Goal: Task Accomplishment & Management: Manage account settings

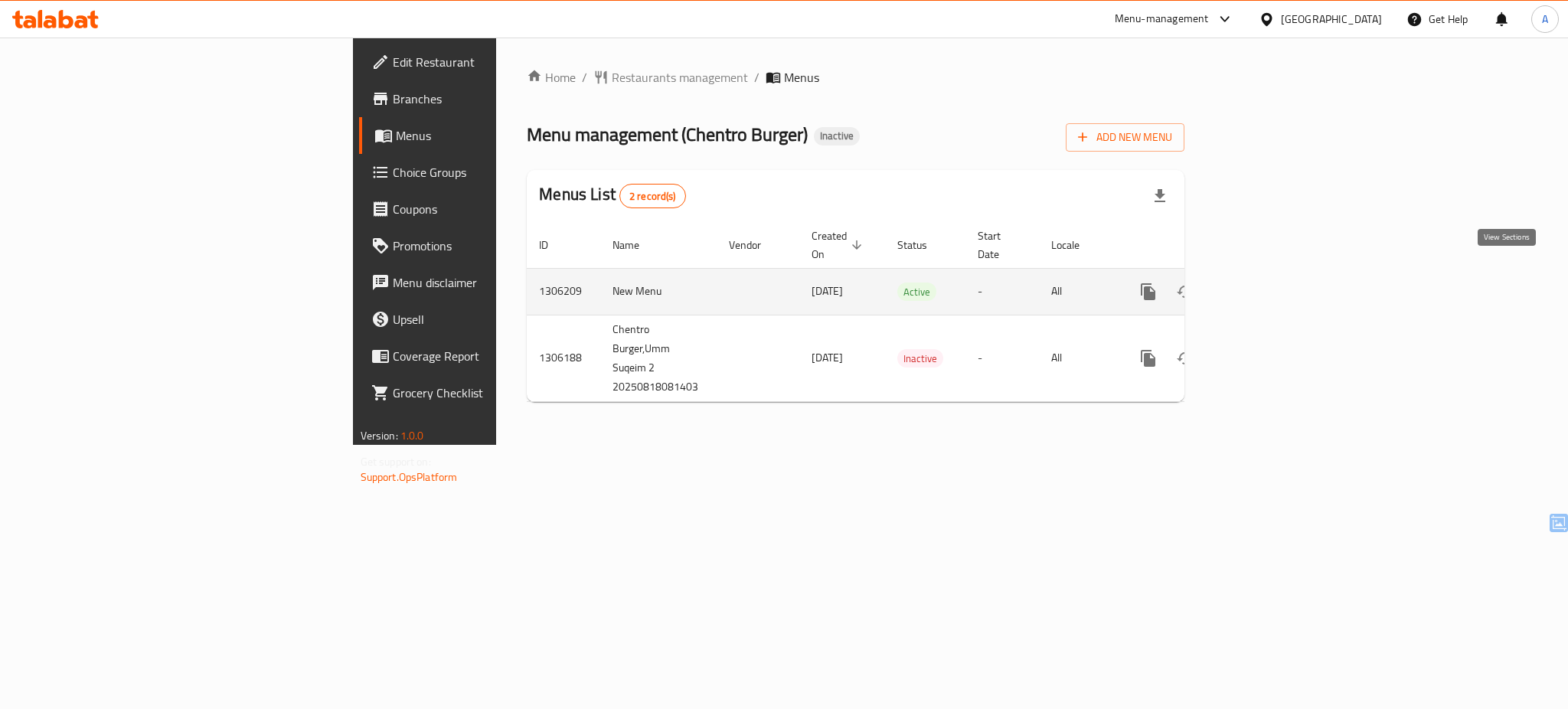
click at [1268, 283] on icon "enhanced table" at bounding box center [1259, 292] width 18 height 18
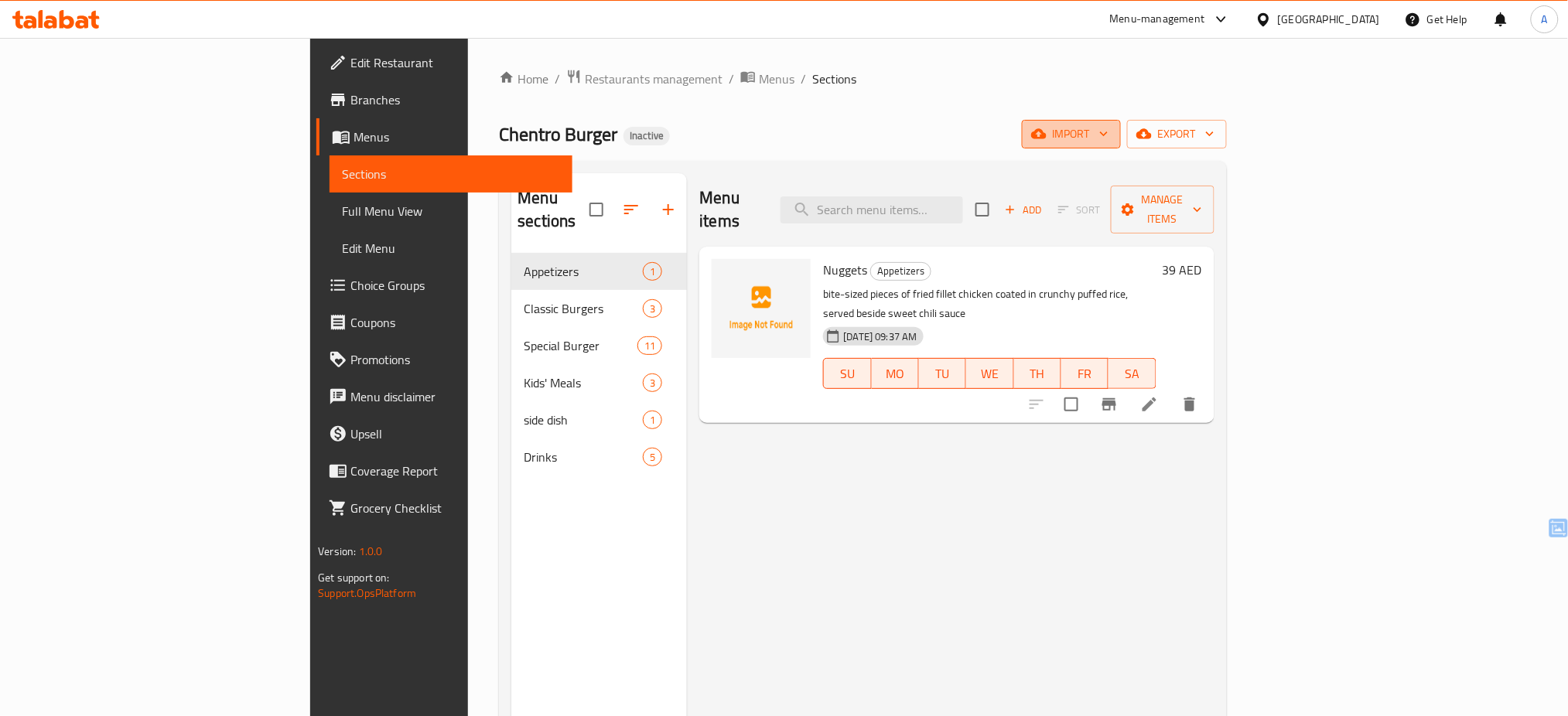
click at [1109, 137] on span "import" at bounding box center [1072, 134] width 75 height 19
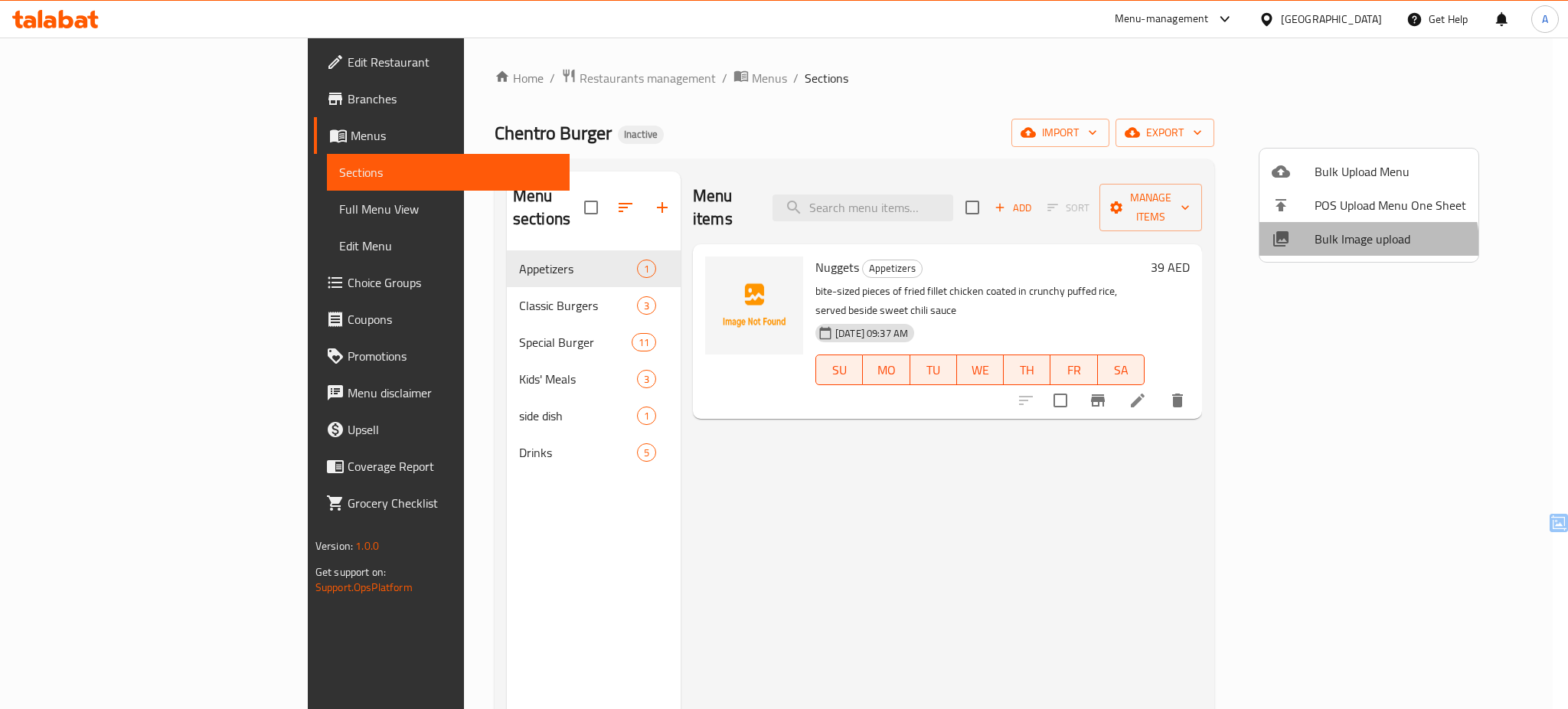
click at [1350, 245] on span "Bulk Image upload" at bounding box center [1390, 239] width 151 height 18
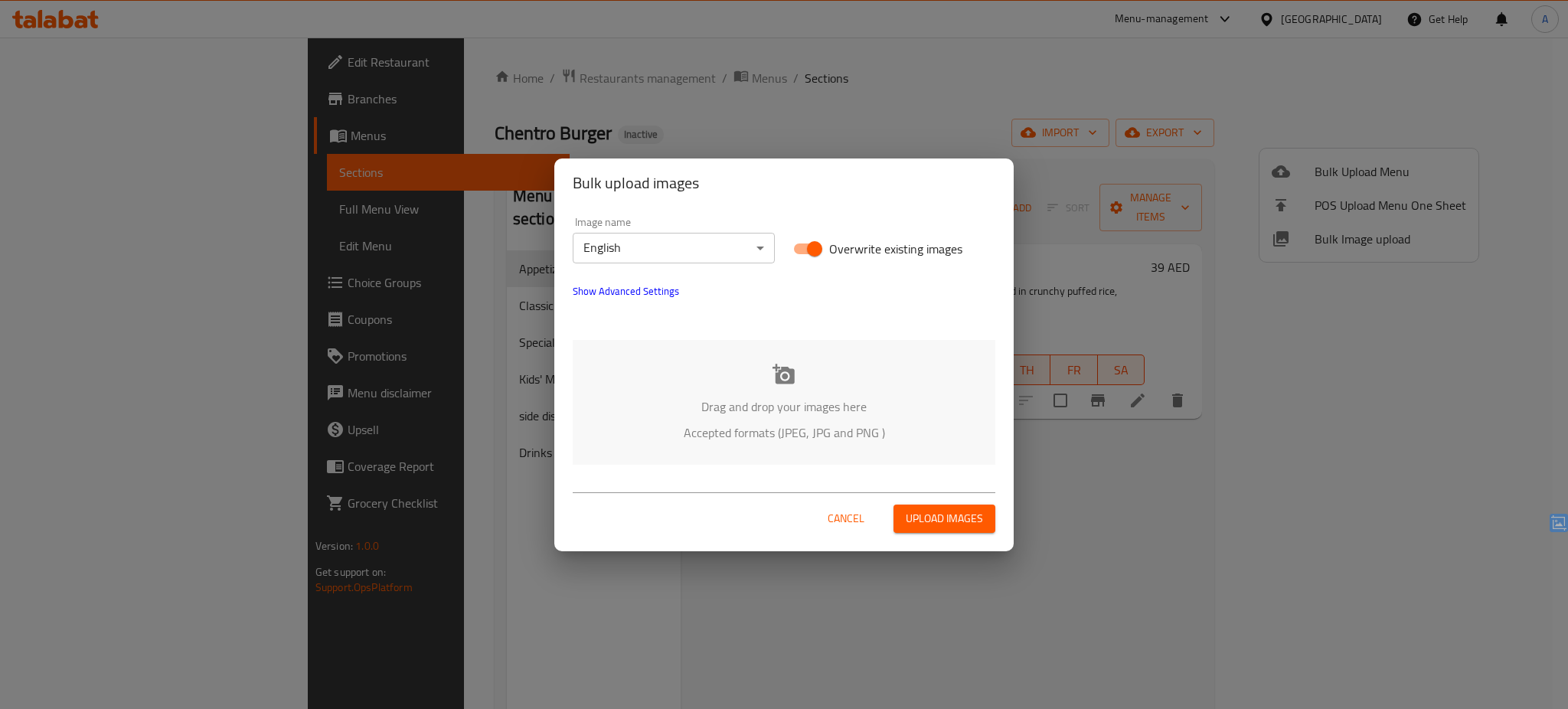
click at [833, 249] on span "Overwrite existing images" at bounding box center [895, 249] width 133 height 18
click at [833, 249] on input "Overwrite existing images" at bounding box center [815, 249] width 88 height 29
checkbox input "false"
click at [789, 411] on p "Drag and drop your images here" at bounding box center [784, 407] width 377 height 18
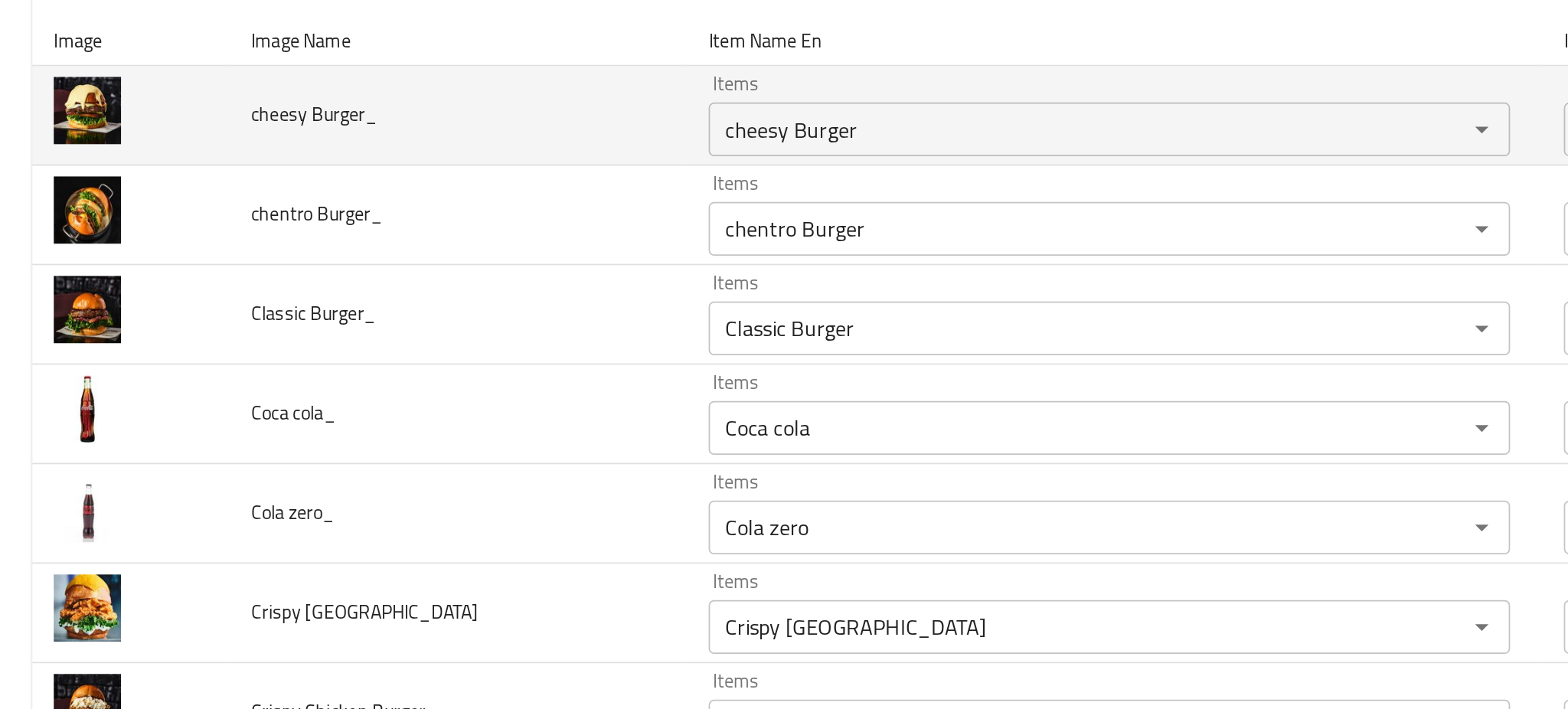
click at [270, 280] on td "cheesy Burger_" at bounding box center [261, 263] width 261 height 57
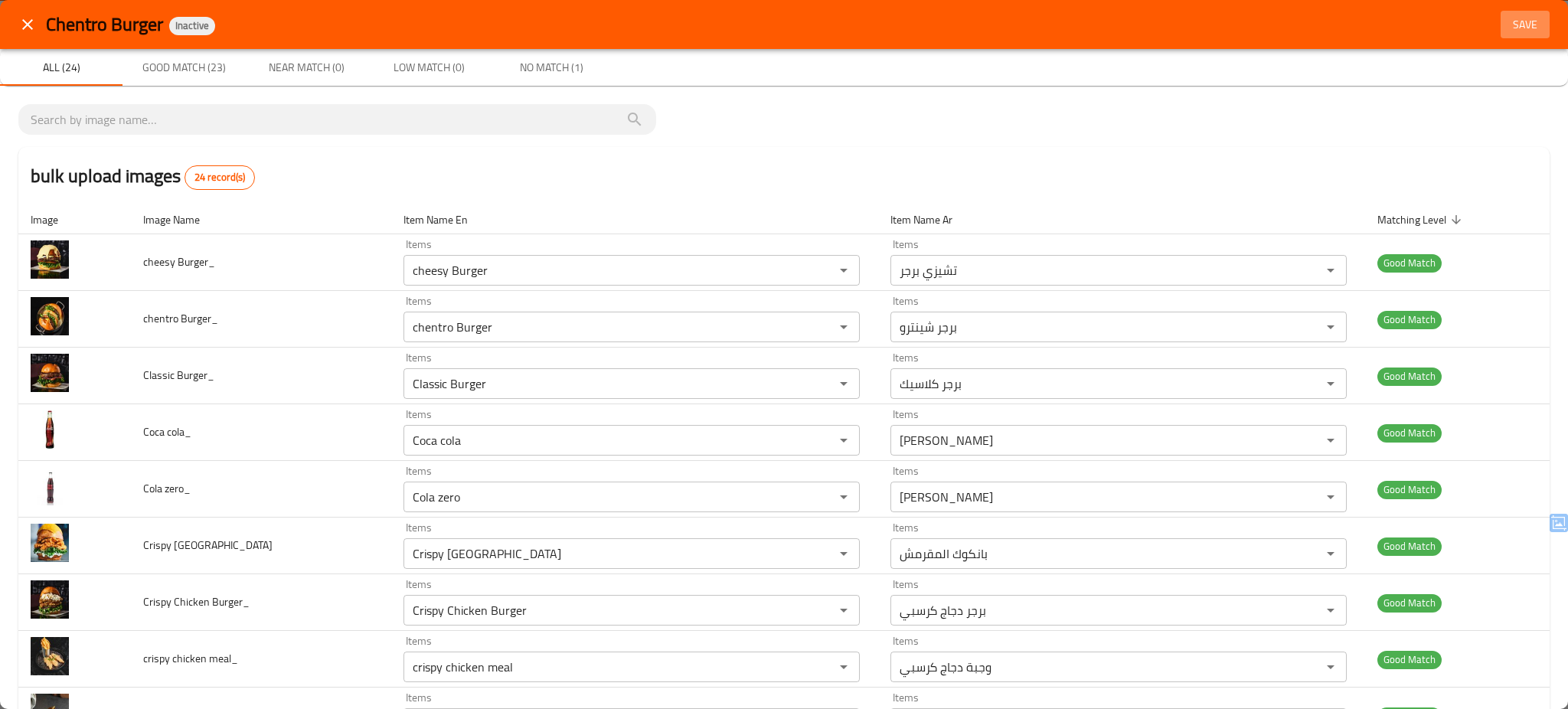
click at [1521, 24] on span "Save" at bounding box center [1525, 25] width 37 height 19
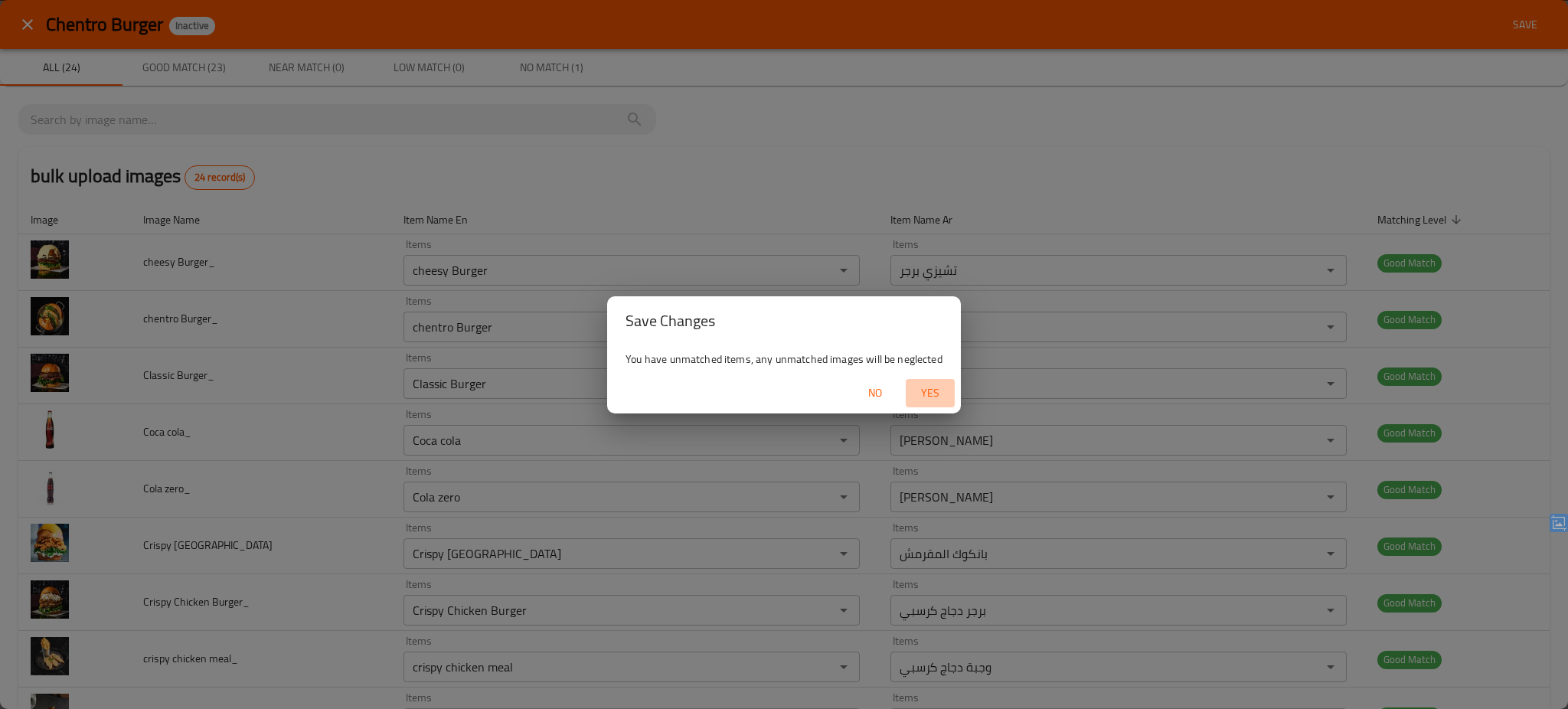
click at [923, 381] on button "Yes" at bounding box center [930, 393] width 49 height 28
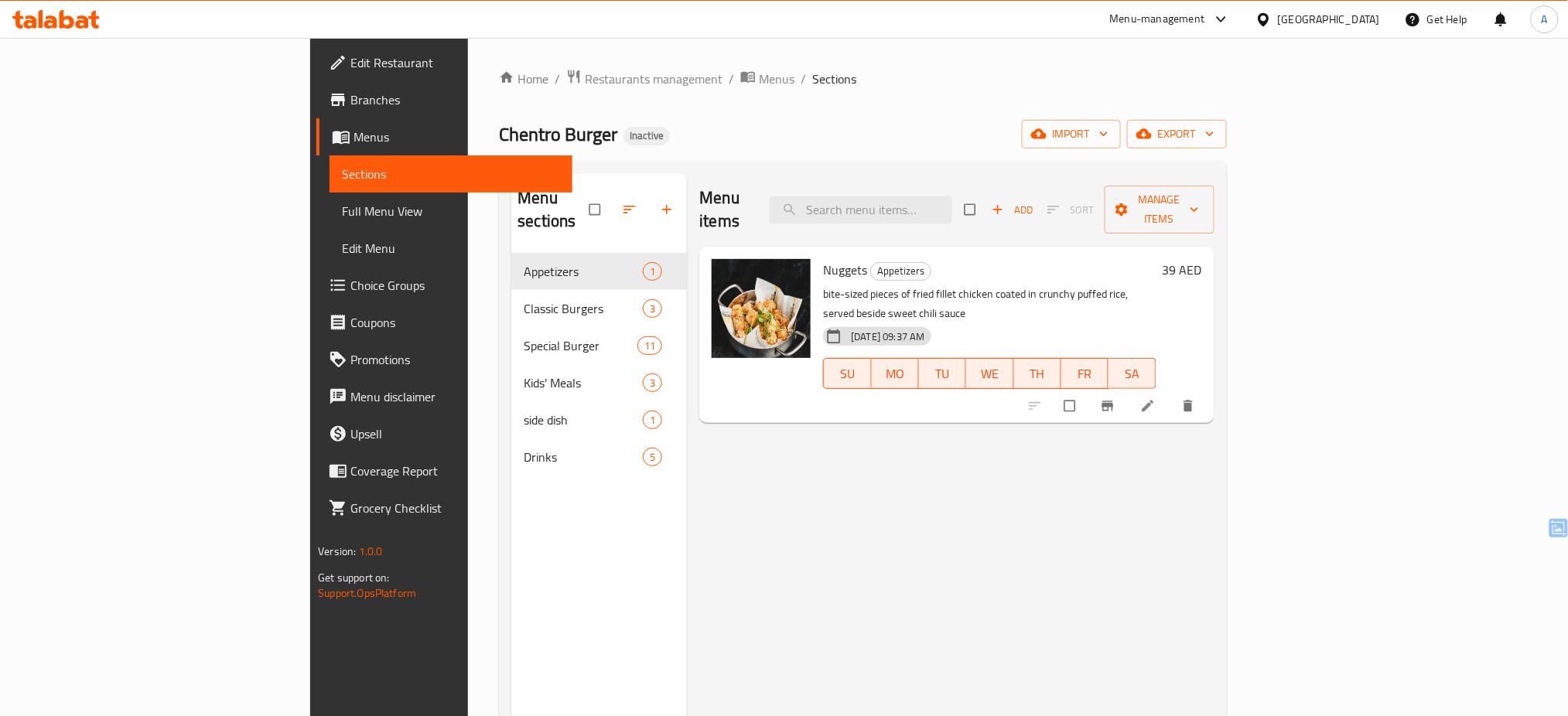
click at [1326, 21] on div "United Arab Emirates" at bounding box center [1329, 19] width 102 height 17
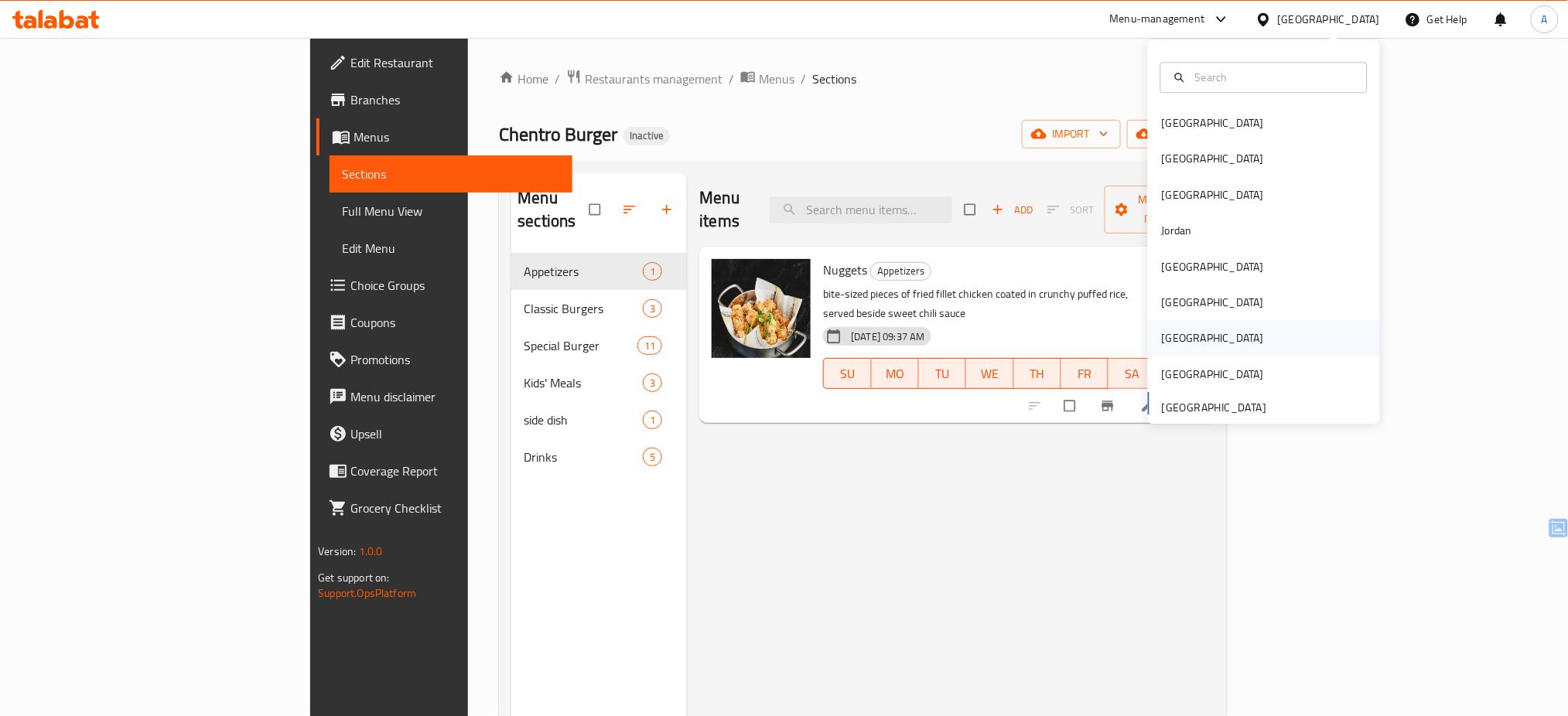
click at [1212, 342] on div "[GEOGRAPHIC_DATA]" at bounding box center [1264, 339] width 232 height 36
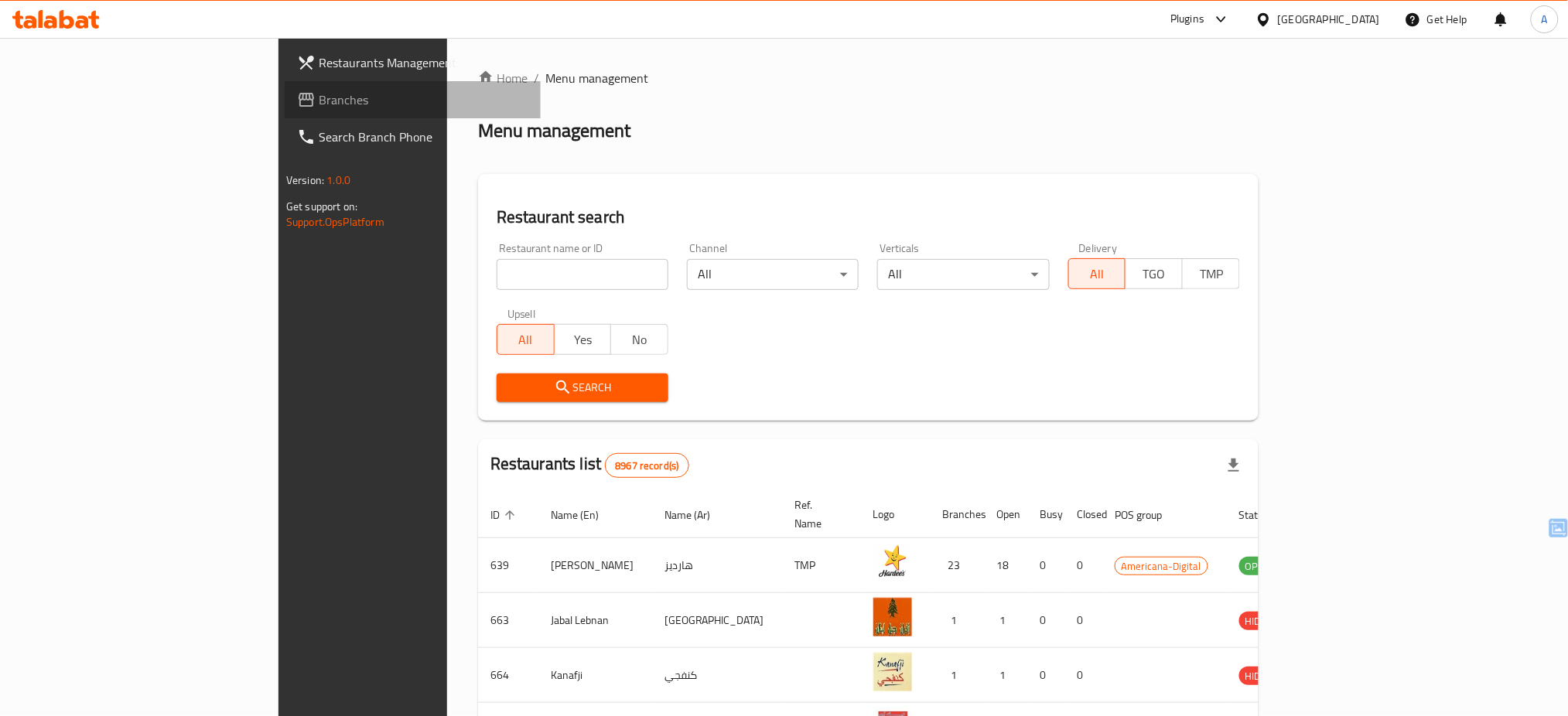
click at [318, 96] on span "Branches" at bounding box center [423, 100] width 210 height 19
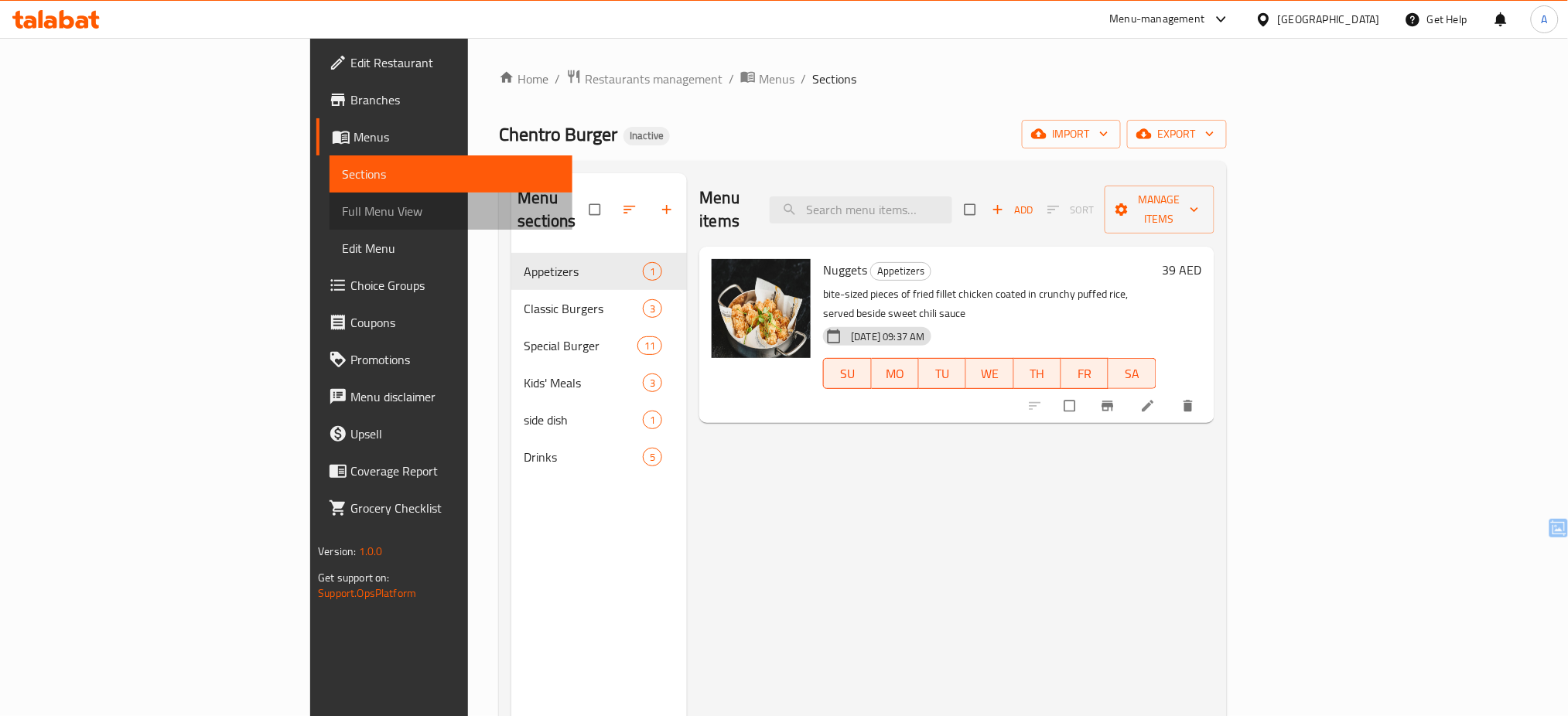
click at [342, 202] on span "Full Menu View" at bounding box center [450, 211] width 218 height 19
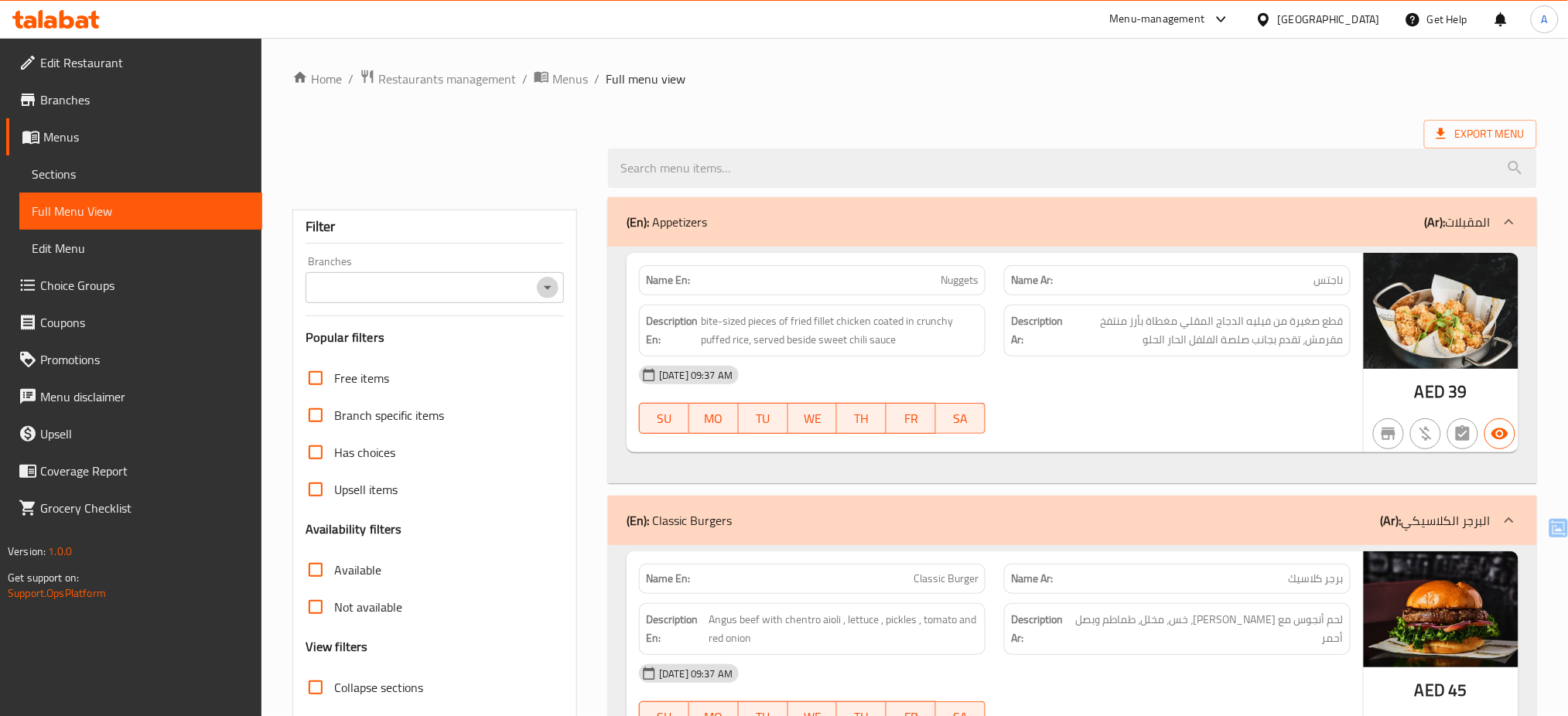
click at [550, 294] on icon "Open" at bounding box center [548, 288] width 19 height 19
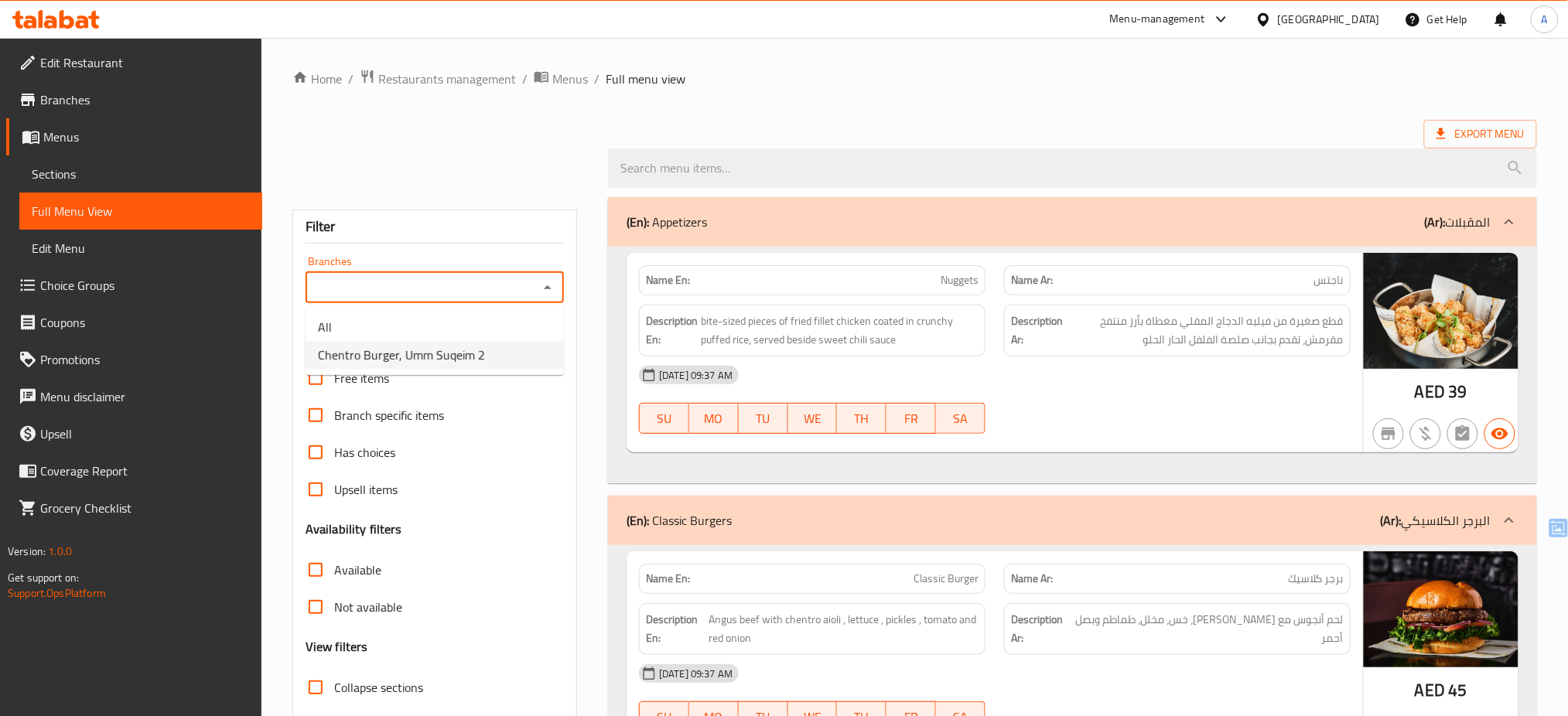
click at [513, 345] on li "Chentro Burger, Umm Suqeim 2" at bounding box center [434, 355] width 259 height 28
type input "Chentro Burger, Umm Suqeim 2"
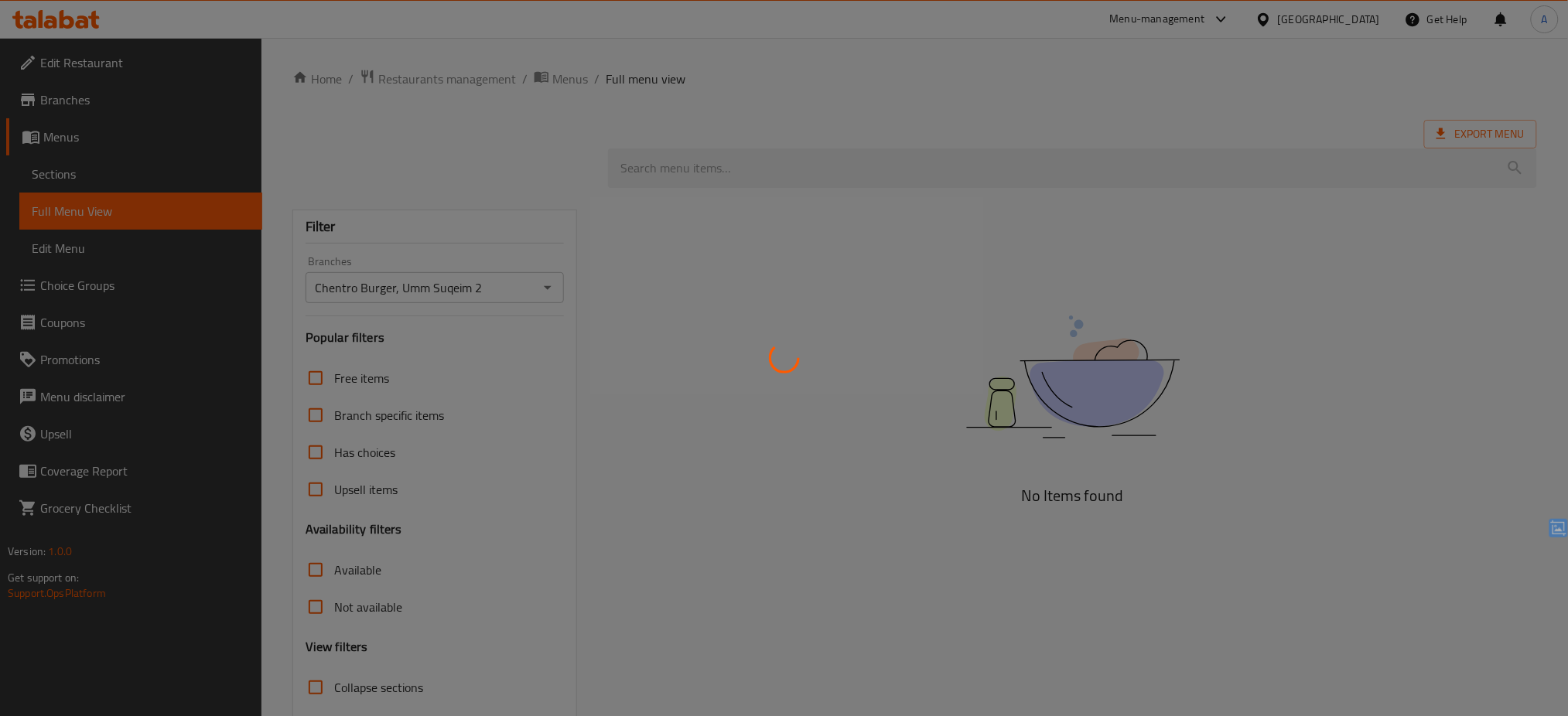
click at [780, 107] on div at bounding box center [784, 358] width 1568 height 716
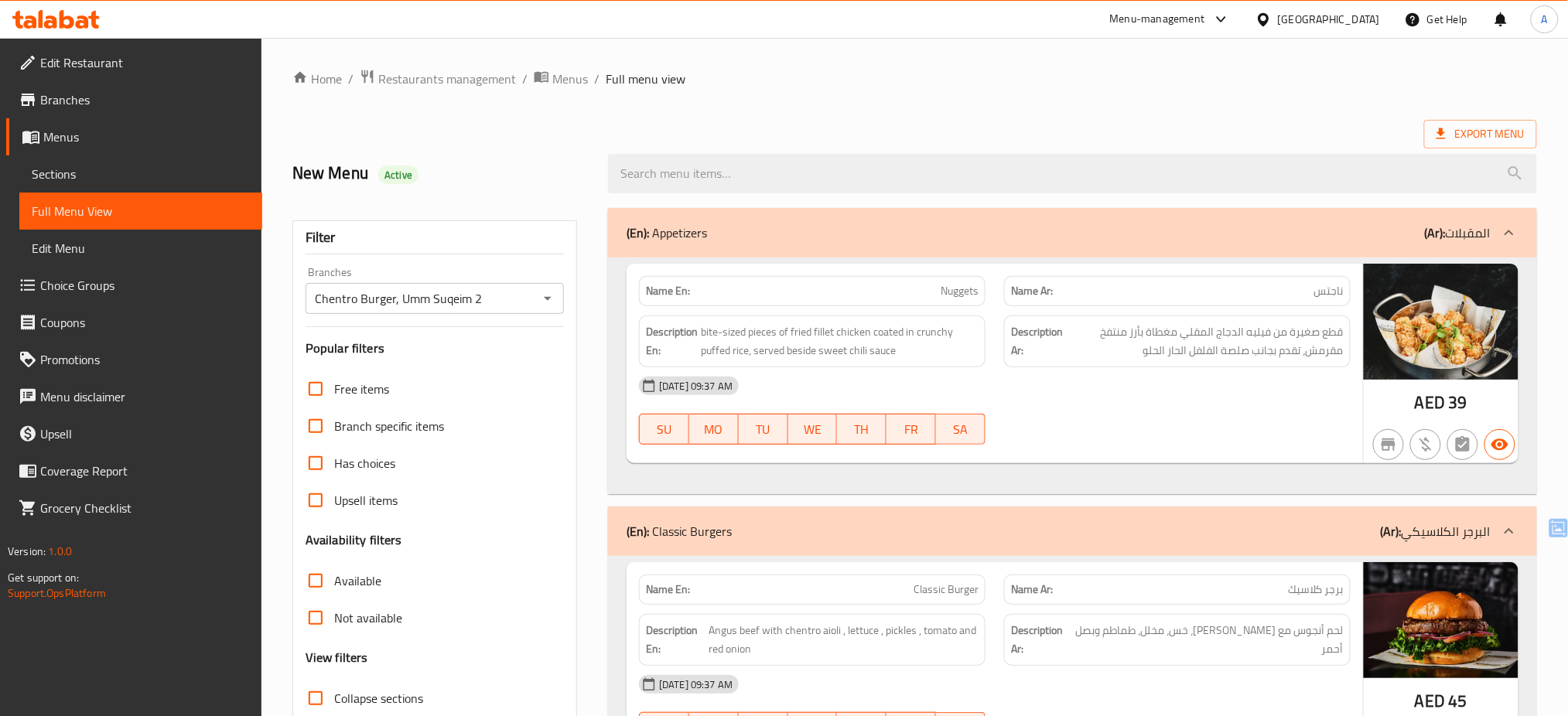
click at [347, 284] on div "Chentro Burger, Umm Suqeim 2 Branches" at bounding box center [434, 299] width 259 height 31
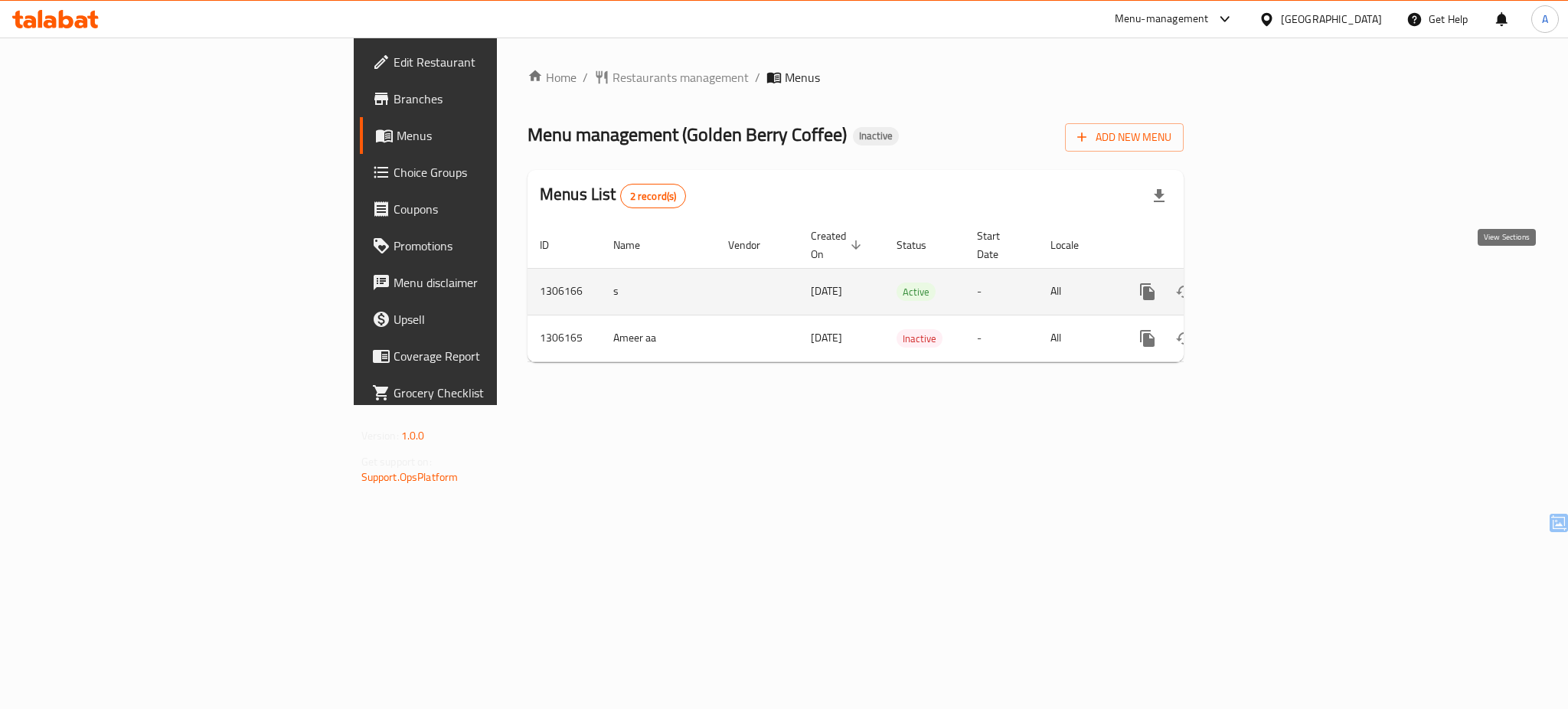
click at [1267, 283] on icon "enhanced table" at bounding box center [1258, 292] width 18 height 18
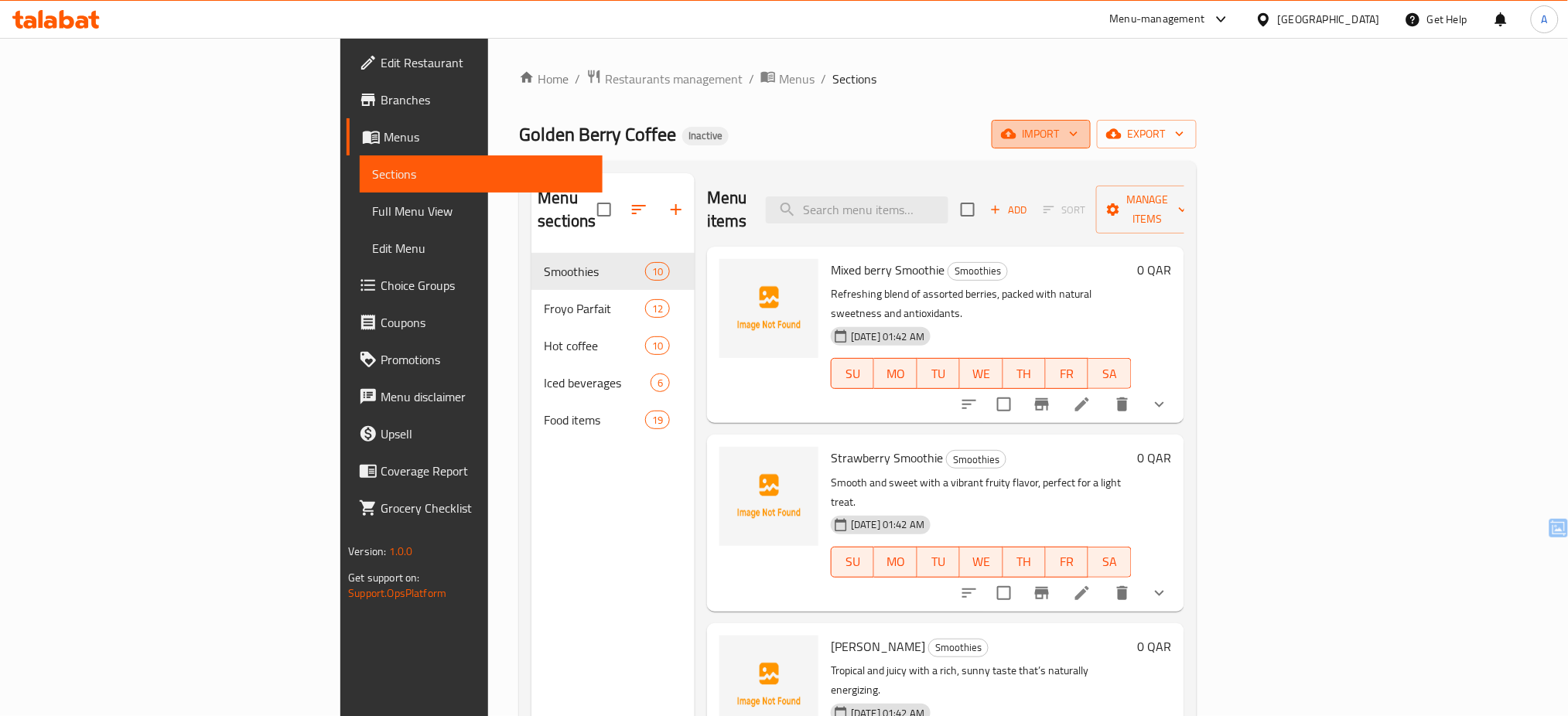
click at [1079, 132] on span "import" at bounding box center [1041, 134] width 75 height 19
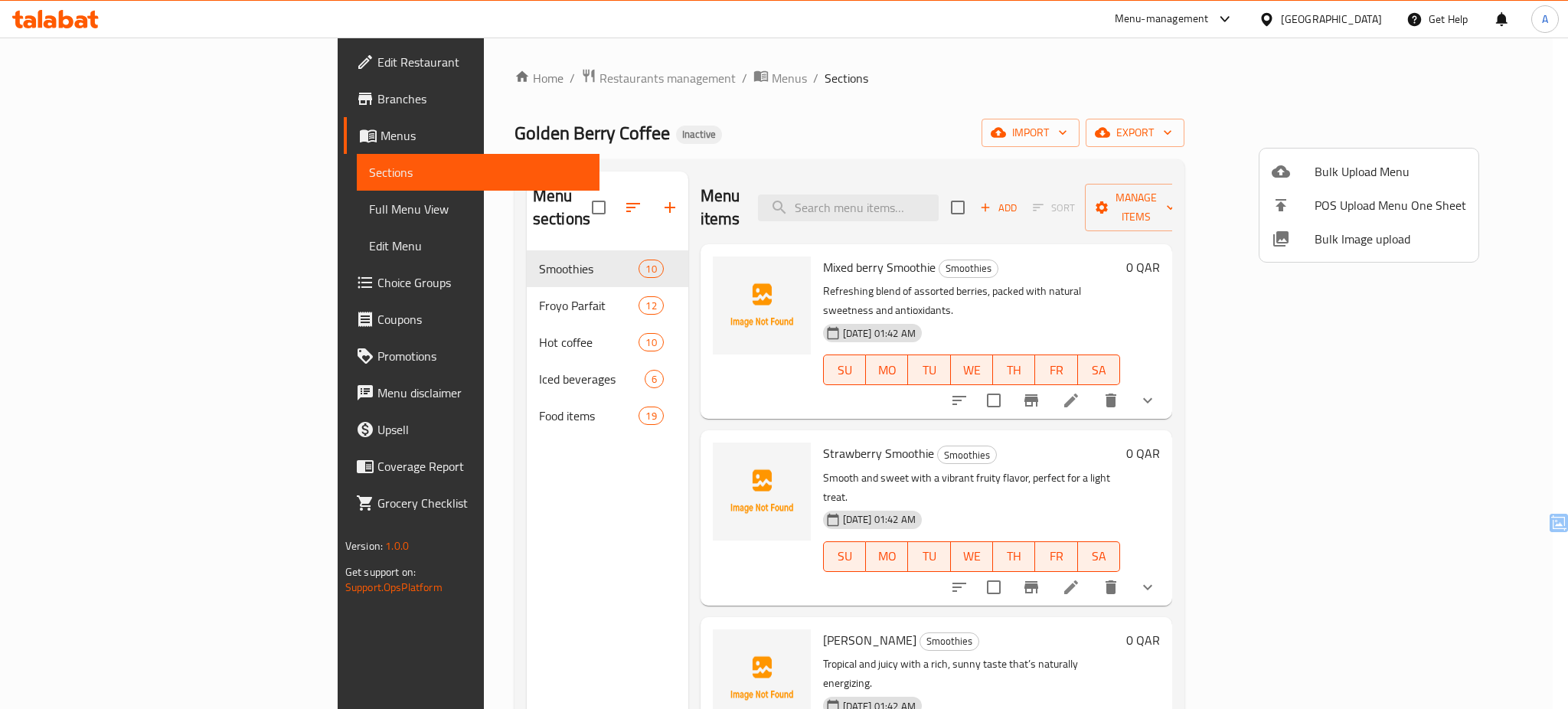
click at [1360, 235] on span "Bulk Image upload" at bounding box center [1390, 239] width 151 height 18
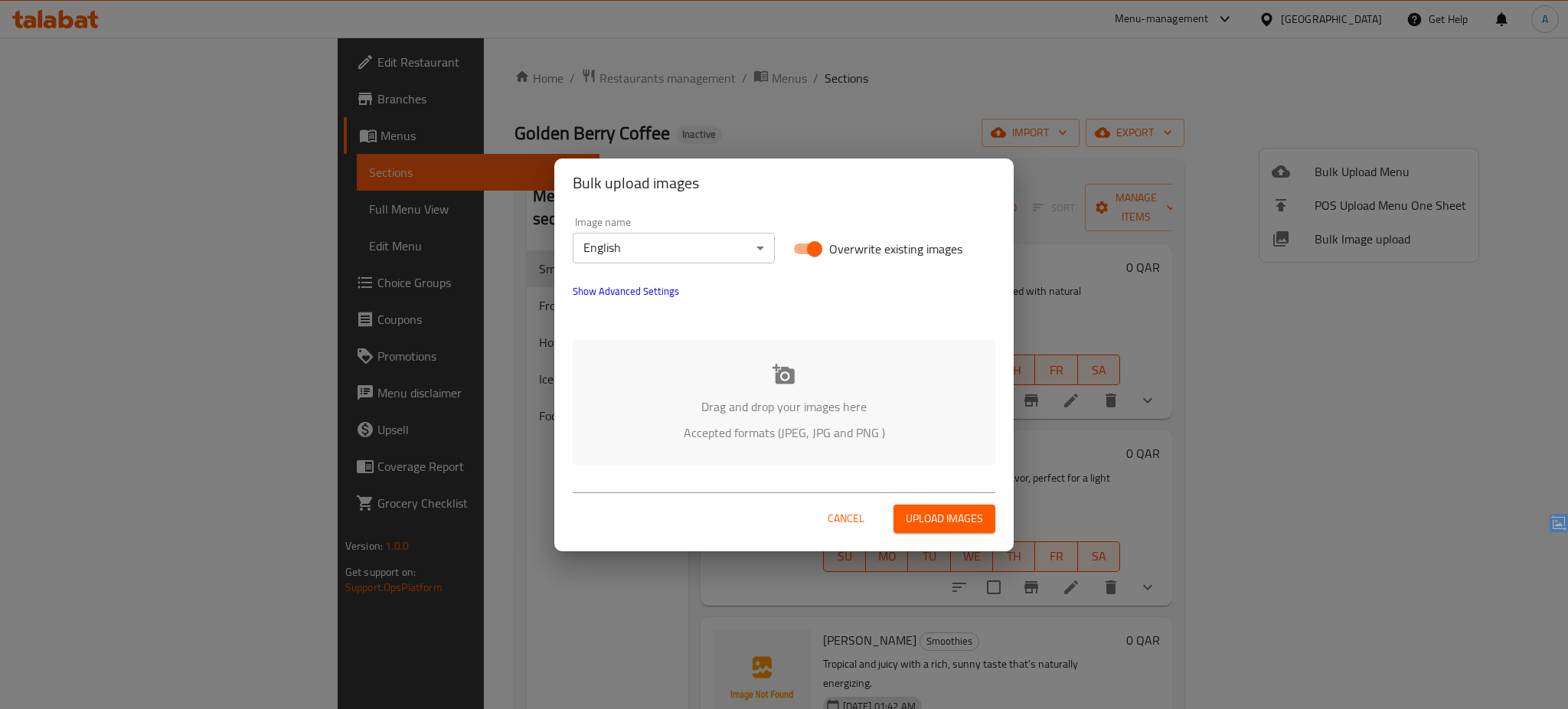
click at [847, 249] on span "Overwrite existing images" at bounding box center [895, 249] width 133 height 18
click at [847, 249] on input "Overwrite existing images" at bounding box center [815, 249] width 88 height 29
checkbox input "false"
click at [742, 398] on p "Drag and drop your images here" at bounding box center [784, 407] width 377 height 18
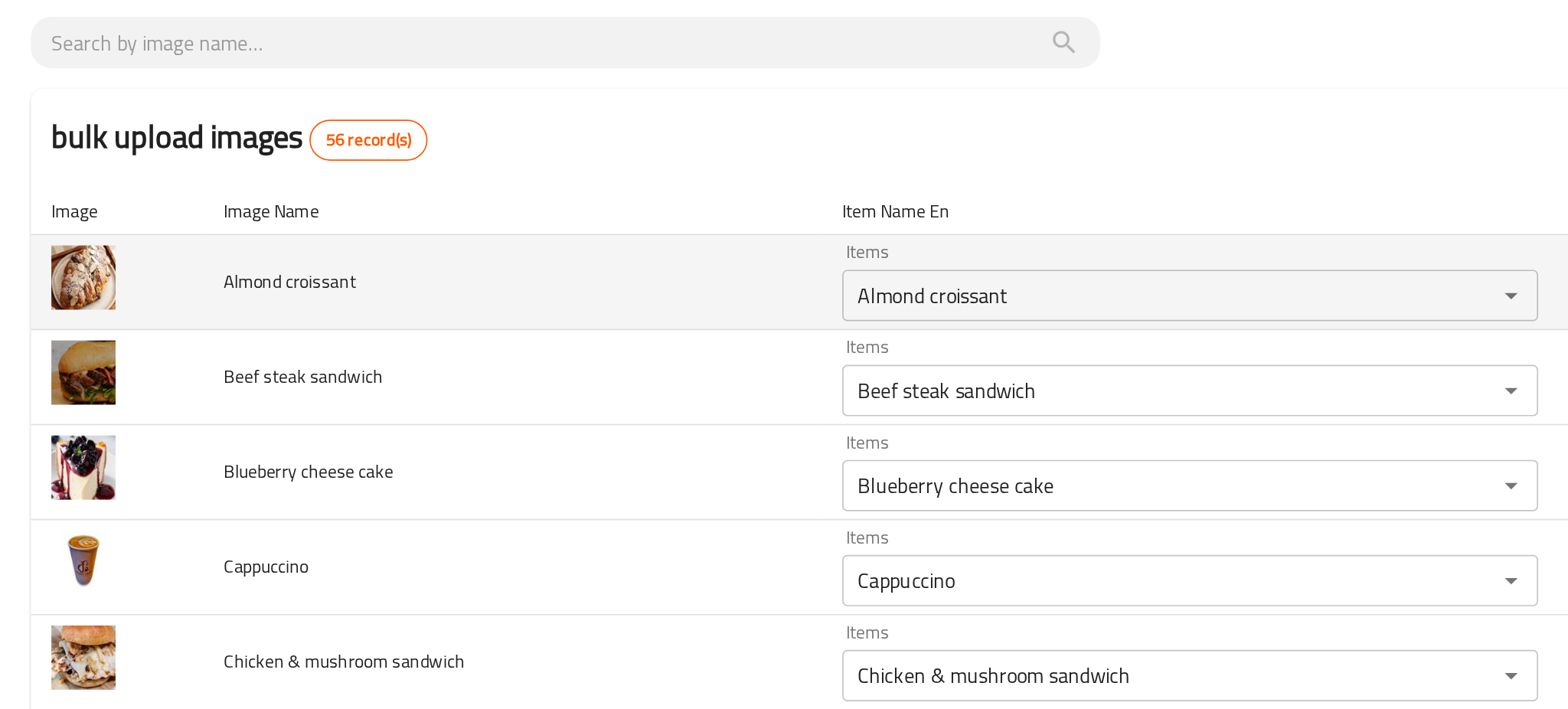
click at [404, 270] on td "Almond croissant" at bounding box center [305, 263] width 369 height 57
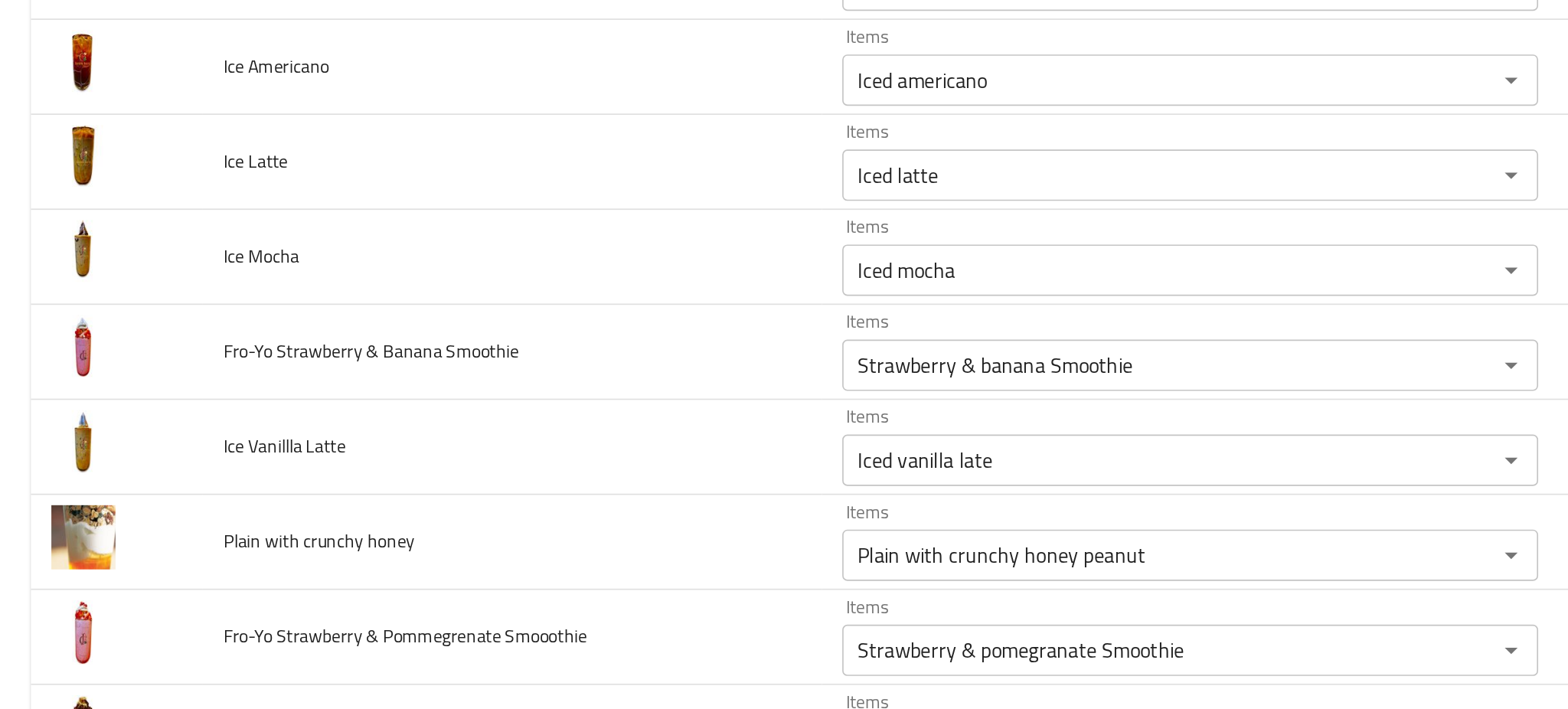
scroll to position [1756, 0]
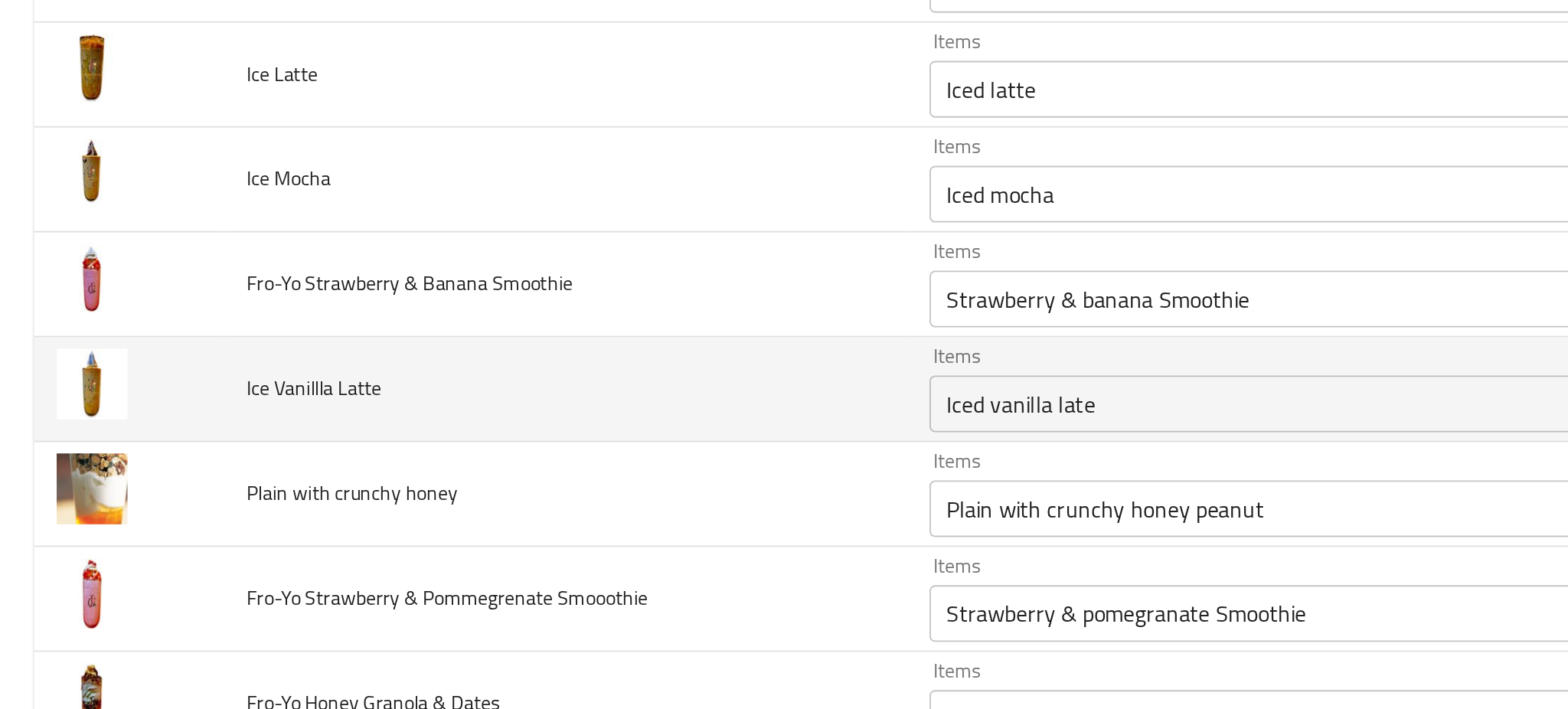
click at [440, 335] on td "Ice Vanillla Latte" at bounding box center [305, 321] width 369 height 57
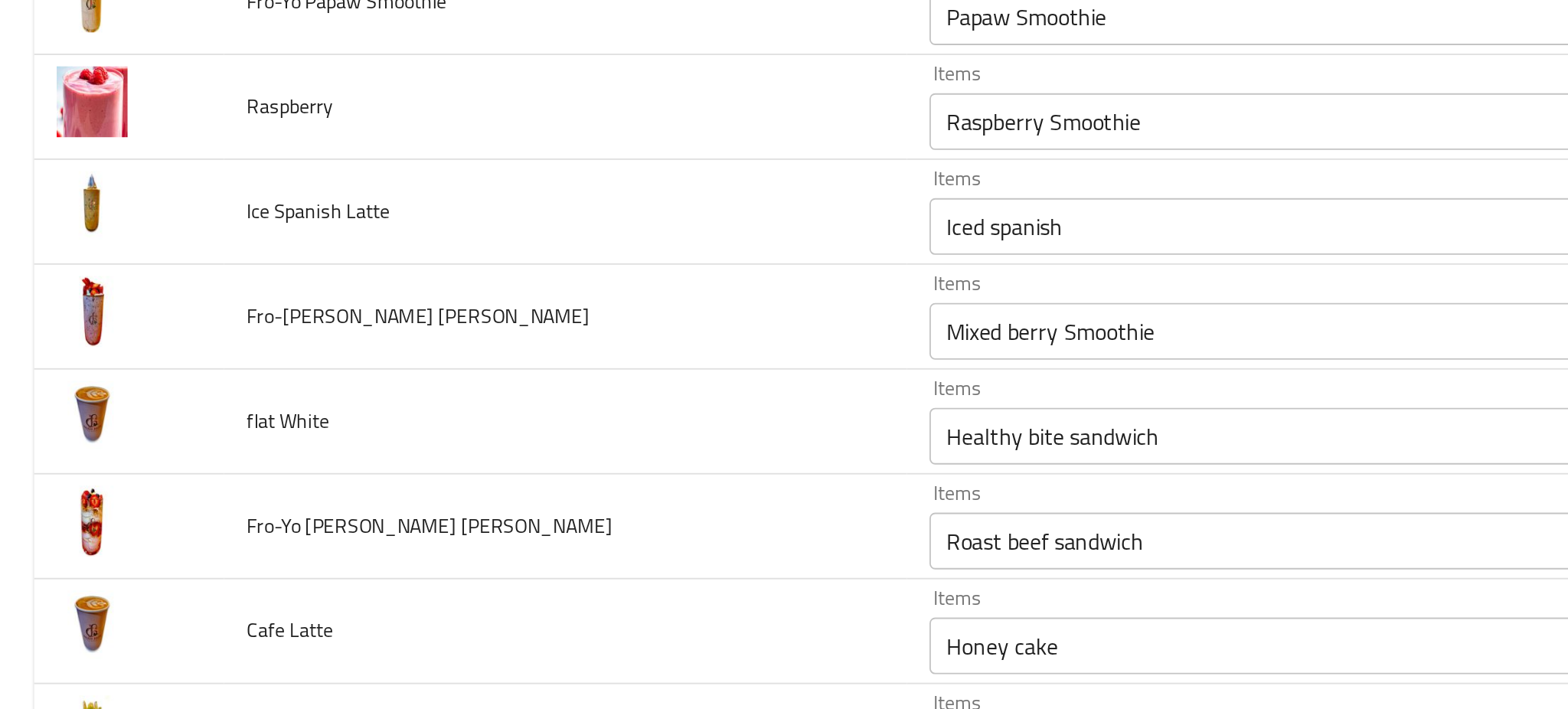
scroll to position [2574, 0]
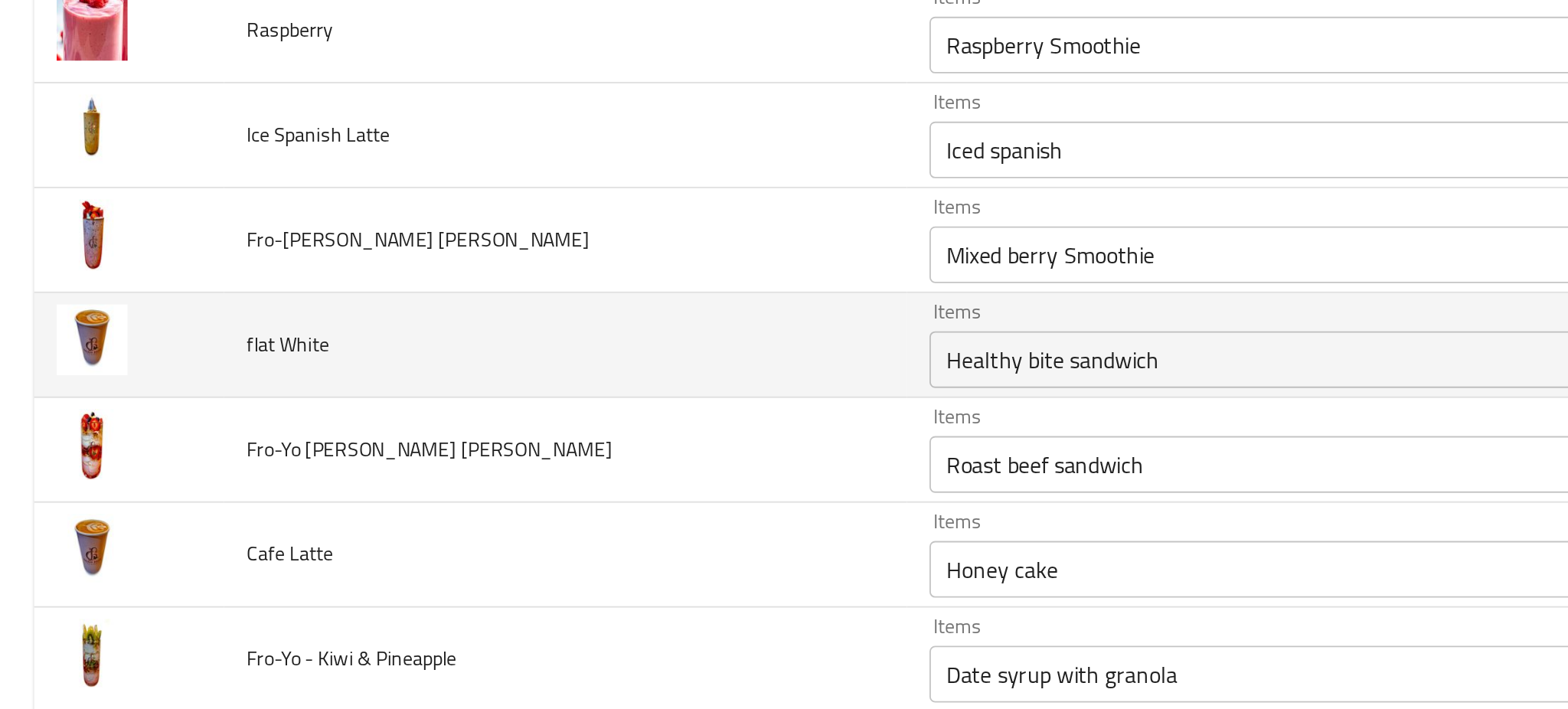
click at [611, 311] on White "Healthy bite sandwich" at bounding box center [686, 305] width 360 height 22
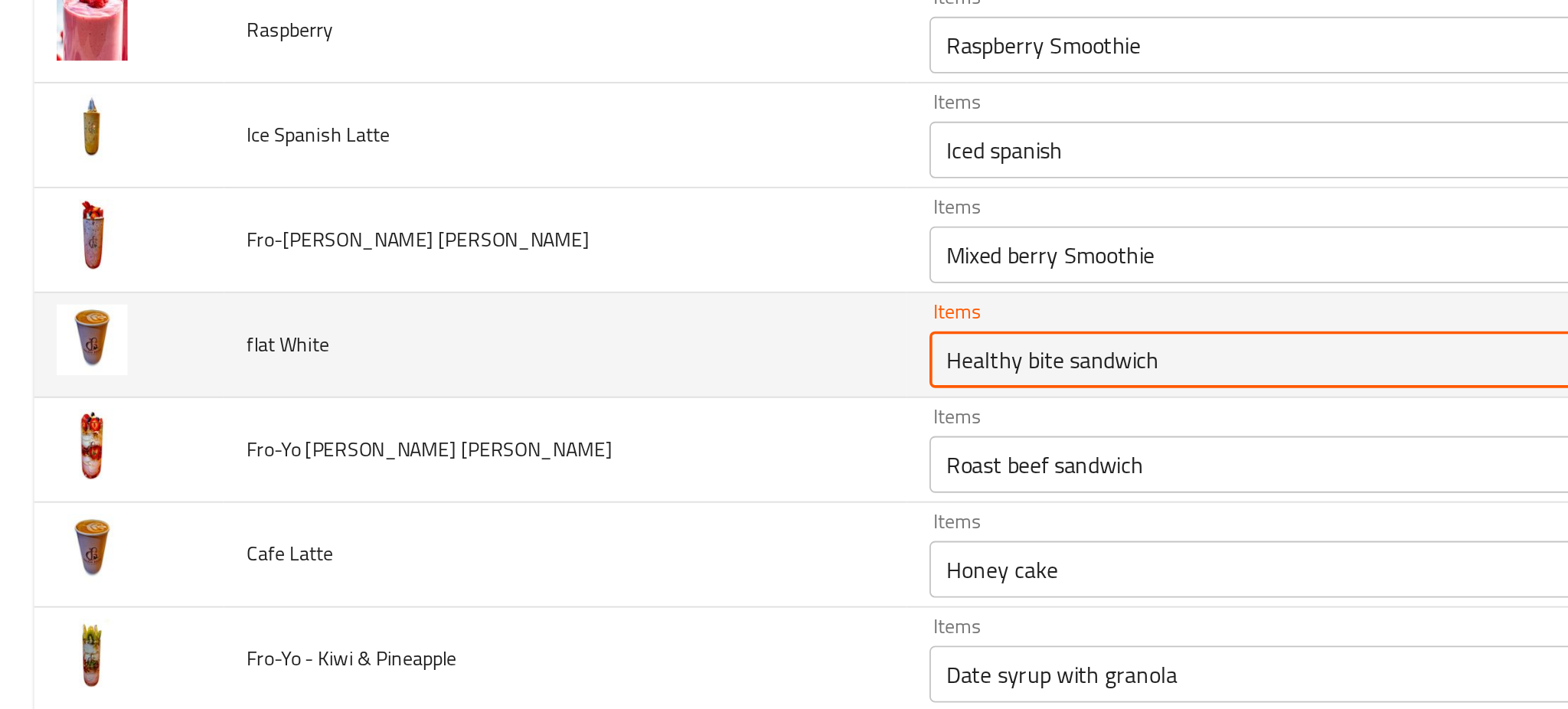
click at [611, 311] on White "Healthy bite sandwich" at bounding box center [686, 305] width 360 height 22
type White "Healthy bite sandwich"
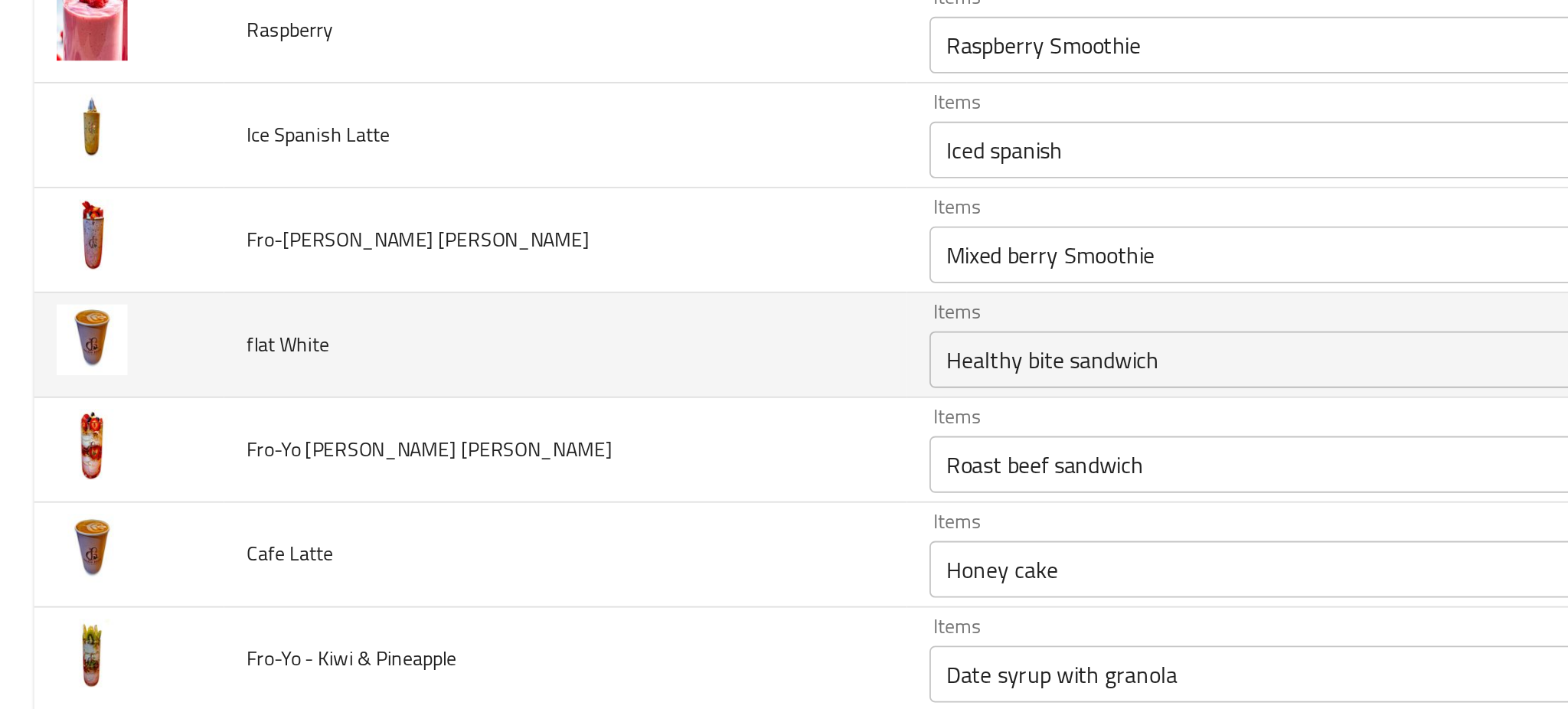
click at [409, 285] on td "flat White" at bounding box center [305, 297] width 369 height 57
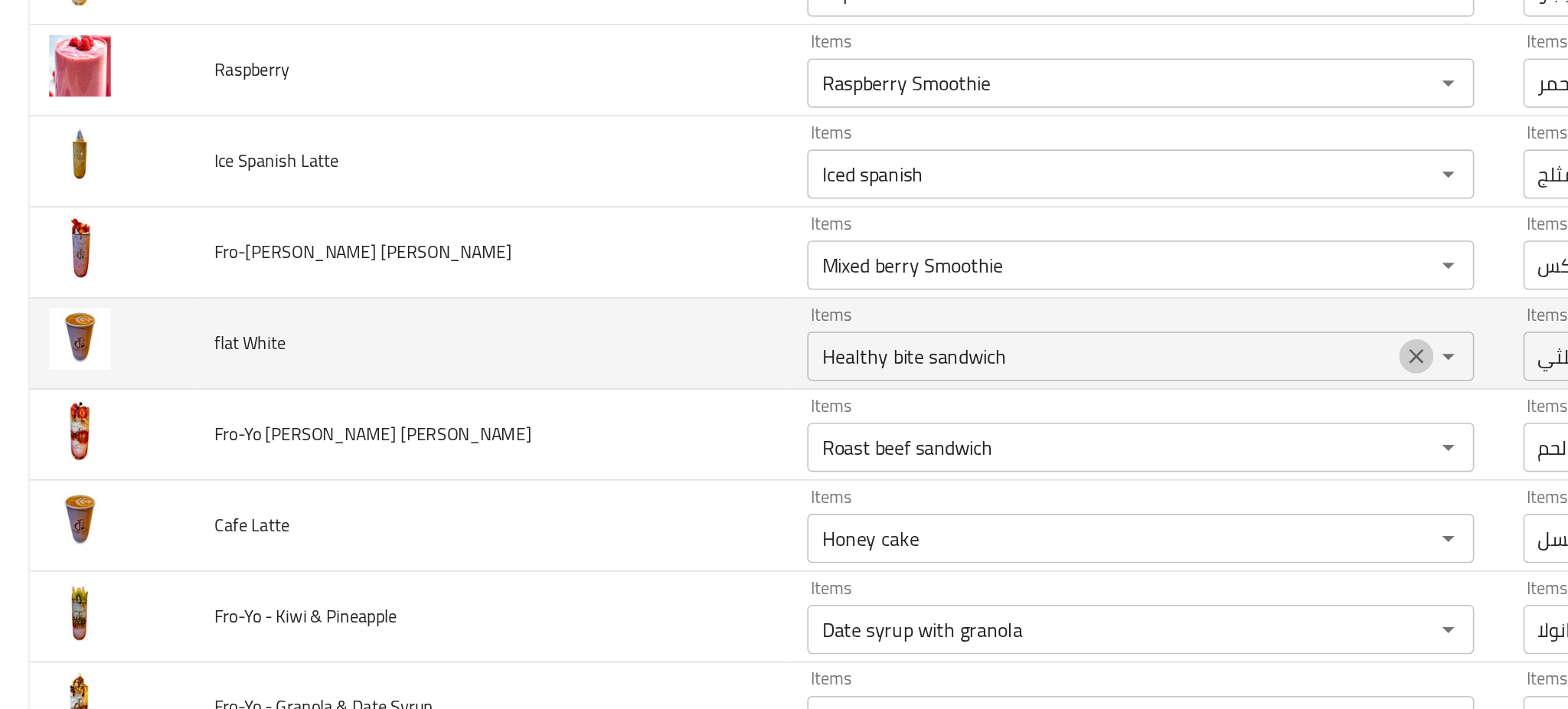
click at [874, 307] on icon "Clear" at bounding box center [882, 305] width 15 height 15
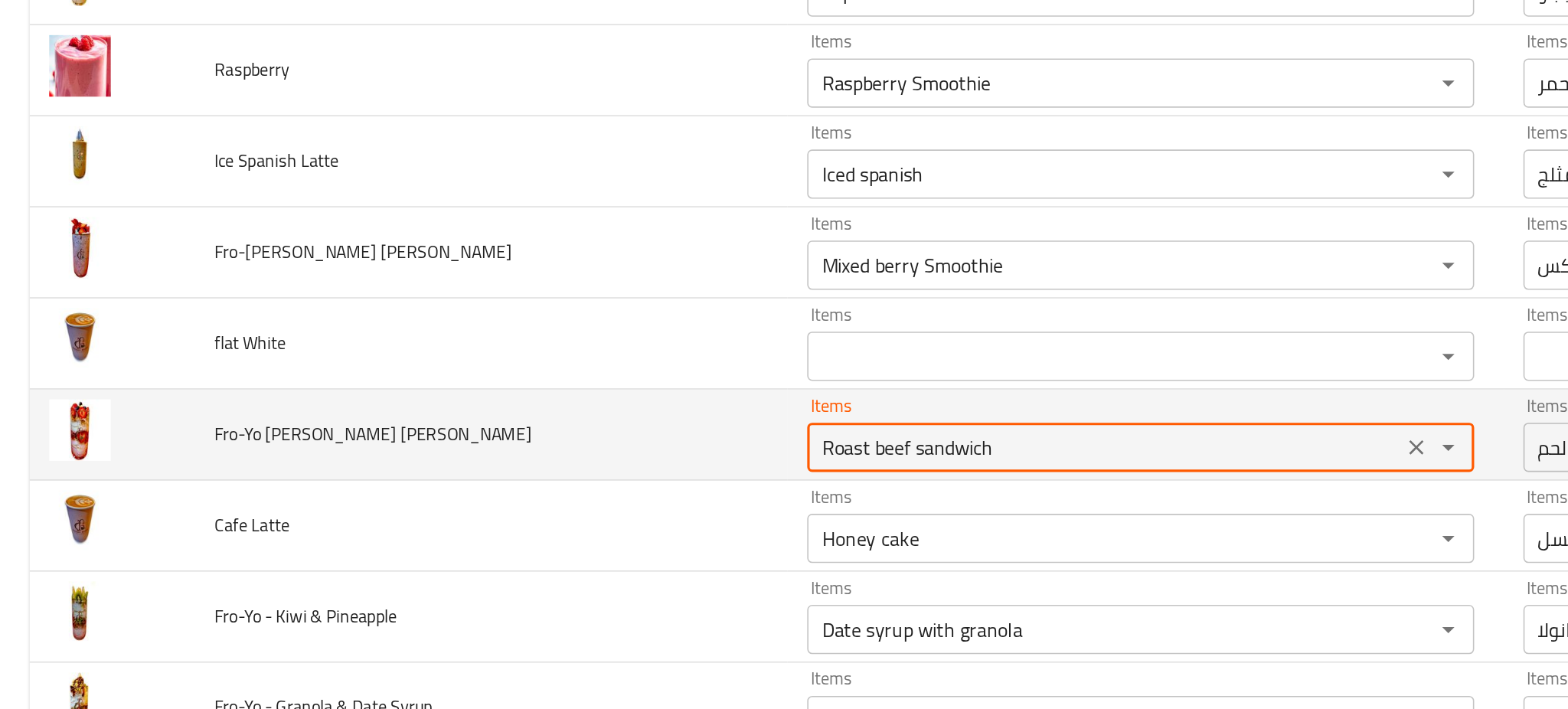
click at [764, 371] on Medley "Roast beef sandwich" at bounding box center [686, 361] width 360 height 22
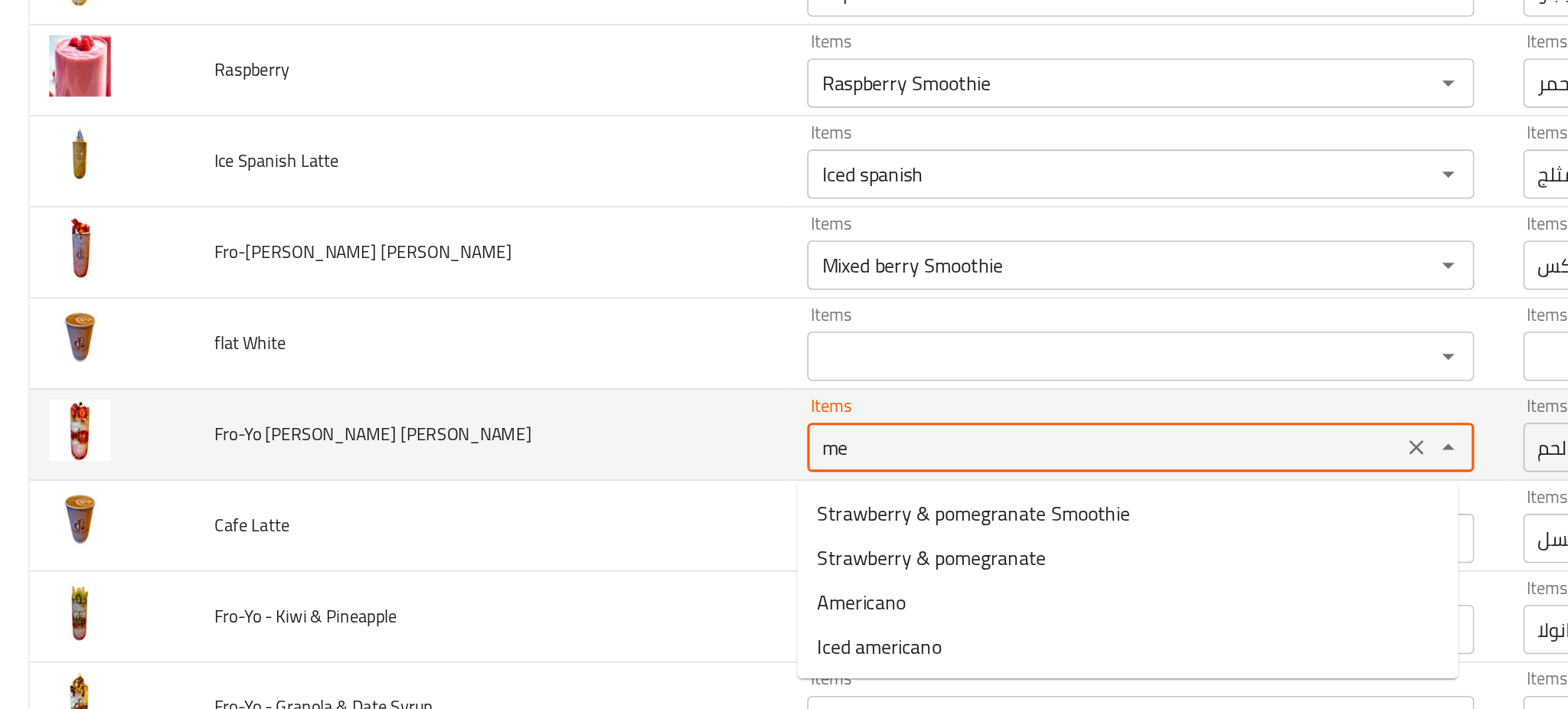
type Medley "m"
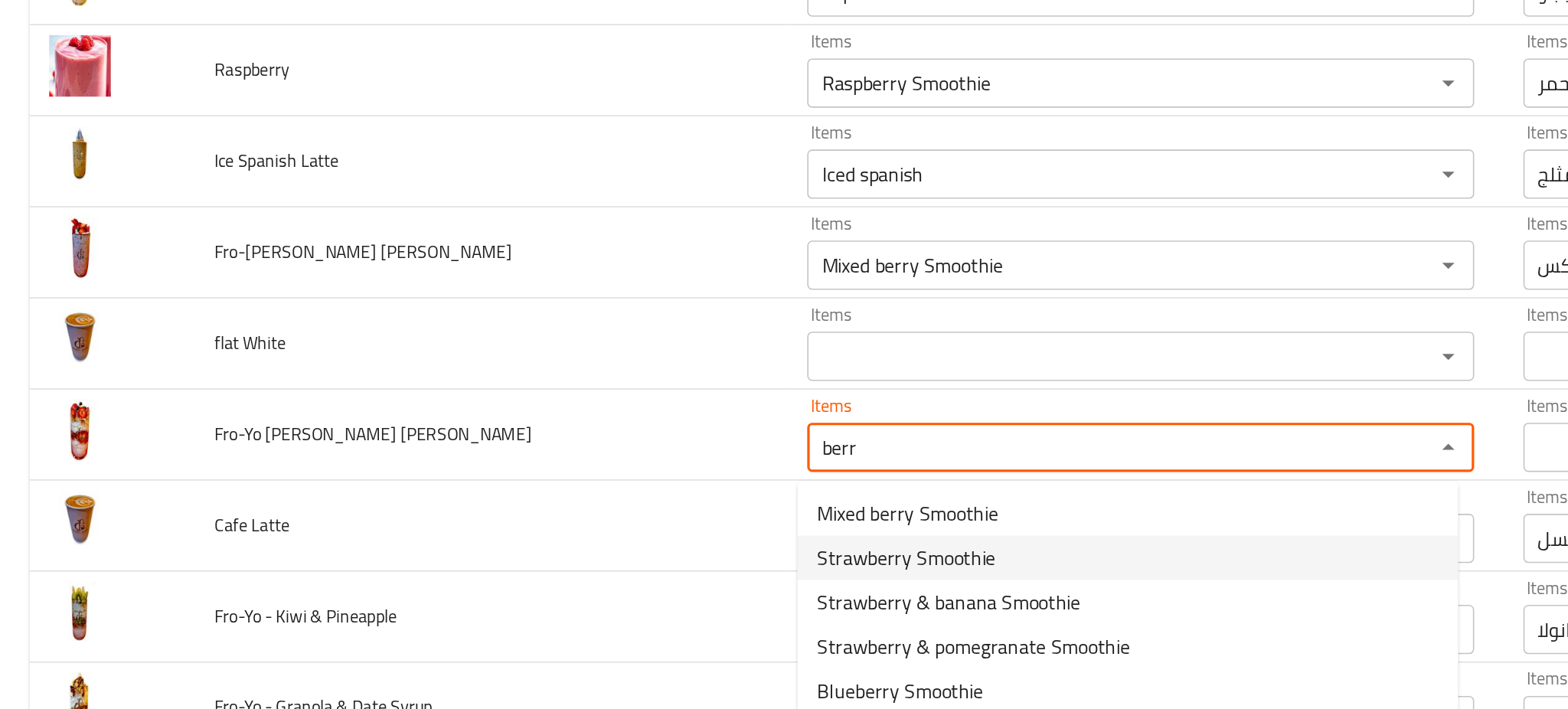
scroll to position [58, 0]
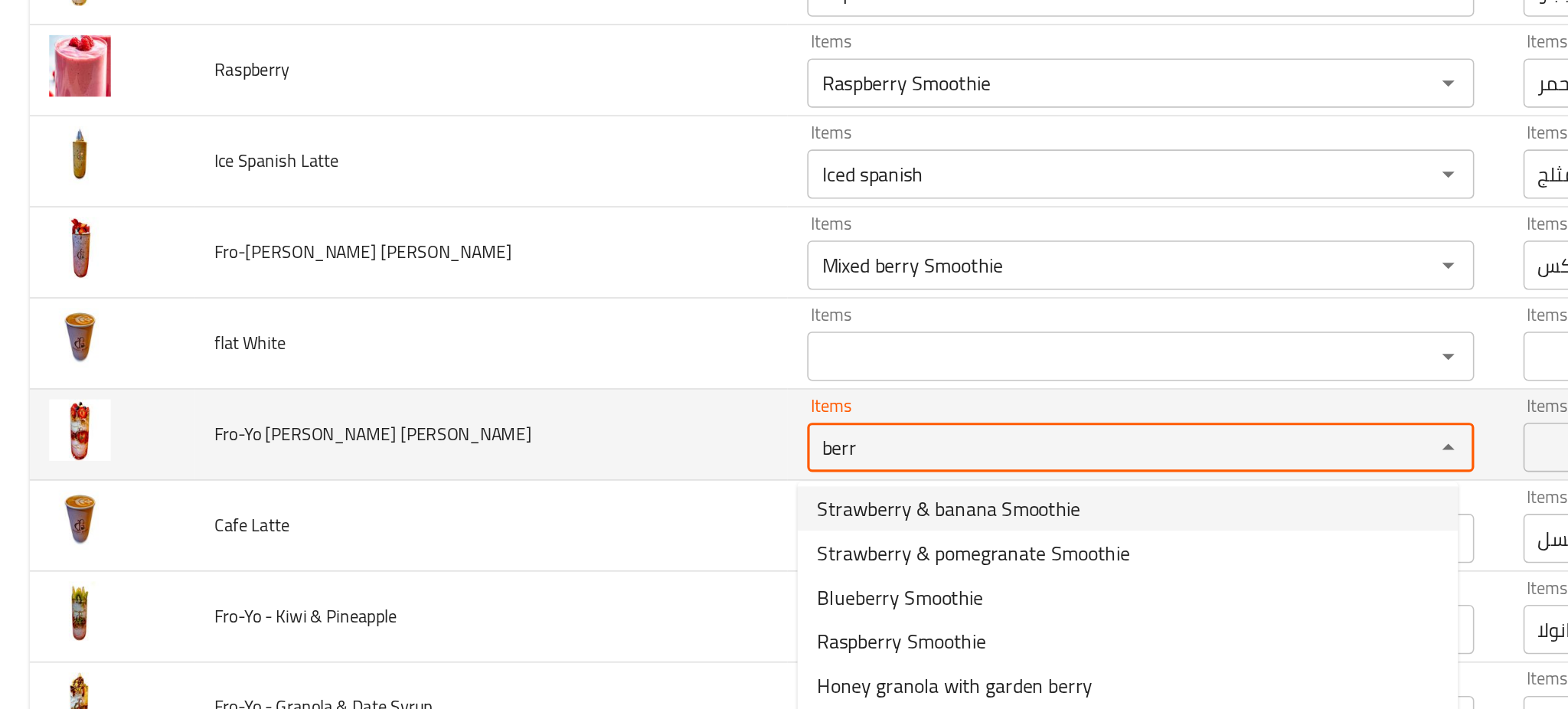
type Medley "berr"
click at [418, 359] on td "Fro-Yo Berry Medley" at bounding box center [305, 353] width 369 height 57
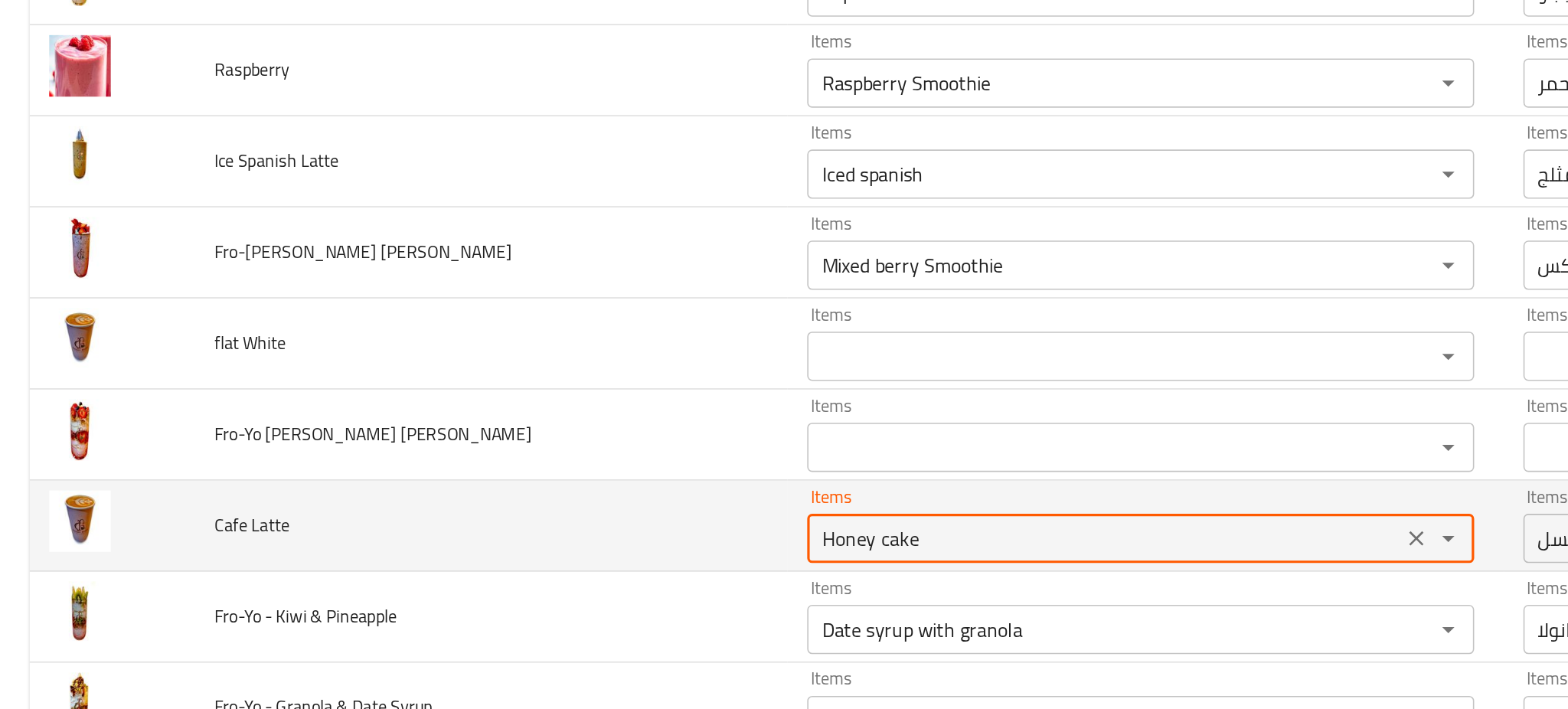
click at [586, 414] on Latte "Honey cake" at bounding box center [686, 418] width 360 height 22
type Latte "c"
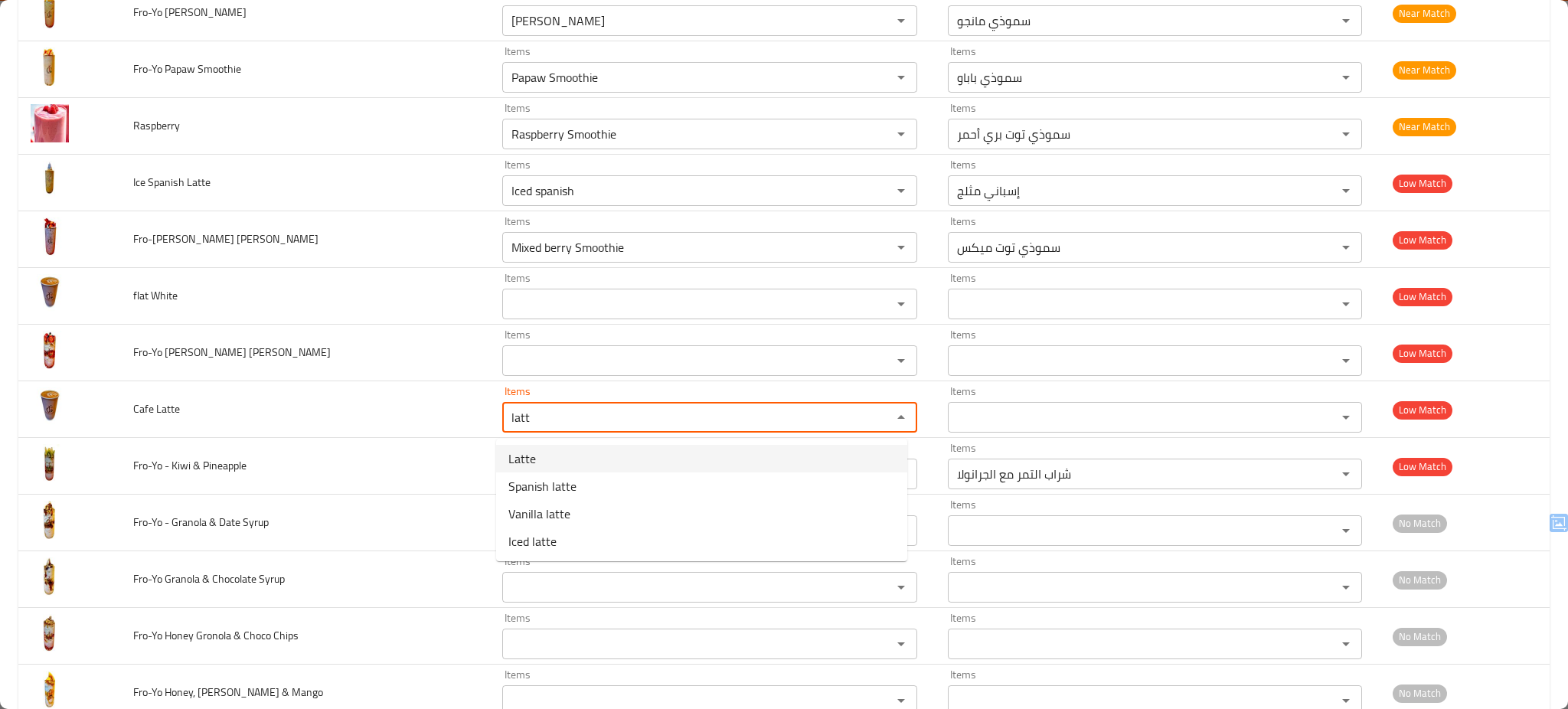
click at [581, 464] on Latte-option-0 "Latte" at bounding box center [702, 459] width 411 height 28
type Latte "Latte"
type Latte-ar "لاتيه"
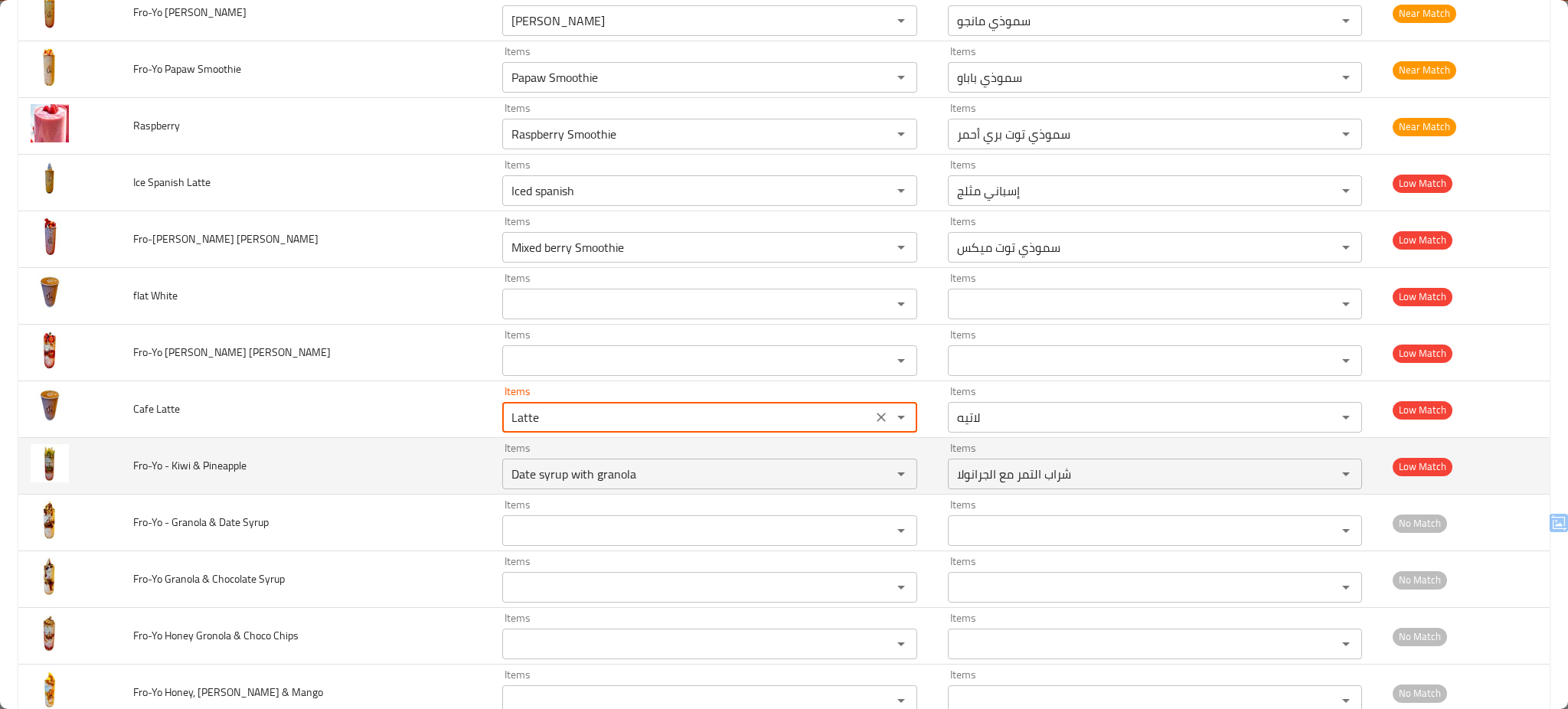
type Latte "Latte"
click at [385, 475] on td "Fro-Yo - Kiwi & Pineapple" at bounding box center [305, 467] width 369 height 57
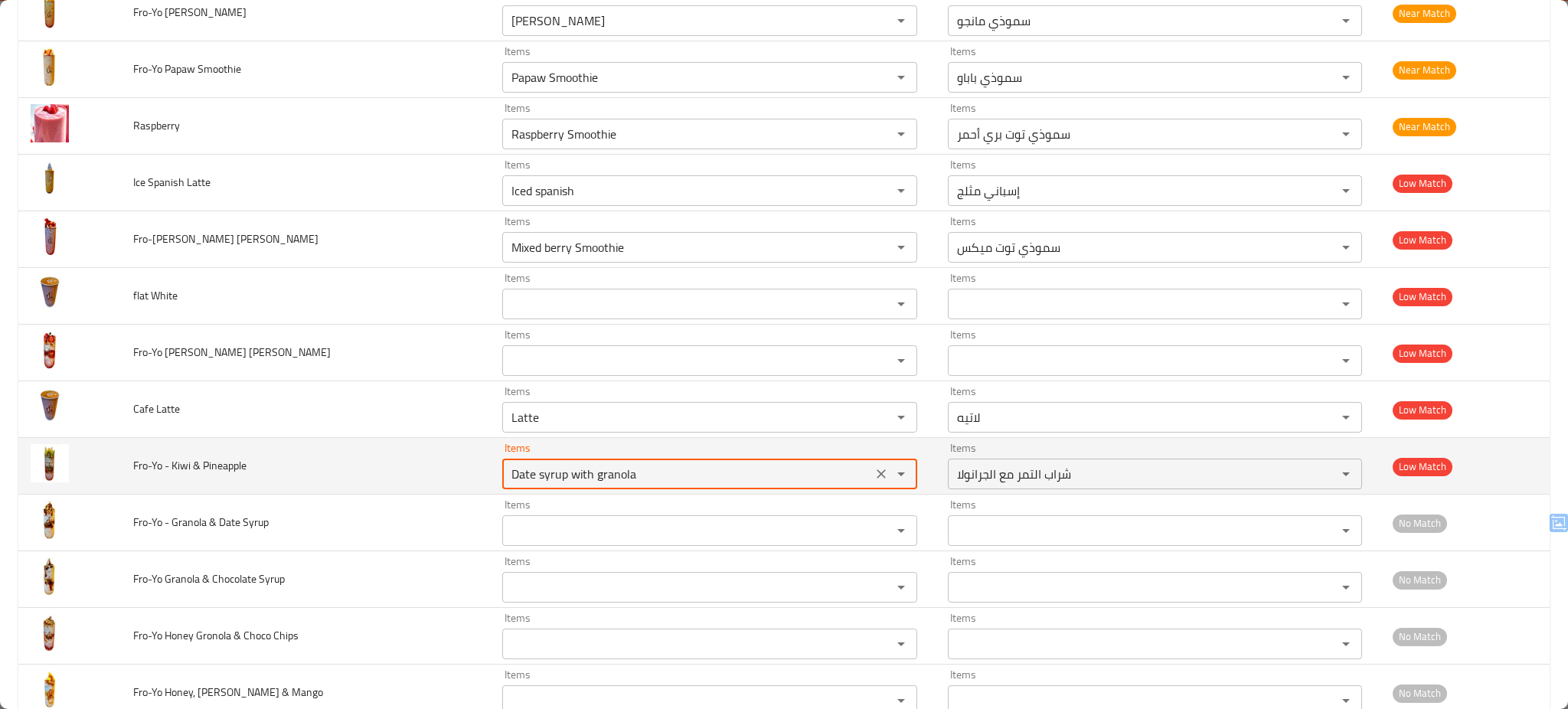
click at [676, 485] on Pineapple "Date syrup with granola" at bounding box center [686, 474] width 360 height 22
type Pineapple "Date syrup with granola"
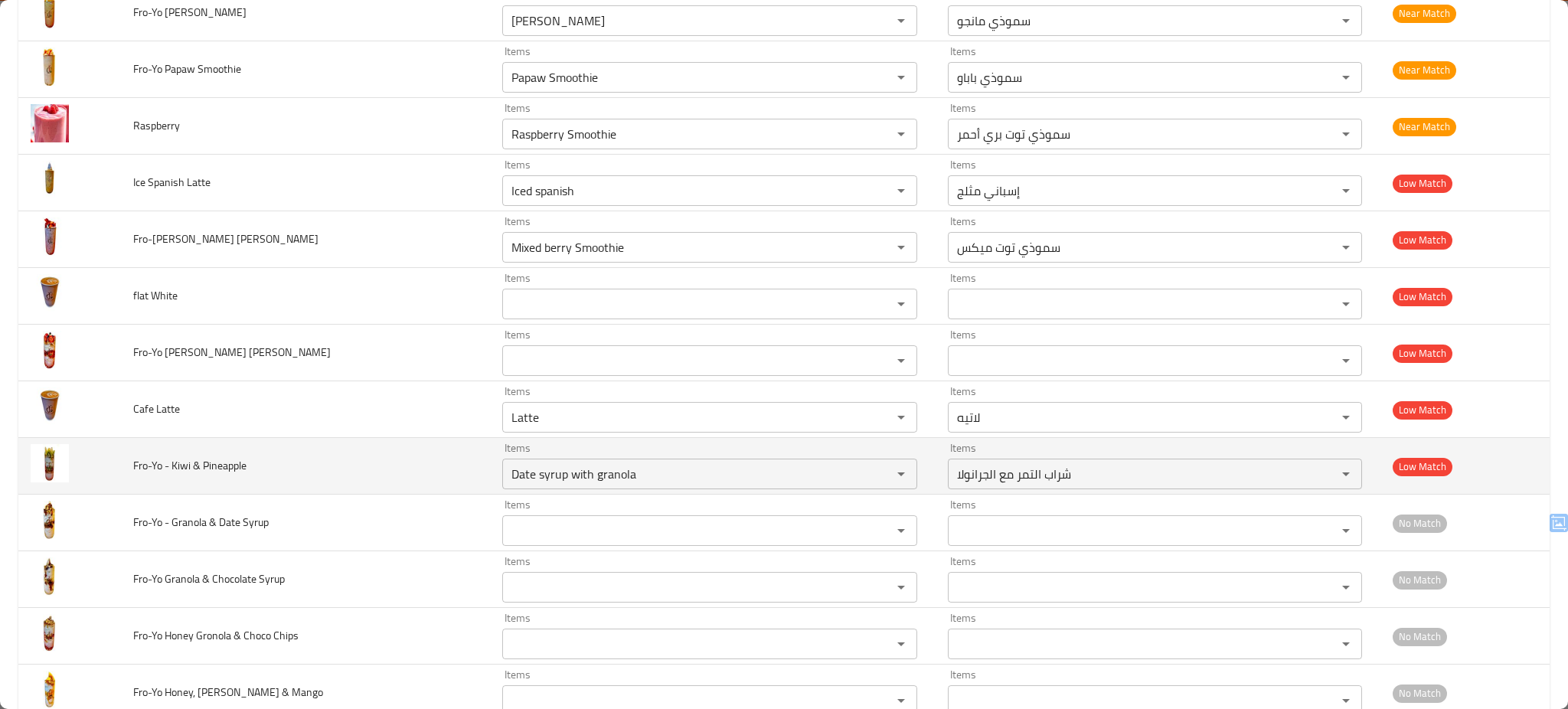
click at [377, 477] on td "Fro-Yo - Kiwi & Pineapple" at bounding box center [305, 467] width 369 height 57
click at [874, 480] on icon "Clear" at bounding box center [882, 474] width 15 height 15
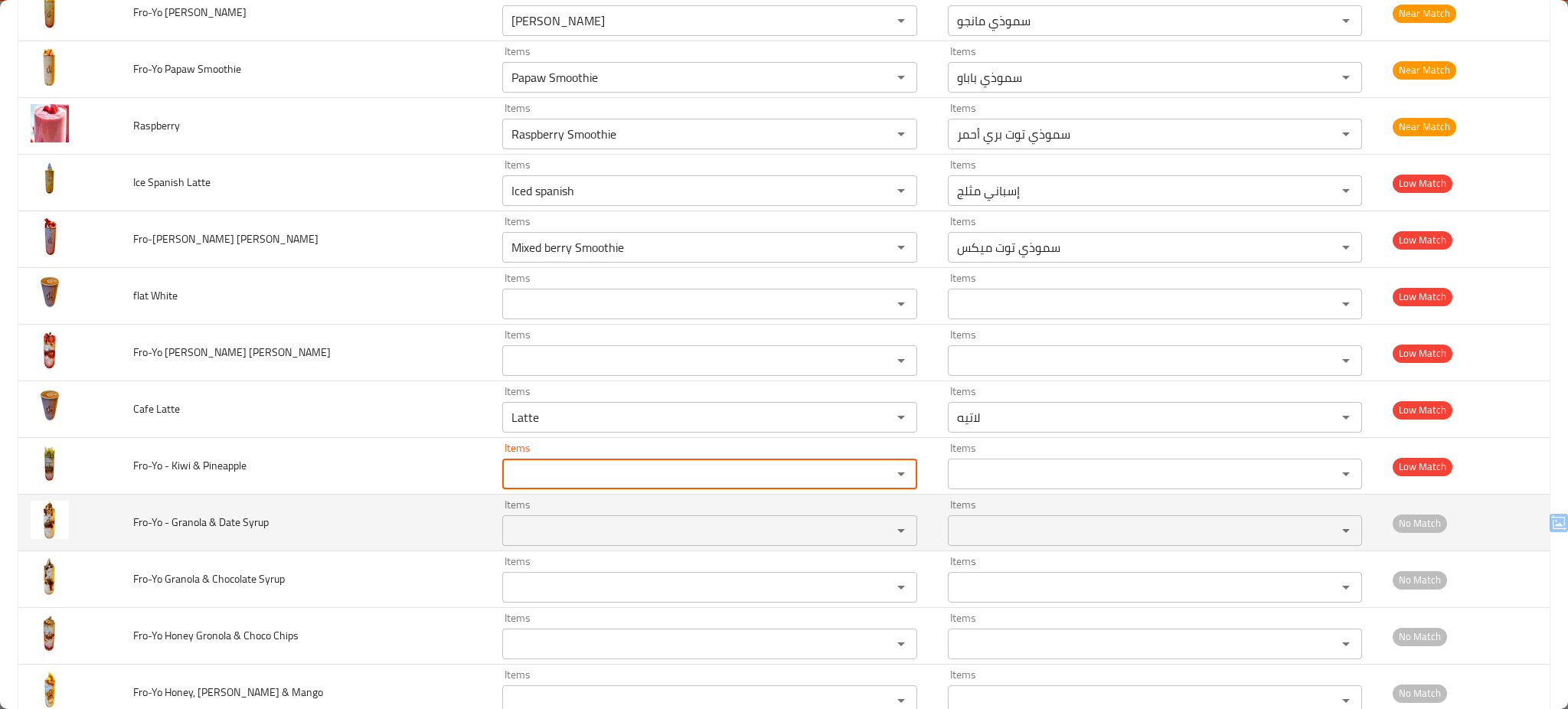
click at [547, 546] on div "Items" at bounding box center [709, 531] width 415 height 31
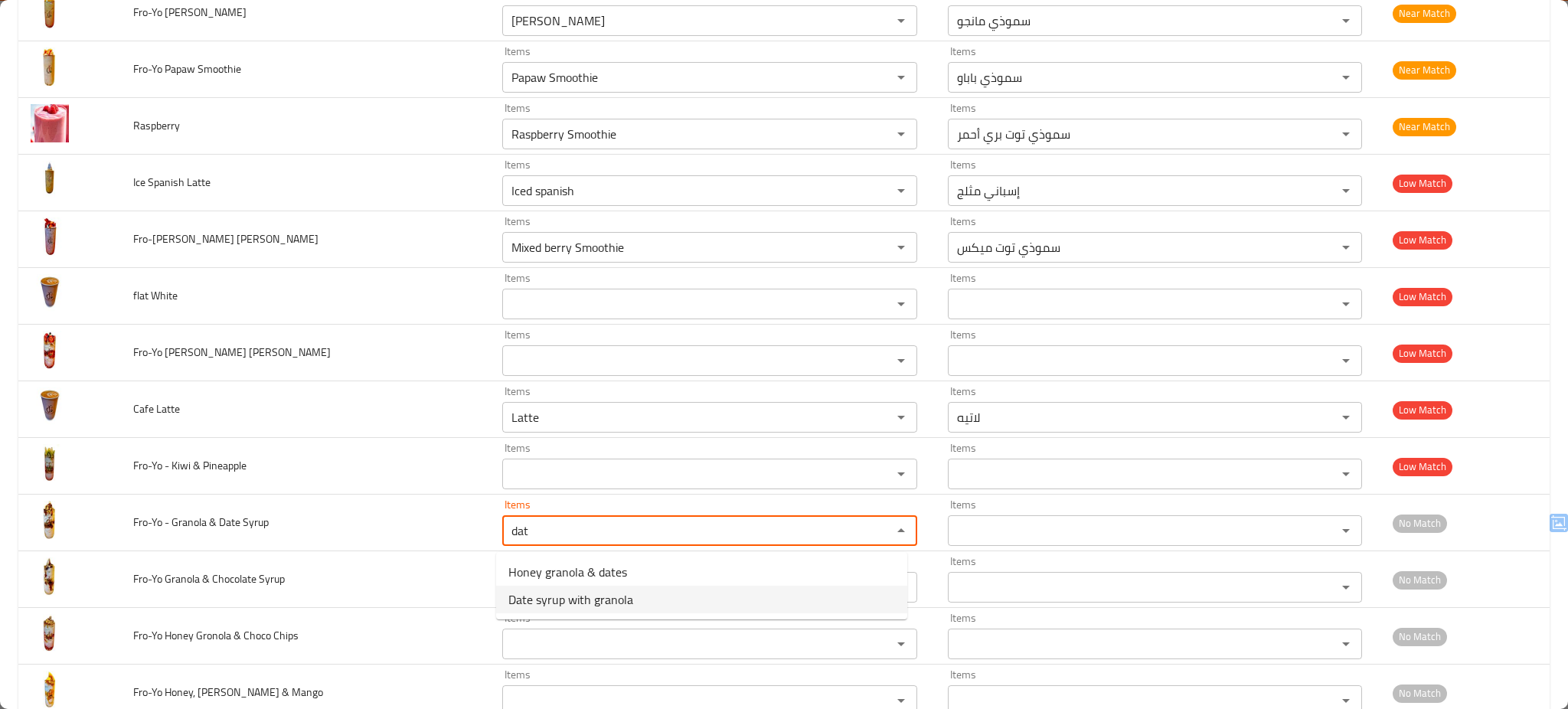
click at [630, 595] on span "Date syrup with granola" at bounding box center [570, 600] width 125 height 18
type Syrup "Date syrup with granola"
type Syrup-ar "شراب التمر مع الجرانولا"
type Syrup "Date syrup with granola"
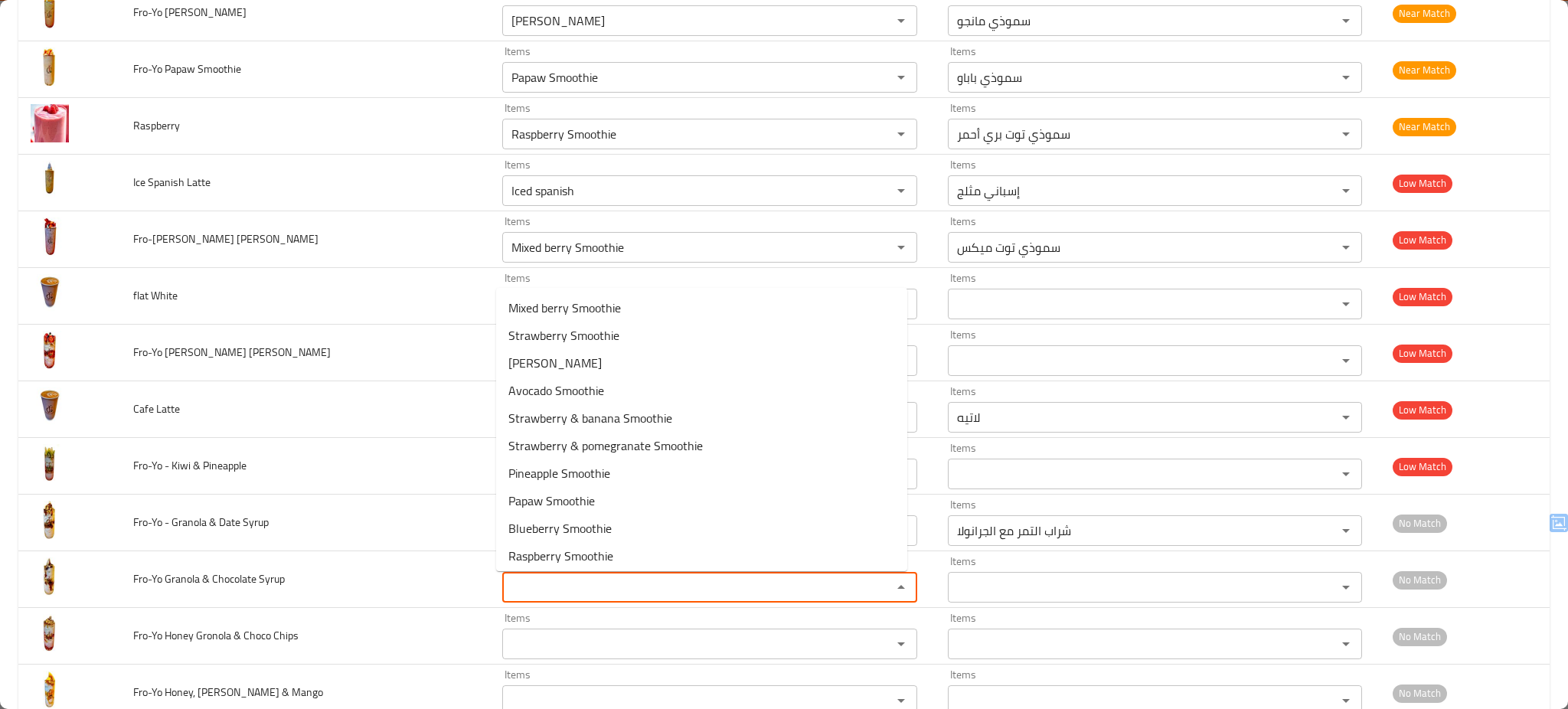
click at [630, 595] on Syrup "Items" at bounding box center [686, 588] width 360 height 22
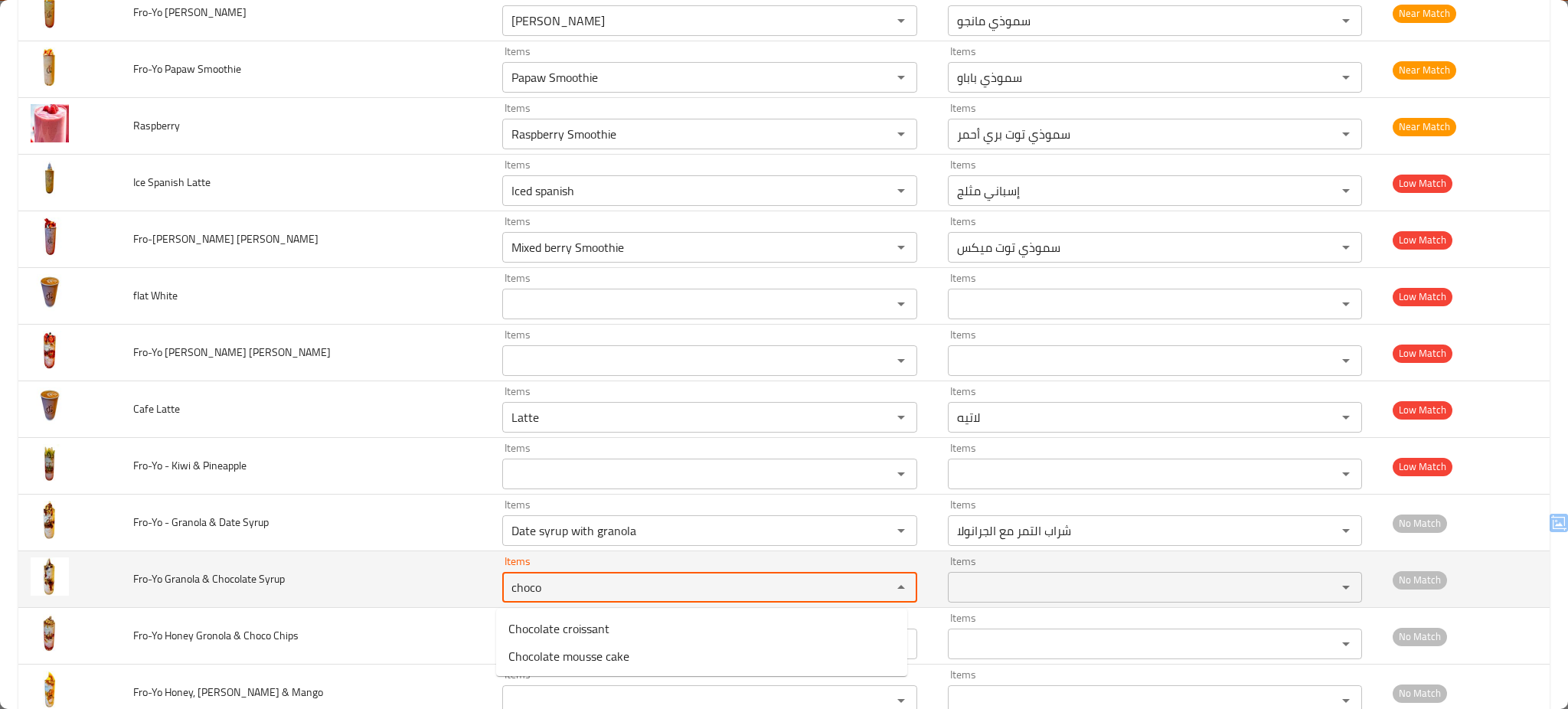
type Syrup "choco"
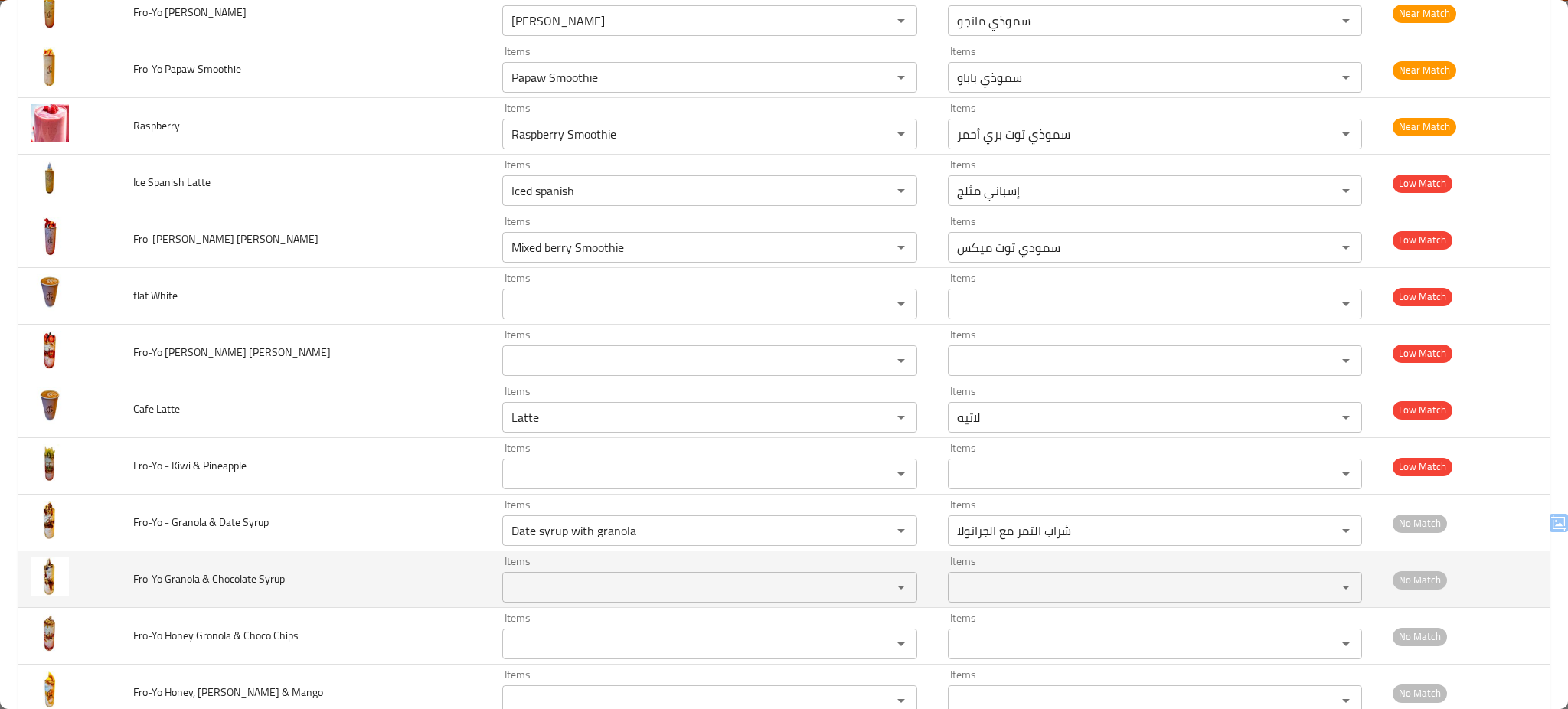
click at [400, 571] on td "Fro-Yo Granola & Chocolate Syrup" at bounding box center [305, 580] width 369 height 57
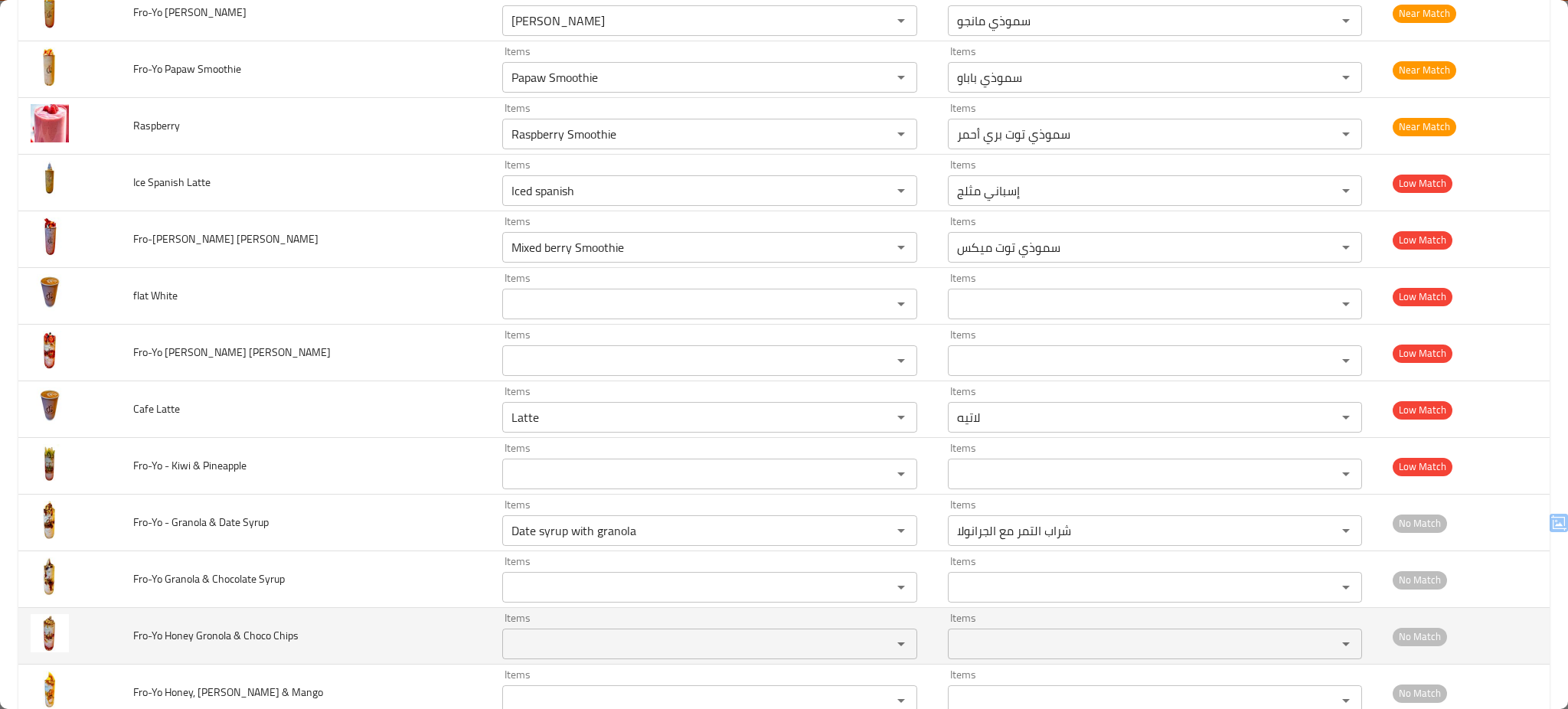
click at [669, 655] on Chips "Items" at bounding box center [686, 644] width 360 height 22
type Chips "chips"
click at [423, 636] on td "Fro-Yo Honey Gronola & Choco Chips" at bounding box center [305, 637] width 369 height 57
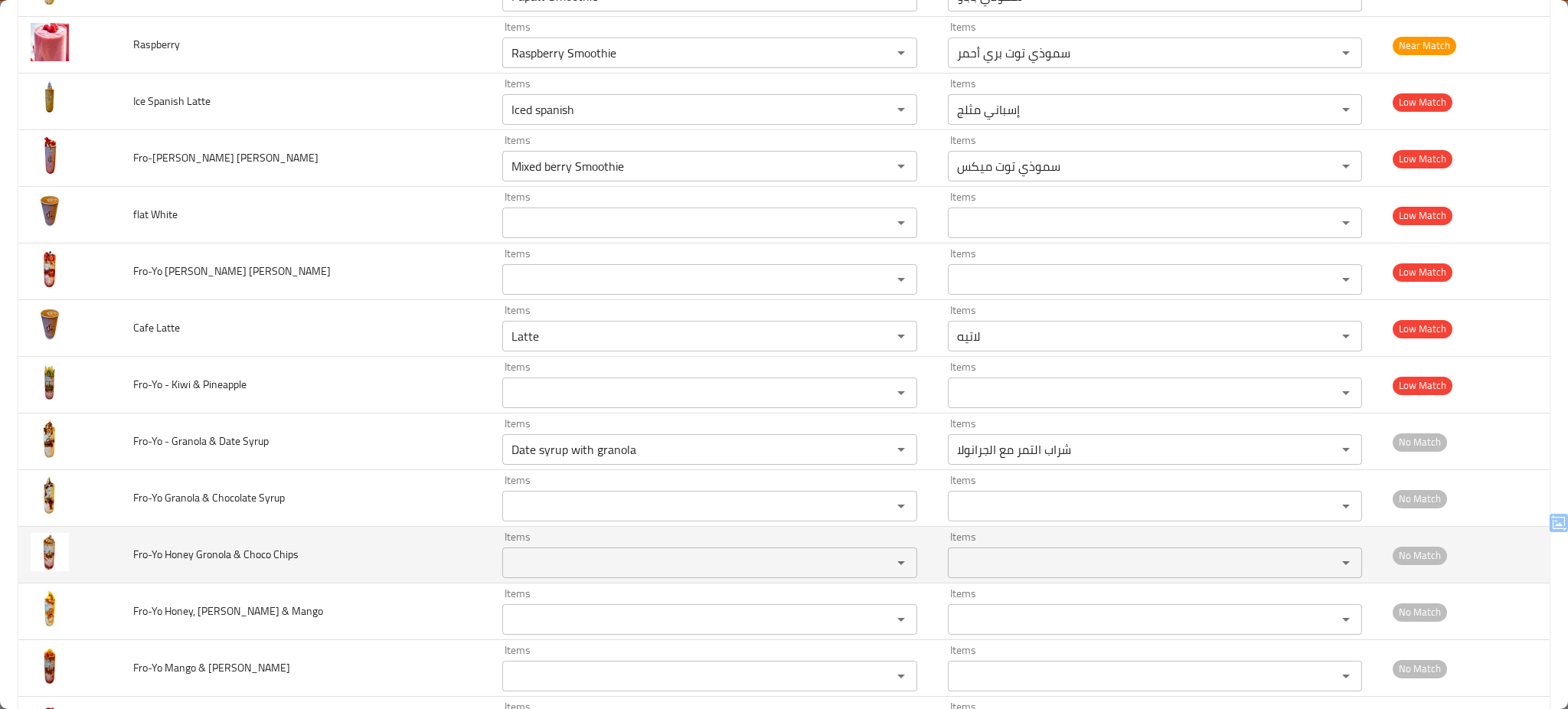
scroll to position [2731, 0]
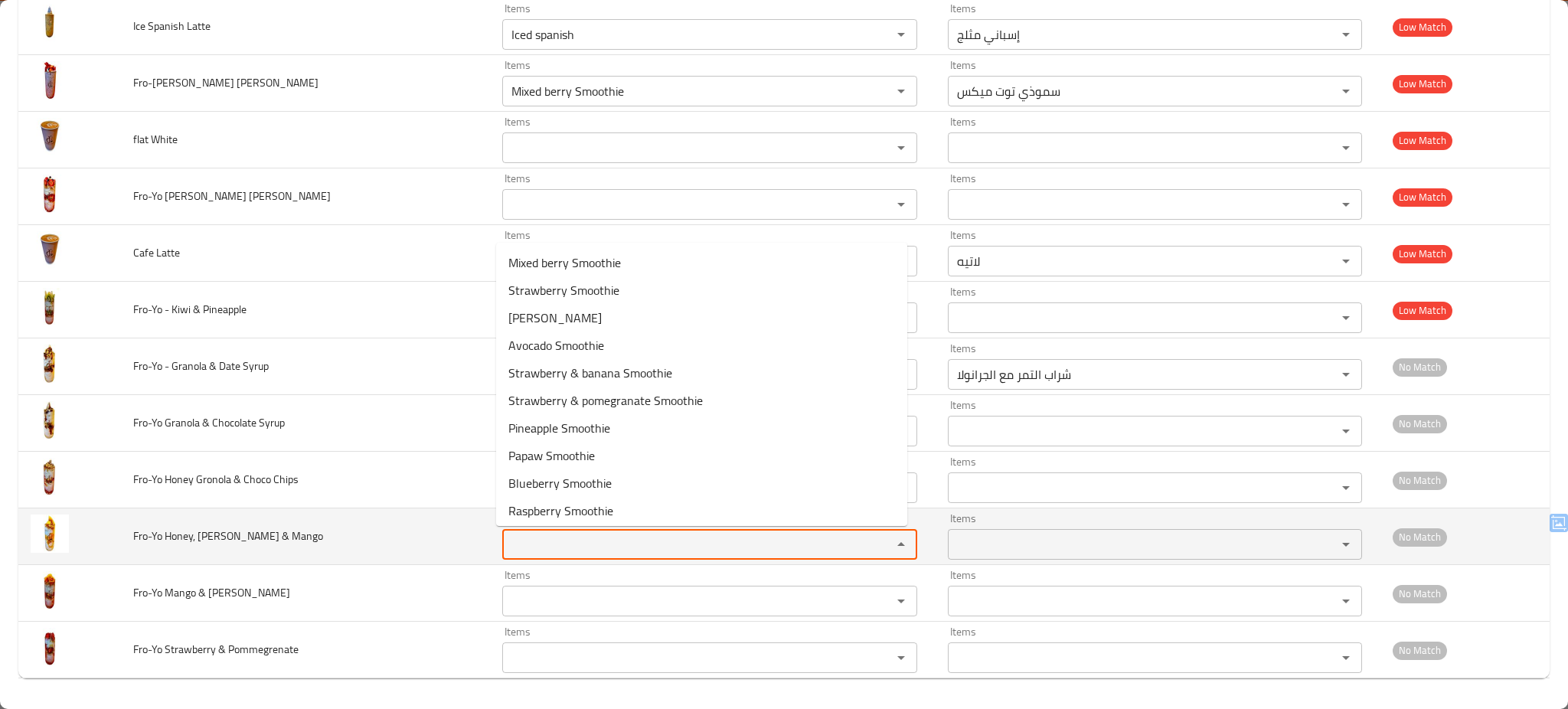
click at [594, 549] on Mango "Items" at bounding box center [686, 544] width 360 height 22
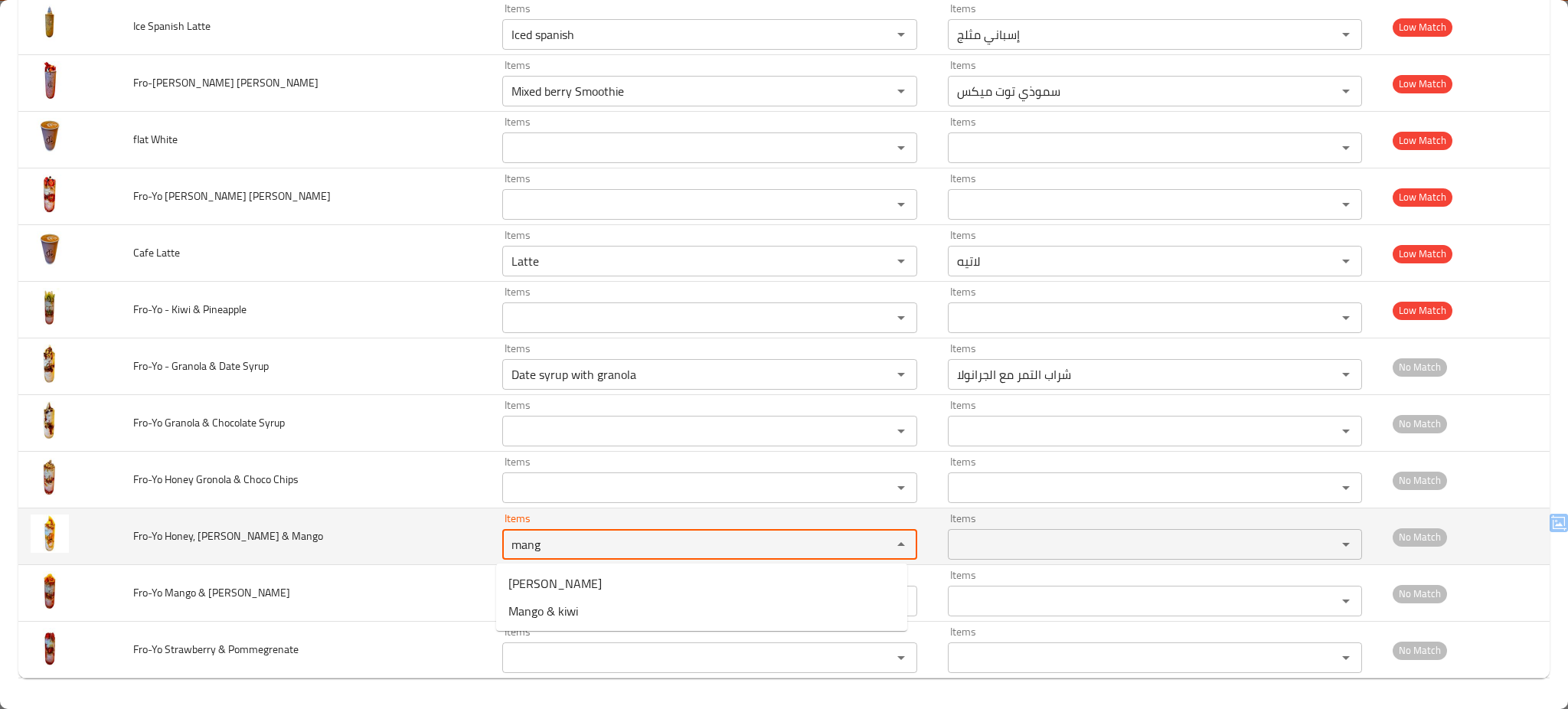
type Mango "mang"
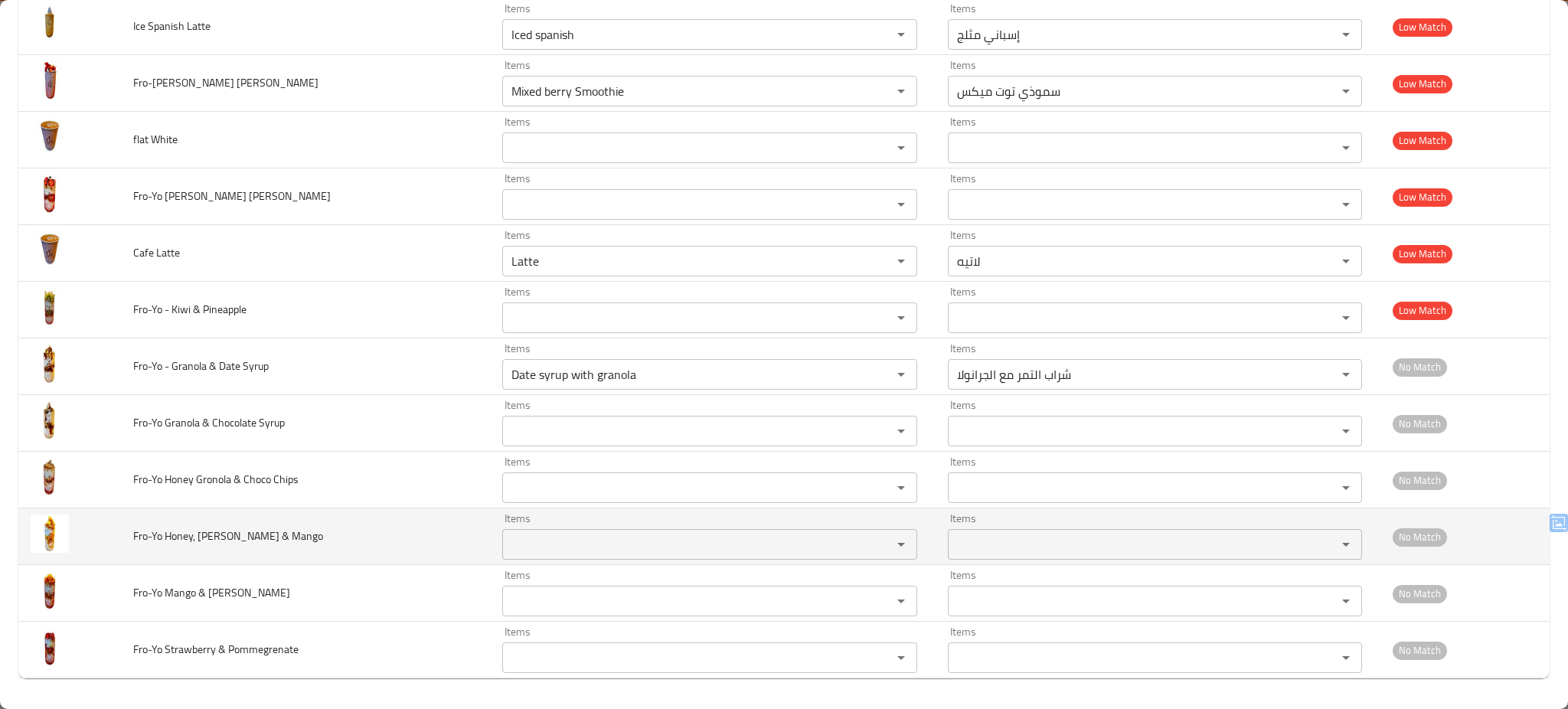
click at [443, 528] on td "Fro-Yo Honey, Granola & Mango" at bounding box center [305, 537] width 369 height 57
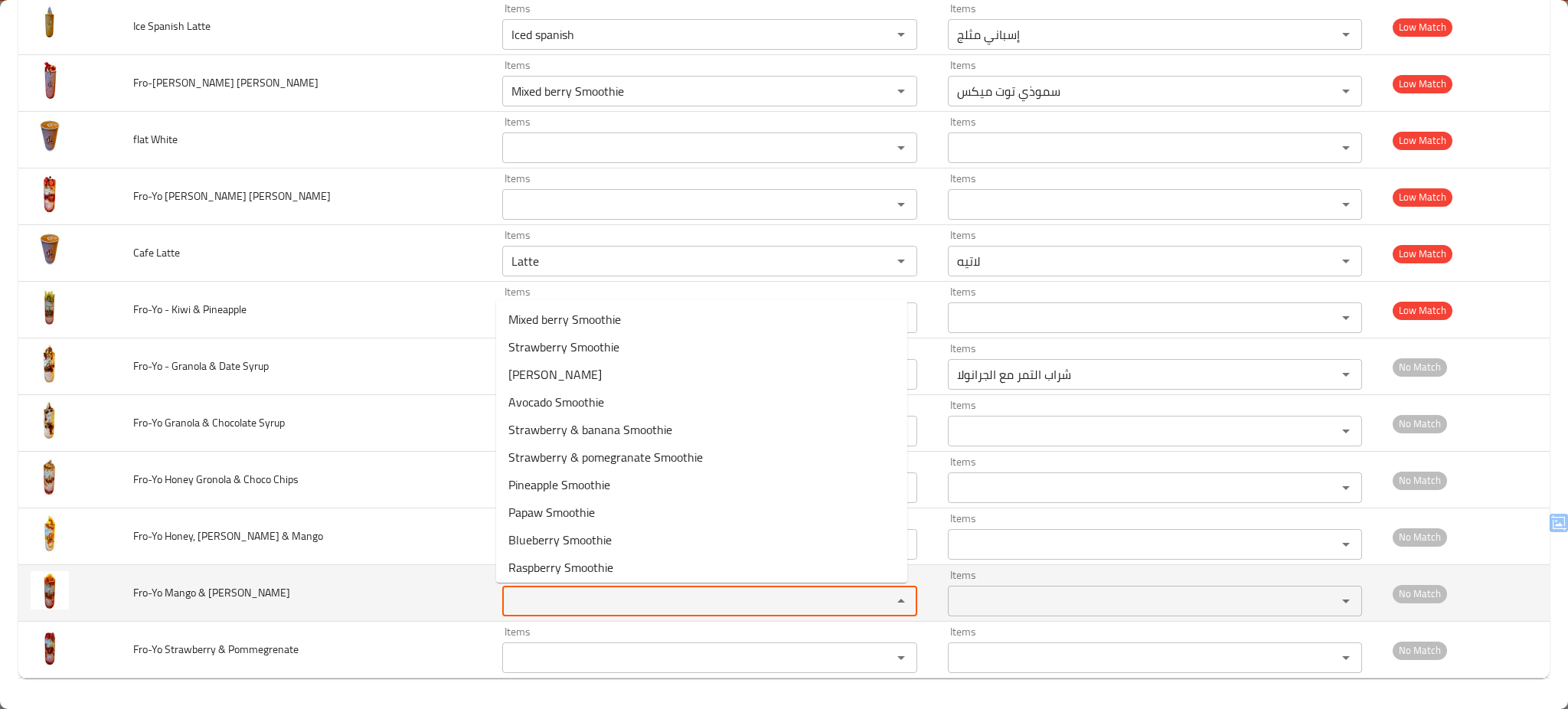
click at [626, 607] on Papaya "Items" at bounding box center [686, 601] width 360 height 22
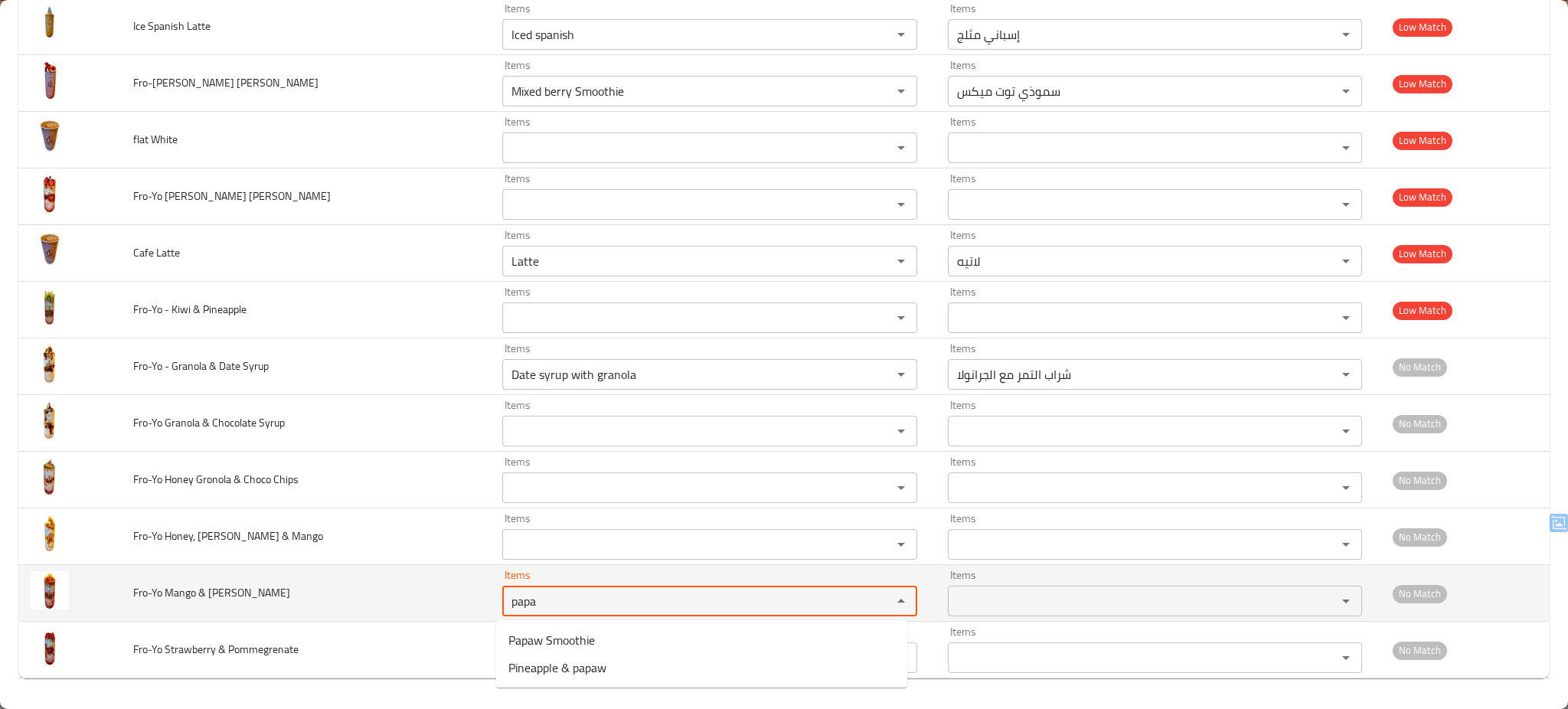
type Papaya "papa"
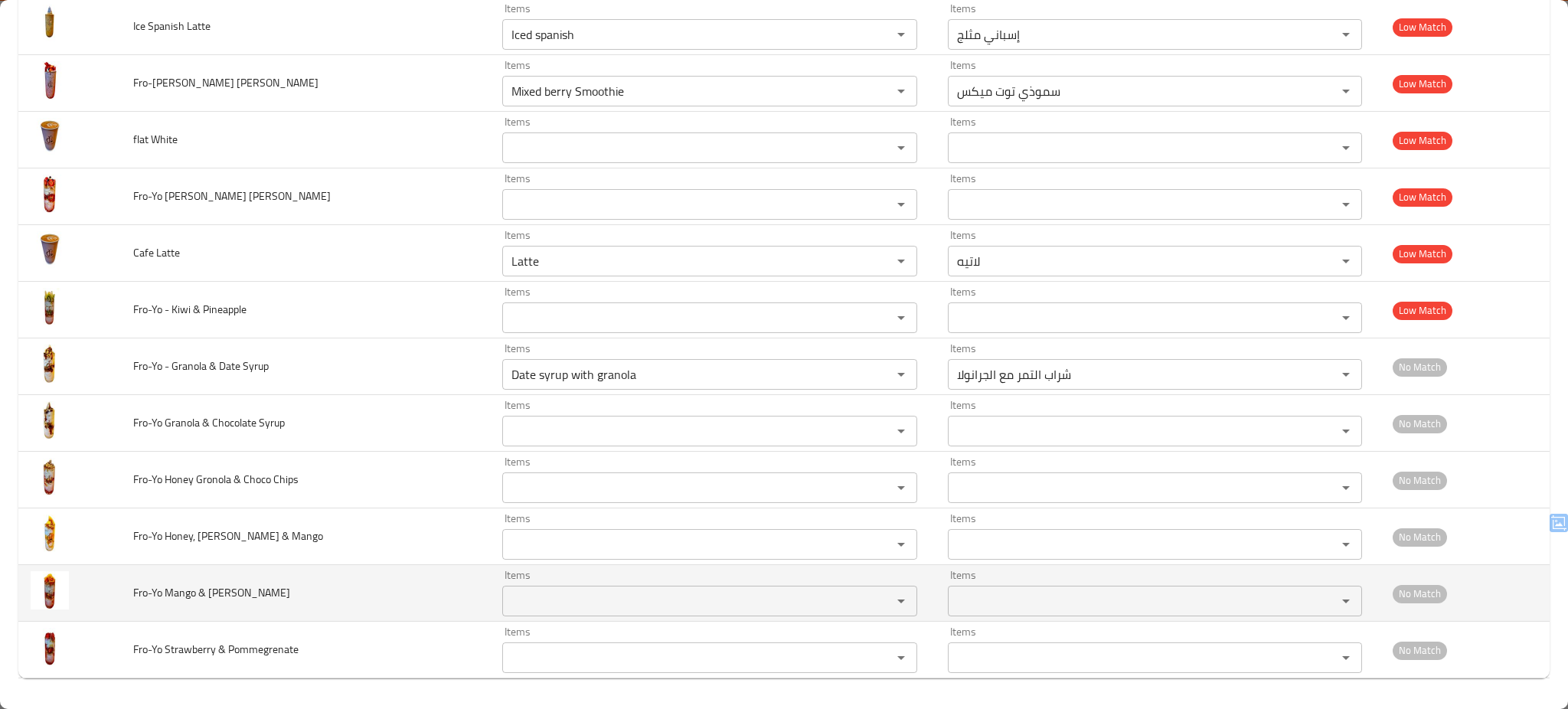
click at [423, 599] on td "Fro-Yo Mango & Papaya" at bounding box center [305, 594] width 369 height 57
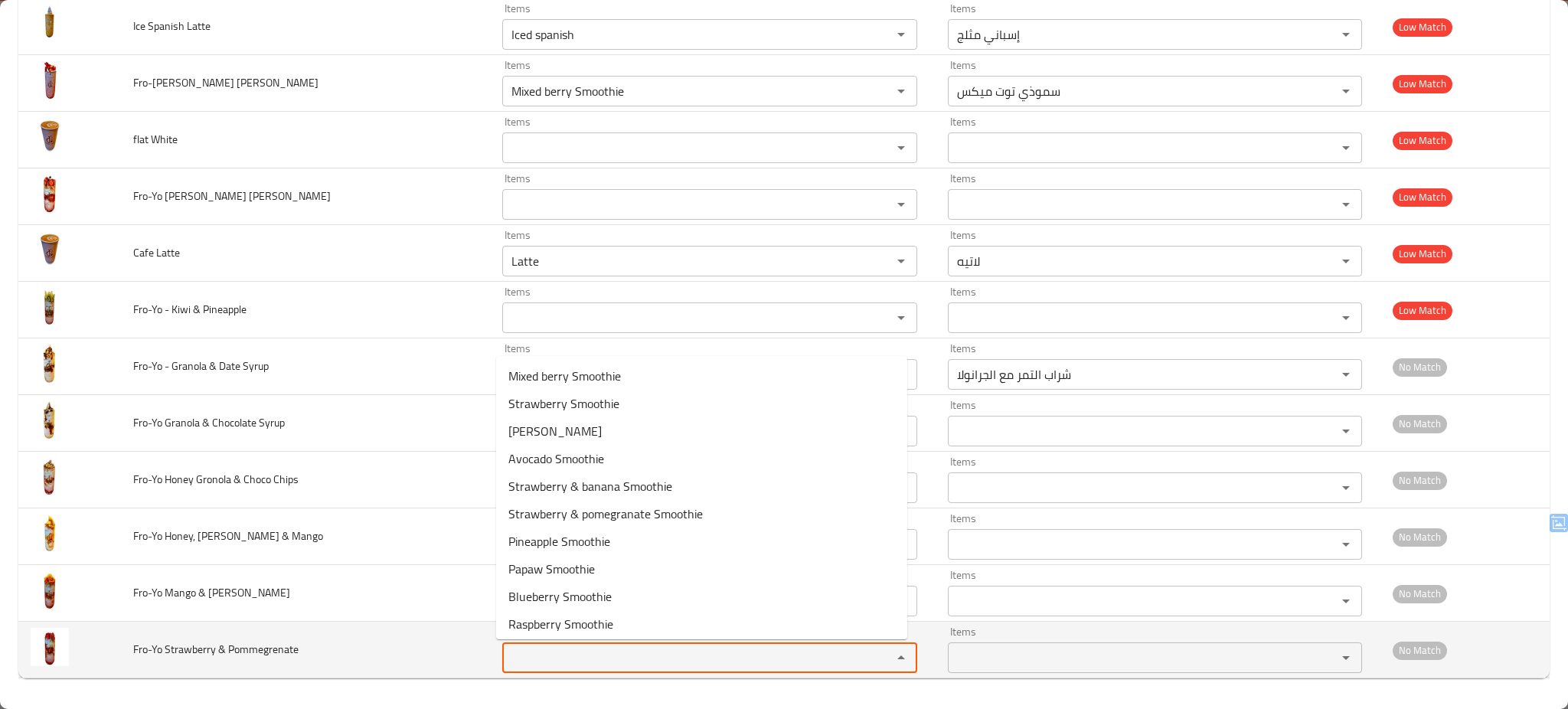
click at [610, 654] on Pommegrenate "Items" at bounding box center [686, 658] width 360 height 22
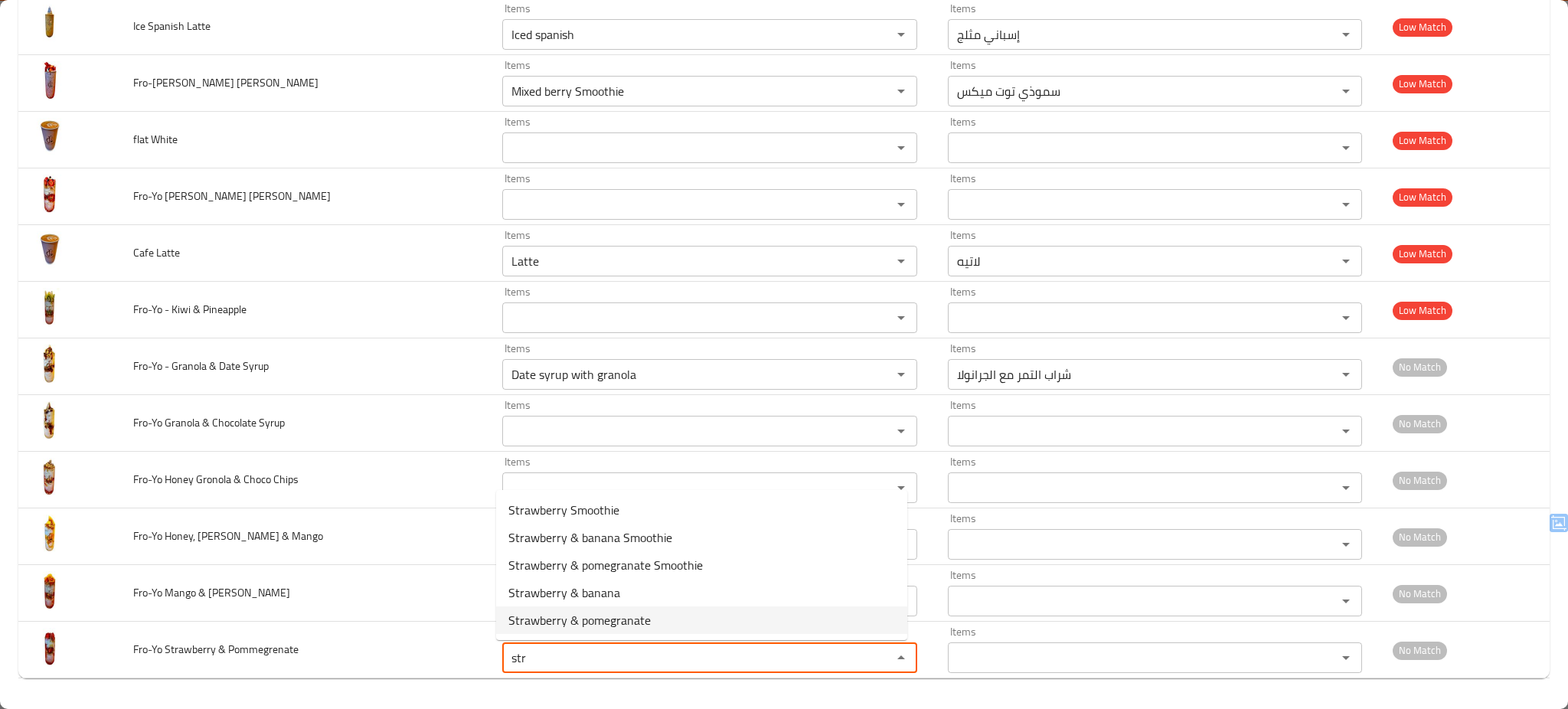
click at [611, 613] on span "Strawberry & pomegranate" at bounding box center [579, 621] width 142 height 18
type Pommegrenate "Strawberry & pomegranate"
type Pommegrenate-ar "فراولة ورمان"
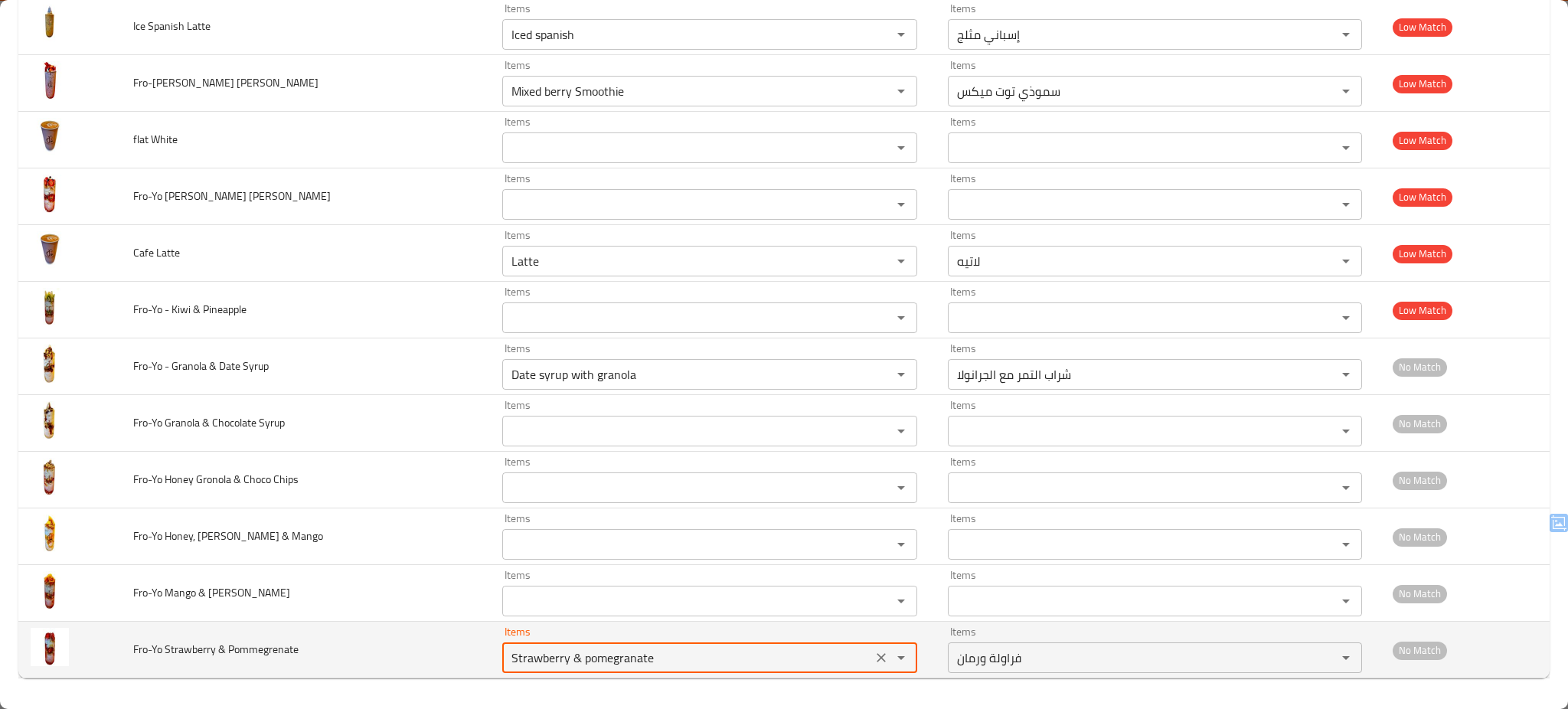
type Pommegrenate "Strawberry & pomegranate"
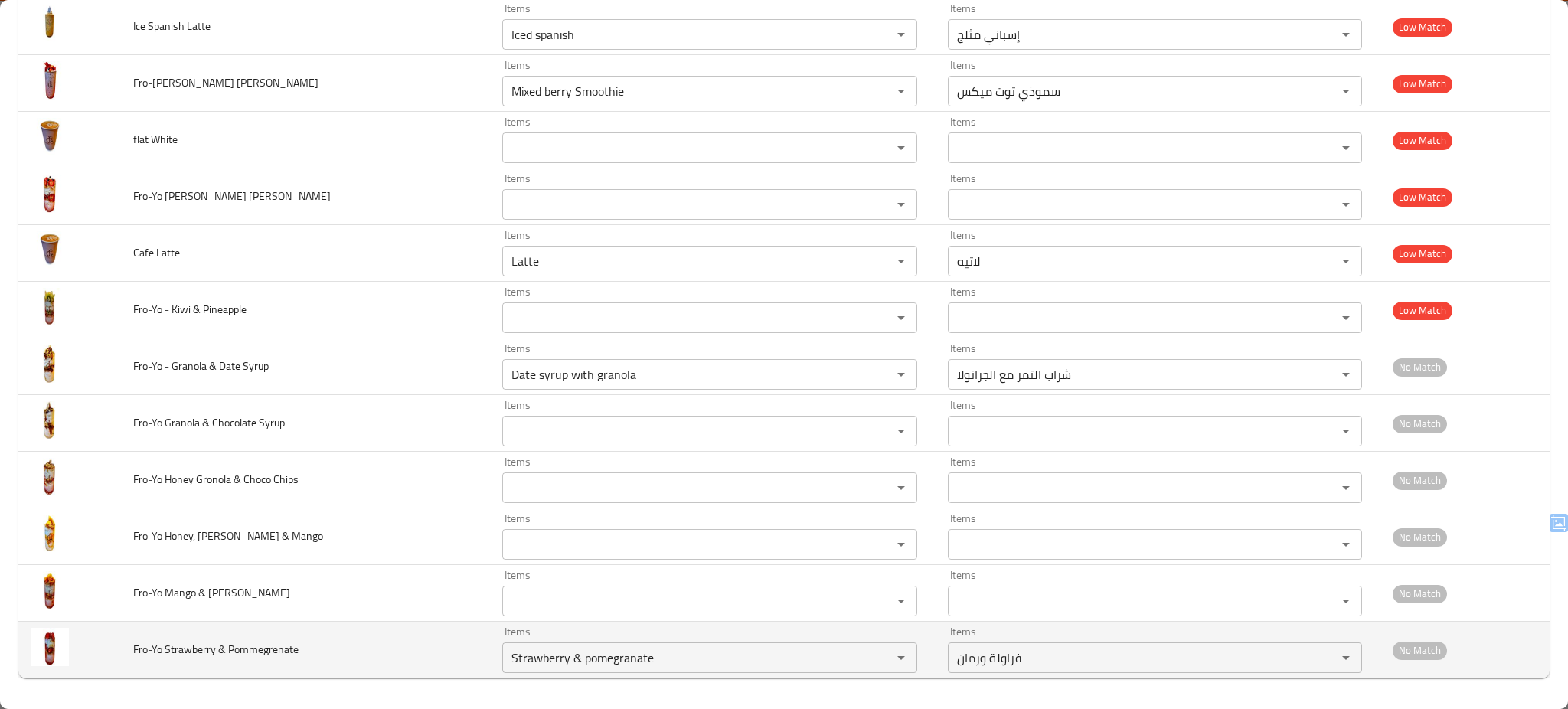
click at [399, 647] on td "Fro-Yo Strawberry & Pommegrenate" at bounding box center [305, 651] width 369 height 57
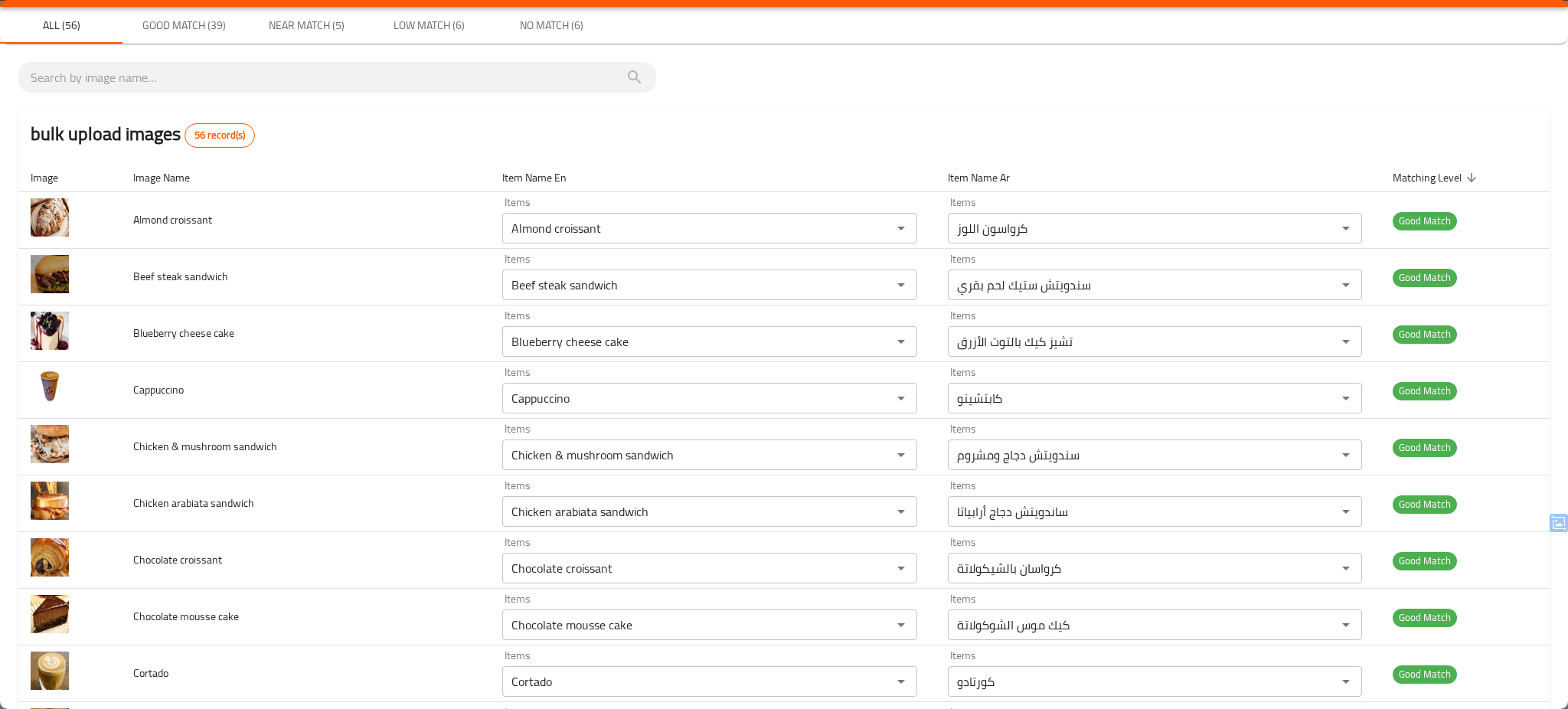
scroll to position [0, 0]
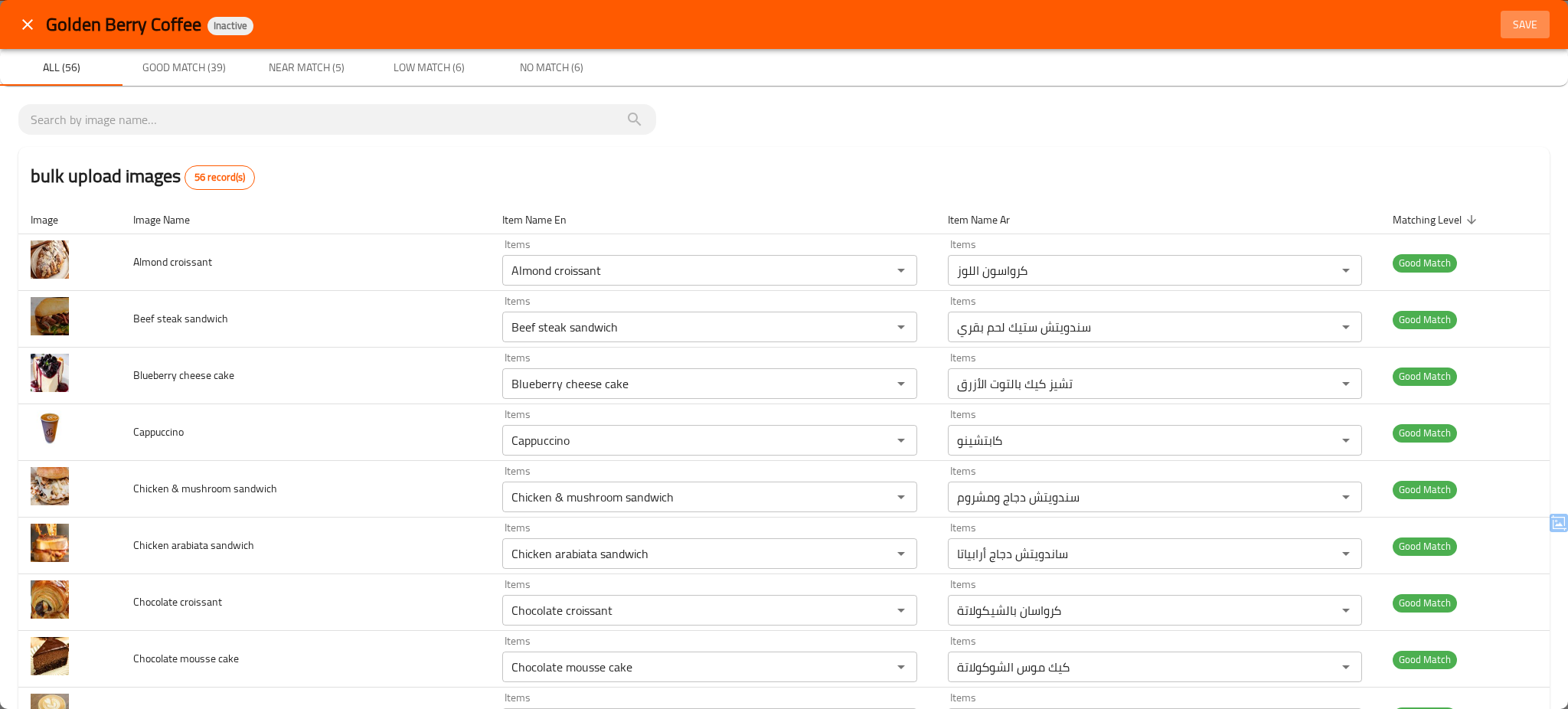
click at [1507, 25] on span "Save" at bounding box center [1525, 25] width 37 height 19
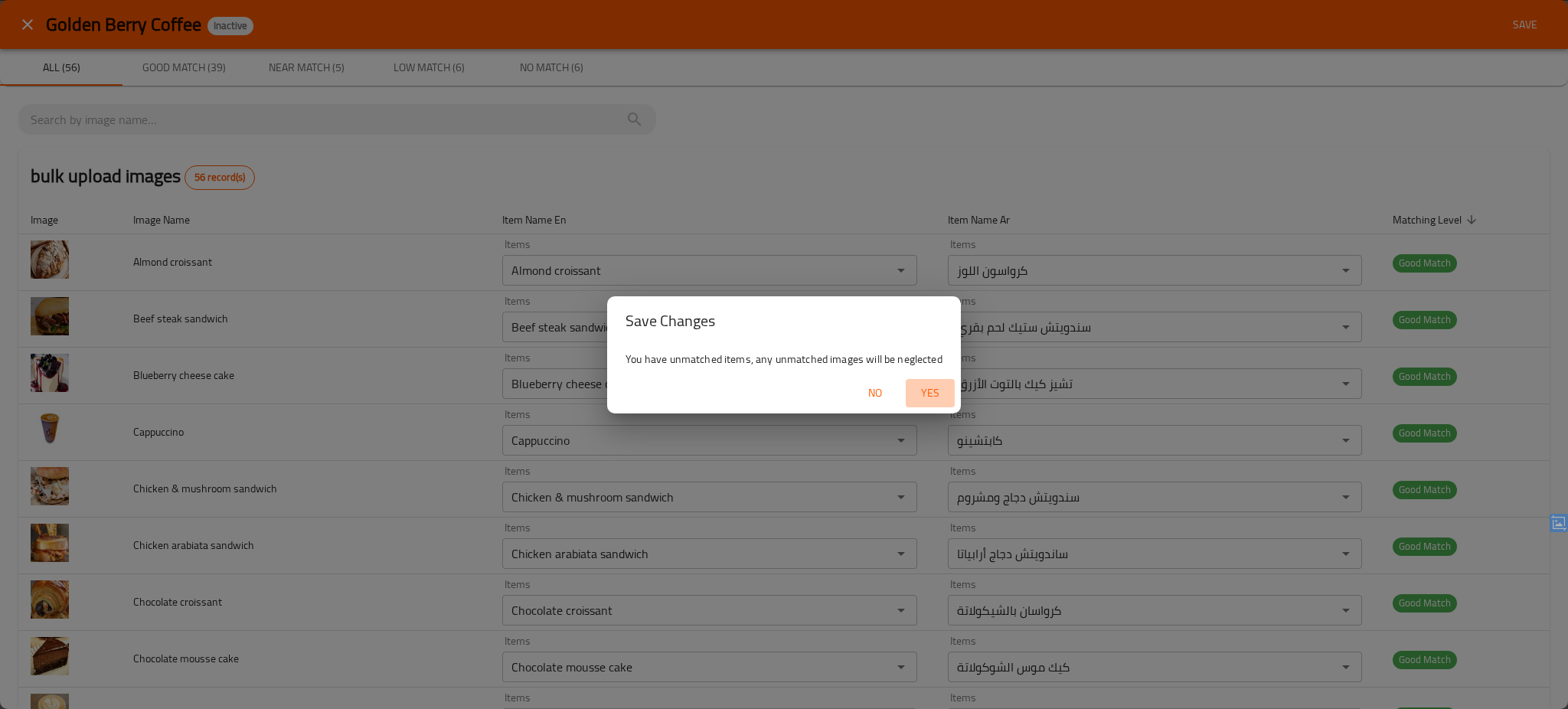
click at [931, 388] on span "Yes" at bounding box center [930, 393] width 37 height 19
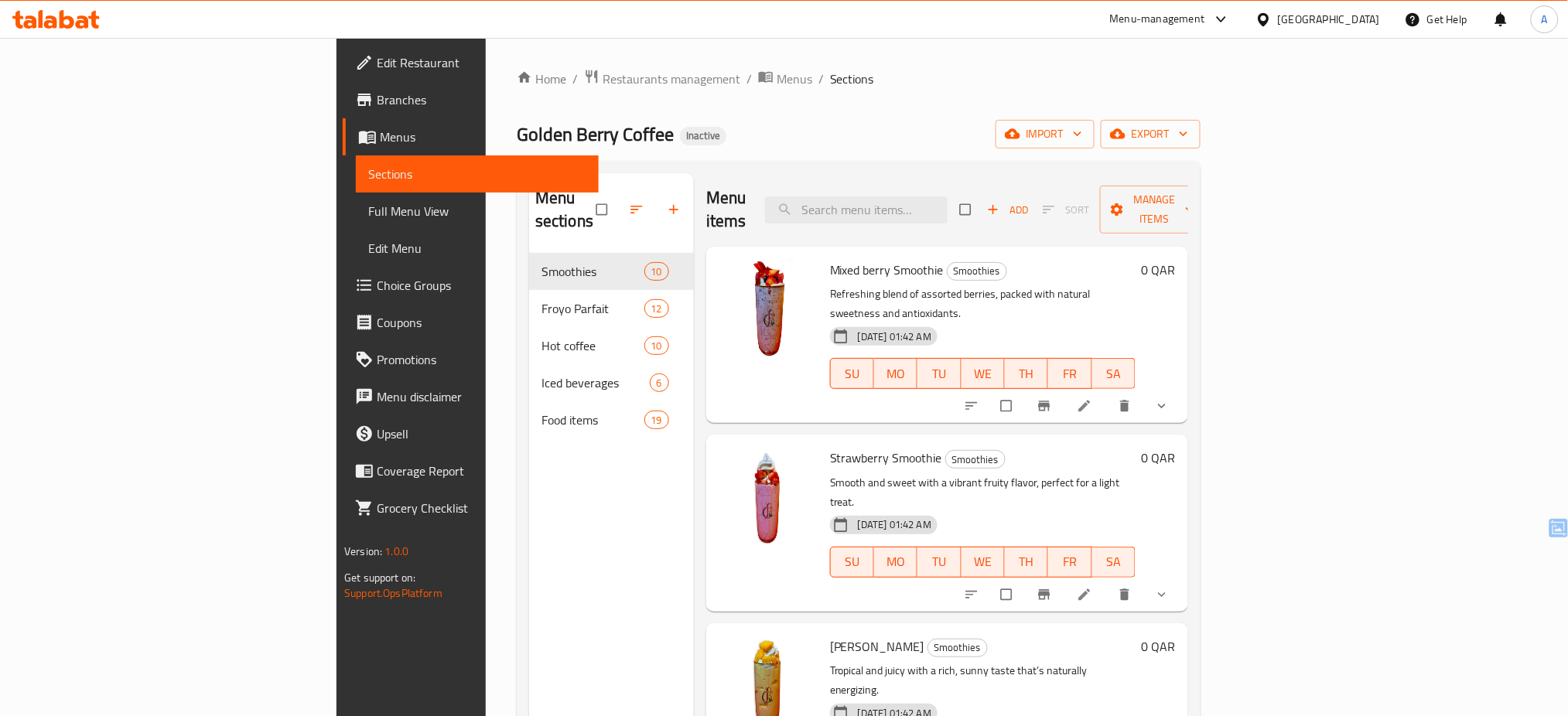
click at [1278, 11] on div at bounding box center [1267, 19] width 23 height 17
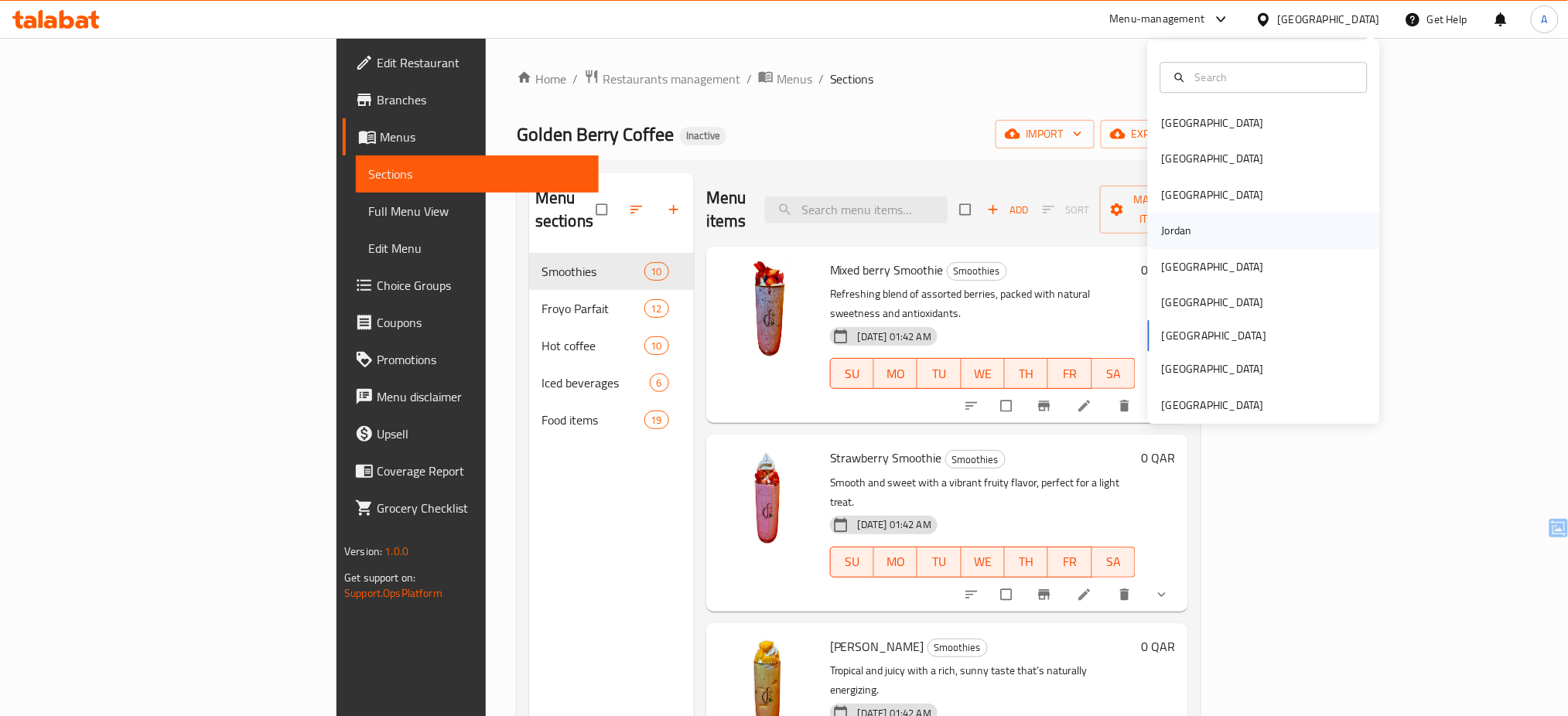
click at [1215, 222] on div "Jordan" at bounding box center [1264, 231] width 232 height 36
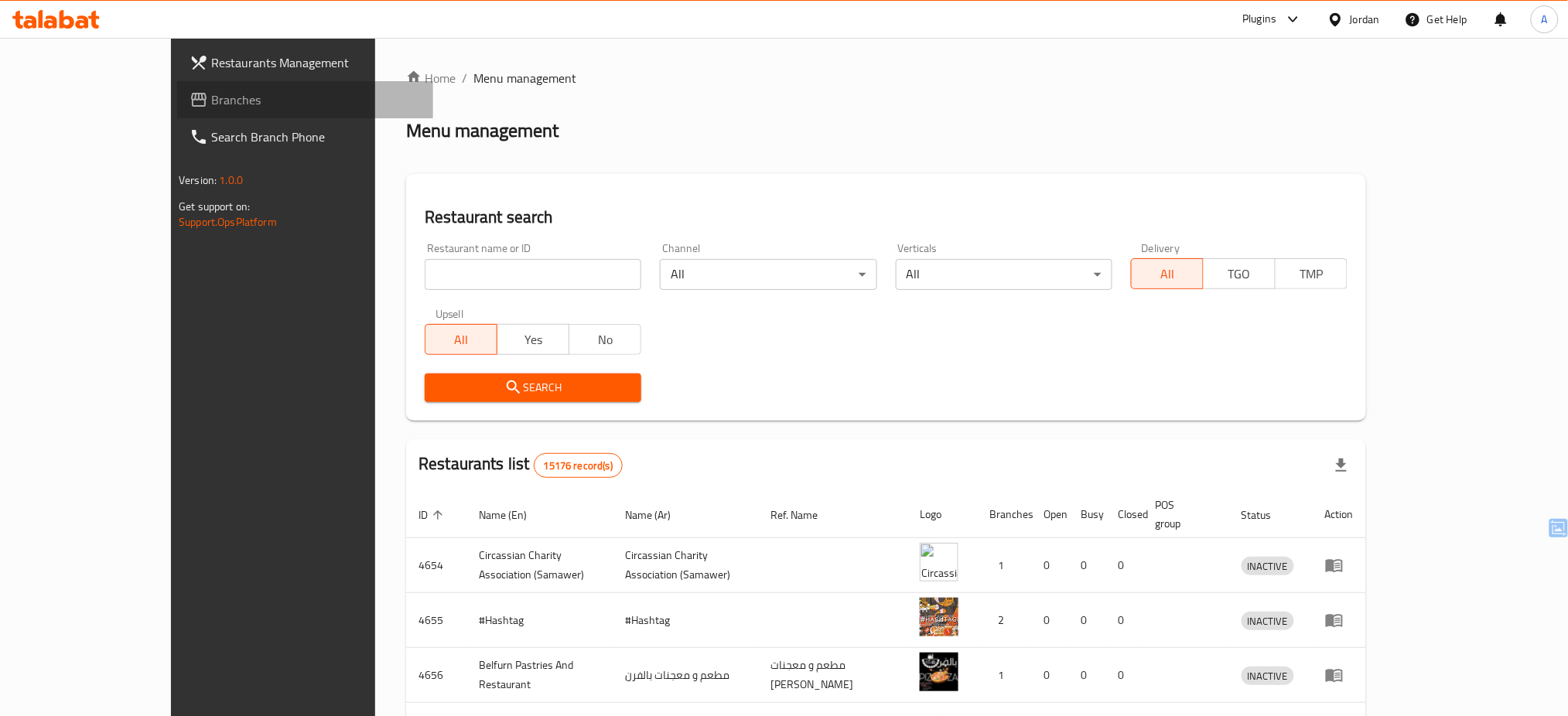
click at [177, 82] on link "Branches" at bounding box center [305, 100] width 256 height 37
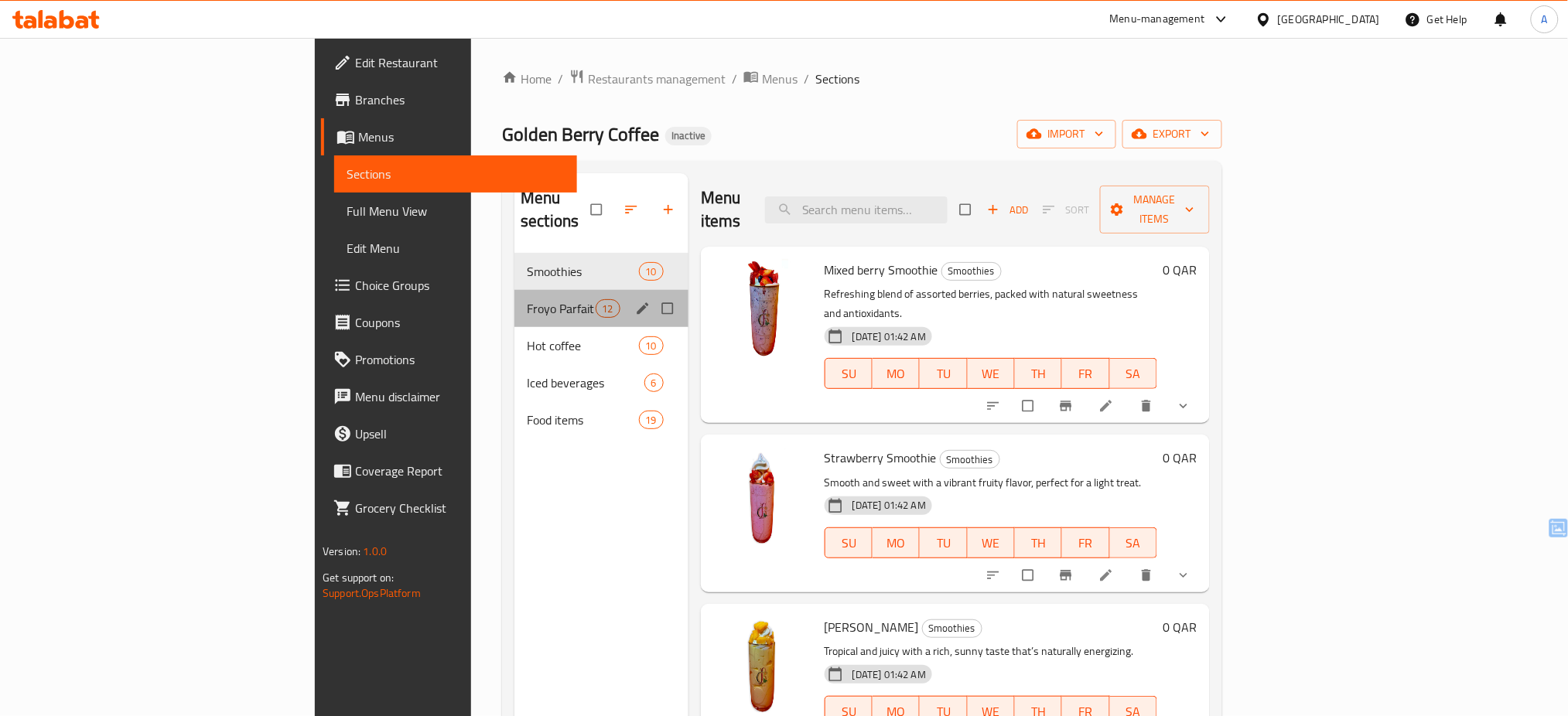
click at [514, 296] on div "Froyo Parfait 12" at bounding box center [601, 309] width 174 height 37
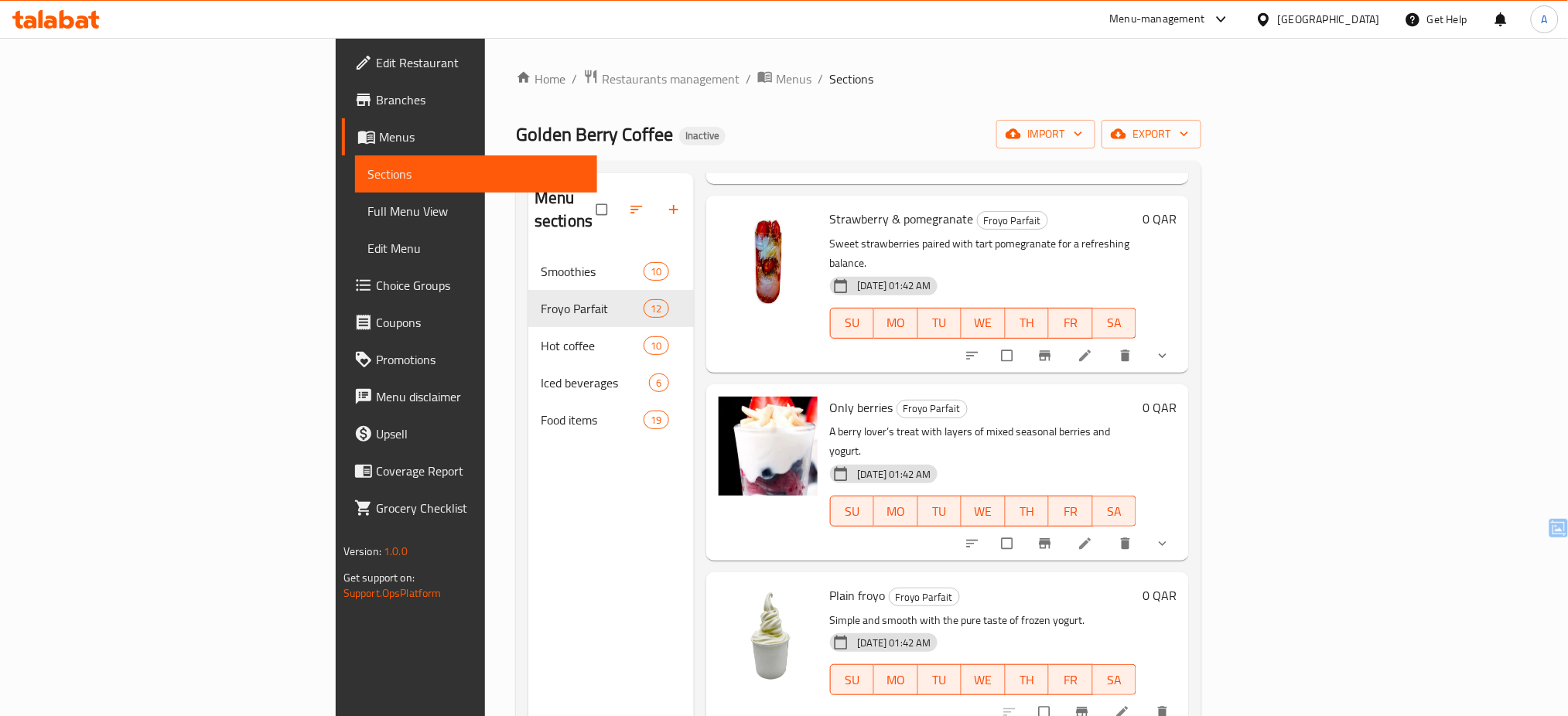
scroll to position [217, 0]
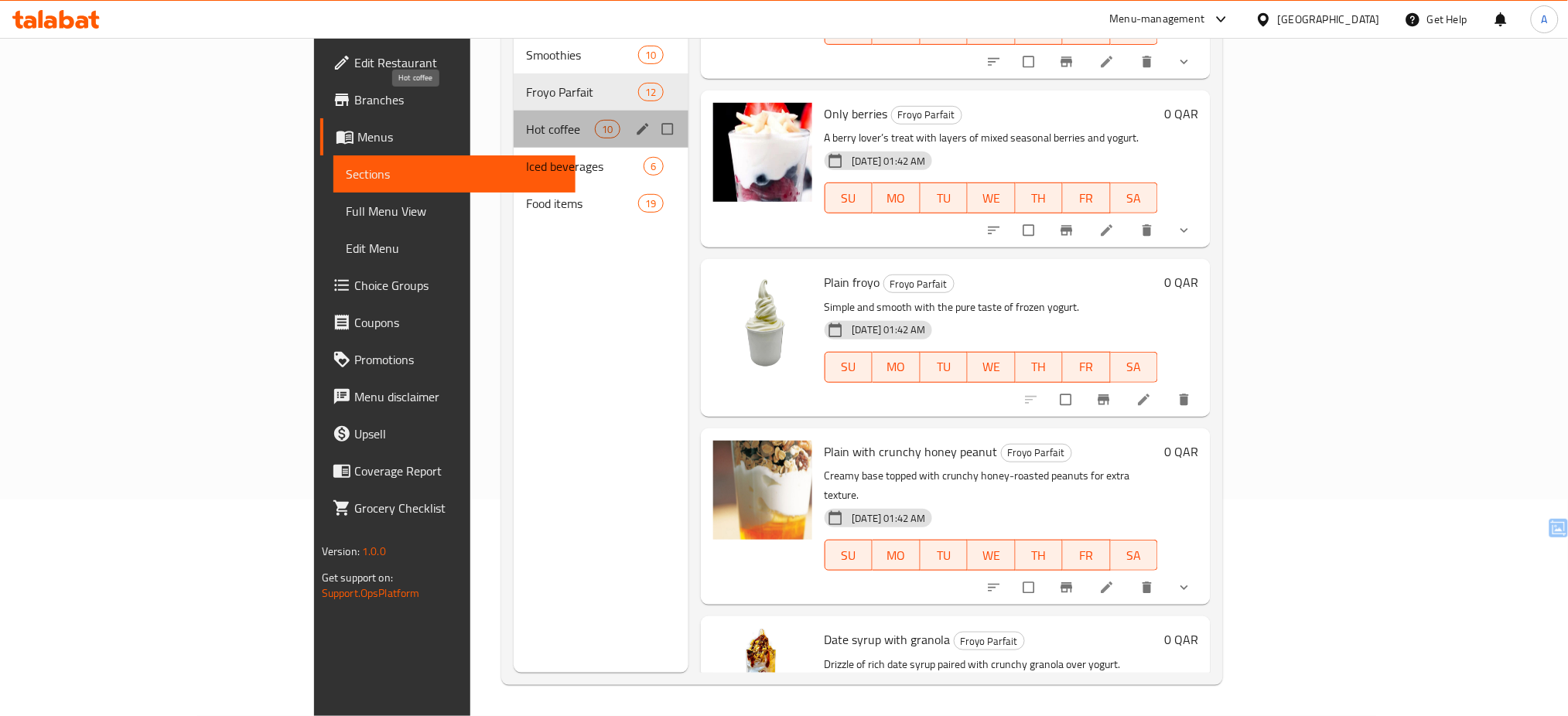
click at [526, 120] on span "Hot coffee" at bounding box center [560, 129] width 69 height 19
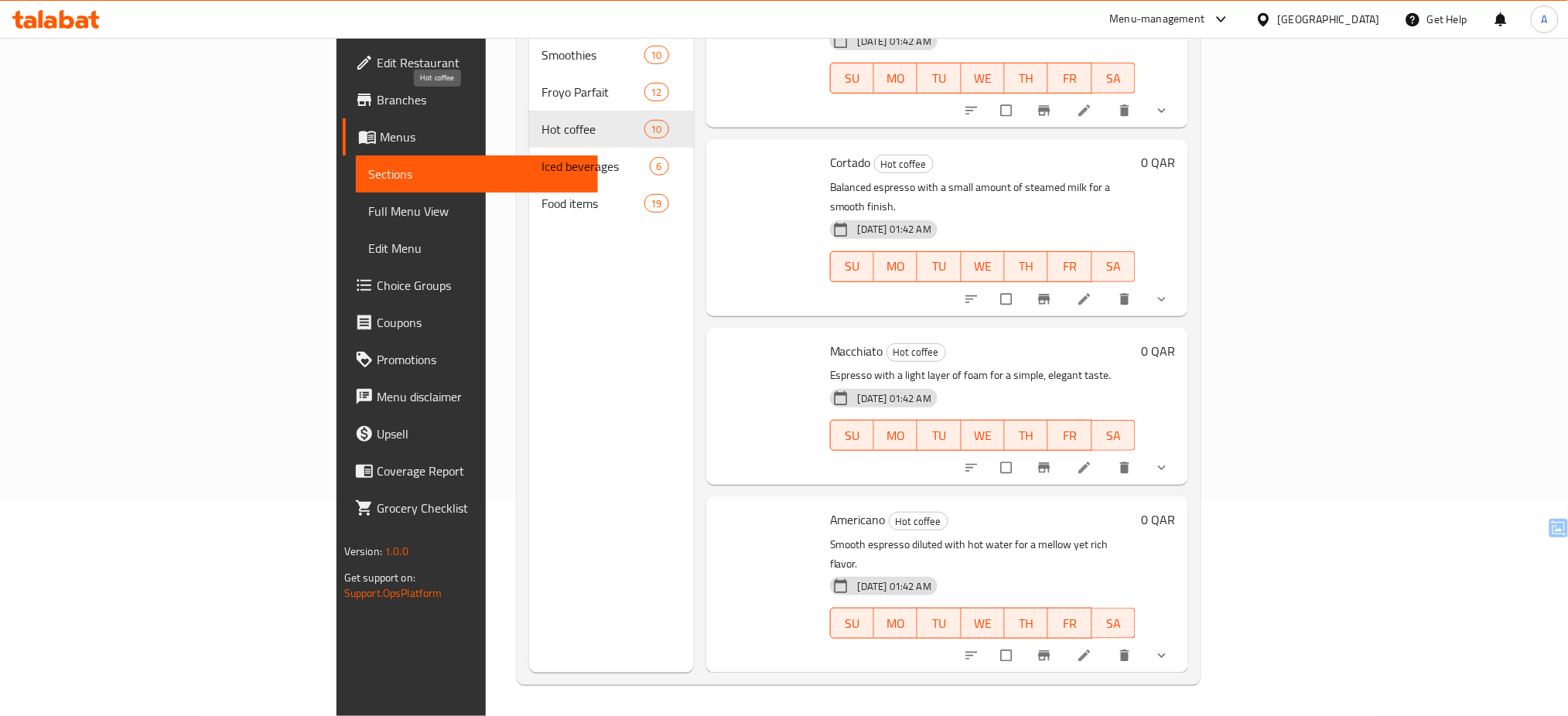
scroll to position [1011, 0]
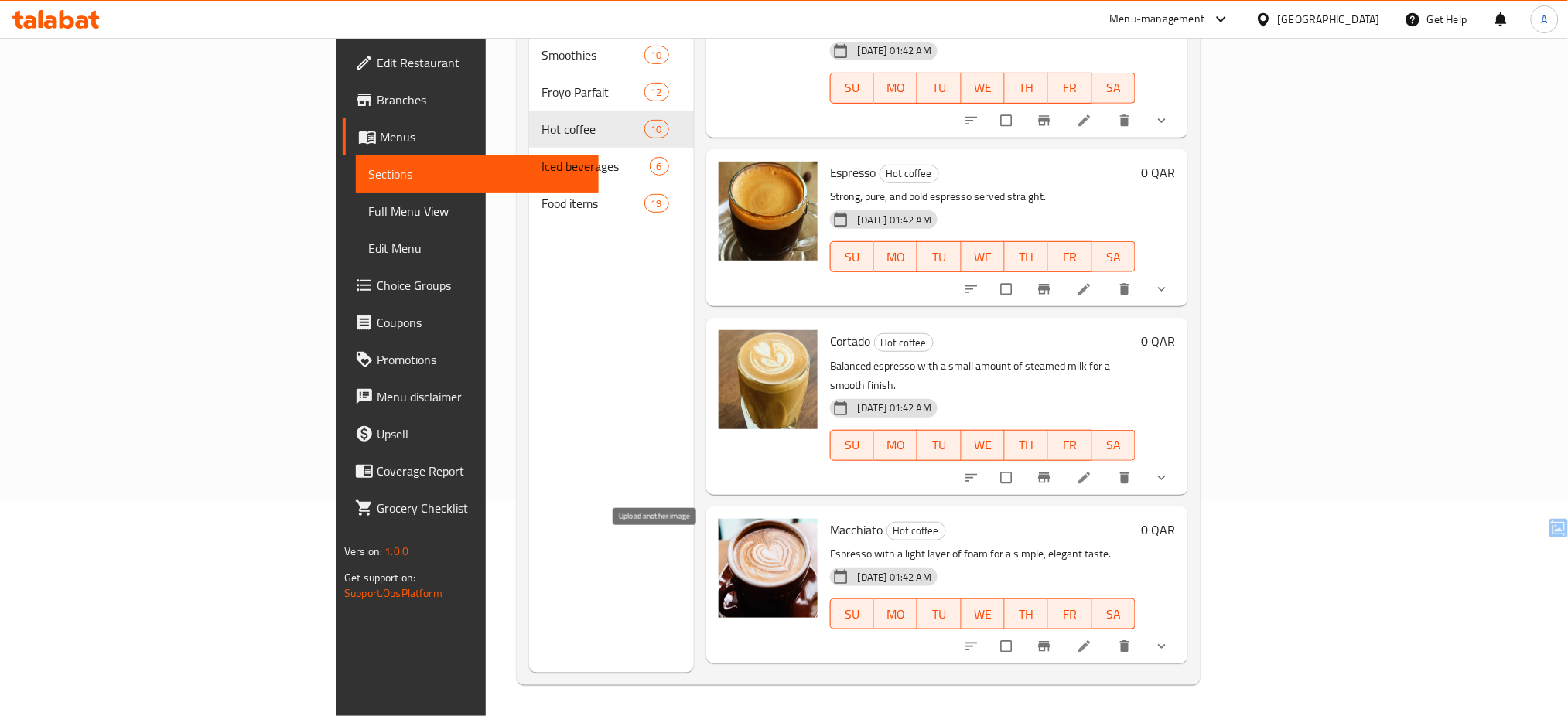
click at [731, 702] on icon "upload picture" at bounding box center [739, 710] width 16 height 16
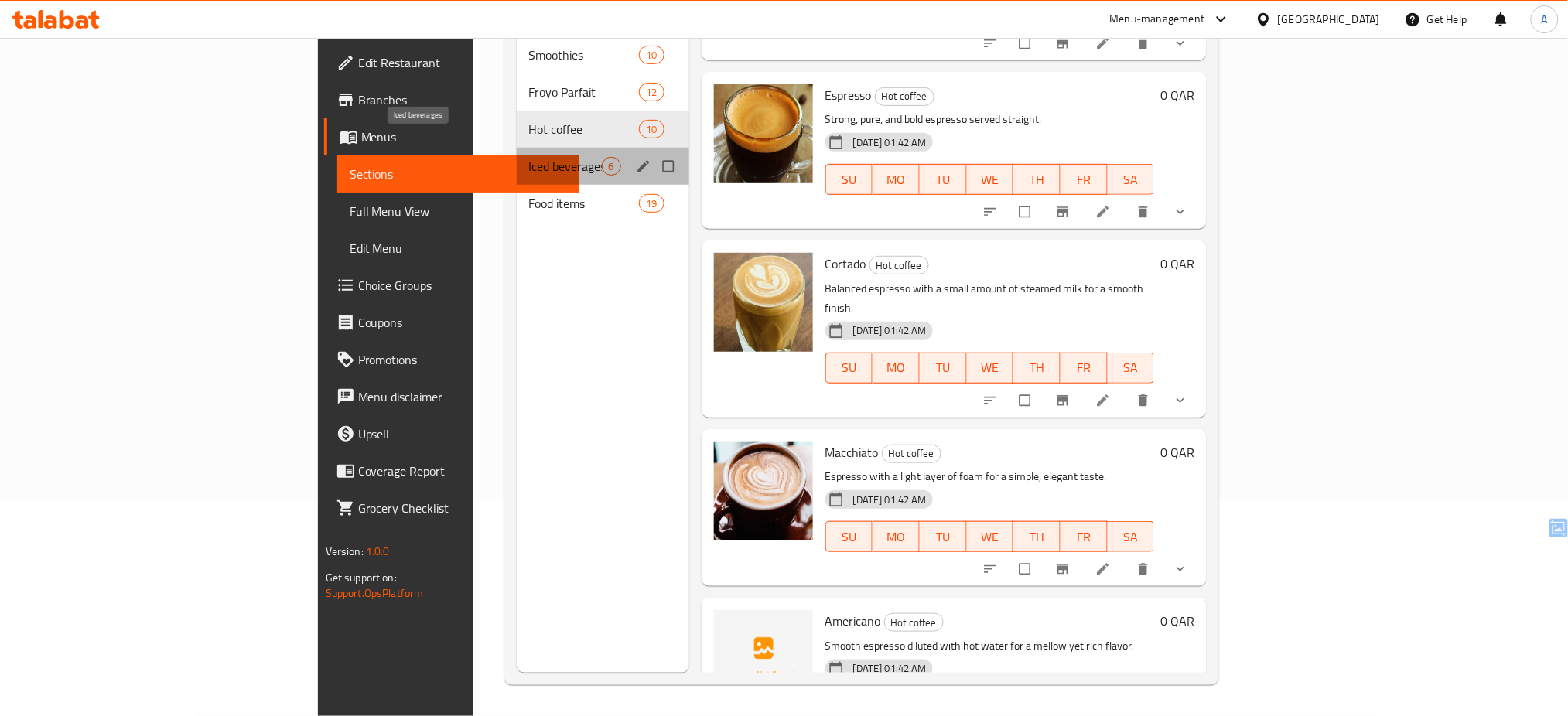
click at [529, 157] on span "Iced beverages" at bounding box center [565, 166] width 73 height 19
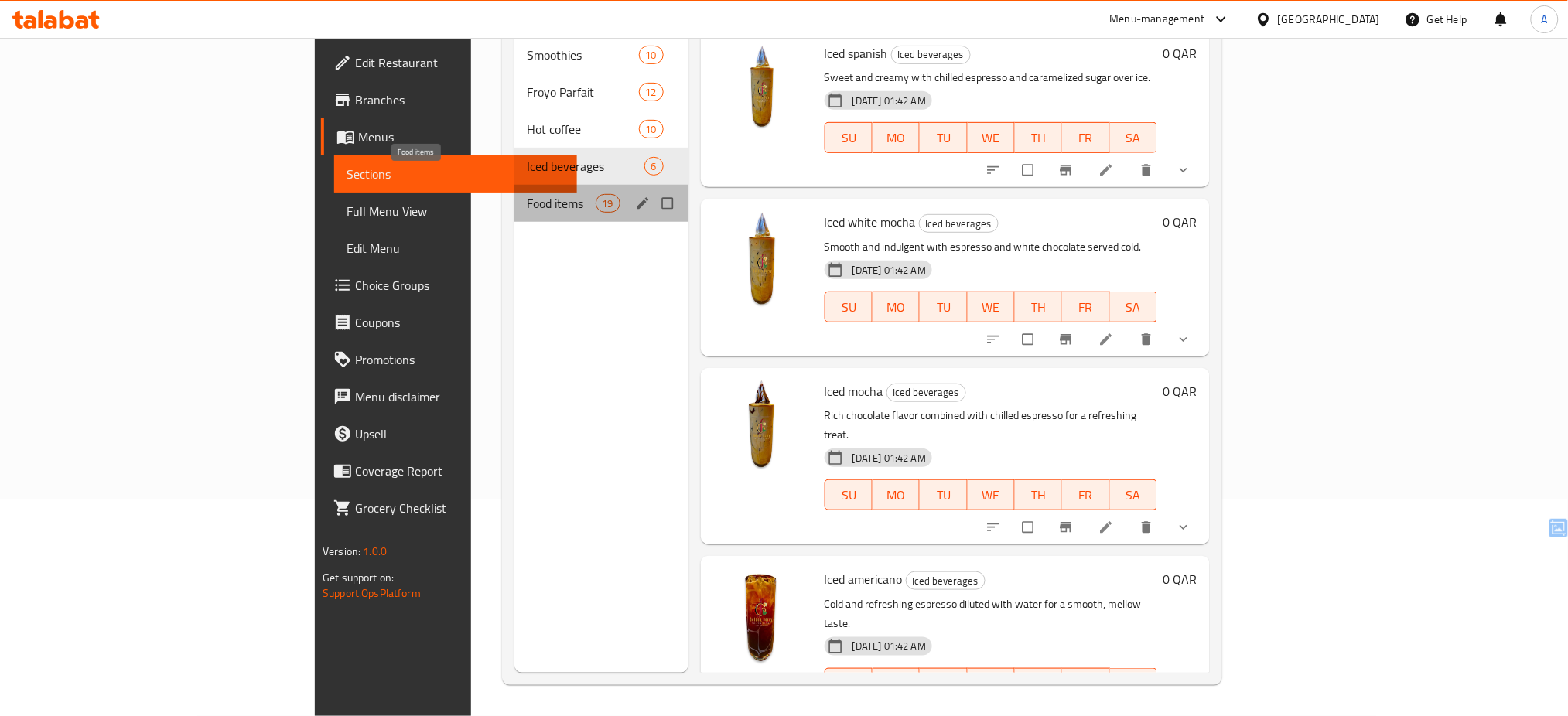
click at [527, 194] on span "Food items" at bounding box center [561, 203] width 68 height 19
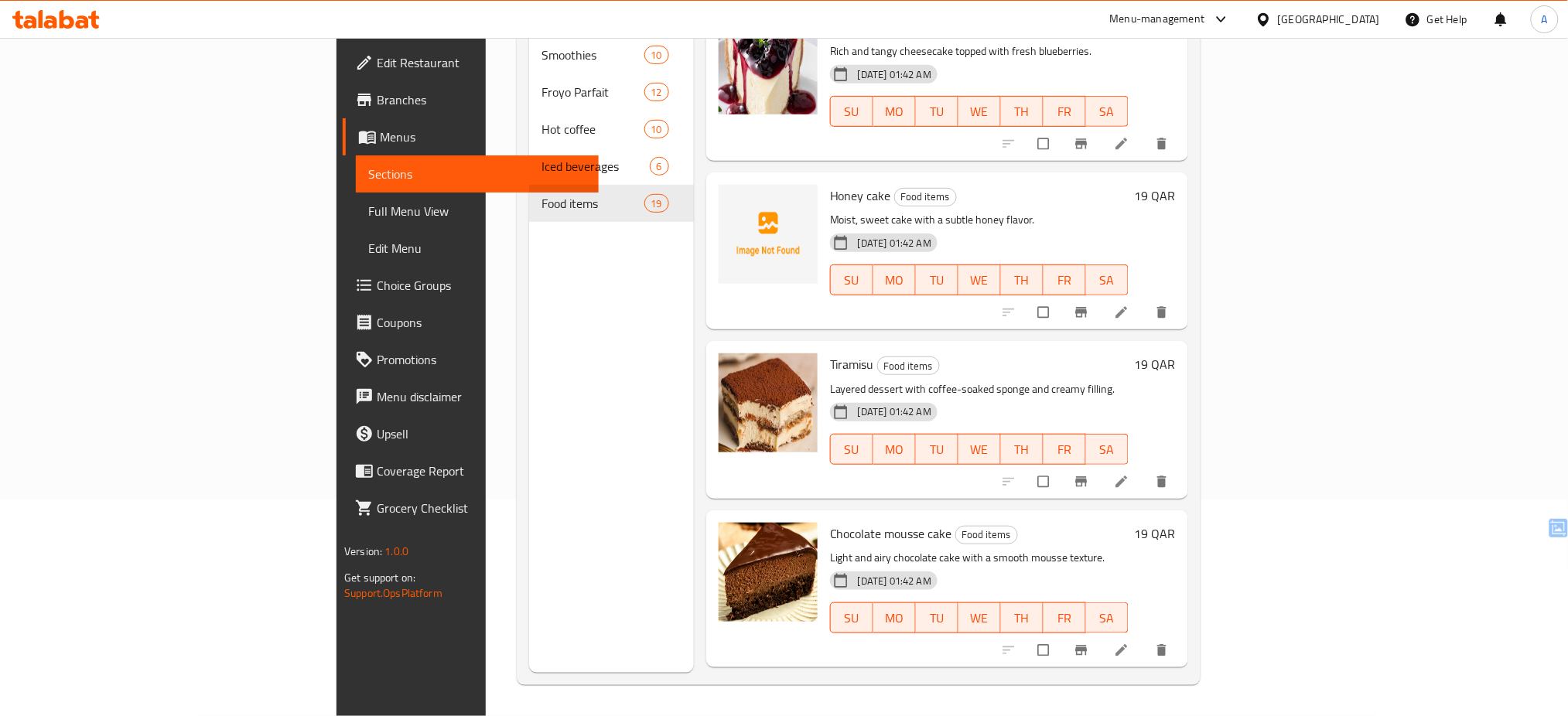
scroll to position [2532, 0]
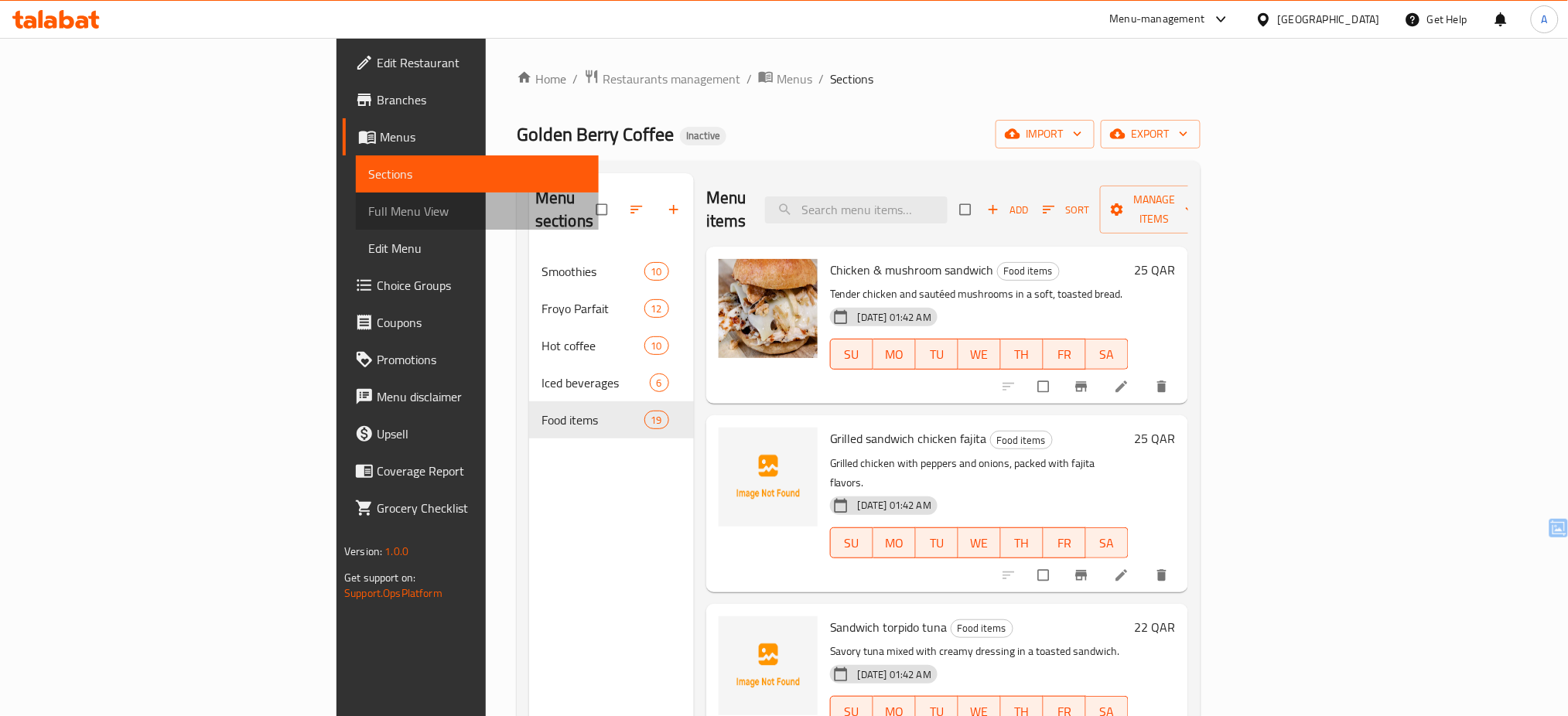
click at [368, 214] on span "Full Menu View" at bounding box center [477, 211] width 218 height 19
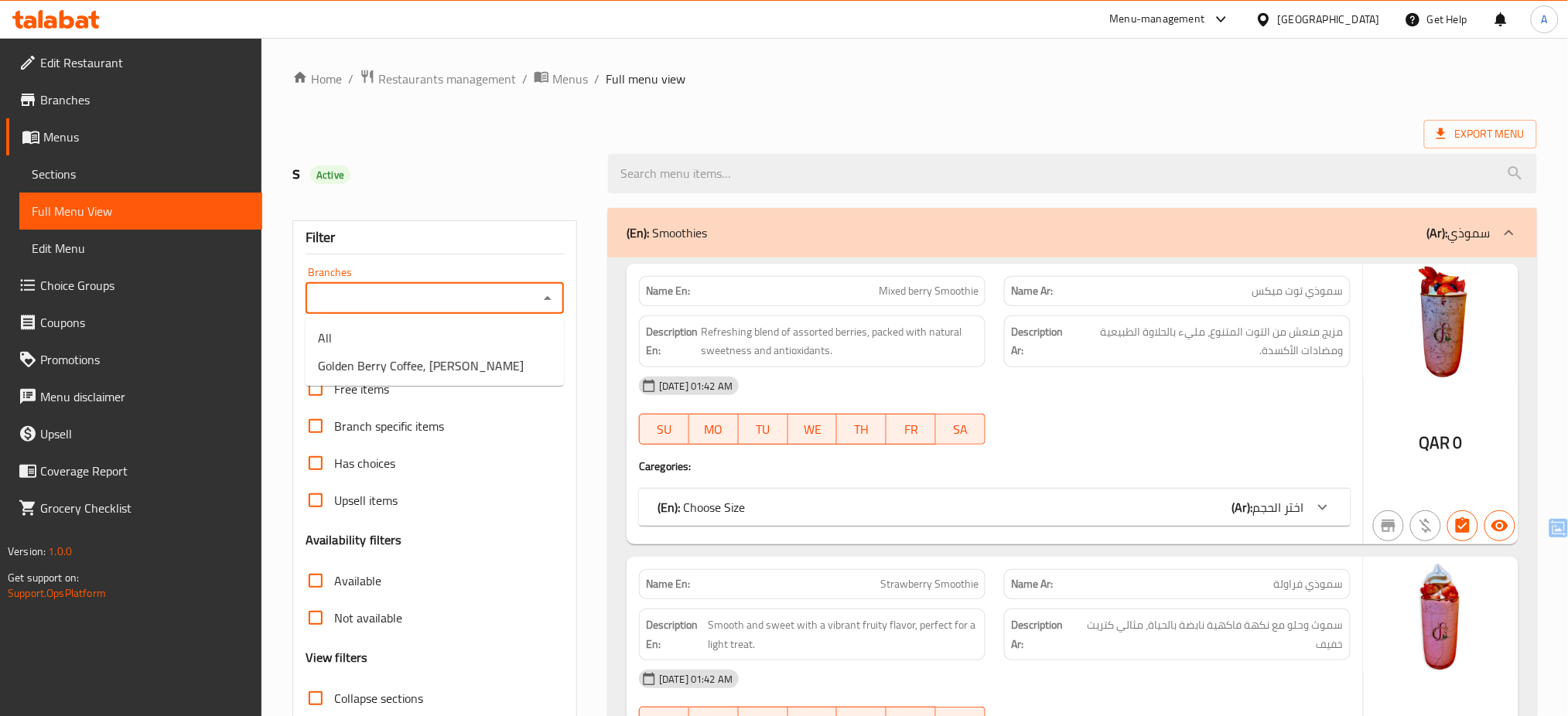
click at [526, 304] on input "Branches" at bounding box center [422, 299] width 224 height 22
click at [422, 366] on span "Golden Berry Coffee, Bin Mahmoud" at bounding box center [420, 366] width 206 height 19
type input "Golden Berry Coffee, Bin Mahmoud"
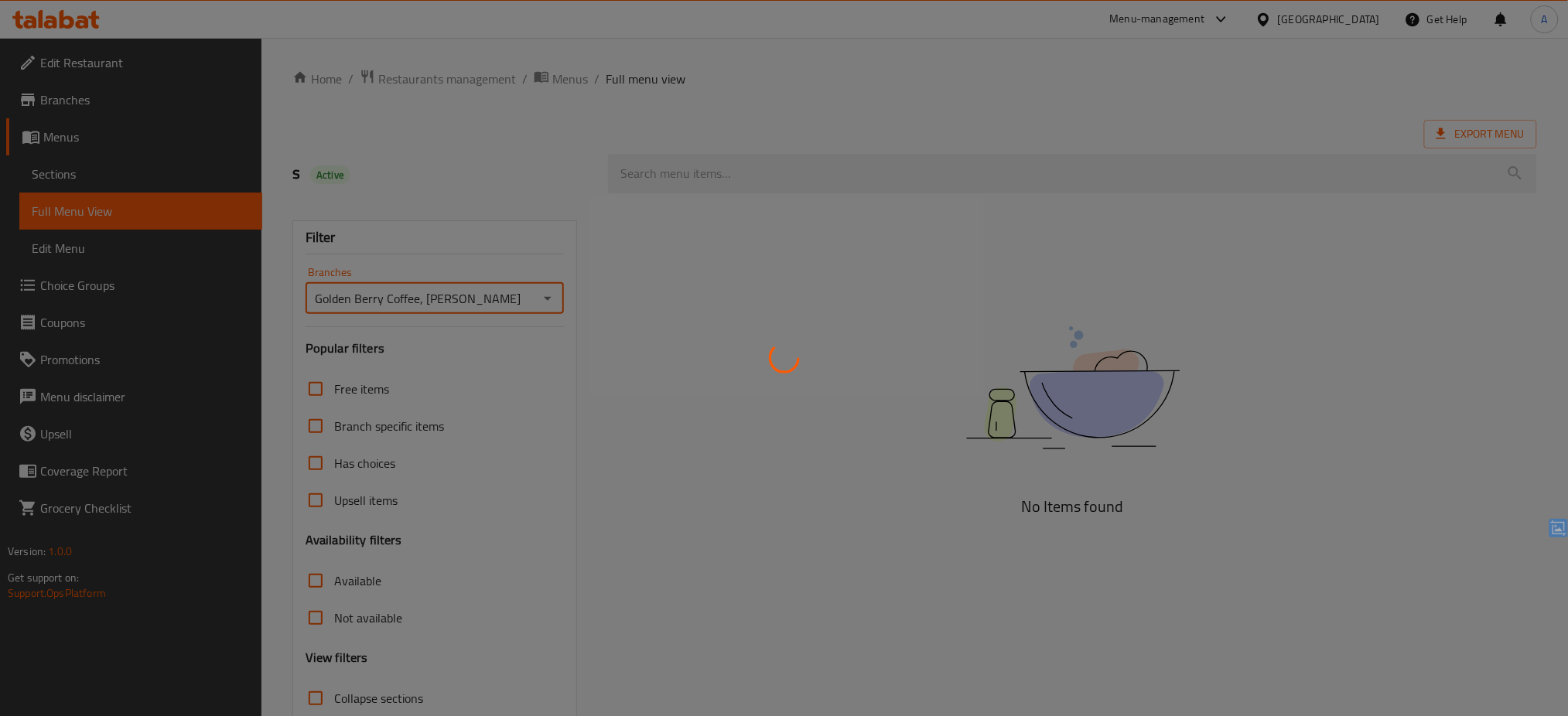
scroll to position [106, 0]
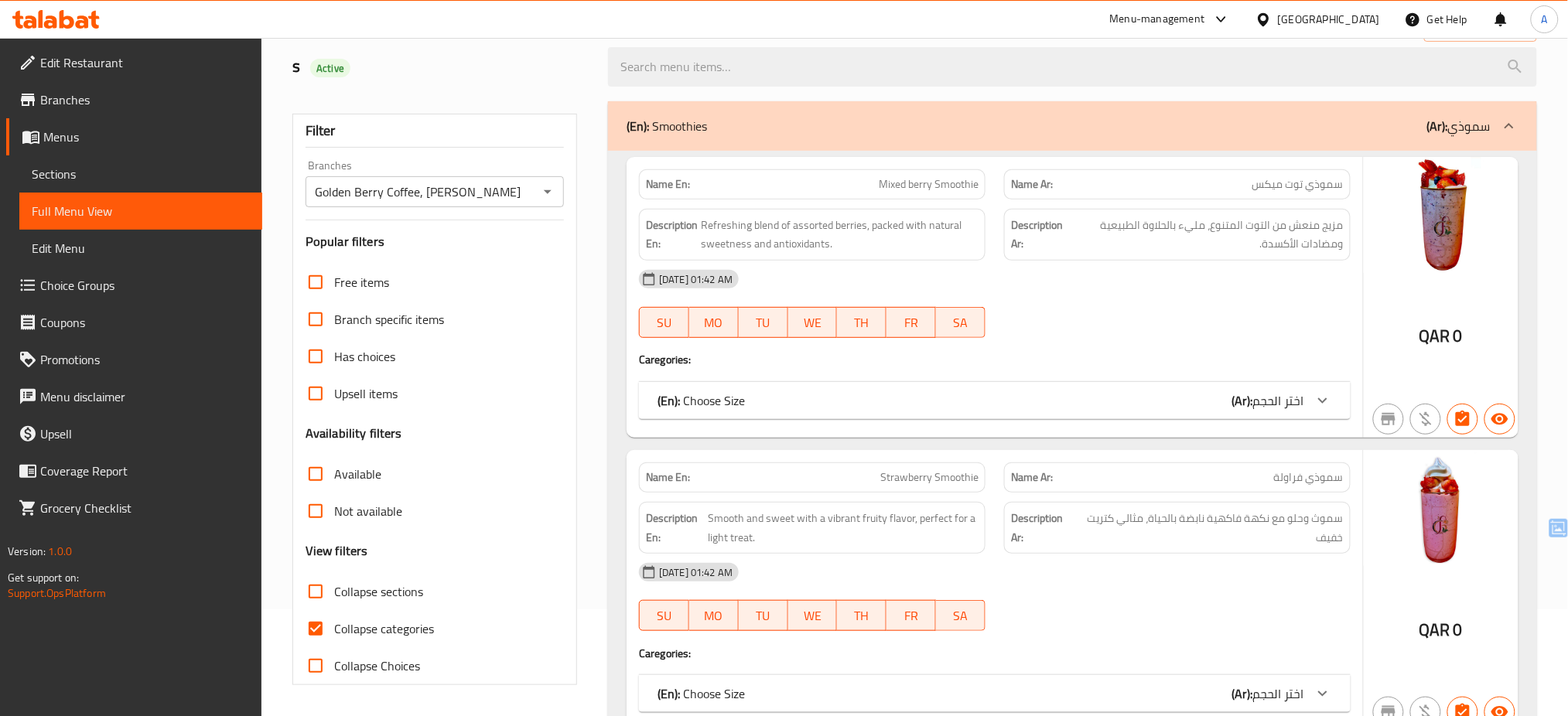
click at [1201, 322] on div "18-08-2025 01:42 AM SU MO TU WE TH FR SA" at bounding box center [995, 304] width 730 height 87
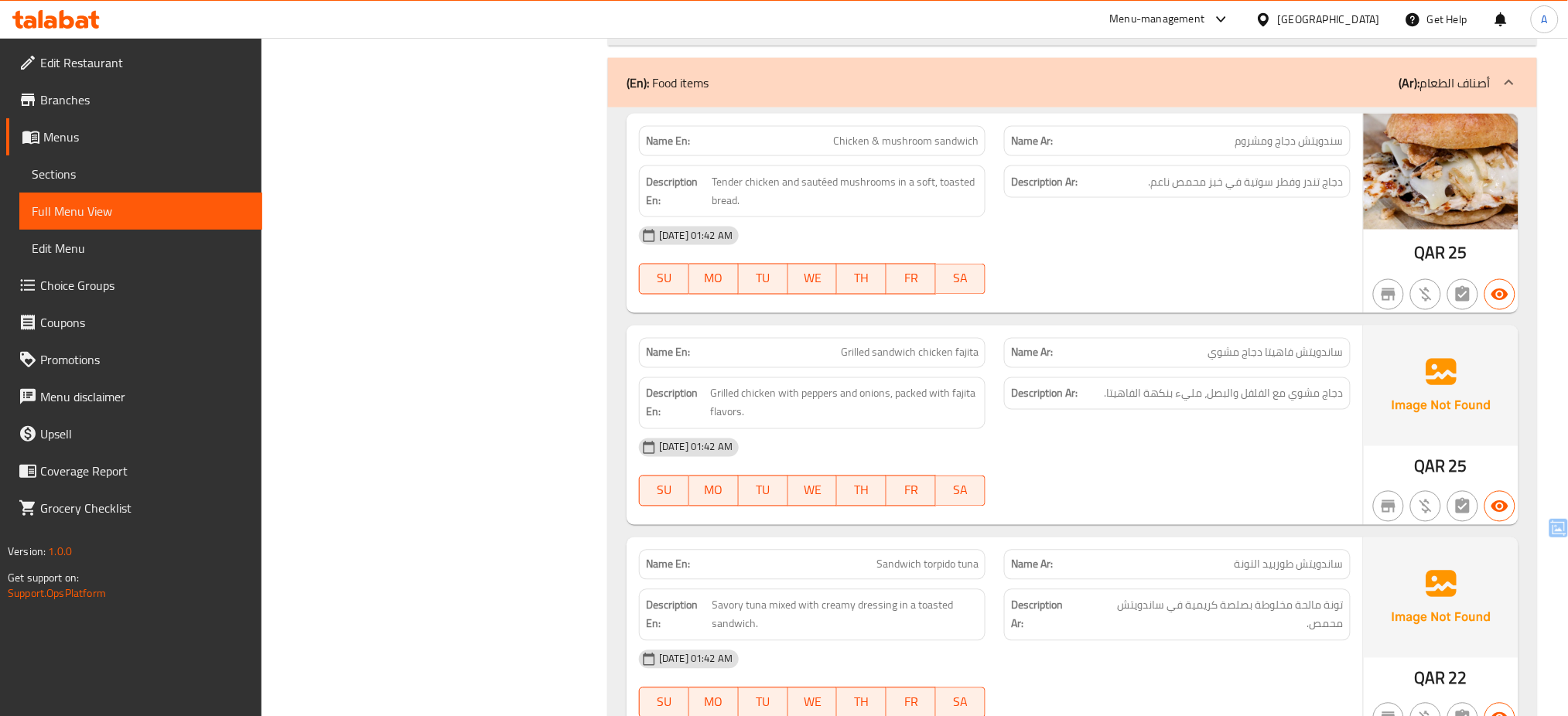
scroll to position [11752, 0]
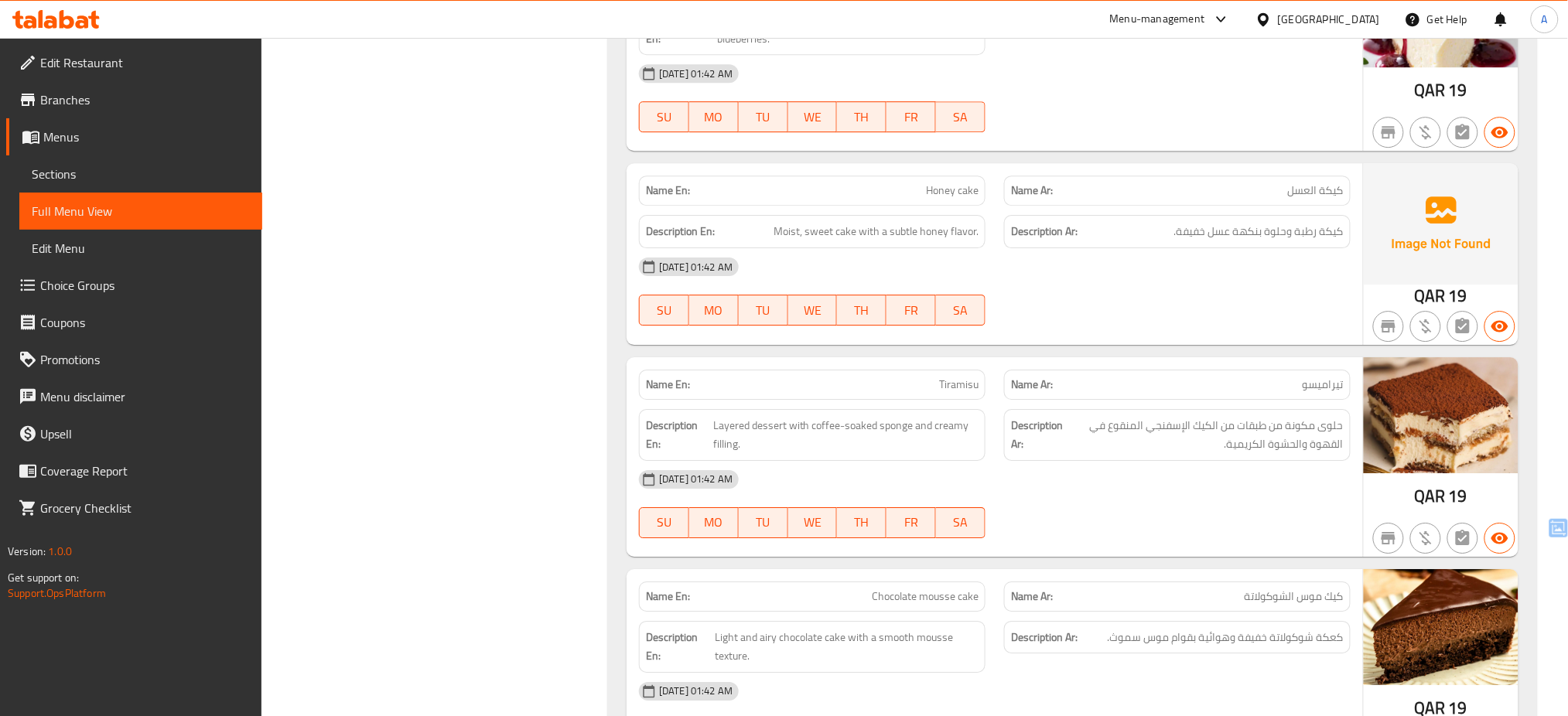
click at [839, 163] on div "Name En: Honey cake Name Ar: كيكة العسل Description En: Moist, sweet cake with …" at bounding box center [995, 253] width 736 height 181
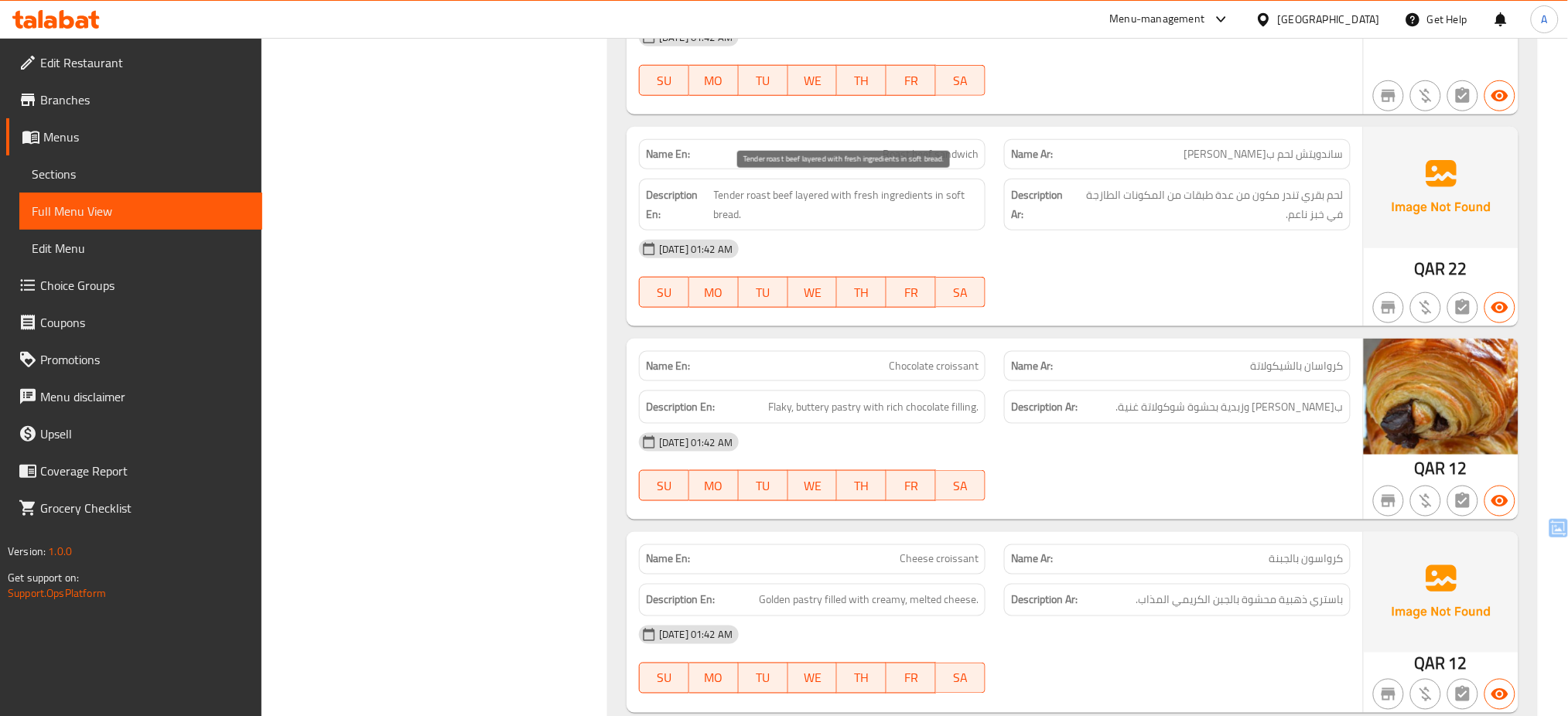
click at [827, 212] on span "Tender roast beef layered with fresh ingredients in soft bread." at bounding box center [846, 204] width 265 height 38
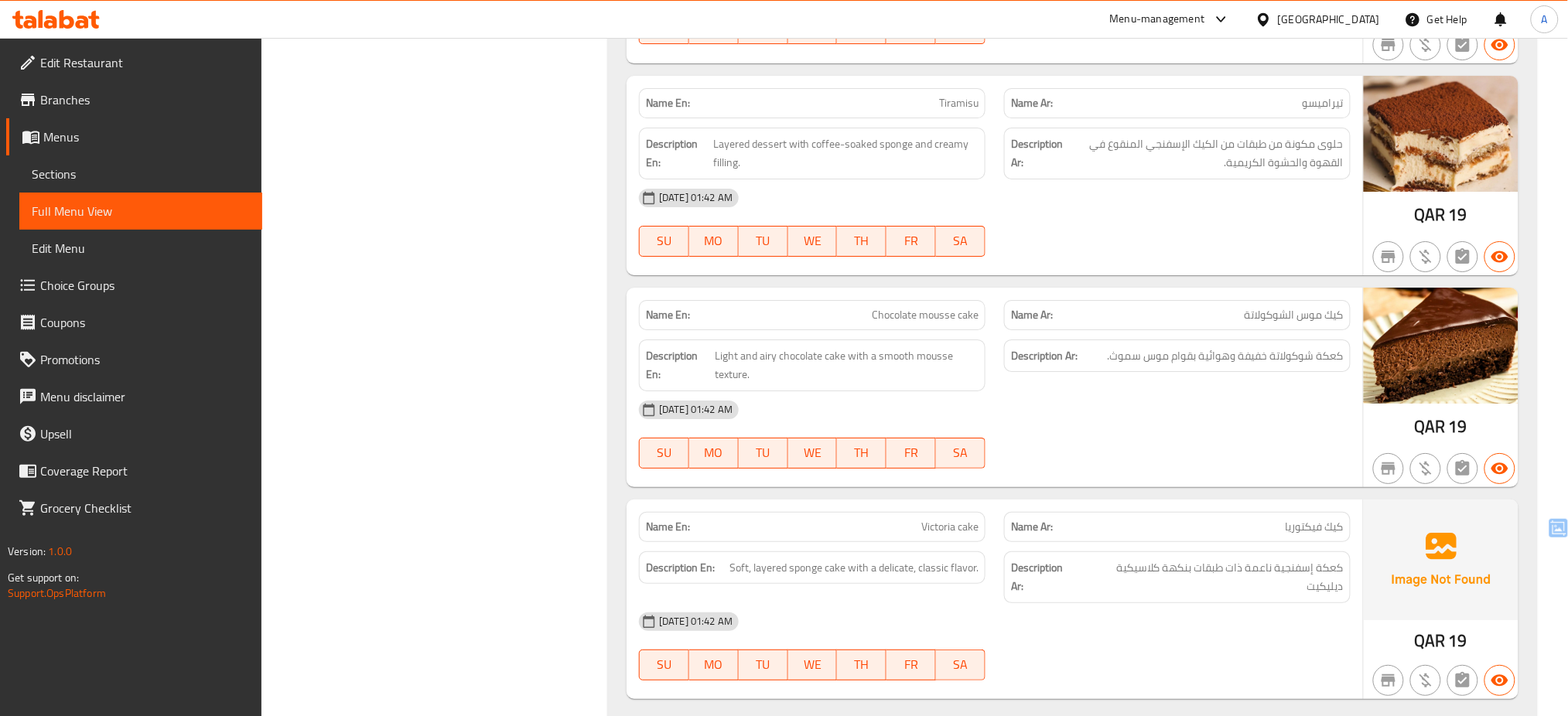
scroll to position [0, 0]
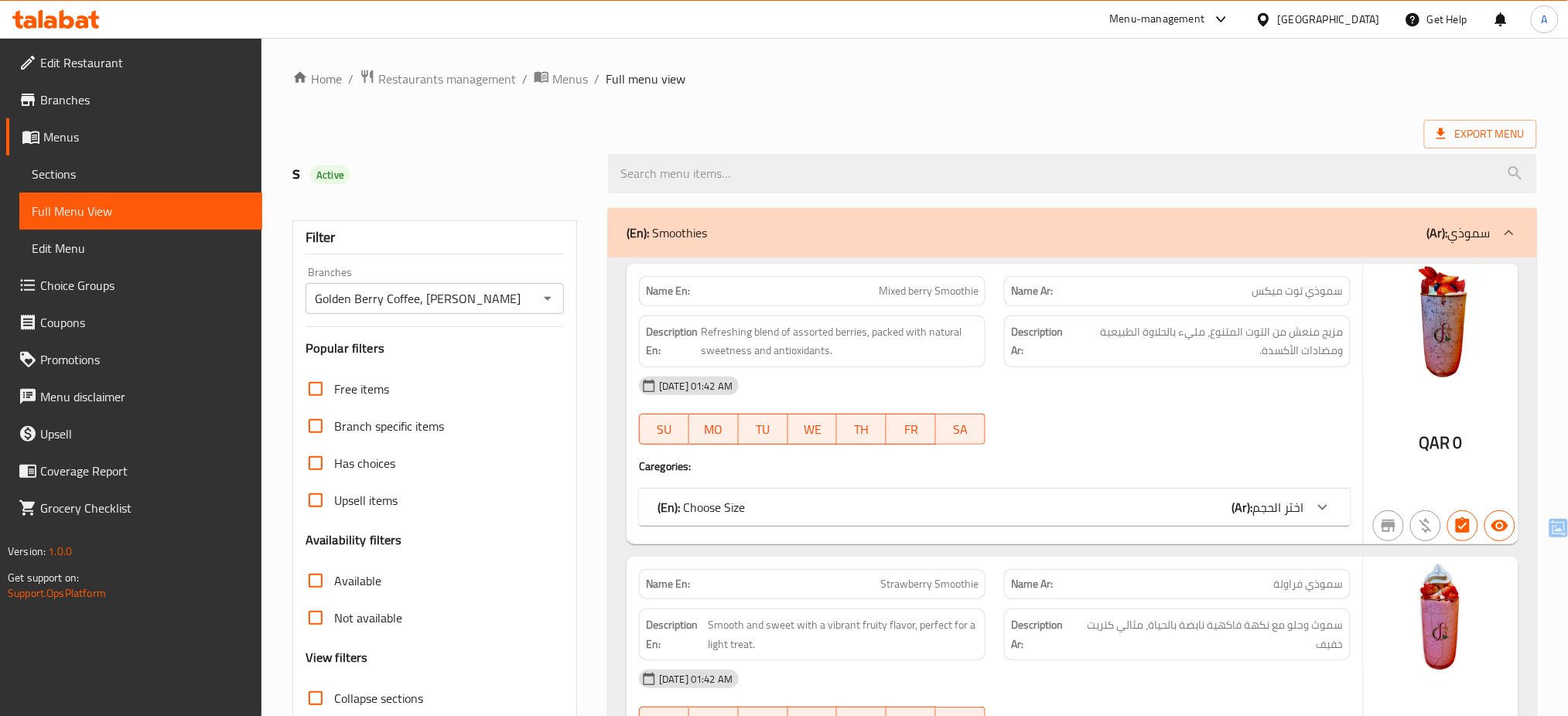
click at [363, 309] on div "Golden Berry Coffee, Bin Mahmoud Branches" at bounding box center [434, 299] width 259 height 31
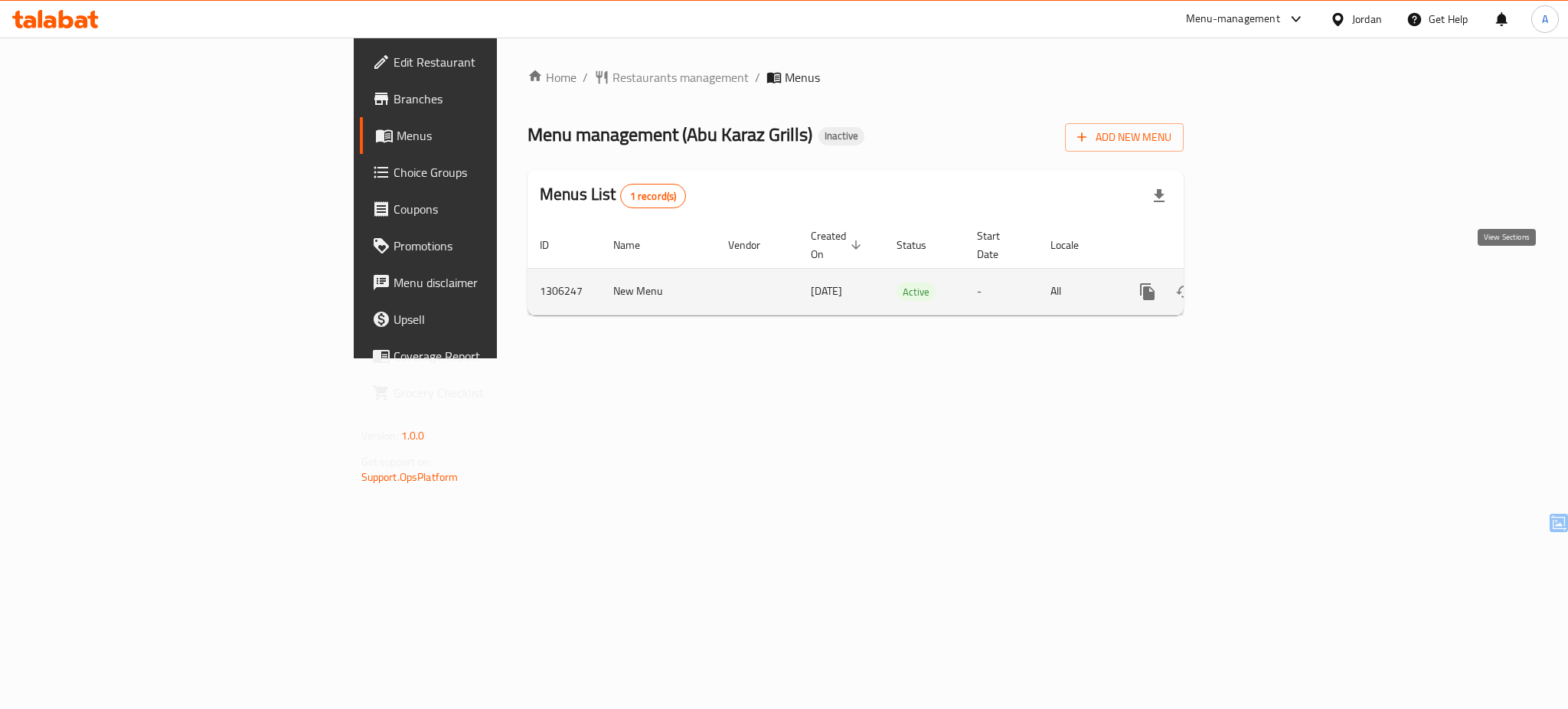
click at [1267, 283] on icon "enhanced table" at bounding box center [1258, 292] width 18 height 18
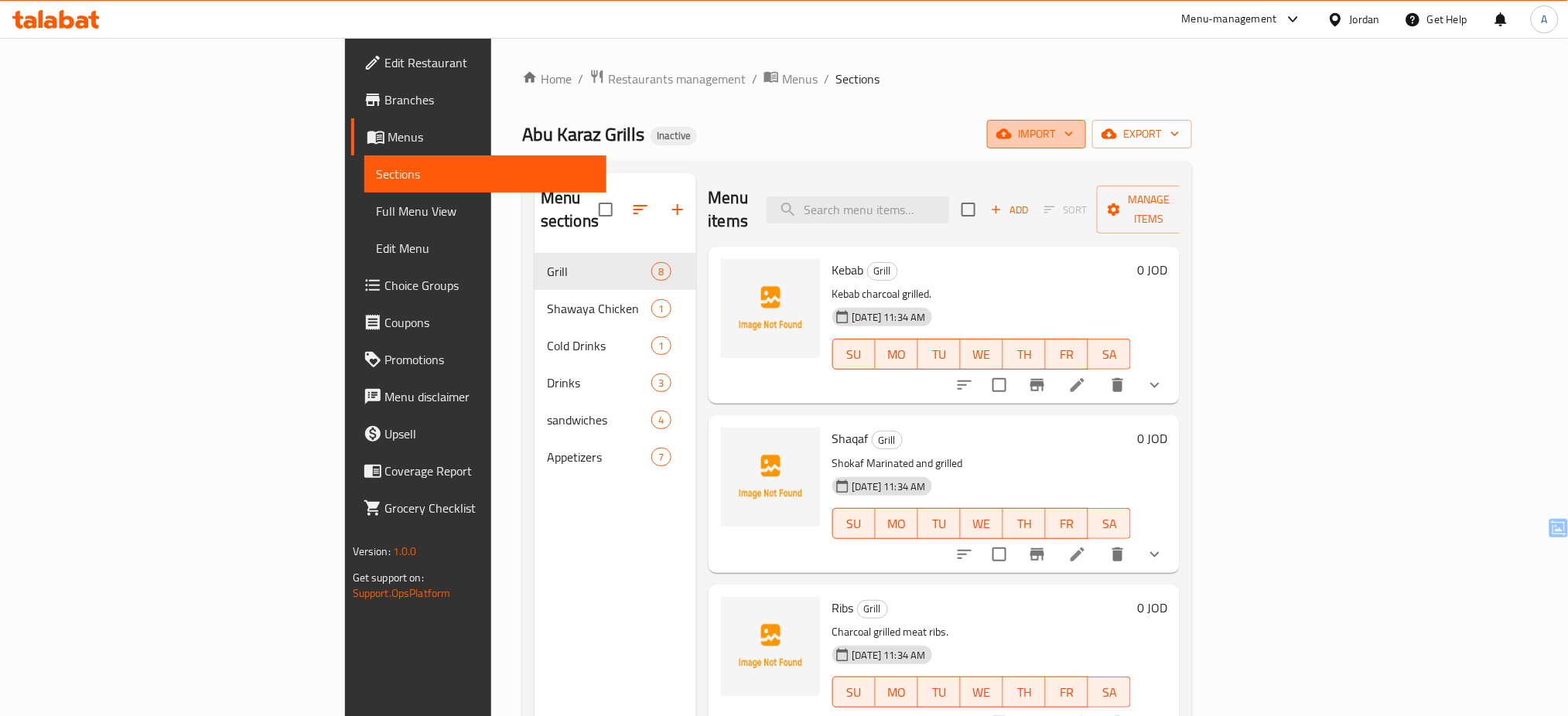
click at [1074, 128] on span "import" at bounding box center [1037, 134] width 75 height 19
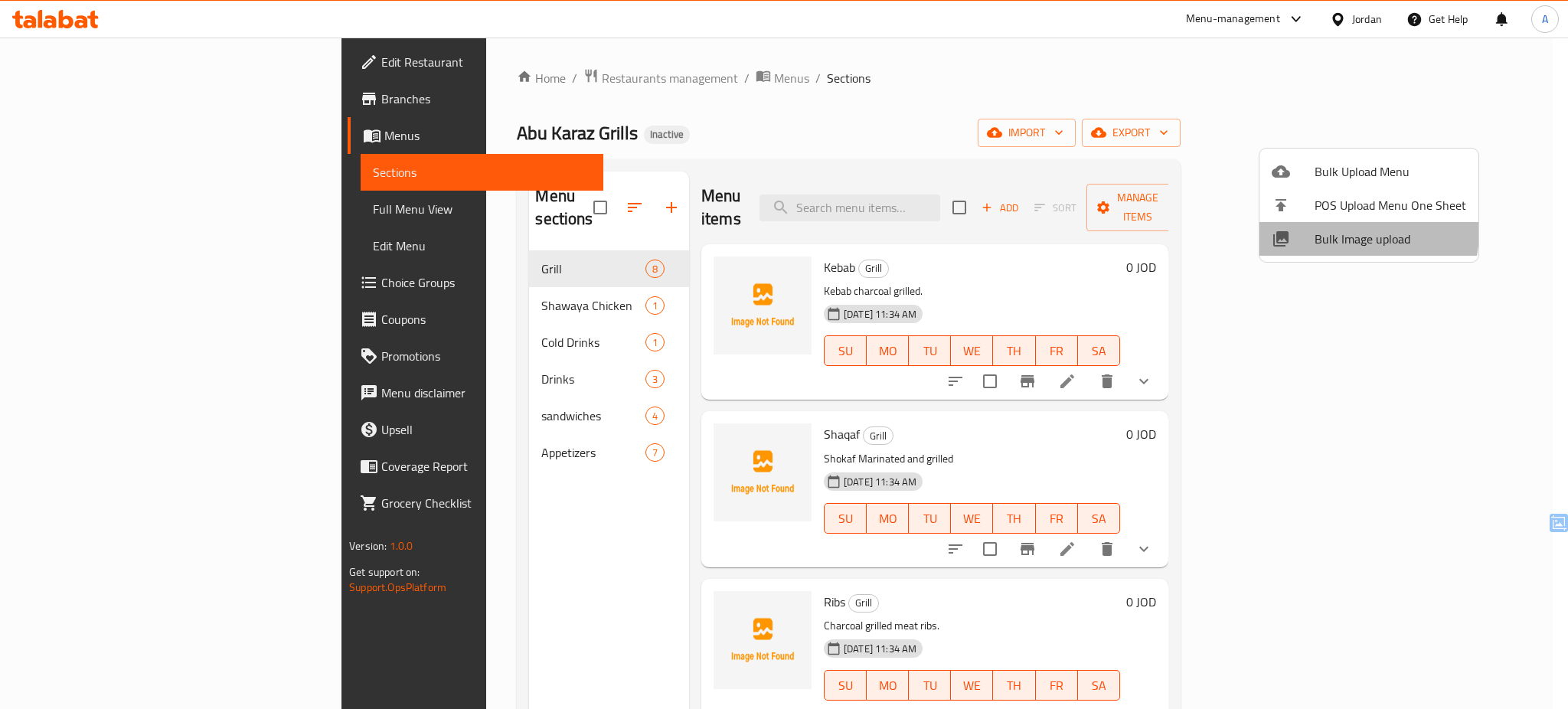
click at [1334, 231] on span "Bulk Image upload" at bounding box center [1390, 239] width 151 height 18
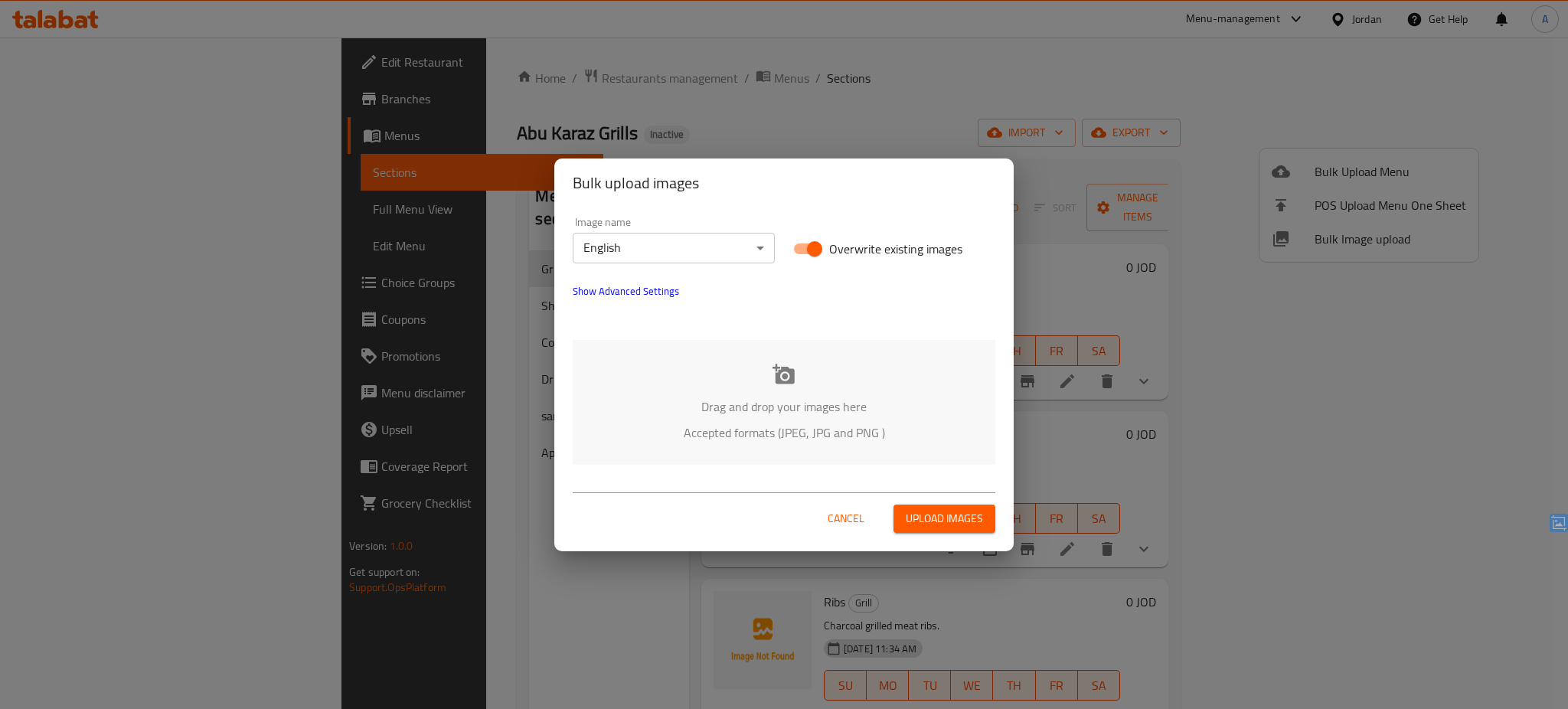
click at [851, 252] on span "Overwrite existing images" at bounding box center [895, 249] width 133 height 18
click at [851, 252] on input "Overwrite existing images" at bounding box center [815, 249] width 88 height 29
checkbox input "false"
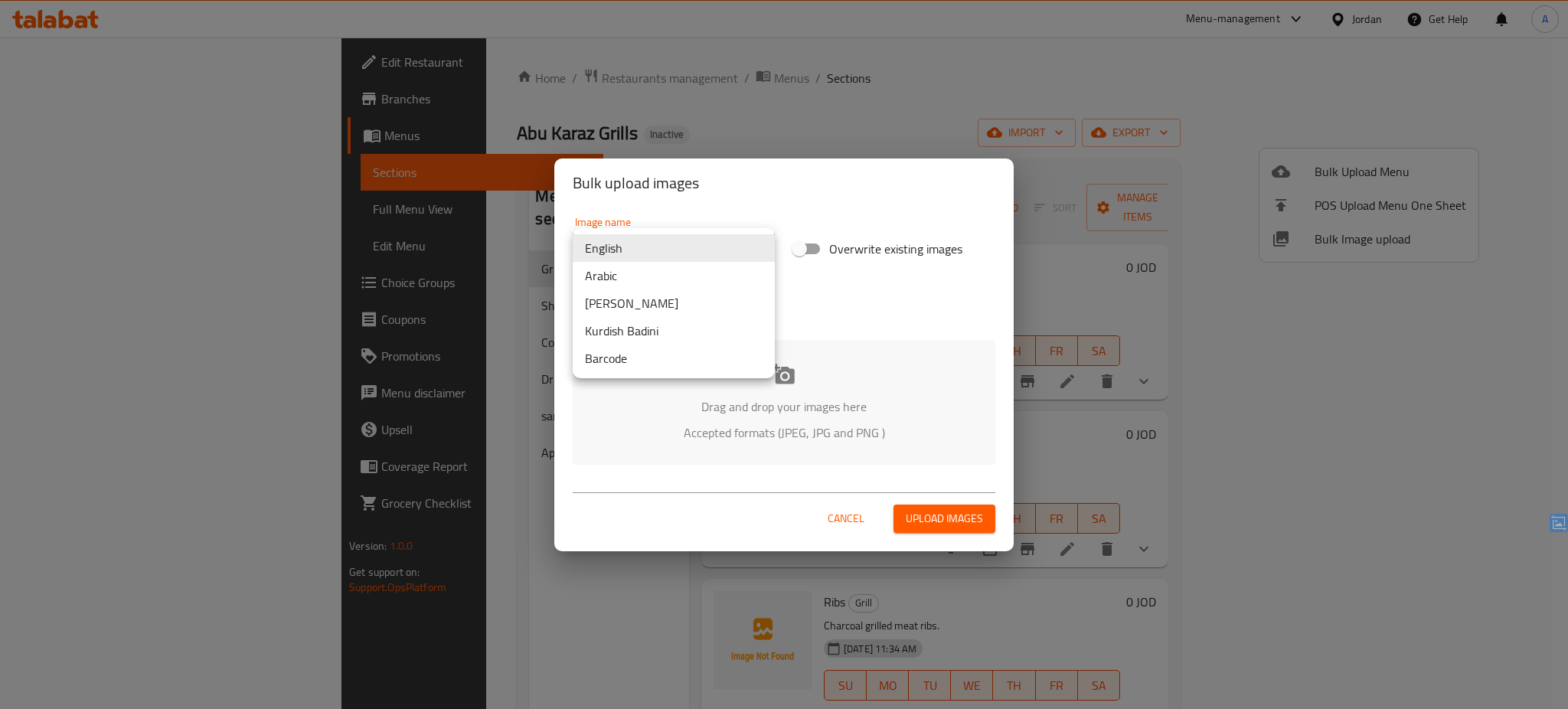
click at [699, 248] on body "​ Menu-management Jordan Get Help A Edit Restaurant Branches Menus Sections Ful…" at bounding box center [784, 374] width 1568 height 672
click at [669, 270] on li "Arabic" at bounding box center [673, 276] width 202 height 28
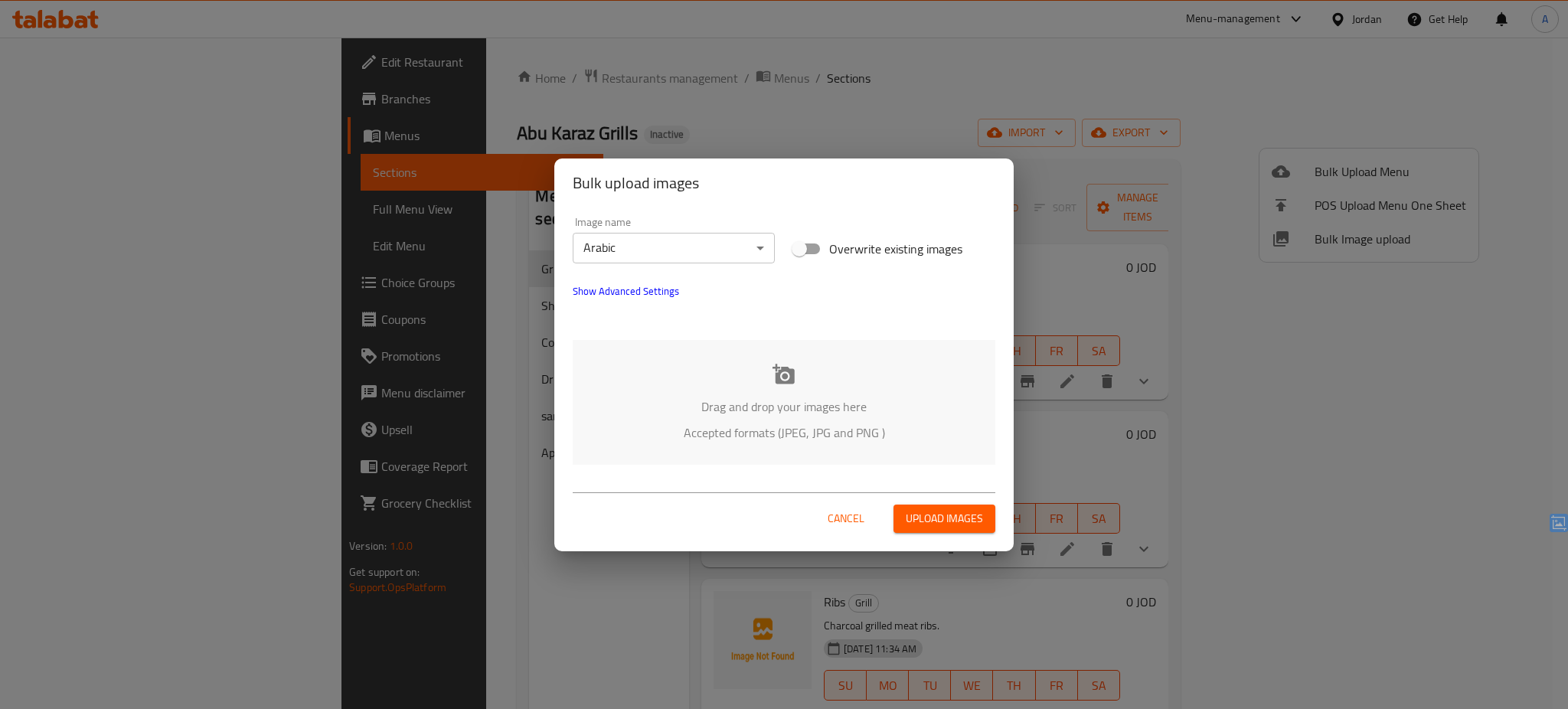
click at [726, 431] on p "Accepted formats (JPEG, JPG and PNG )" at bounding box center [784, 433] width 377 height 18
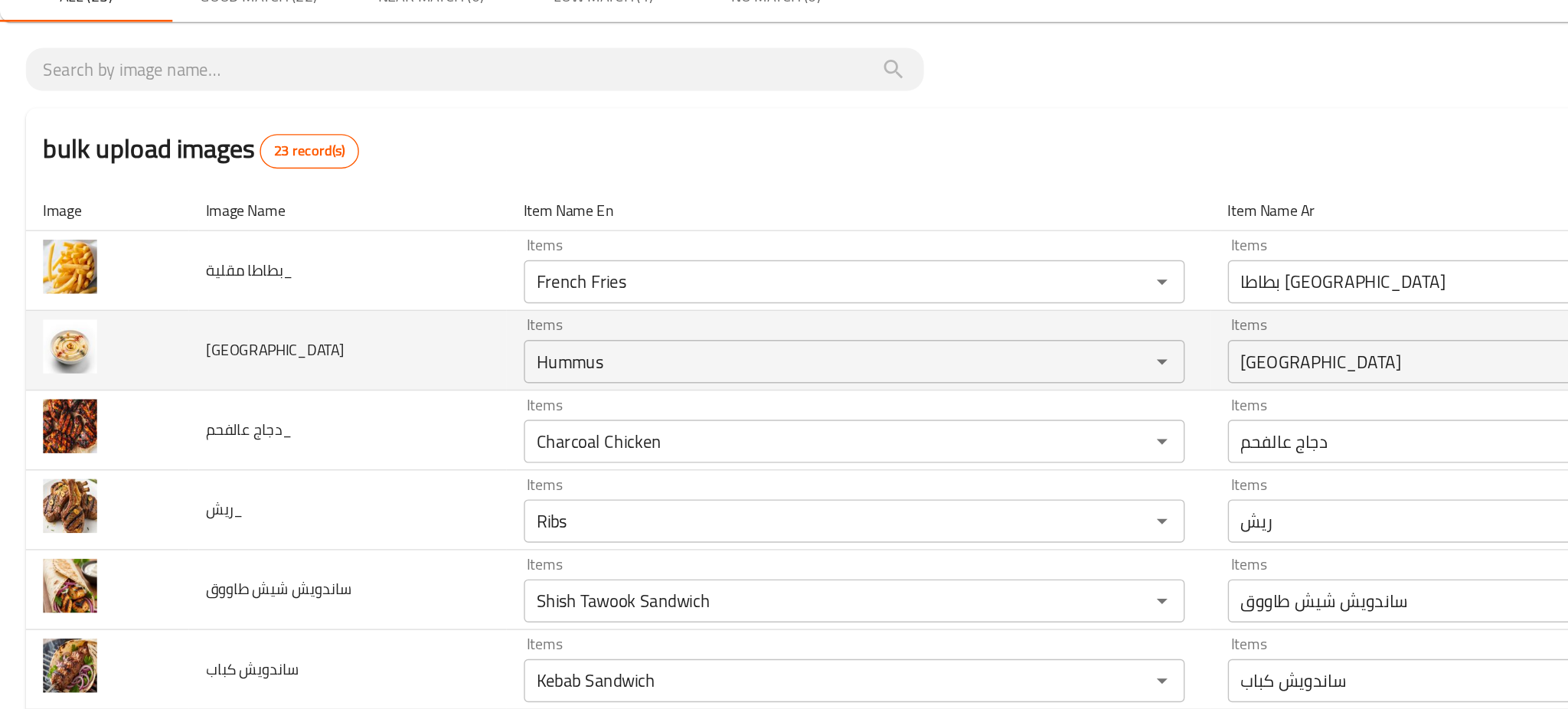
click at [320, 311] on td "[GEOGRAPHIC_DATA]" at bounding box center [247, 320] width 226 height 57
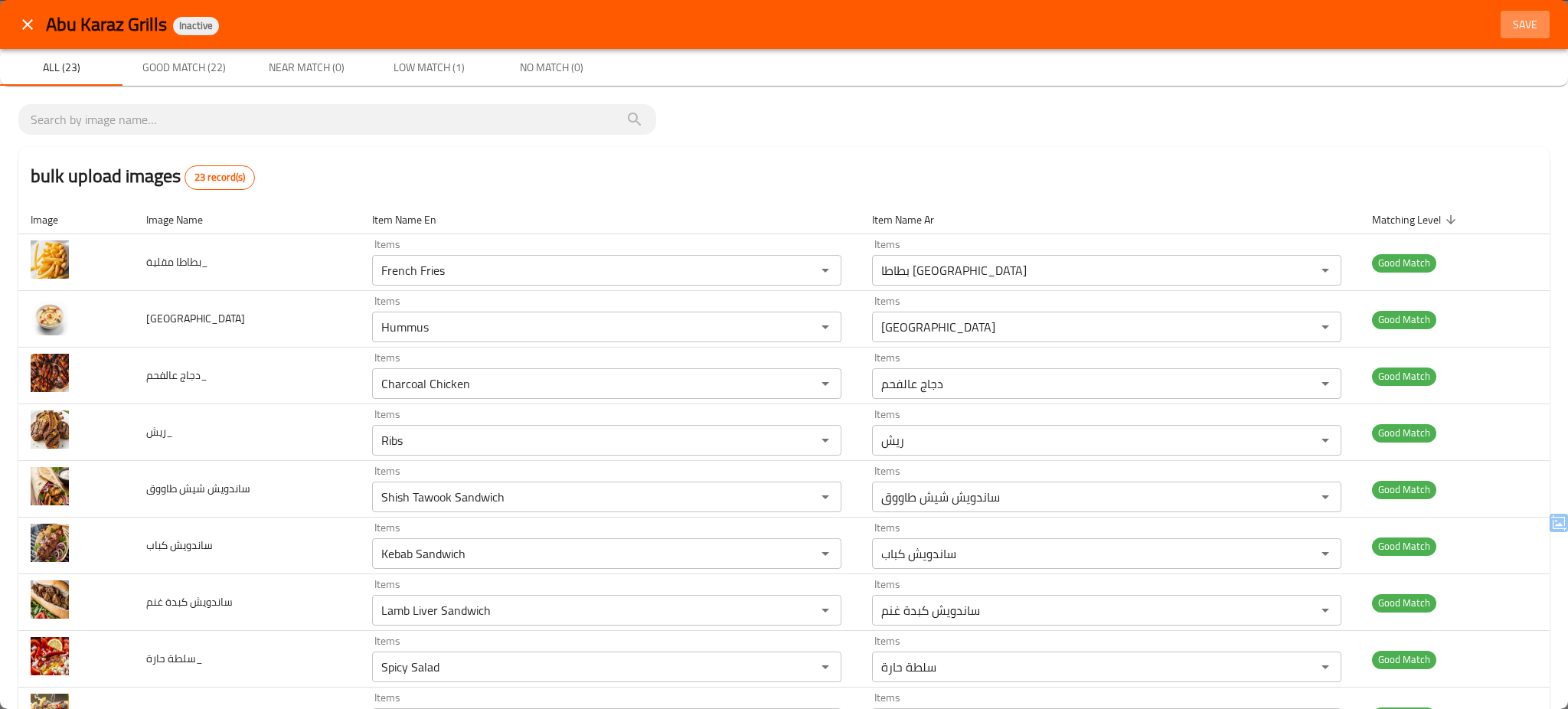
click at [1522, 32] on span "Save" at bounding box center [1525, 25] width 37 height 19
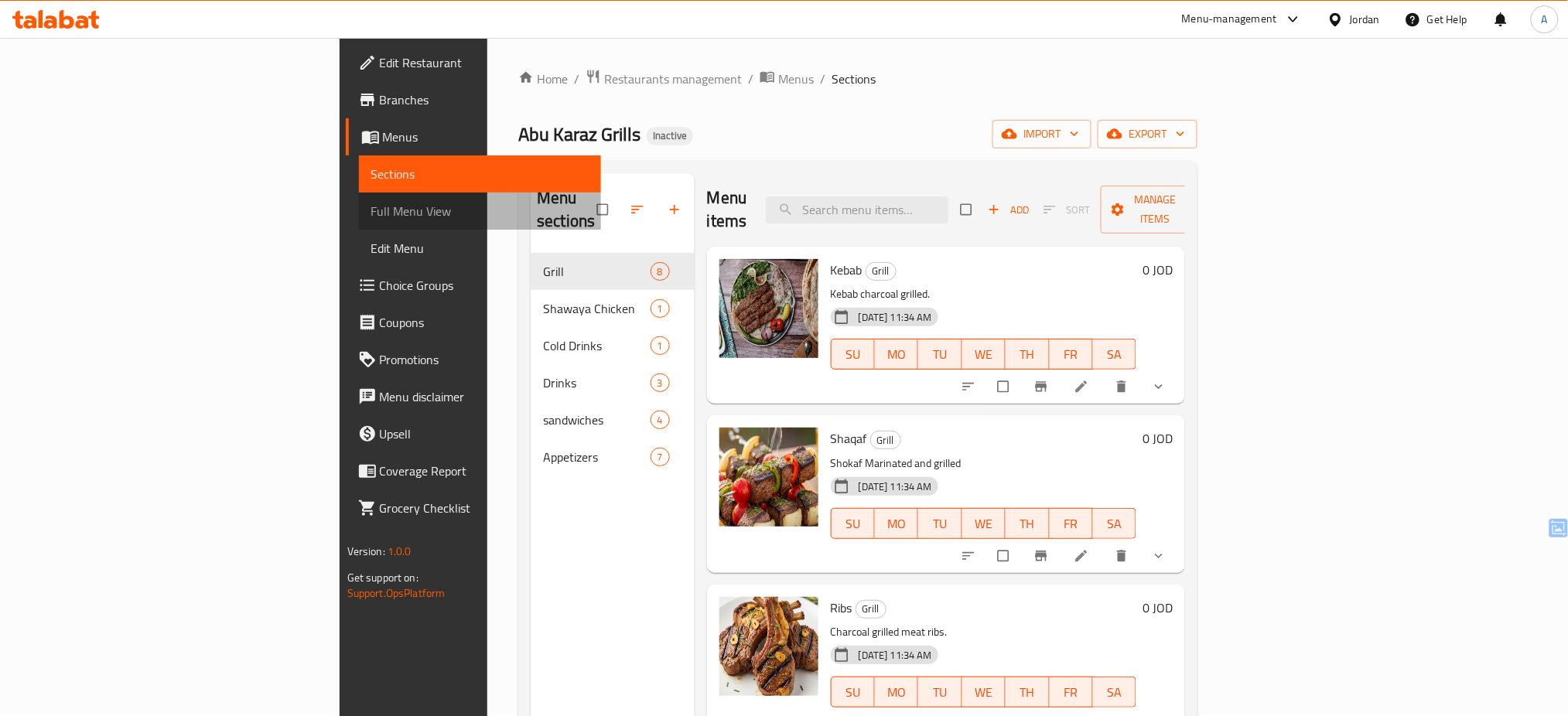
click at [359, 199] on link "Full Menu View" at bounding box center [480, 211] width 243 height 37
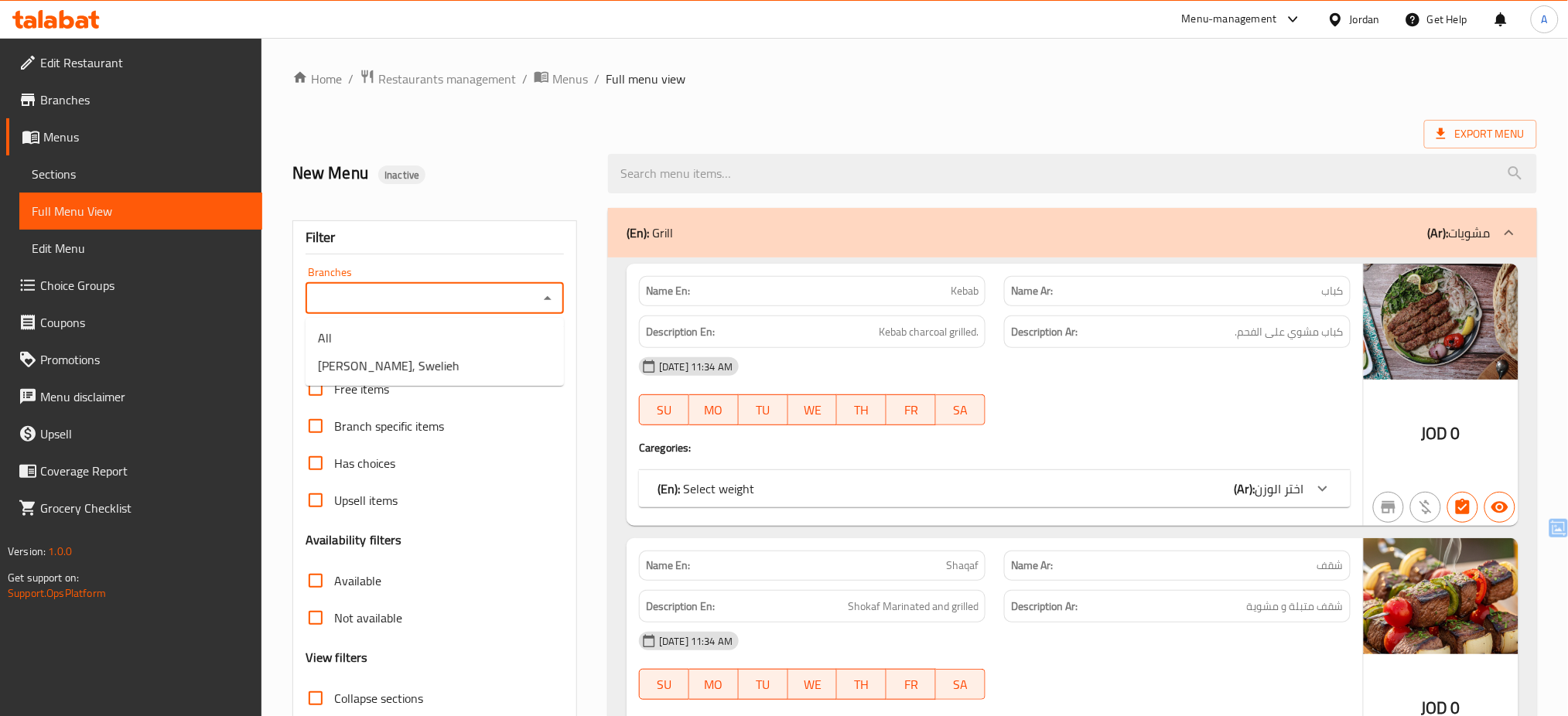
click at [441, 294] on input "Branches" at bounding box center [422, 299] width 224 height 22
click at [425, 368] on span "[PERSON_NAME], Swelieh" at bounding box center [388, 366] width 141 height 19
type input "[PERSON_NAME], Swelieh"
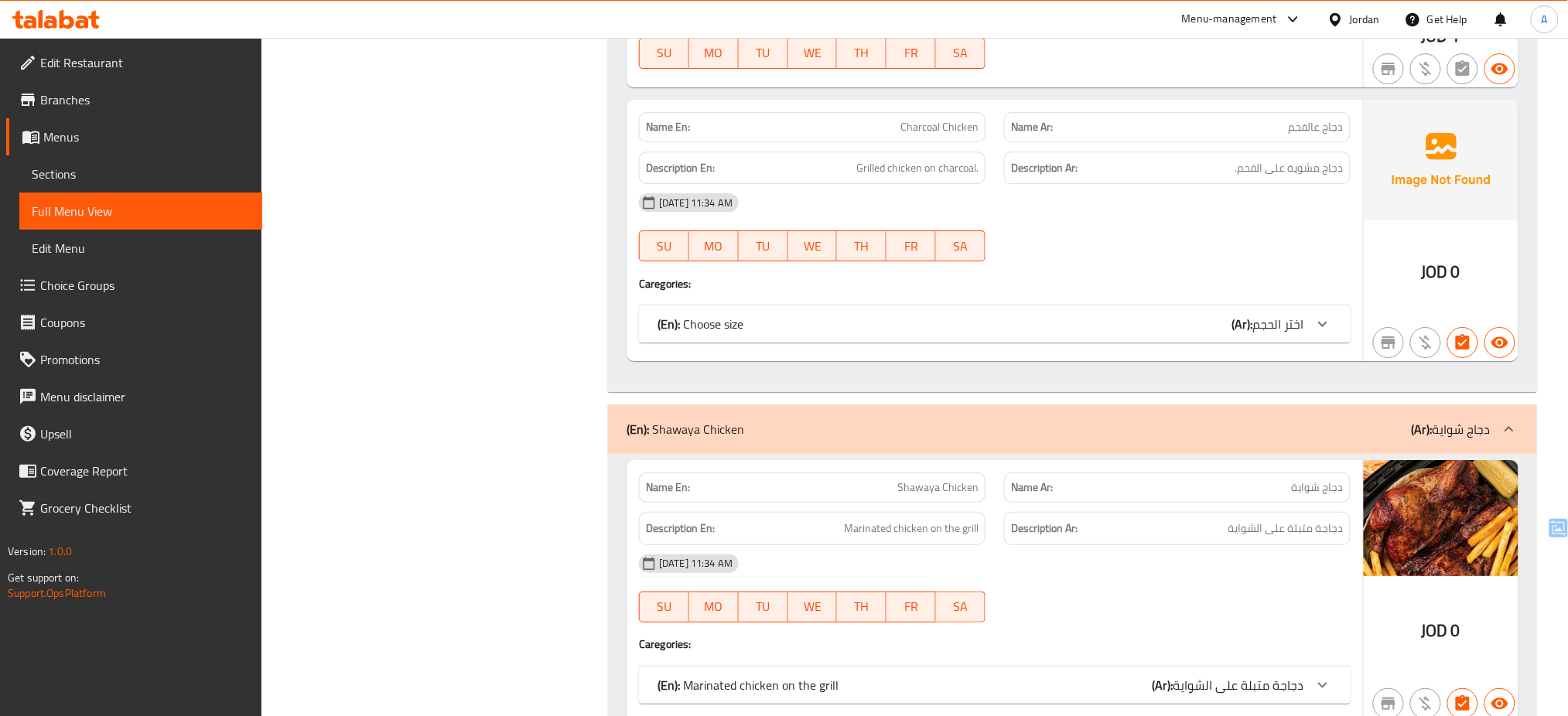
scroll to position [1805, 0]
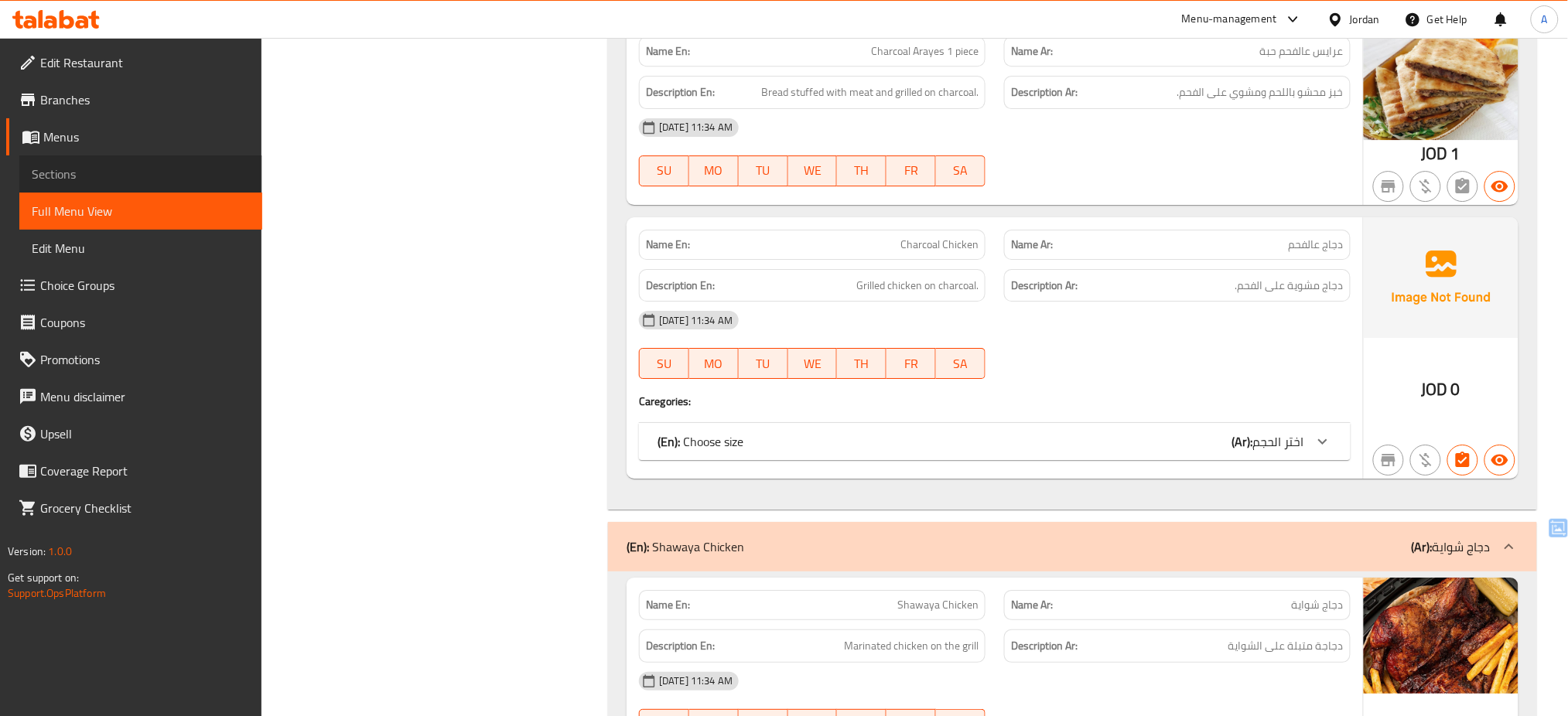
click at [105, 170] on span "Sections" at bounding box center [141, 174] width 218 height 19
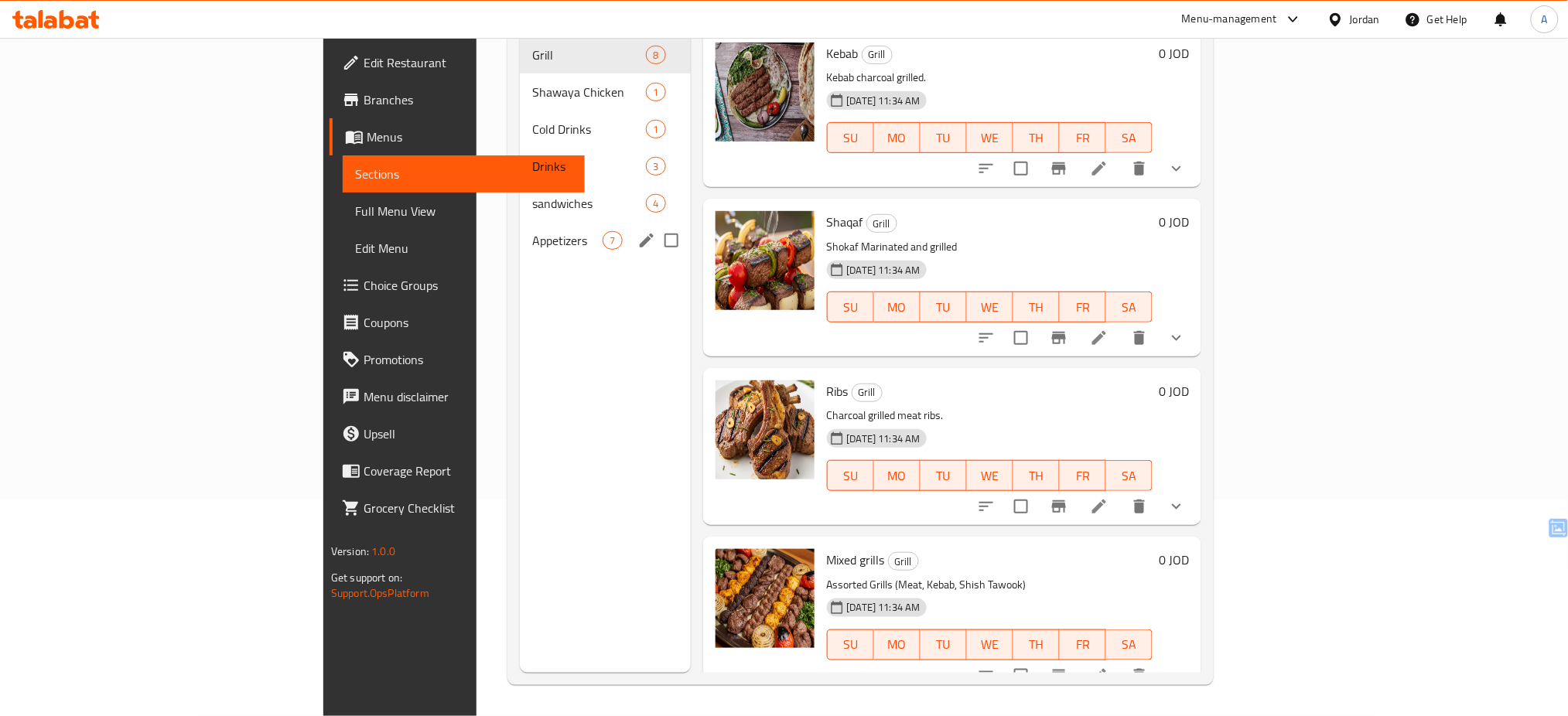
scroll to position [217, 0]
click at [532, 83] on span "Shawaya Chicken" at bounding box center [567, 92] width 71 height 19
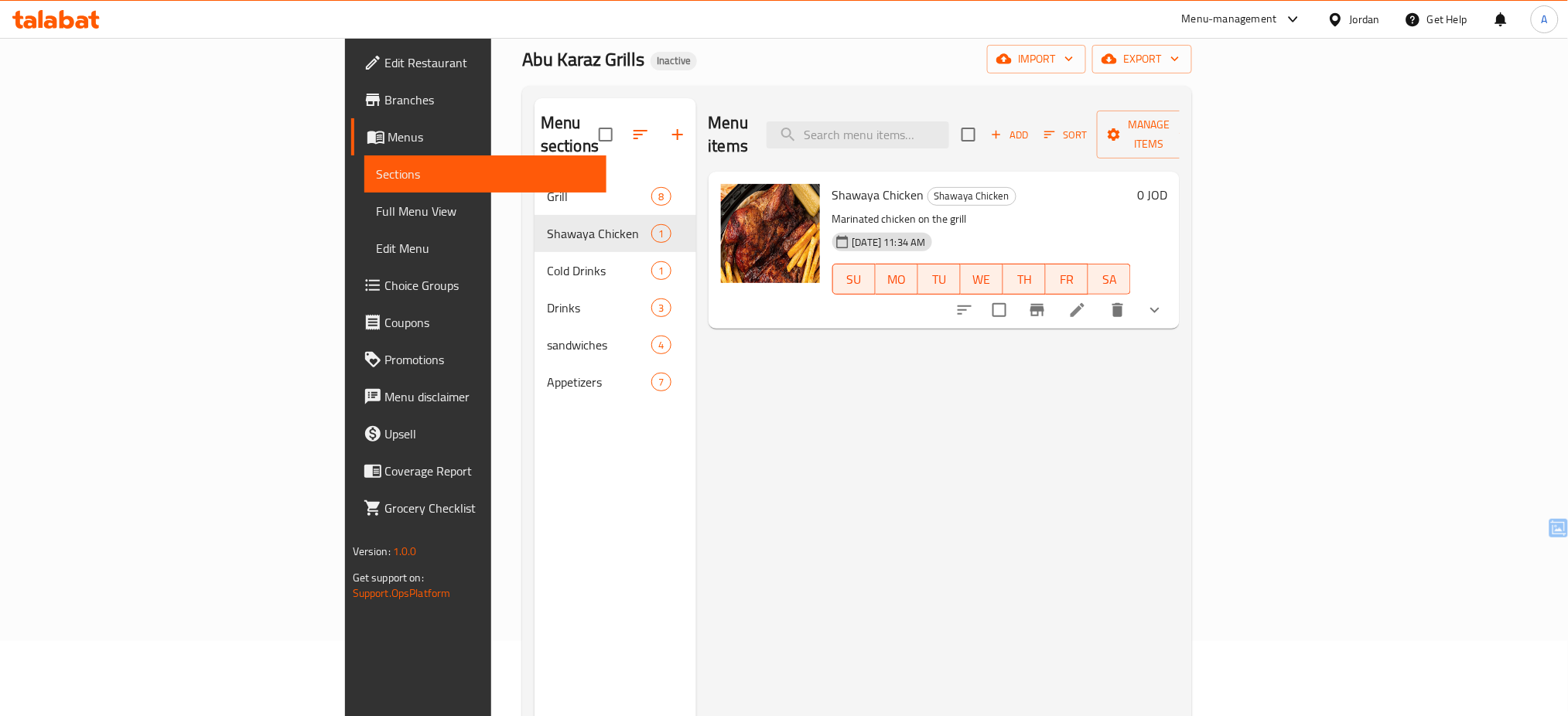
scroll to position [75, 0]
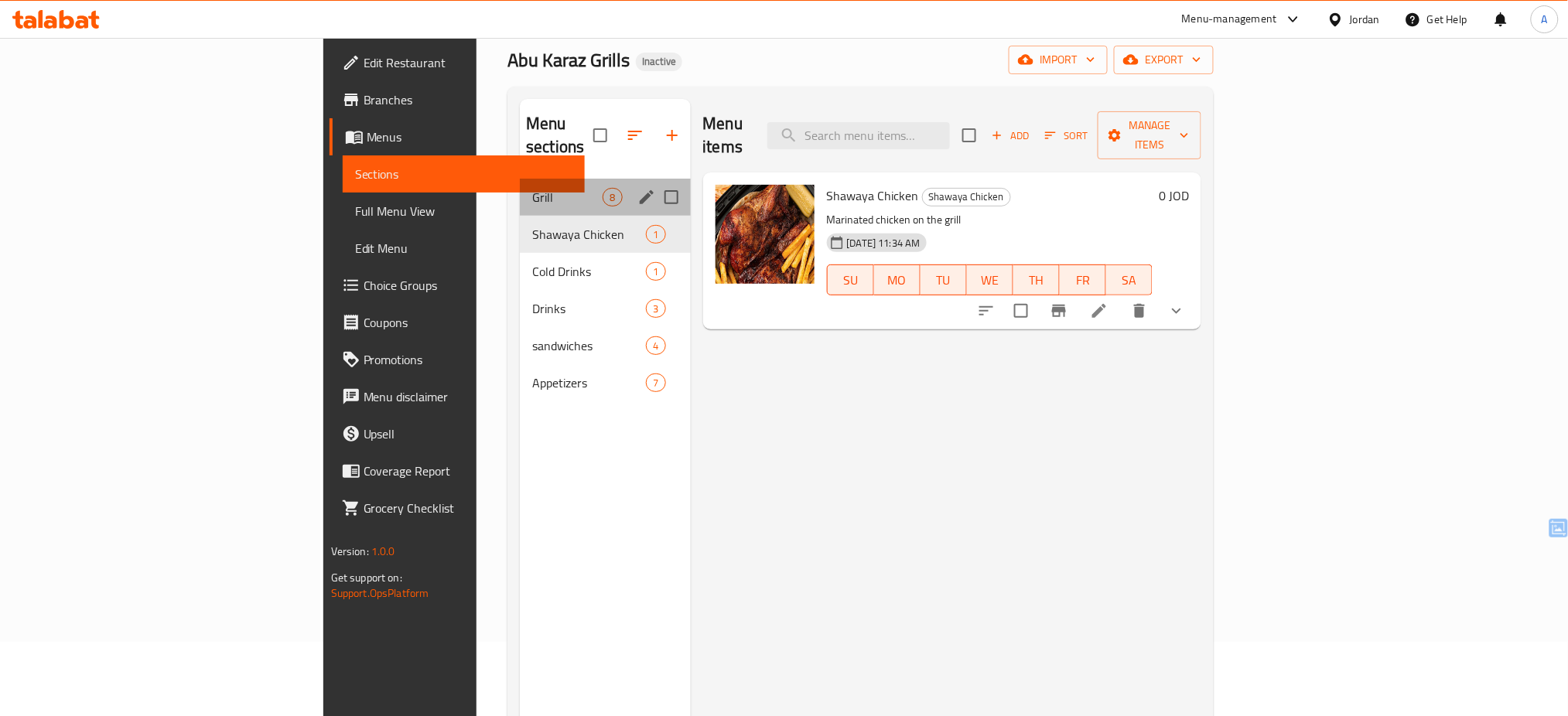
click at [520, 179] on div "Grill 8" at bounding box center [604, 197] width 170 height 37
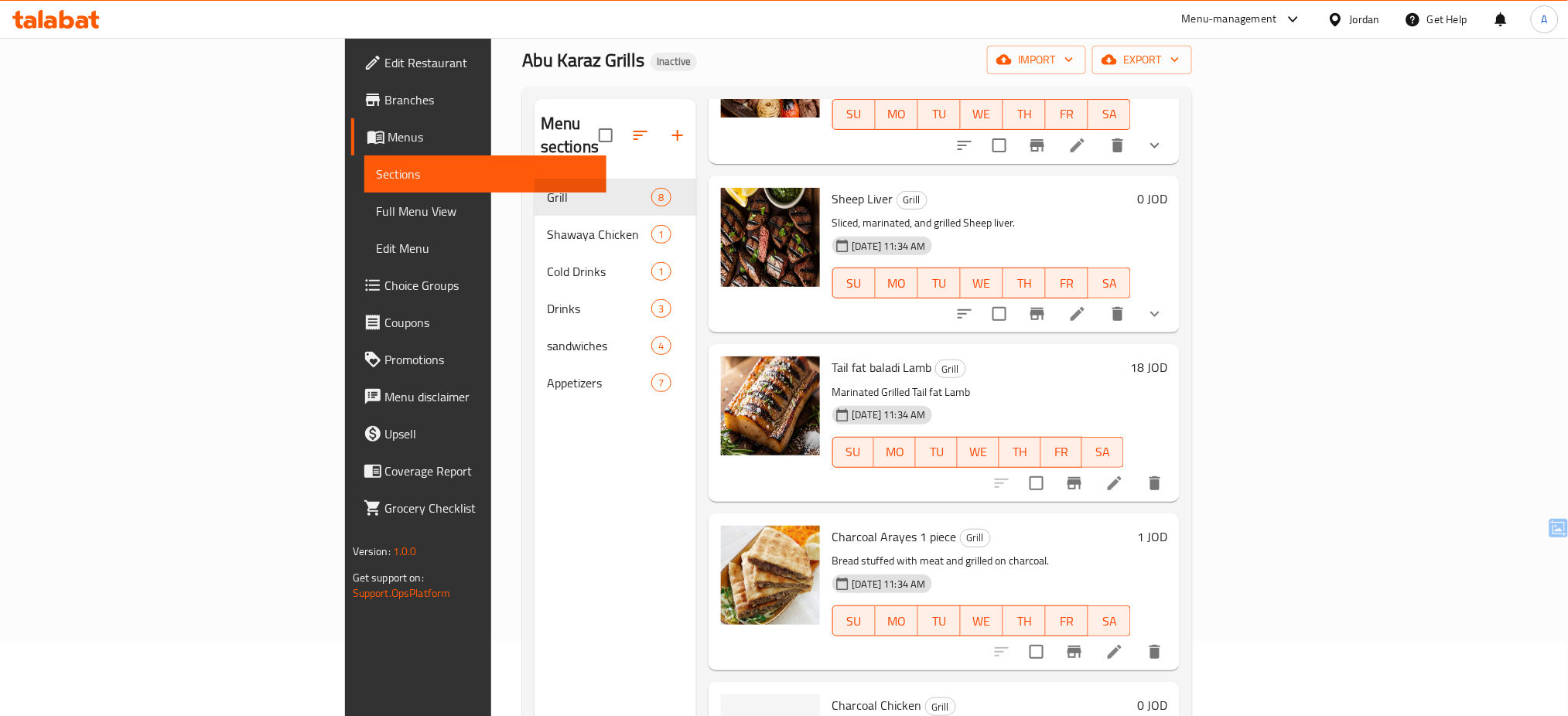
scroll to position [217, 0]
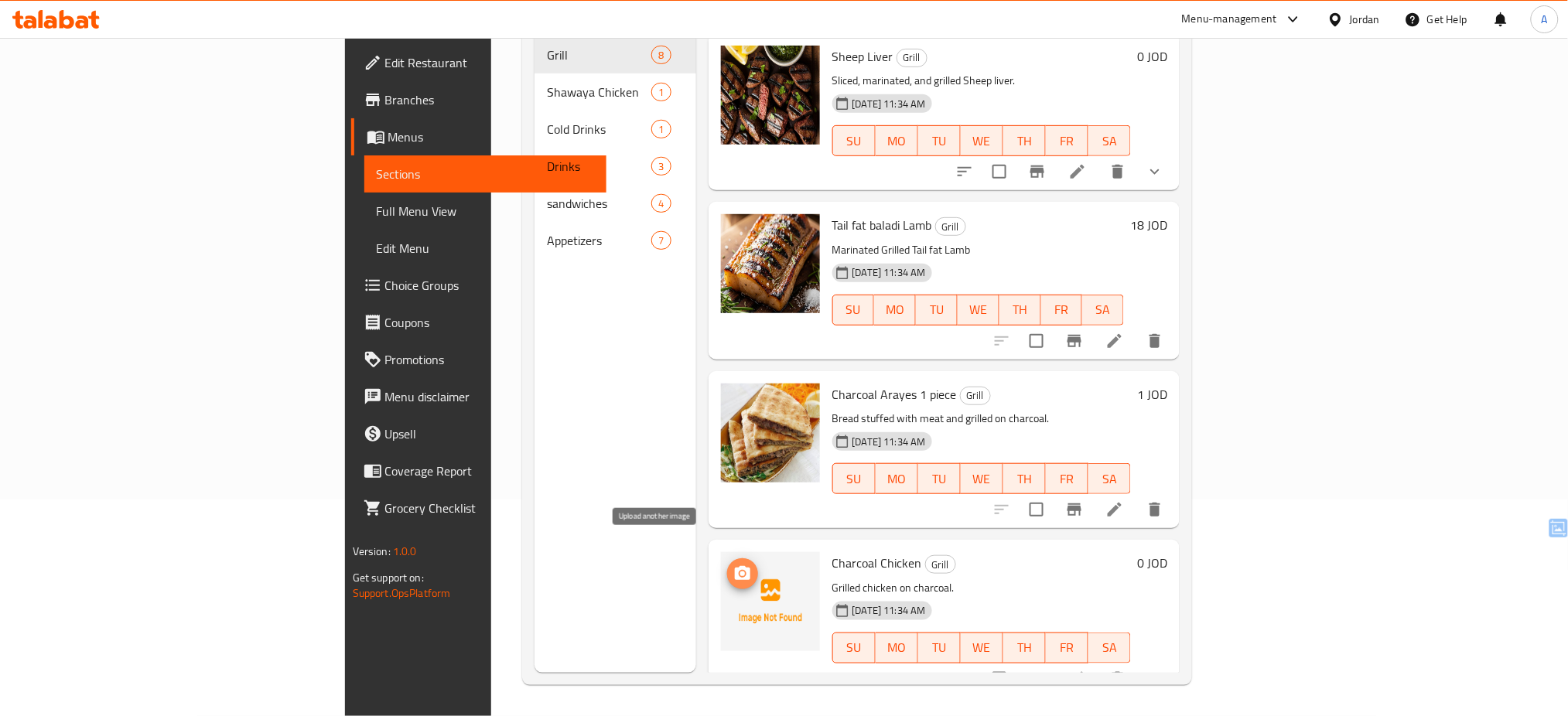
click at [733, 565] on icon "upload picture" at bounding box center [742, 574] width 19 height 19
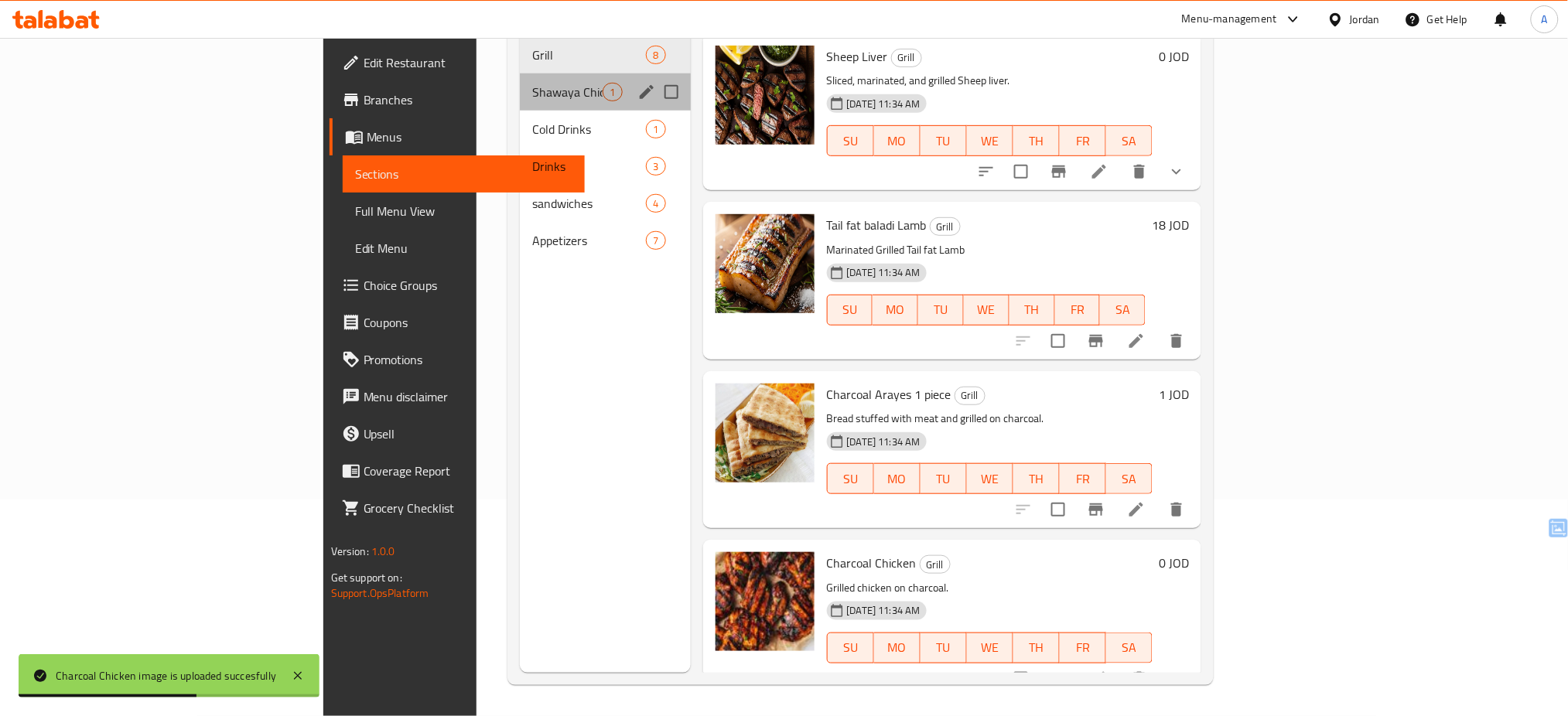
click at [520, 84] on div "Shawaya Chicken 1" at bounding box center [604, 92] width 170 height 37
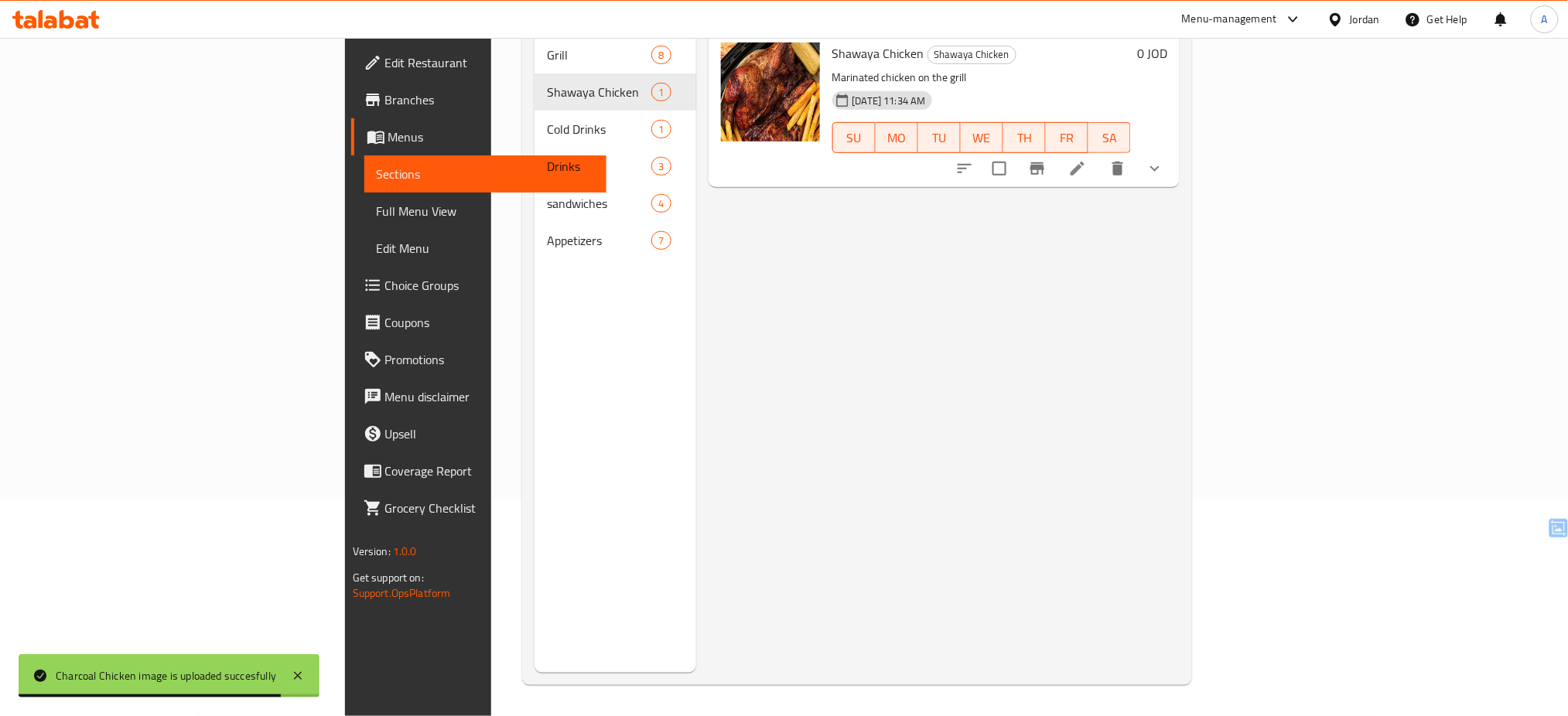
scroll to position [140, 0]
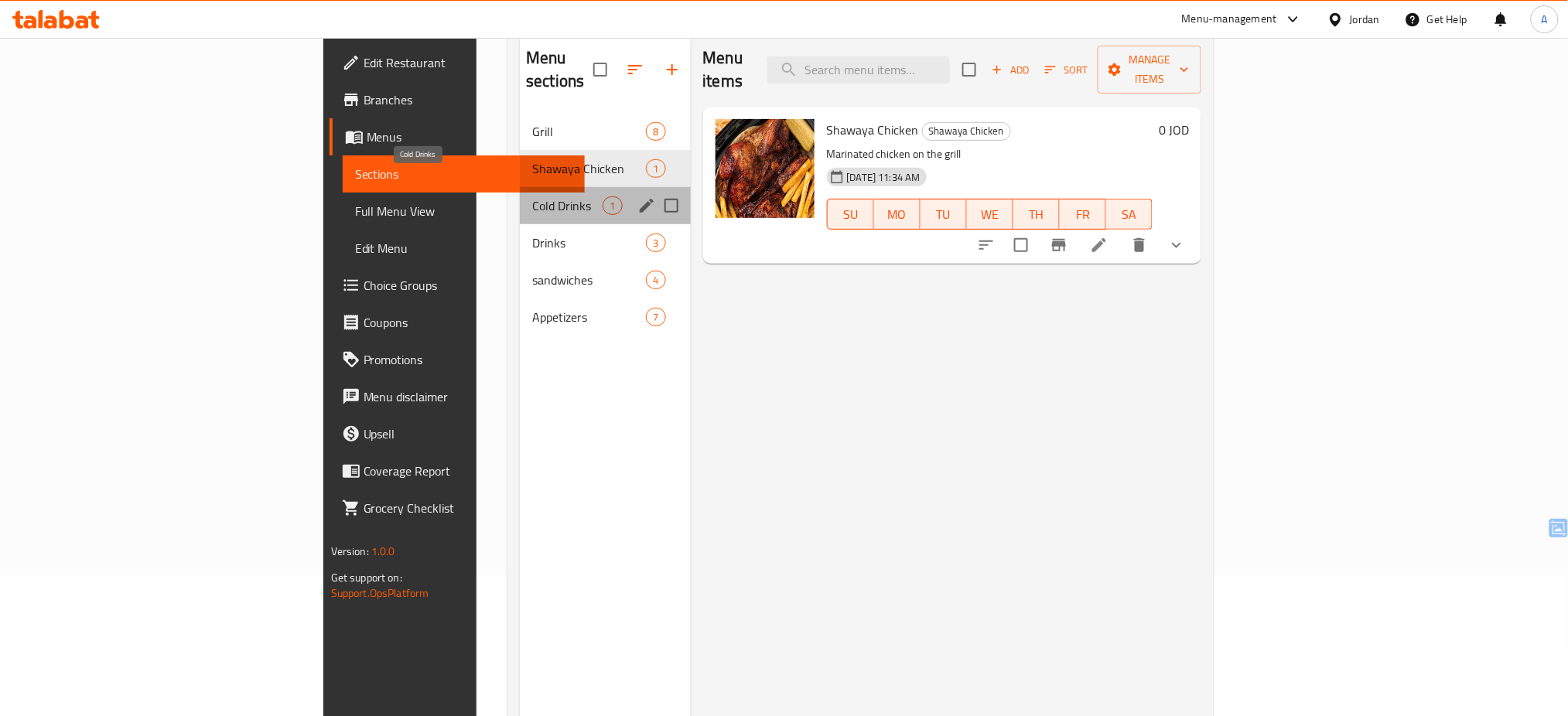
click at [532, 196] on span "Cold Drinks" at bounding box center [567, 206] width 71 height 19
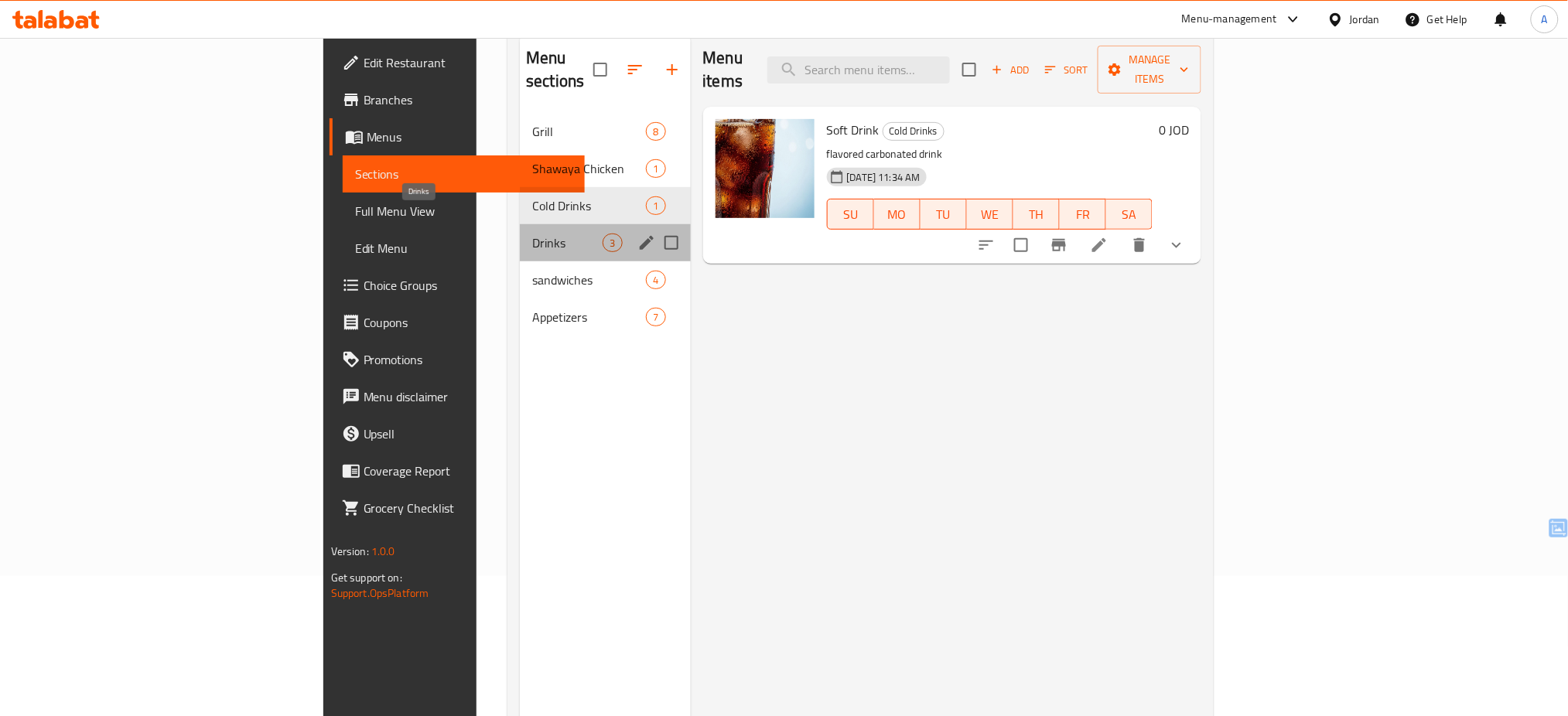
click at [532, 234] on span "Drinks" at bounding box center [567, 243] width 71 height 19
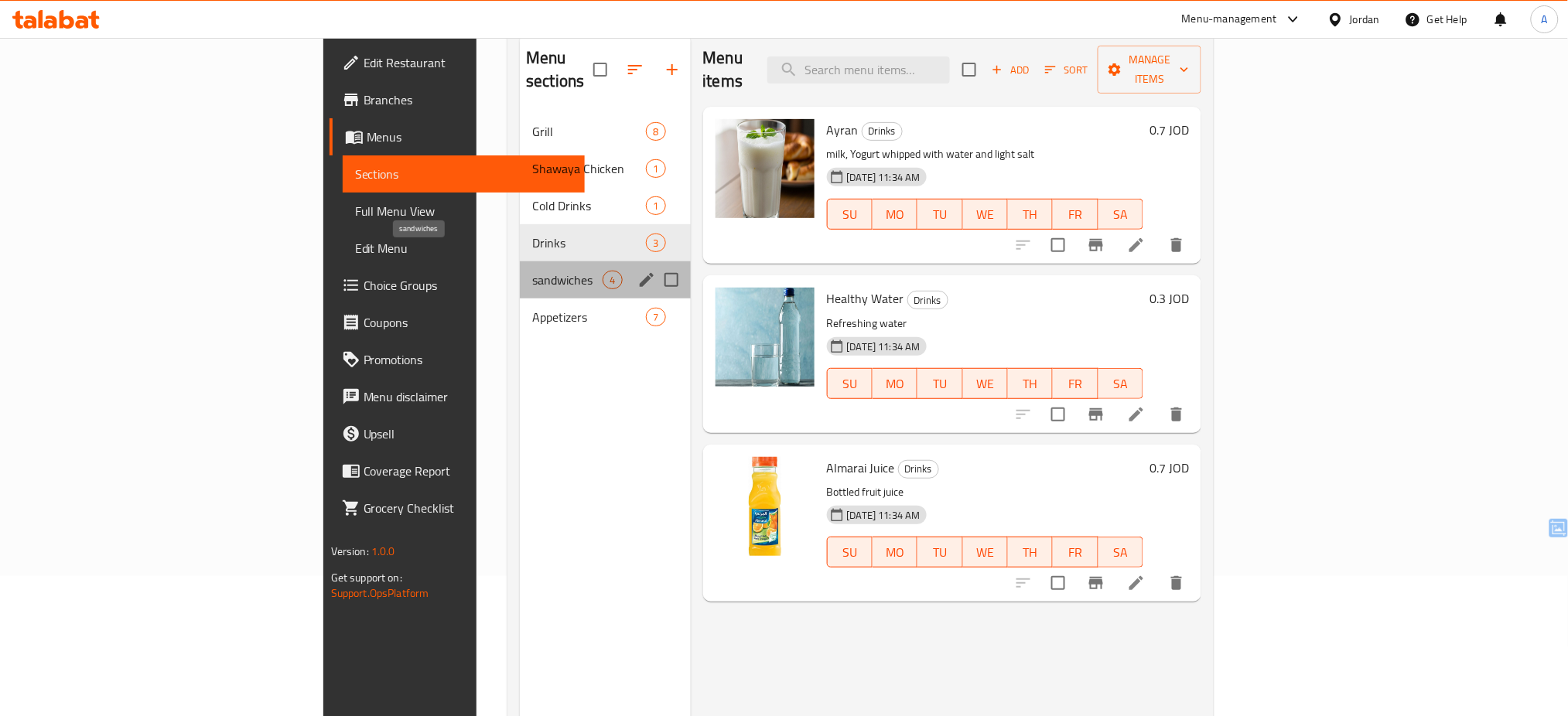
click at [532, 271] on span "sandwiches" at bounding box center [567, 280] width 71 height 19
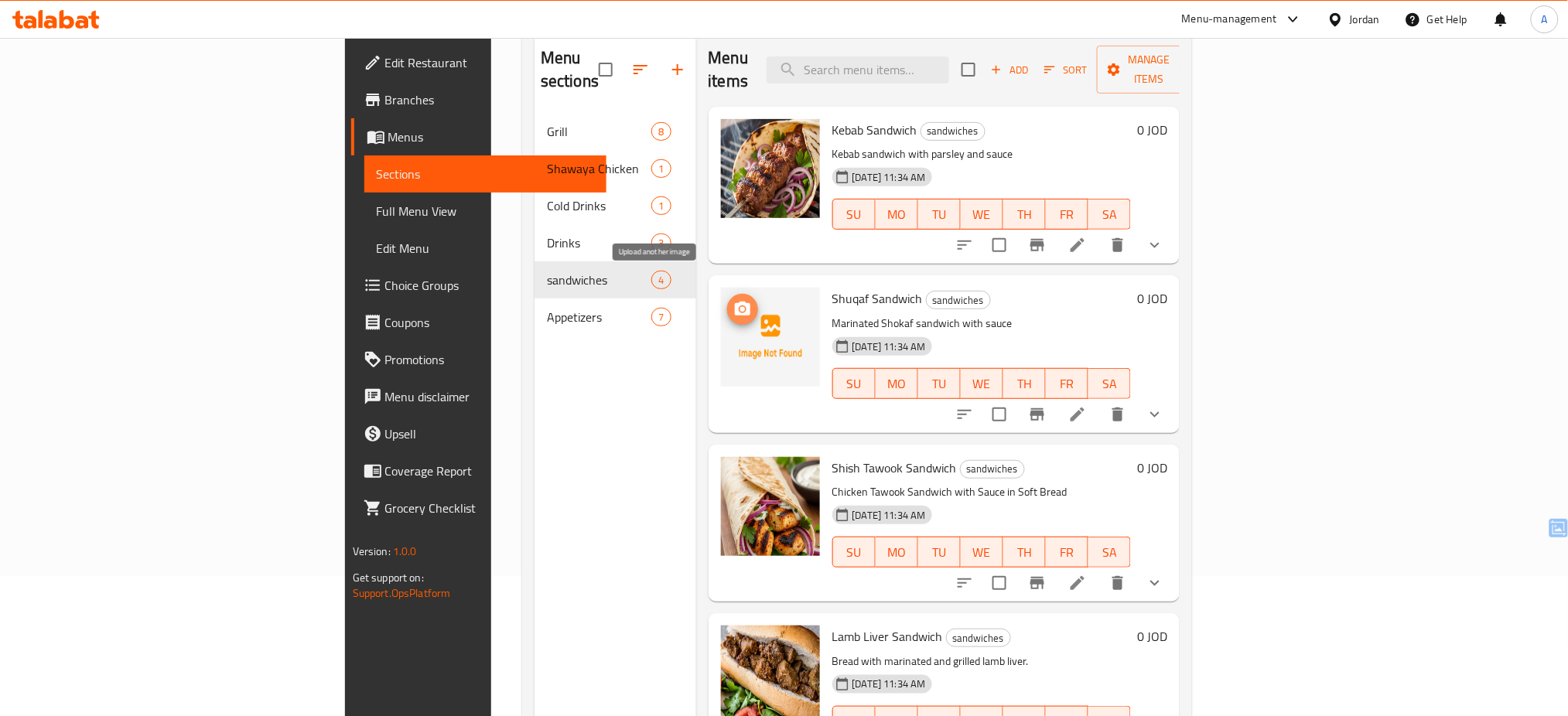
click at [727, 301] on span "upload picture" at bounding box center [742, 310] width 31 height 19
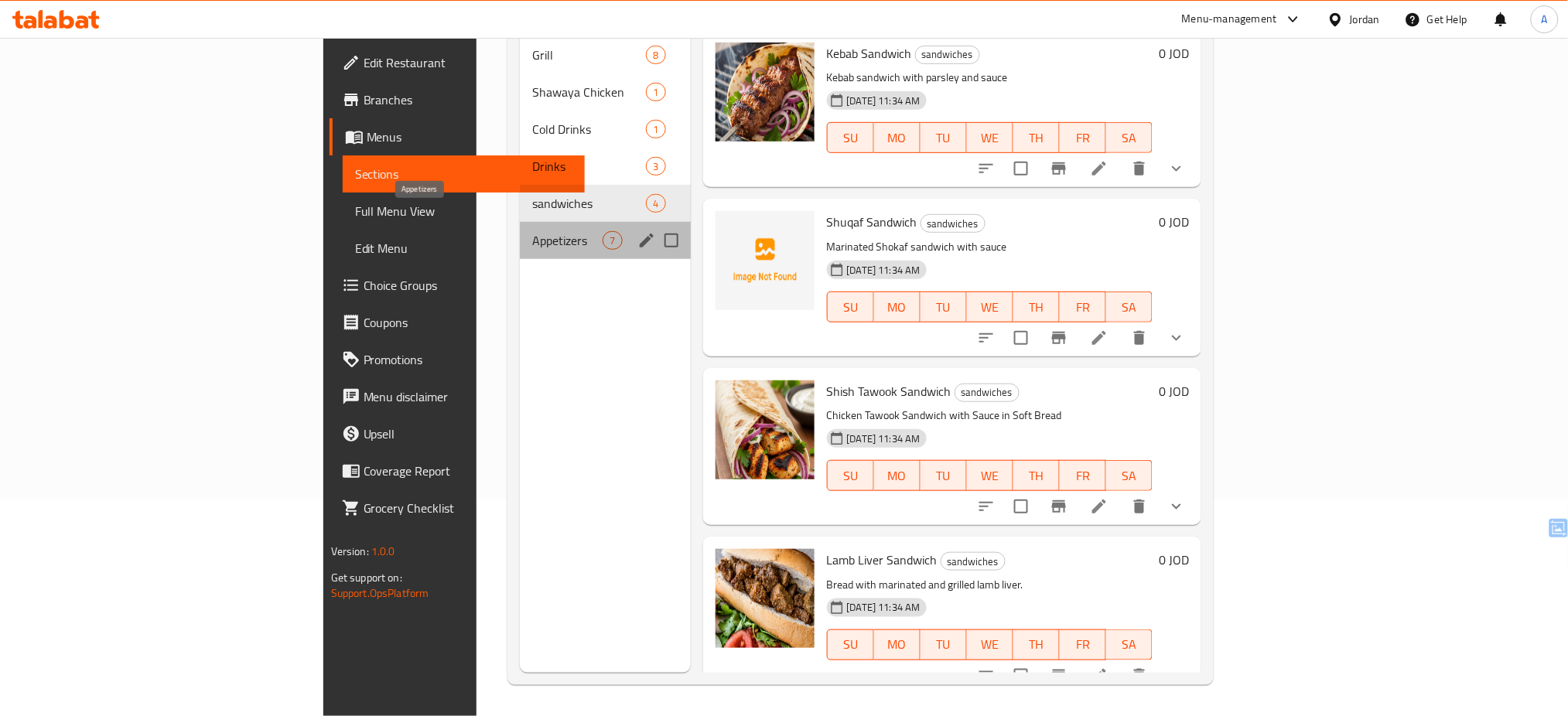
click at [532, 231] on span "Appetizers" at bounding box center [567, 241] width 71 height 19
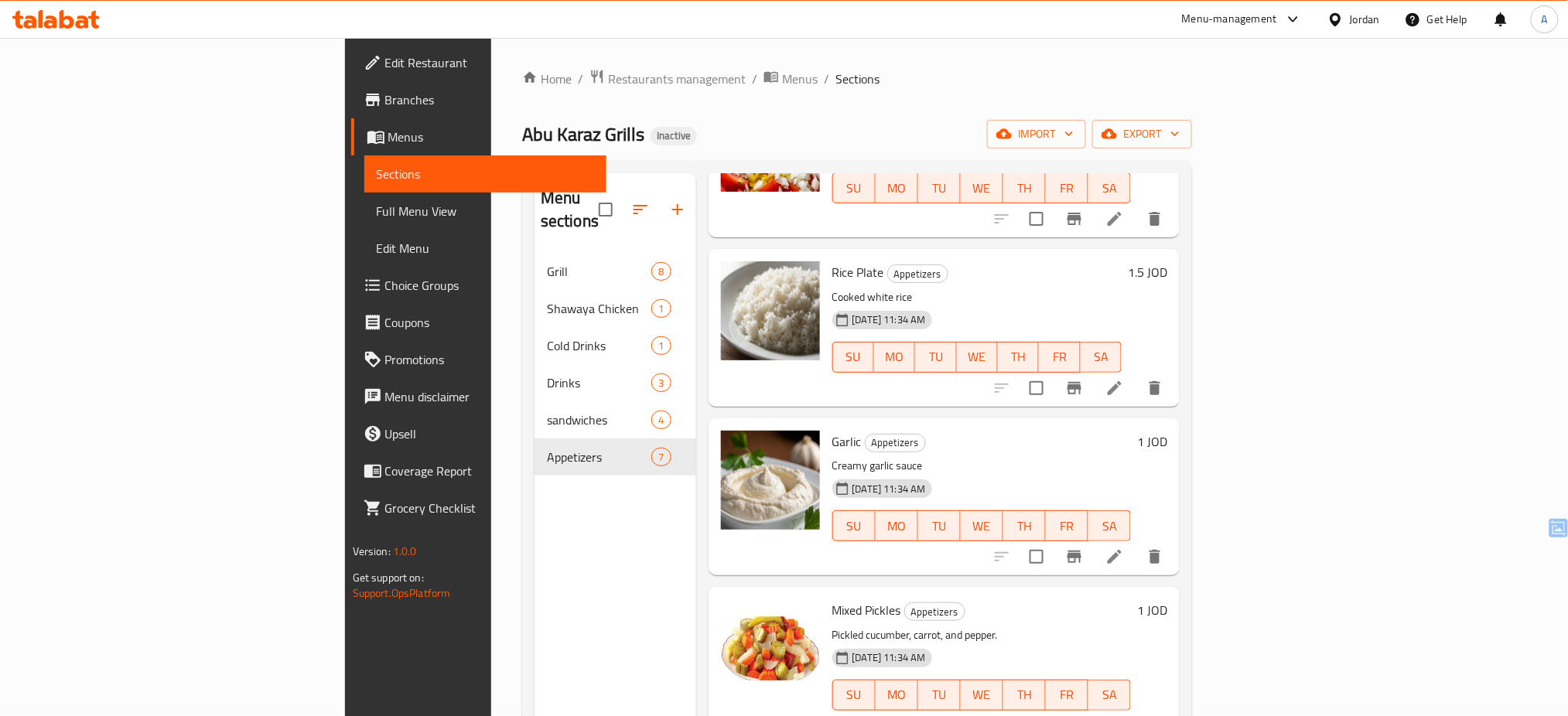
click at [522, 133] on span "Abu Karaz Grills" at bounding box center [582, 134] width 122 height 35
copy span "Abu Karaz Grills"
click at [1350, 16] on div "Jordan" at bounding box center [1365, 19] width 30 height 17
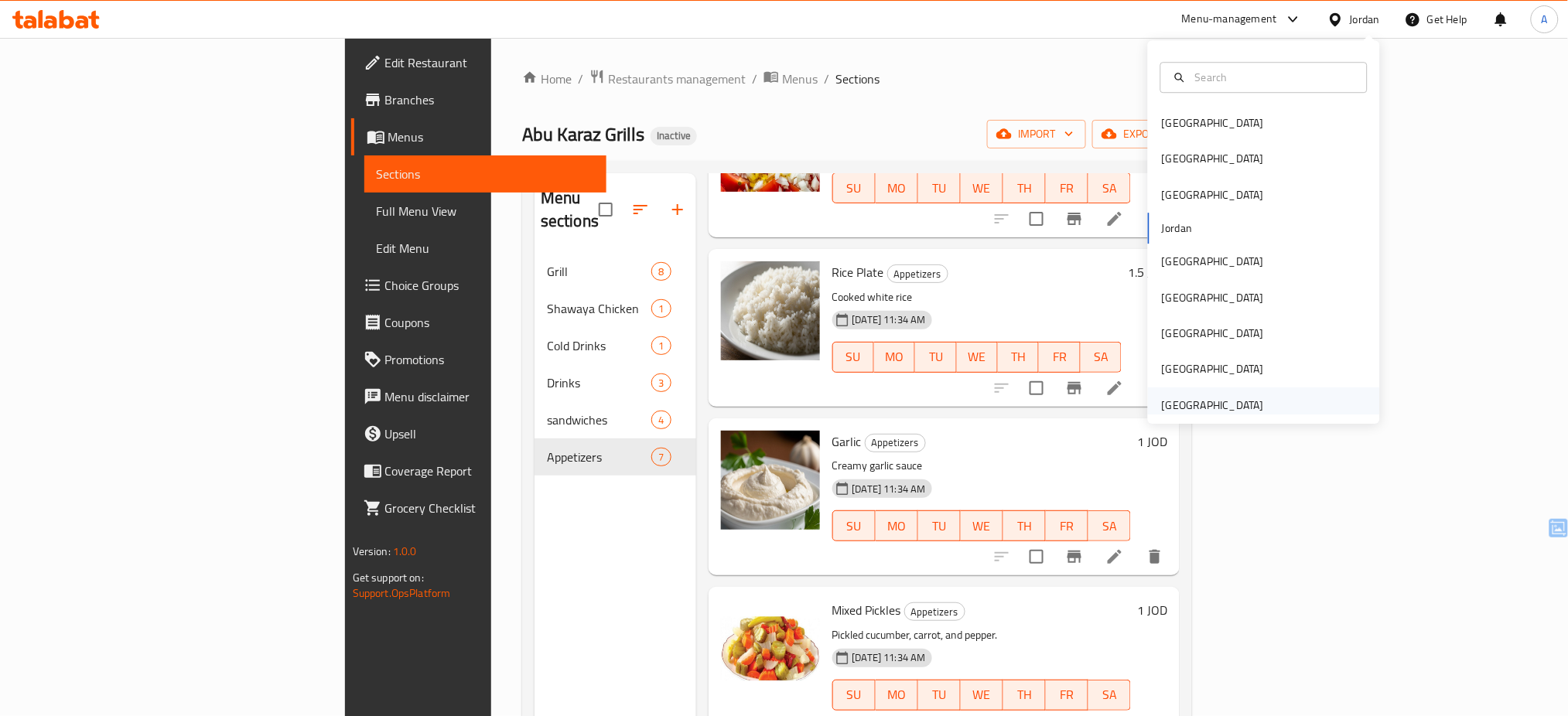
click at [1231, 400] on div "[GEOGRAPHIC_DATA]" at bounding box center [1212, 405] width 102 height 17
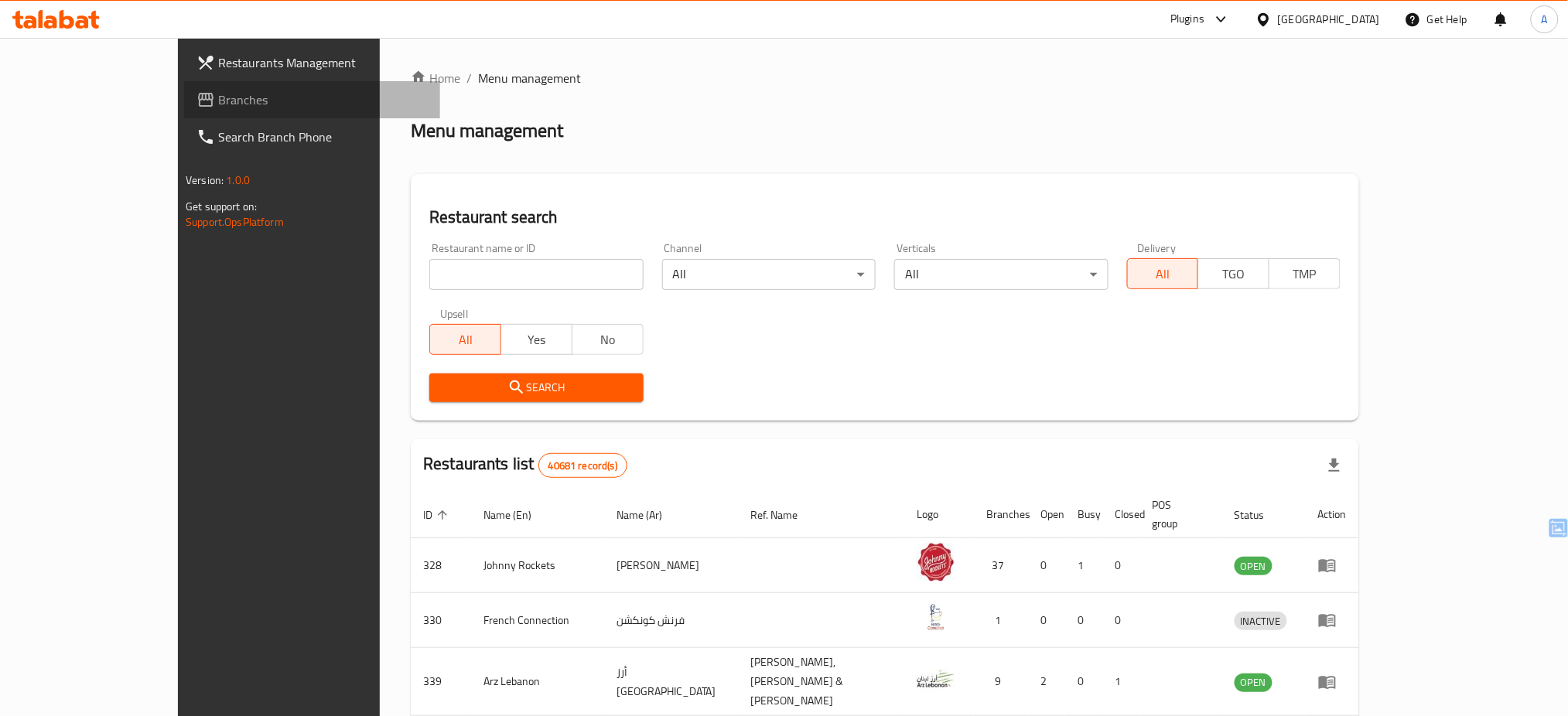
click at [218, 101] on span "Branches" at bounding box center [323, 100] width 210 height 19
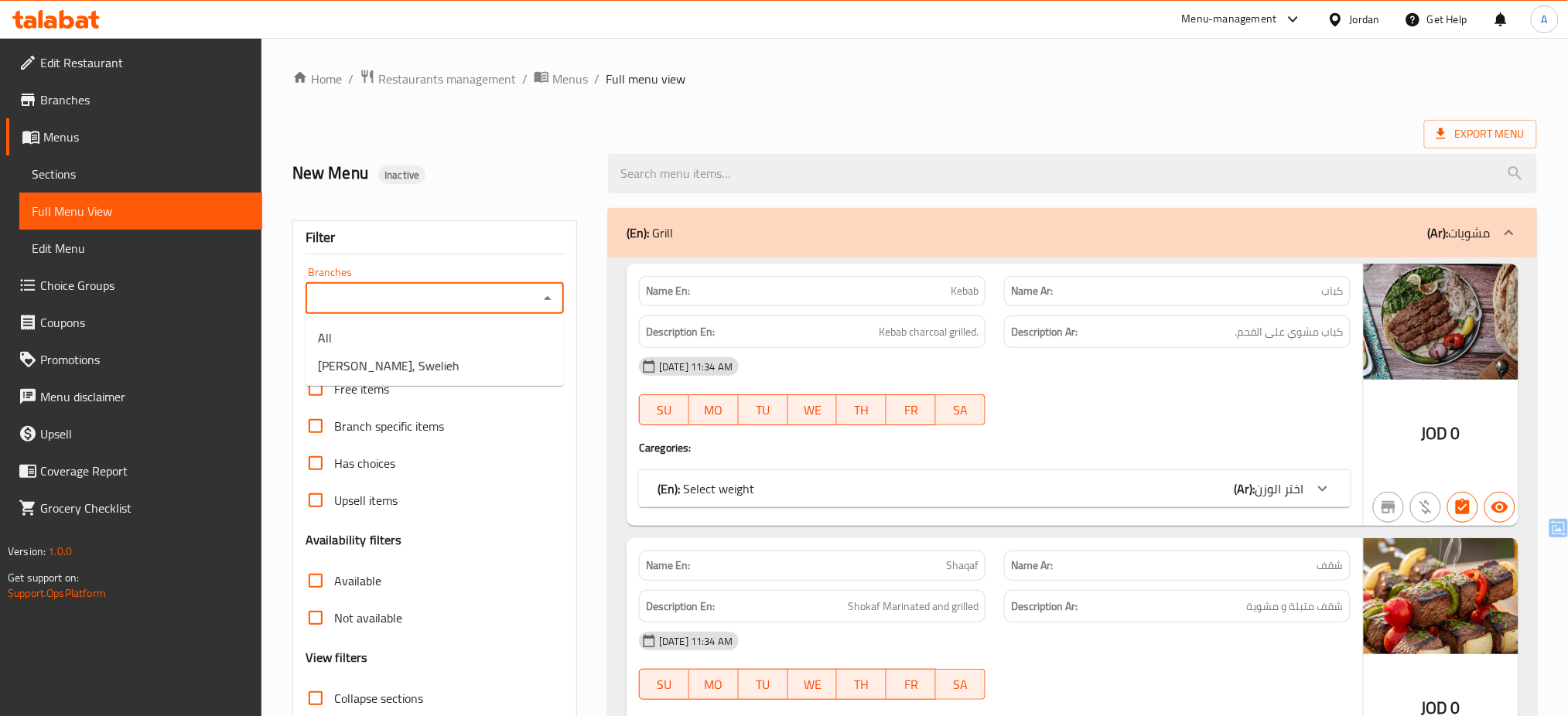
click at [486, 295] on input "Branches" at bounding box center [422, 299] width 224 height 22
click at [426, 363] on span "[PERSON_NAME], Swelieh" at bounding box center [388, 366] width 141 height 19
type input "[PERSON_NAME], Swelieh"
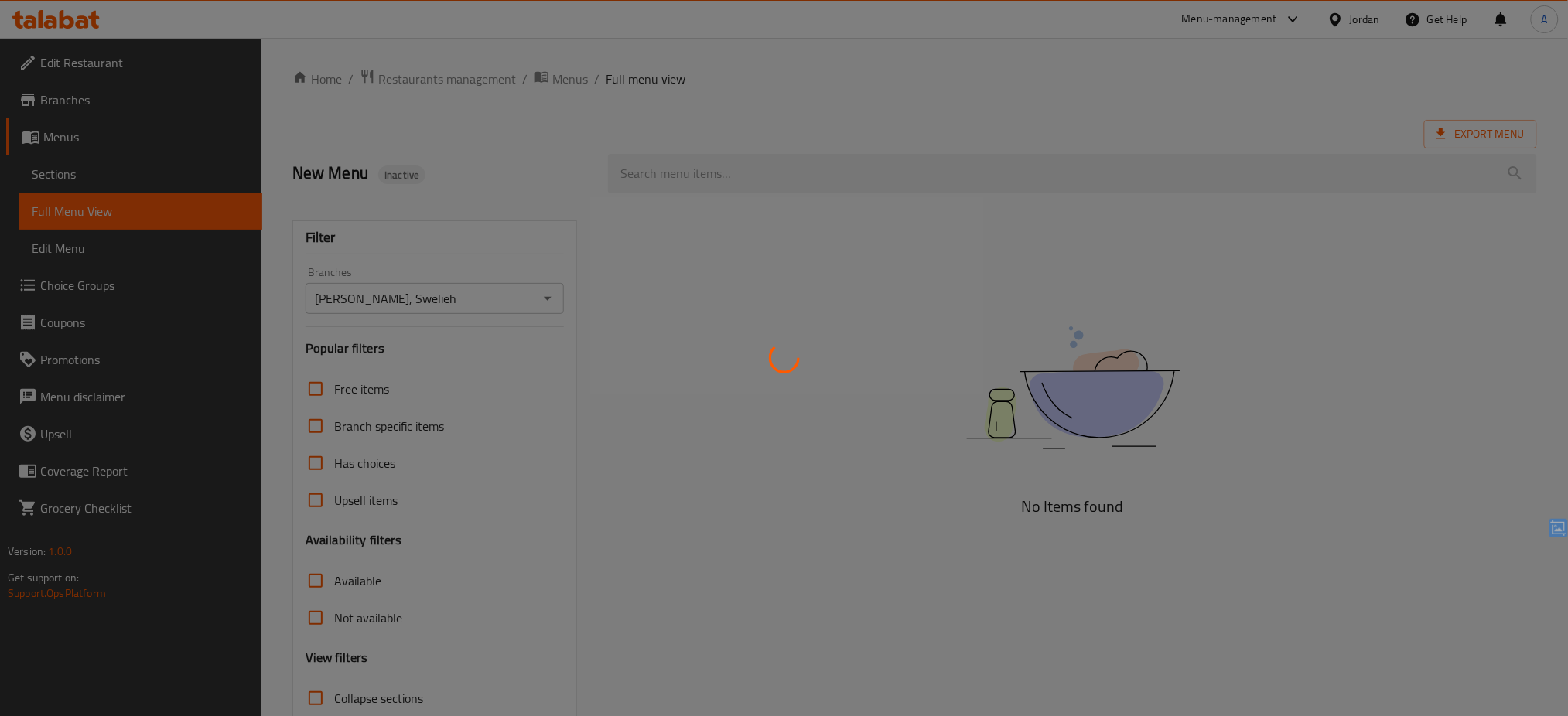
click at [619, 485] on div at bounding box center [784, 358] width 1568 height 716
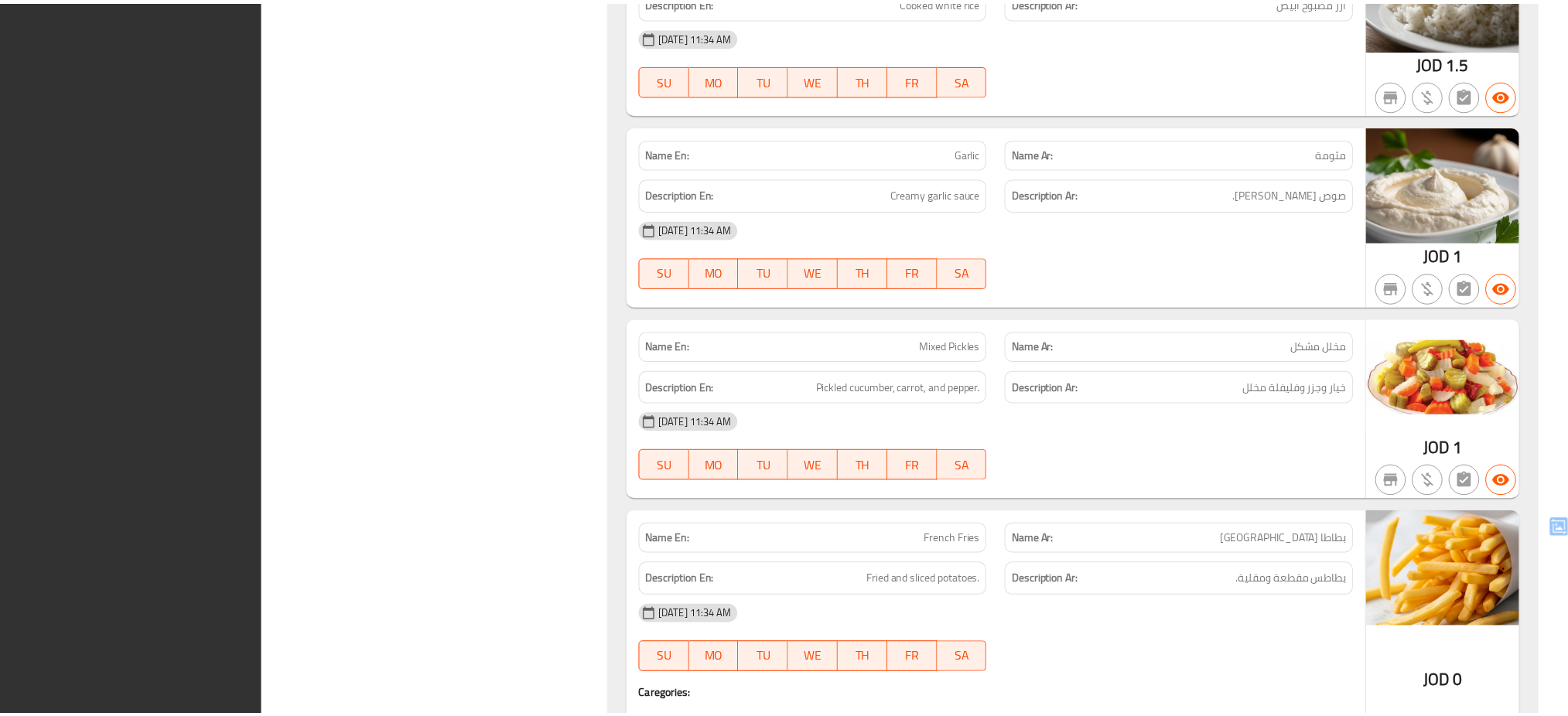
scroll to position [5726, 0]
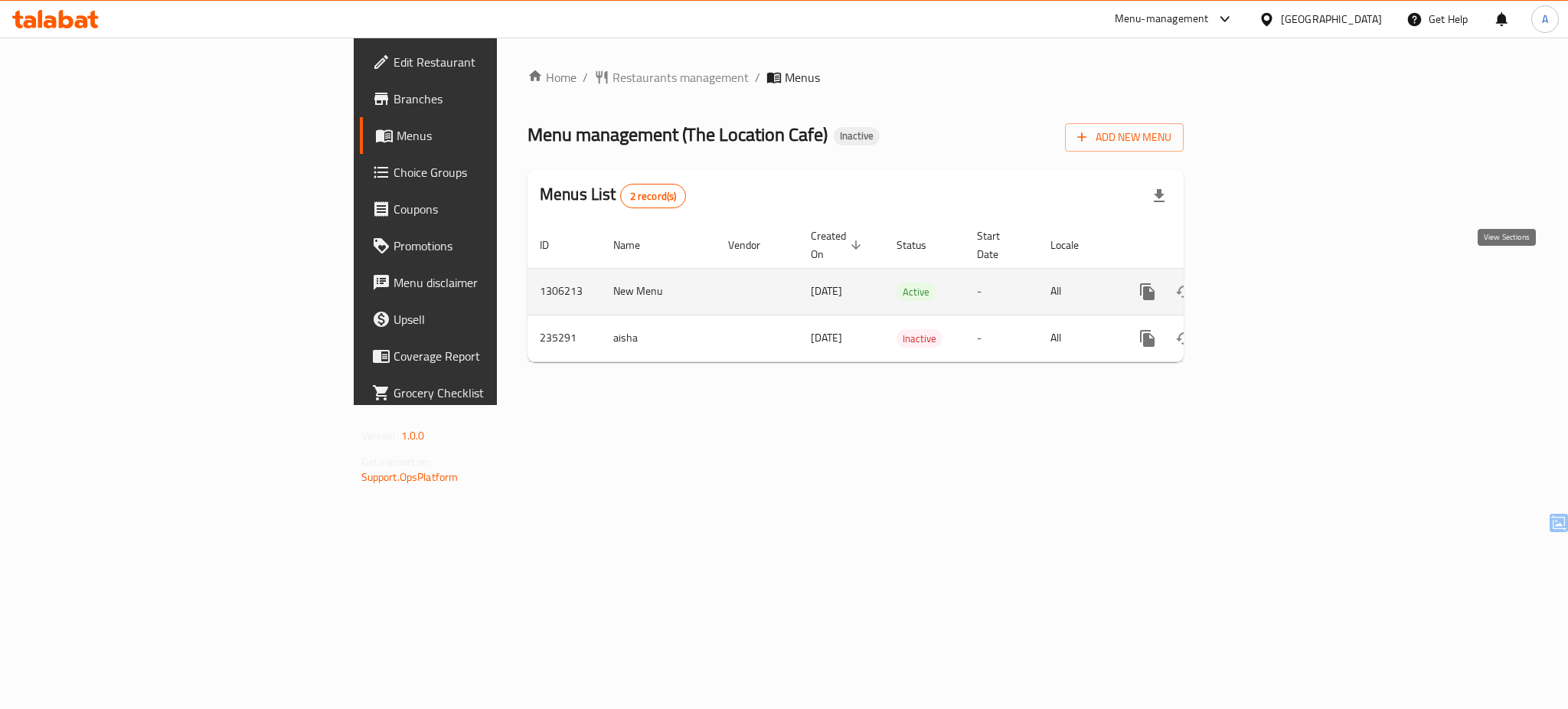
click at [1267, 283] on icon "enhanced table" at bounding box center [1258, 292] width 18 height 18
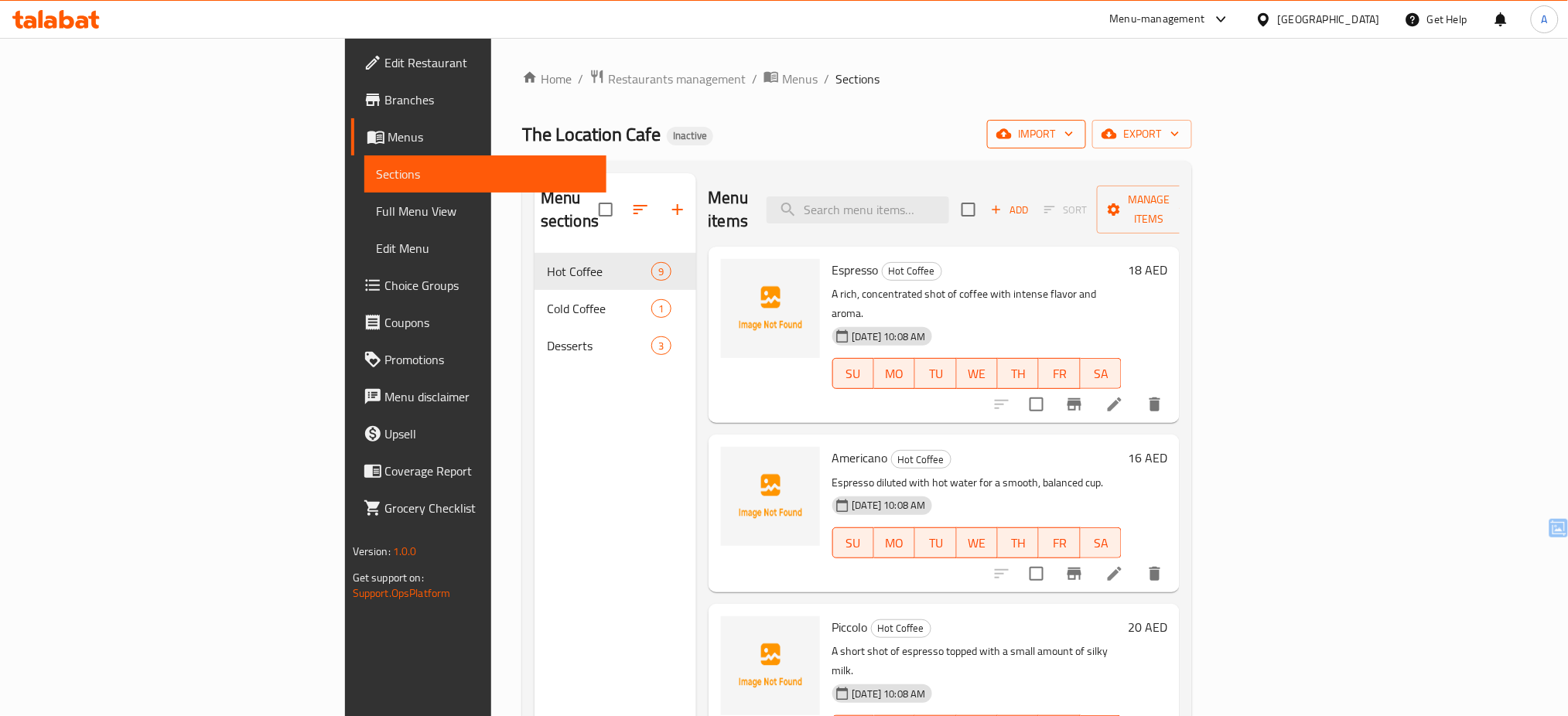
click at [1074, 130] on span "import" at bounding box center [1037, 134] width 75 height 19
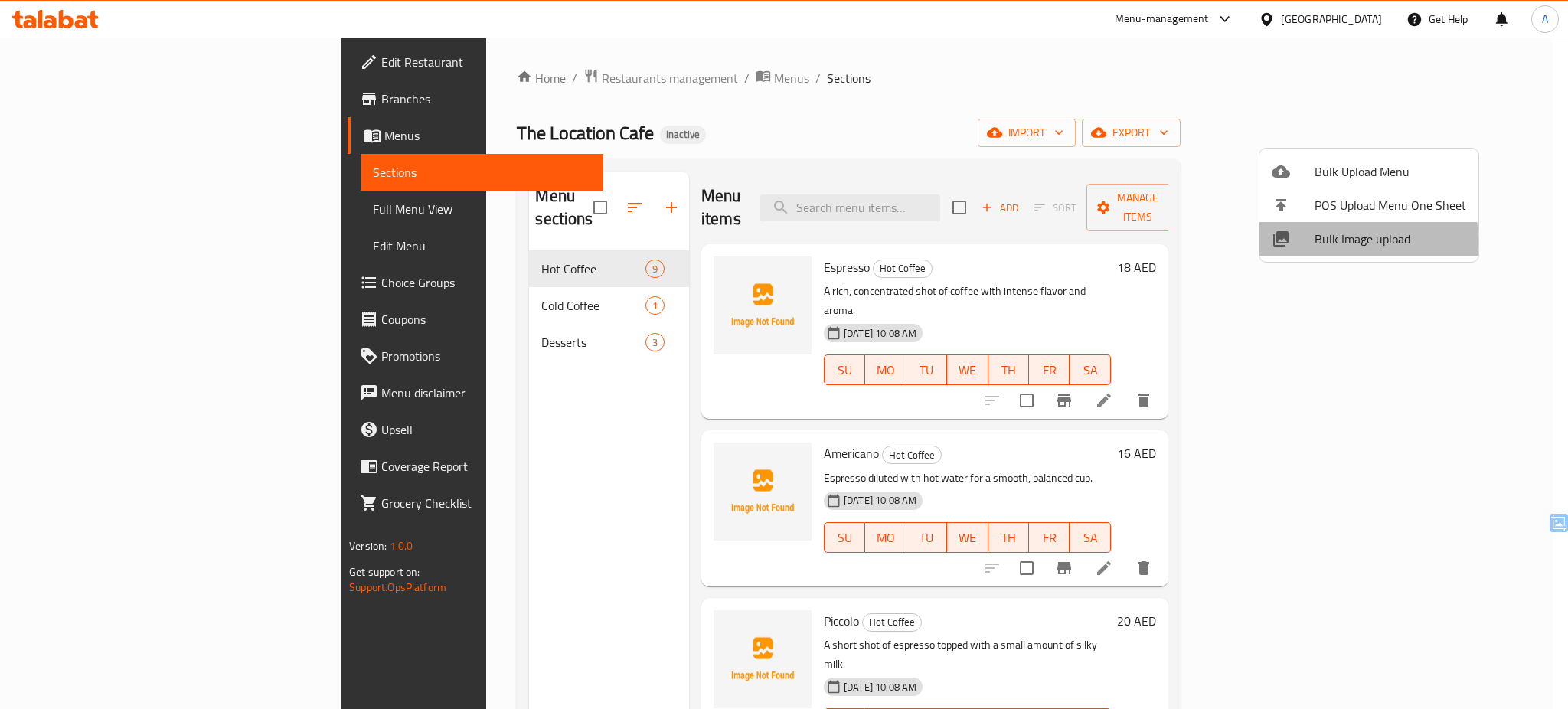
click at [1336, 241] on span "Bulk Image upload" at bounding box center [1390, 239] width 151 height 18
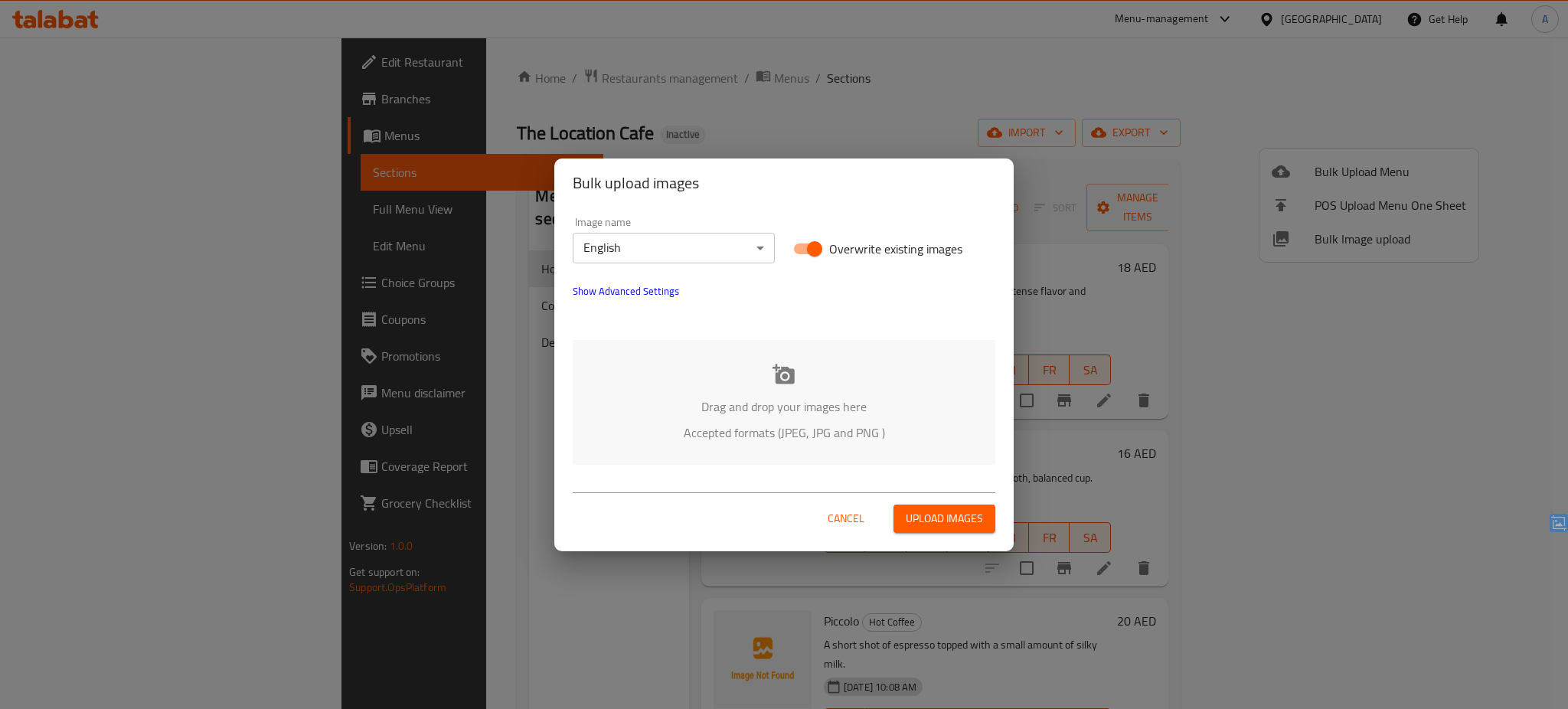
click at [865, 248] on span "Overwrite existing images" at bounding box center [895, 249] width 133 height 18
click at [859, 248] on input "Overwrite existing images" at bounding box center [815, 249] width 88 height 29
checkbox input "false"
click at [802, 398] on p "Drag and drop your images here" at bounding box center [784, 407] width 377 height 18
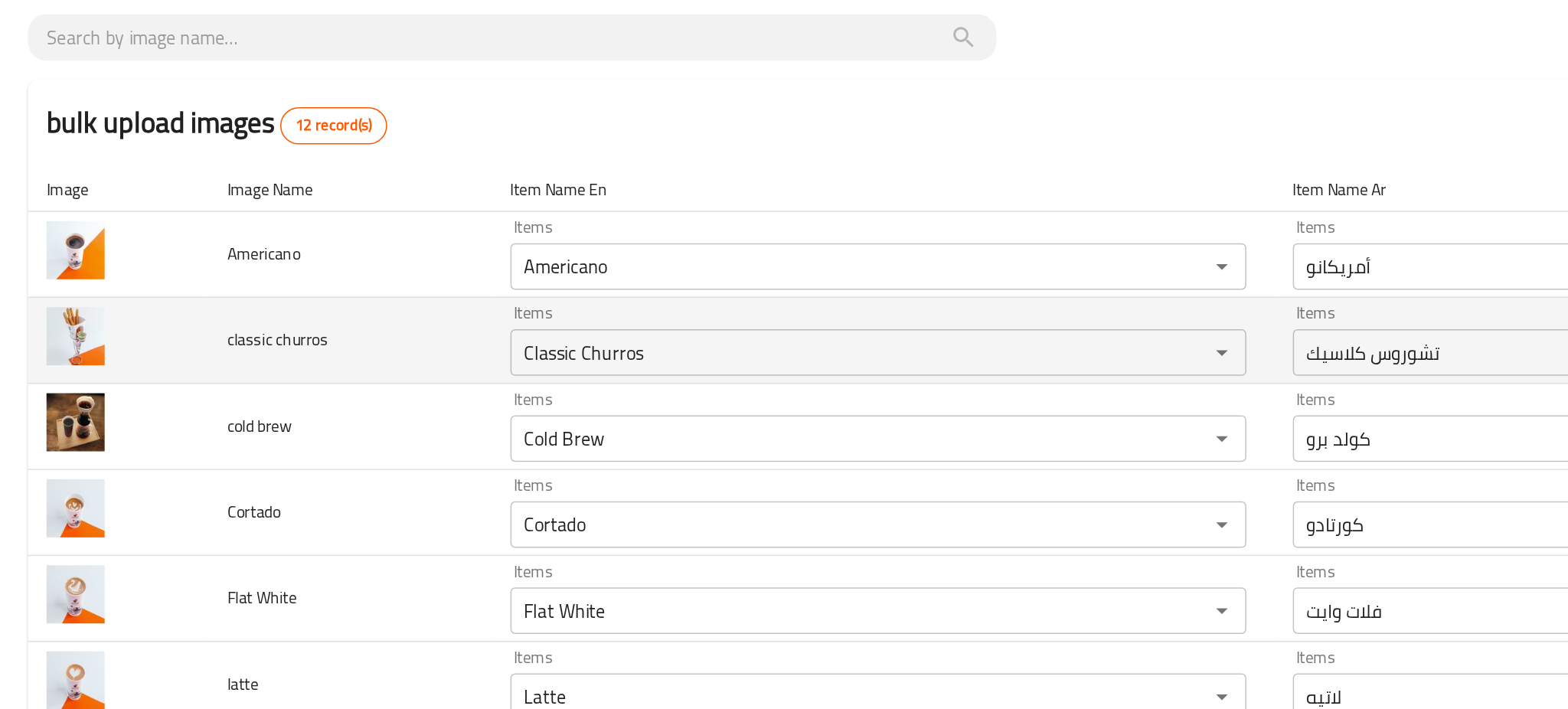
click at [254, 311] on td "classic churros" at bounding box center [230, 320] width 186 height 57
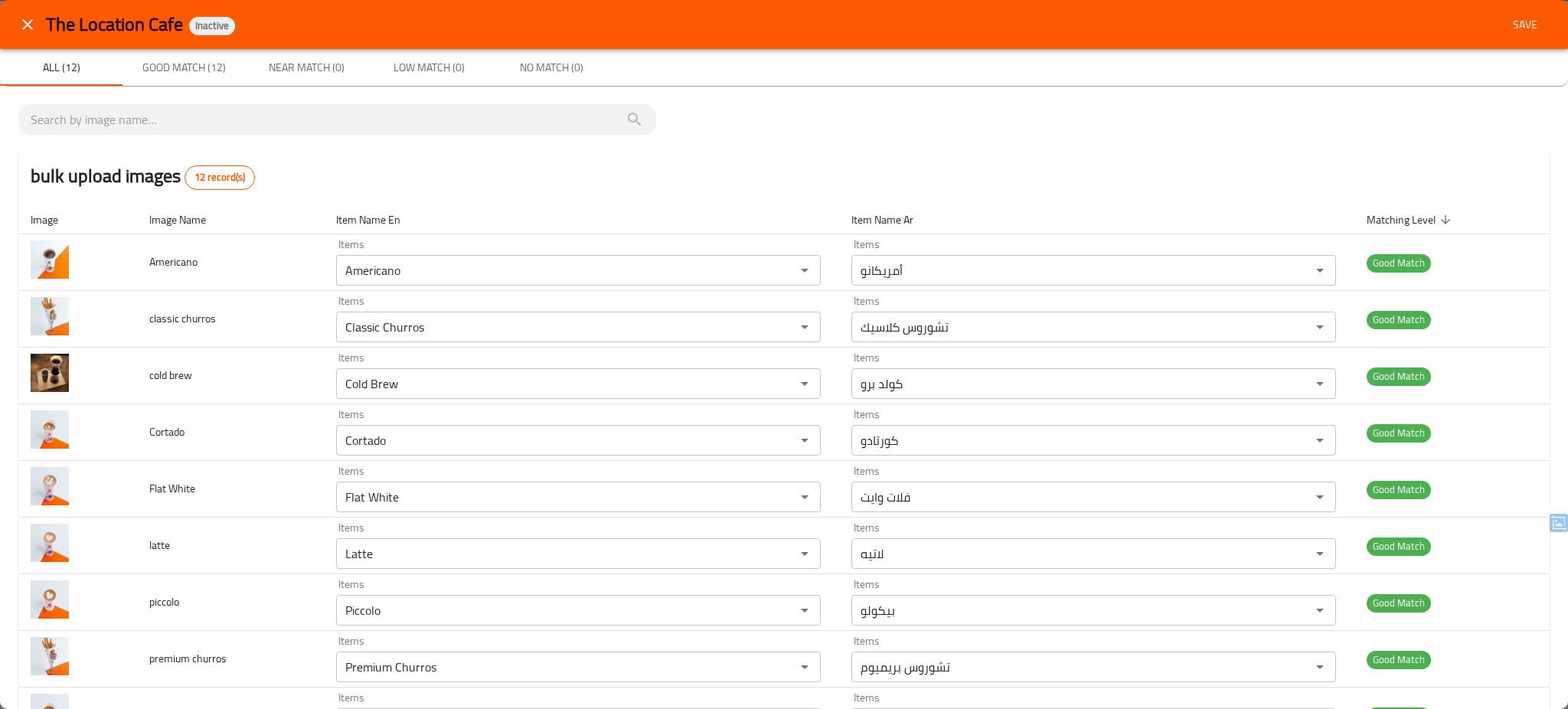
click at [1508, 41] on div "The Location Cafe Inactive Save" at bounding box center [784, 25] width 1568 height 49
click at [1509, 29] on span "Save" at bounding box center [1525, 25] width 37 height 19
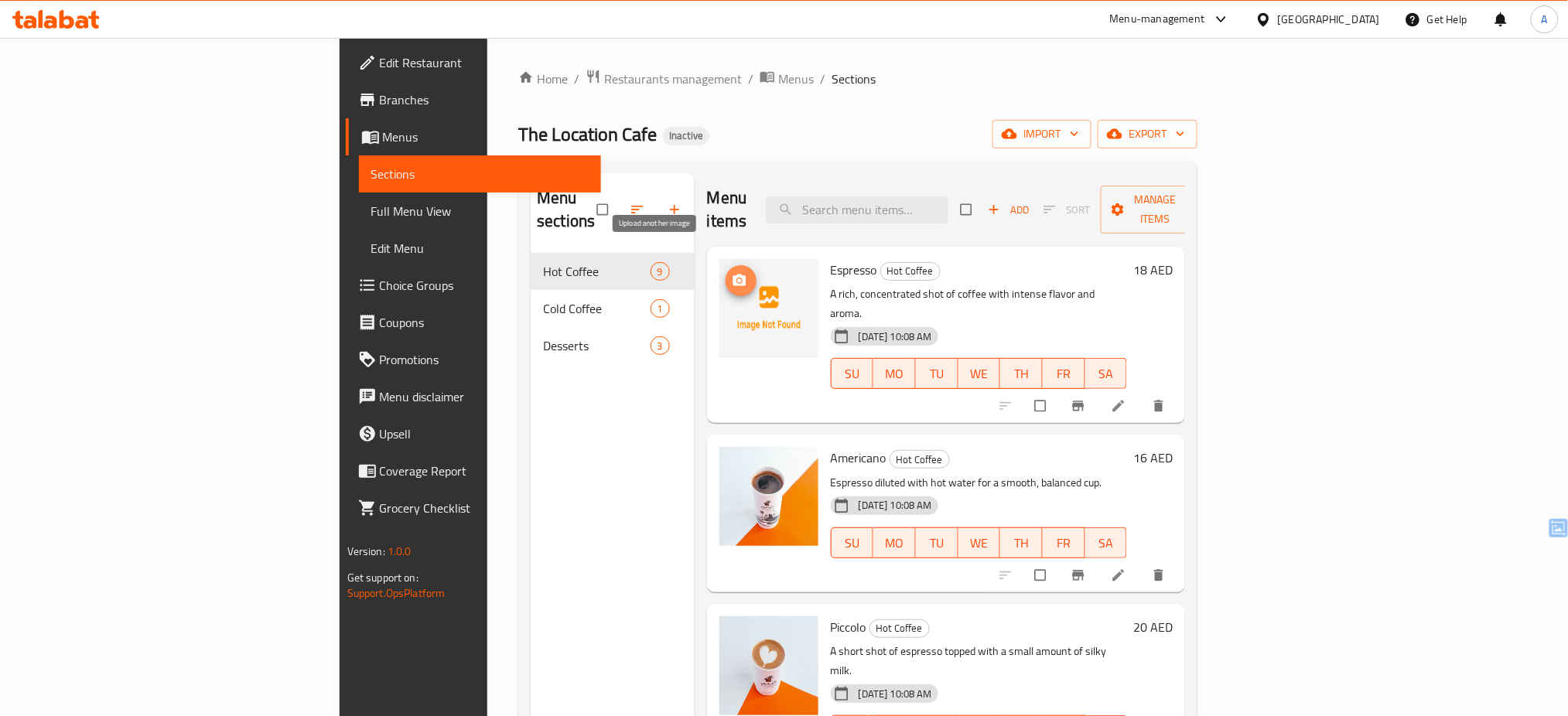
click at [732, 275] on icon "upload picture" at bounding box center [739, 280] width 13 height 12
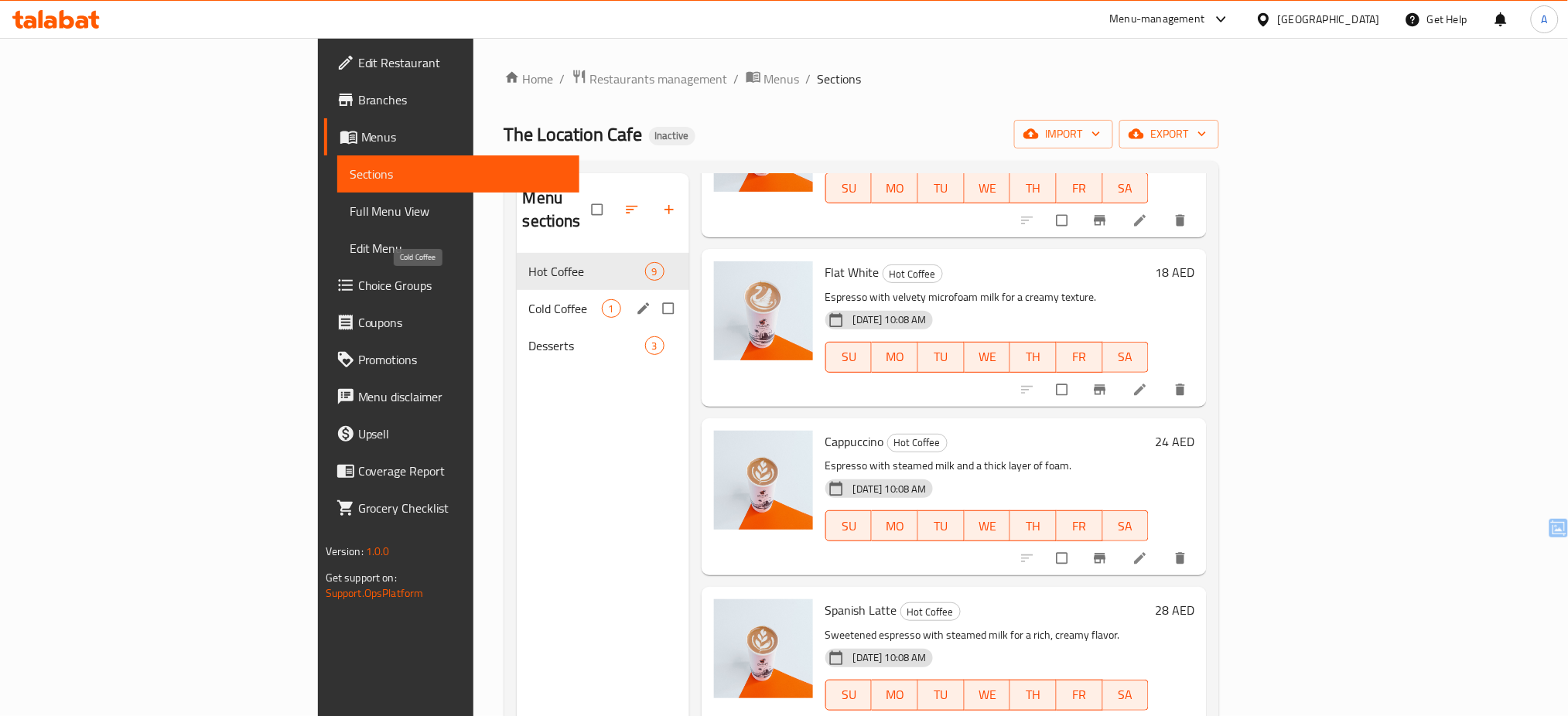
click at [529, 300] on span "Cold Coffee" at bounding box center [565, 309] width 73 height 19
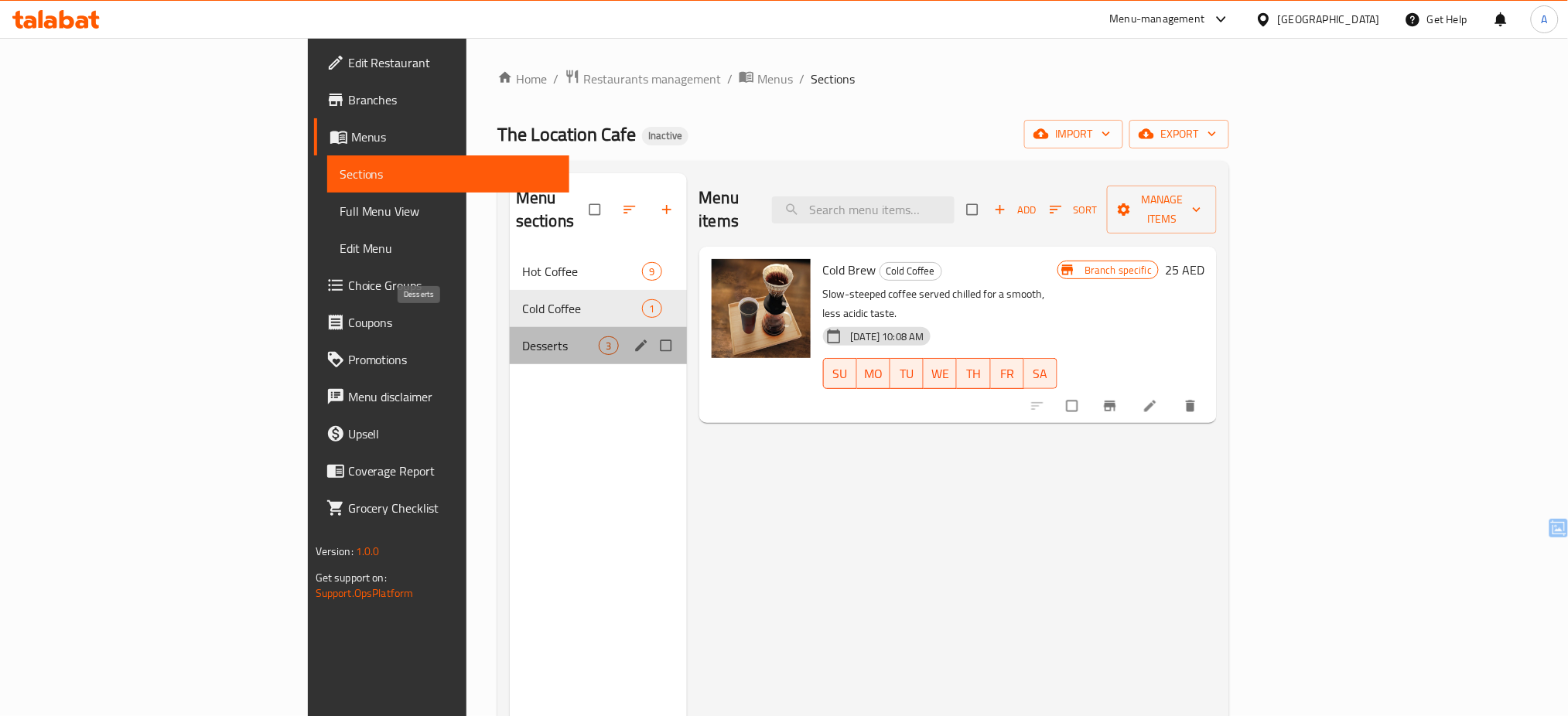
click at [522, 336] on span "Desserts" at bounding box center [560, 346] width 77 height 19
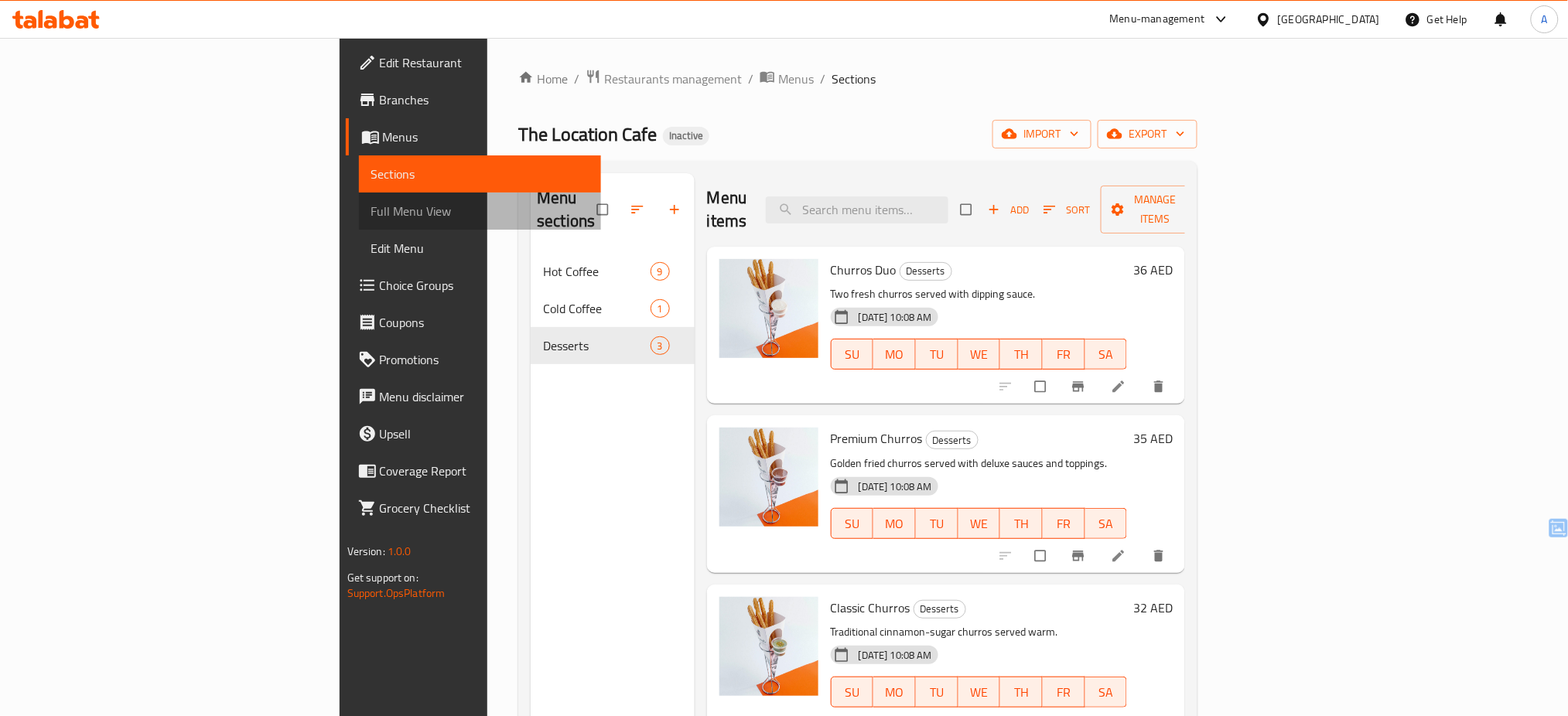
click at [371, 218] on span "Full Menu View" at bounding box center [480, 211] width 218 height 19
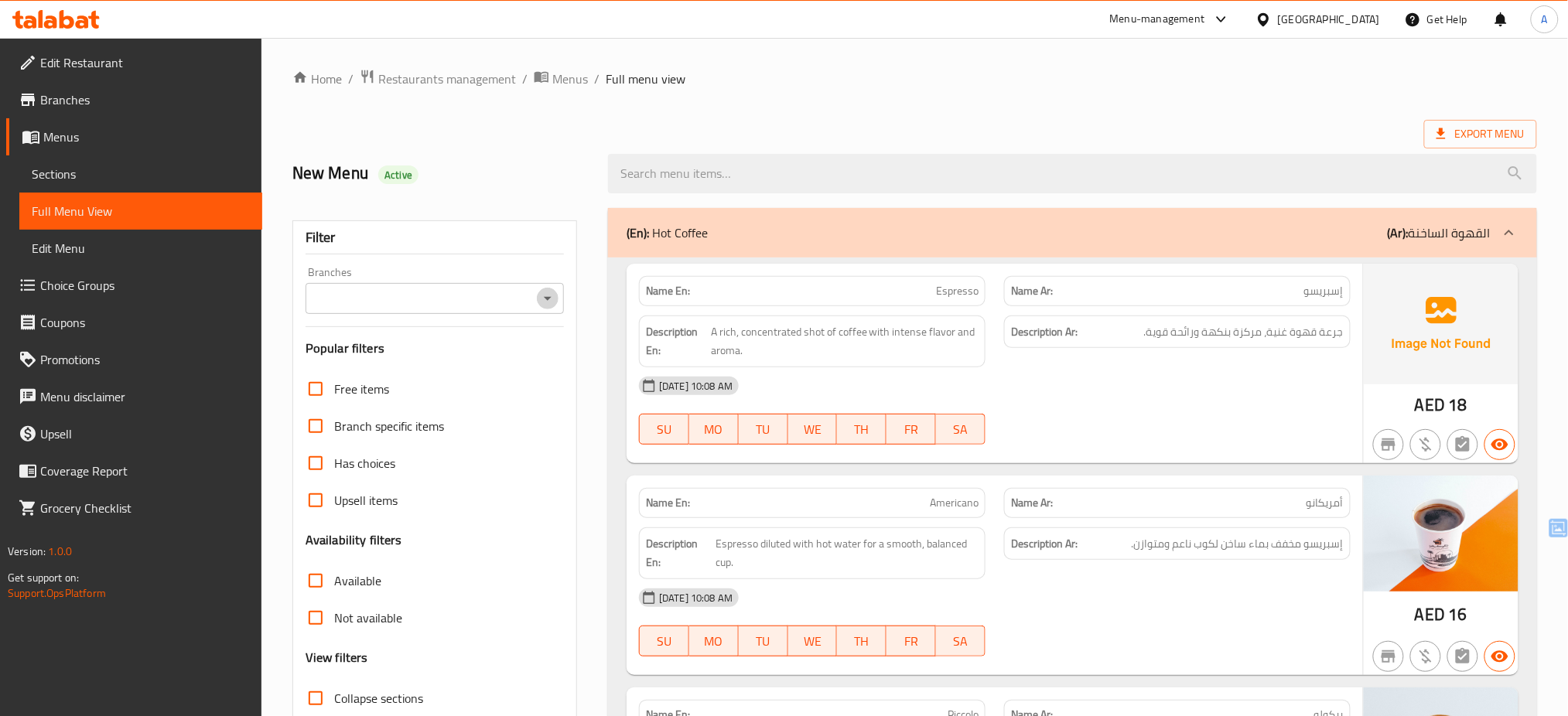
click at [552, 299] on icon "Open" at bounding box center [548, 299] width 19 height 19
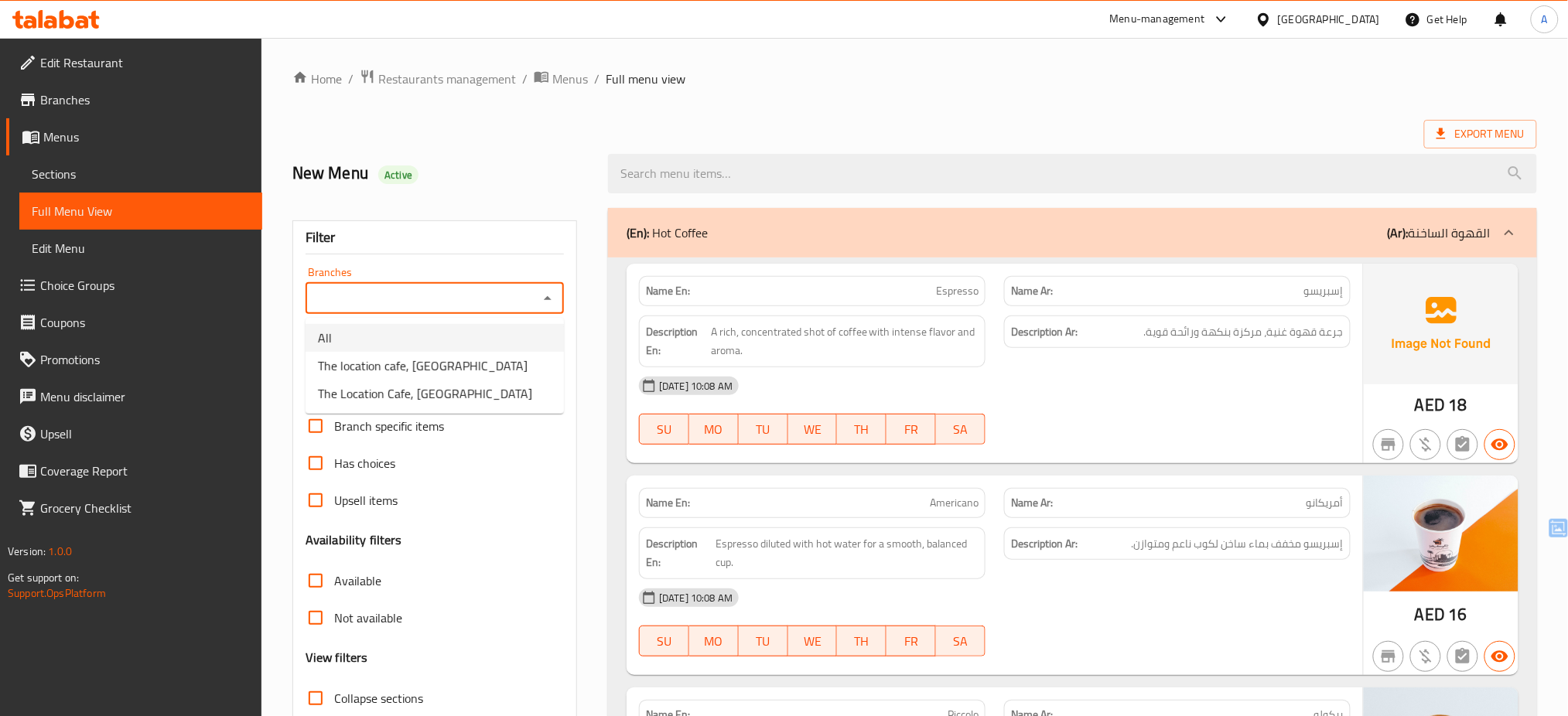
click at [527, 347] on li "All" at bounding box center [434, 338] width 259 height 28
type input "All"
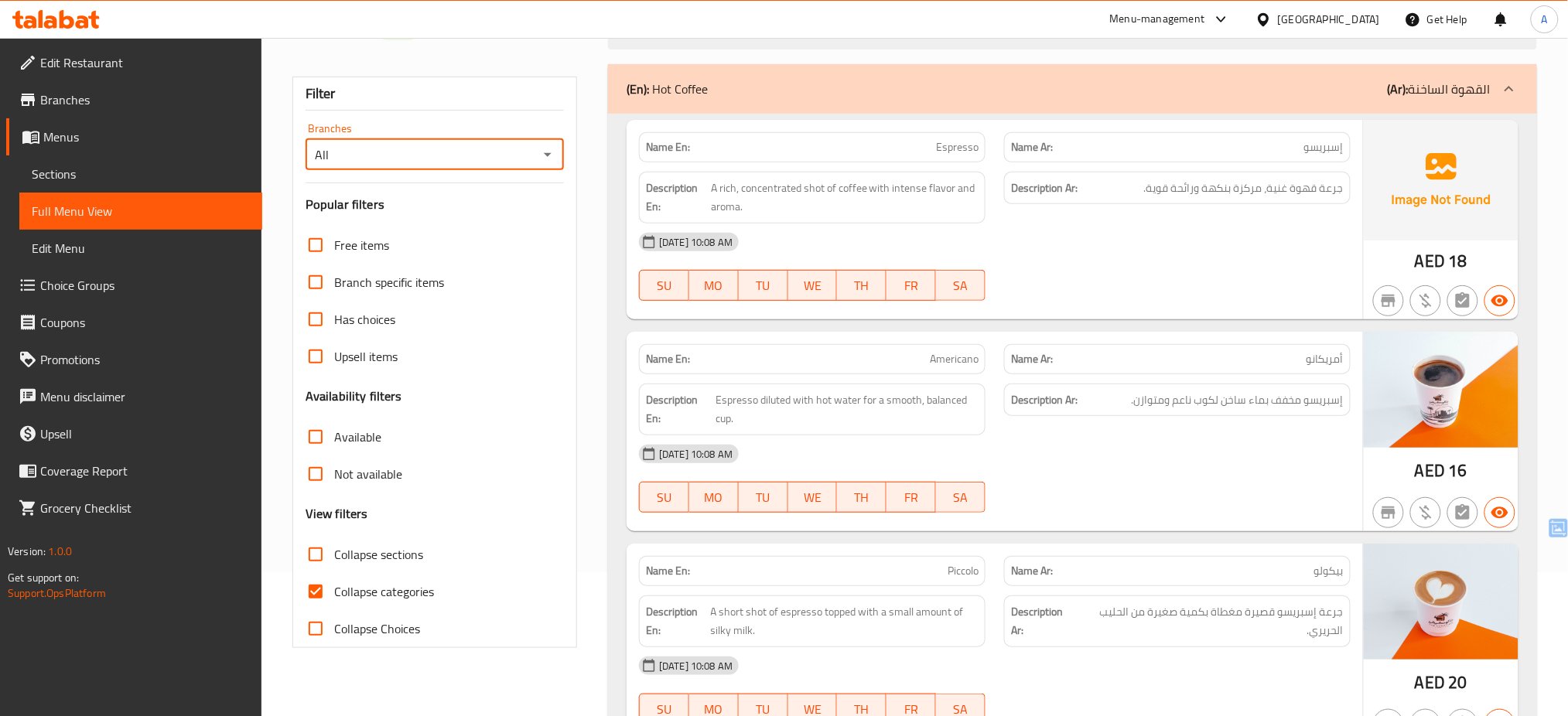
scroll to position [249, 0]
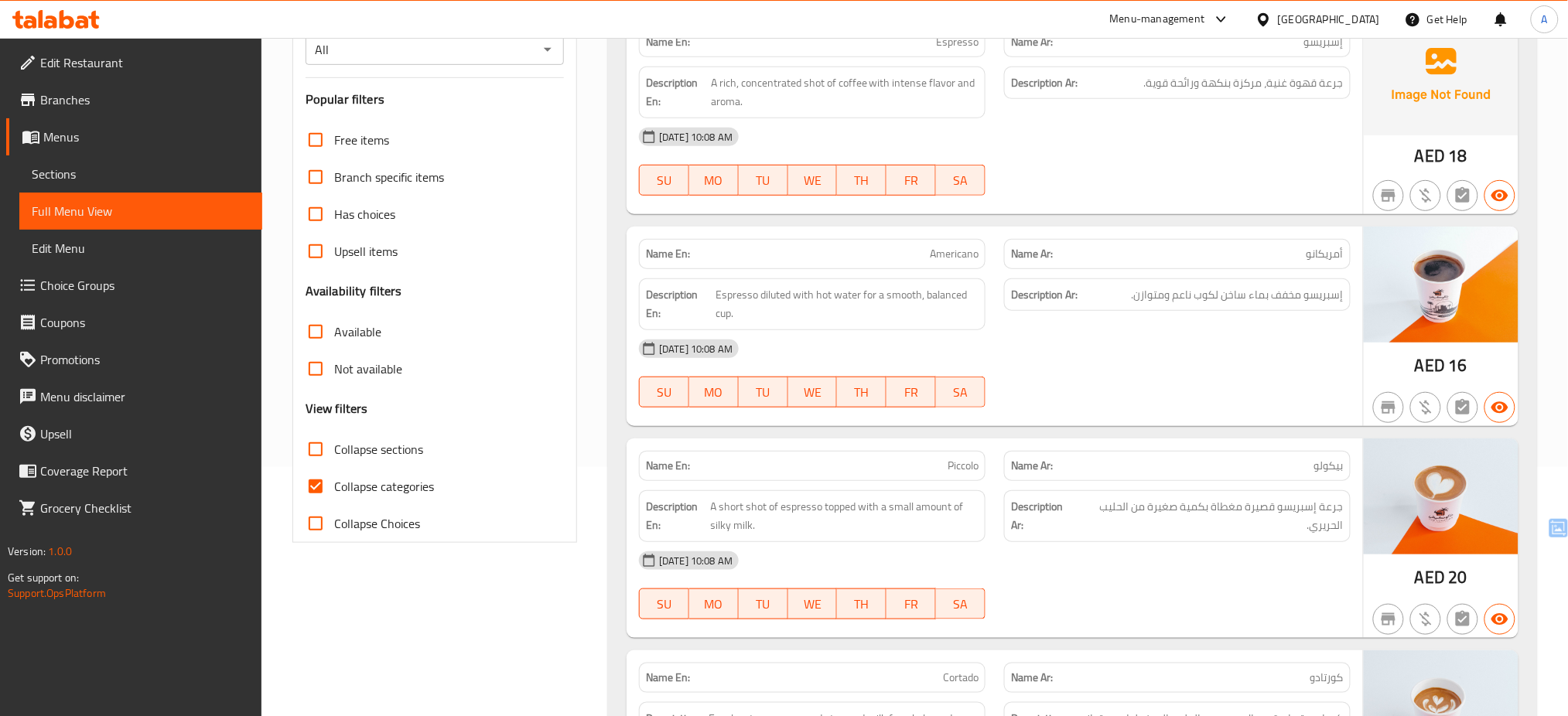
click at [385, 488] on span "Collapse categories" at bounding box center [384, 487] width 100 height 19
click at [334, 488] on input "Collapse categories" at bounding box center [316, 487] width 37 height 37
checkbox input "false"
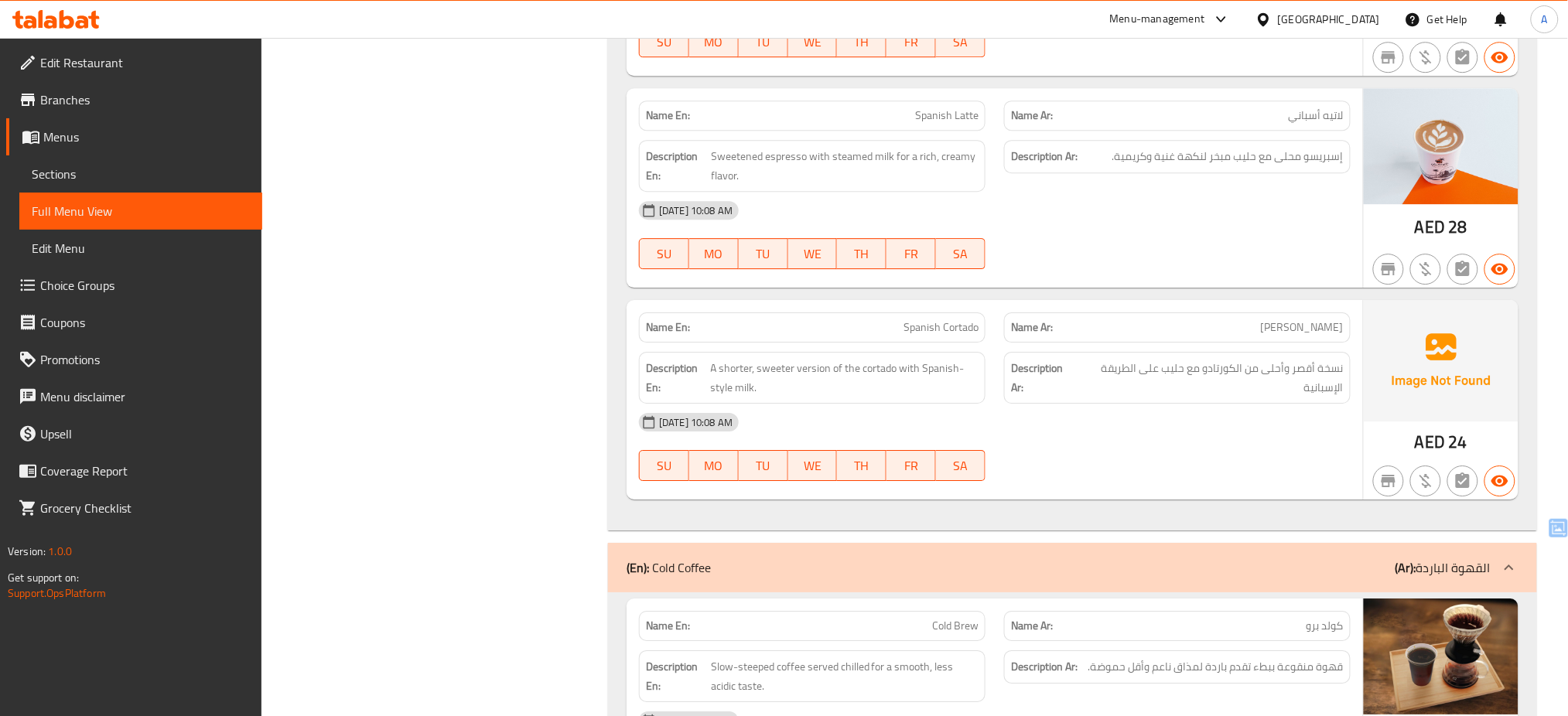
scroll to position [1632, 0]
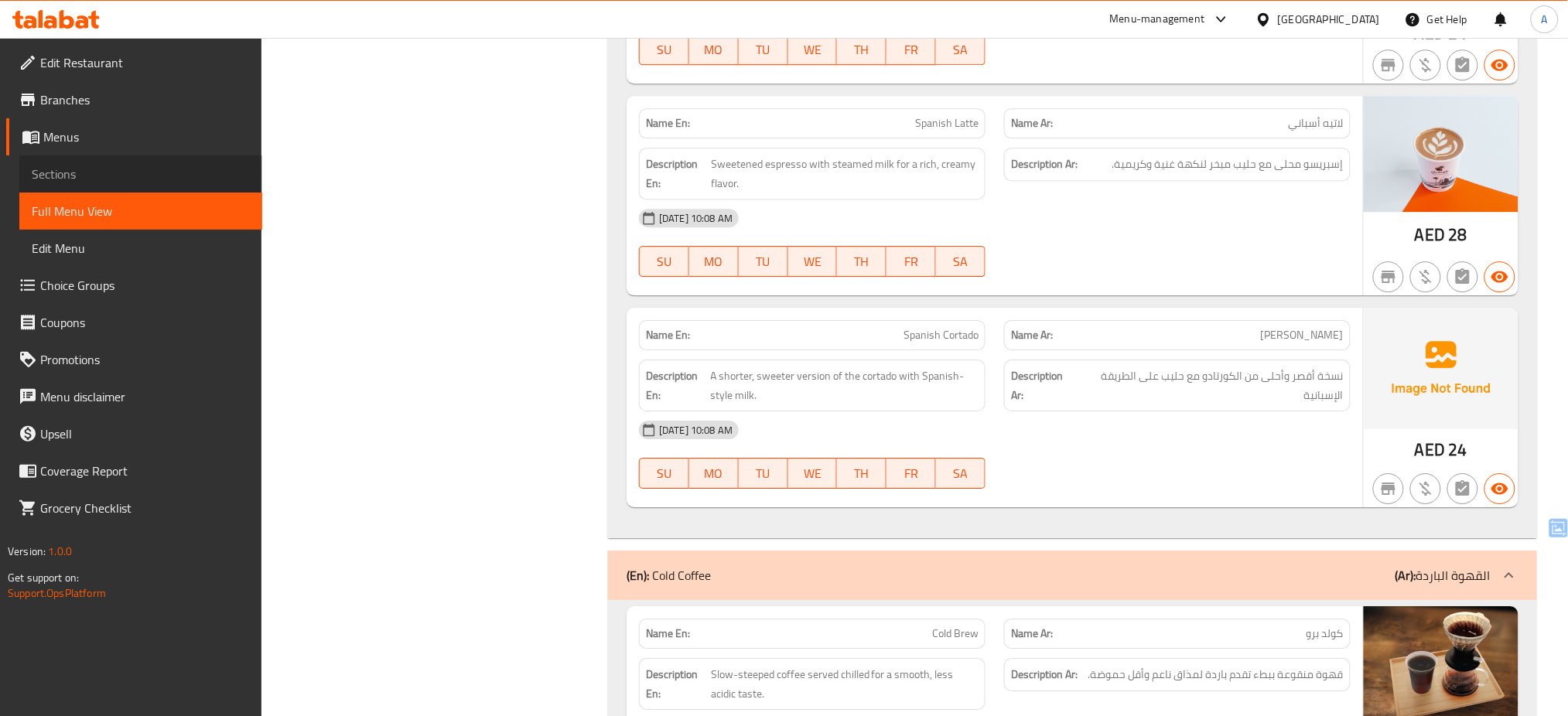
click at [88, 169] on span "Sections" at bounding box center [141, 174] width 218 height 19
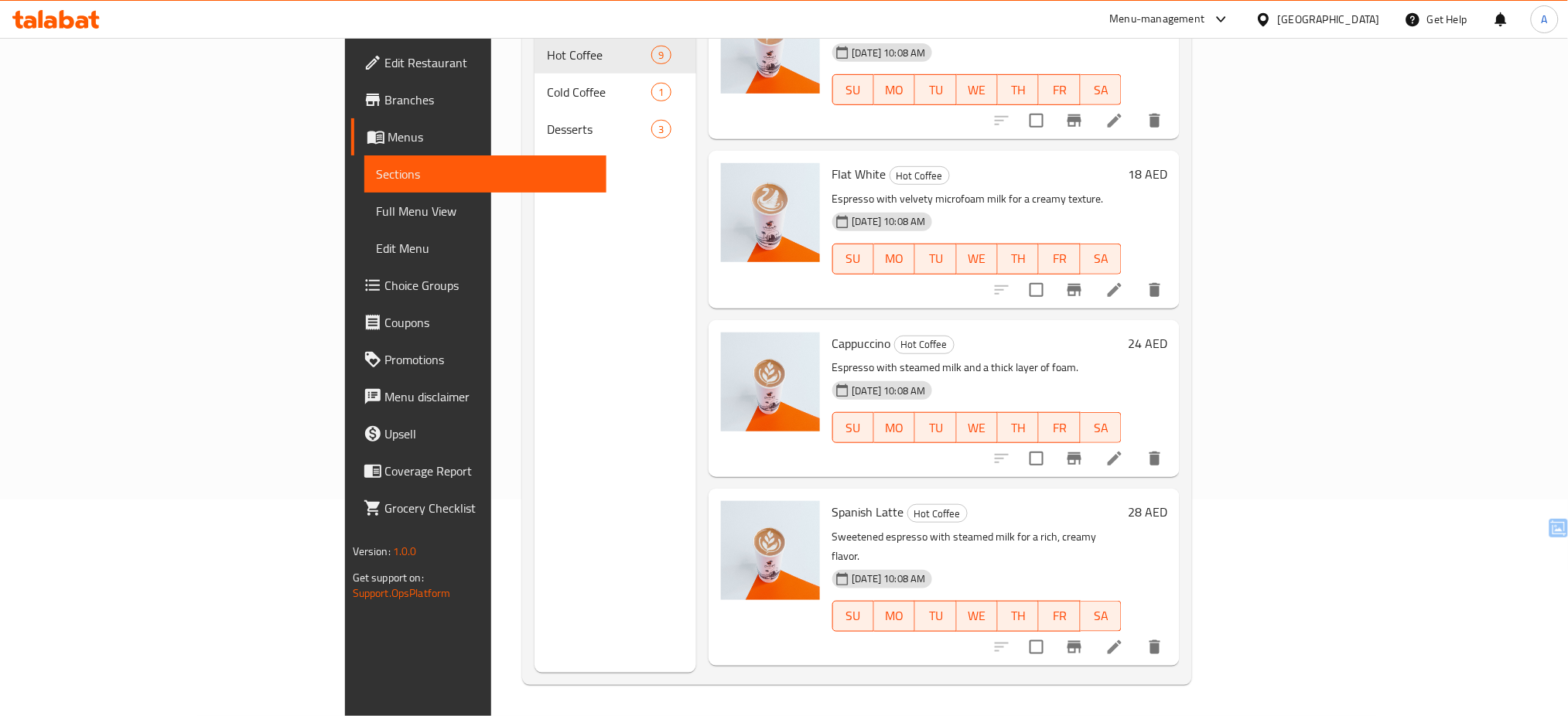
scroll to position [843, 0]
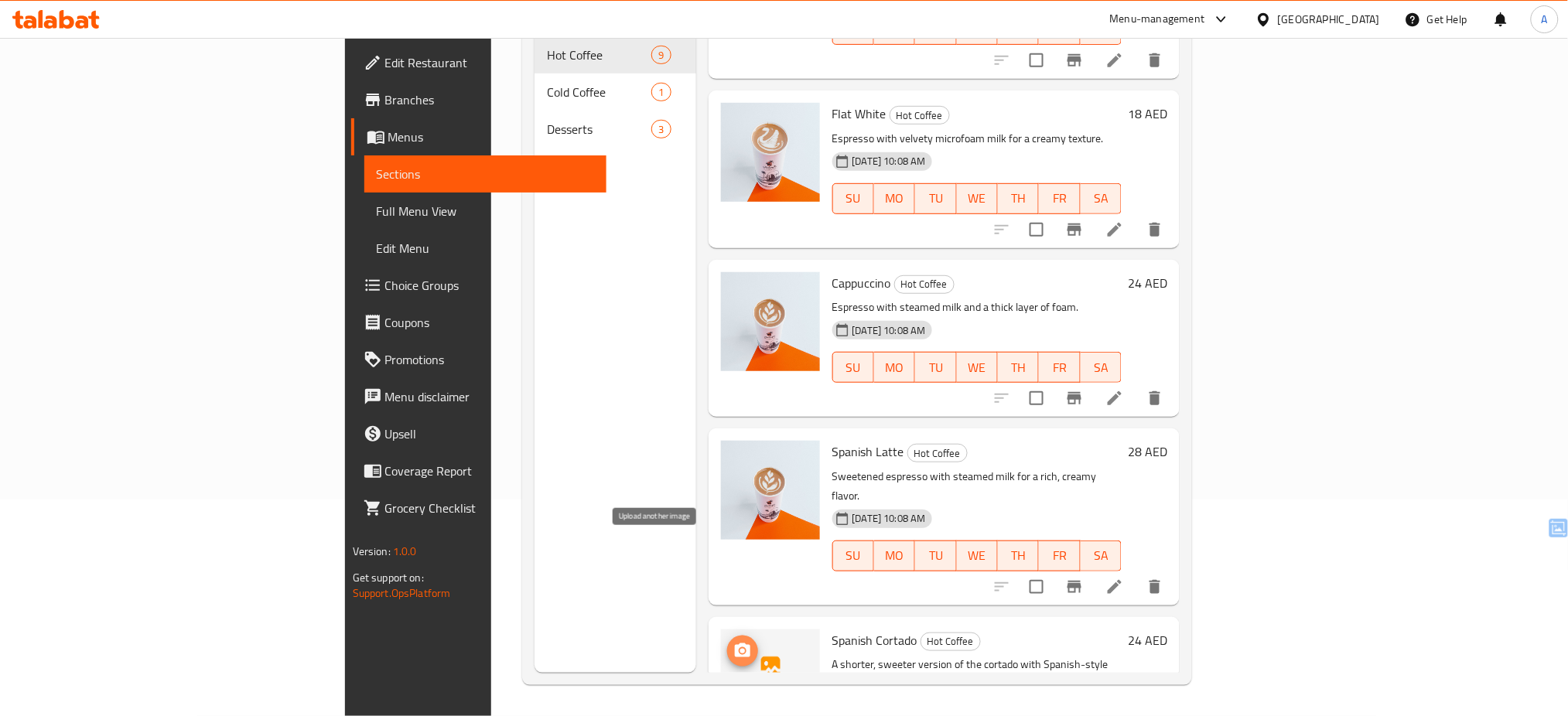
click at [735, 644] on icon "upload picture" at bounding box center [742, 651] width 16 height 14
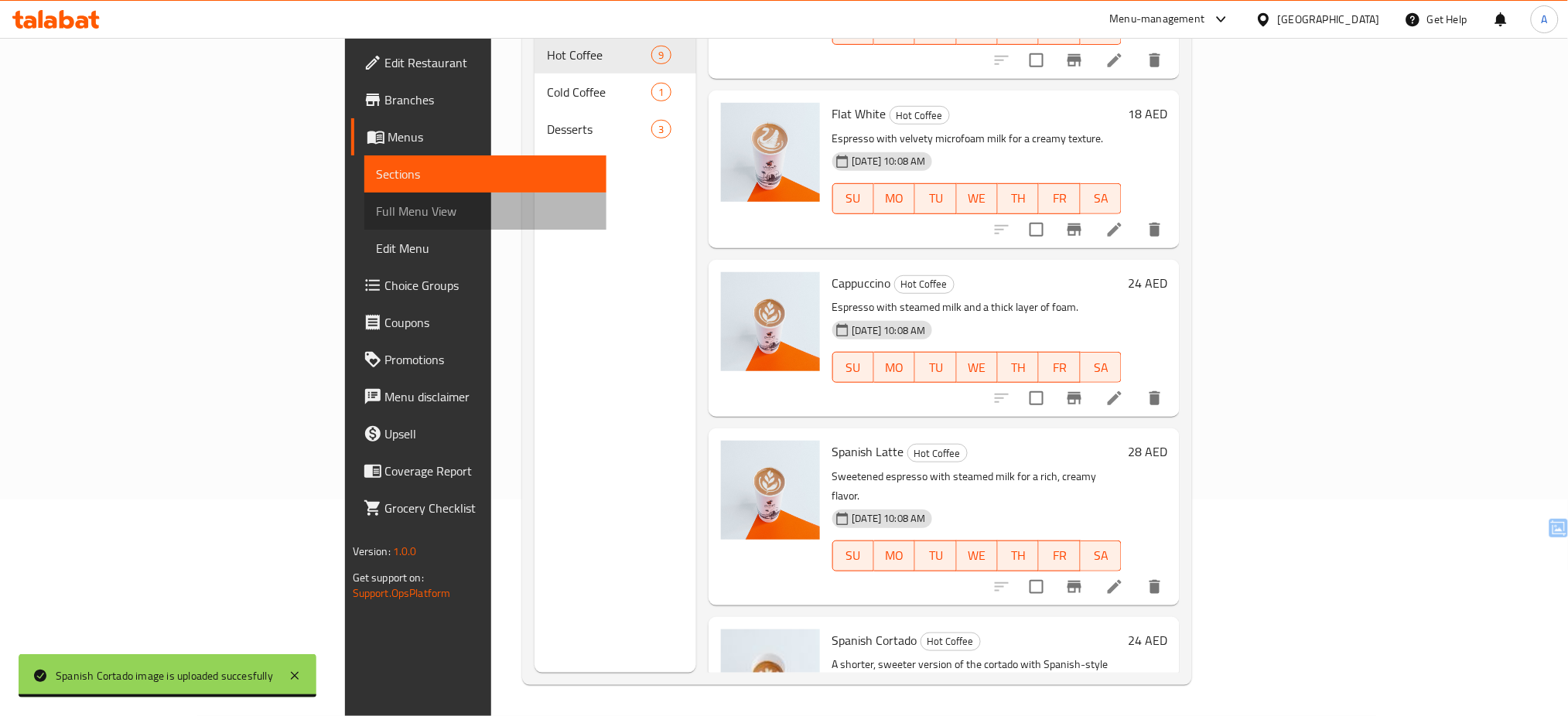
click at [377, 212] on span "Full Menu View" at bounding box center [485, 211] width 218 height 19
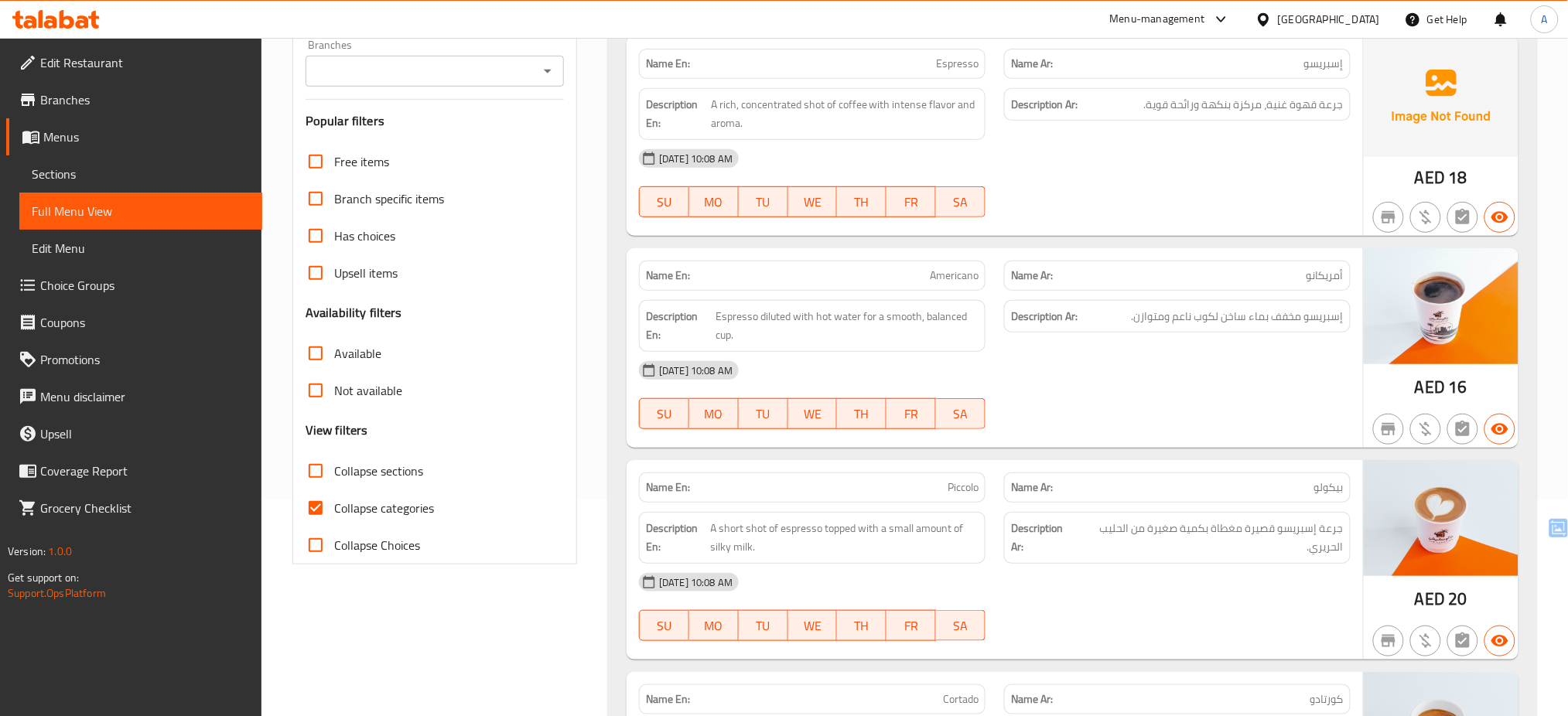
click at [417, 515] on span "Collapse categories" at bounding box center [384, 509] width 100 height 19
click at [334, 515] on input "Collapse categories" at bounding box center [316, 509] width 37 height 37
checkbox input "false"
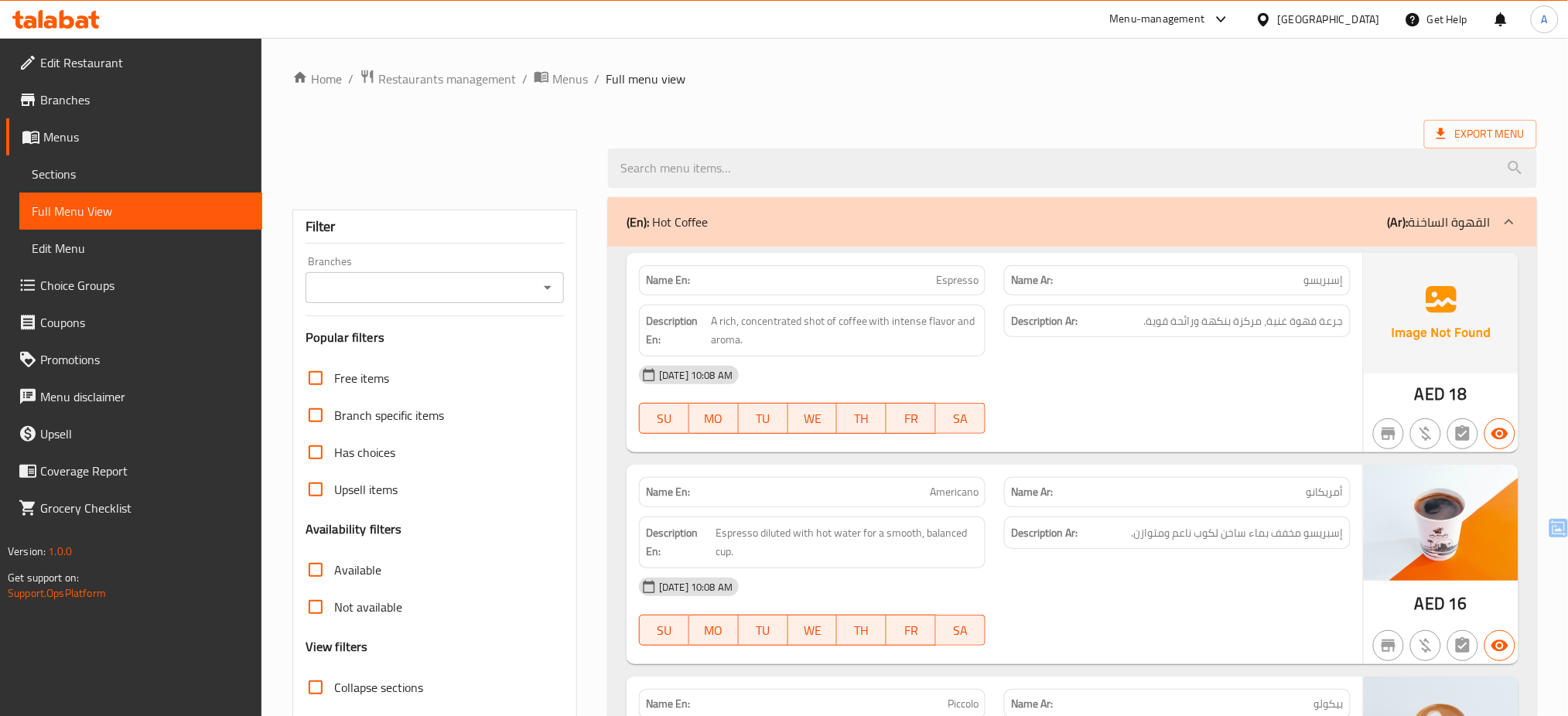
click at [506, 281] on input "Branches" at bounding box center [422, 288] width 224 height 22
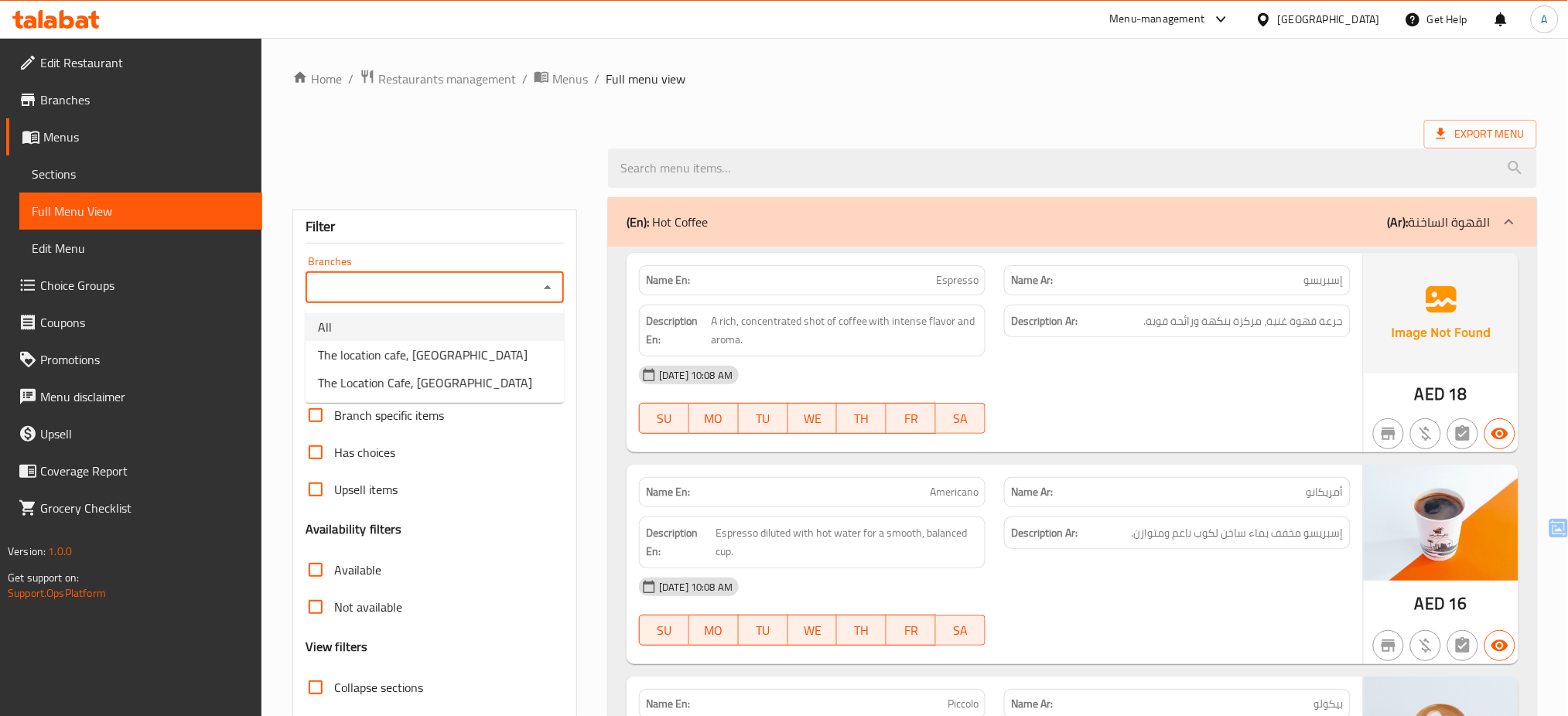
click at [418, 322] on li "All" at bounding box center [434, 327] width 259 height 28
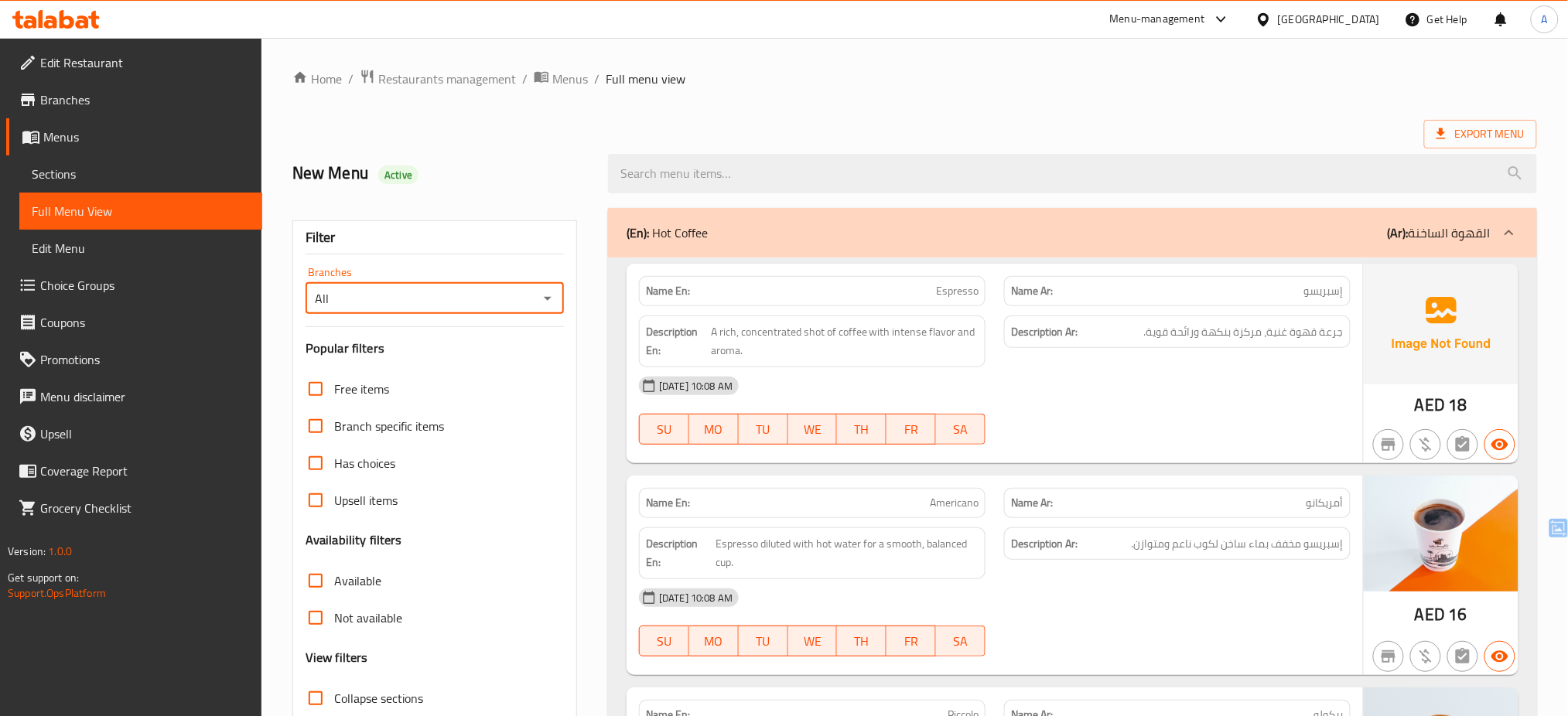
click at [407, 287] on div "All Branches" at bounding box center [434, 299] width 259 height 31
click at [386, 307] on input "All" at bounding box center [422, 299] width 224 height 22
click at [544, 299] on icon "Open" at bounding box center [548, 299] width 19 height 19
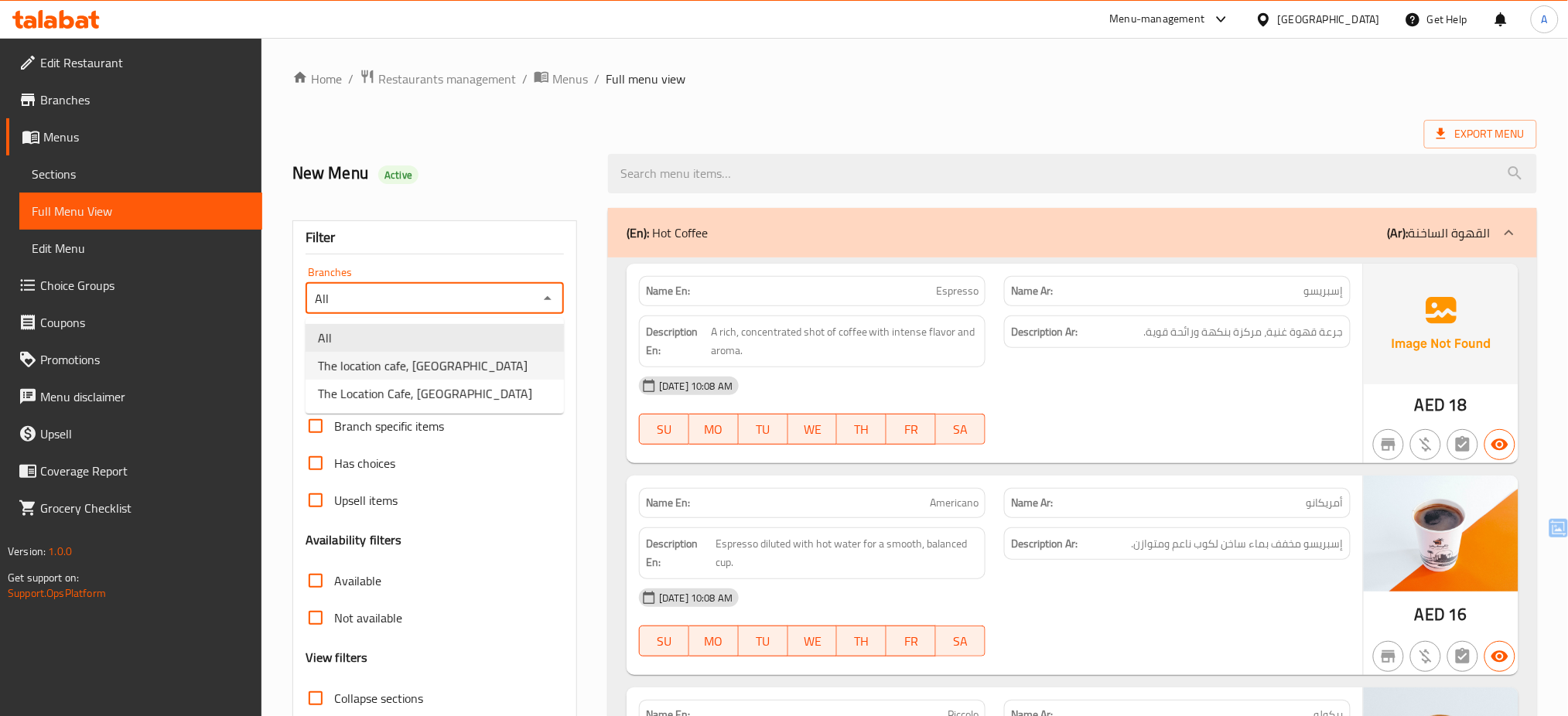
click at [453, 355] on li "The location cafe, Al Jimi" at bounding box center [434, 366] width 259 height 28
type input "The location cafe, Al Jimi"
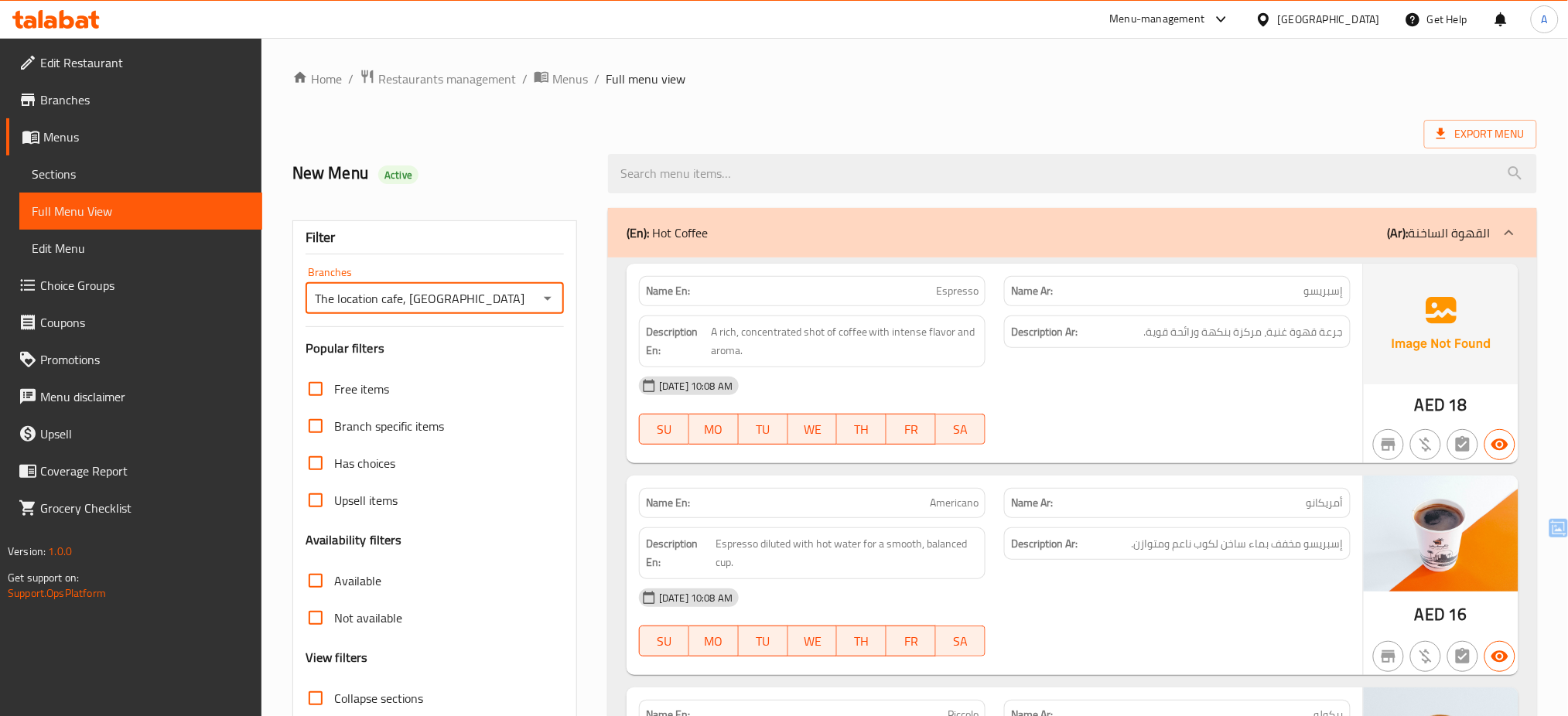
click at [85, 20] on icon at bounding box center [82, 22] width 13 height 13
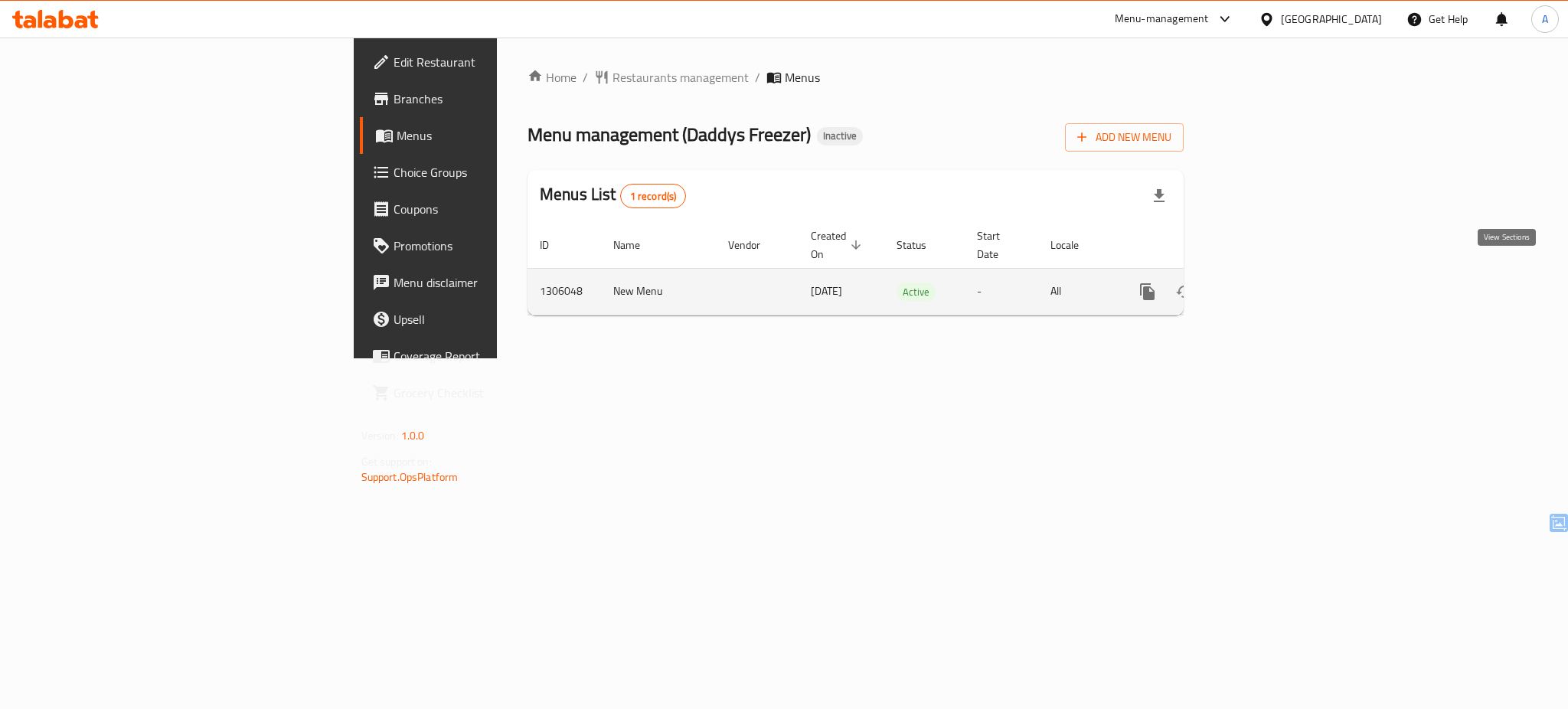
click at [1277, 274] on link "enhanced table" at bounding box center [1258, 292] width 37 height 37
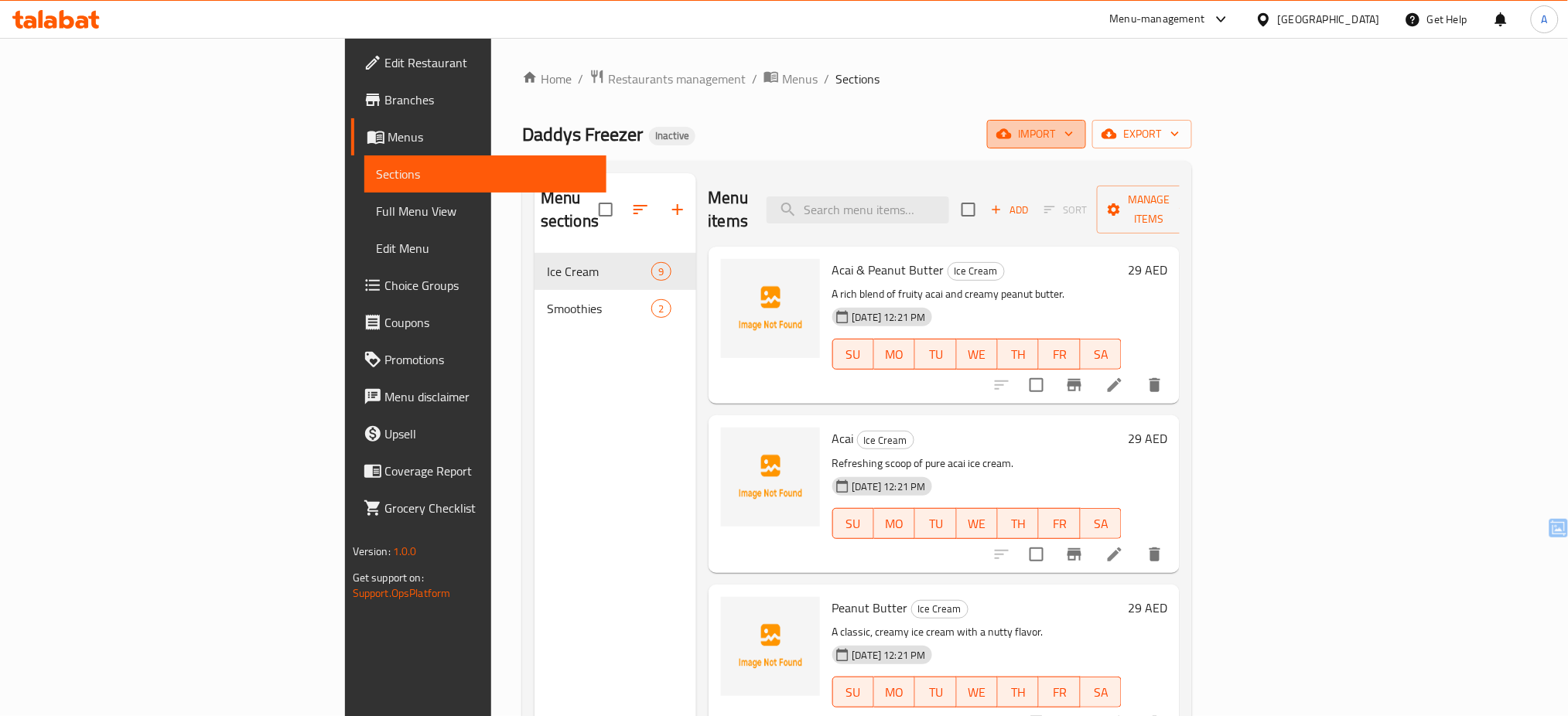
click at [1074, 136] on span "import" at bounding box center [1037, 134] width 75 height 19
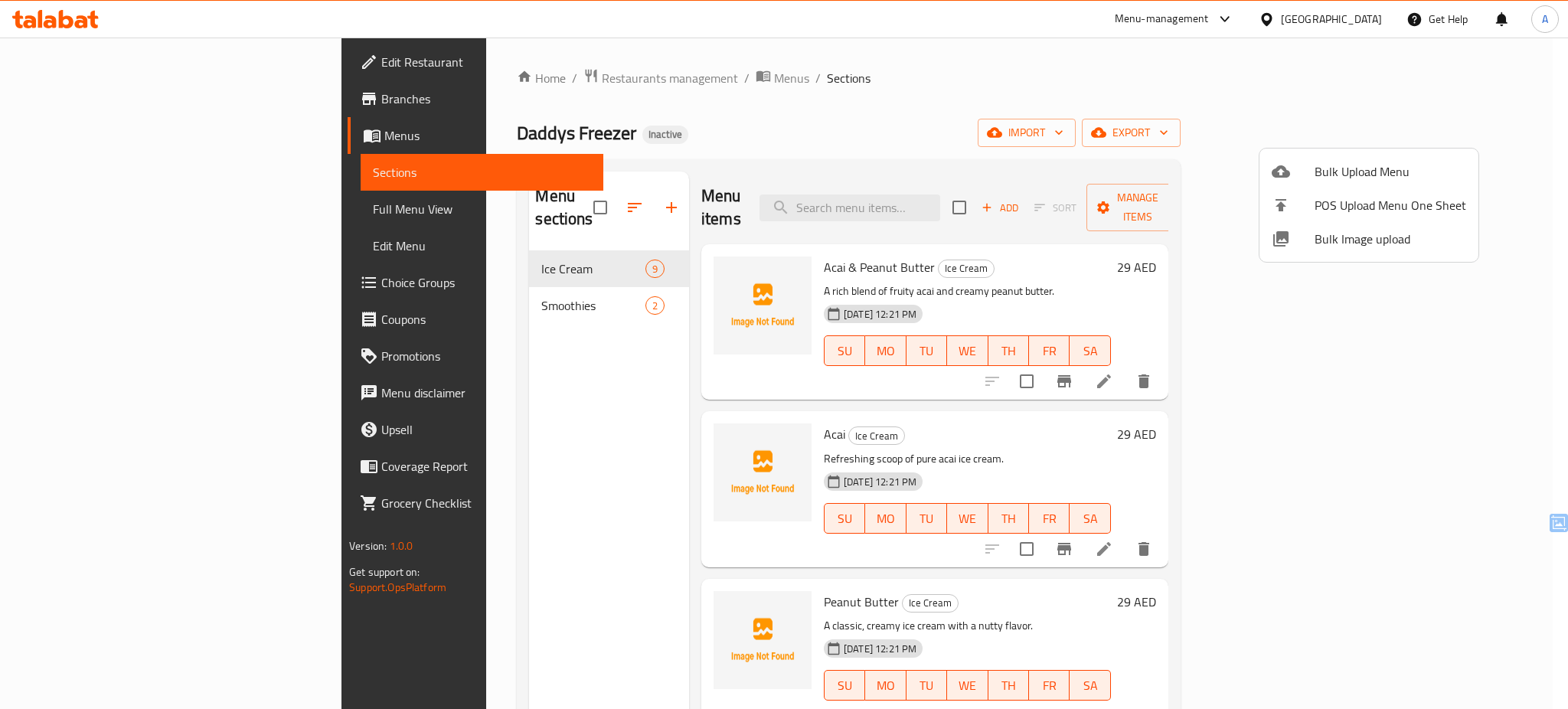
click at [1332, 230] on span "Bulk Image upload" at bounding box center [1390, 239] width 151 height 18
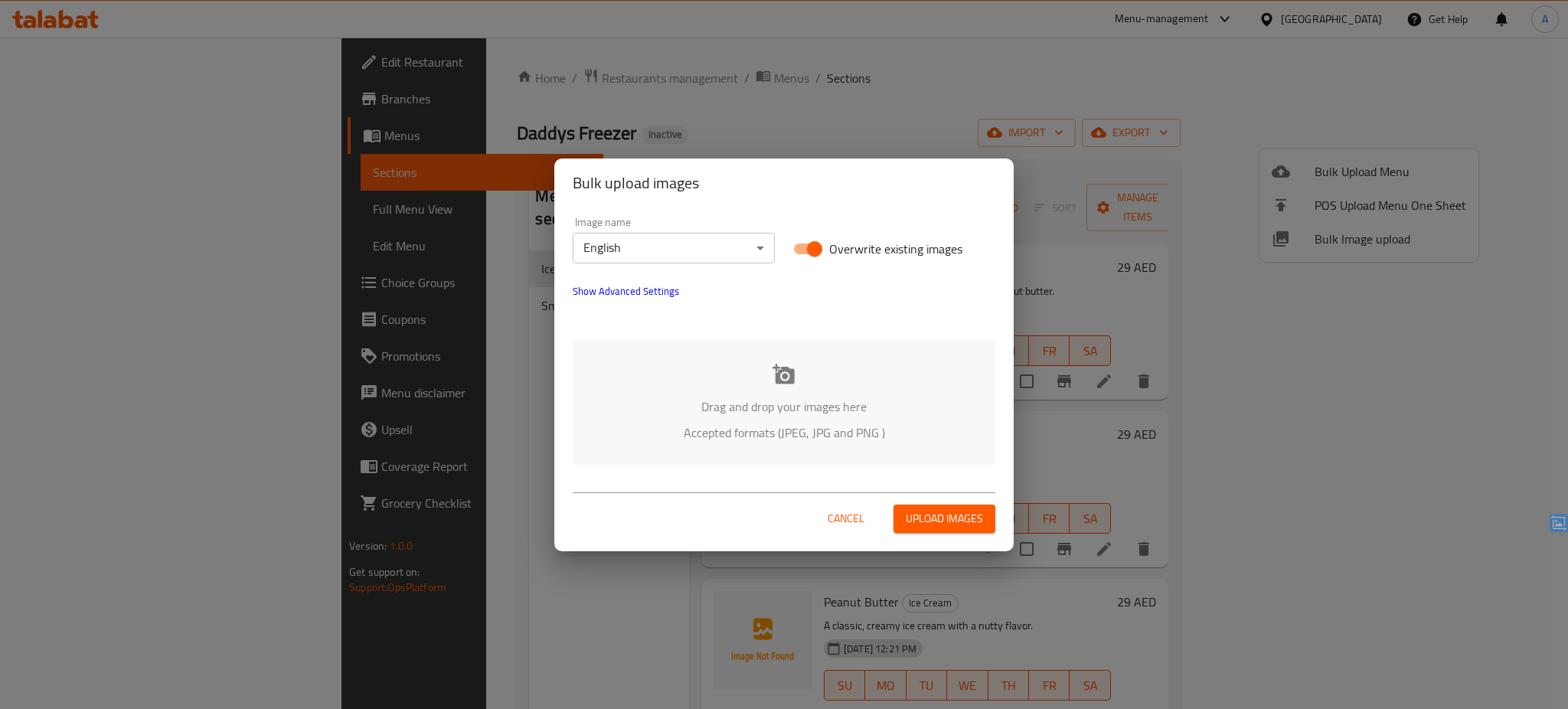
click at [921, 235] on label "Overwrite existing images" at bounding box center [873, 249] width 178 height 29
click at [859, 235] on input "Overwrite existing images" at bounding box center [815, 249] width 88 height 29
checkbox input "false"
drag, startPoint x: 885, startPoint y: 280, endPoint x: 855, endPoint y: 391, distance: 115.0
click at [855, 391] on div "Image name English ​ Overwrite existing images Show Advanced Settings Drag and …" at bounding box center [784, 341] width 460 height 267
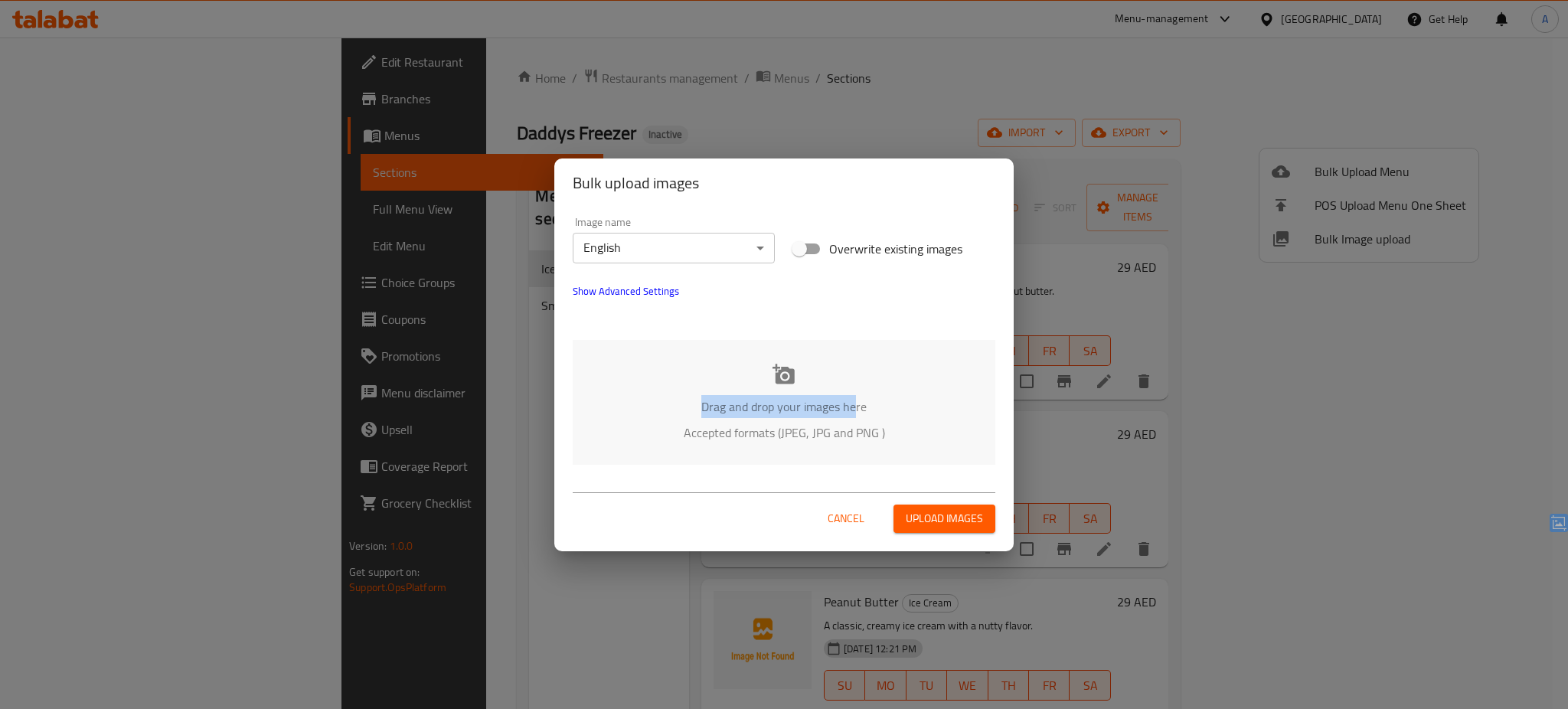
click at [855, 391] on div "Drag and drop your images here Accepted formats (JPEG, JPG and PNG )" at bounding box center [784, 402] width 423 height 125
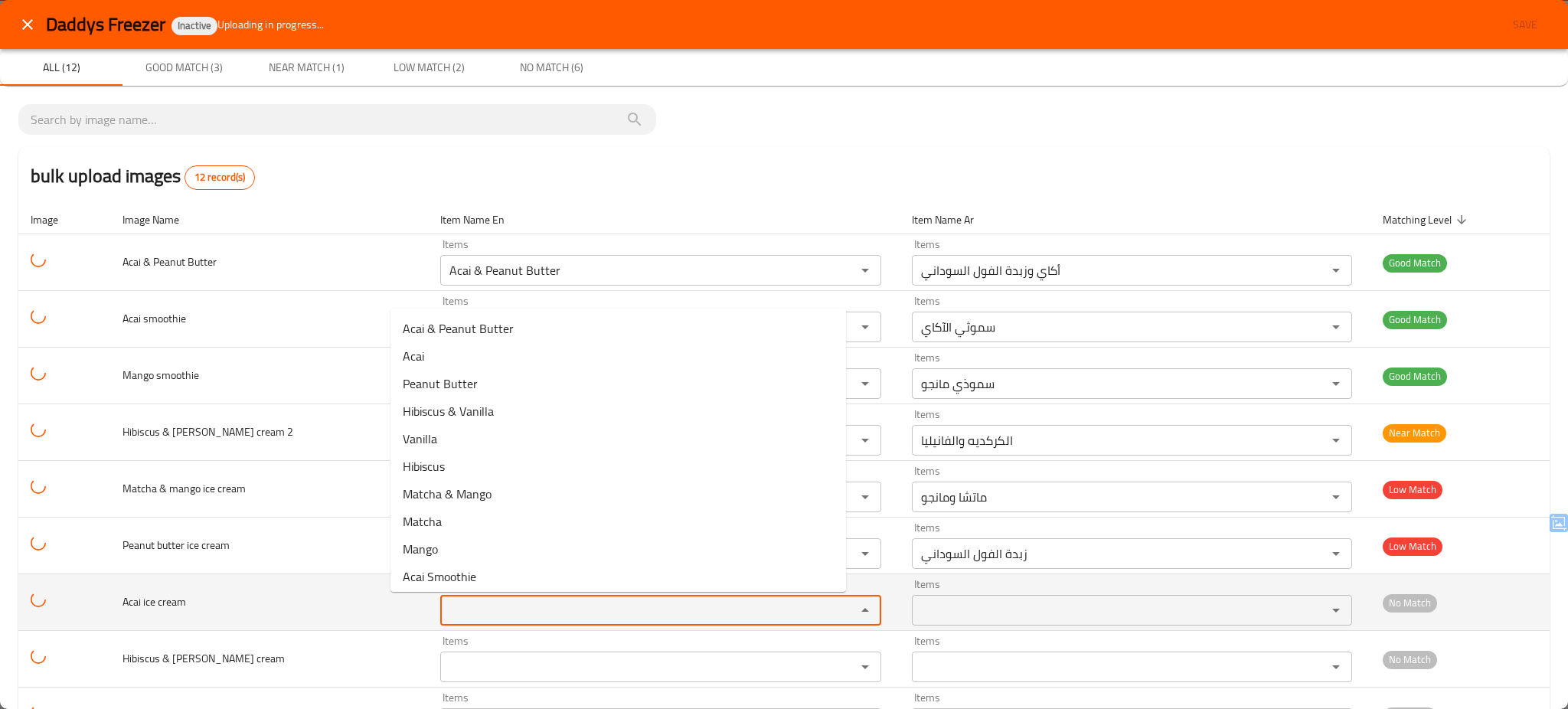
click at [504, 619] on cream "Items" at bounding box center [638, 611] width 387 height 22
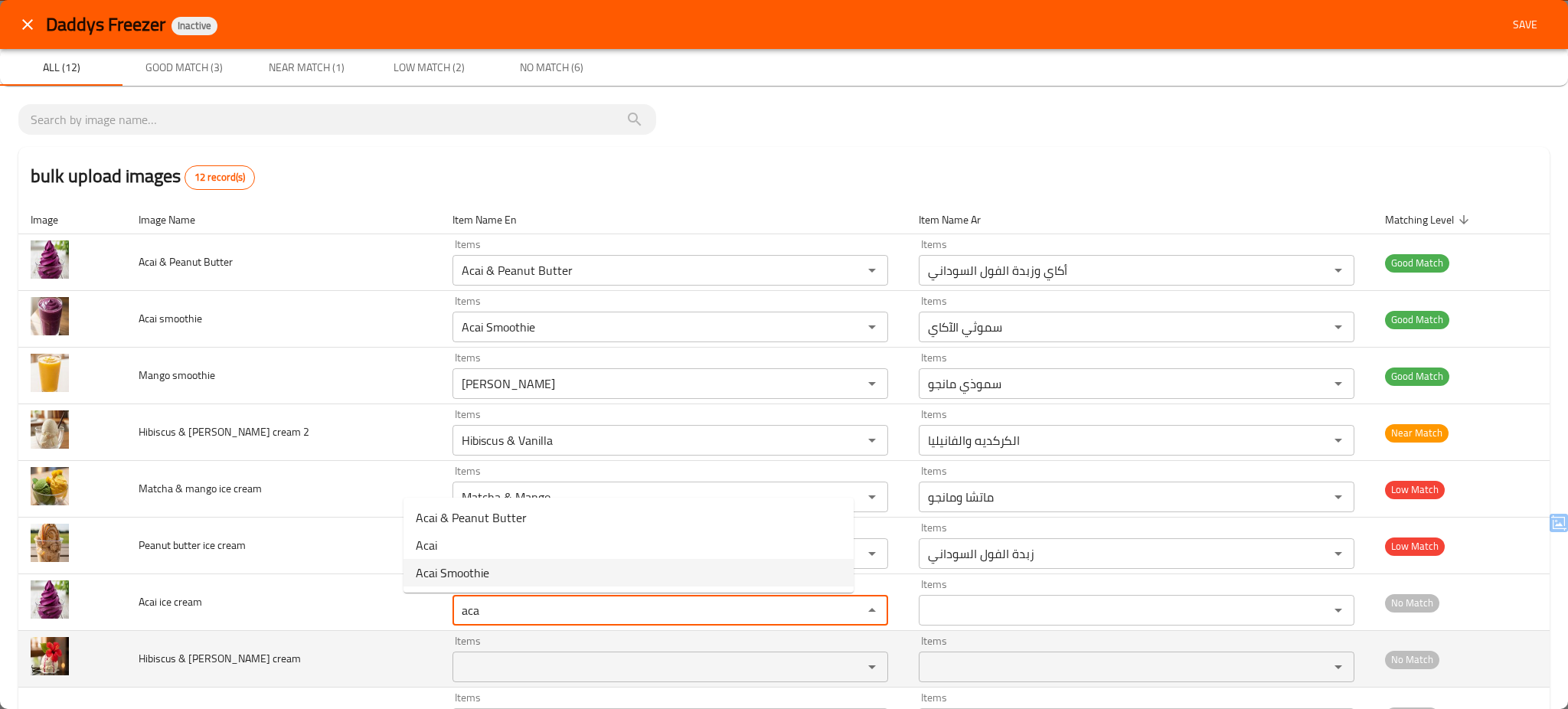
type cream "aca"
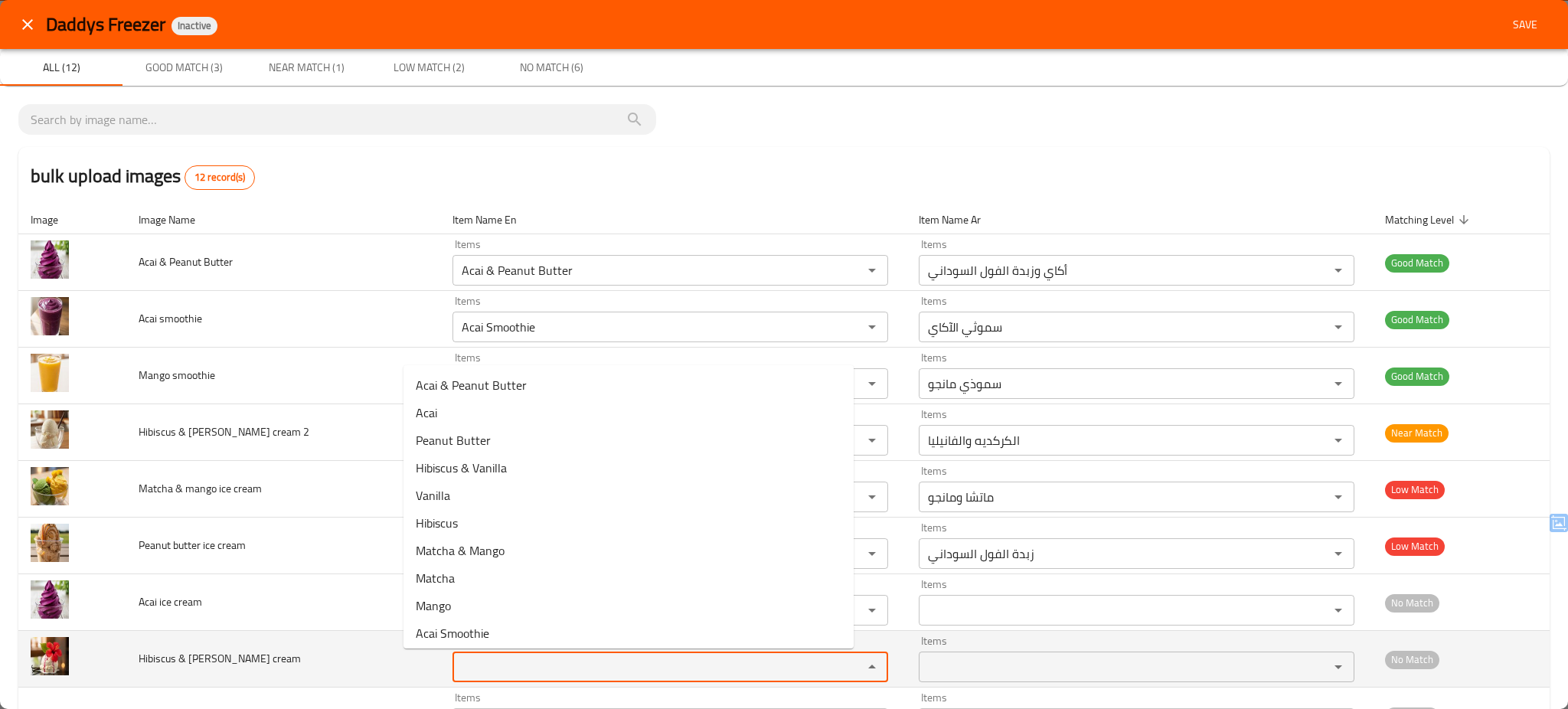
click at [539, 659] on cream "Items" at bounding box center [648, 667] width 381 height 22
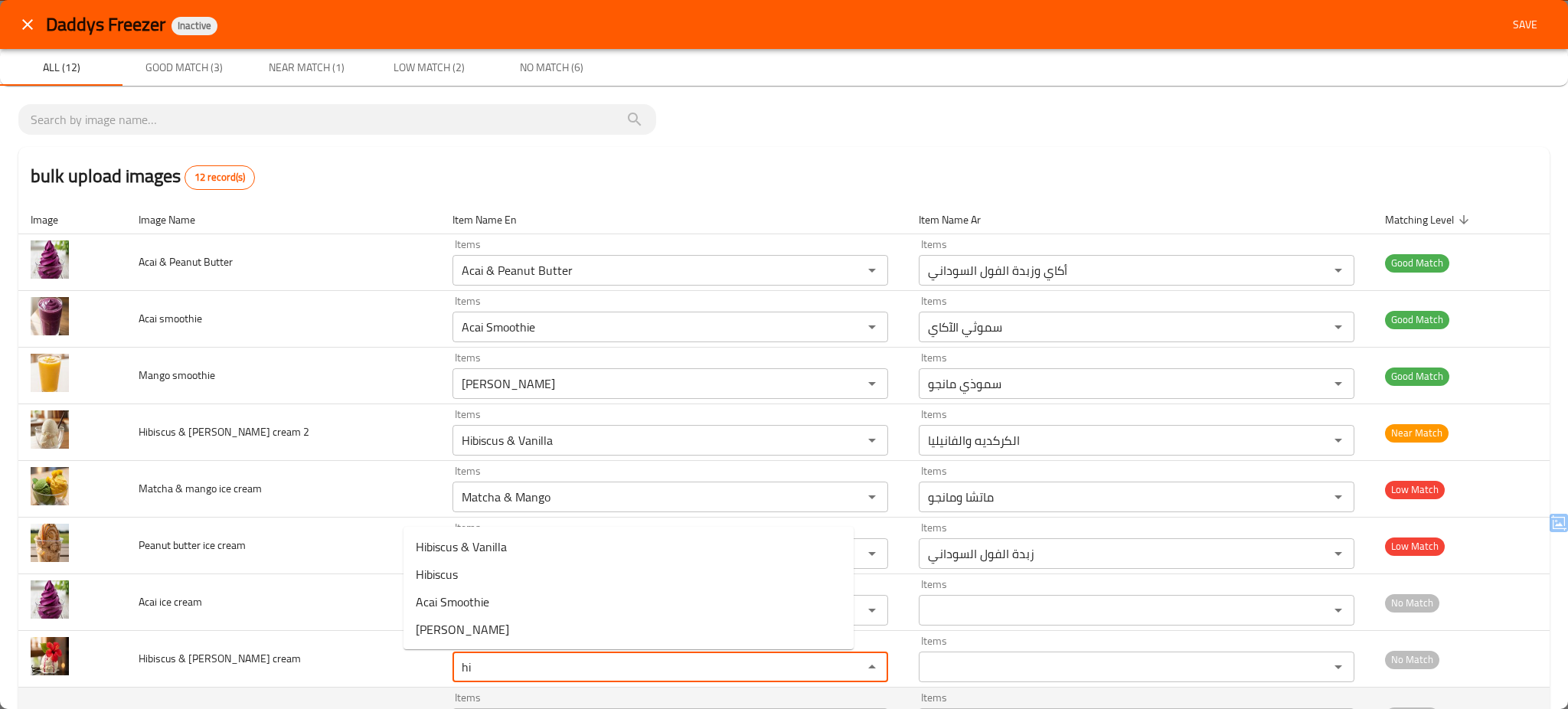
type cream "hi"
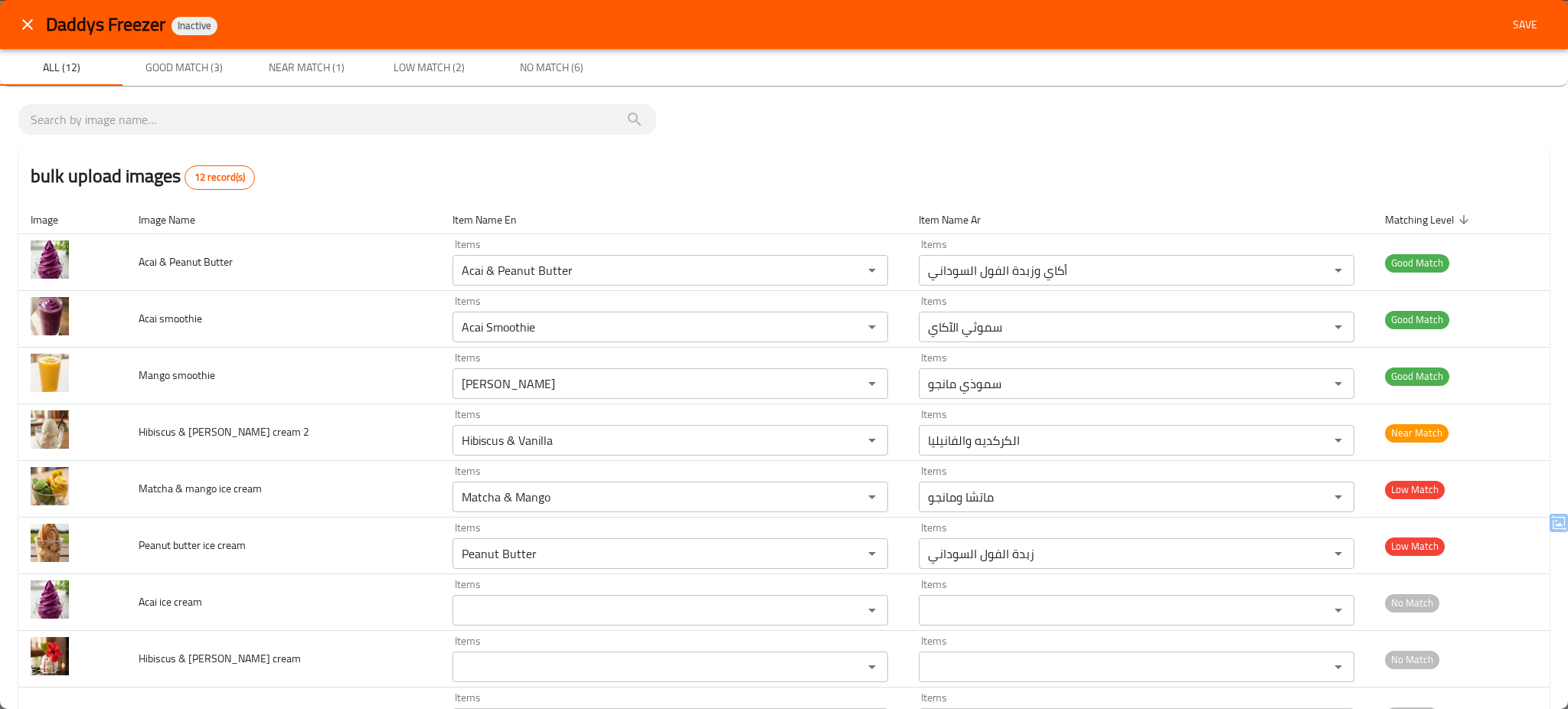
click at [724, 155] on div "bulk upload images 12 record(s)" at bounding box center [784, 176] width 1531 height 58
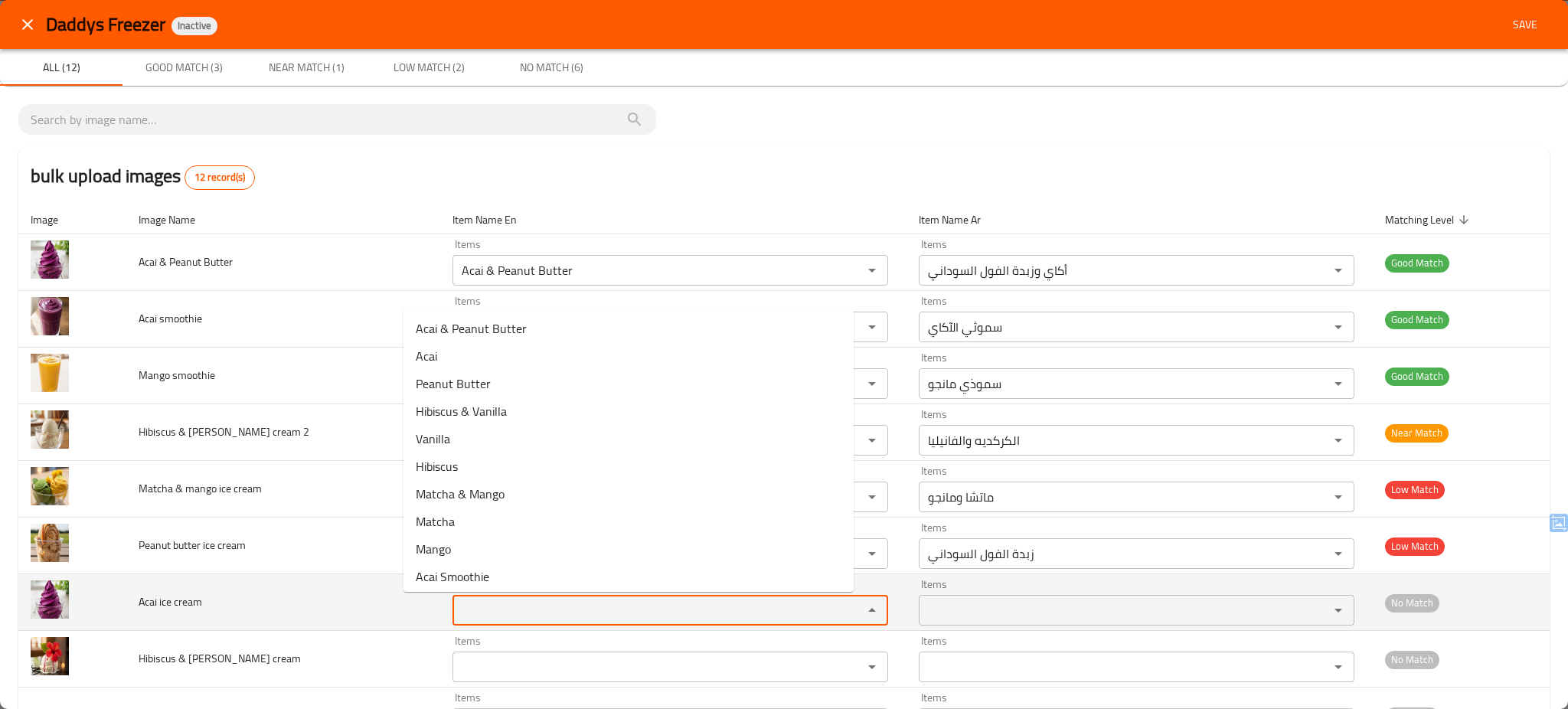
click at [608, 609] on cream "Items" at bounding box center [648, 611] width 381 height 22
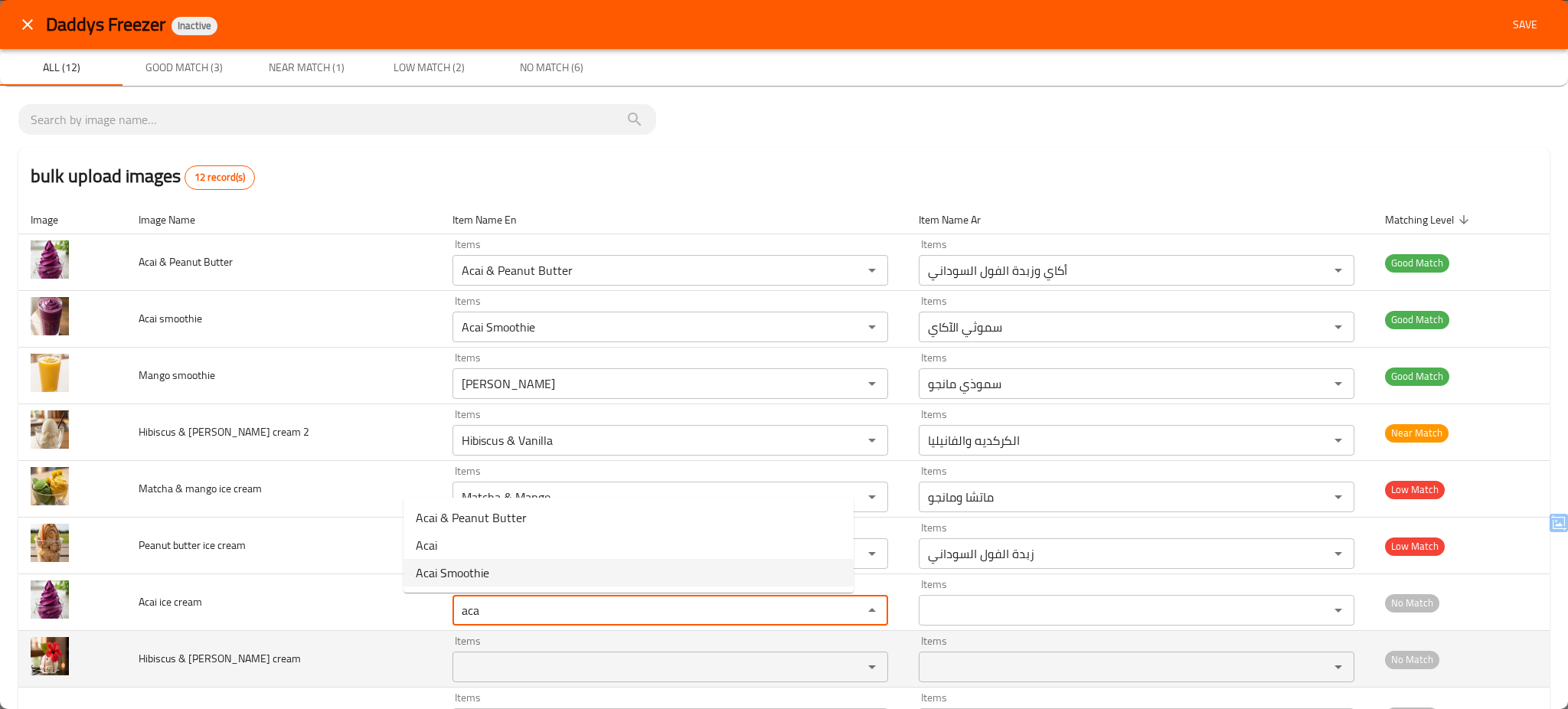
type cream "aca"
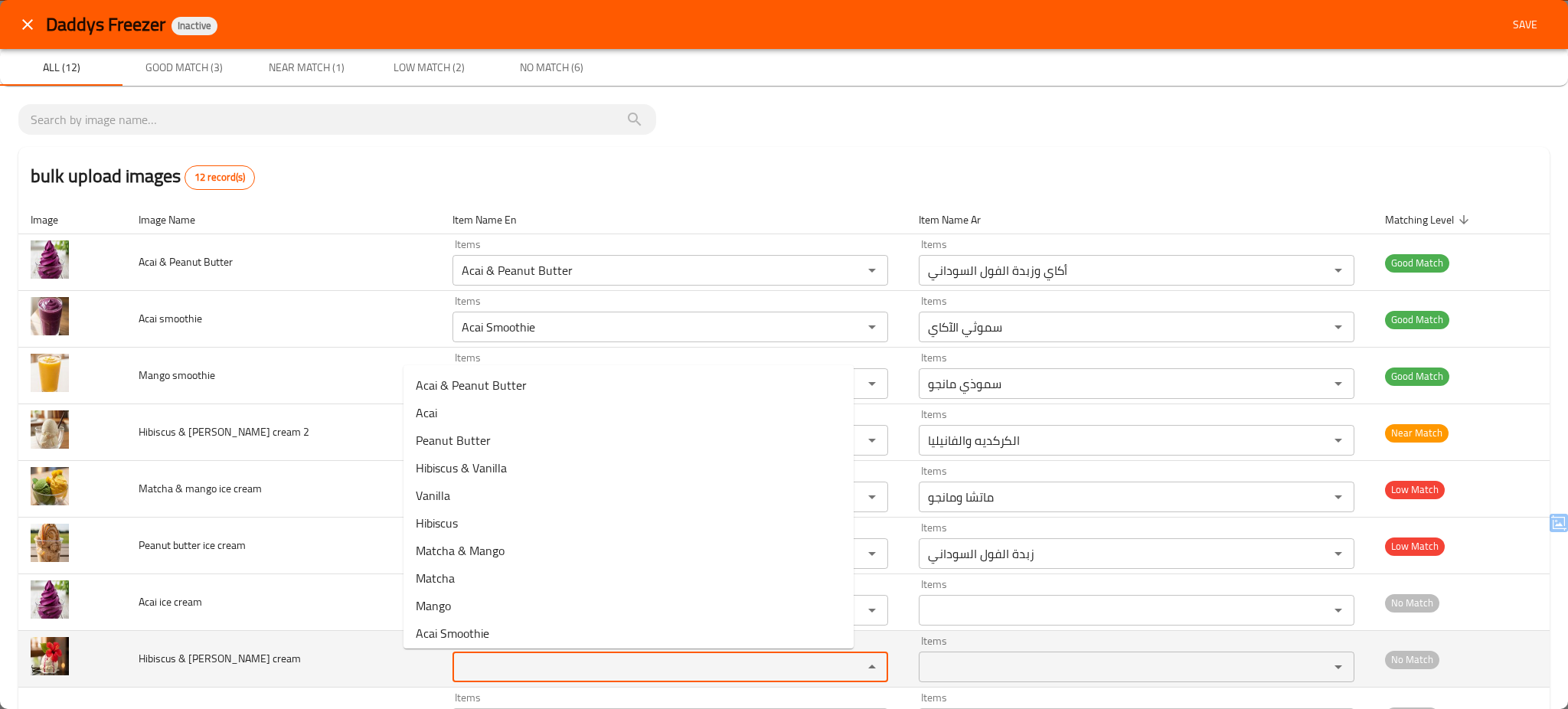
click at [480, 667] on cream "Items" at bounding box center [648, 667] width 381 height 22
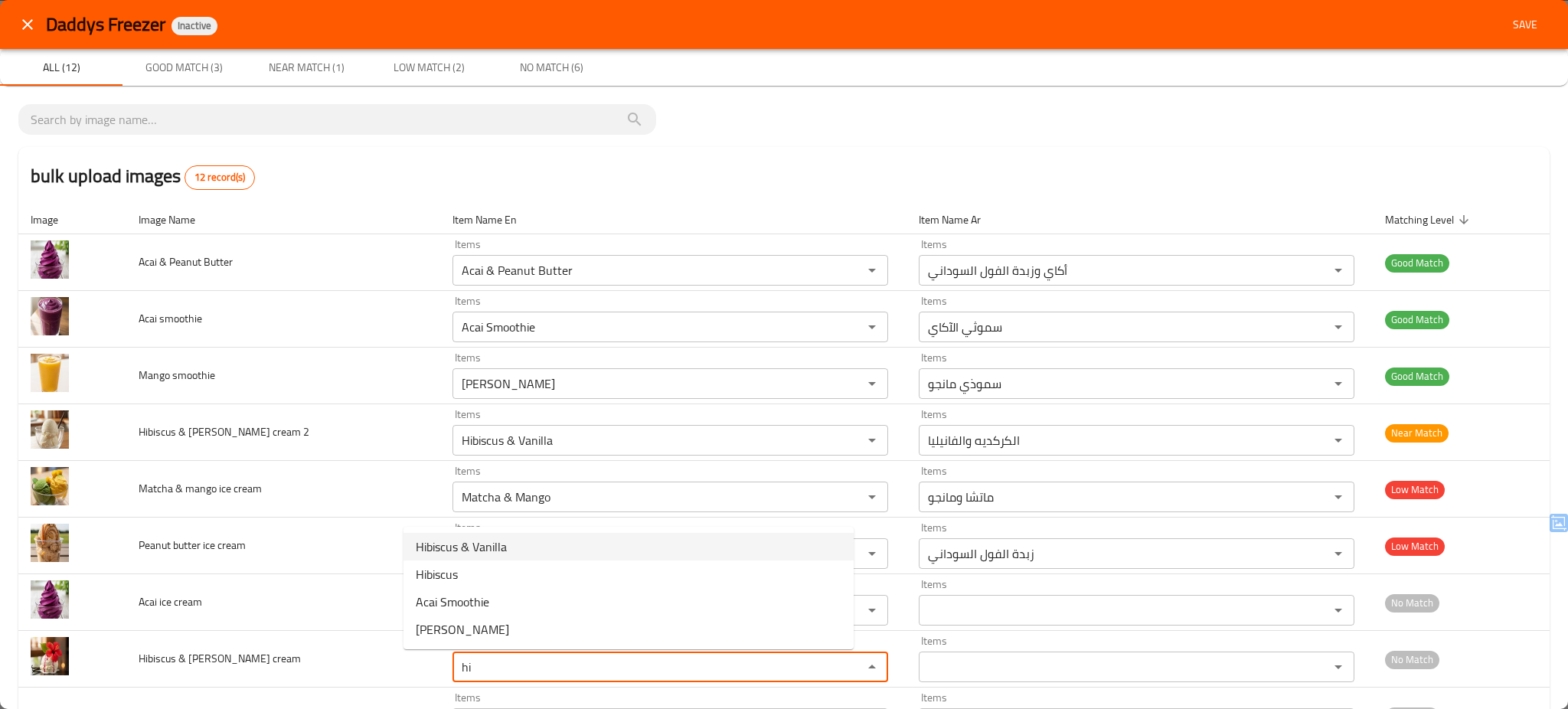
click at [478, 546] on span "Hibiscus & Vanilla" at bounding box center [461, 547] width 91 height 18
type cream "Hibiscus & Vanilla"
type cream-ar "الكركديه والفانيليا"
type cream "Hibiscus & Vanilla"
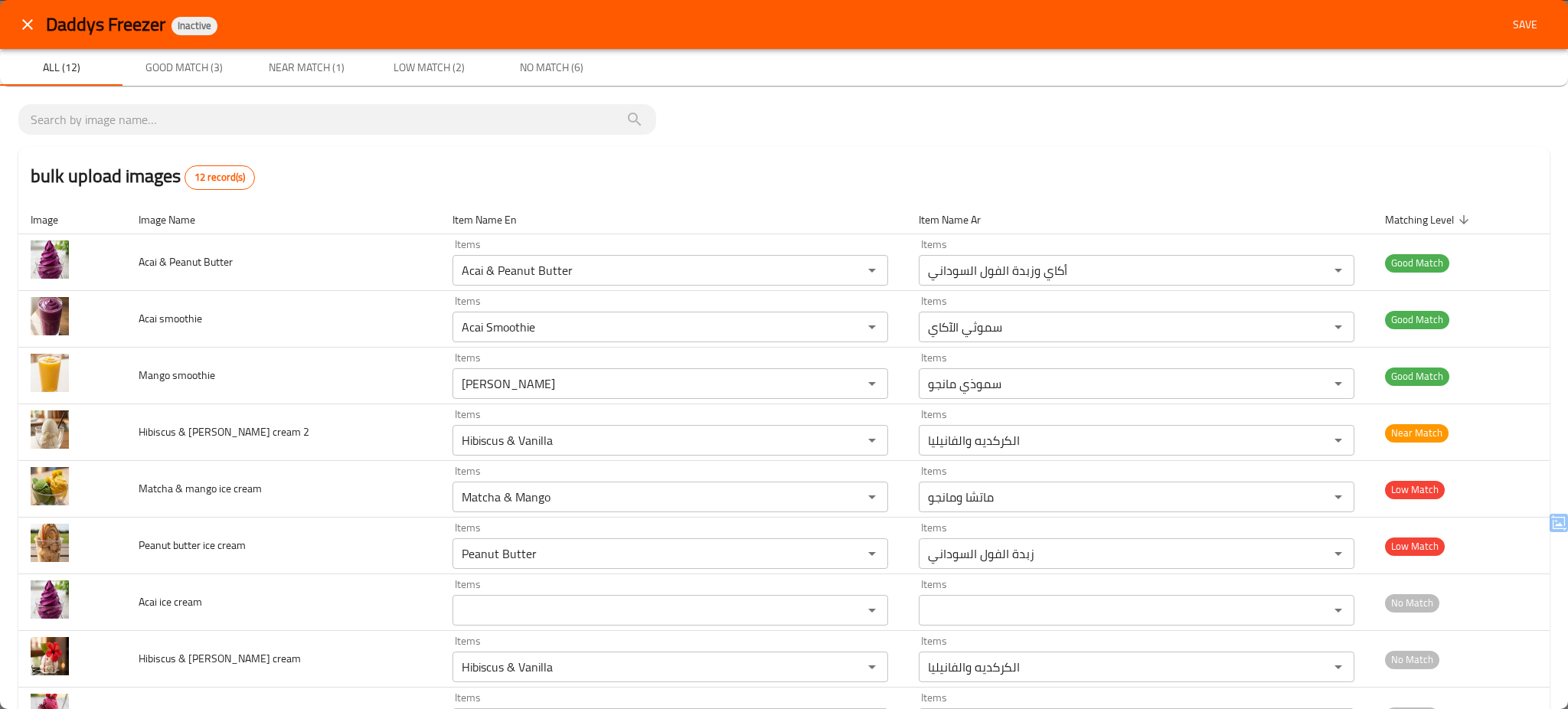
scroll to position [236, 0]
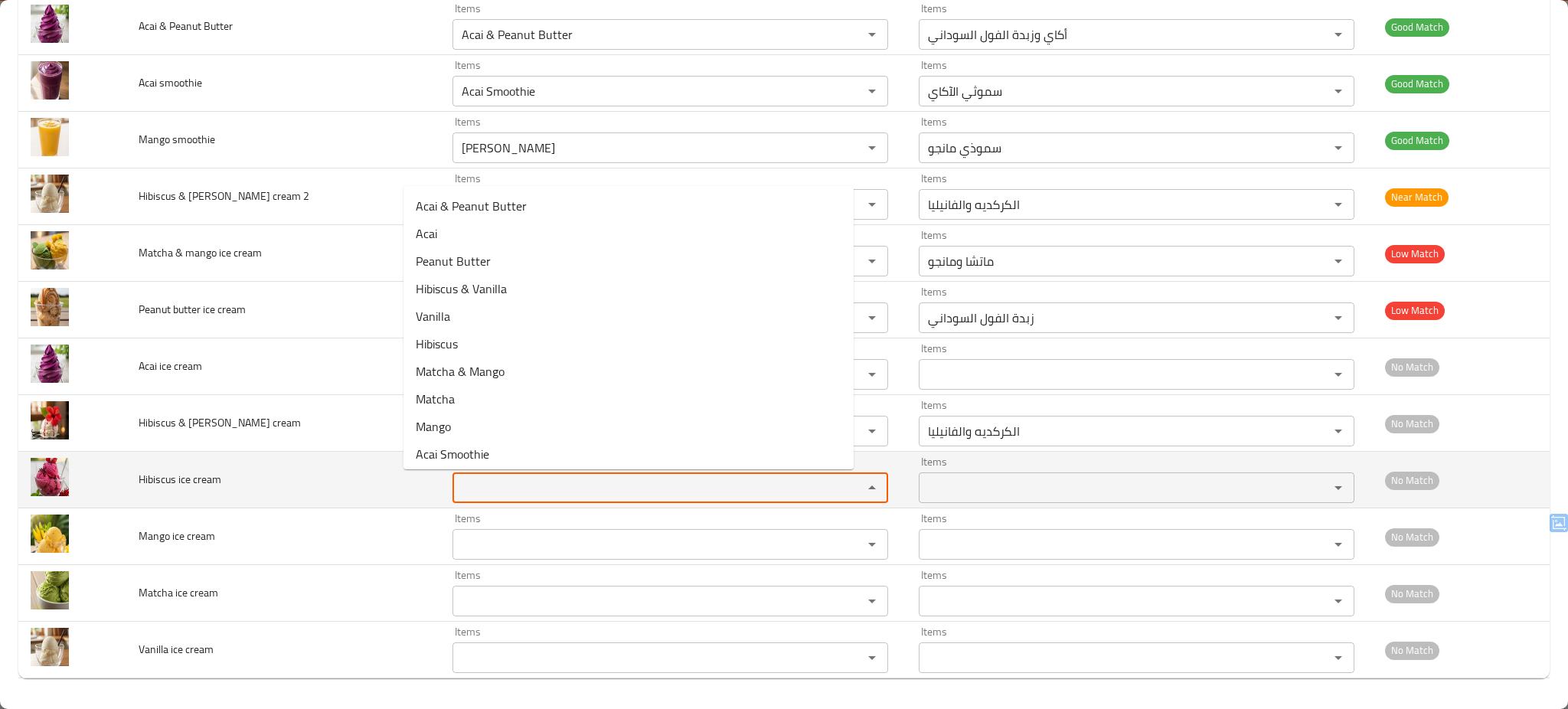
click at [457, 495] on cream "Items" at bounding box center [648, 488] width 381 height 22
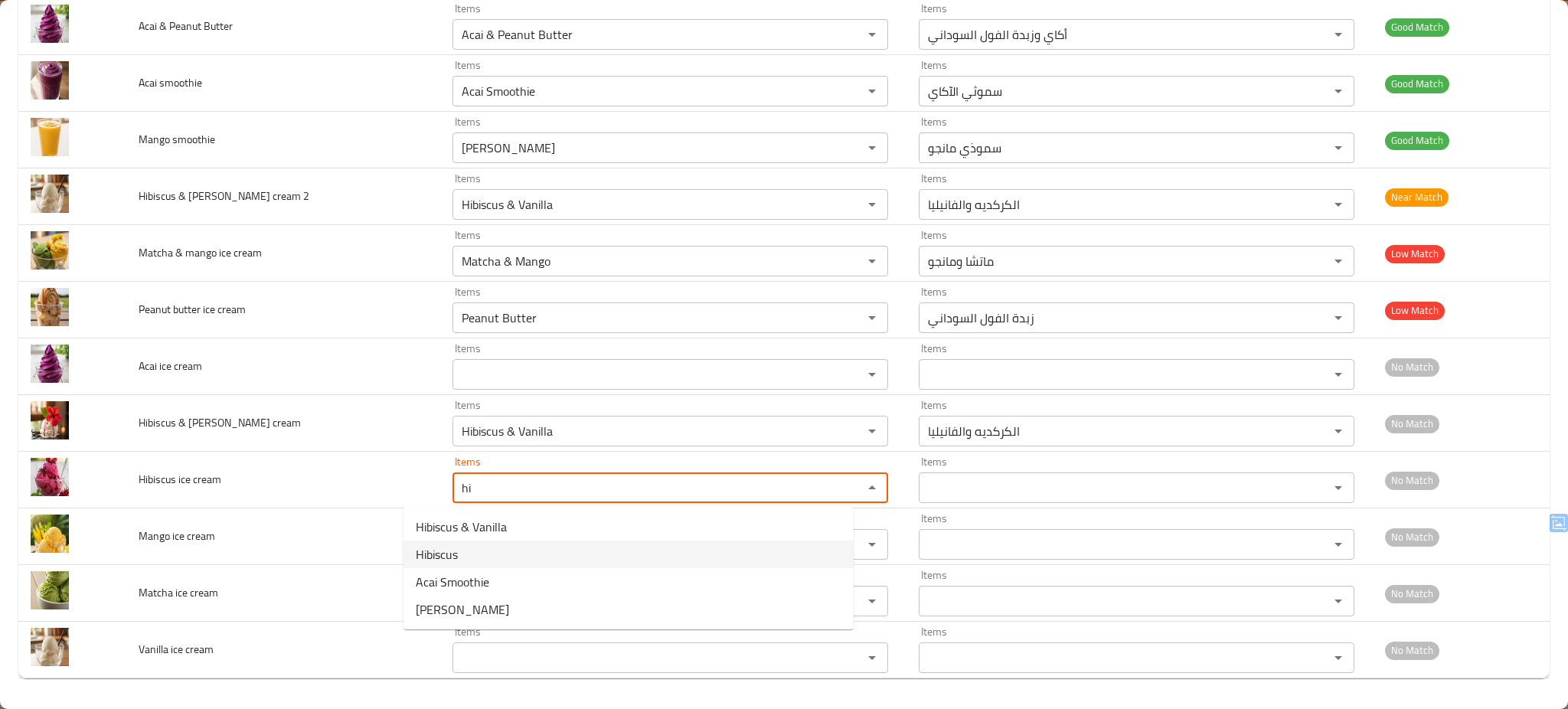
click at [481, 554] on cream-option-1 "Hibiscus" at bounding box center [629, 554] width 450 height 28
type cream "Hibiscus"
type cream-ar "الكركديه"
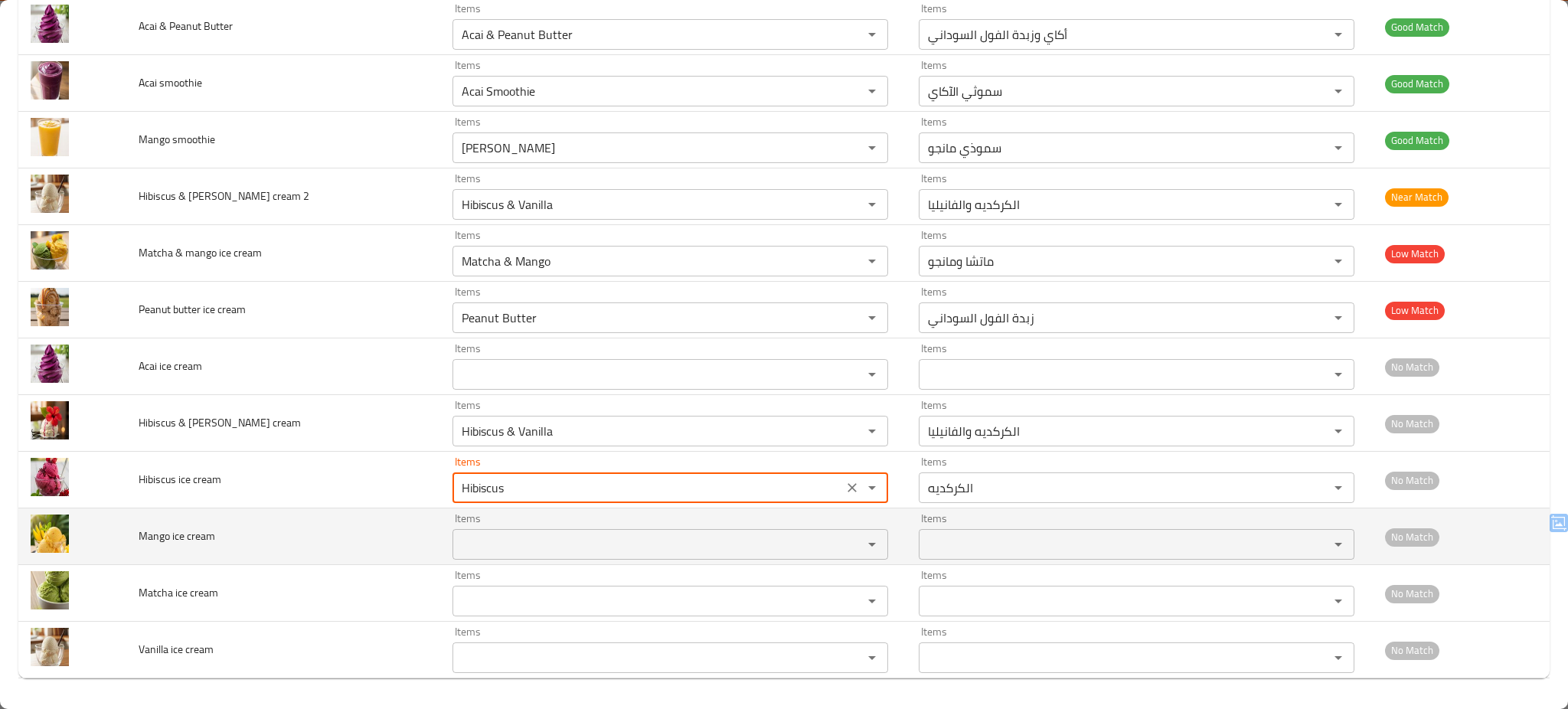
type cream "Hibiscus"
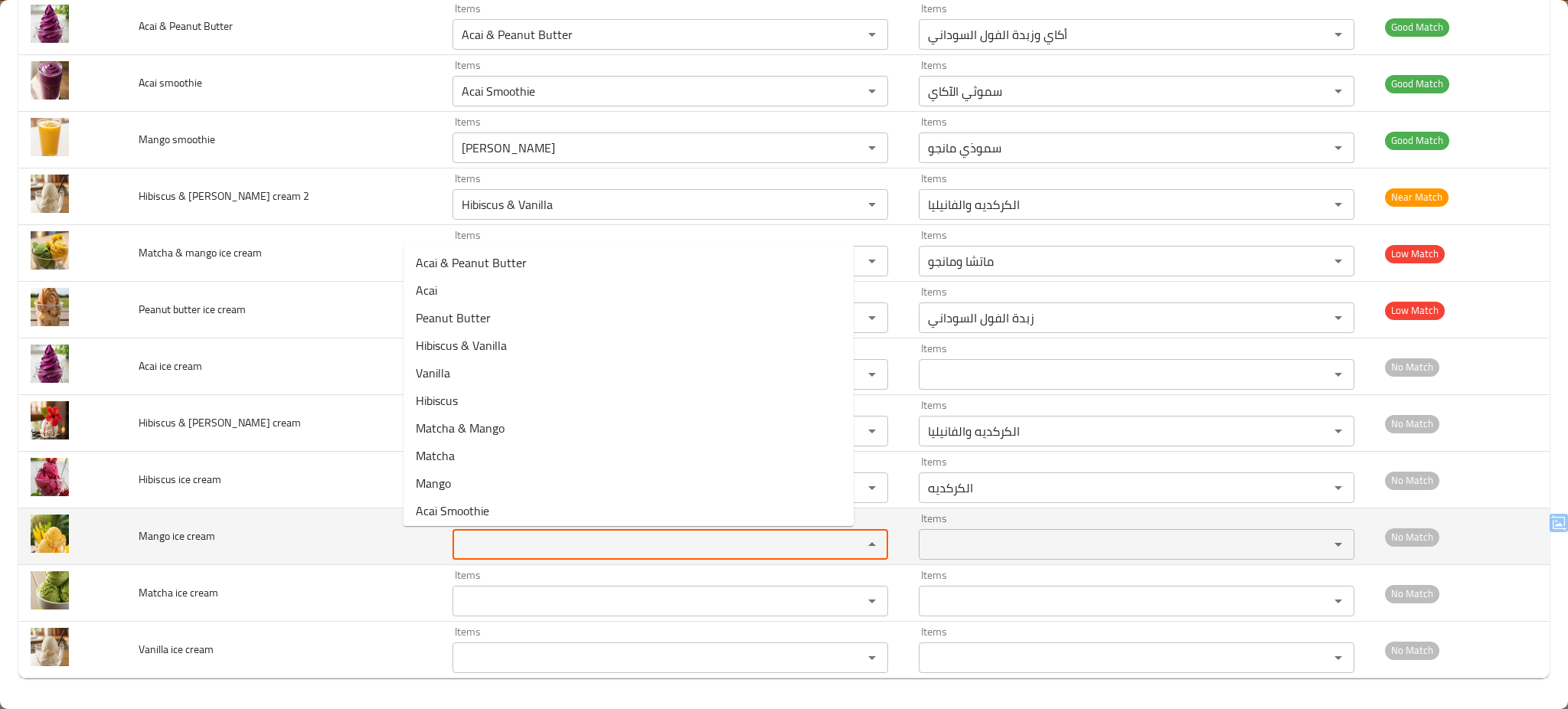
click at [484, 548] on cream "Items" at bounding box center [648, 544] width 381 height 22
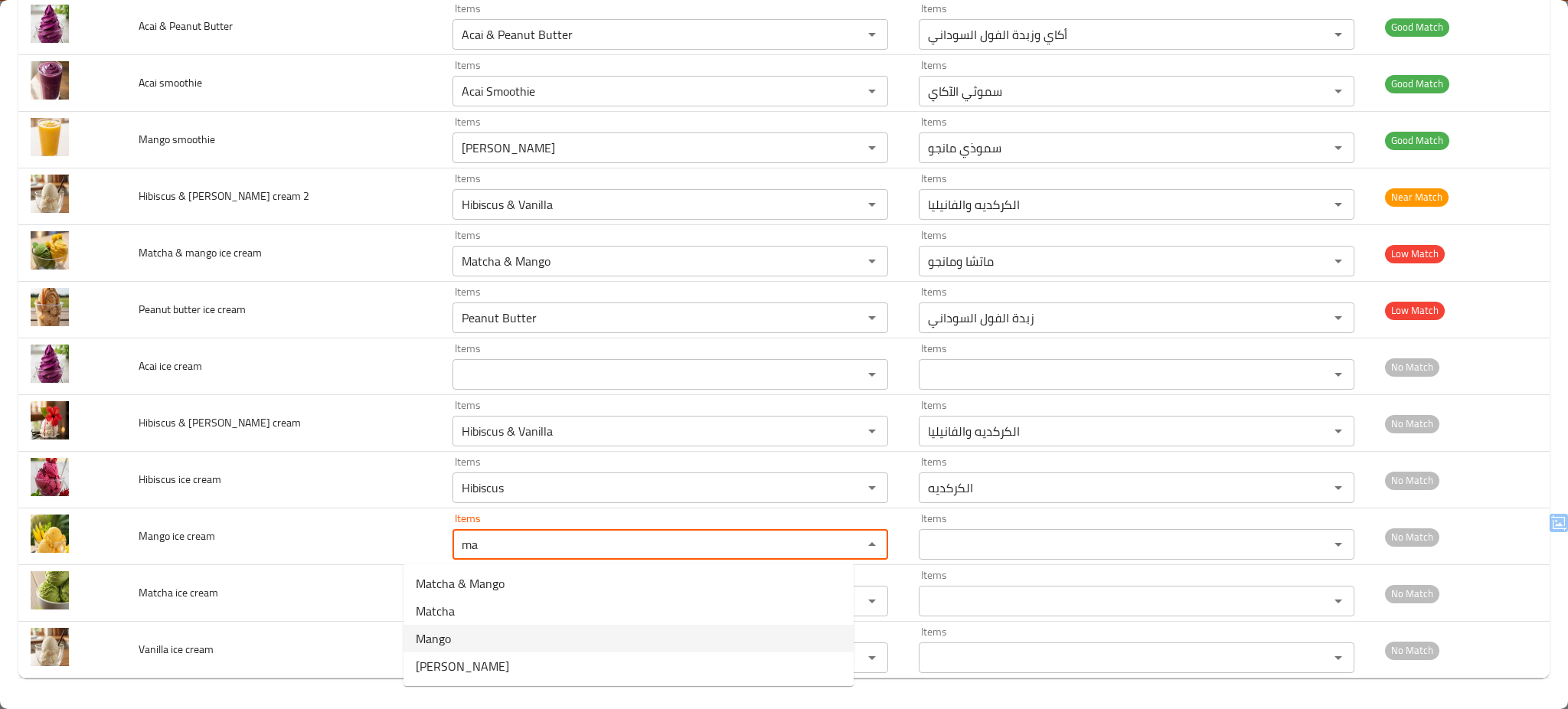
click at [510, 647] on cream-option-2 "Mango" at bounding box center [629, 639] width 450 height 28
type cream "Mango"
type cream-ar "مانجو"
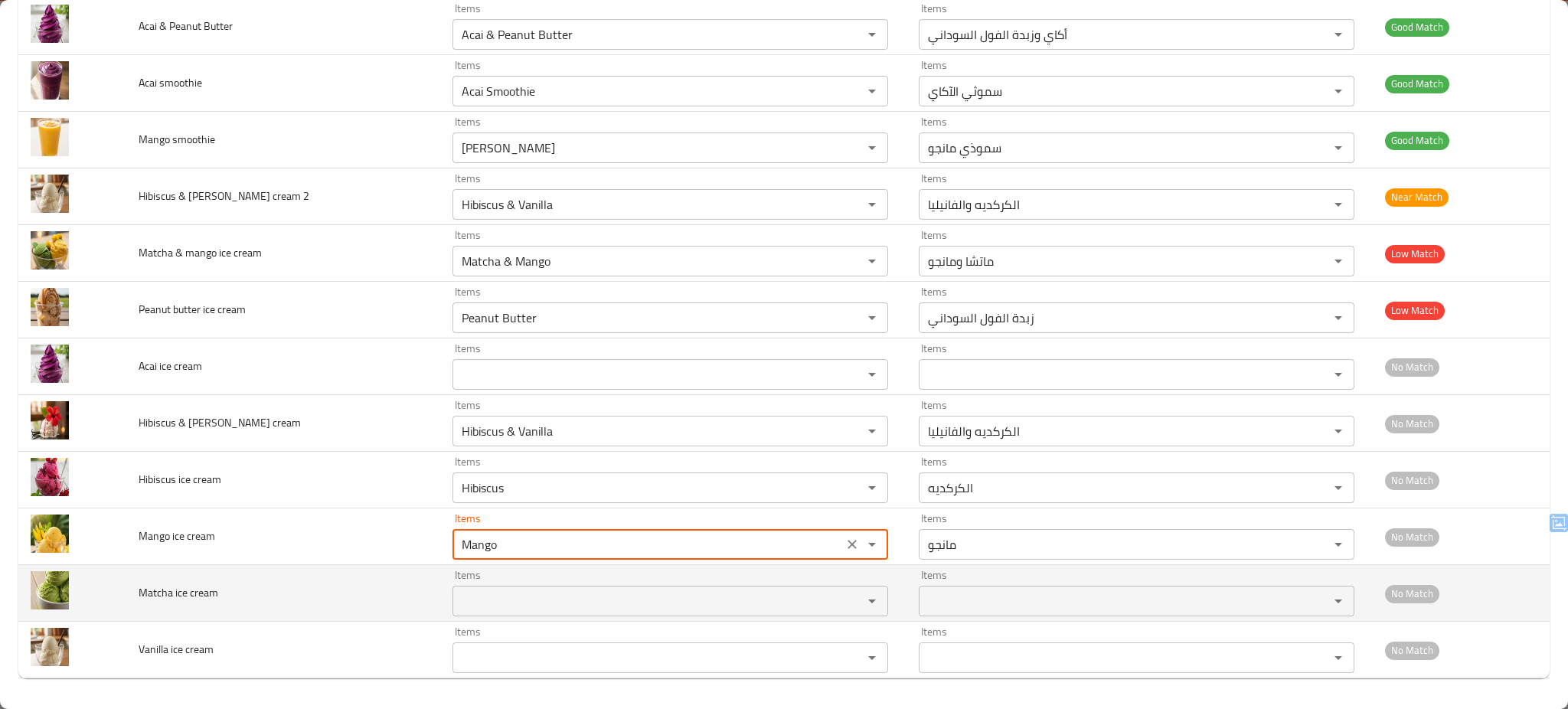
type cream "Mango"
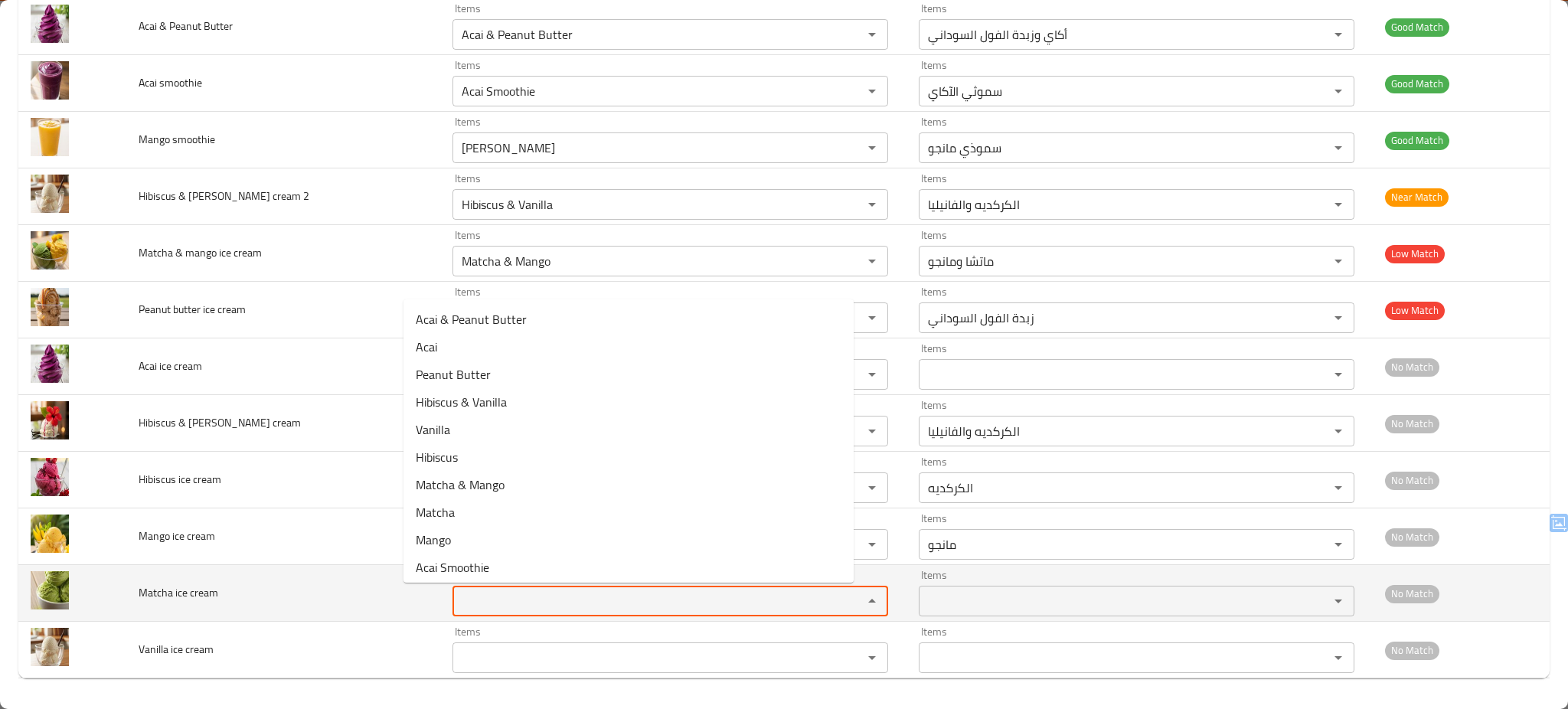
click at [512, 599] on cream "Items" at bounding box center [648, 601] width 381 height 22
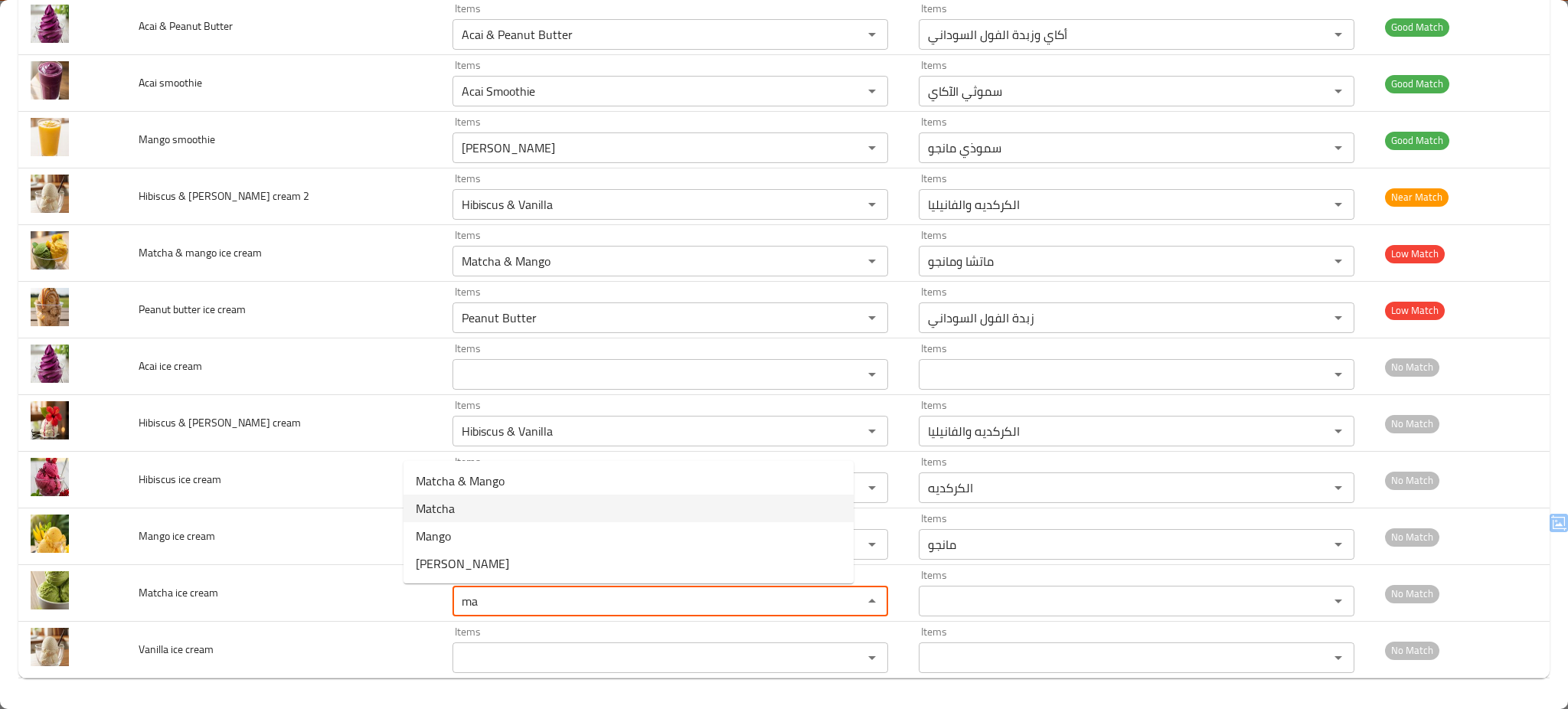
click at [481, 505] on cream-option-1 "Matcha" at bounding box center [629, 509] width 450 height 28
type cream "Matcha"
type cream-ar "ماتشا"
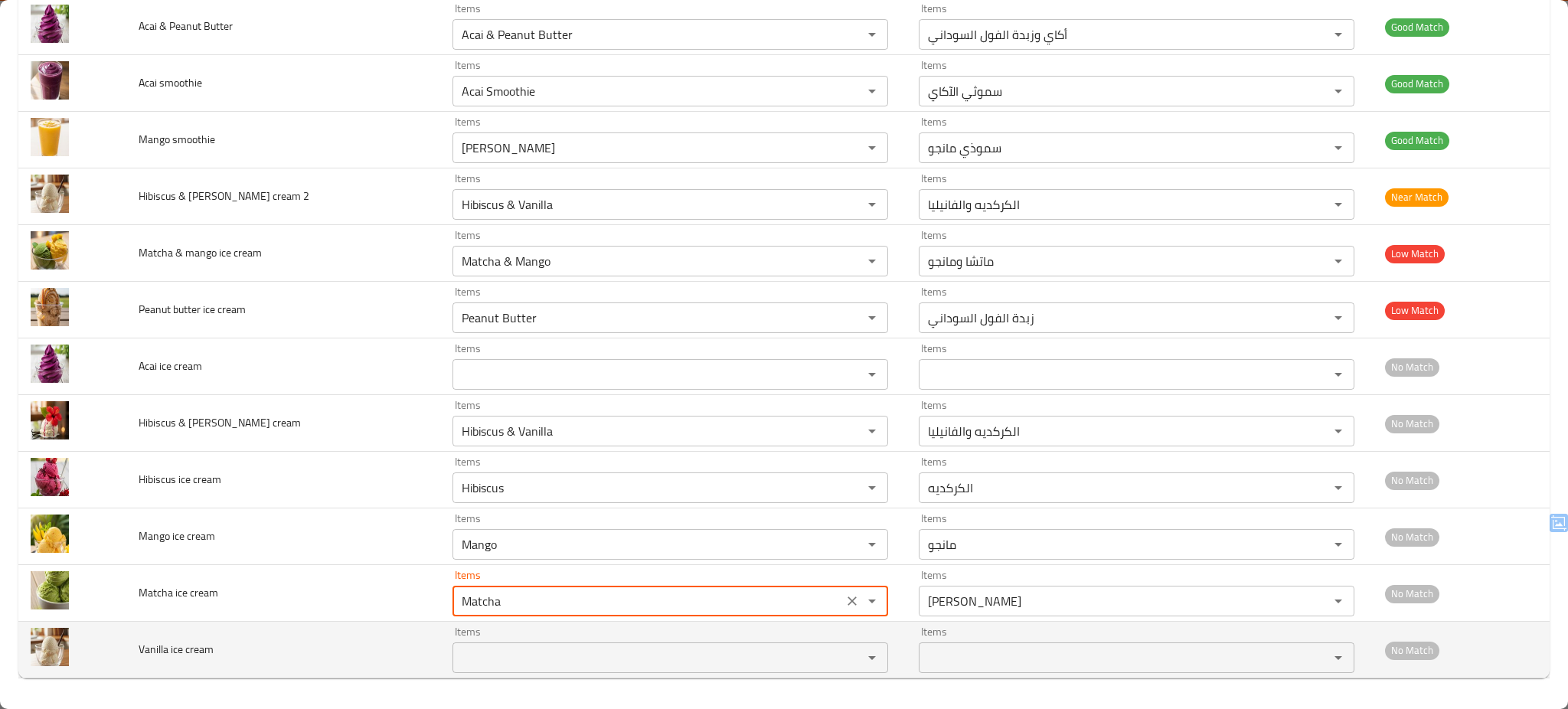
type cream "Matcha"
click at [483, 662] on cream "Items" at bounding box center [648, 658] width 381 height 22
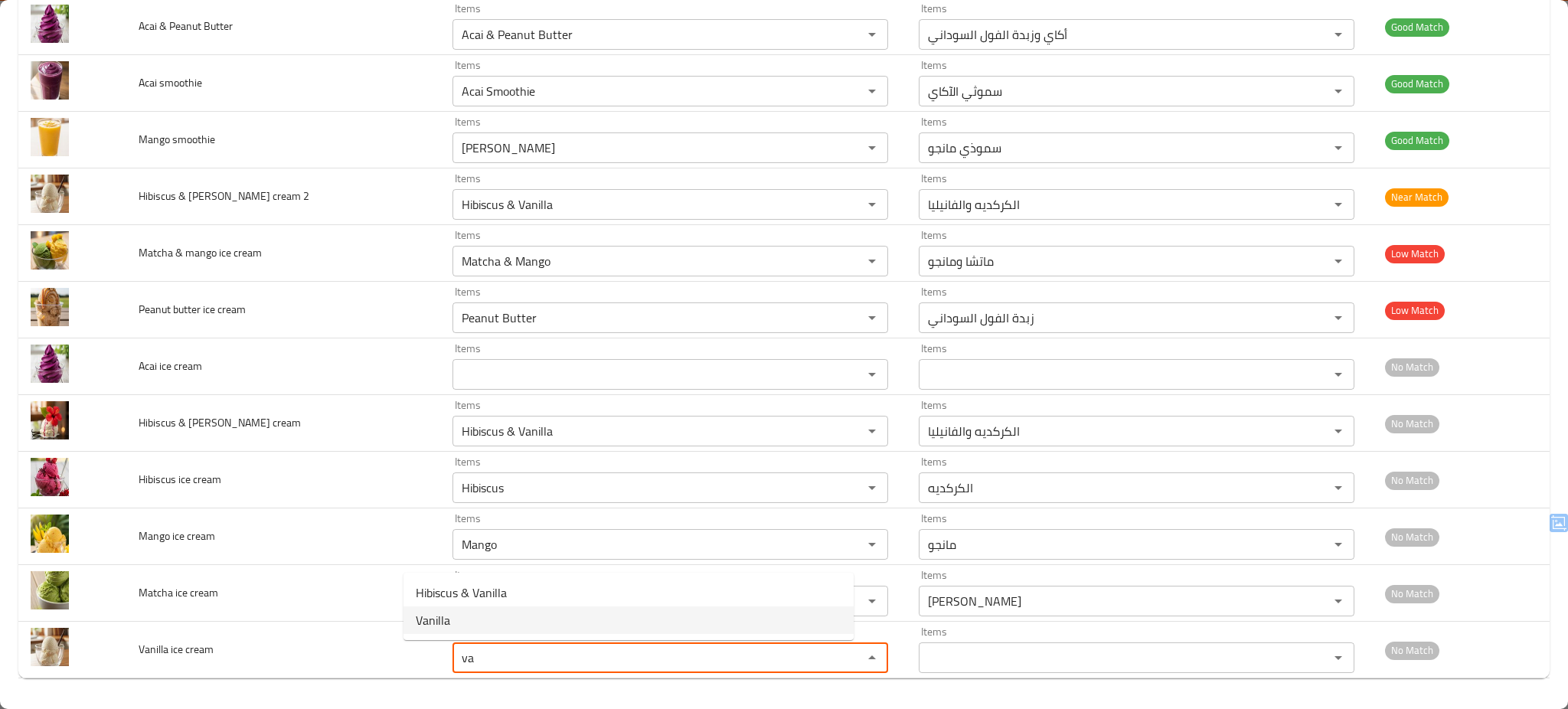
click at [444, 623] on span "Vanilla" at bounding box center [433, 621] width 35 height 18
type cream "Vanilla"
type cream-ar "الفانيليا"
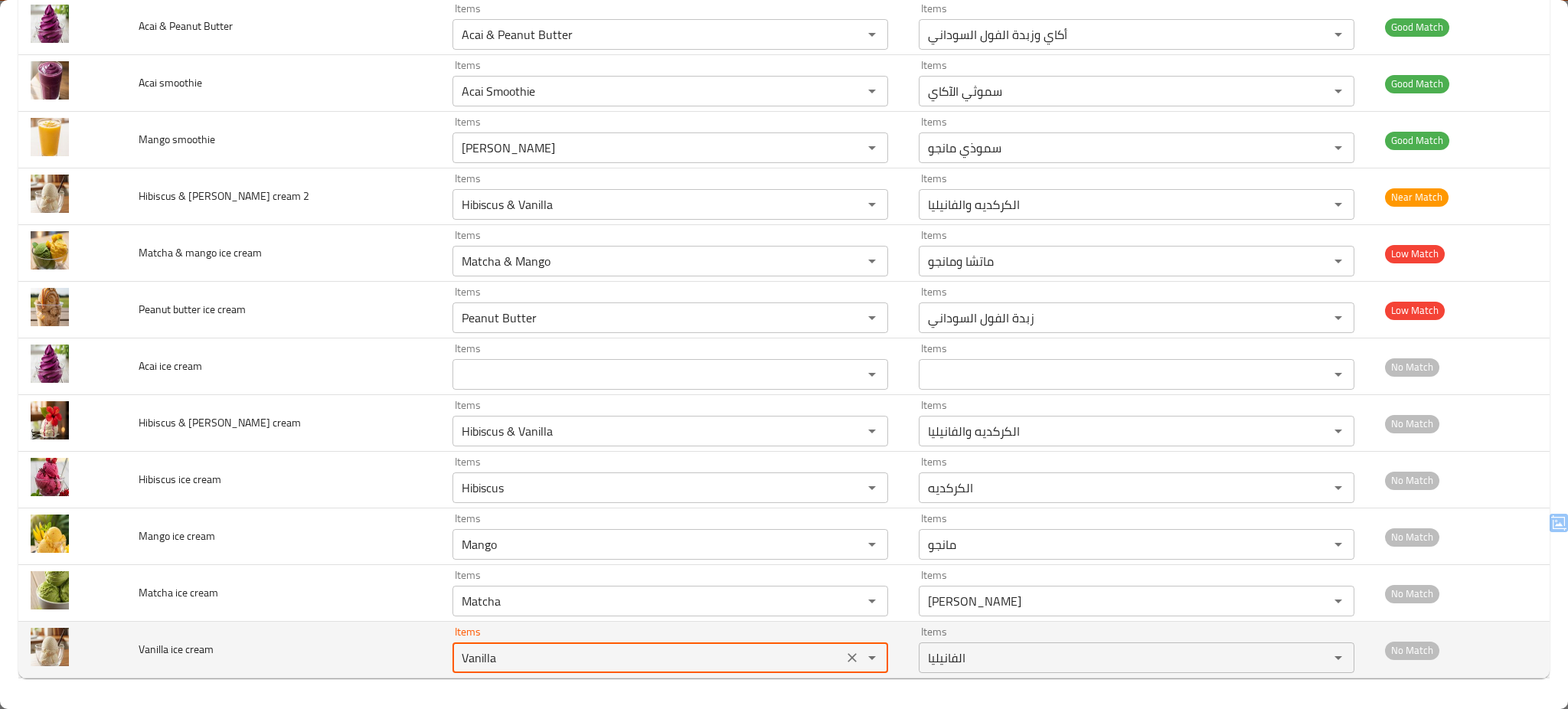
type cream "Vanilla"
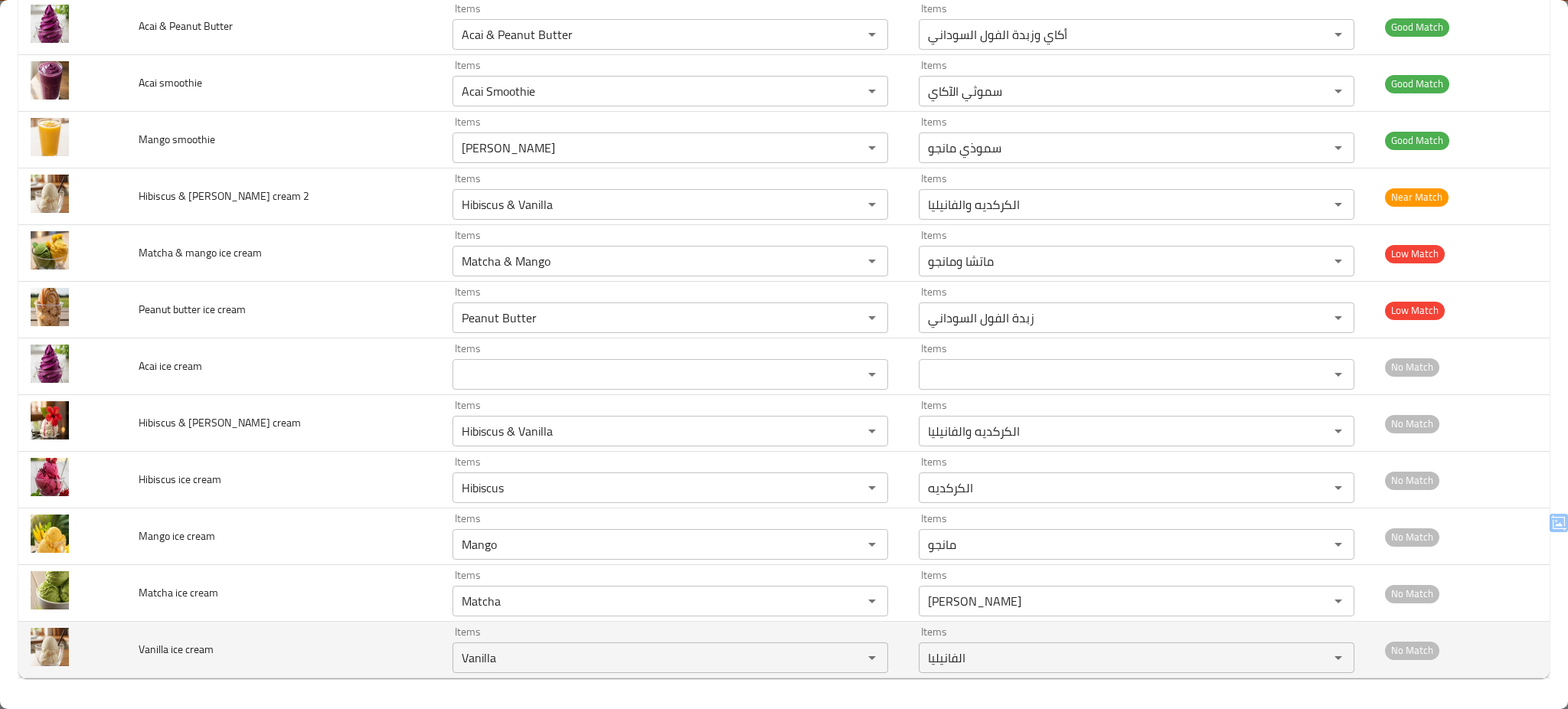
click at [347, 651] on td "Vanilla ice cream" at bounding box center [283, 651] width 314 height 57
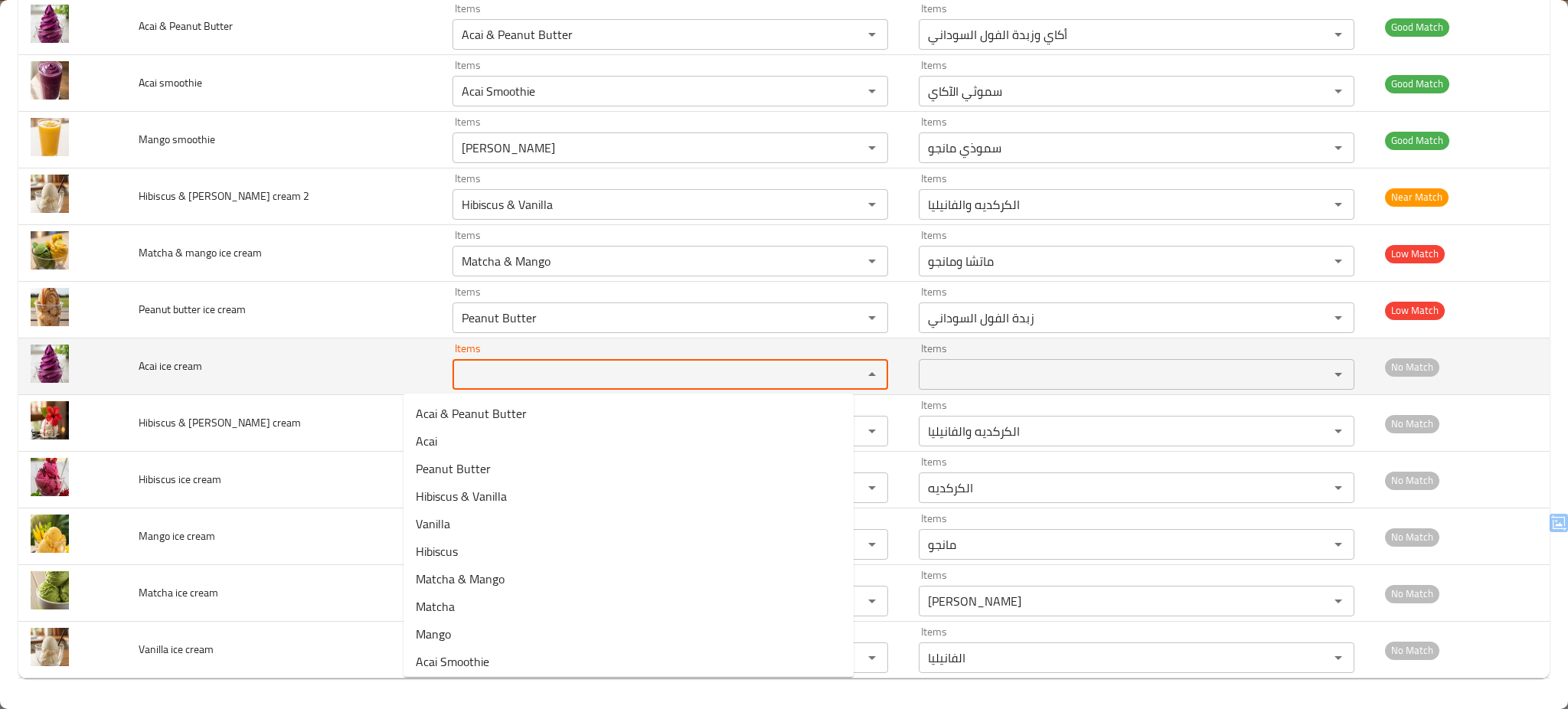
click at [583, 371] on cream "Items" at bounding box center [648, 374] width 381 height 22
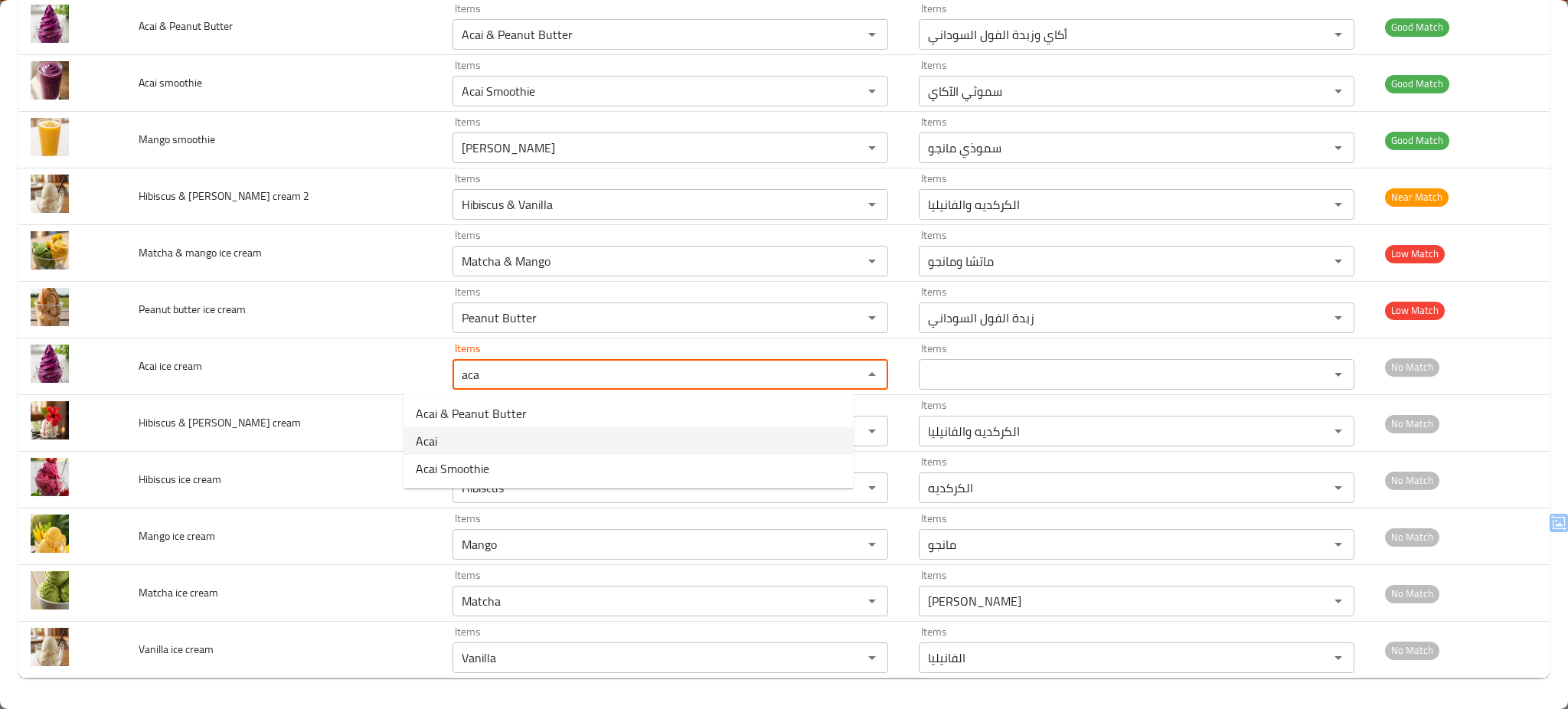
click at [487, 441] on cream-option-1 "Acai" at bounding box center [629, 441] width 450 height 28
type cream "Acai"
type cream-ar "أكاي"
type cream "Acai"
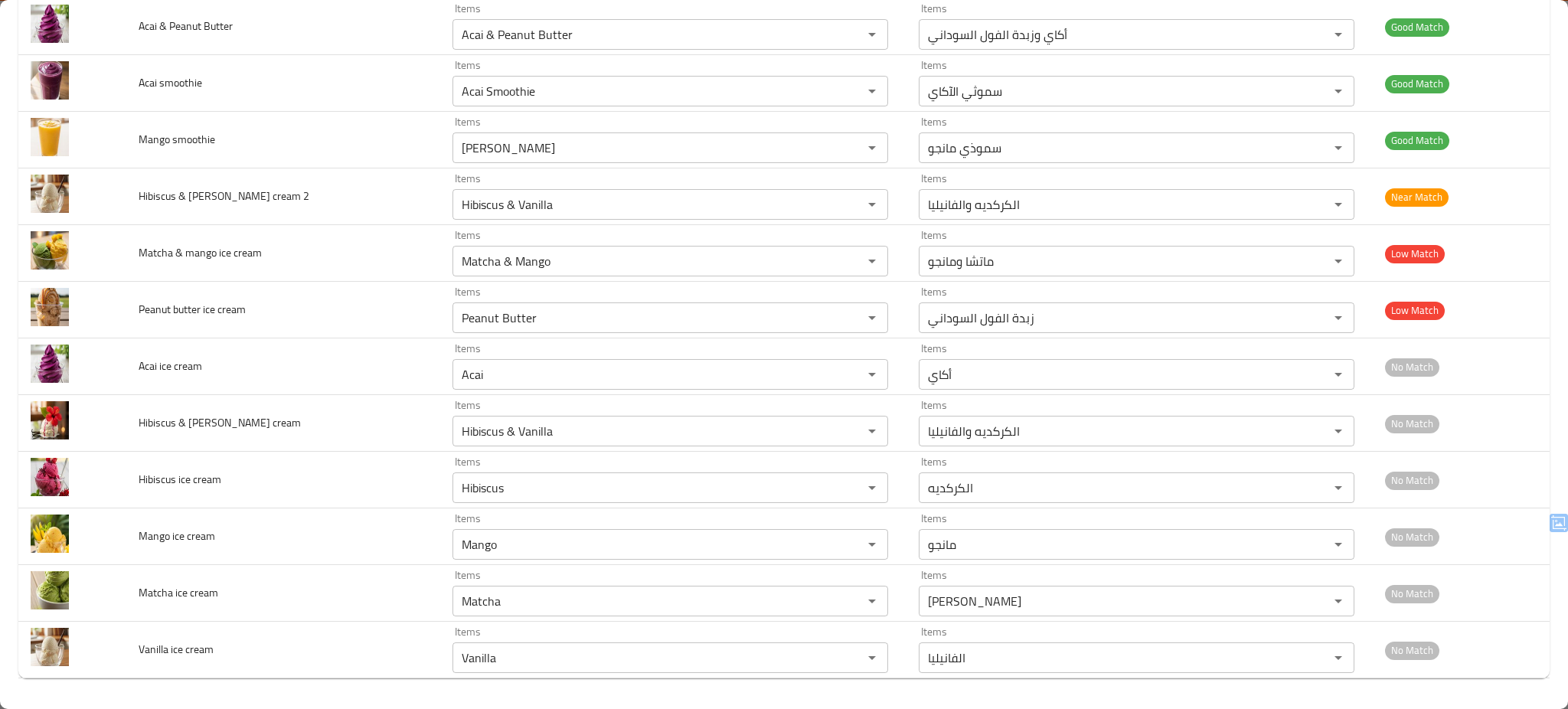
scroll to position [0, 0]
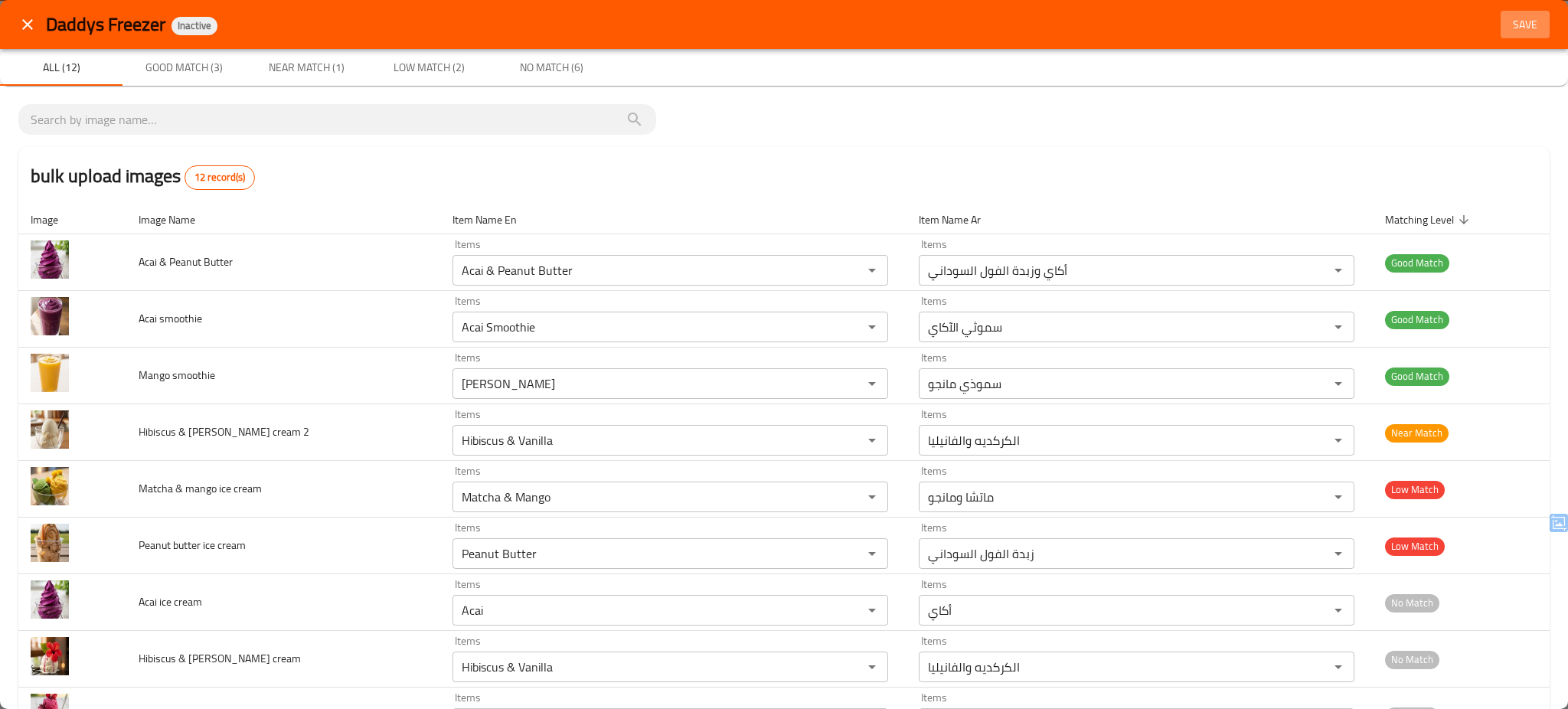
click at [1516, 16] on span "Save" at bounding box center [1525, 25] width 37 height 19
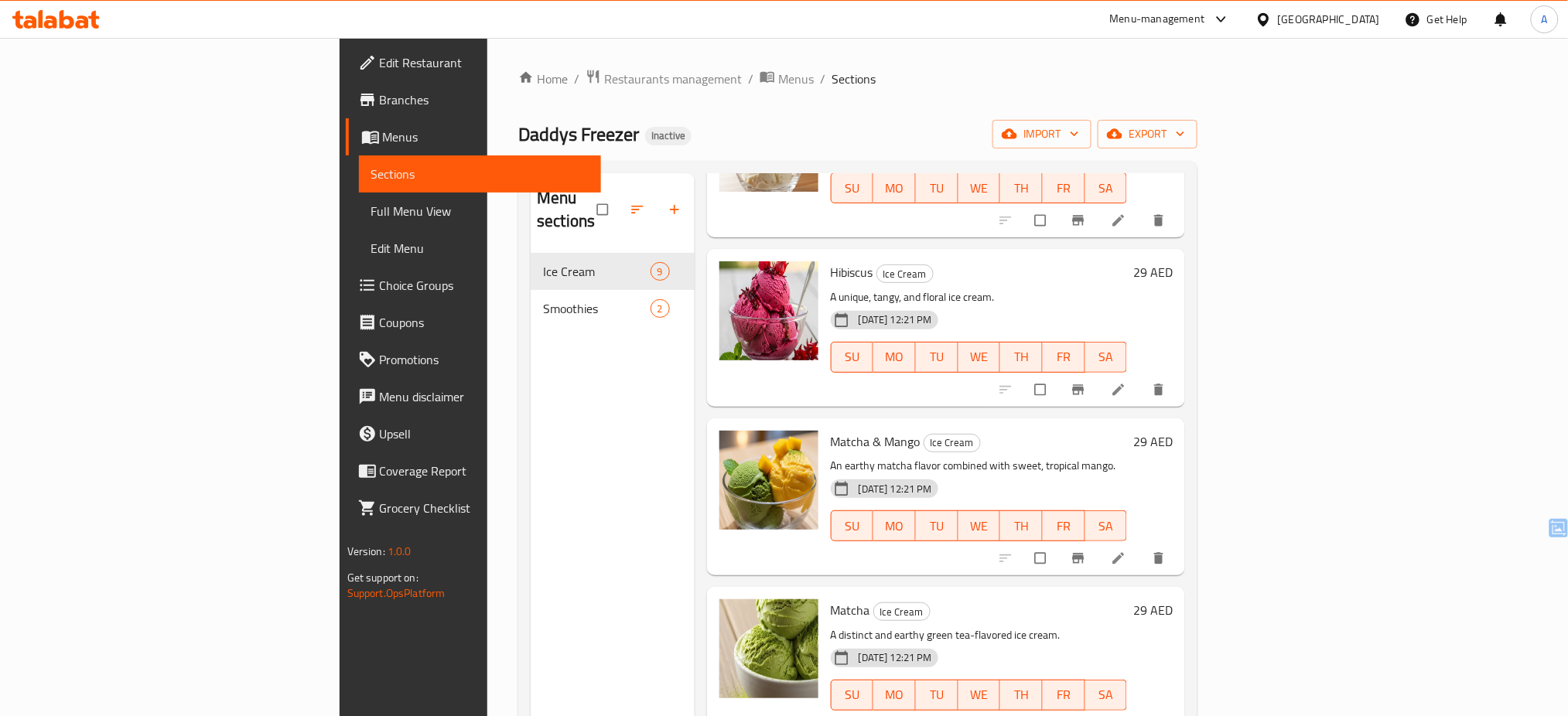
scroll to position [217, 0]
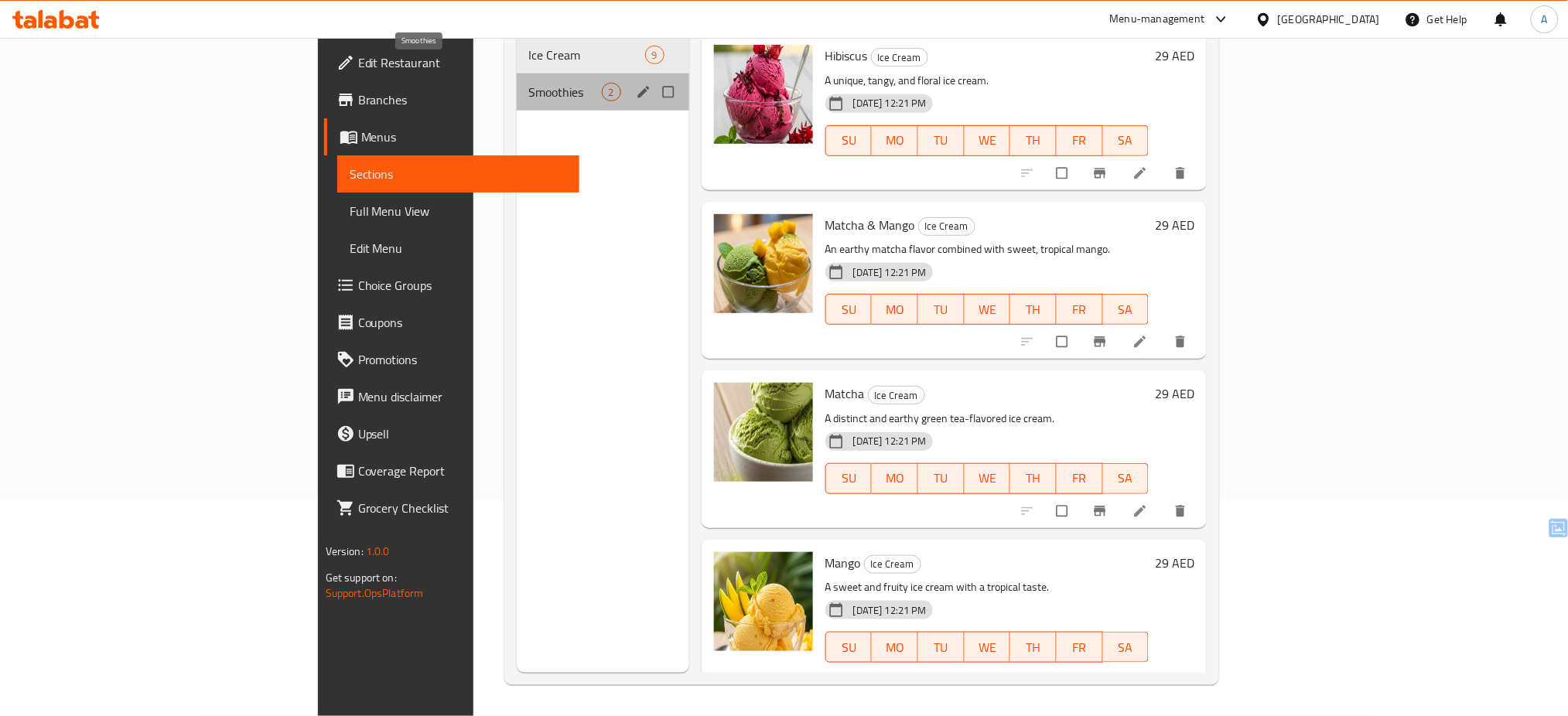
click at [529, 83] on span "Smoothies" at bounding box center [565, 92] width 73 height 19
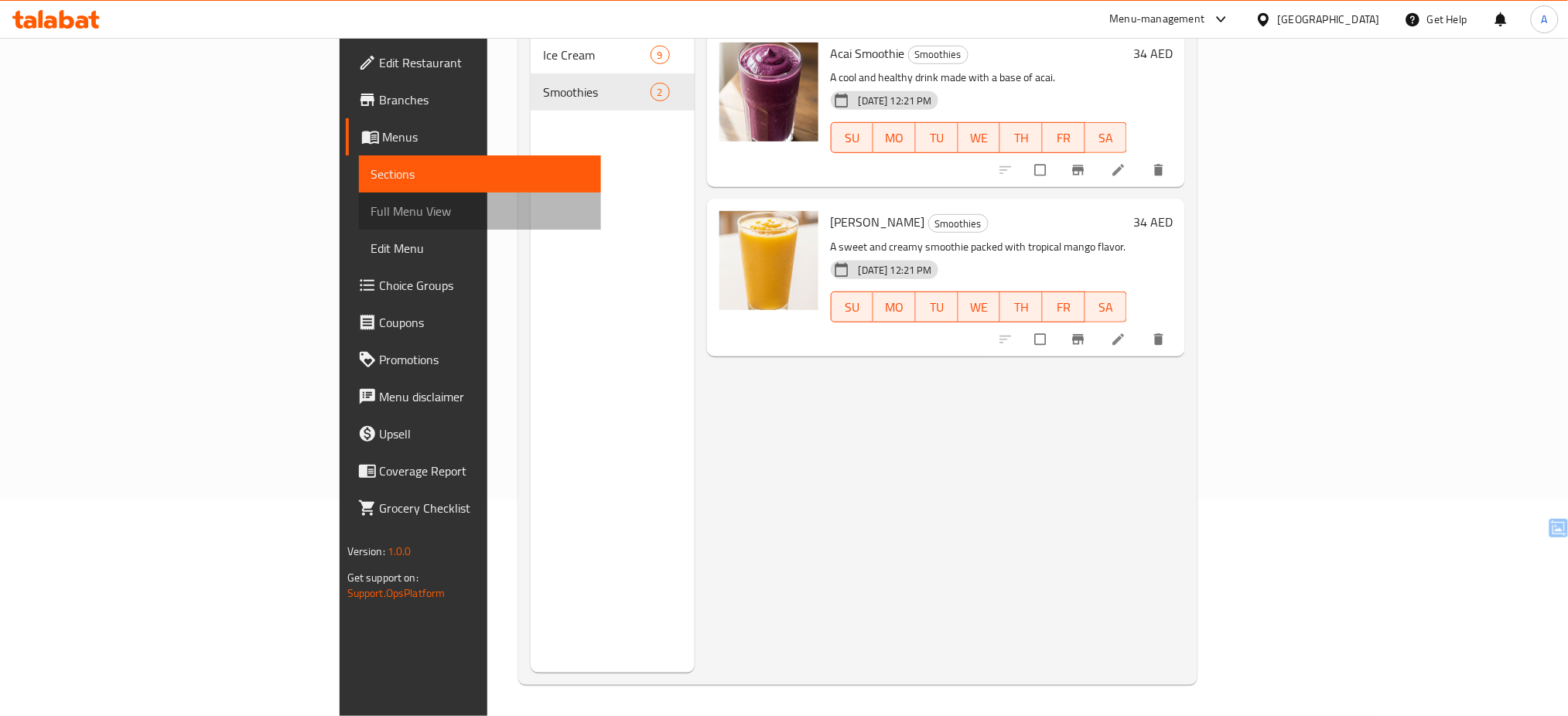
click at [371, 210] on span "Full Menu View" at bounding box center [480, 211] width 218 height 19
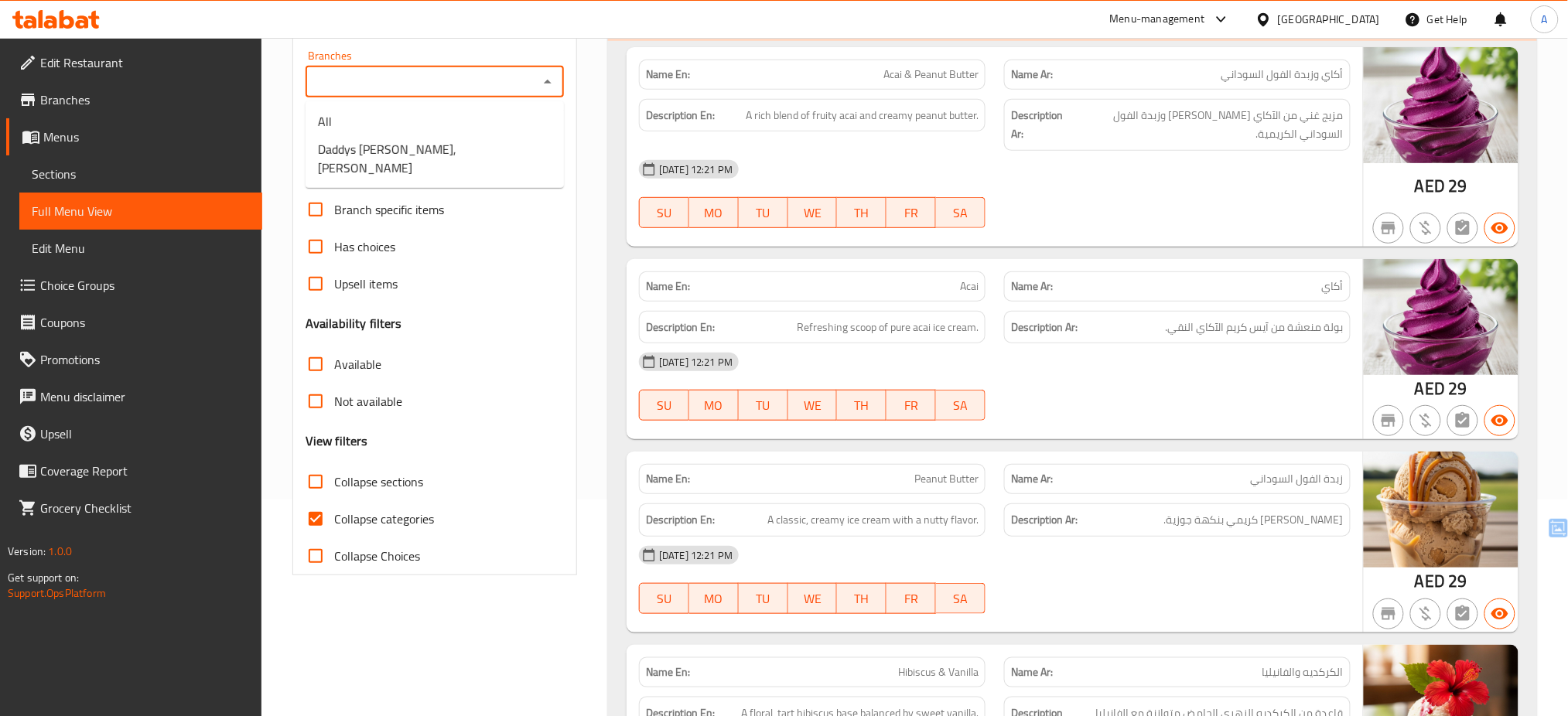
click at [525, 85] on input "Branches" at bounding box center [422, 82] width 224 height 22
click at [457, 147] on li "Daddys [PERSON_NAME], [PERSON_NAME]" at bounding box center [434, 158] width 259 height 47
type input "Daddys [PERSON_NAME], [PERSON_NAME]"
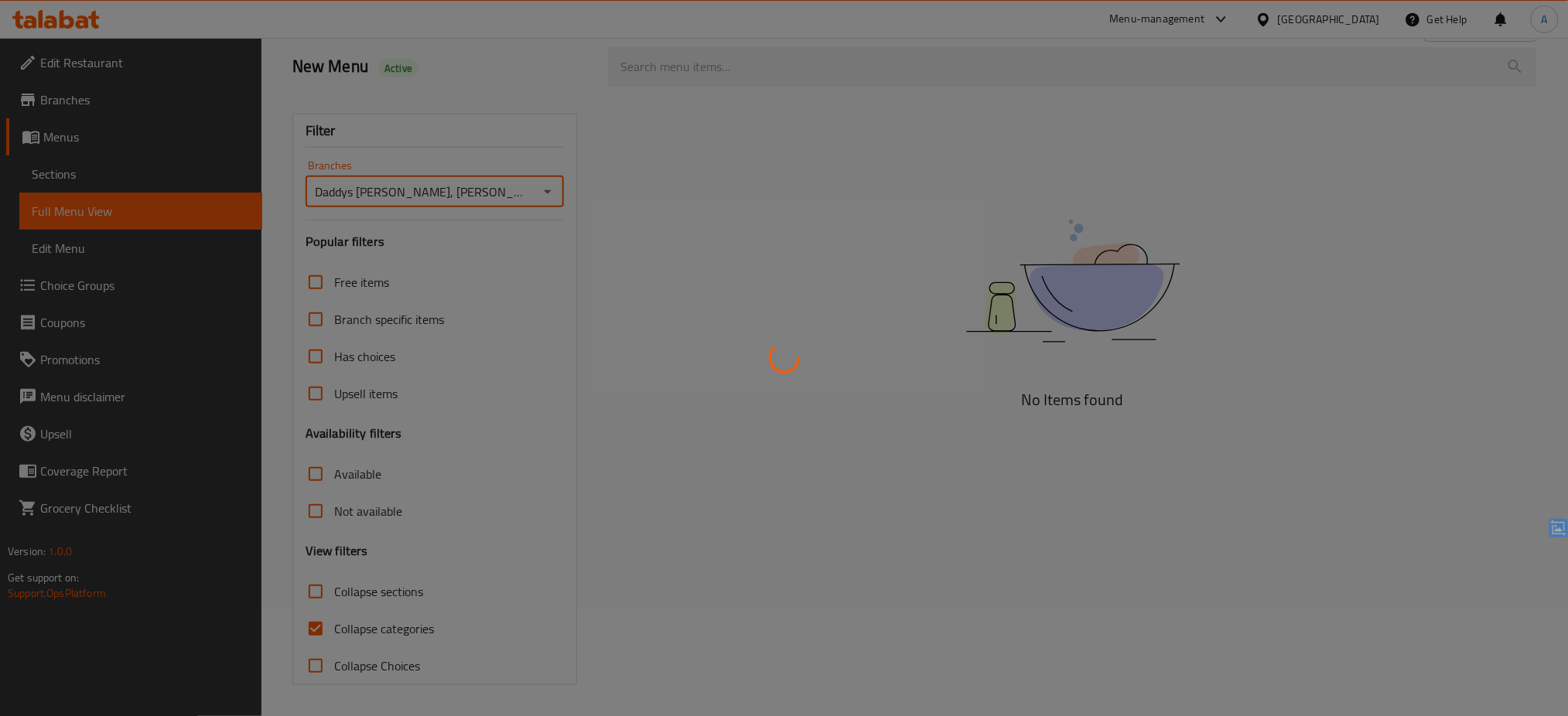
scroll to position [217, 0]
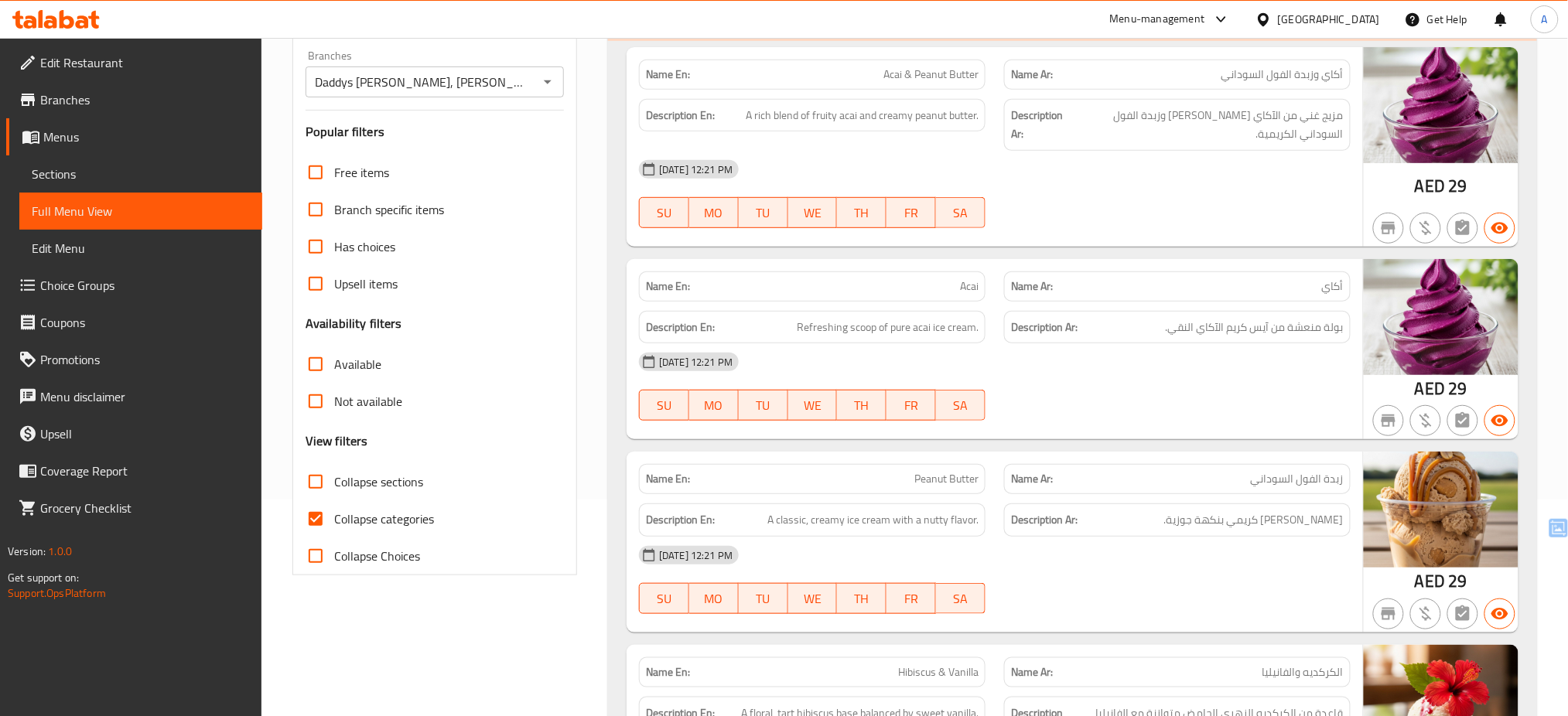
click at [397, 509] on span "Collapse categories" at bounding box center [384, 519] width 100 height 19
click at [334, 506] on input "Collapse categories" at bounding box center [316, 520] width 37 height 37
checkbox input "false"
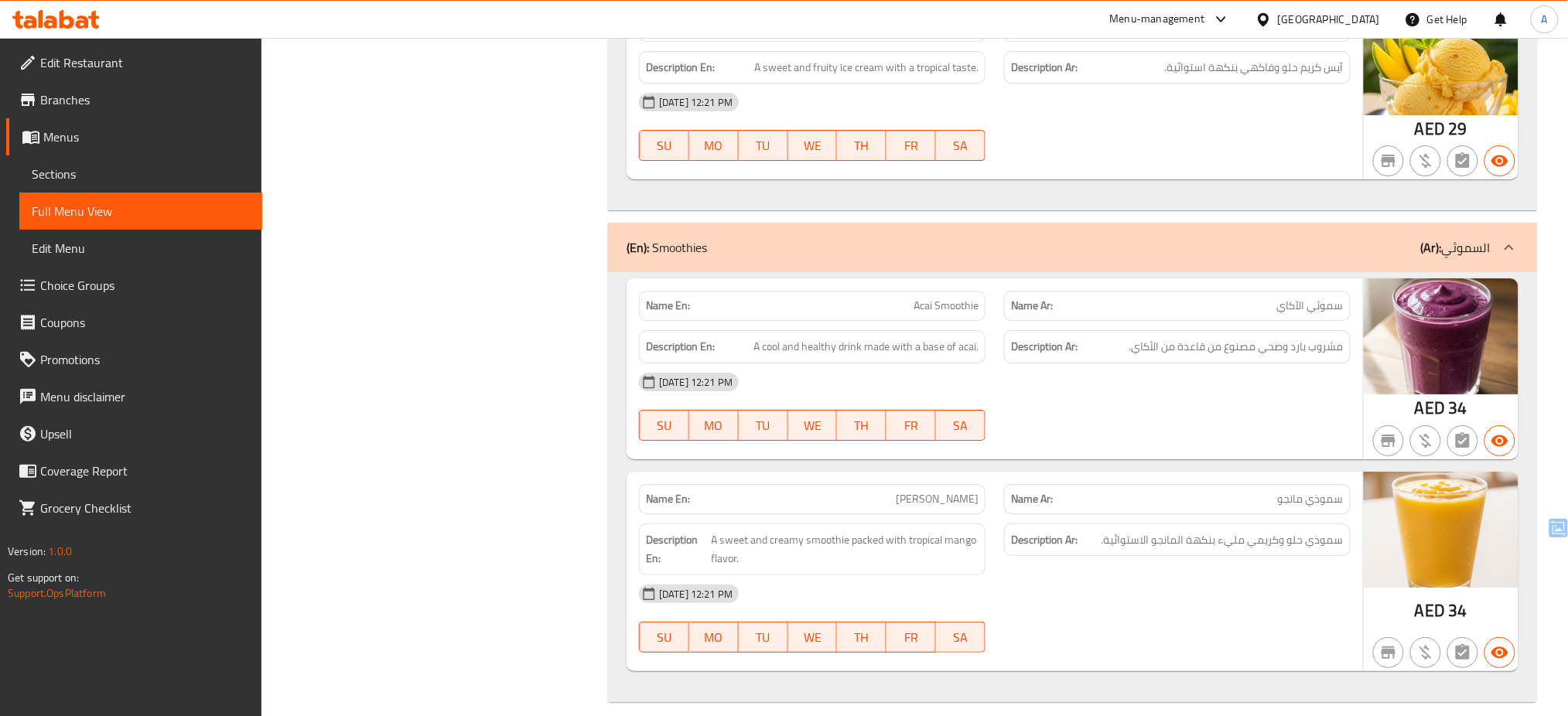
scroll to position [0, 0]
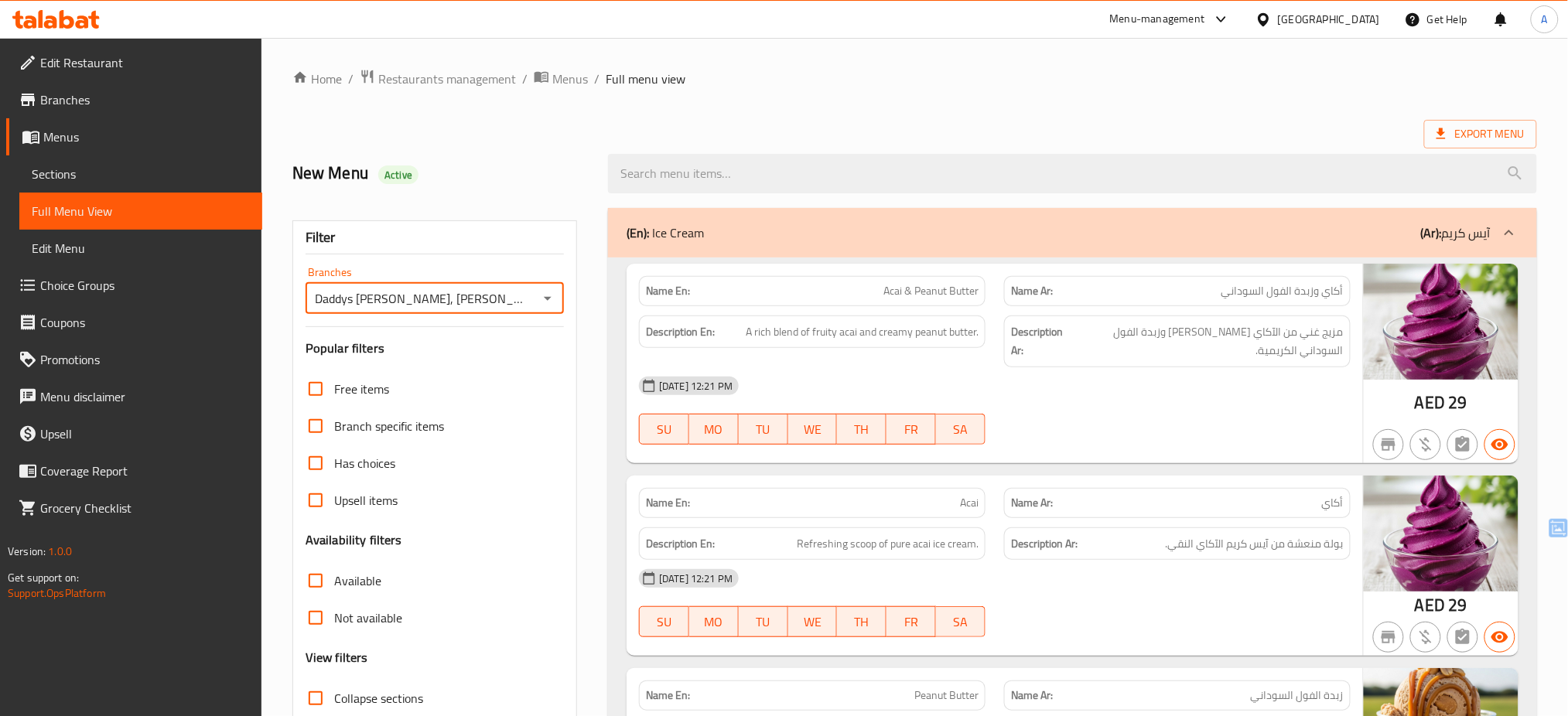
click at [469, 304] on input "Daddys [PERSON_NAME], [PERSON_NAME]" at bounding box center [422, 299] width 224 height 22
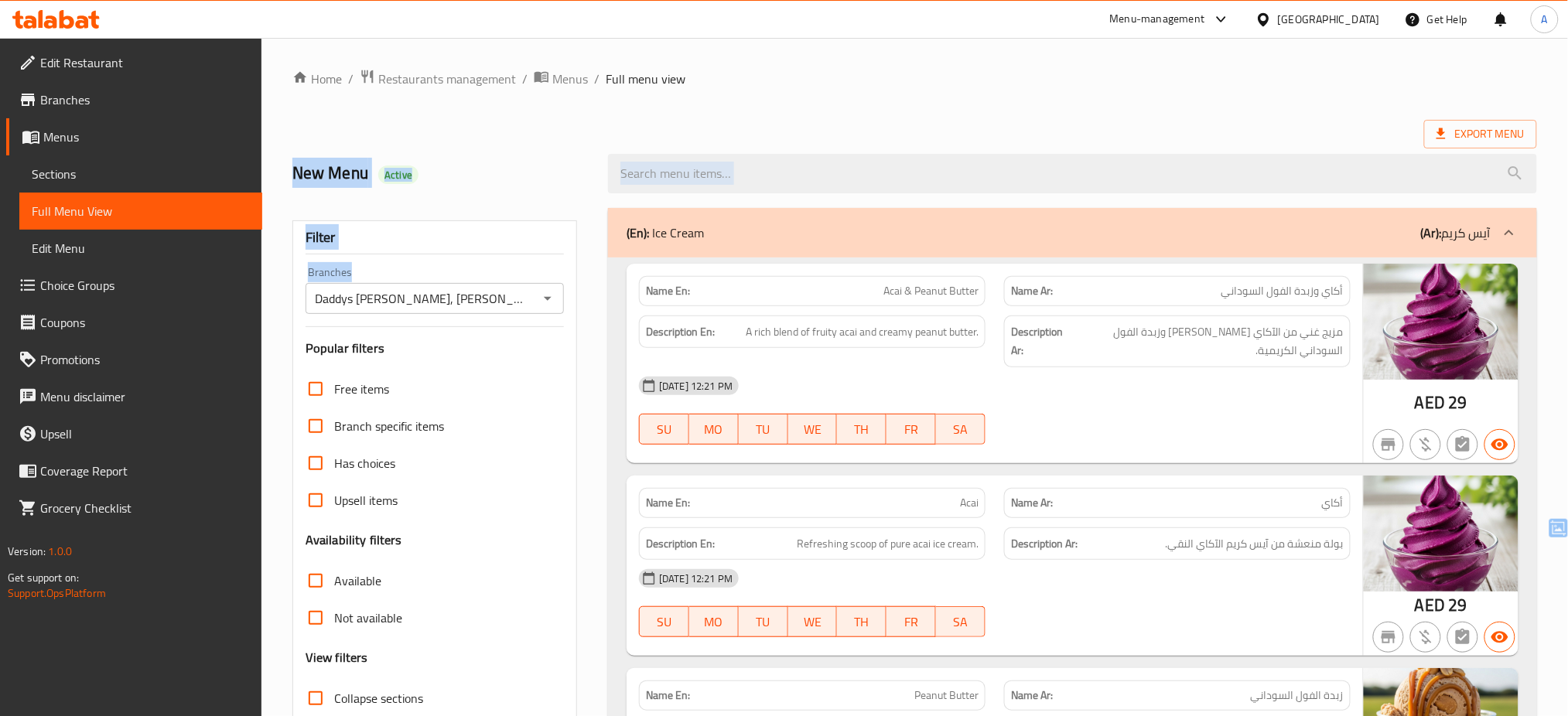
drag, startPoint x: 766, startPoint y: 99, endPoint x: 378, endPoint y: 293, distance: 433.8
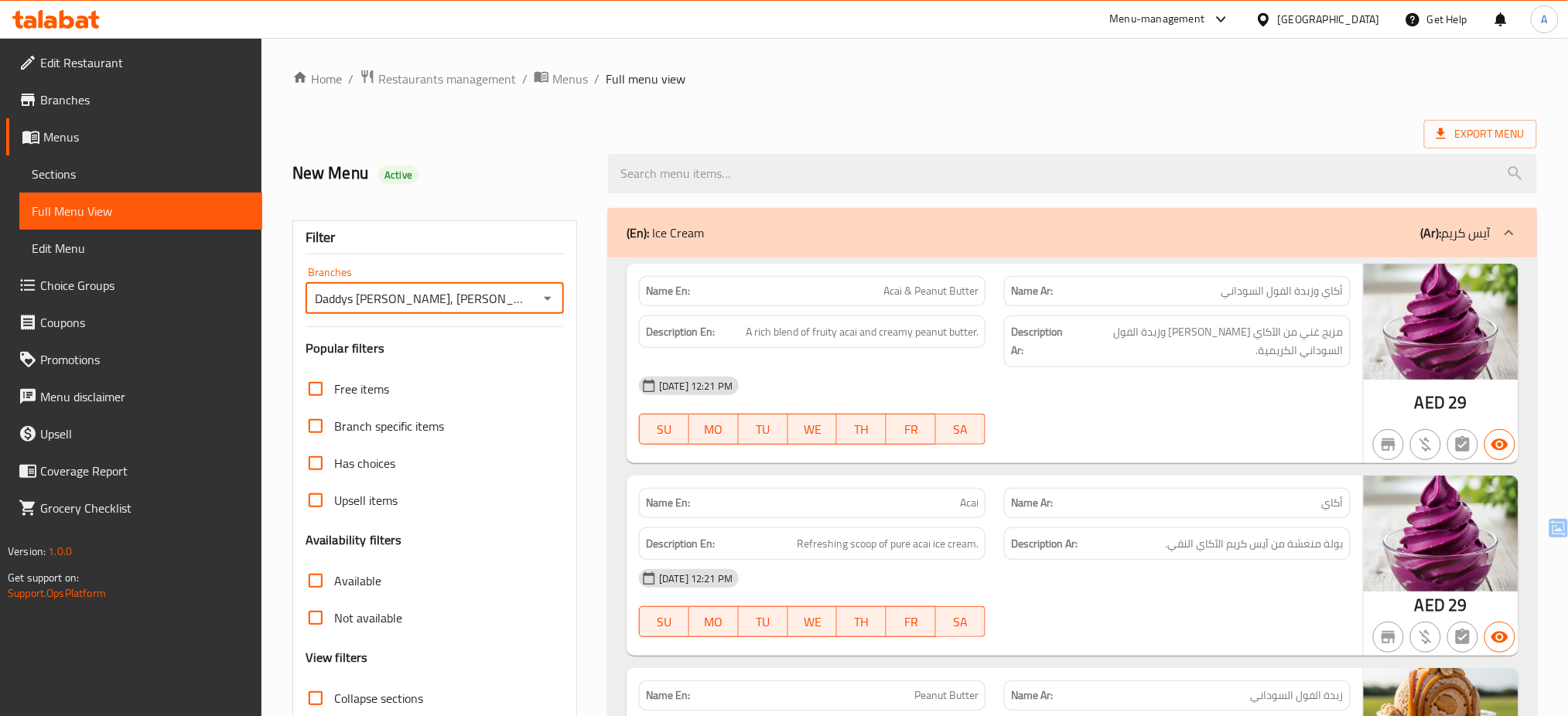
click at [378, 293] on input "Daddys [PERSON_NAME], [PERSON_NAME]" at bounding box center [422, 299] width 224 height 22
click at [738, 71] on ol "Home / Restaurants management / Menus / Full menu view" at bounding box center [915, 79] width 1245 height 20
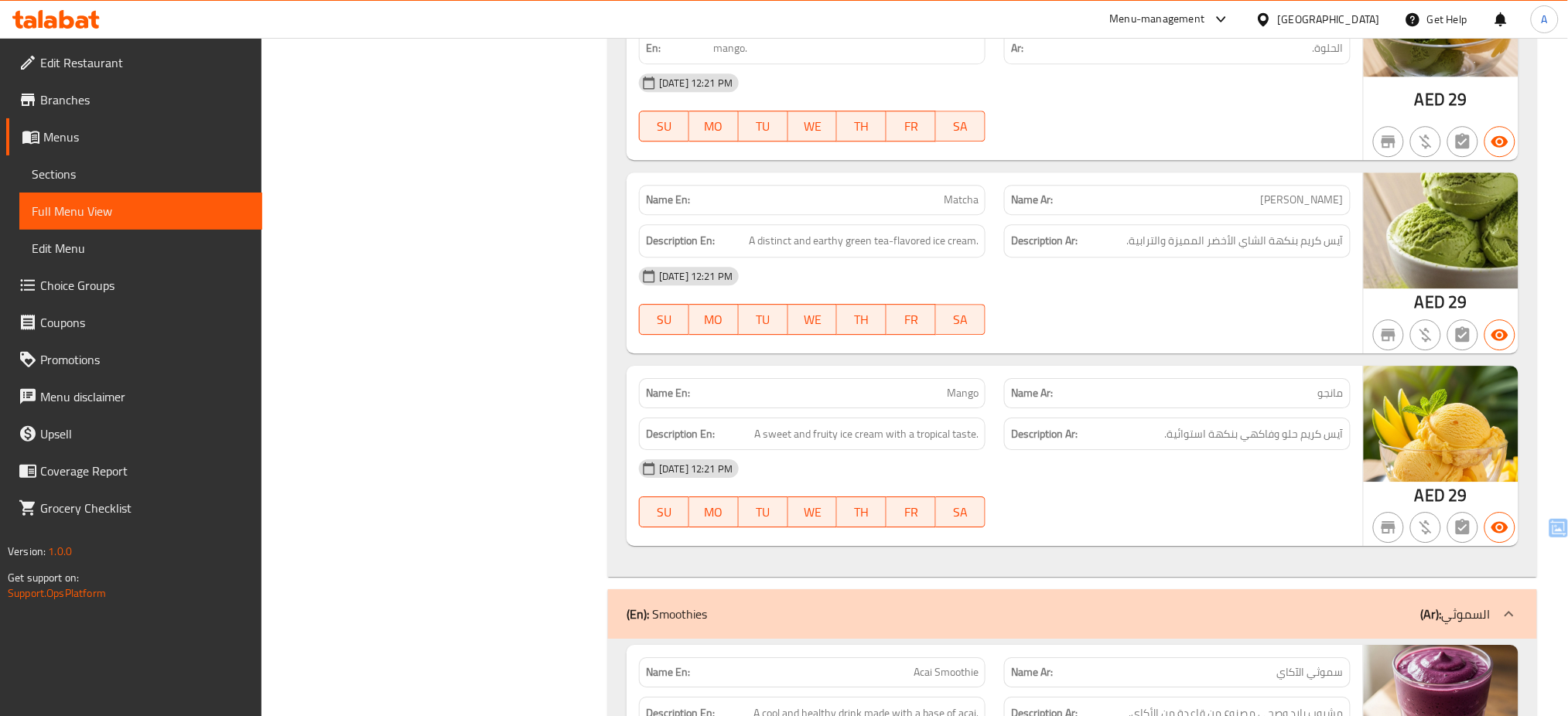
scroll to position [1885, 0]
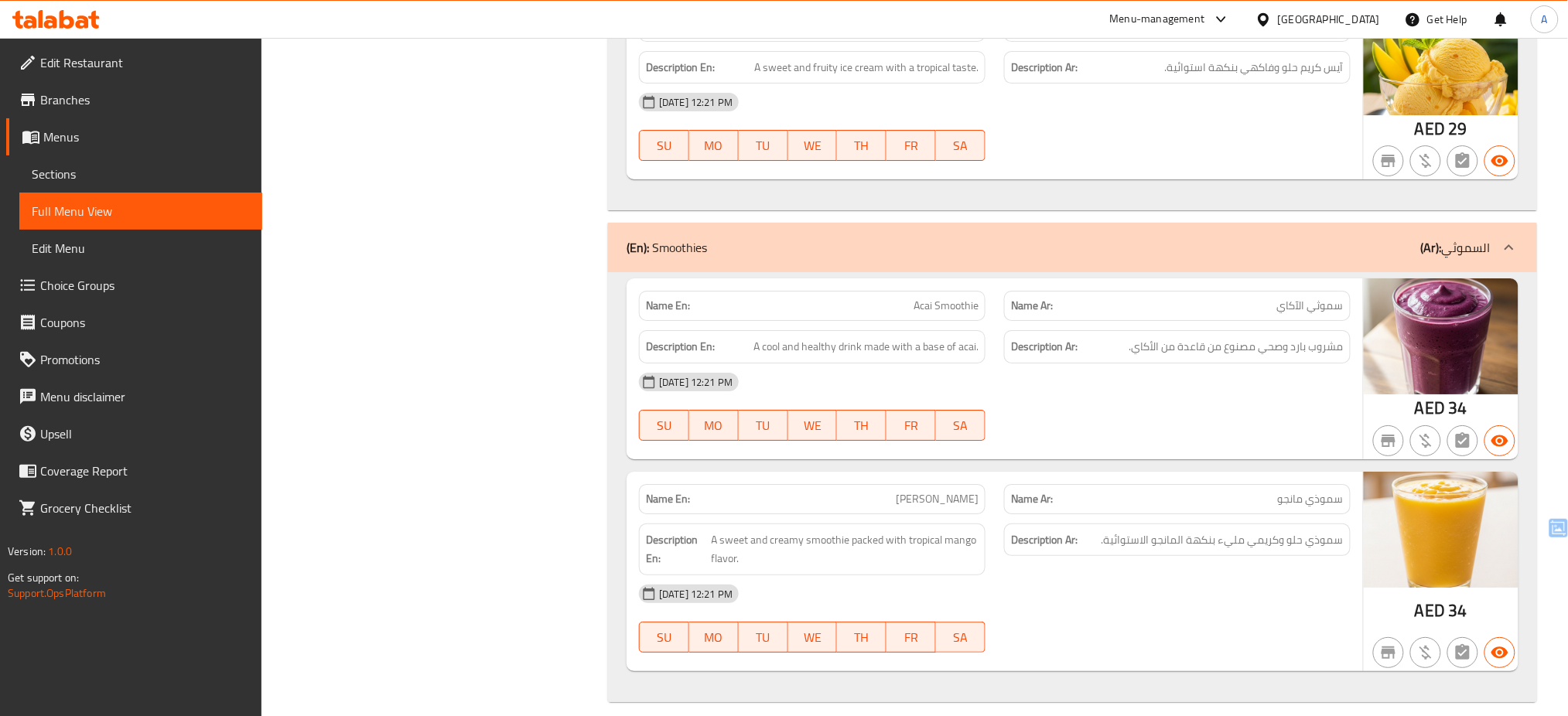
click at [1338, 19] on div "[GEOGRAPHIC_DATA]" at bounding box center [1329, 19] width 102 height 17
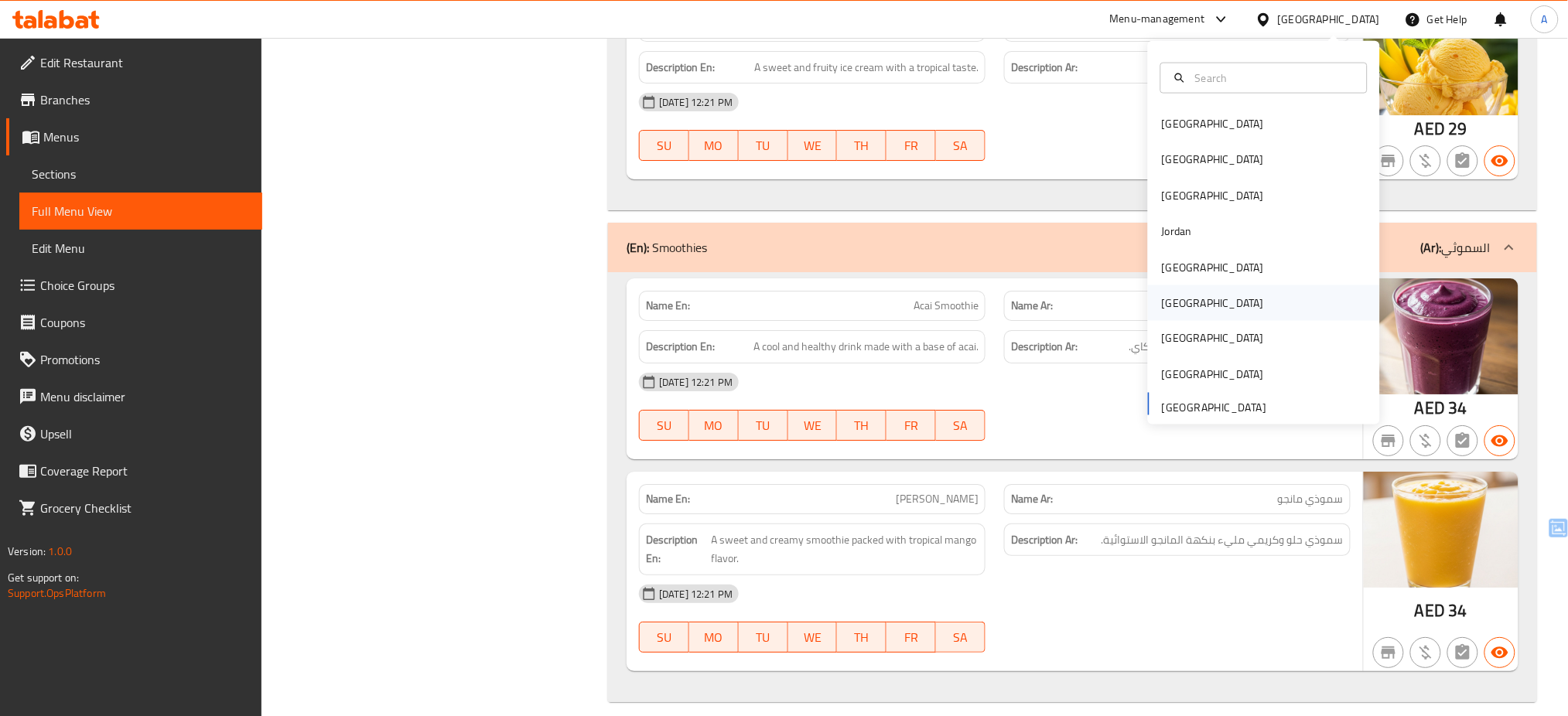
click at [1187, 301] on div "[GEOGRAPHIC_DATA]" at bounding box center [1264, 304] width 232 height 36
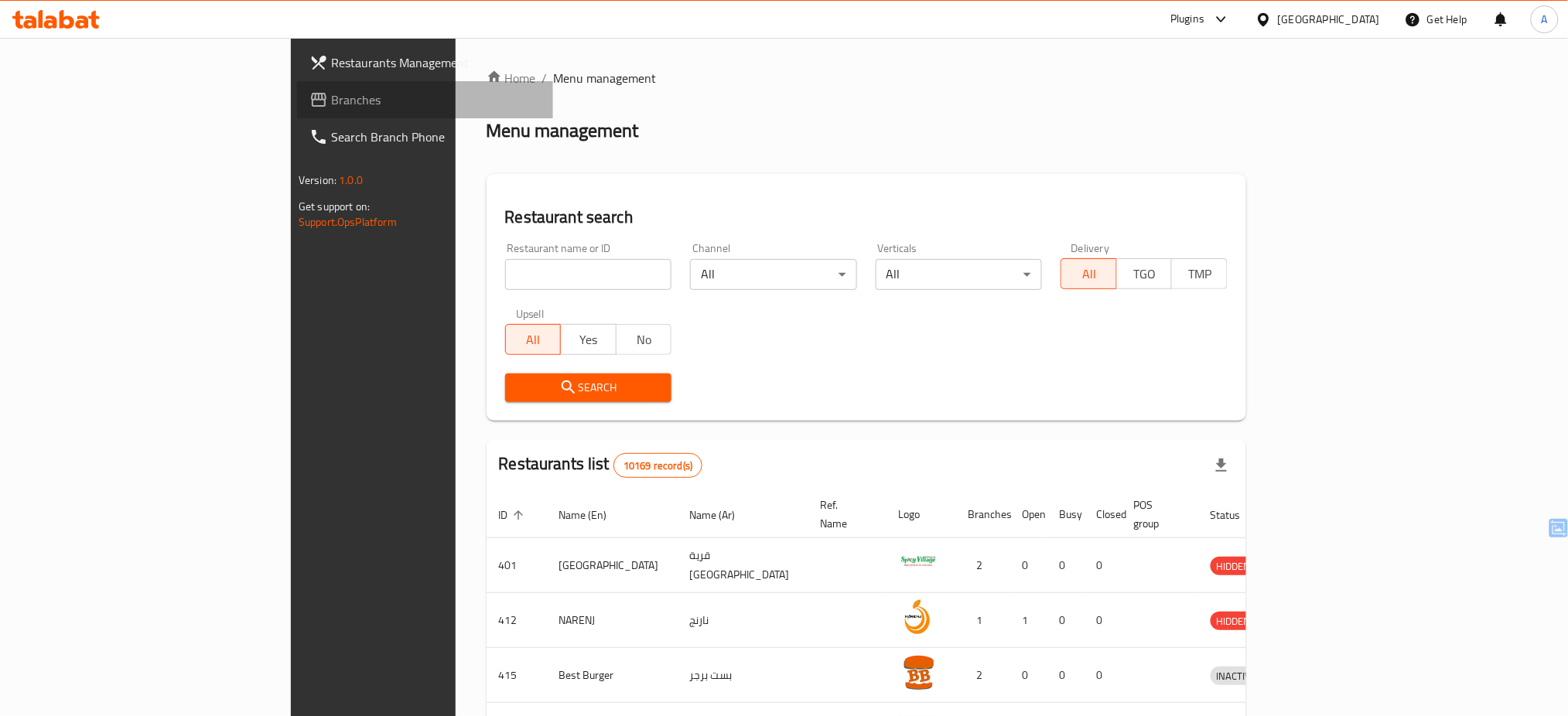
click at [297, 82] on link "Branches" at bounding box center [426, 100] width 256 height 37
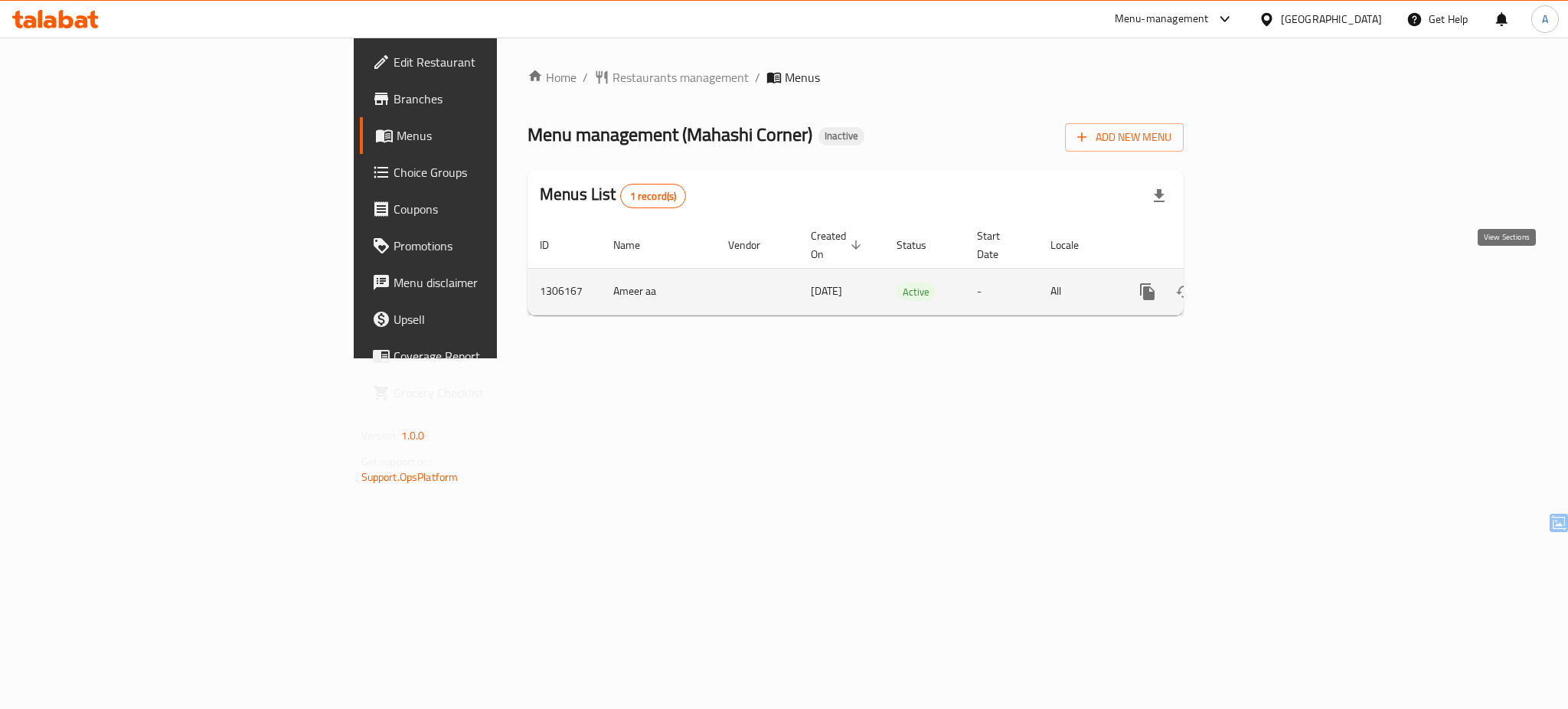
click at [1267, 283] on icon "enhanced table" at bounding box center [1258, 292] width 18 height 18
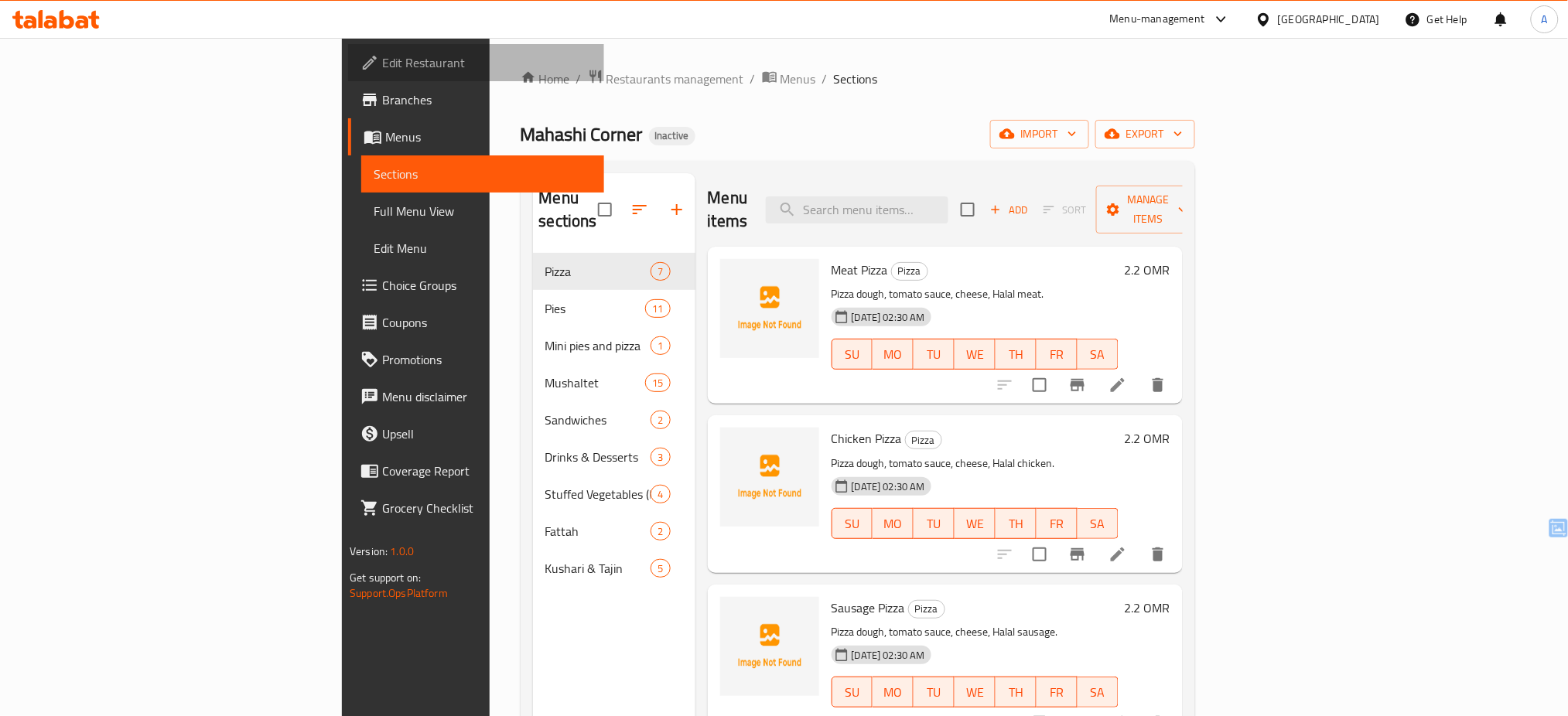
click at [382, 61] on span "Edit Restaurant" at bounding box center [487, 63] width 210 height 19
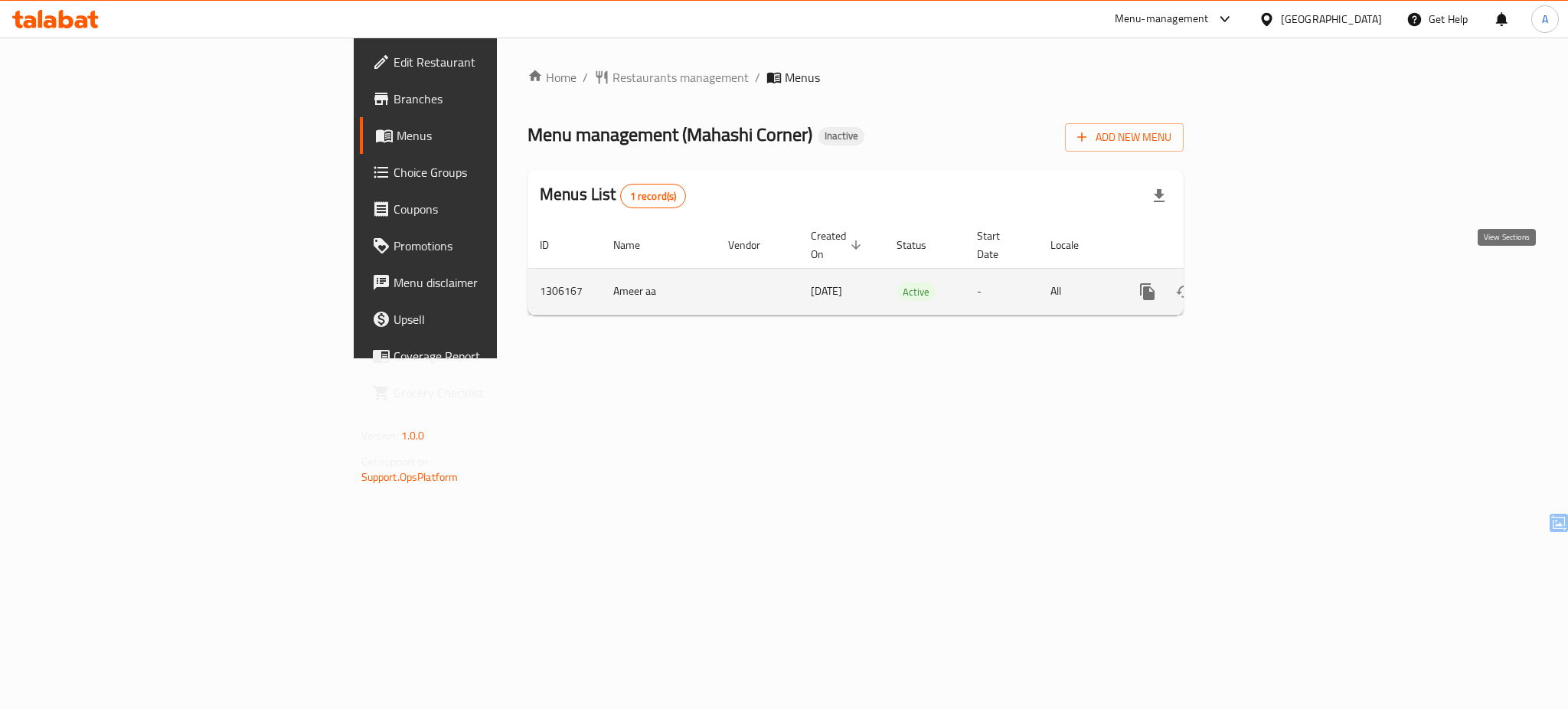
click at [1267, 283] on icon "enhanced table" at bounding box center [1258, 292] width 18 height 18
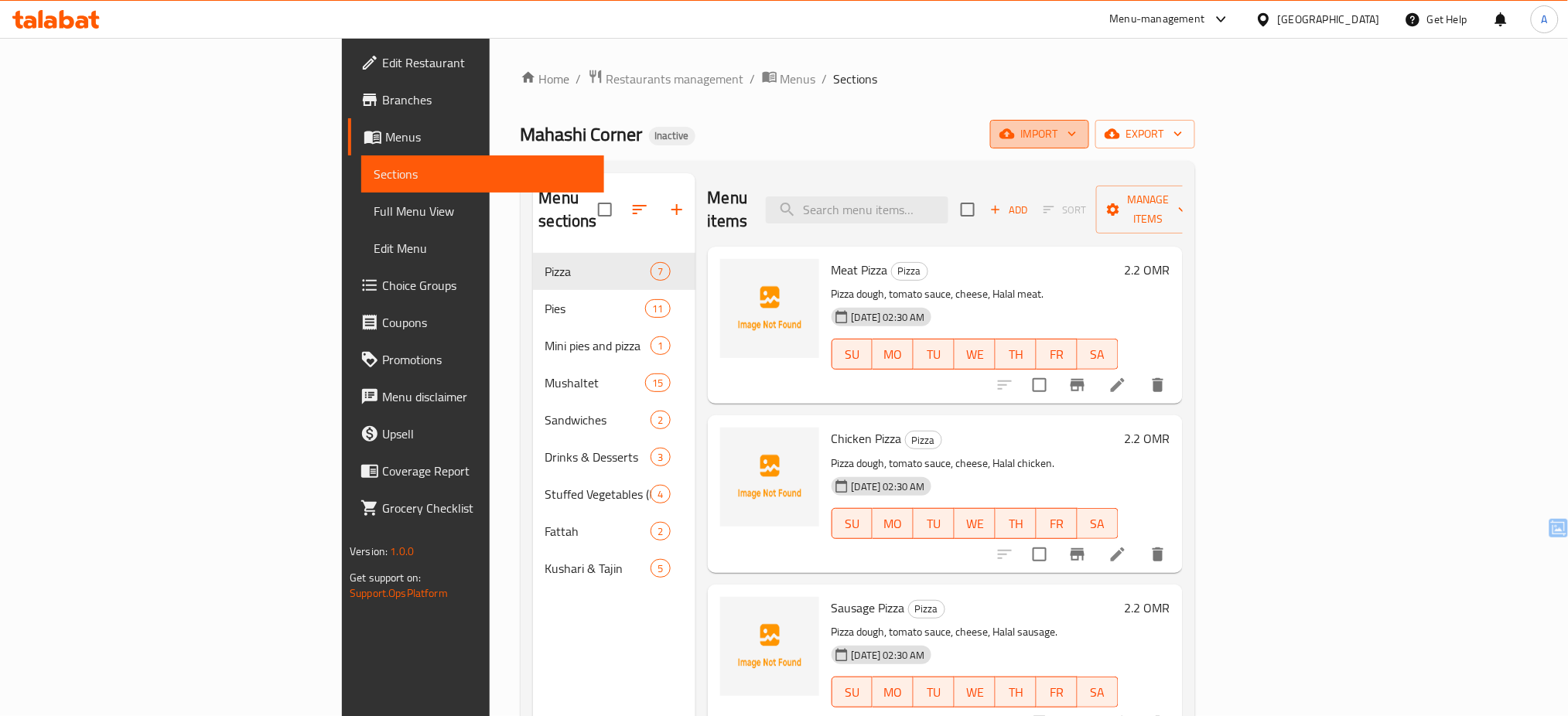
click at [1077, 137] on span "import" at bounding box center [1040, 134] width 75 height 19
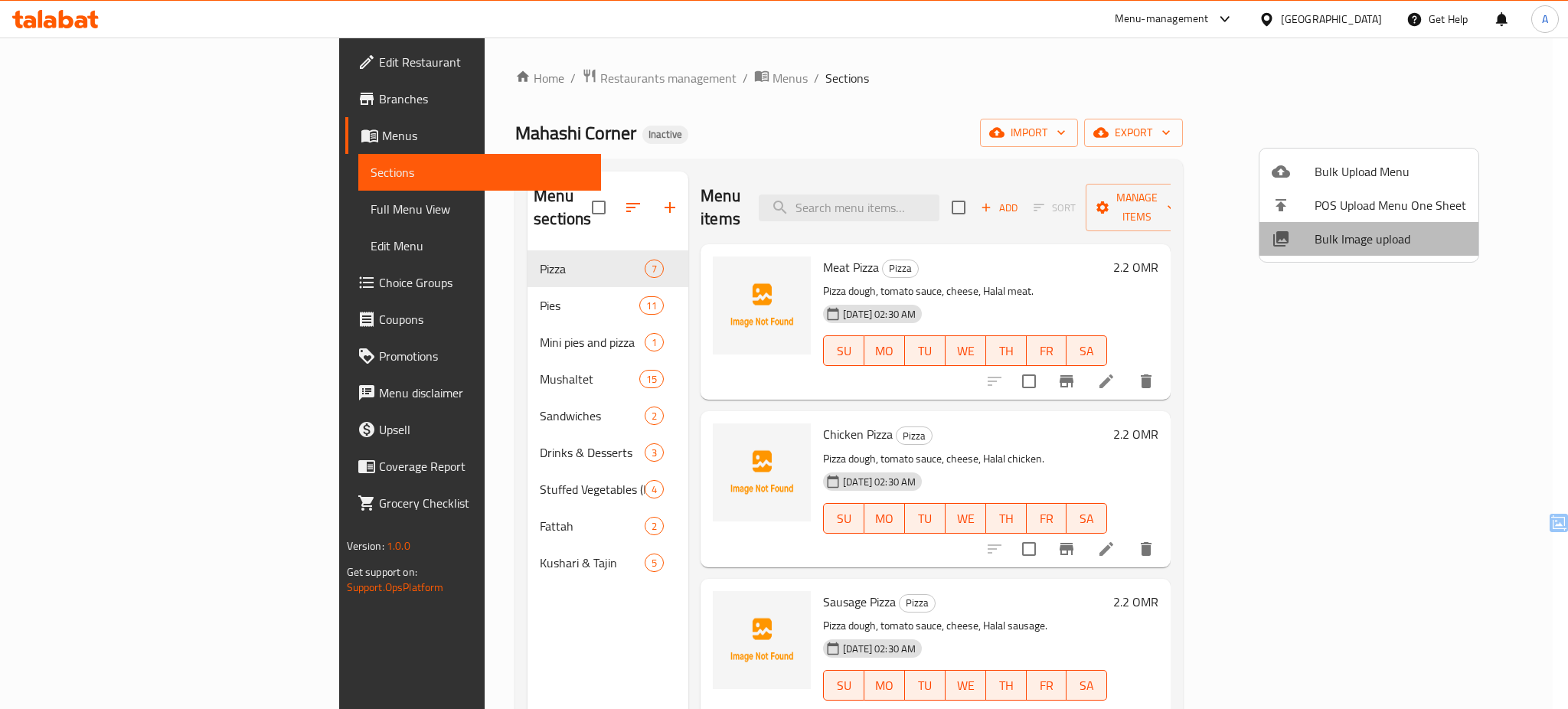
click at [1387, 248] on span "Bulk Image upload" at bounding box center [1390, 239] width 151 height 18
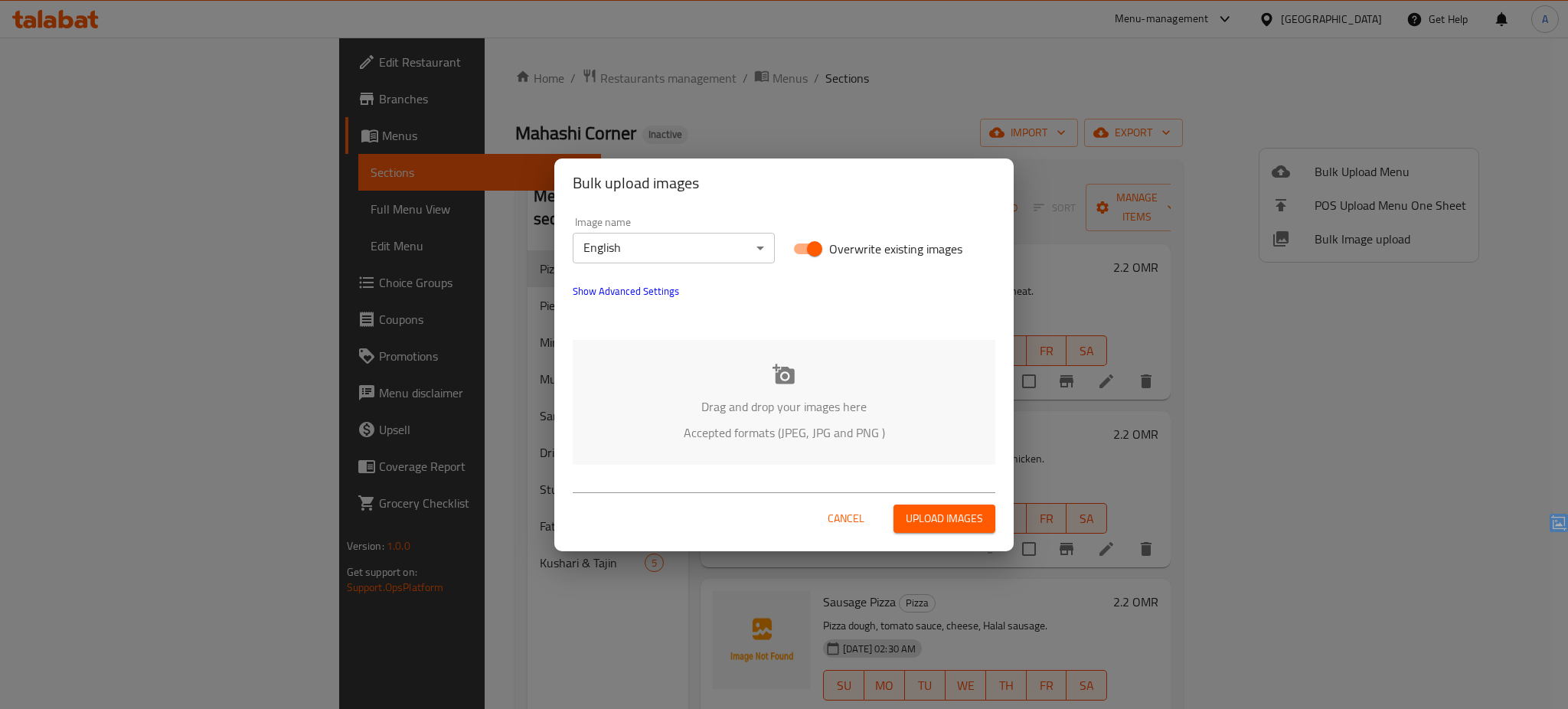
click at [839, 240] on span "Overwrite existing images" at bounding box center [895, 249] width 133 height 18
click at [839, 238] on input "Overwrite existing images" at bounding box center [815, 249] width 88 height 29
checkbox input "false"
click at [801, 358] on div "Drag and drop your images here Accepted formats (JPEG, JPG and PNG )" at bounding box center [784, 402] width 423 height 125
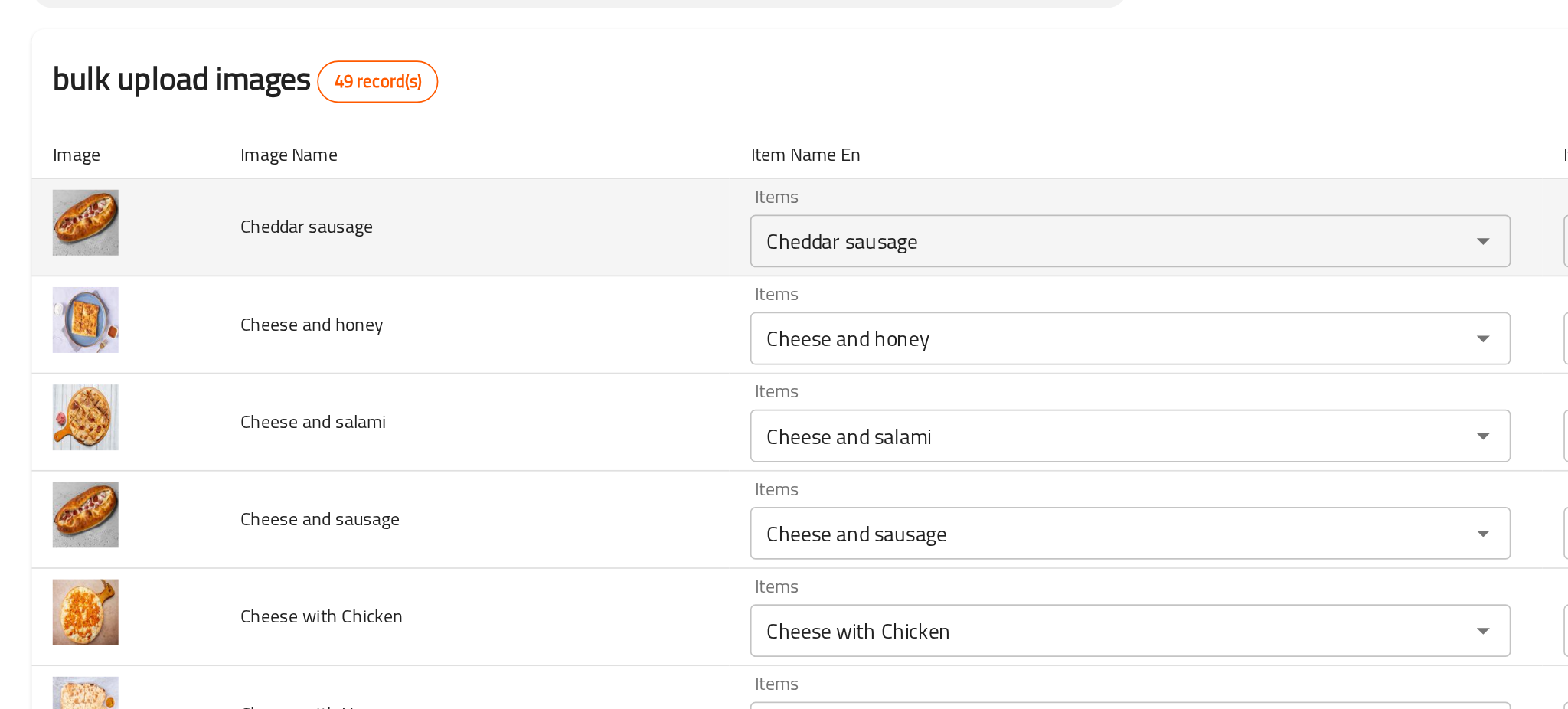
click at [282, 249] on td "Cheddar sausage" at bounding box center [276, 263] width 297 height 57
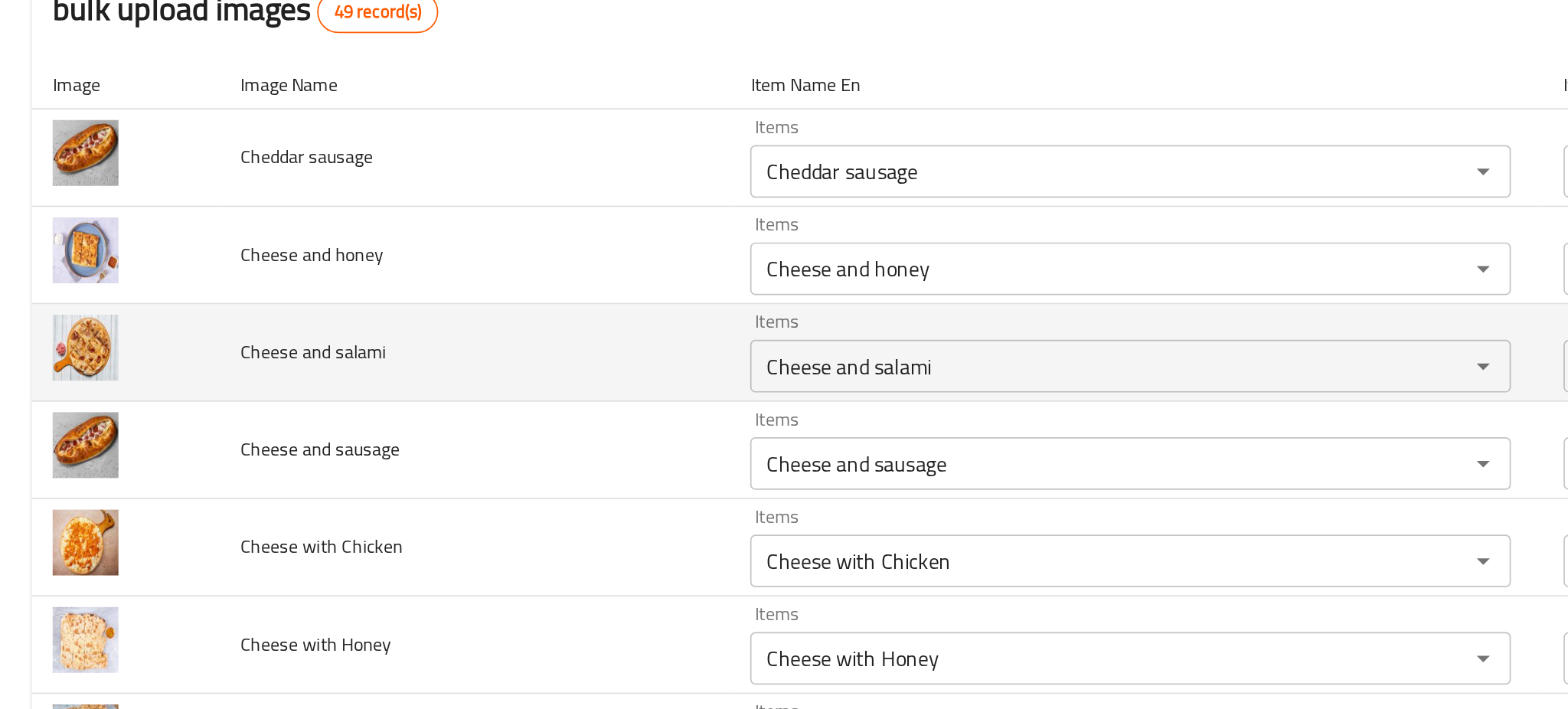
click at [286, 323] on td "Cheese and salami" at bounding box center [276, 335] width 297 height 57
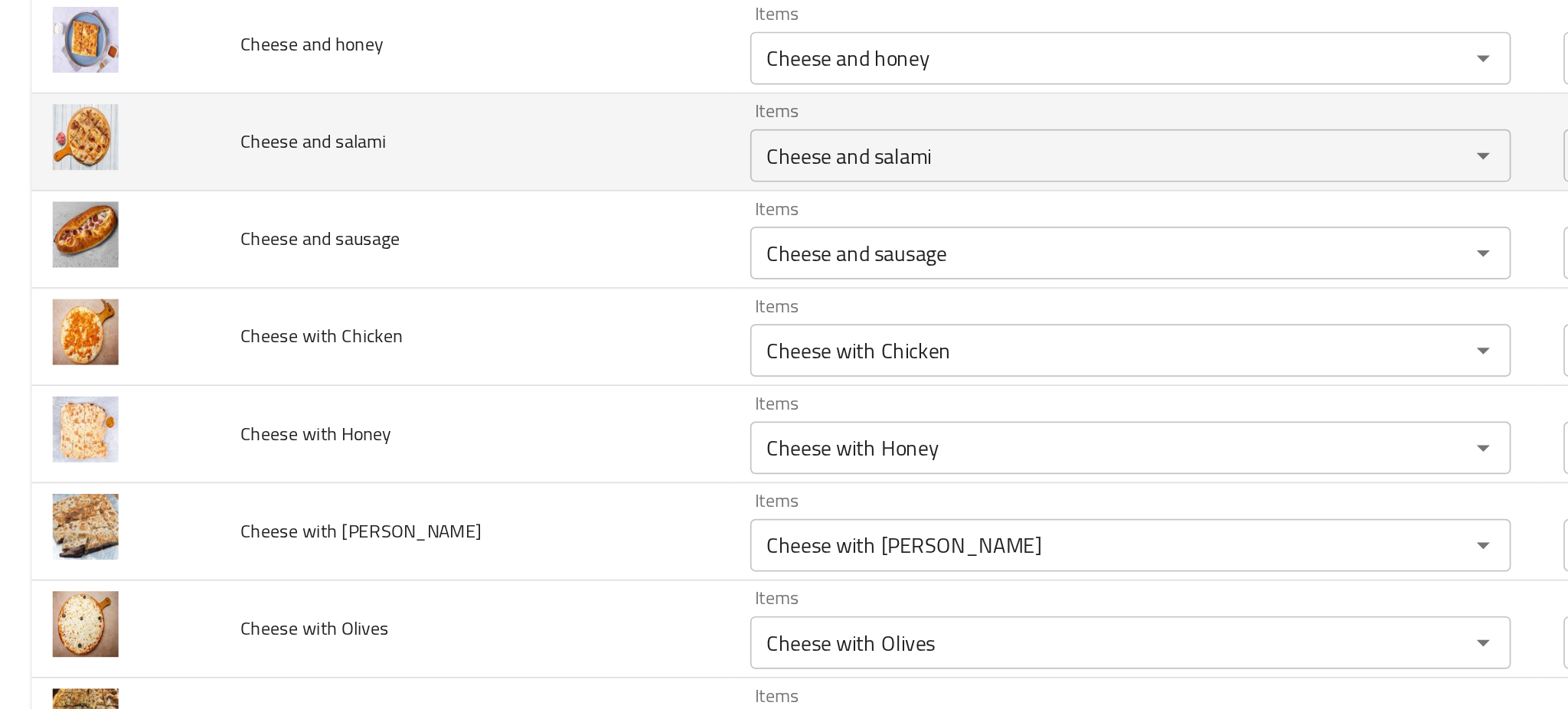
scroll to position [204, 0]
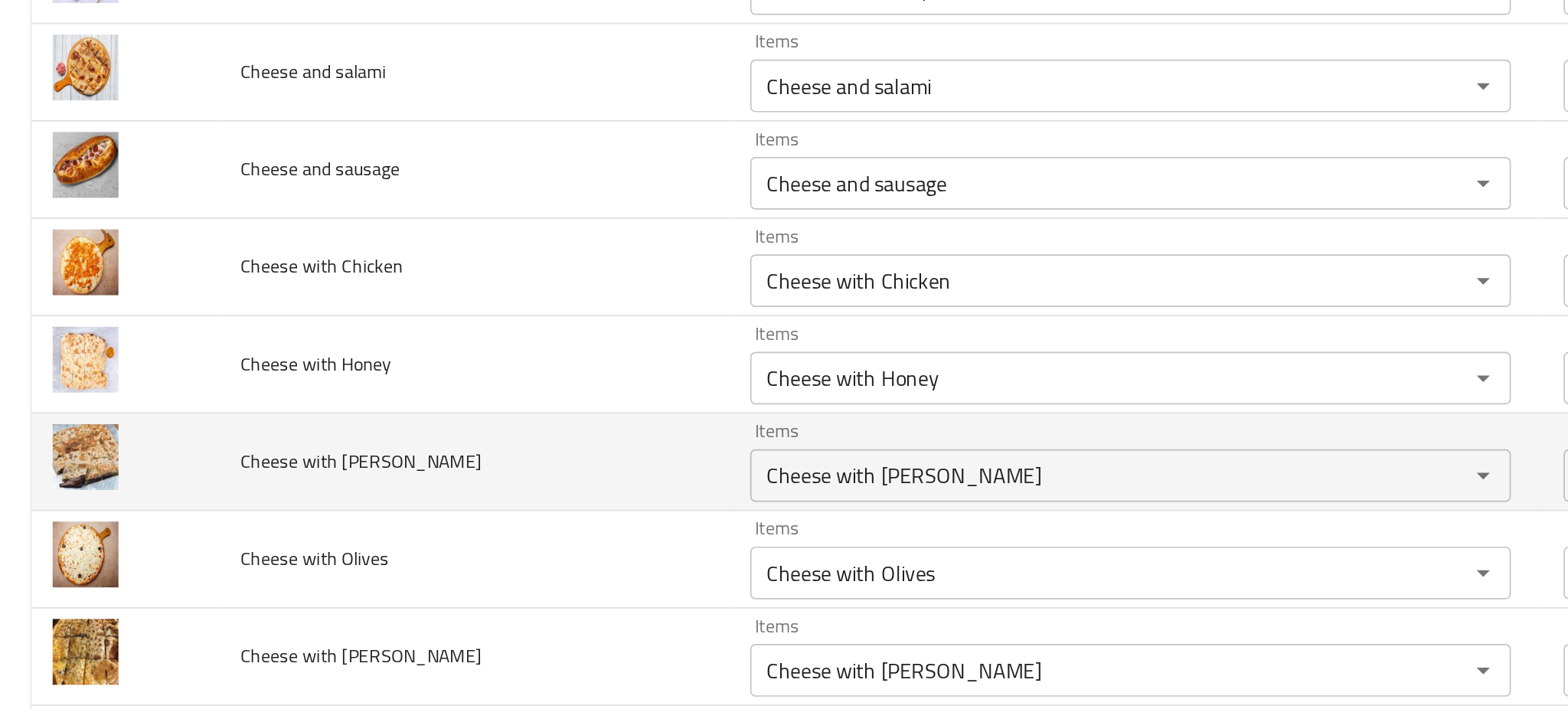
click at [304, 410] on td "Cheese with [PERSON_NAME]" at bounding box center [276, 399] width 297 height 57
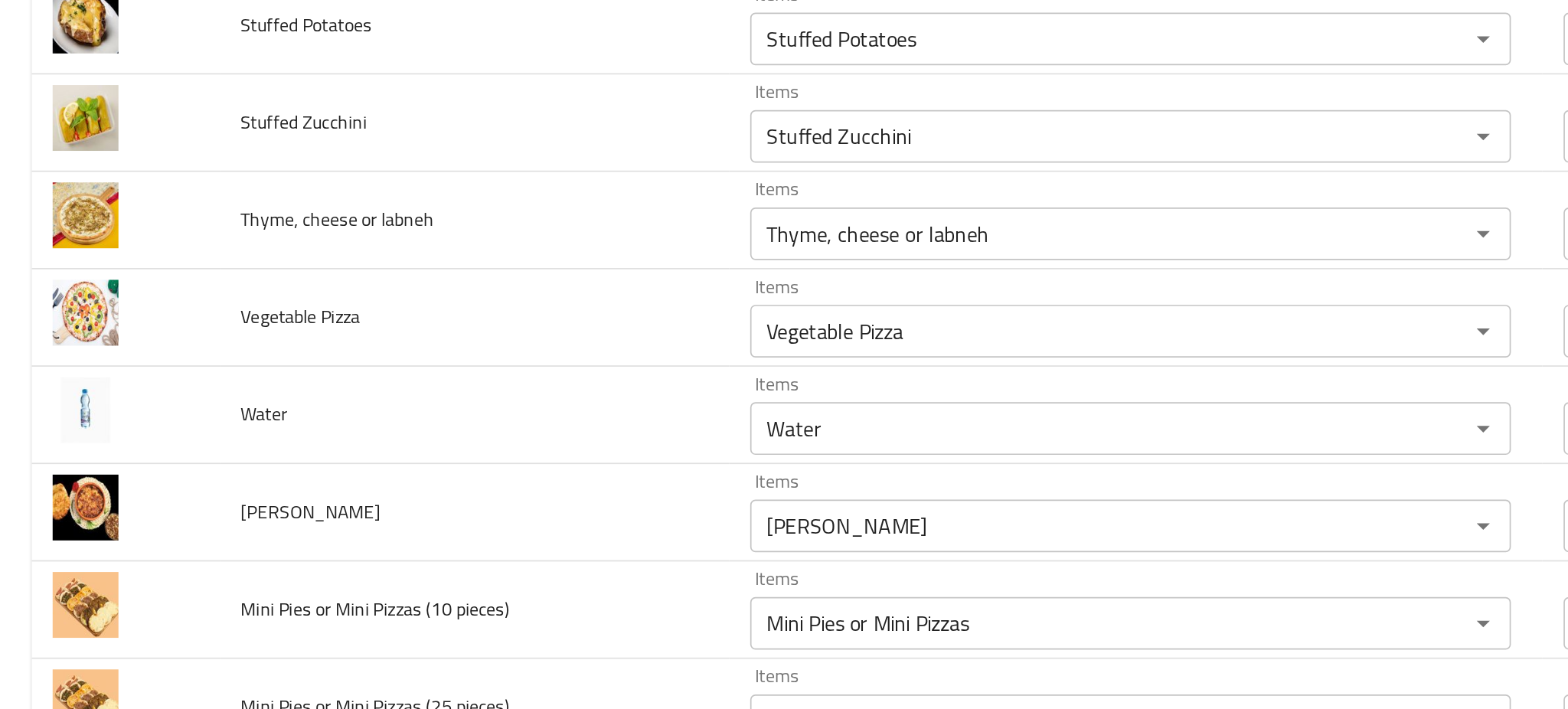
scroll to position [2335, 0]
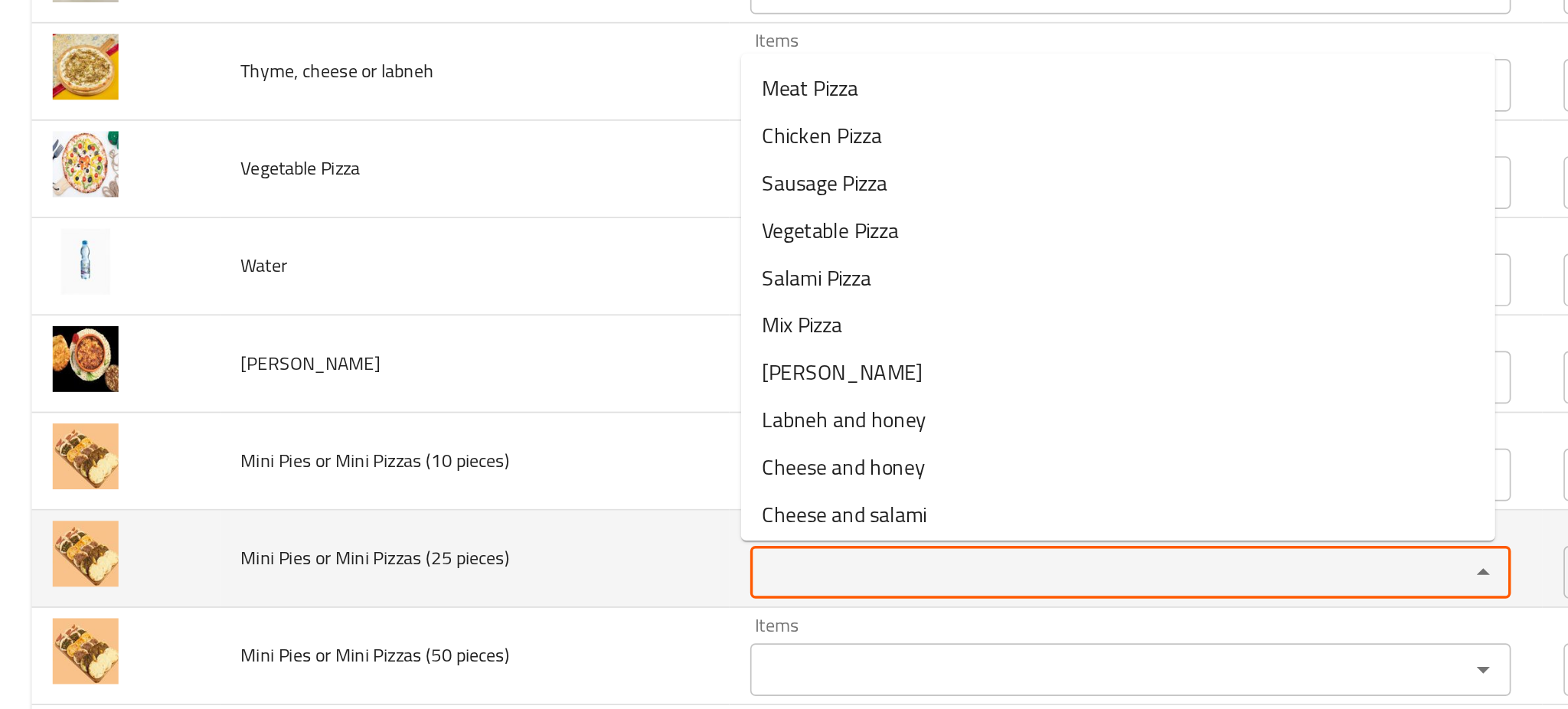
click at [480, 534] on pieces\) "Items" at bounding box center [635, 544] width 388 height 22
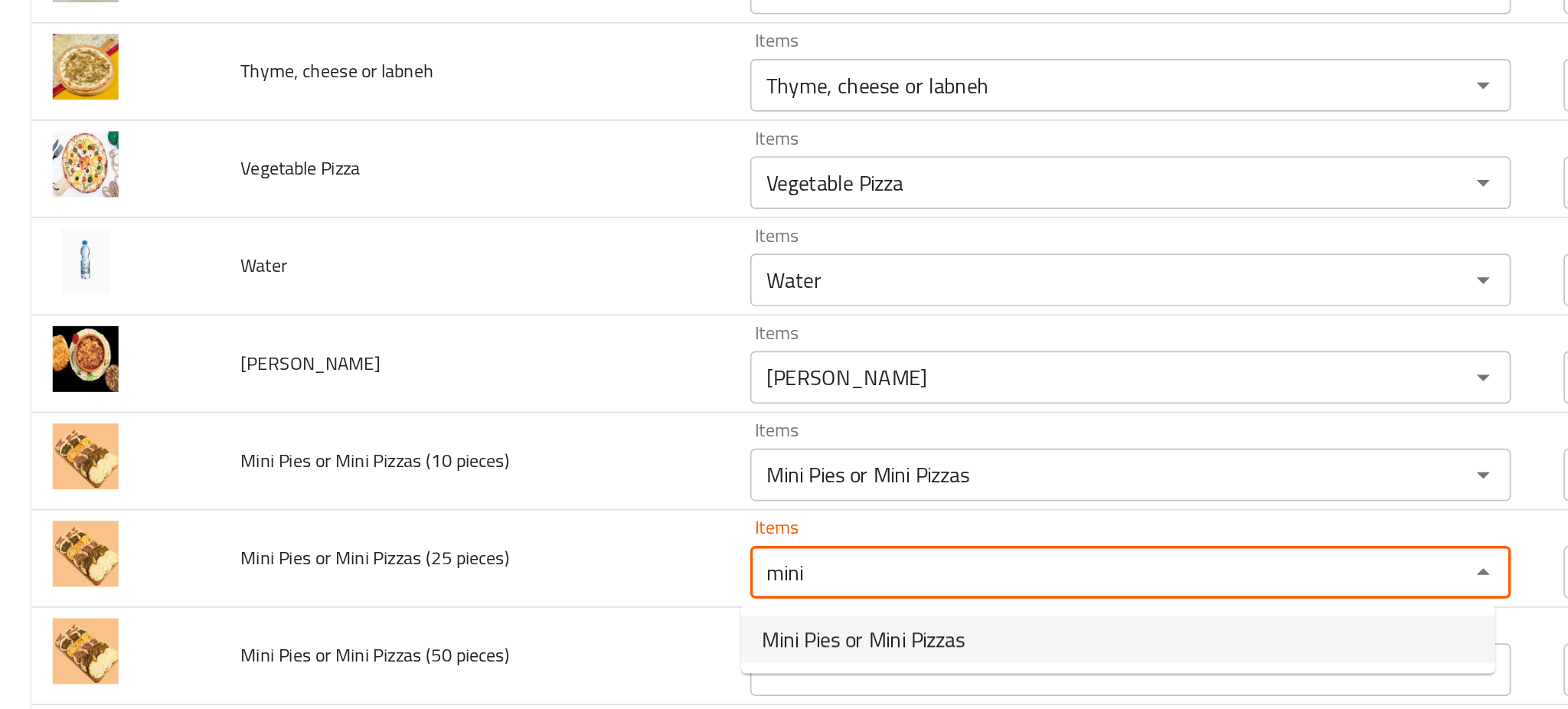
click at [473, 581] on span "Mini Pies or Mini Pizzas" at bounding box center [502, 584] width 118 height 18
type pieces\) "Mini Pies or Mini Pizzas"
type pieces\)-ar "فطائر ميني أو بيتزا ميني"
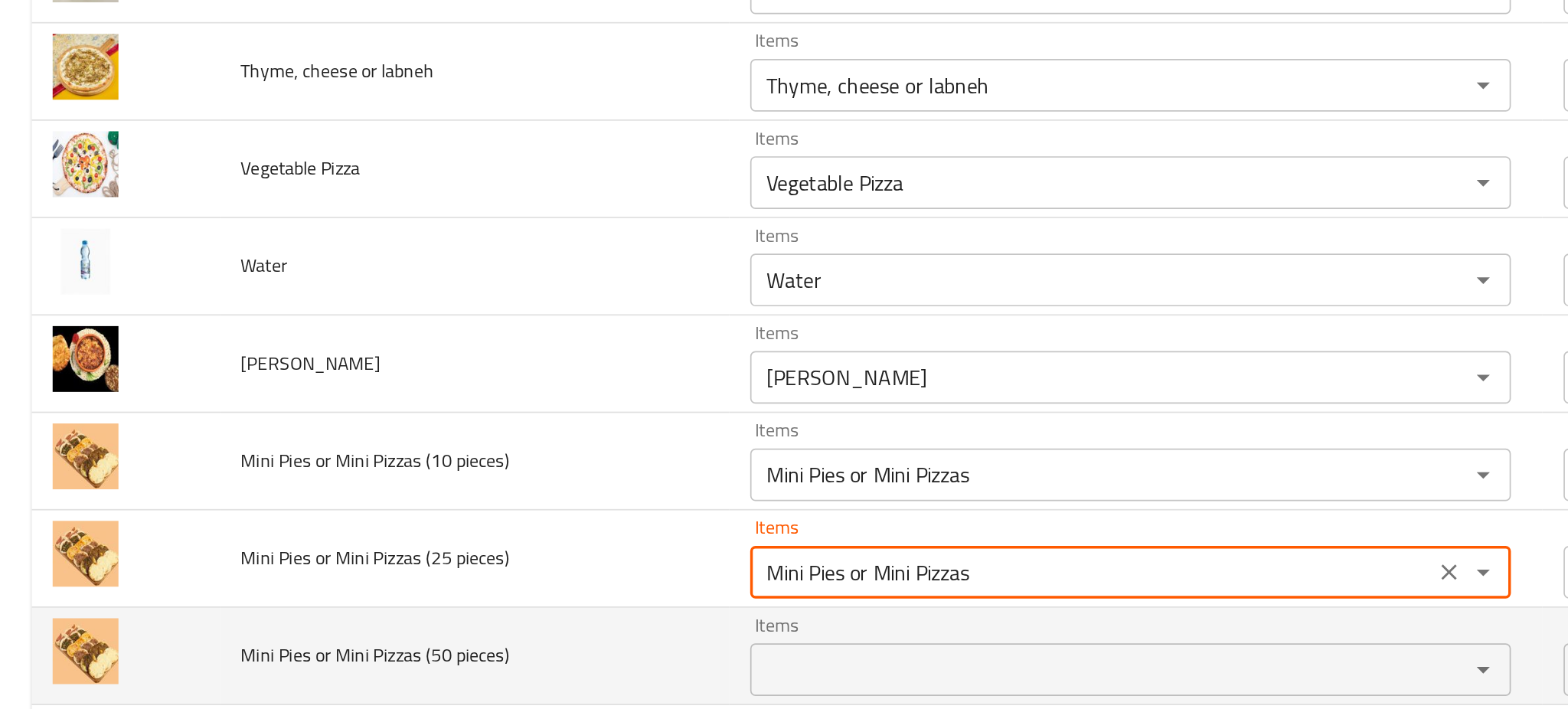
type pieces\) "Mini Pies or Mini Pizzas"
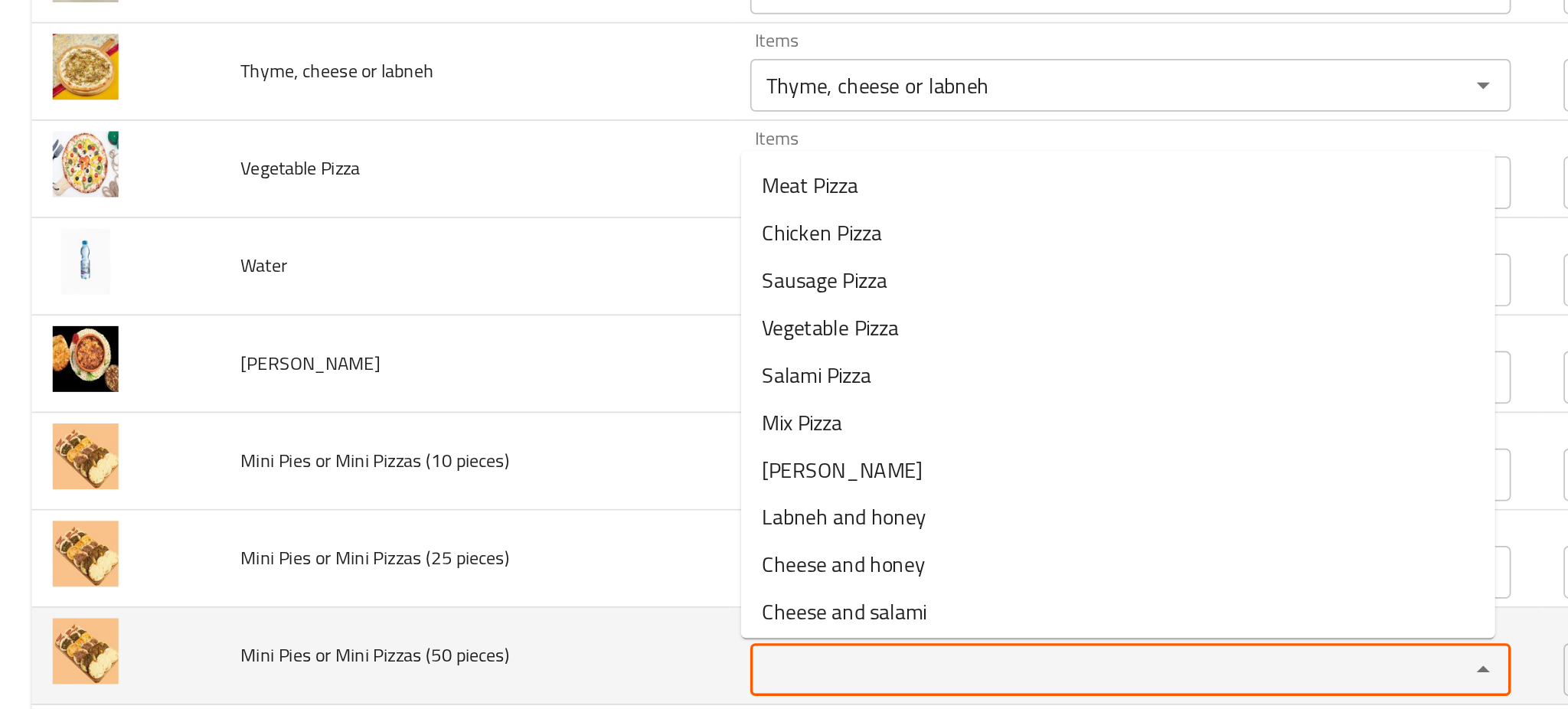
click at [470, 598] on pieces\) "Items" at bounding box center [635, 601] width 388 height 22
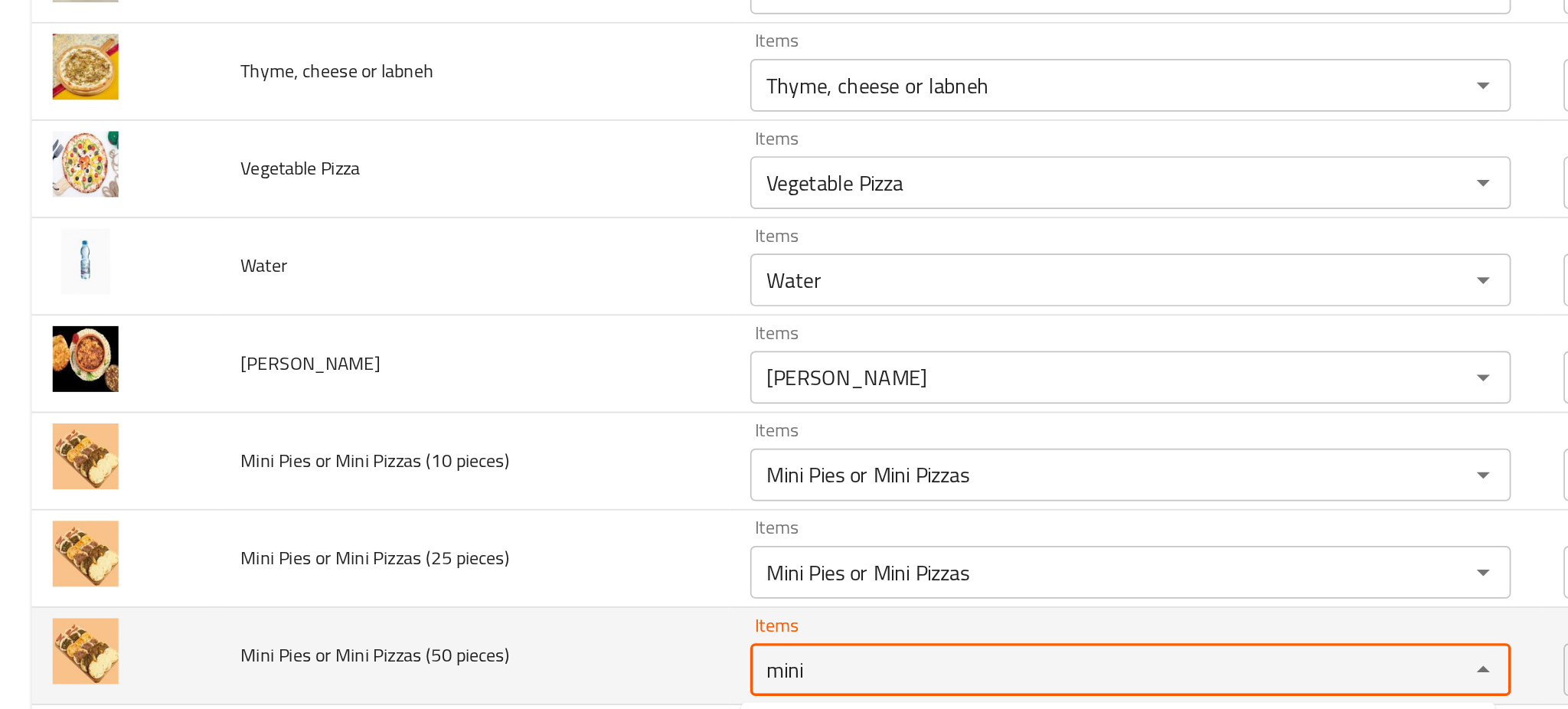
type pieces\) "mini"
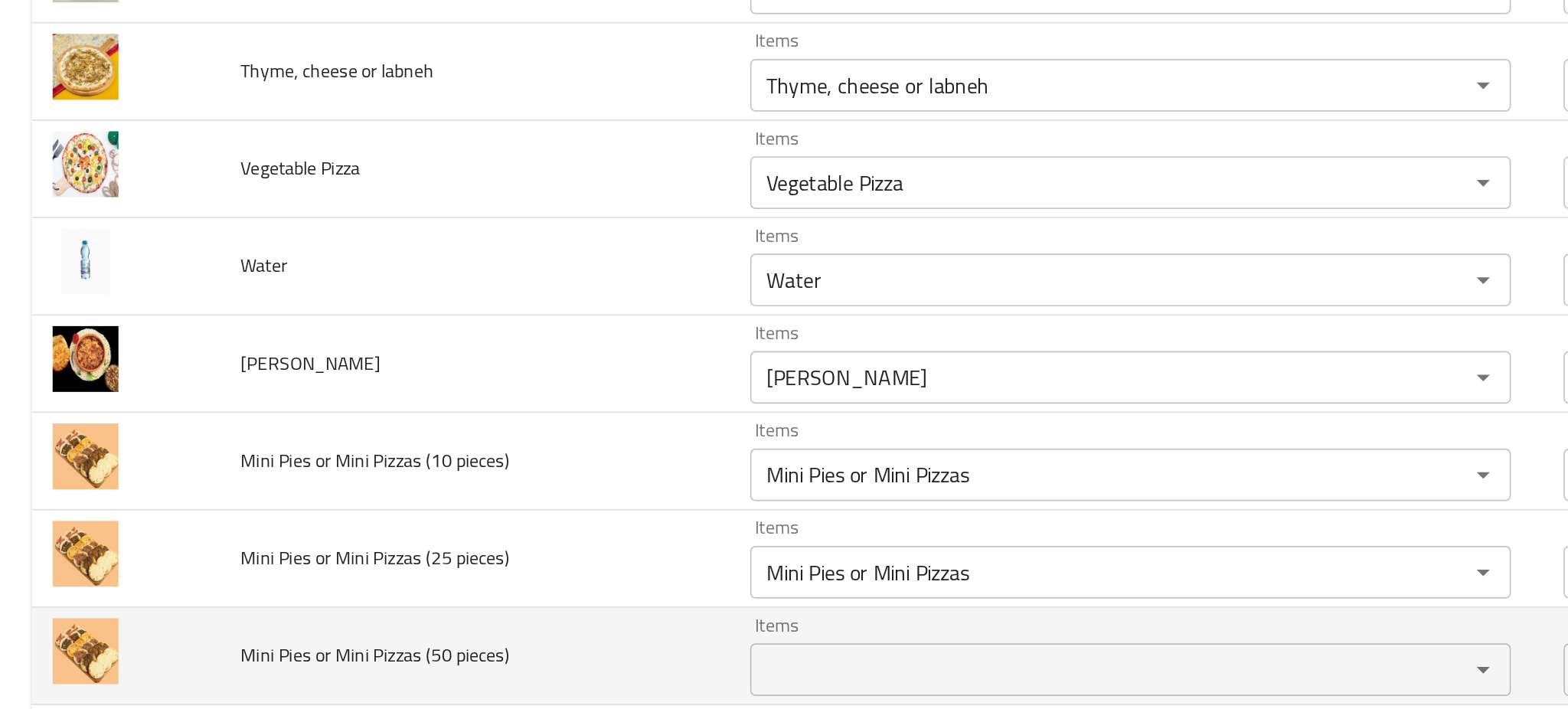
click at [373, 589] on td "Mini Pies or Mini Pizzas (50 pieces)" at bounding box center [276, 594] width 297 height 57
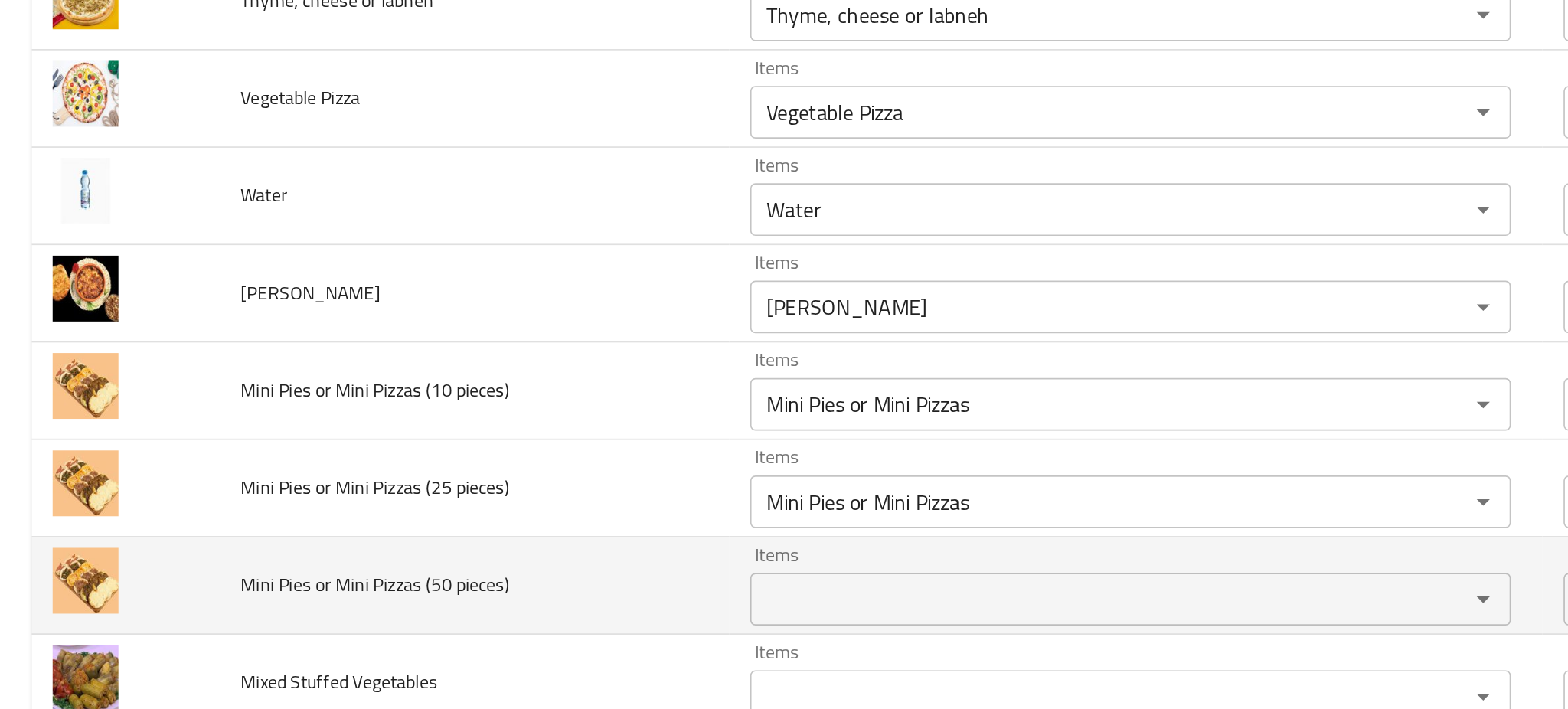
scroll to position [0, 0]
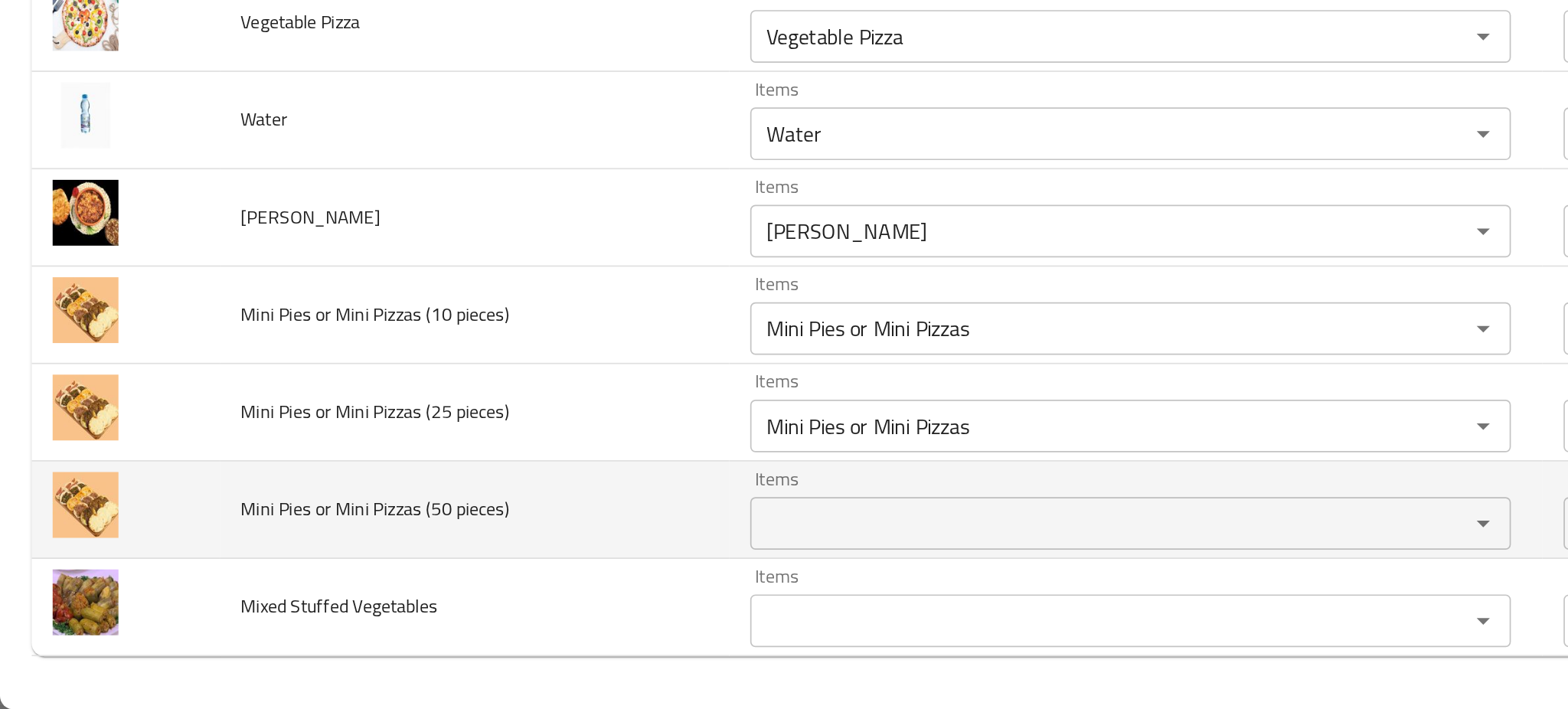
click at [503, 590] on div "Items" at bounding box center [658, 601] width 443 height 31
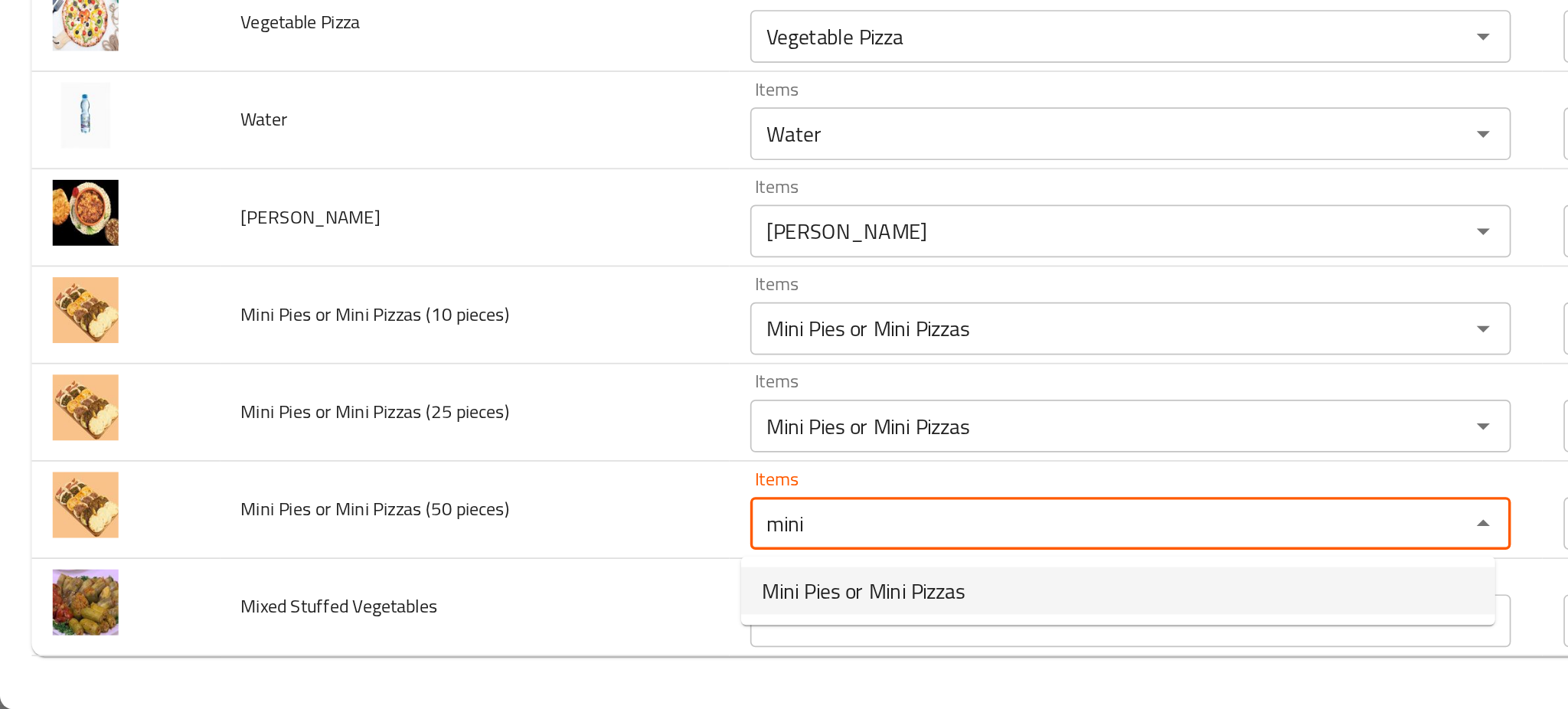
click at [484, 635] on span "Mini Pies or Mini Pizzas" at bounding box center [502, 641] width 118 height 18
type pieces\) "Mini Pies or Mini Pizzas"
type pieces\)-ar "فطائر ميني أو بيتزا ميني"
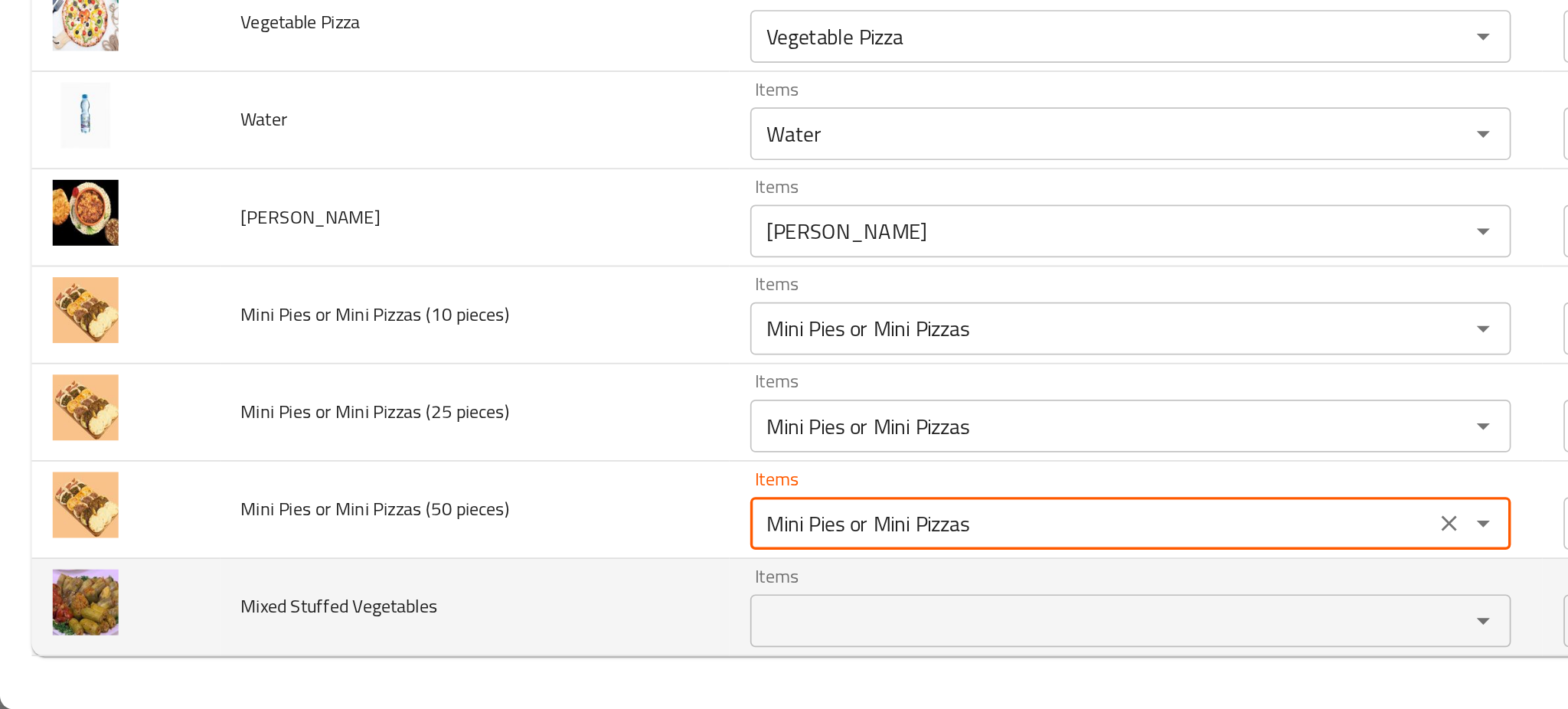
type pieces\) "Mini Pies or Mini Pizzas"
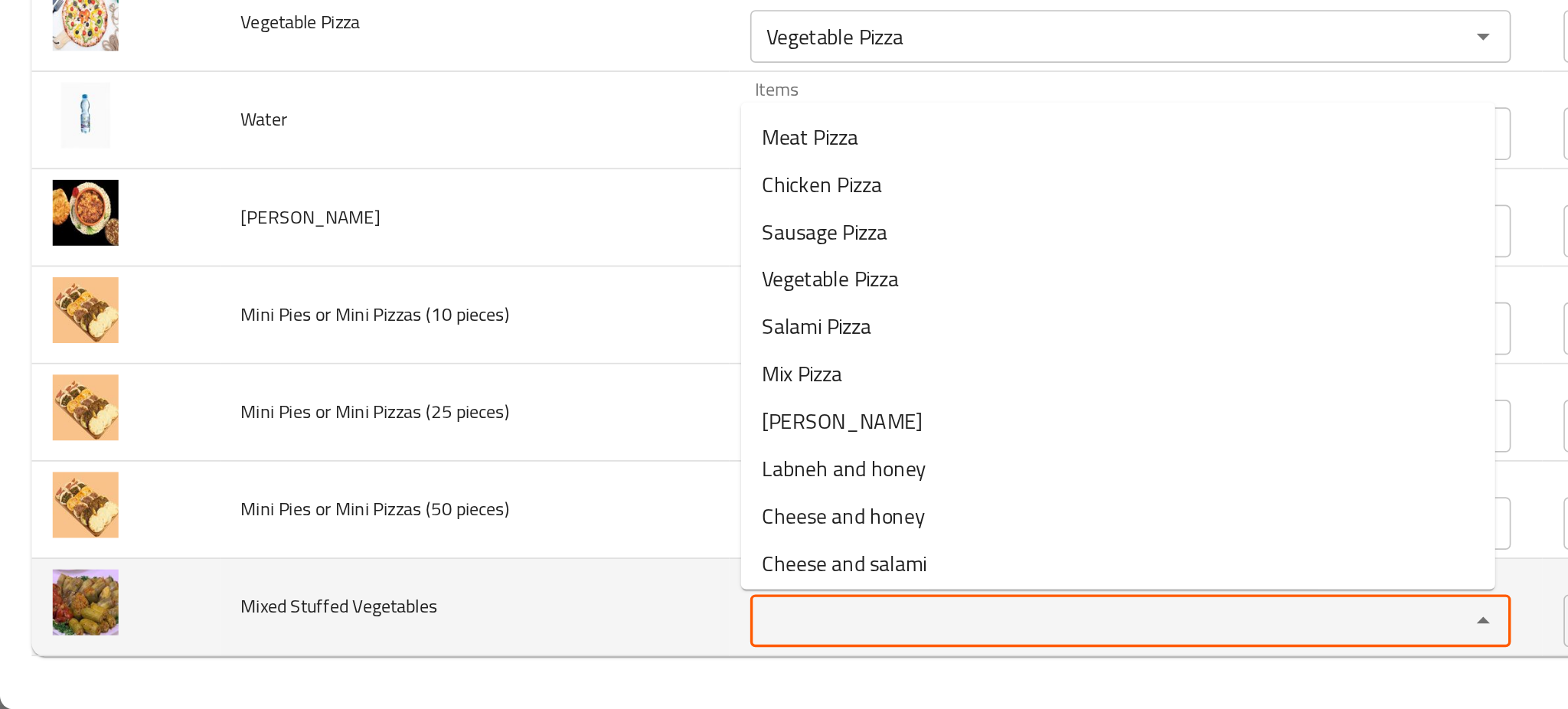
click at [472, 663] on Vegetables "Items" at bounding box center [635, 658] width 388 height 22
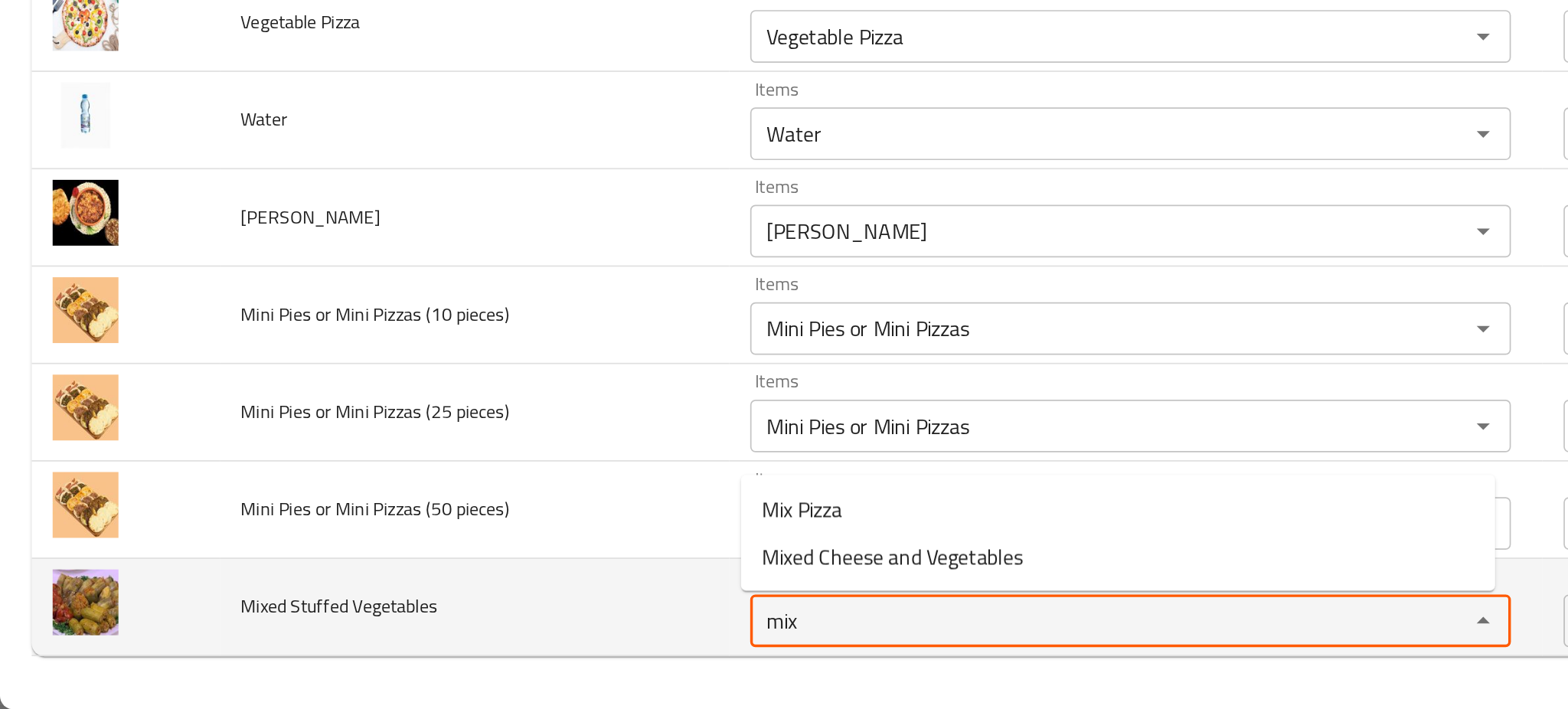
type Vegetables "mix"
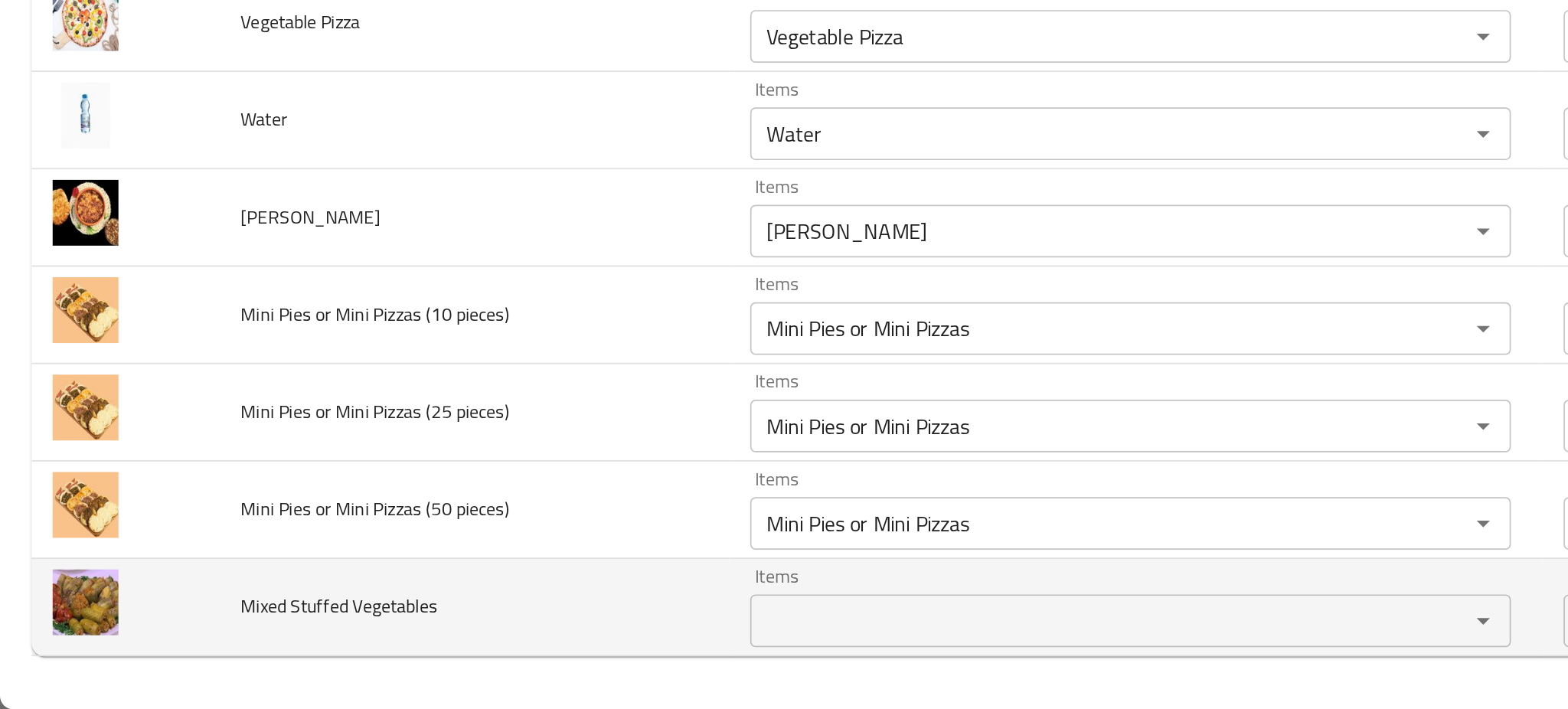
click at [339, 646] on td "Mixed Stuffed Vegetables" at bounding box center [276, 651] width 297 height 57
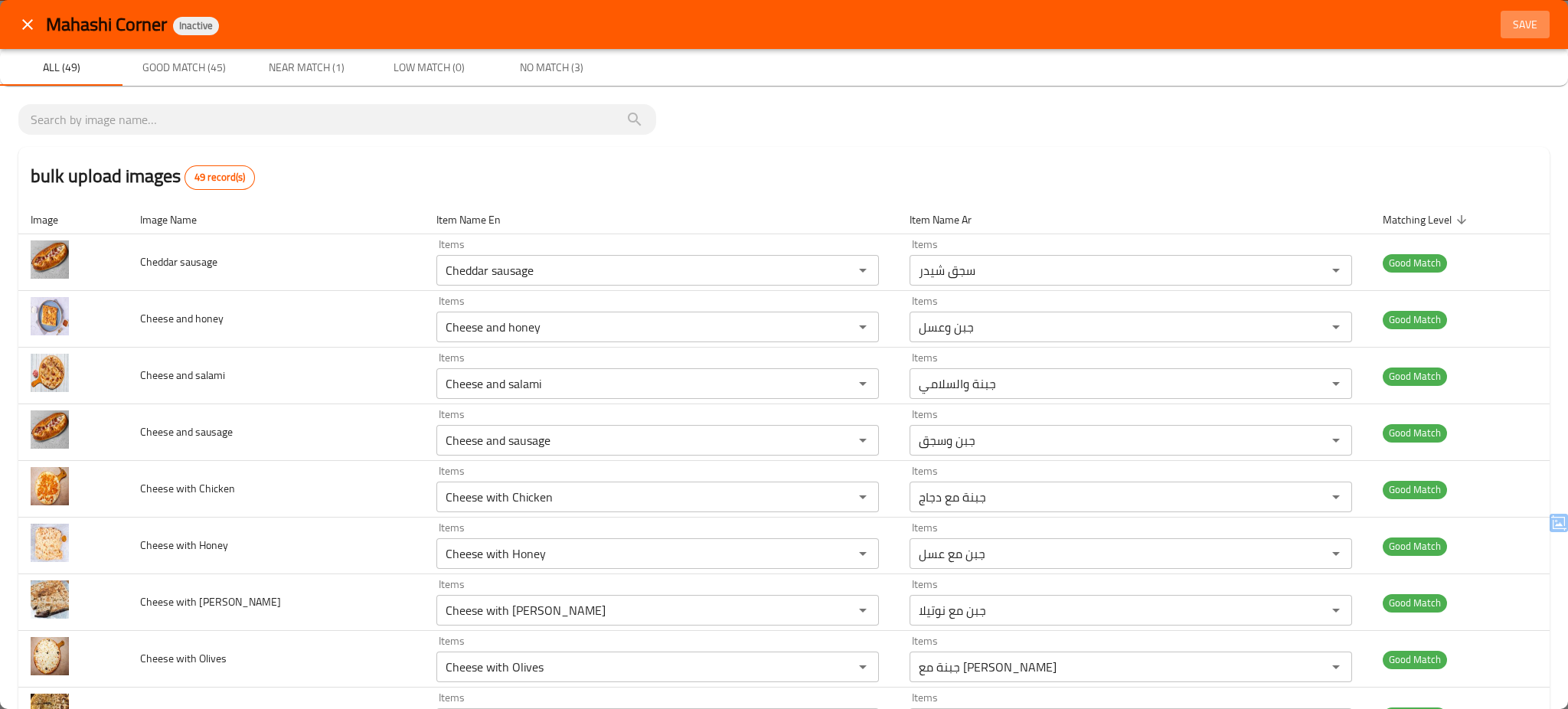
click at [1507, 21] on span "Save" at bounding box center [1525, 25] width 37 height 19
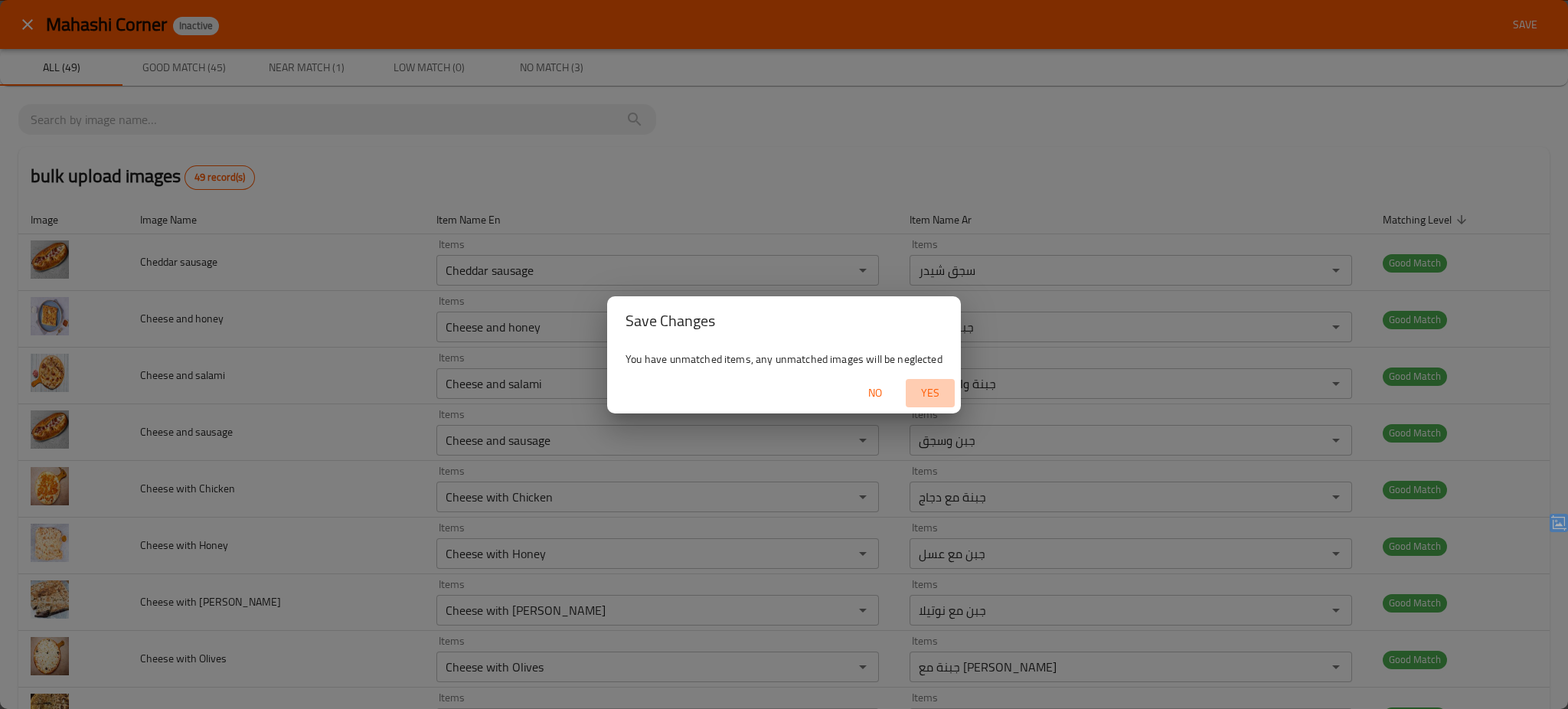
click at [922, 387] on span "Yes" at bounding box center [930, 393] width 37 height 19
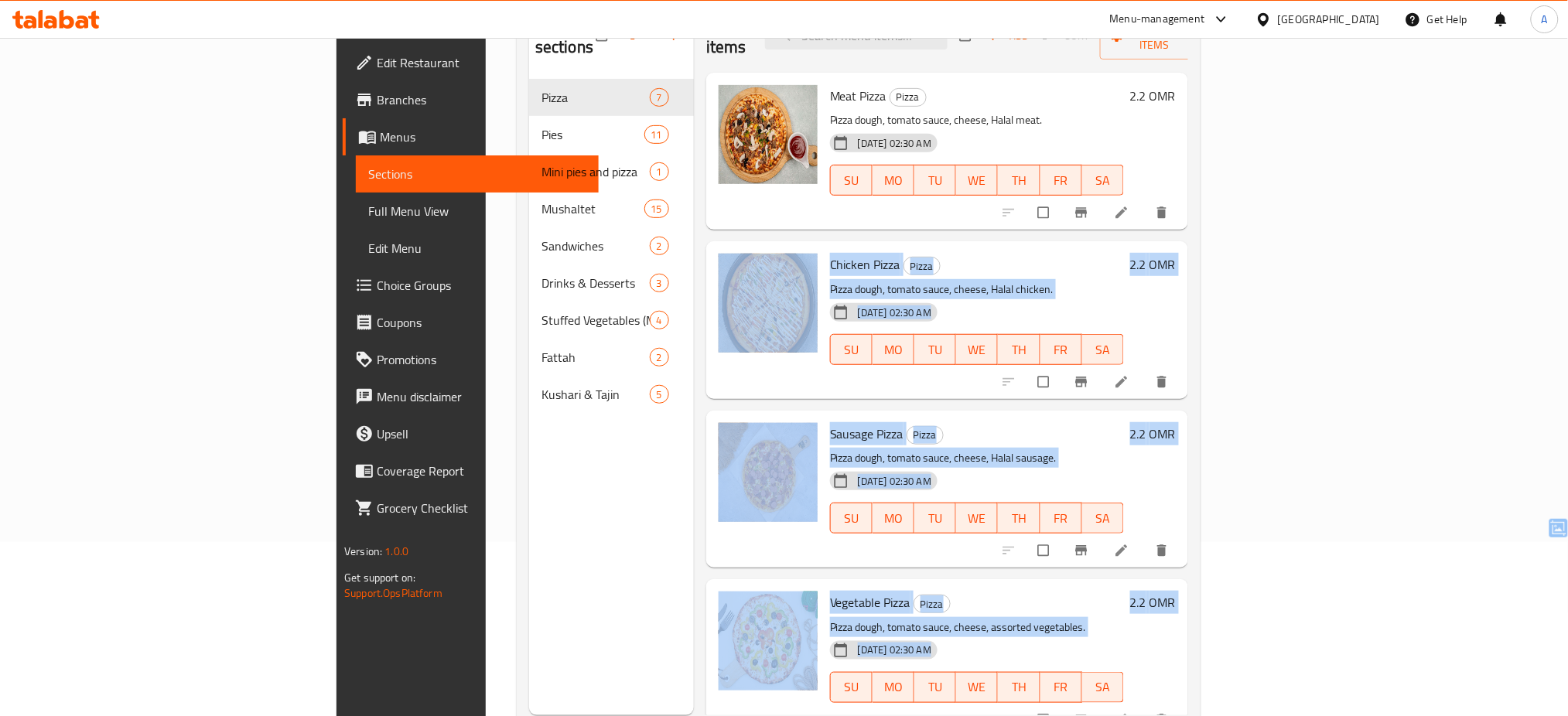
scroll to position [361, 0]
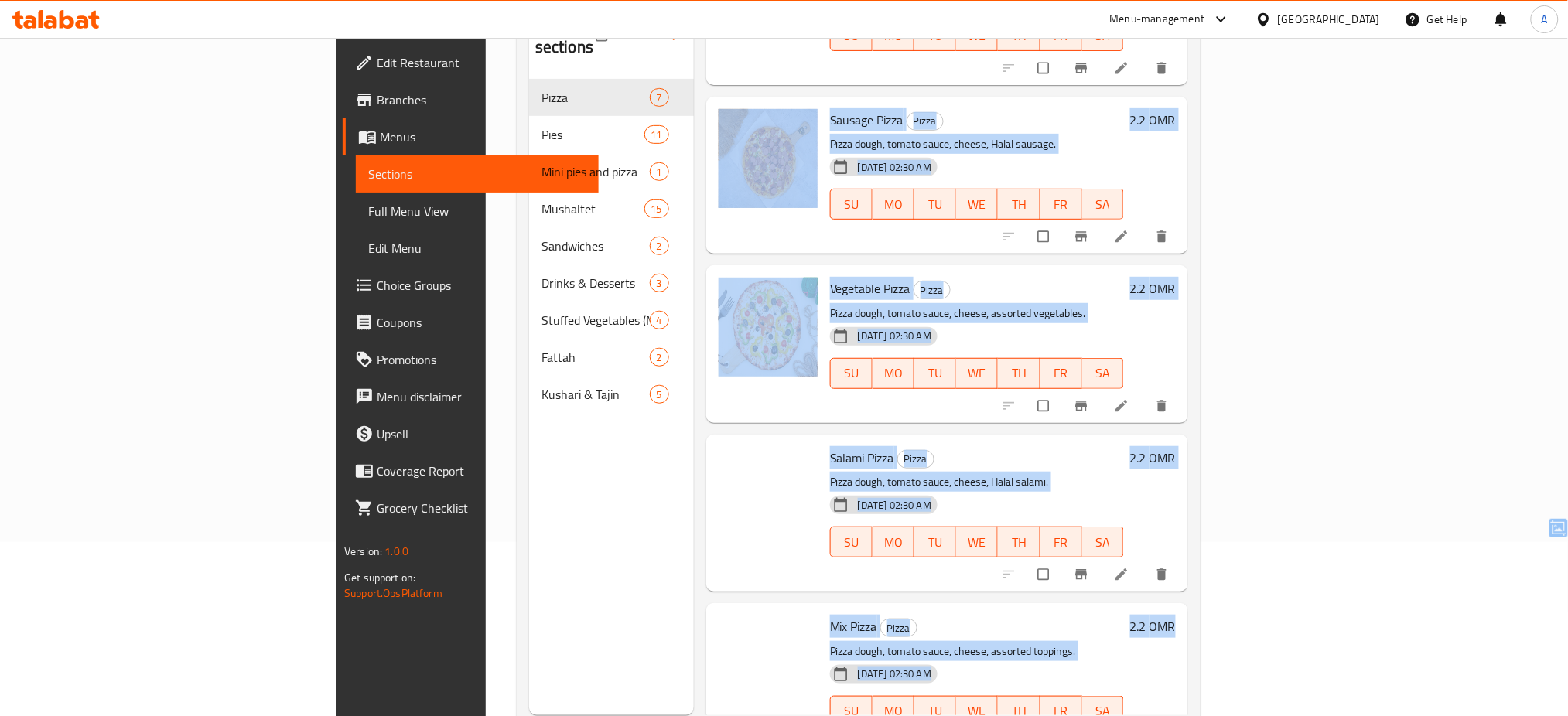
drag, startPoint x: 1509, startPoint y: 293, endPoint x: 1541, endPoint y: 765, distance: 473.1
click at [1541, 542] on html "​ Menu-management Oman Get Help A Edit Restaurant Branches Menus Sections Full …" at bounding box center [784, 184] width 1568 height 716
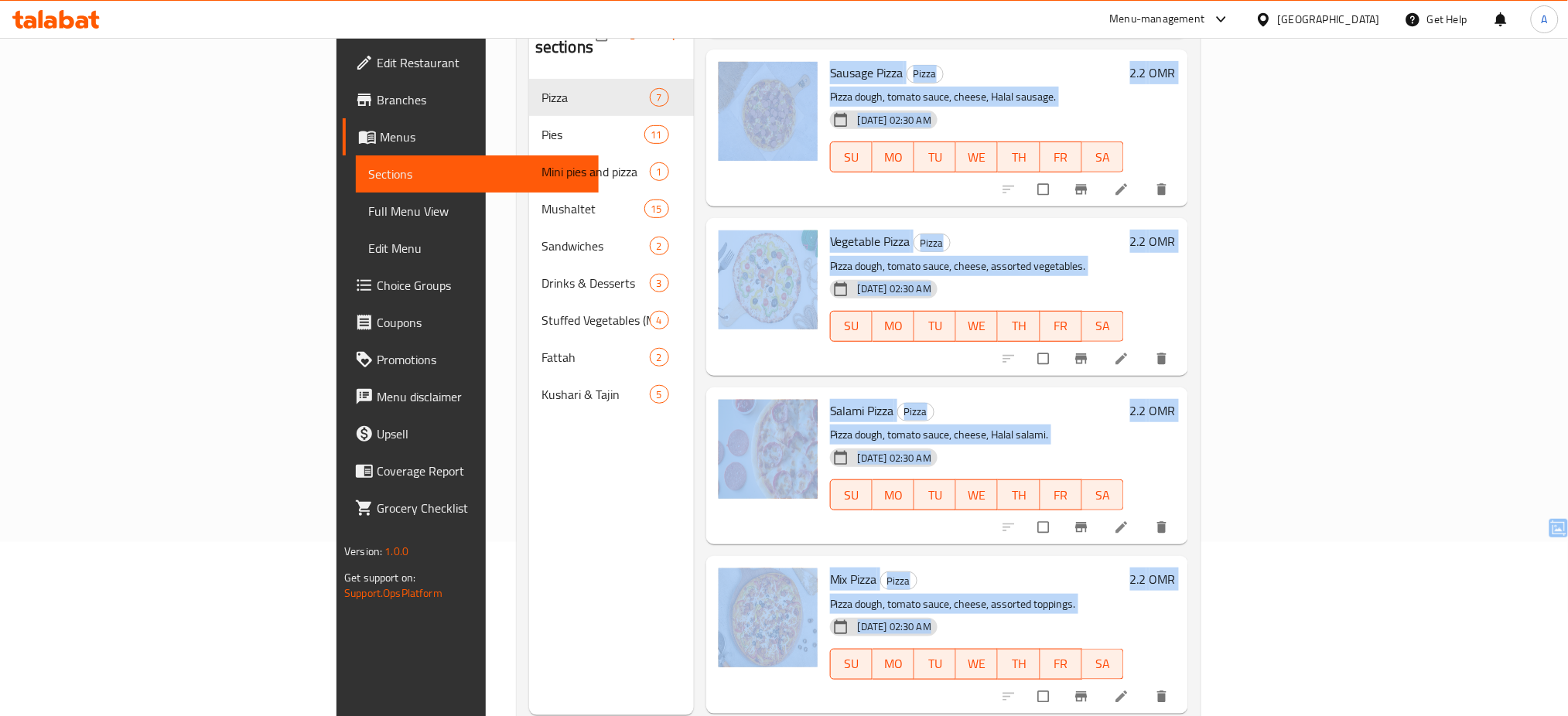
click at [1130, 401] on div "Salami Pizza Pizza Pizza dough, tomato sauce, cheese, Halal salami. 18-08-2025 …" at bounding box center [977, 466] width 306 height 144
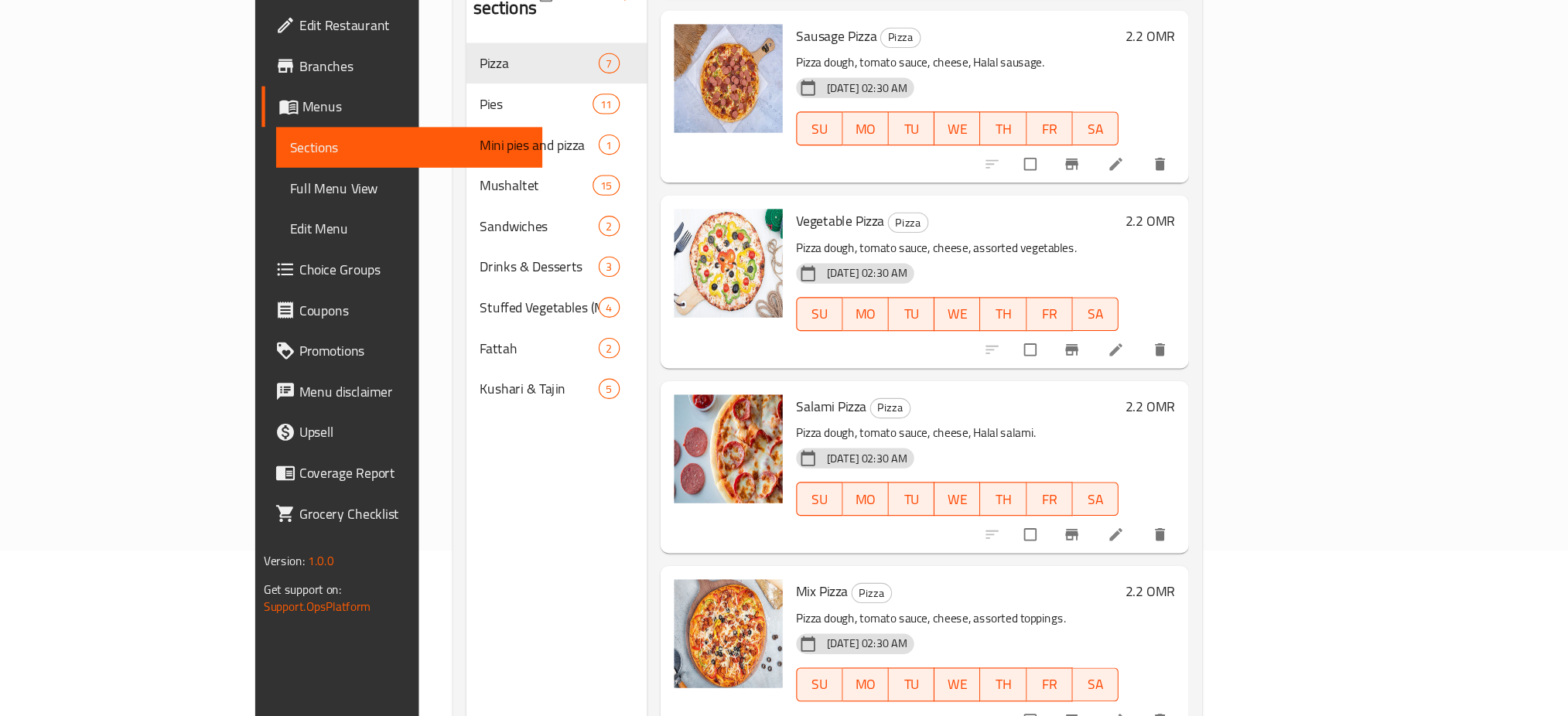
scroll to position [174, 0]
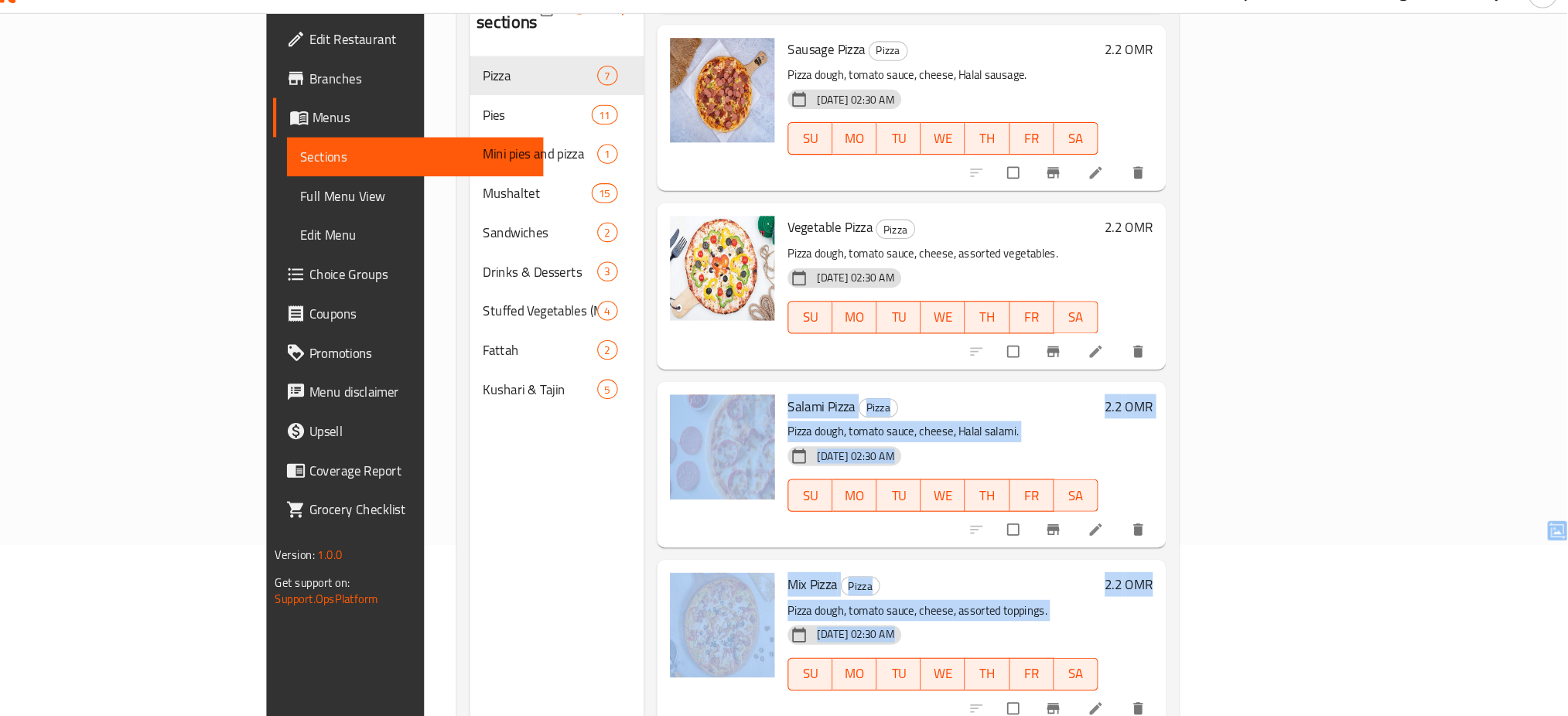
drag, startPoint x: 1509, startPoint y: 317, endPoint x: 1583, endPoint y: 639, distance: 330.4
click at [1568, 542] on html "​ Menu-management Oman Get Help A Edit Restaurant Branches Menus Sections Full …" at bounding box center [784, 184] width 1568 height 716
click at [1130, 443] on div "18-08-2025 02:30 AM SU MO TU WE TH FR SA" at bounding box center [977, 485] width 306 height 84
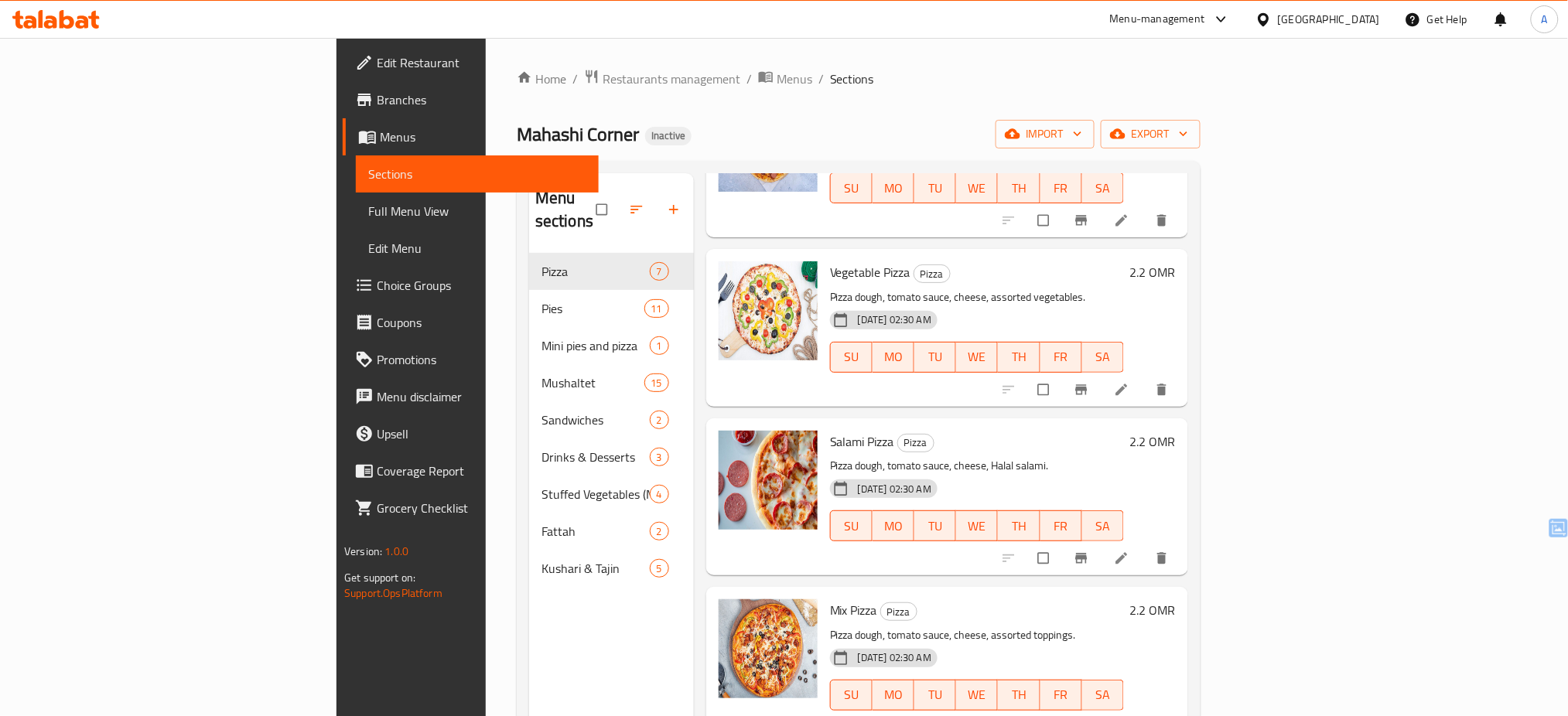
scroll to position [217, 0]
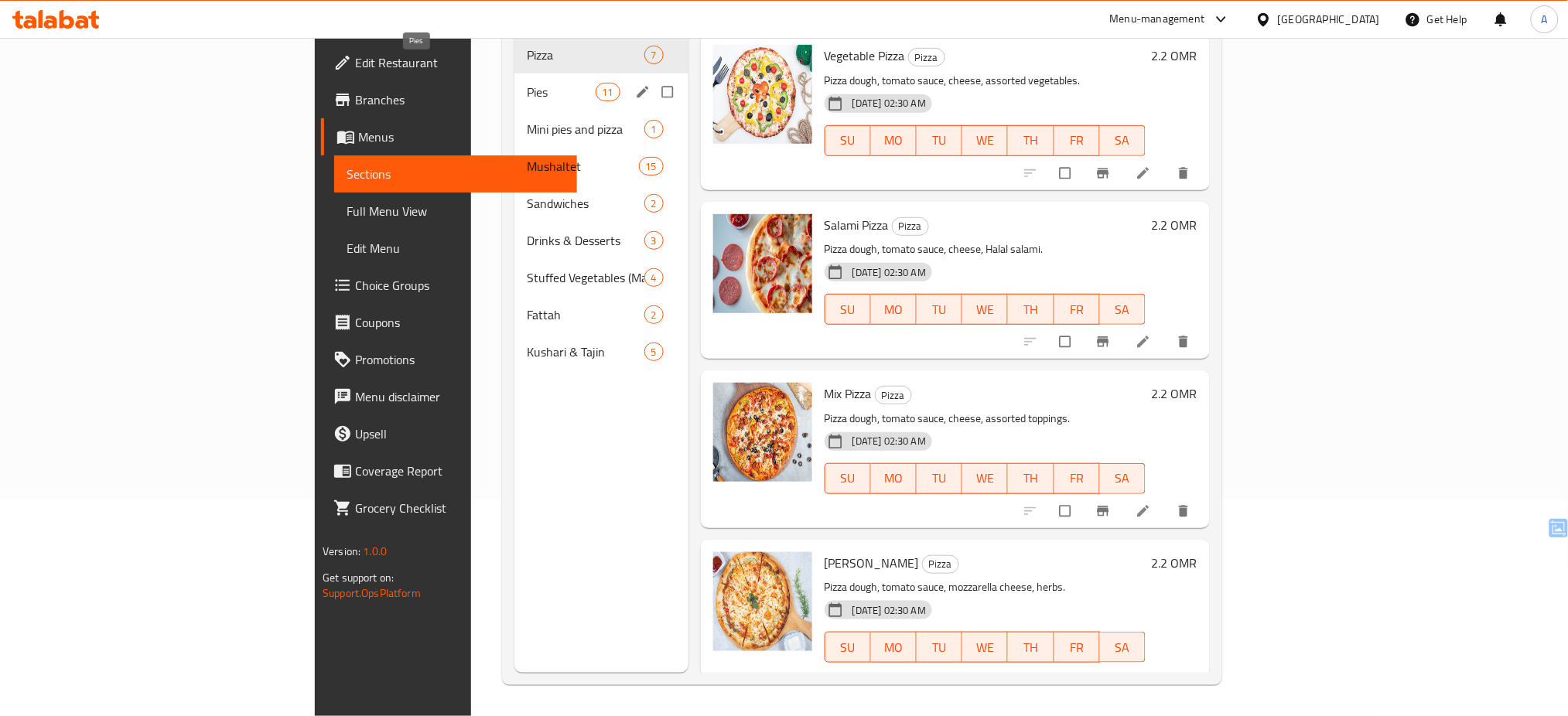
click at [527, 83] on span "Pies" at bounding box center [561, 92] width 68 height 19
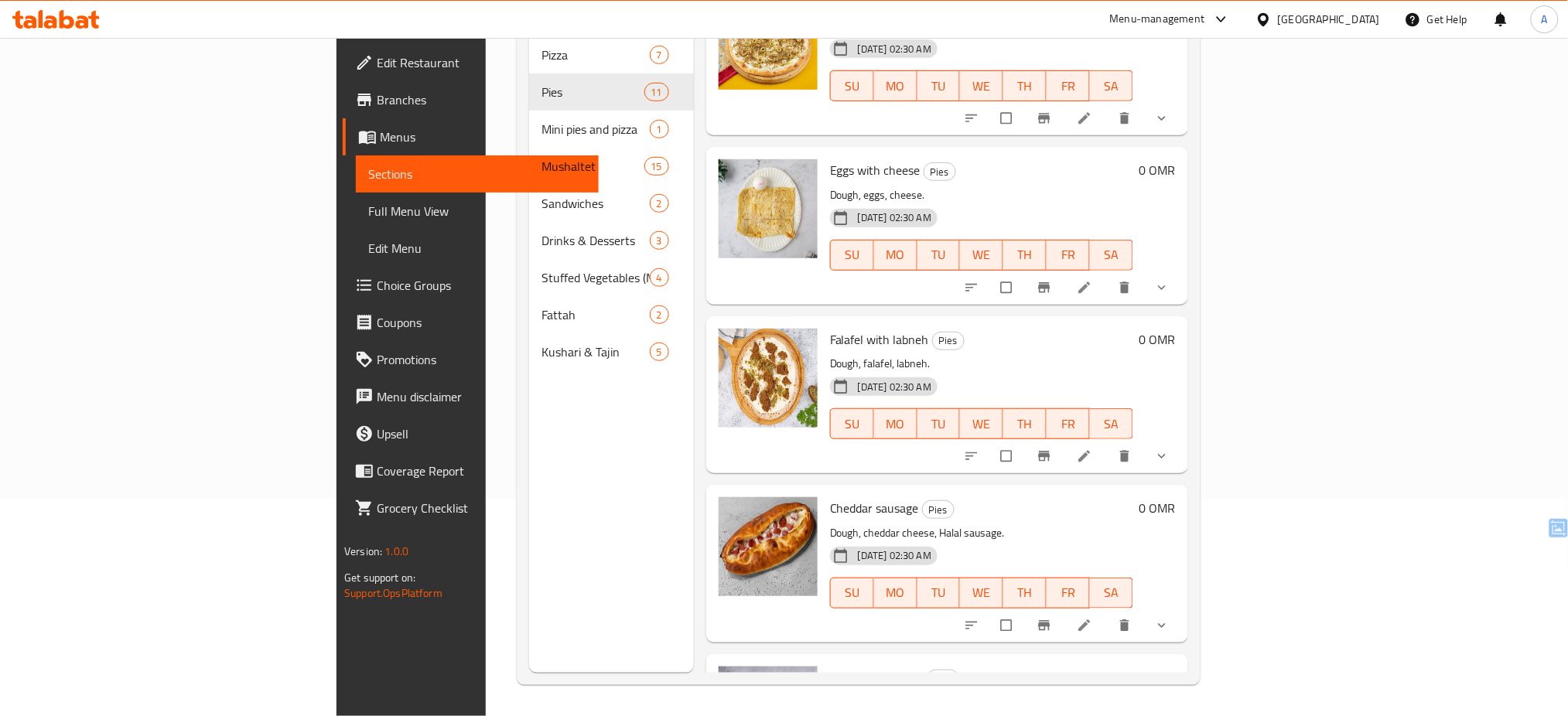
scroll to position [1180, 0]
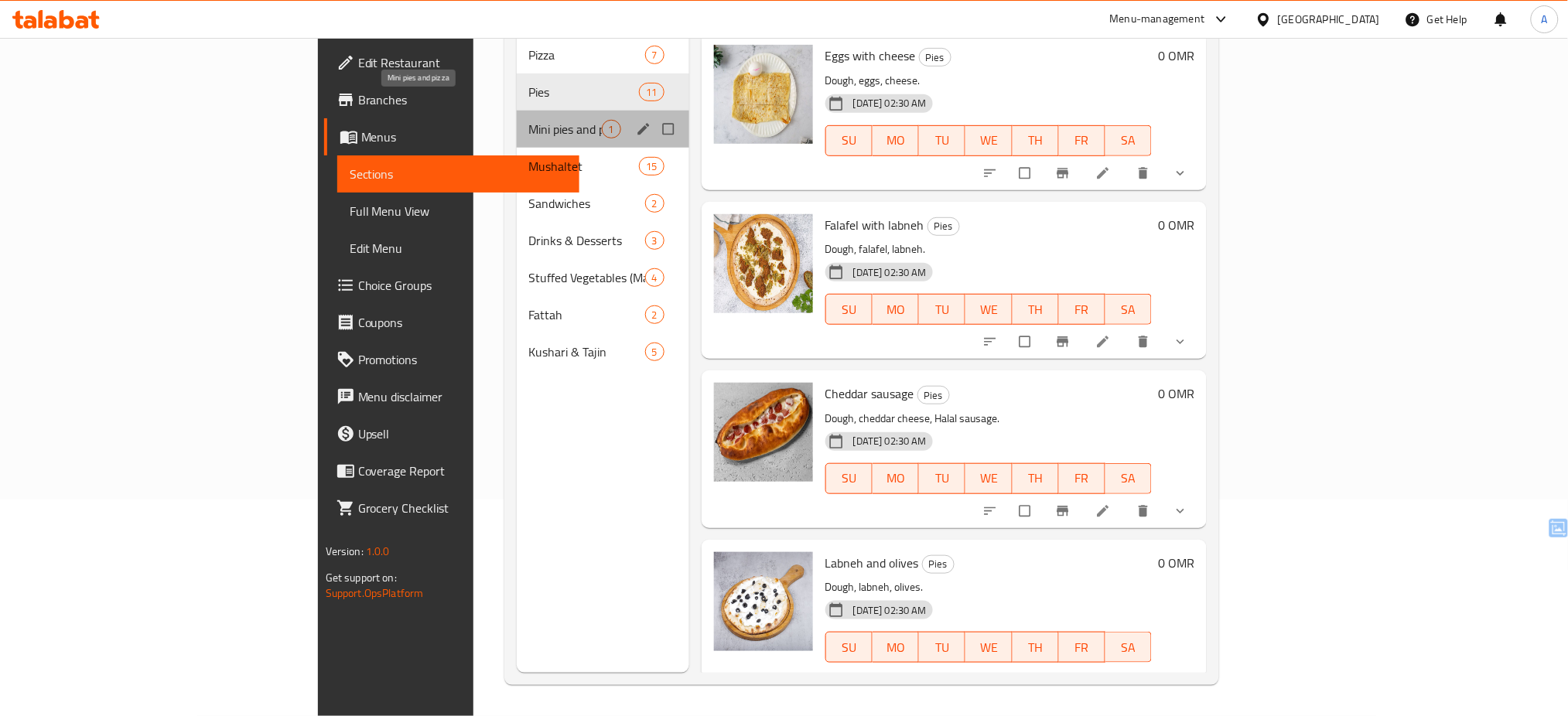
click at [529, 120] on span "Mini pies and pizza" at bounding box center [565, 129] width 73 height 19
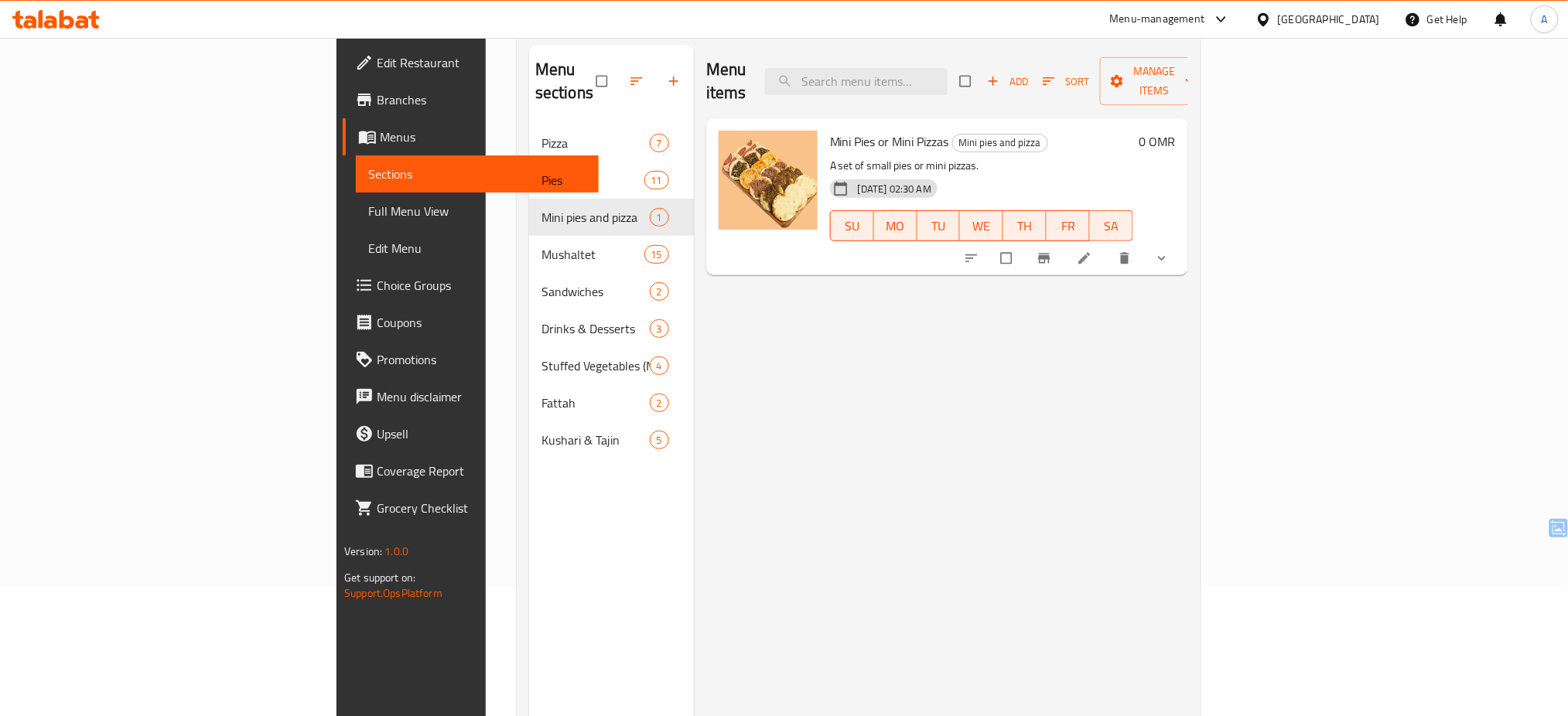
scroll to position [129, 0]
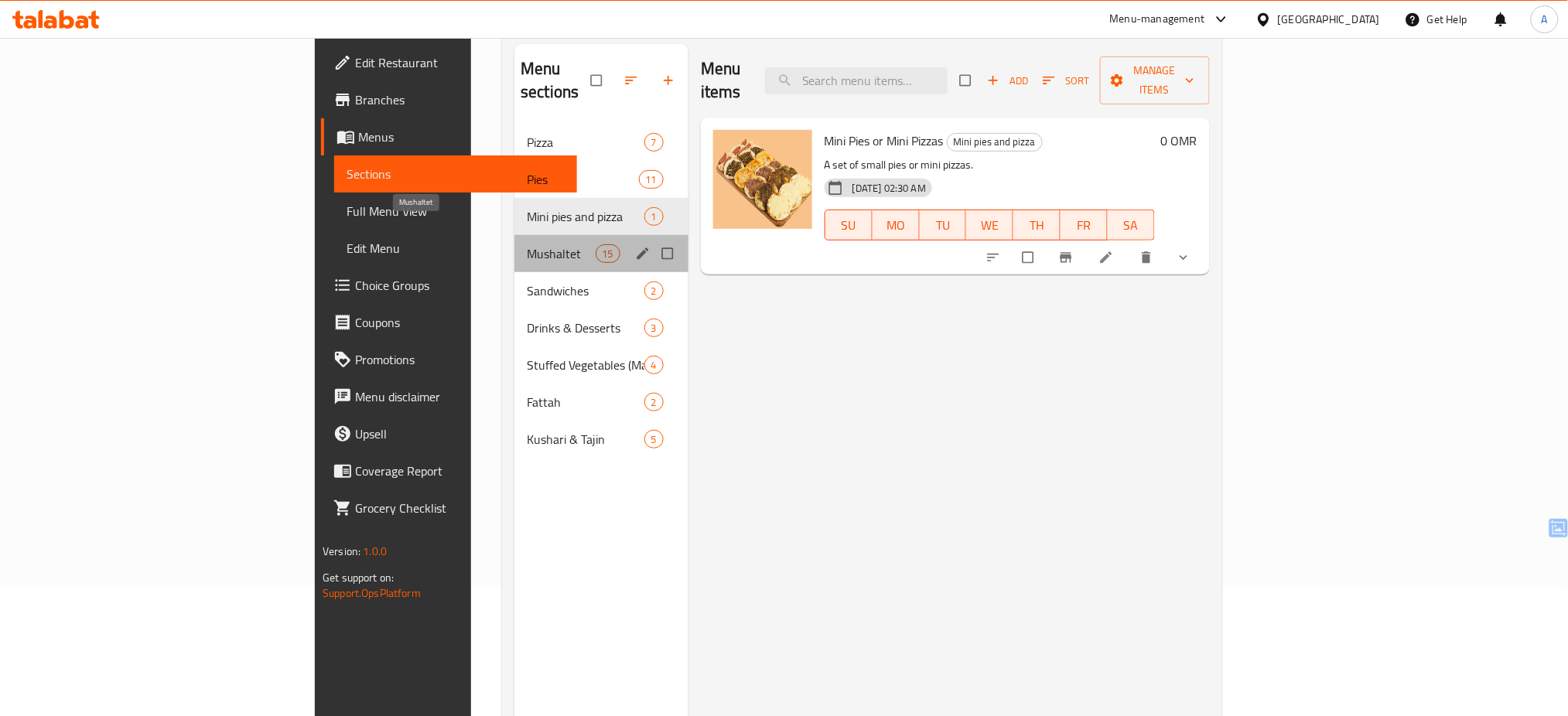
click at [527, 245] on span "Mushaltet" at bounding box center [561, 254] width 68 height 19
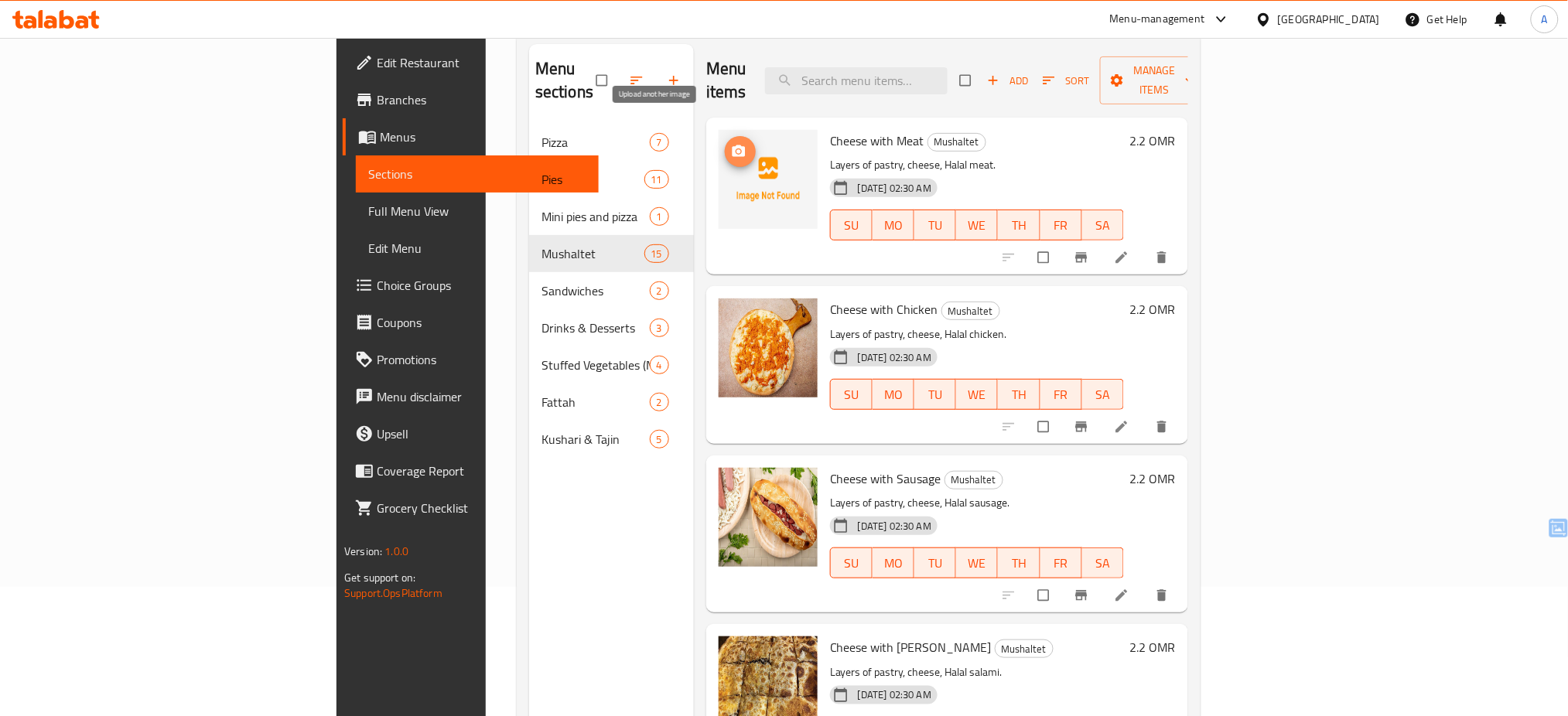
click at [731, 144] on icon "upload picture" at bounding box center [739, 151] width 16 height 16
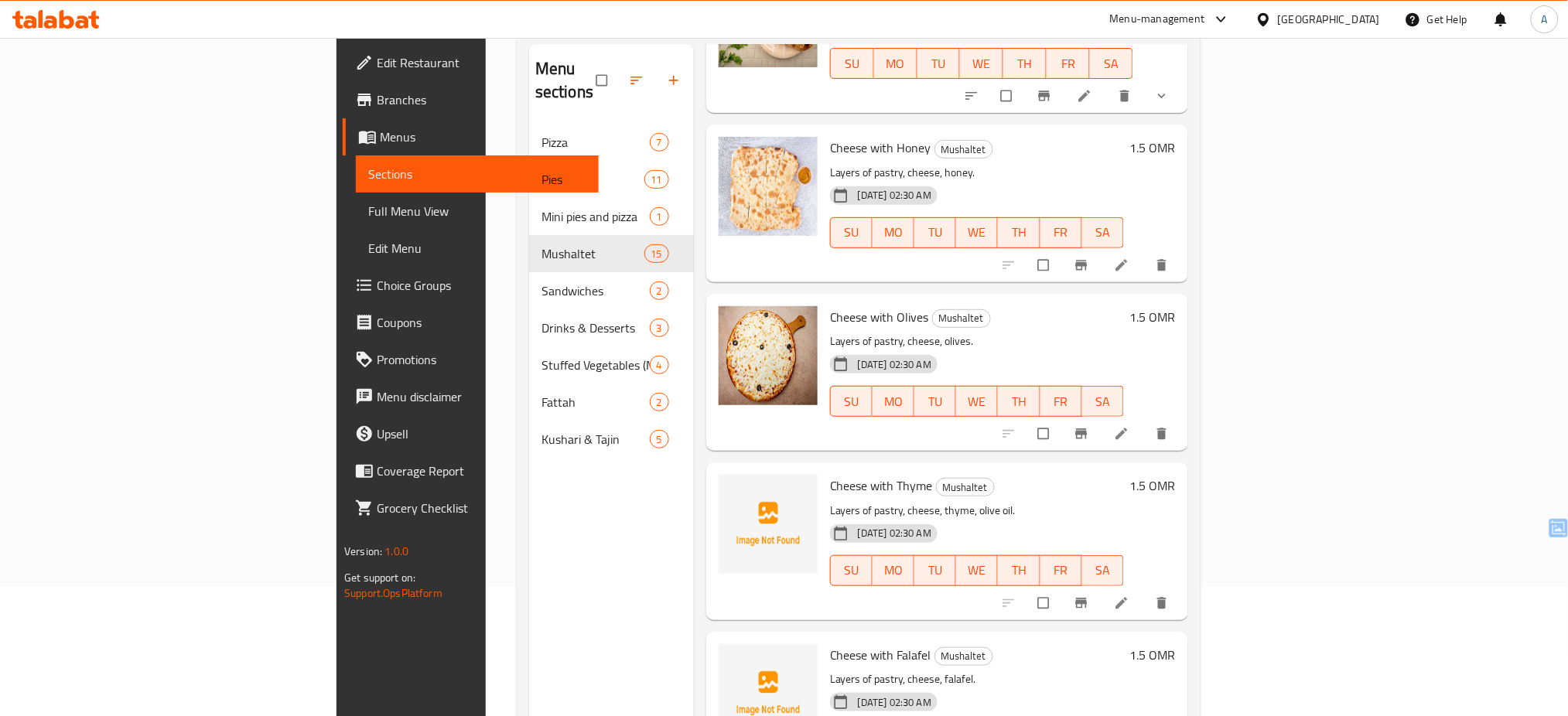
scroll to position [857, 0]
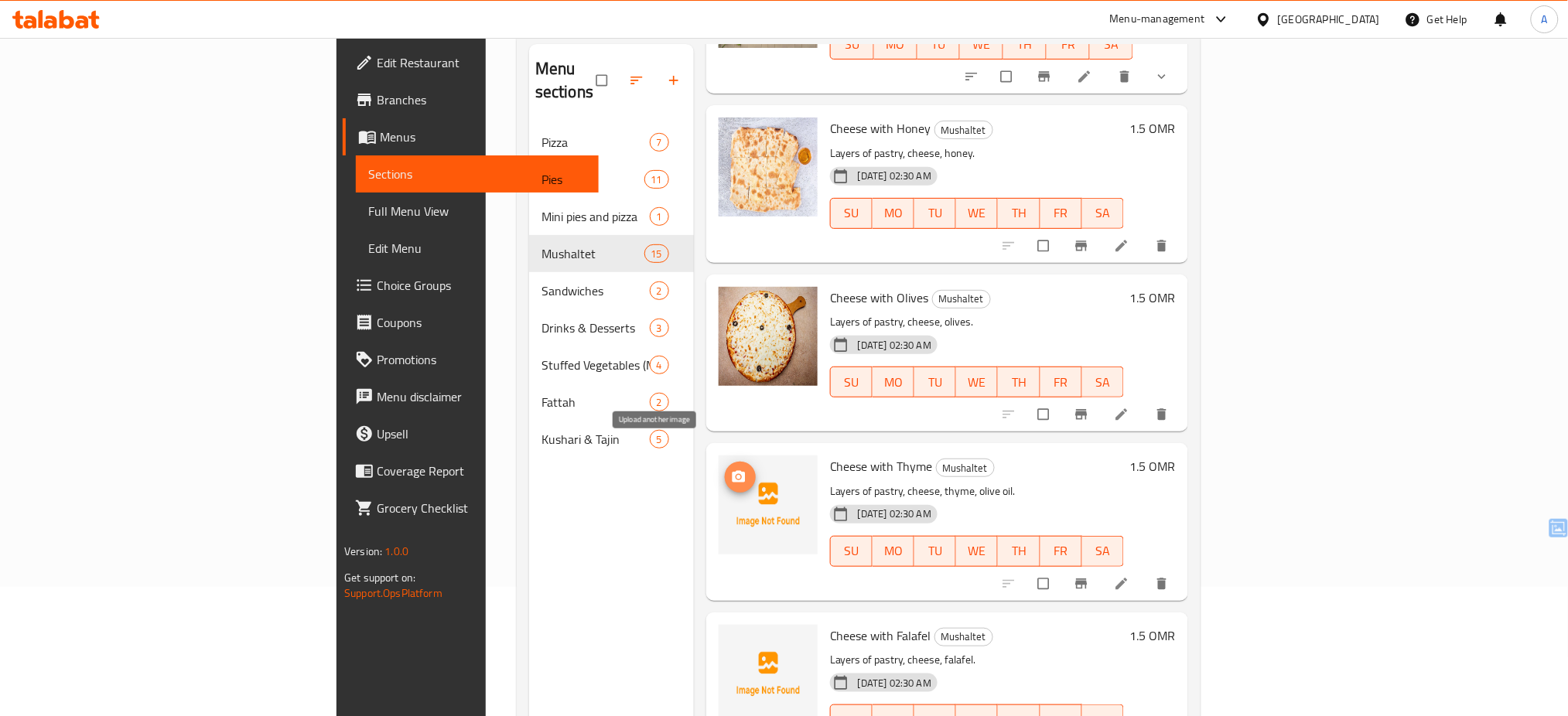
click at [725, 470] on span "upload picture" at bounding box center [740, 478] width 31 height 16
click at [731, 639] on icon "upload picture" at bounding box center [739, 647] width 16 height 16
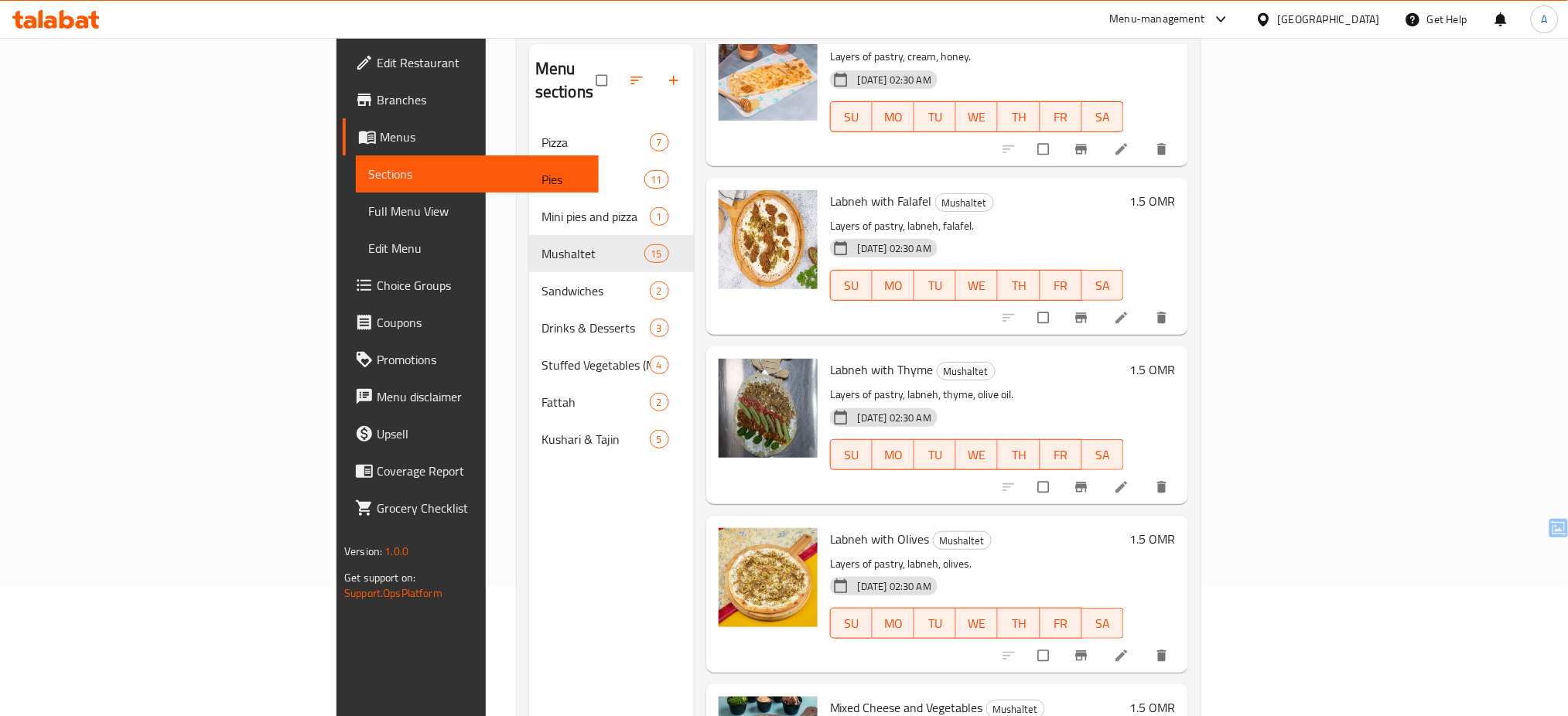
scroll to position [1857, 0]
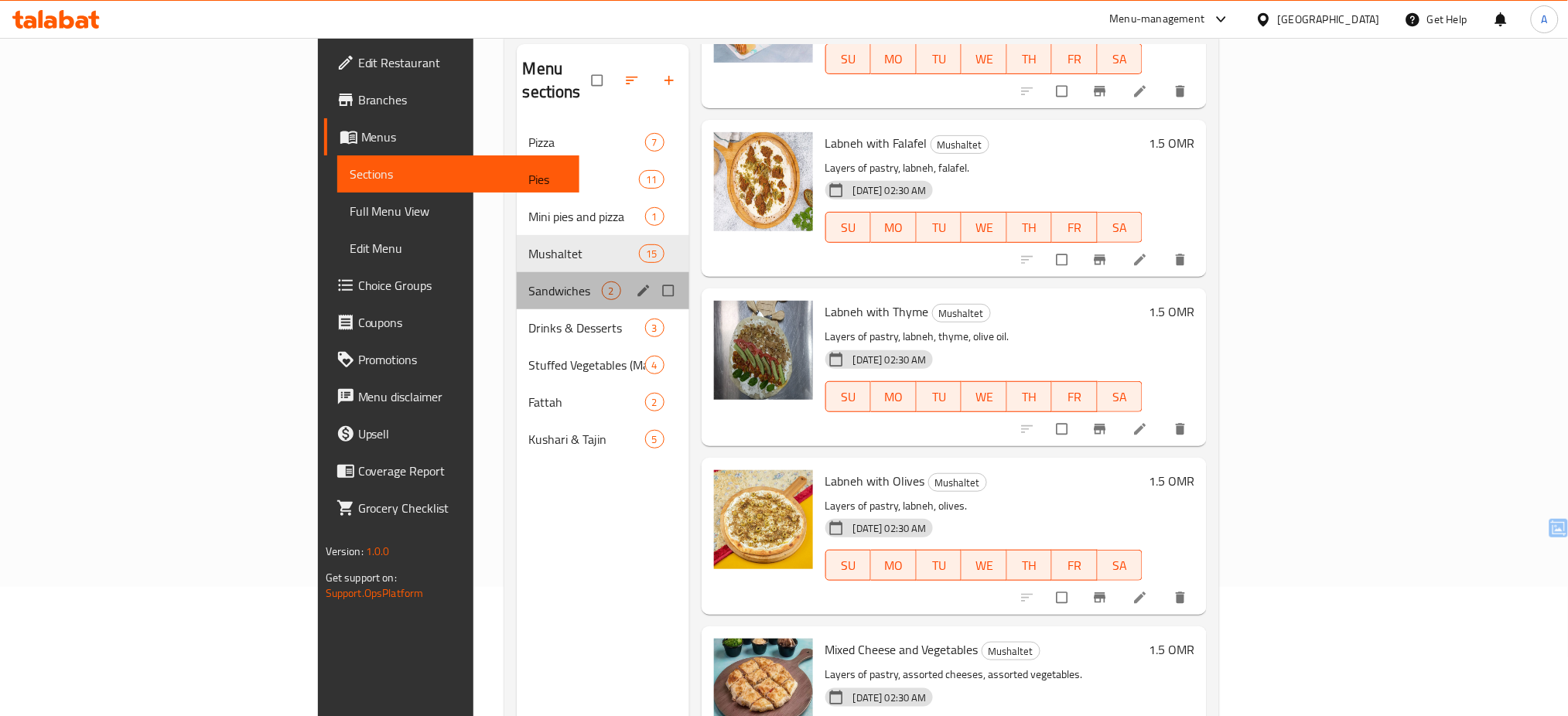
click at [516, 285] on div "Sandwiches 2" at bounding box center [603, 291] width 172 height 37
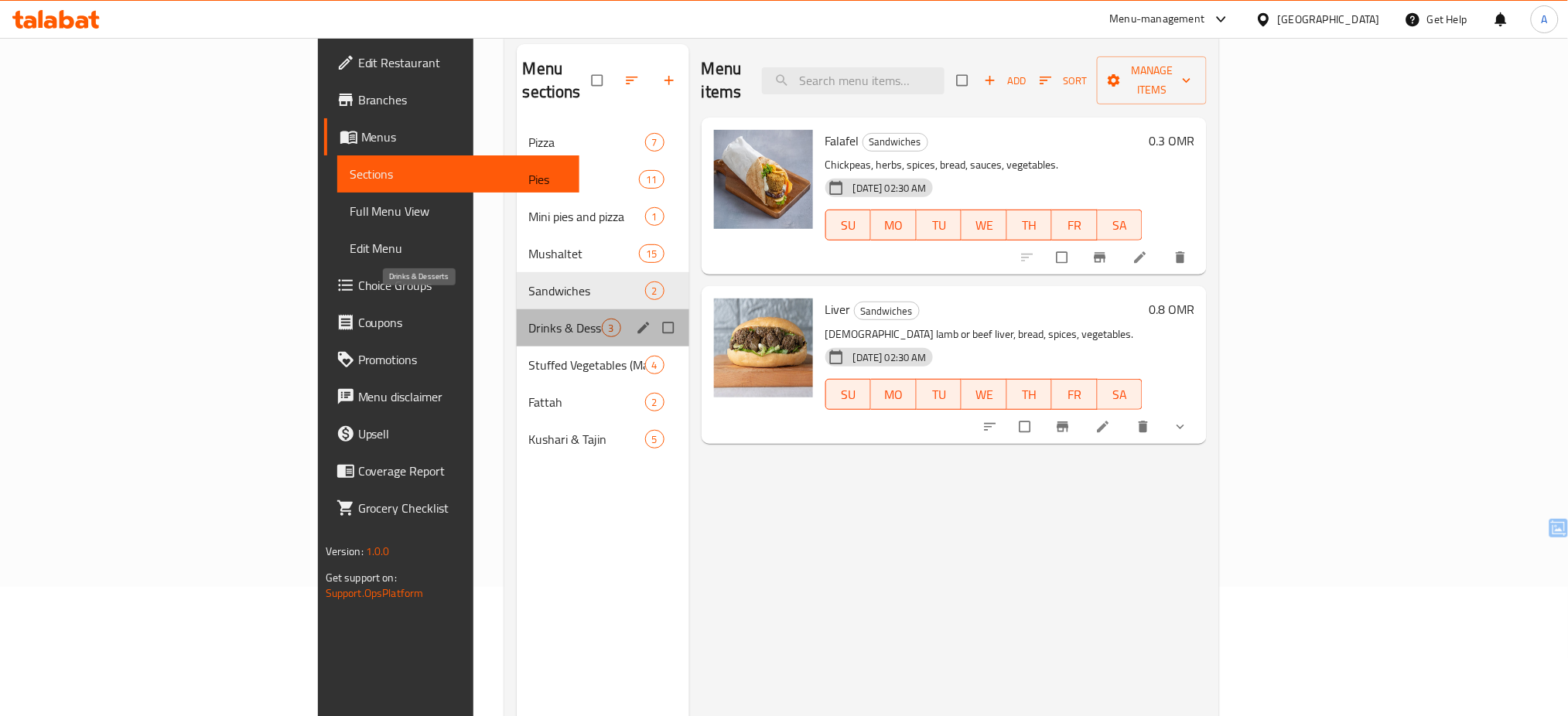
click at [529, 318] on span "Drinks & Desserts" at bounding box center [565, 328] width 73 height 19
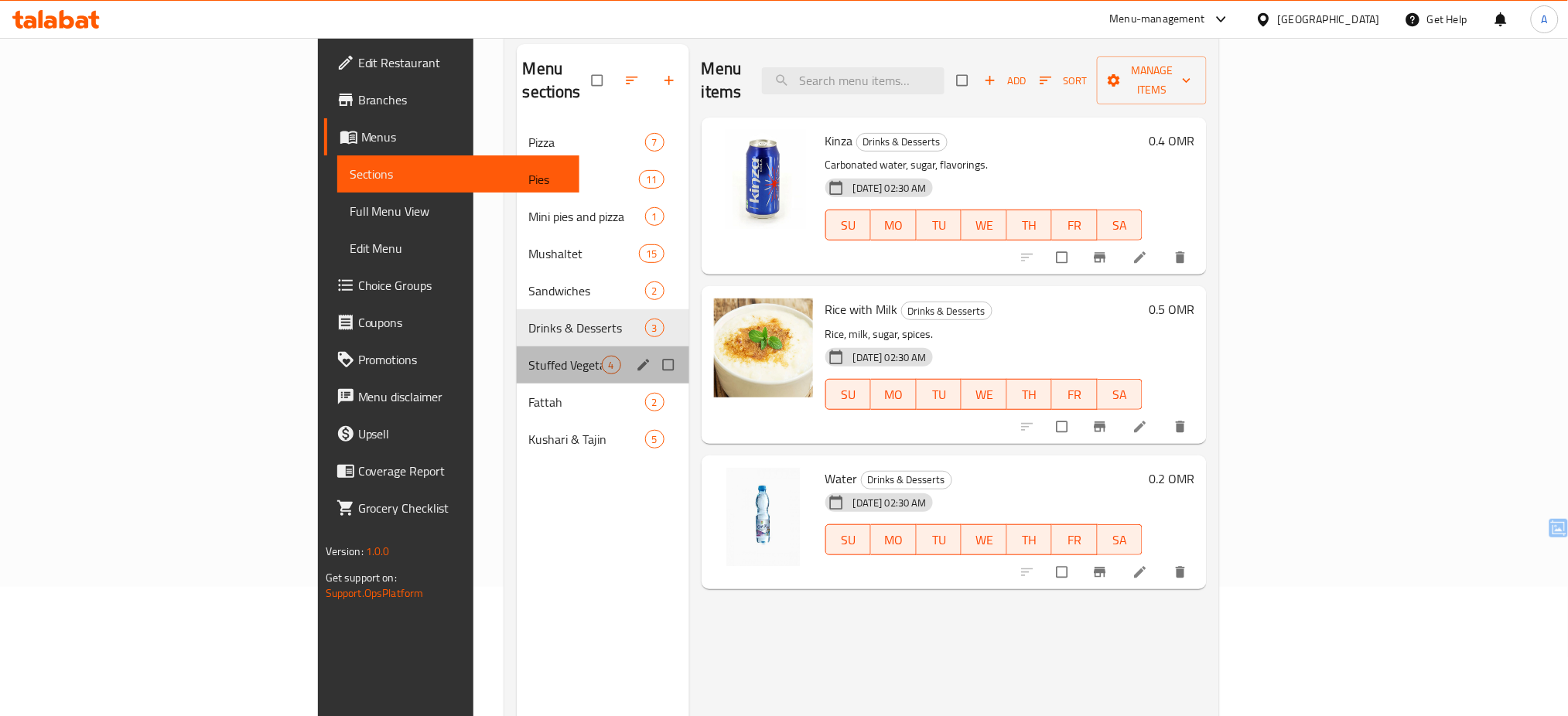
click at [516, 358] on div "Stuffed Vegetables (Mahashi) 4" at bounding box center [603, 365] width 172 height 37
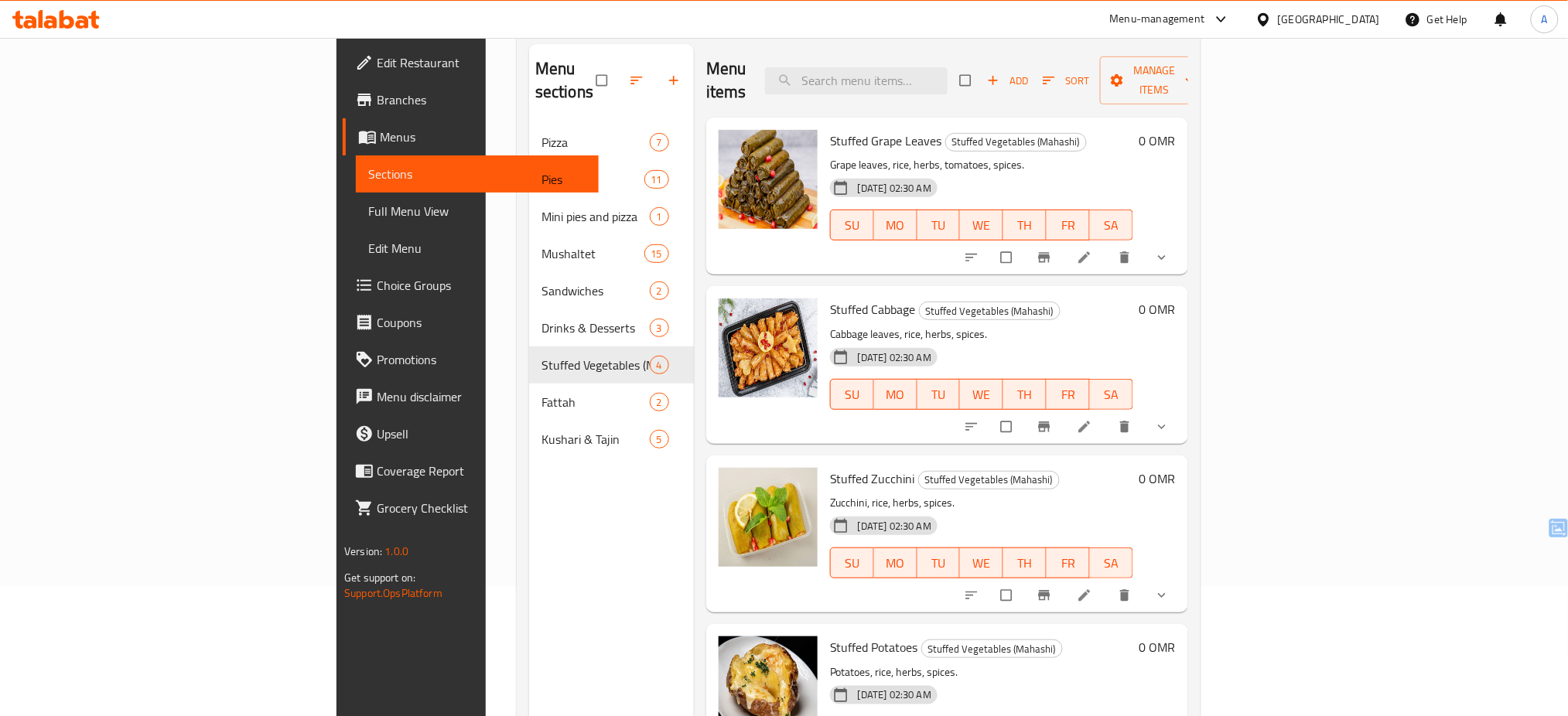
scroll to position [217, 0]
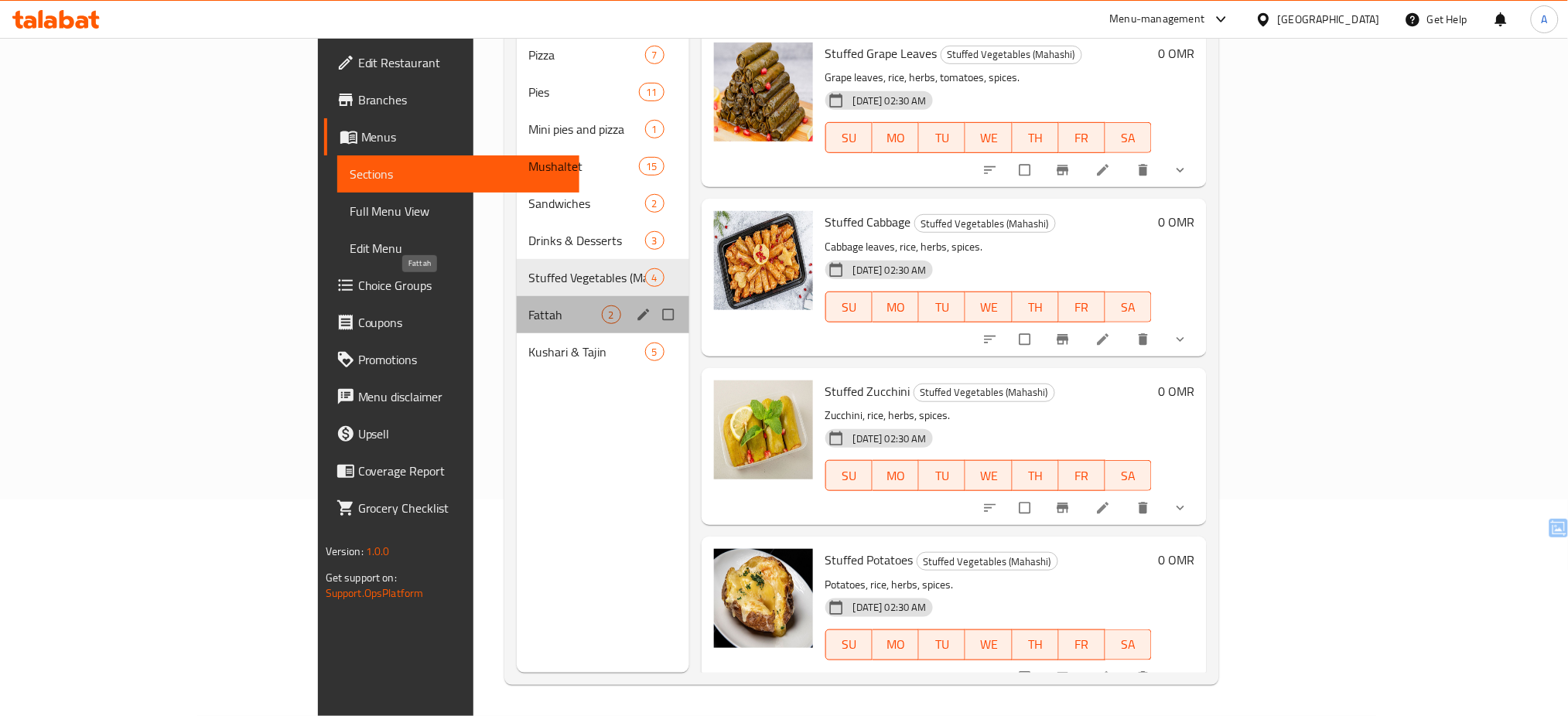
click at [529, 305] on span "Fattah" at bounding box center [565, 315] width 73 height 19
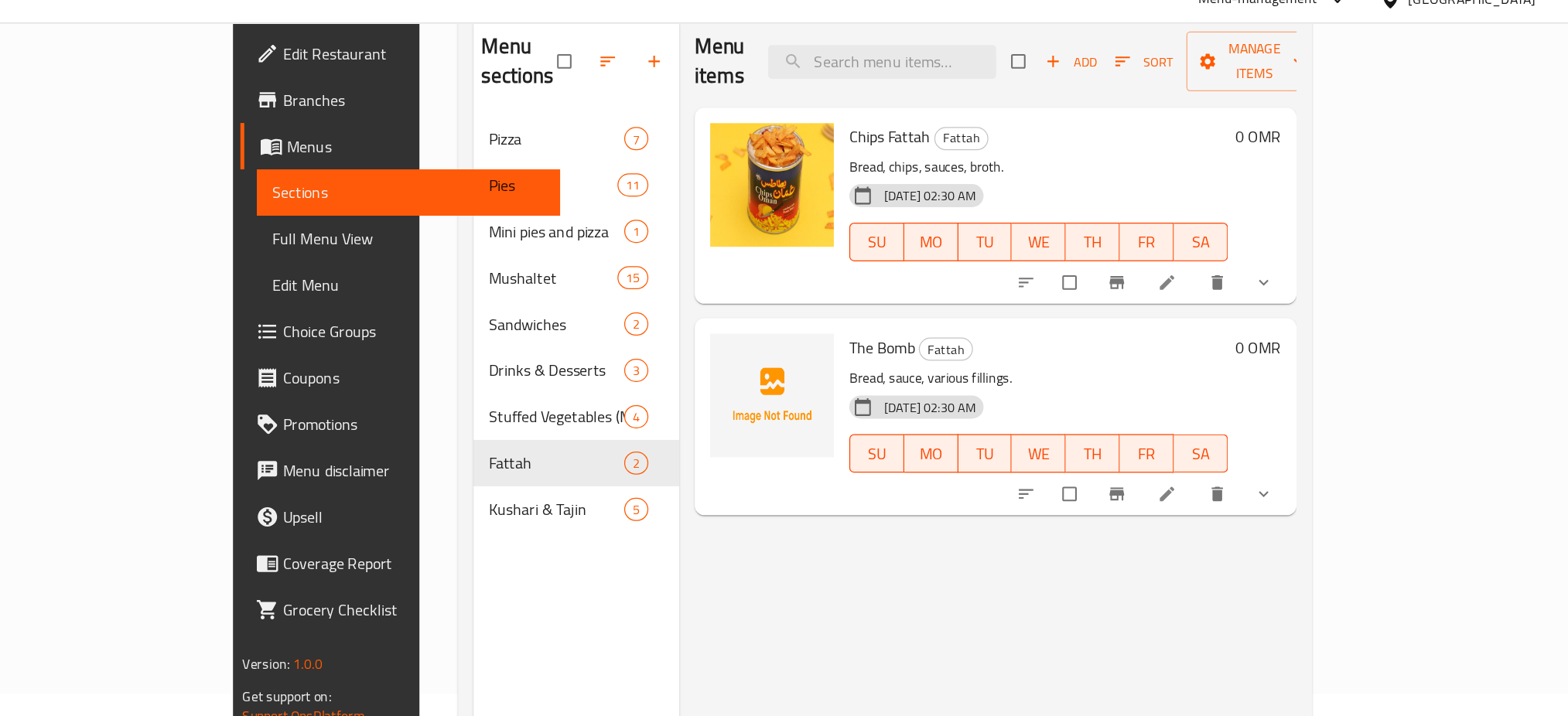
scroll to position [141, 0]
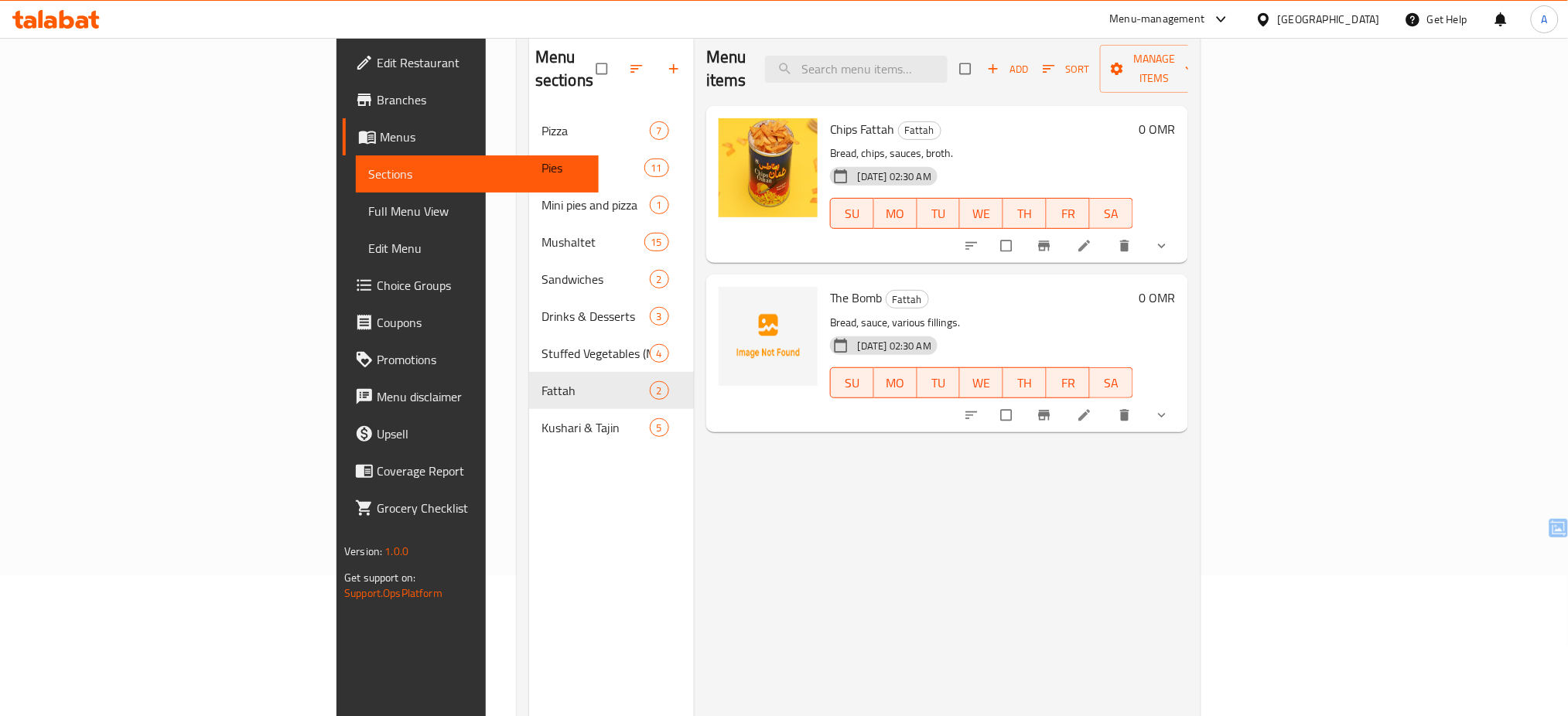
click at [848, 463] on div "Menu items Add Sort Manage items Chips Fattah Fattah Bread, chips, sauces, brot…" at bounding box center [941, 391] width 495 height 716
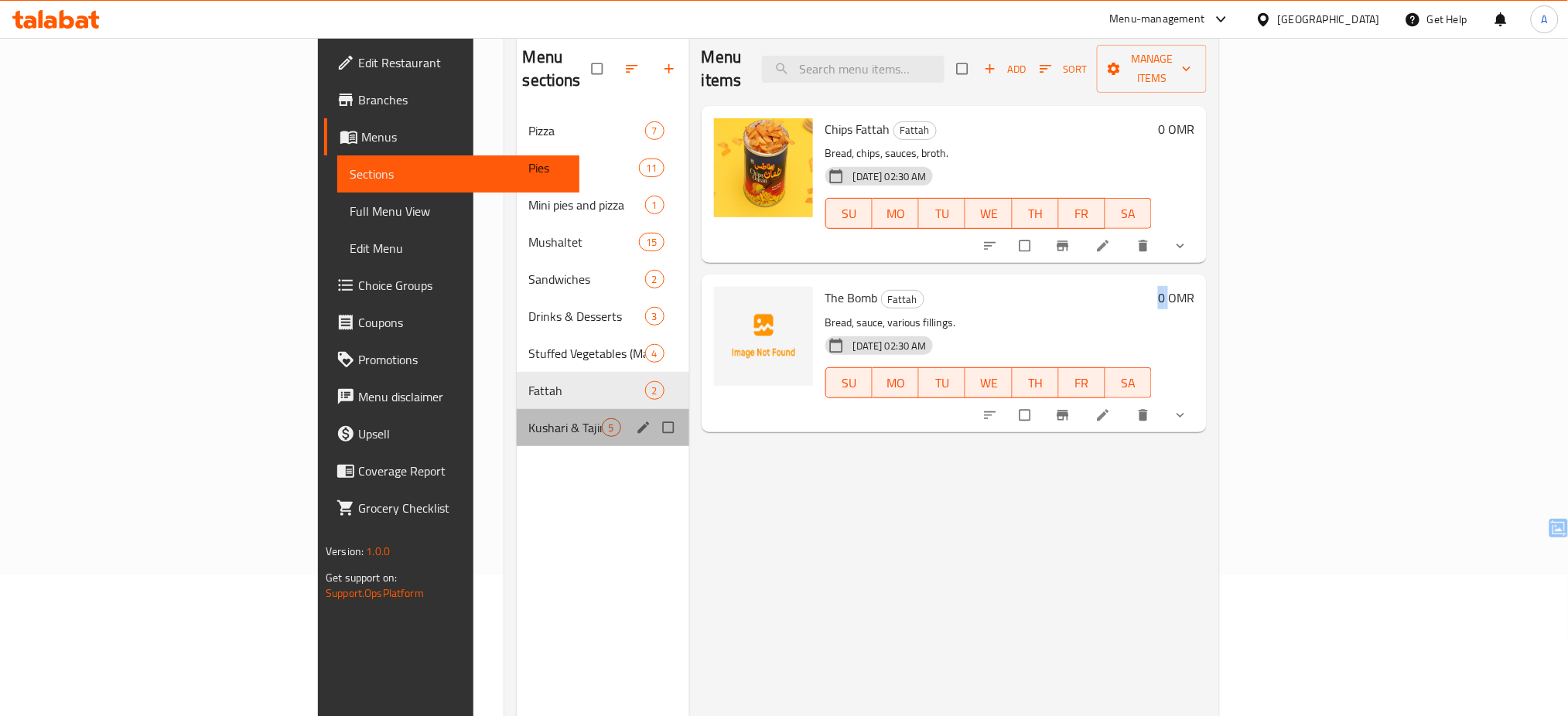
click at [516, 420] on div "Kushari & Tajin 5" at bounding box center [603, 428] width 172 height 37
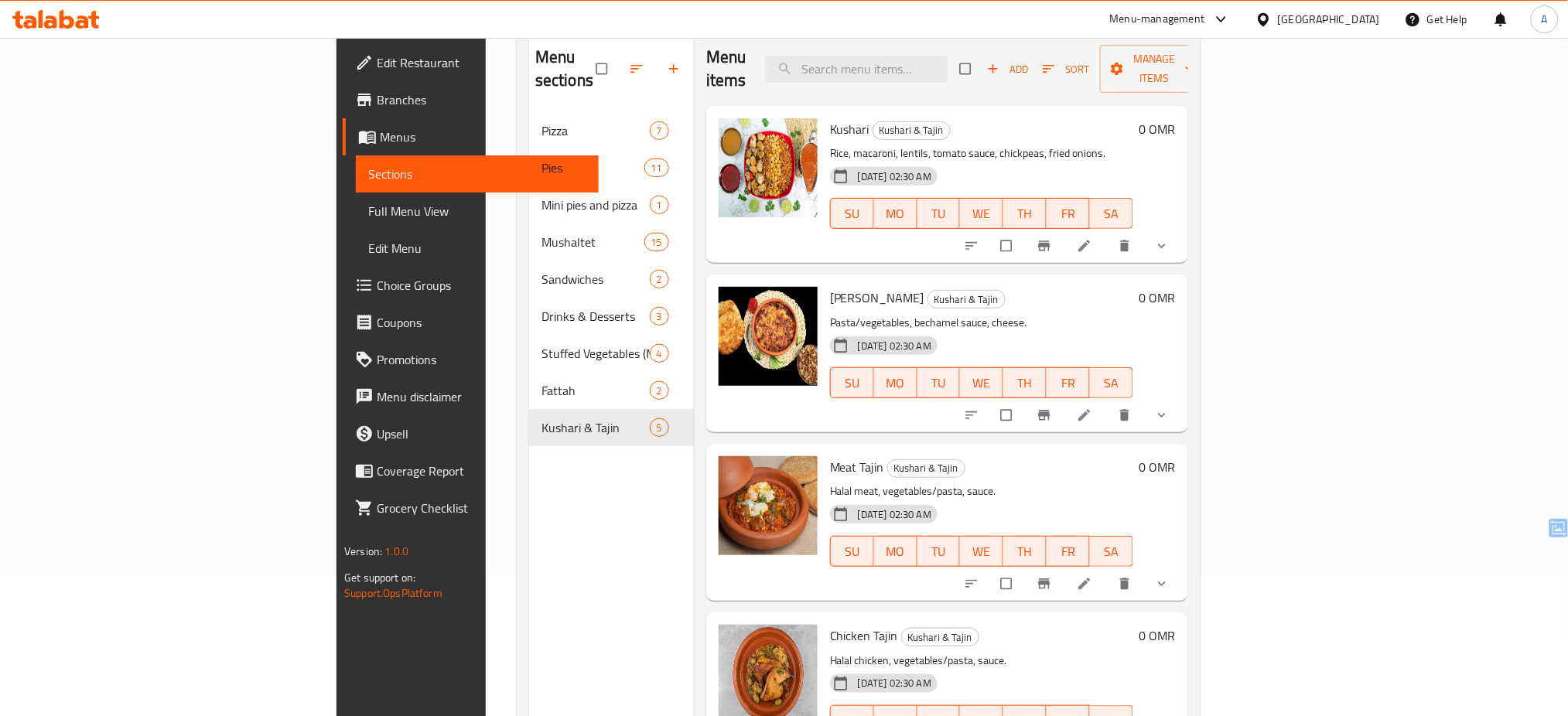
scroll to position [166, 0]
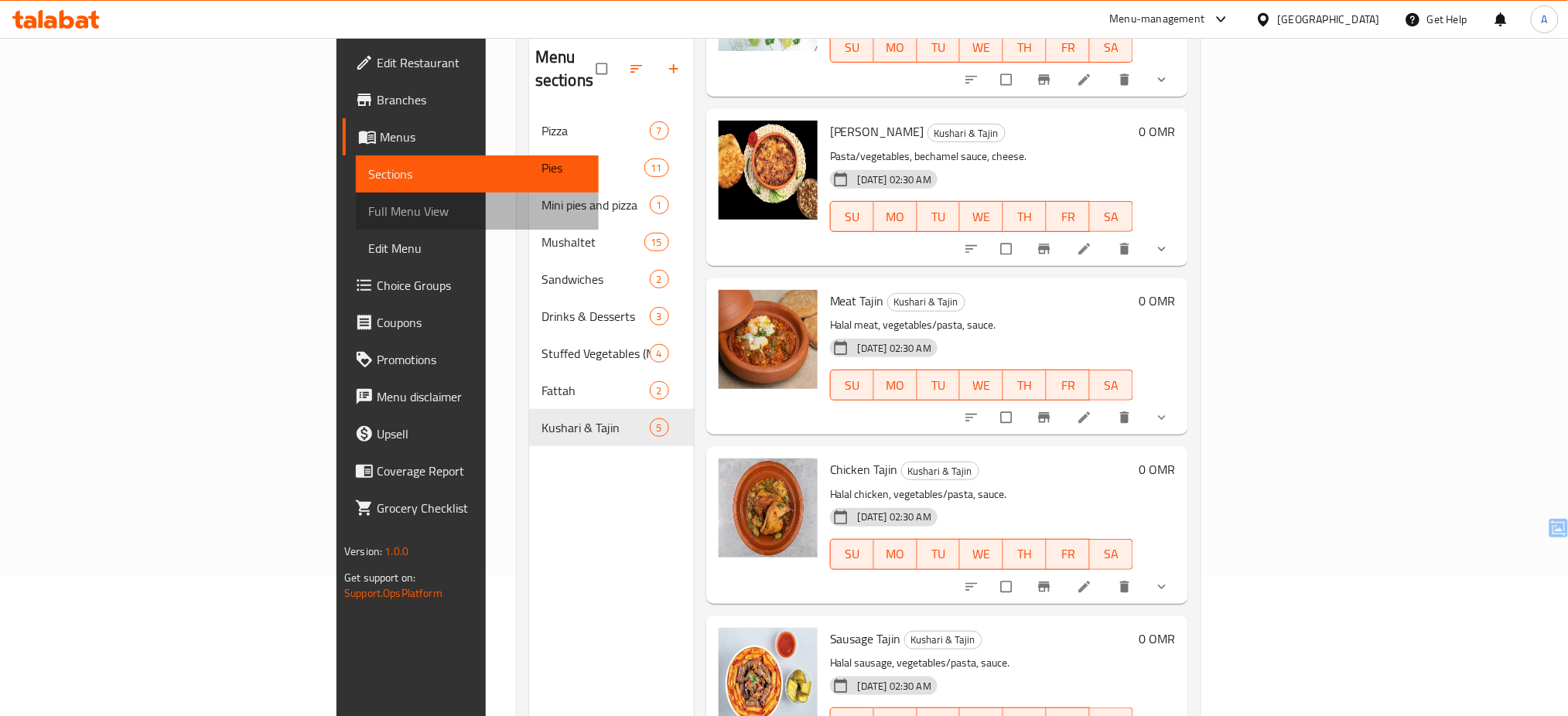
click at [368, 203] on span "Full Menu View" at bounding box center [477, 211] width 218 height 19
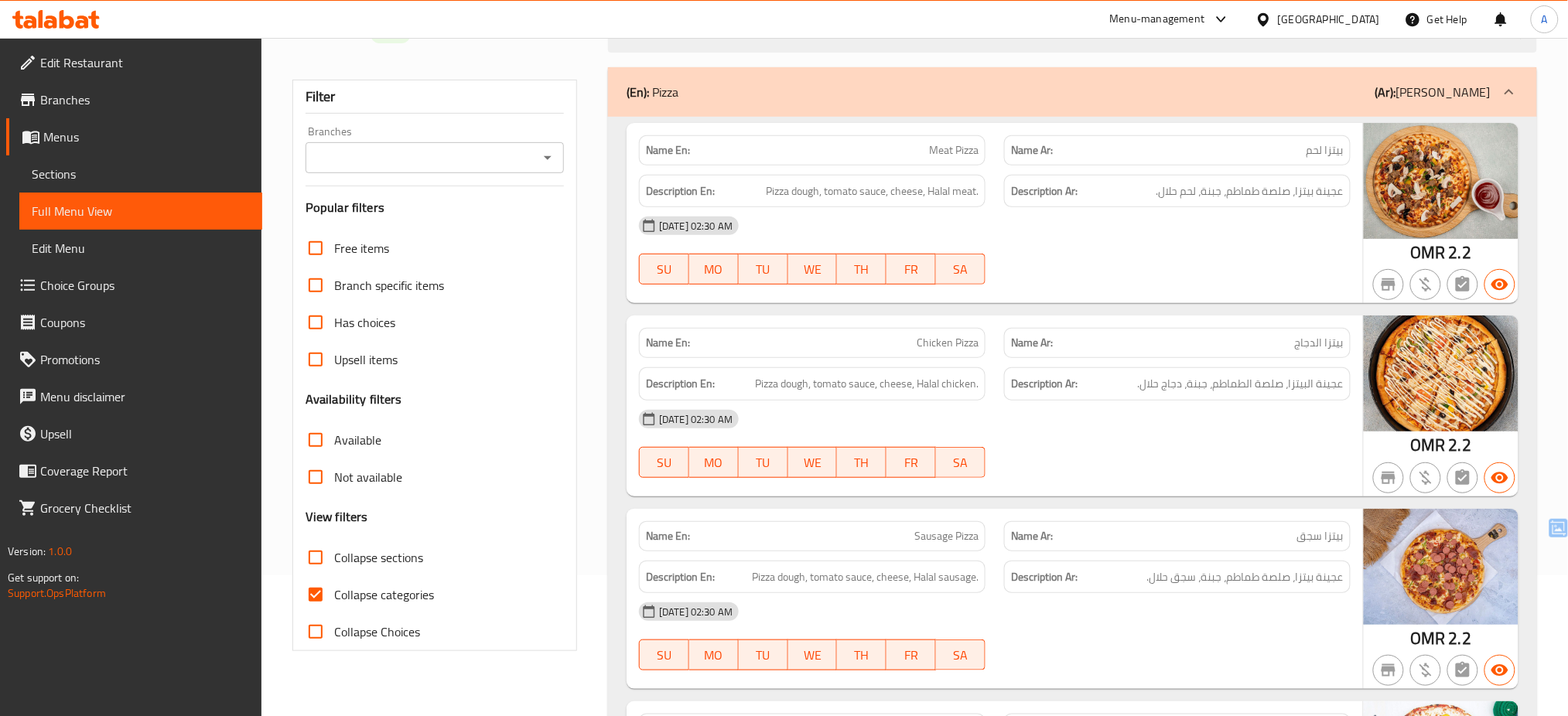
click at [375, 601] on span "Collapse categories" at bounding box center [384, 595] width 100 height 19
click at [334, 601] on input "Collapse categories" at bounding box center [316, 595] width 37 height 37
checkbox input "false"
click at [554, 155] on icon "Open" at bounding box center [548, 158] width 19 height 19
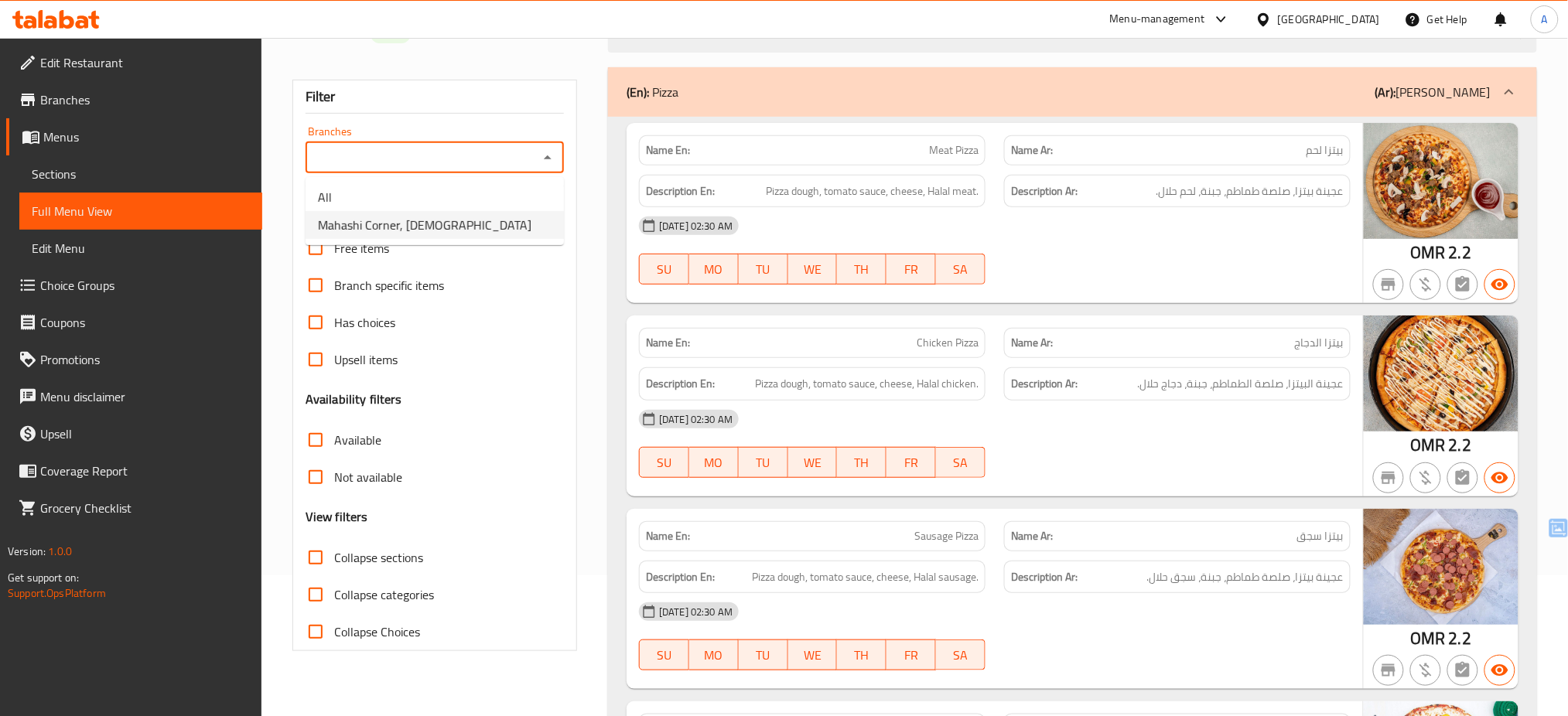
click at [520, 230] on li "Mahashi Corner, Quriyat" at bounding box center [434, 225] width 259 height 28
type input "Mahashi Corner, Quriyat"
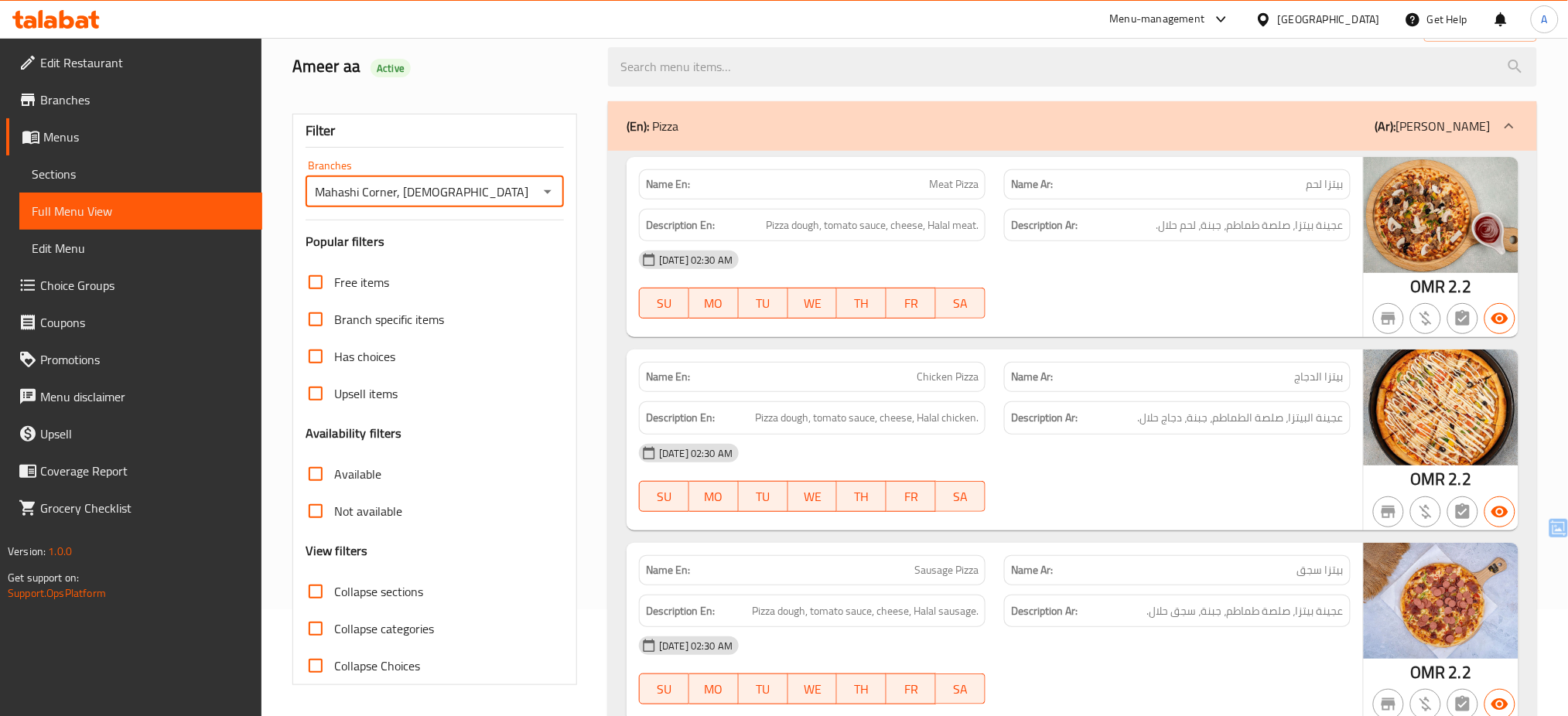
scroll to position [141, 0]
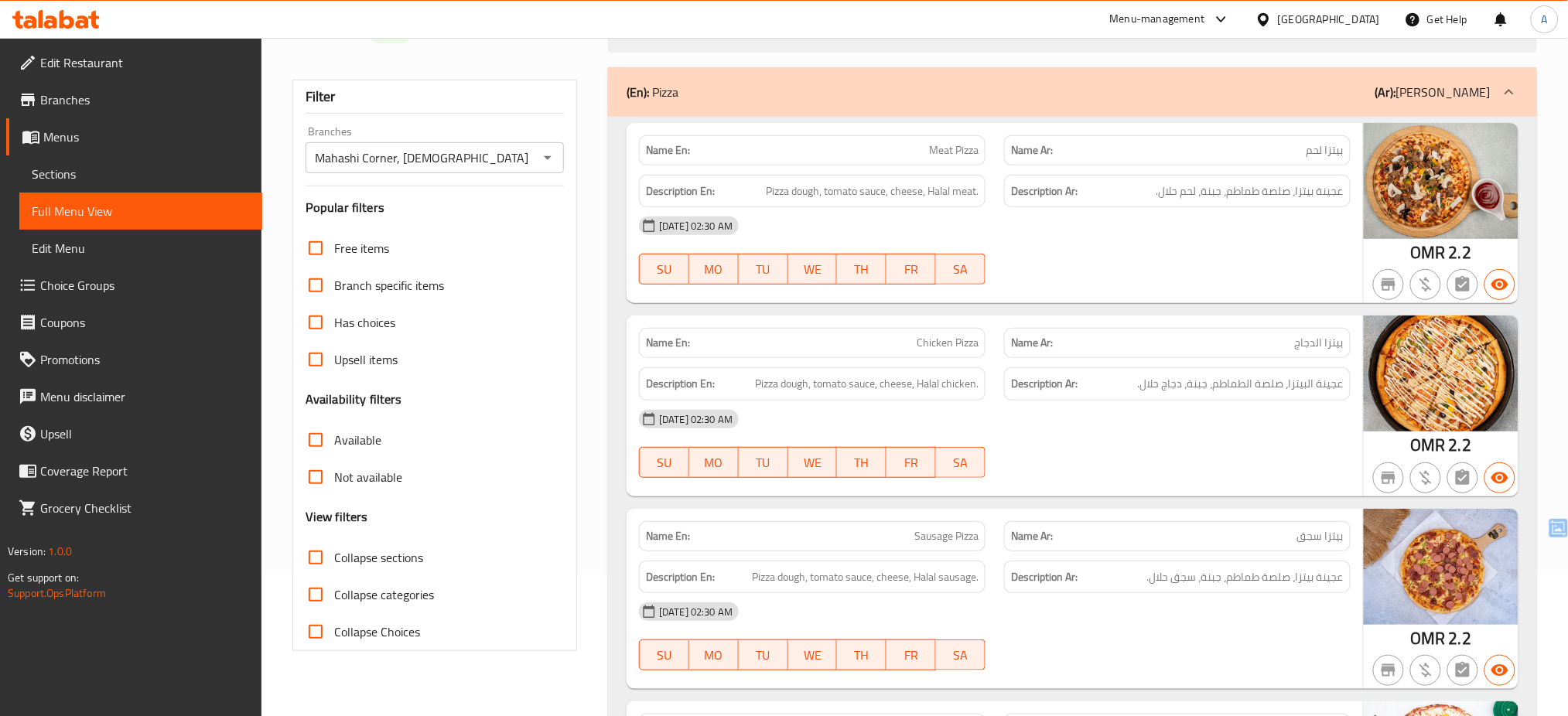
click at [1161, 254] on div "18-08-2025 02:30 AM SU MO TU WE TH FR SA" at bounding box center [995, 251] width 730 height 87
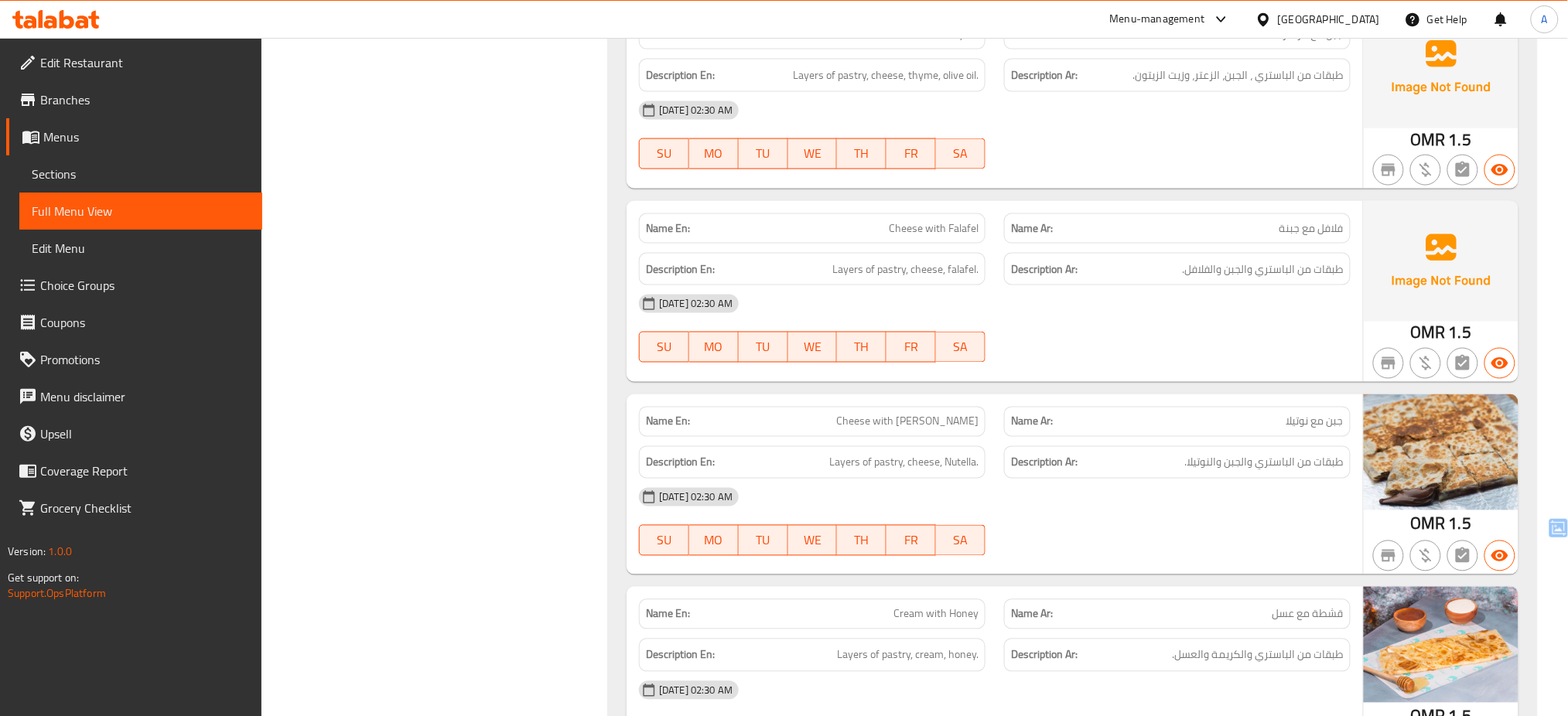
scroll to position [9341, 0]
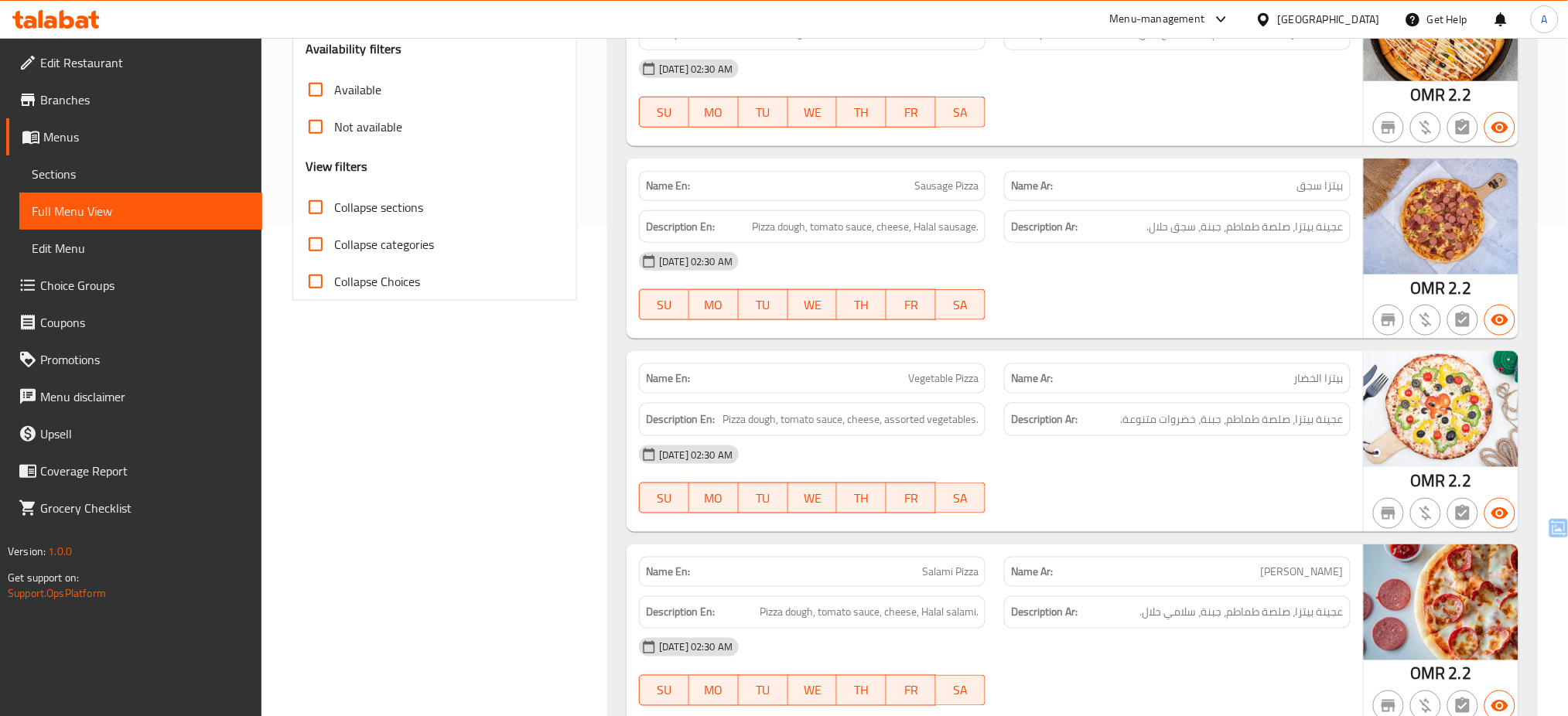
scroll to position [0, 0]
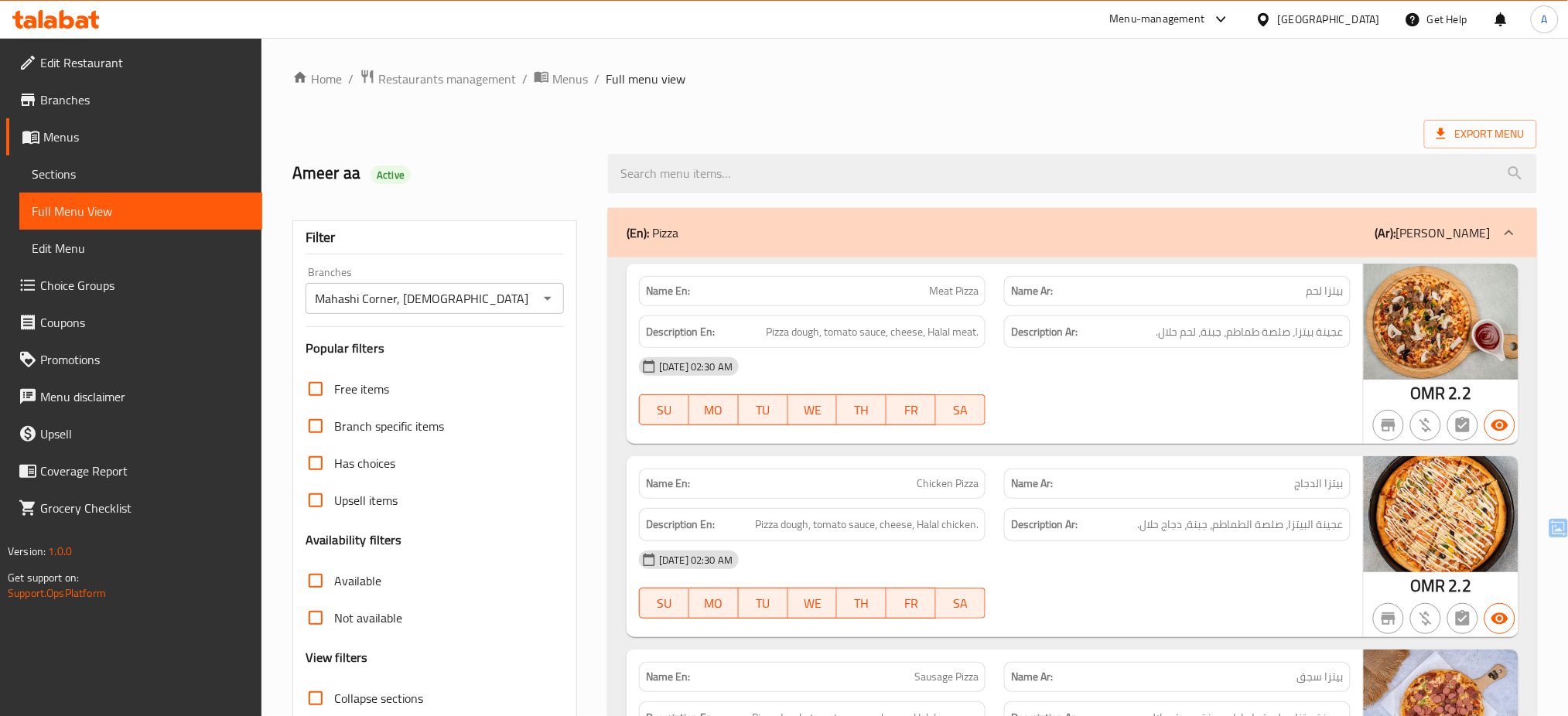
click at [403, 294] on input "Mahashi Corner, Quriyat" at bounding box center [422, 299] width 224 height 22
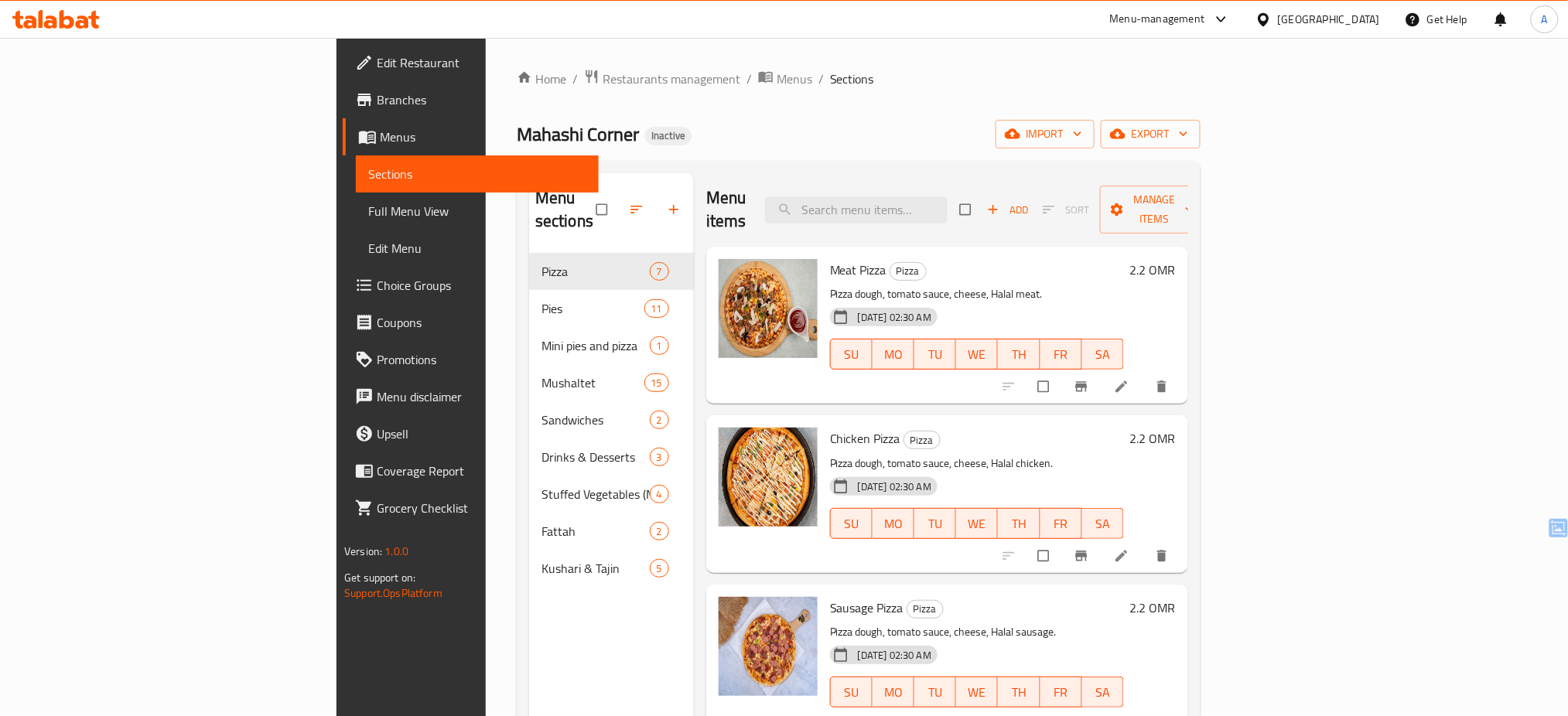
click at [1356, 27] on div "[GEOGRAPHIC_DATA]" at bounding box center [1329, 19] width 102 height 17
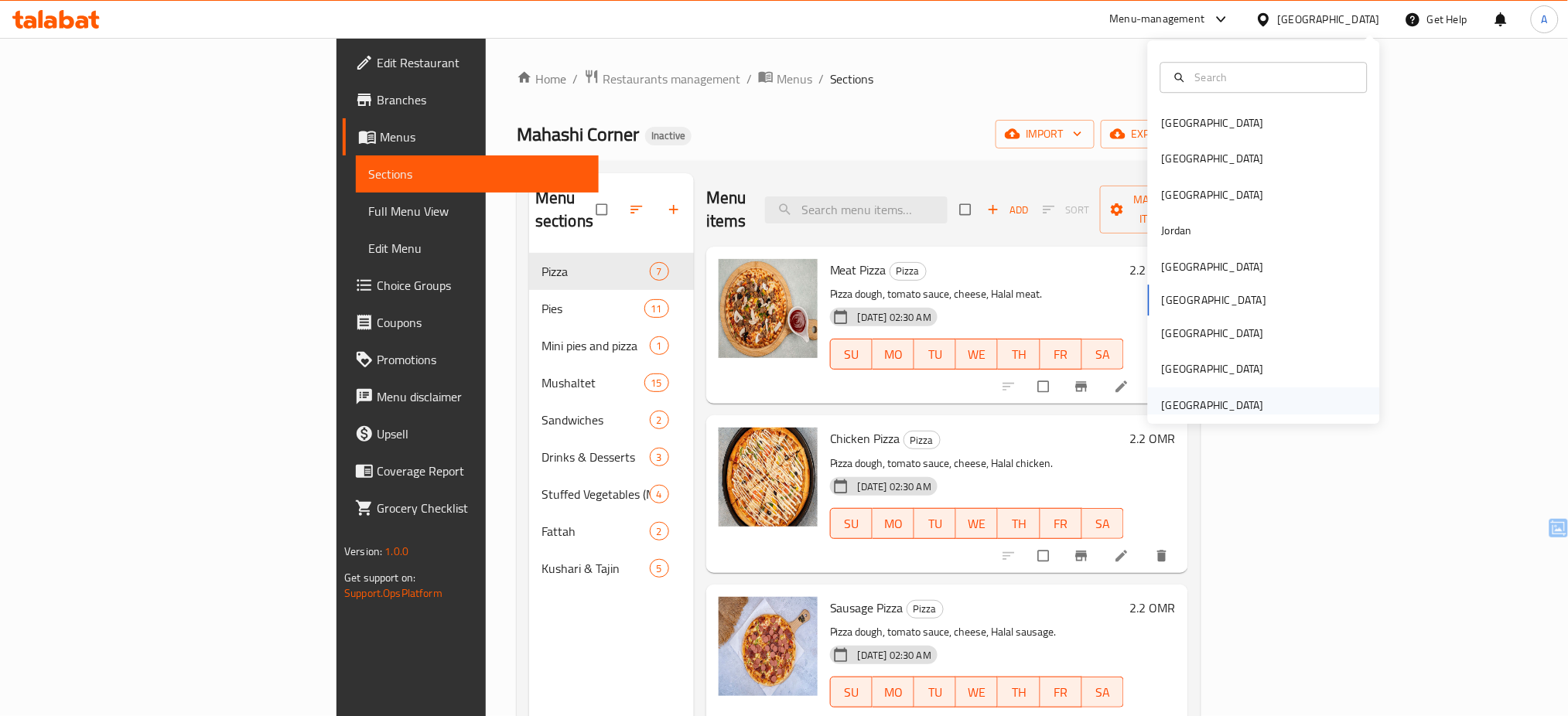
click at [1252, 394] on div "[GEOGRAPHIC_DATA]" at bounding box center [1212, 405] width 127 height 36
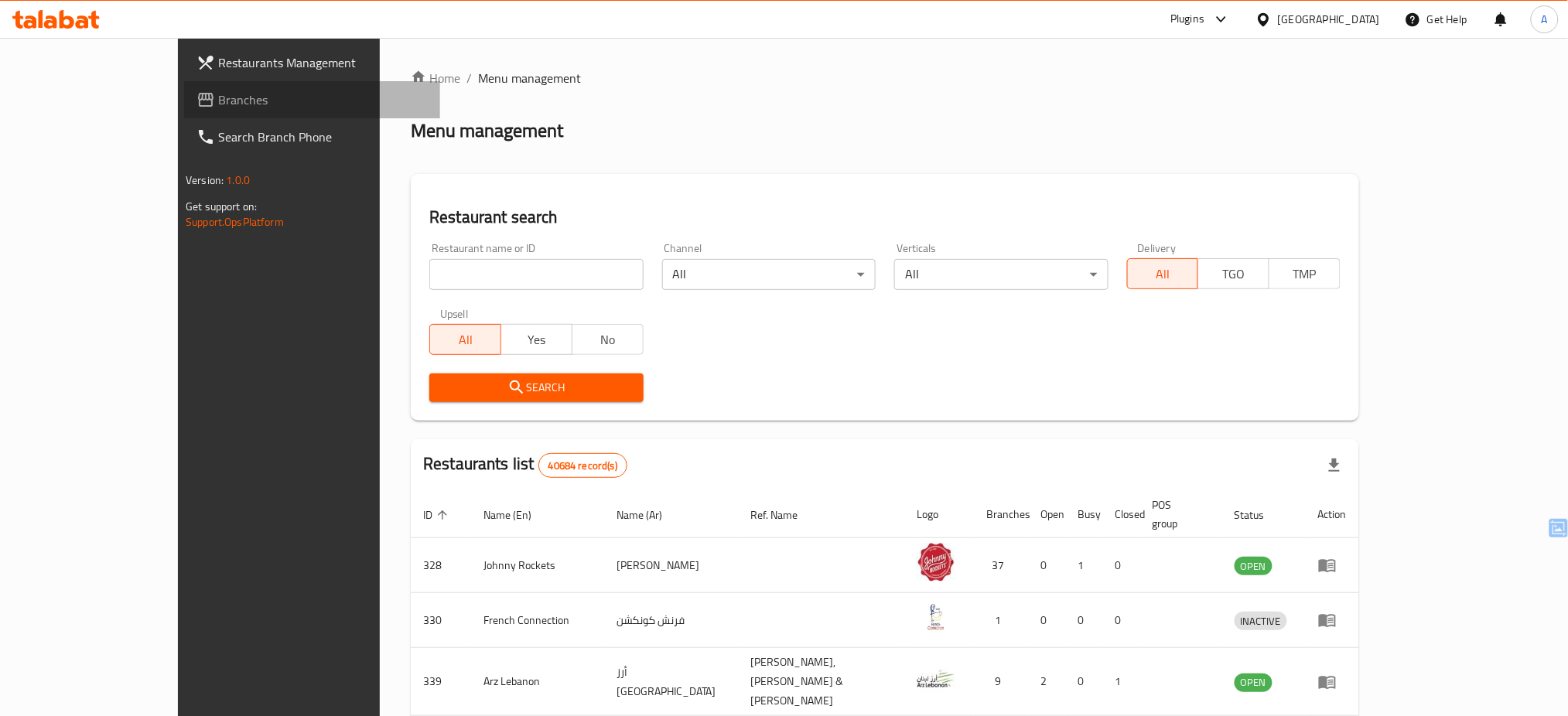
click at [184, 112] on link "Branches" at bounding box center [312, 100] width 256 height 37
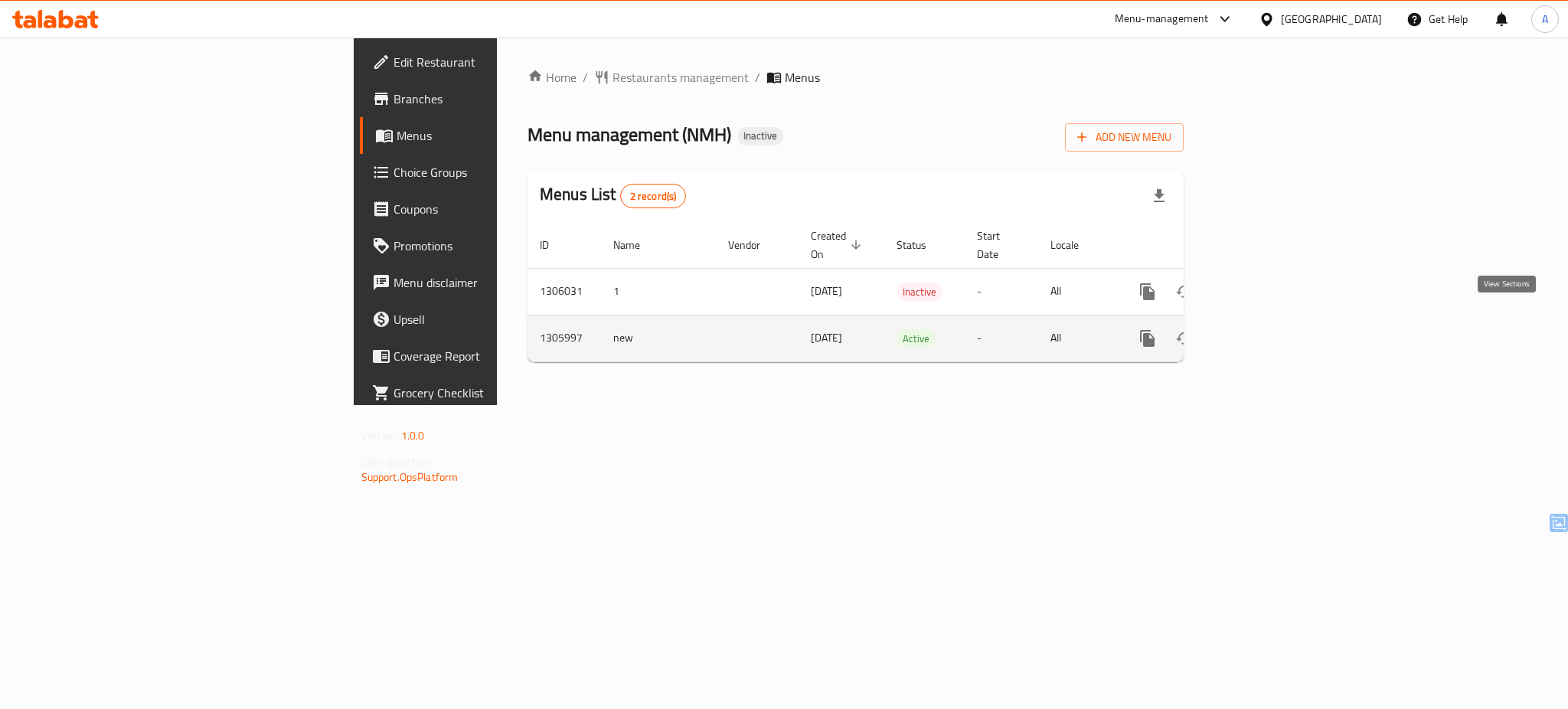
click at [1267, 329] on icon "enhanced table" at bounding box center [1258, 338] width 18 height 18
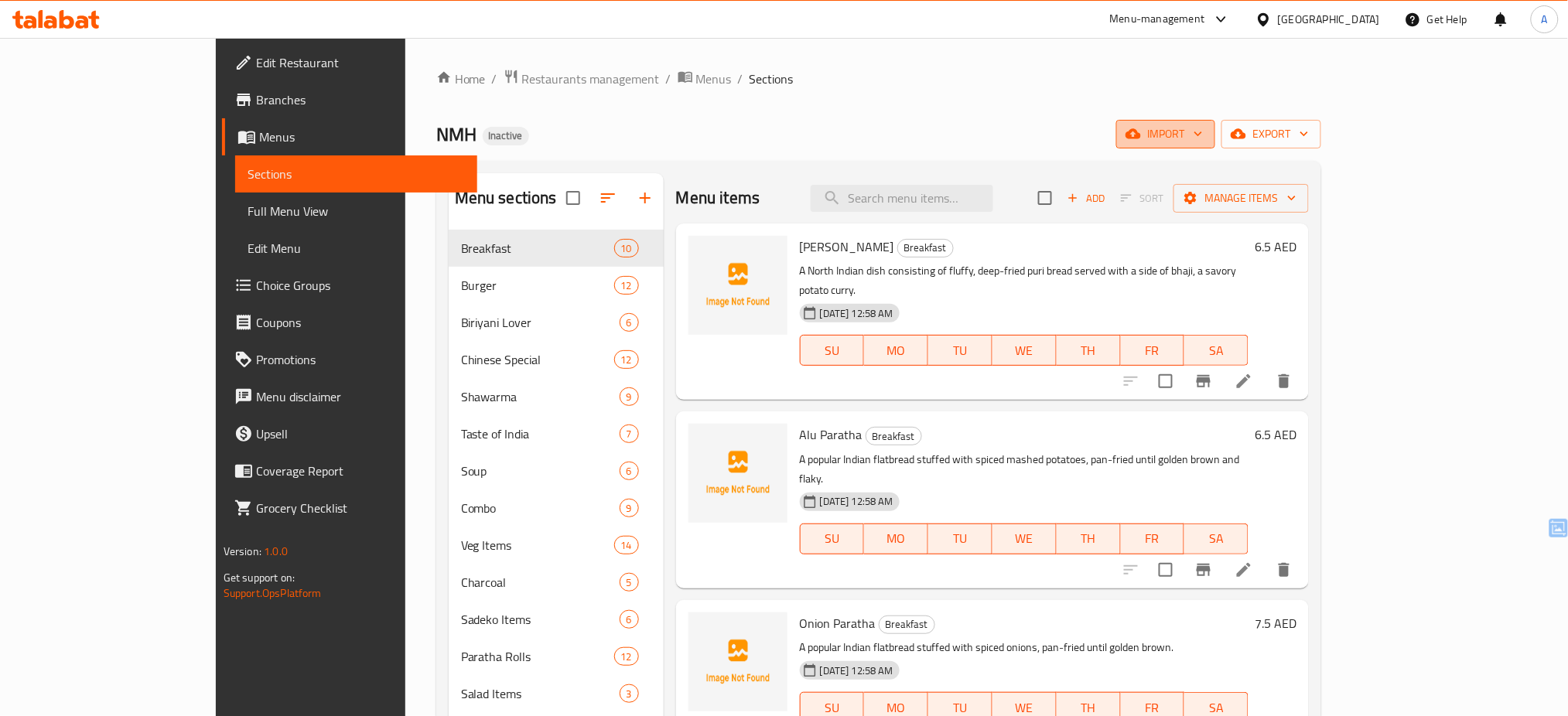
click at [1203, 143] on span "import" at bounding box center [1166, 134] width 75 height 19
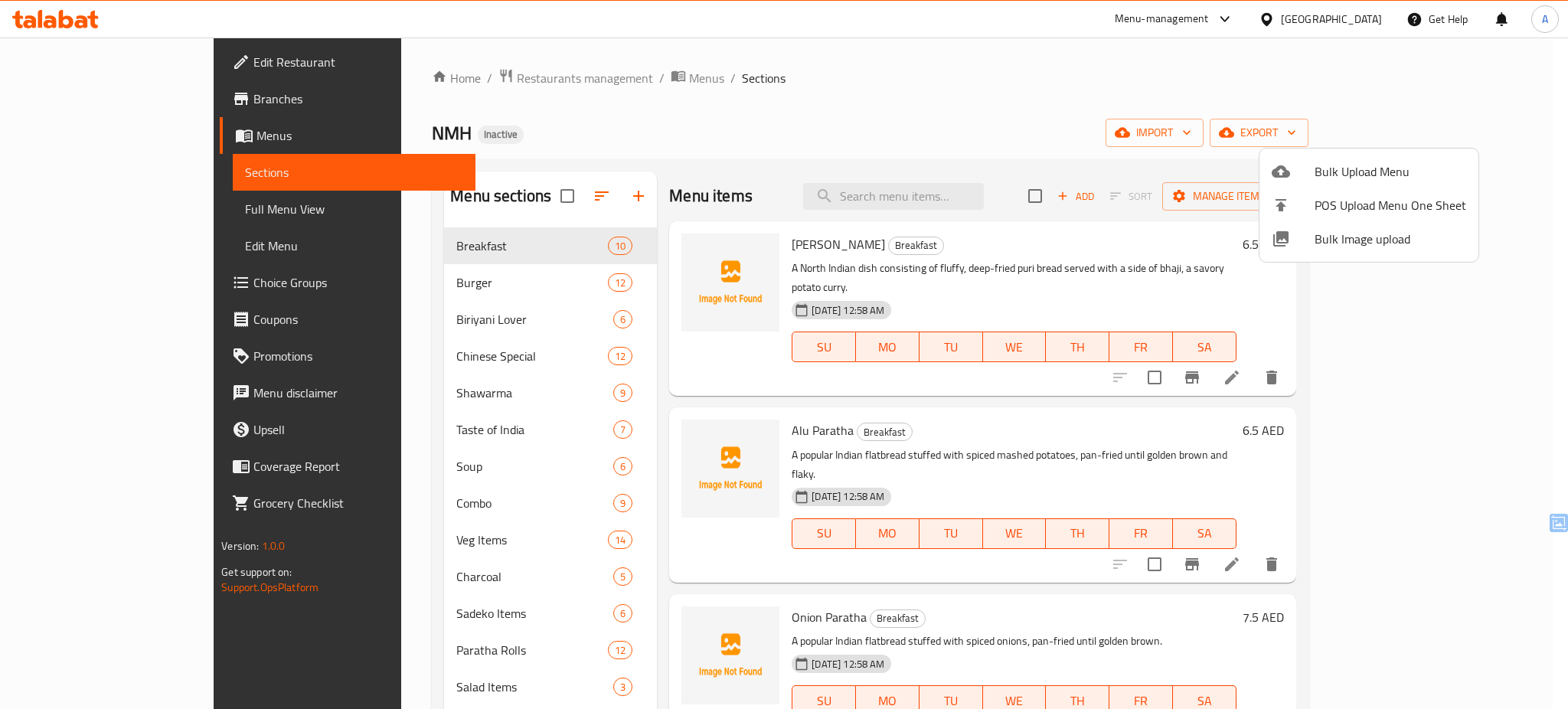
click at [1311, 245] on div at bounding box center [1294, 239] width 43 height 18
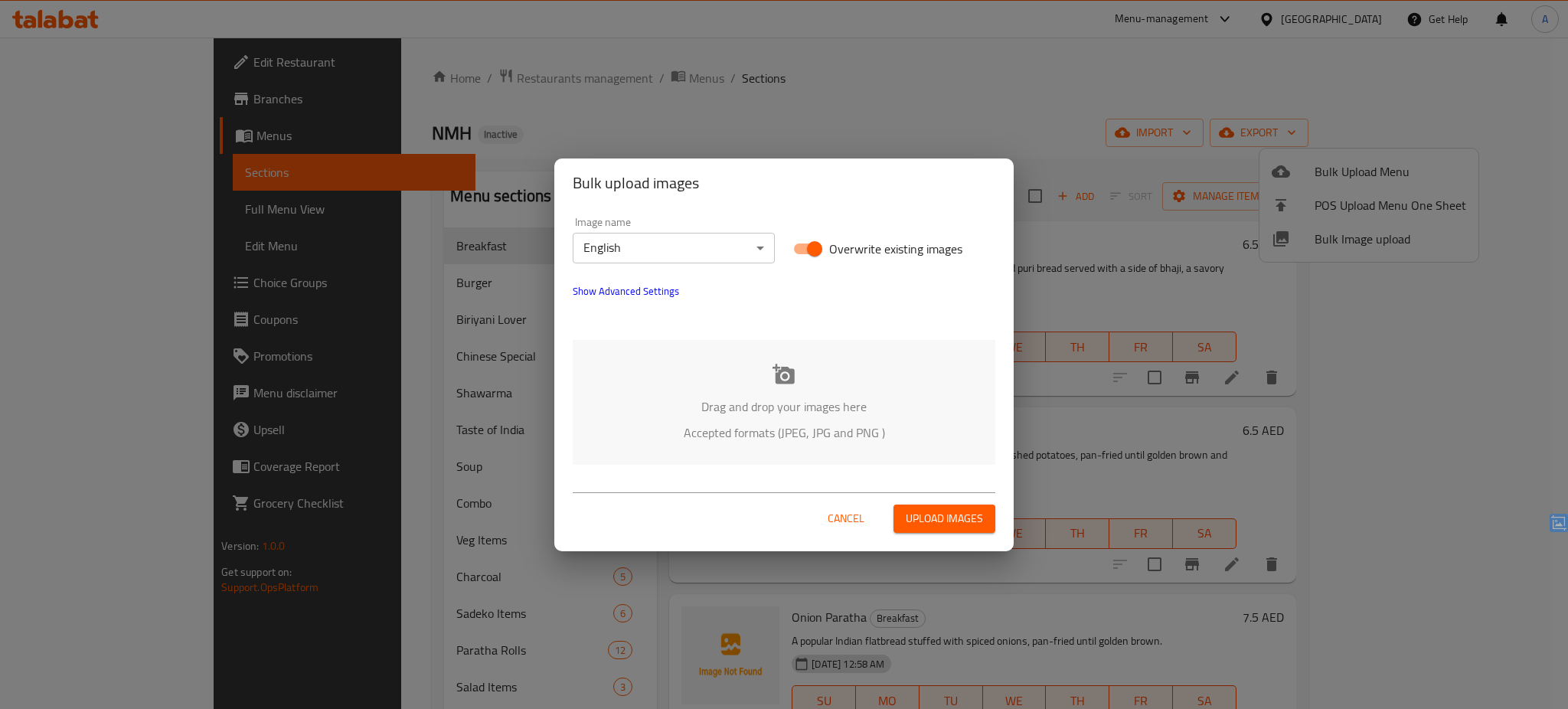
click at [855, 243] on span "Overwrite existing images" at bounding box center [895, 249] width 133 height 18
click at [855, 243] on input "Overwrite existing images" at bounding box center [815, 249] width 88 height 29
checkbox input "false"
click at [778, 391] on div "Drag and drop your images here Accepted formats (JPEG, JPG and PNG )" at bounding box center [784, 402] width 423 height 125
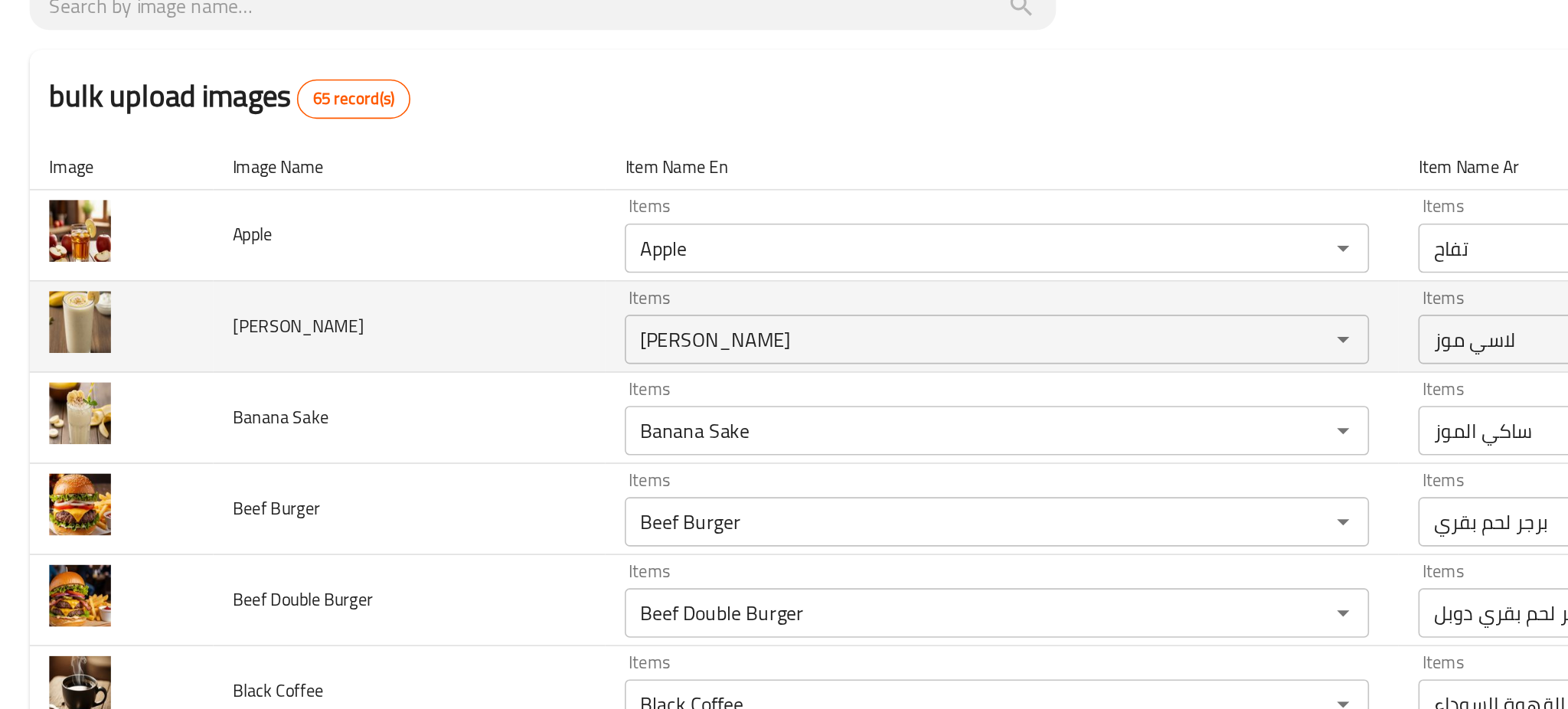
click at [294, 321] on td "[PERSON_NAME]" at bounding box center [254, 320] width 244 height 57
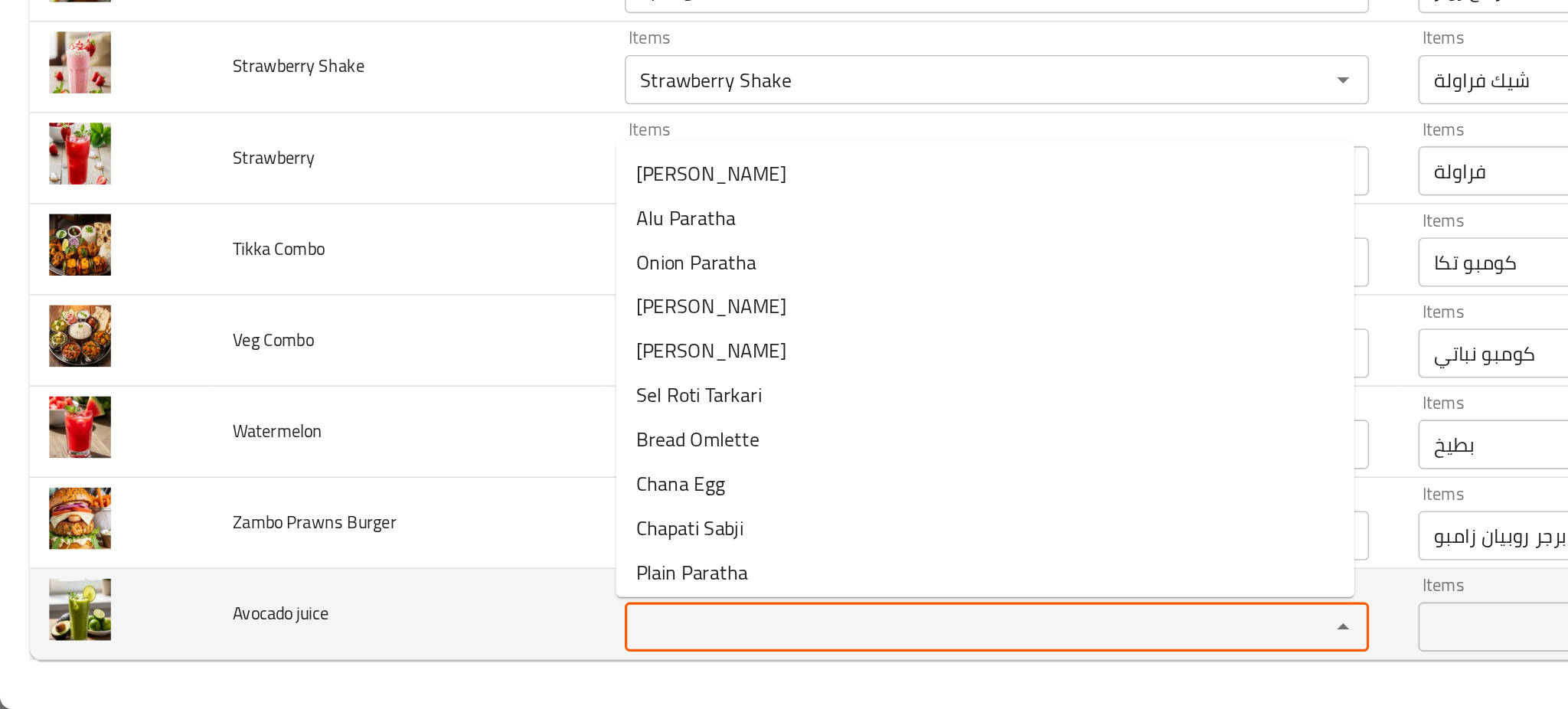
click at [468, 648] on juice "Items" at bounding box center [596, 658] width 408 height 22
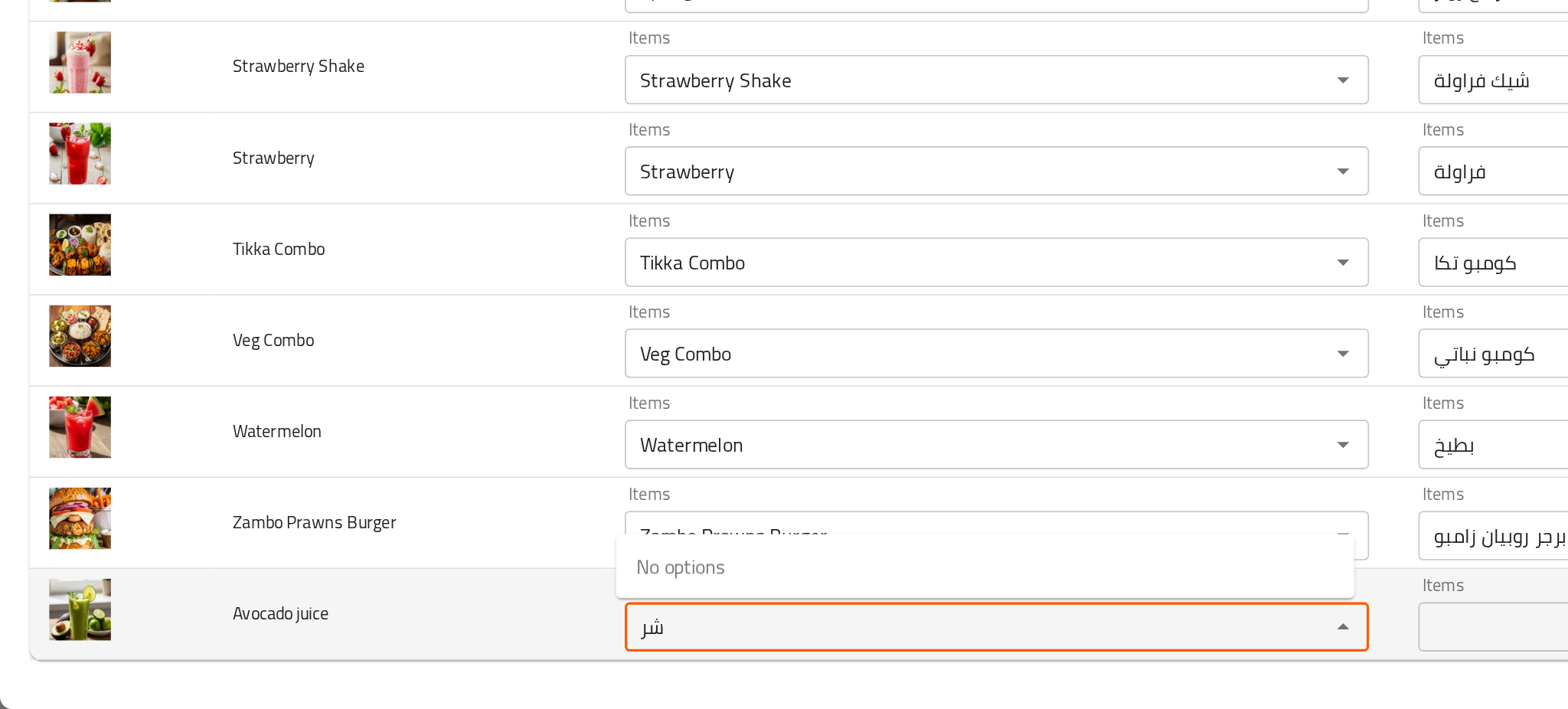
type juice "ش"
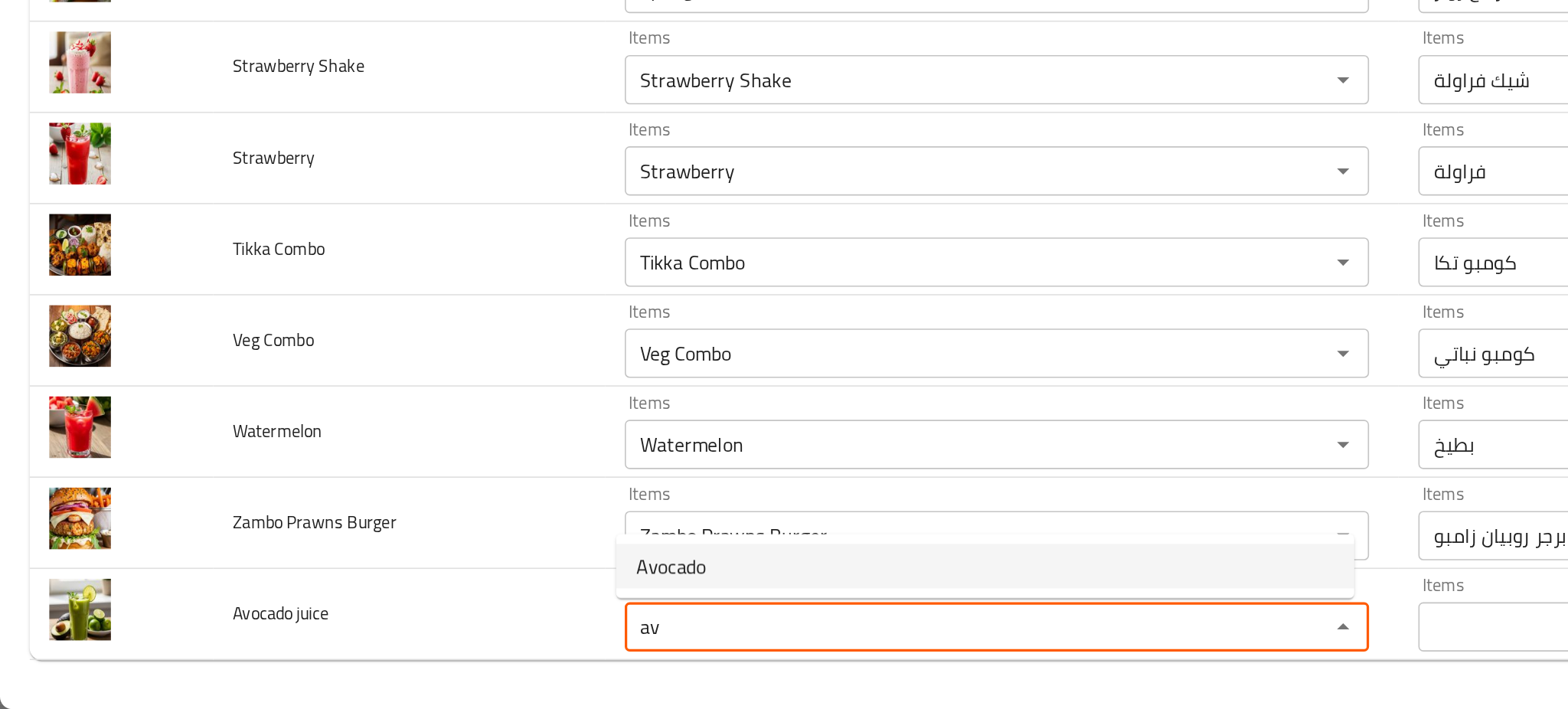
click at [460, 621] on juice-option-0 "Avocado" at bounding box center [612, 621] width 459 height 28
type juice "Avocado"
type juice-ar "افوكادو"
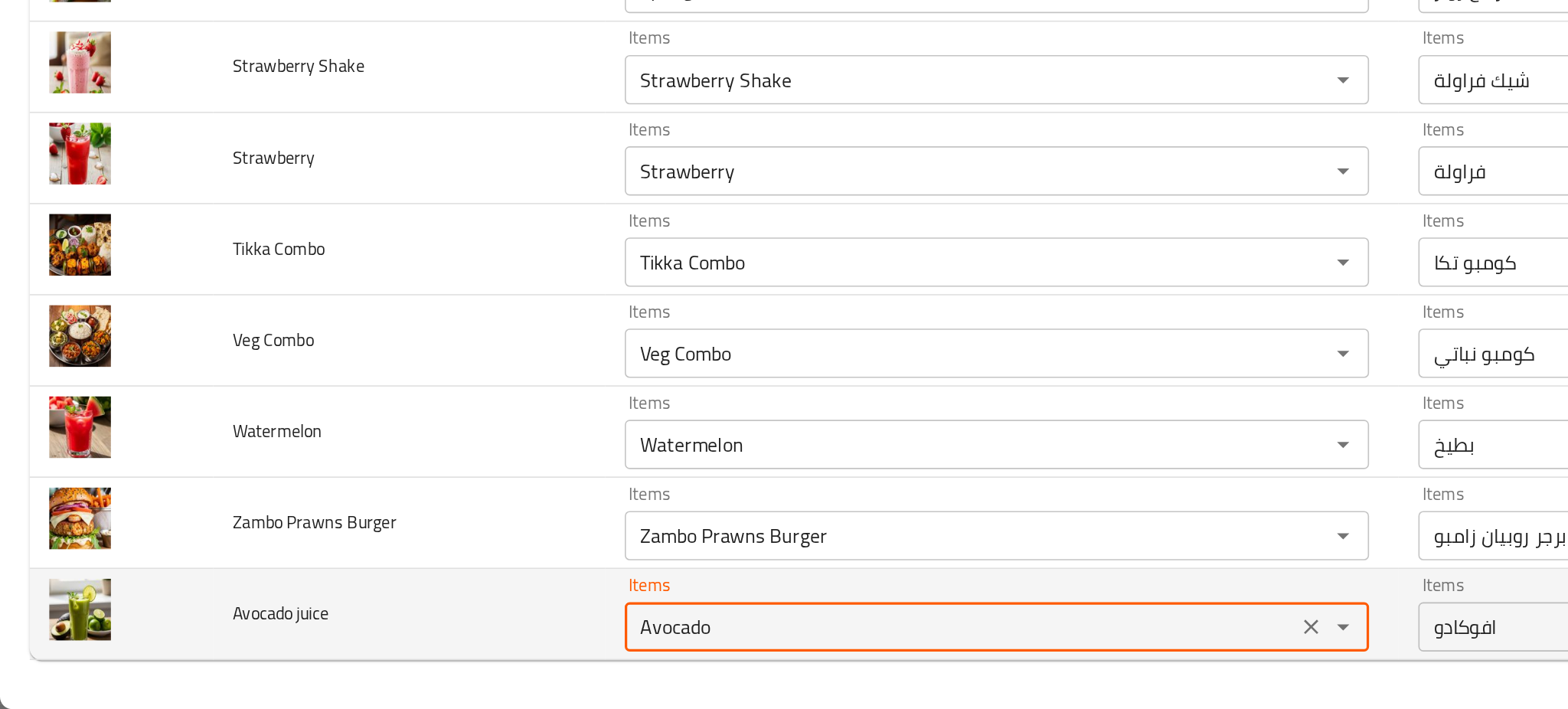
type juice "Avocado"
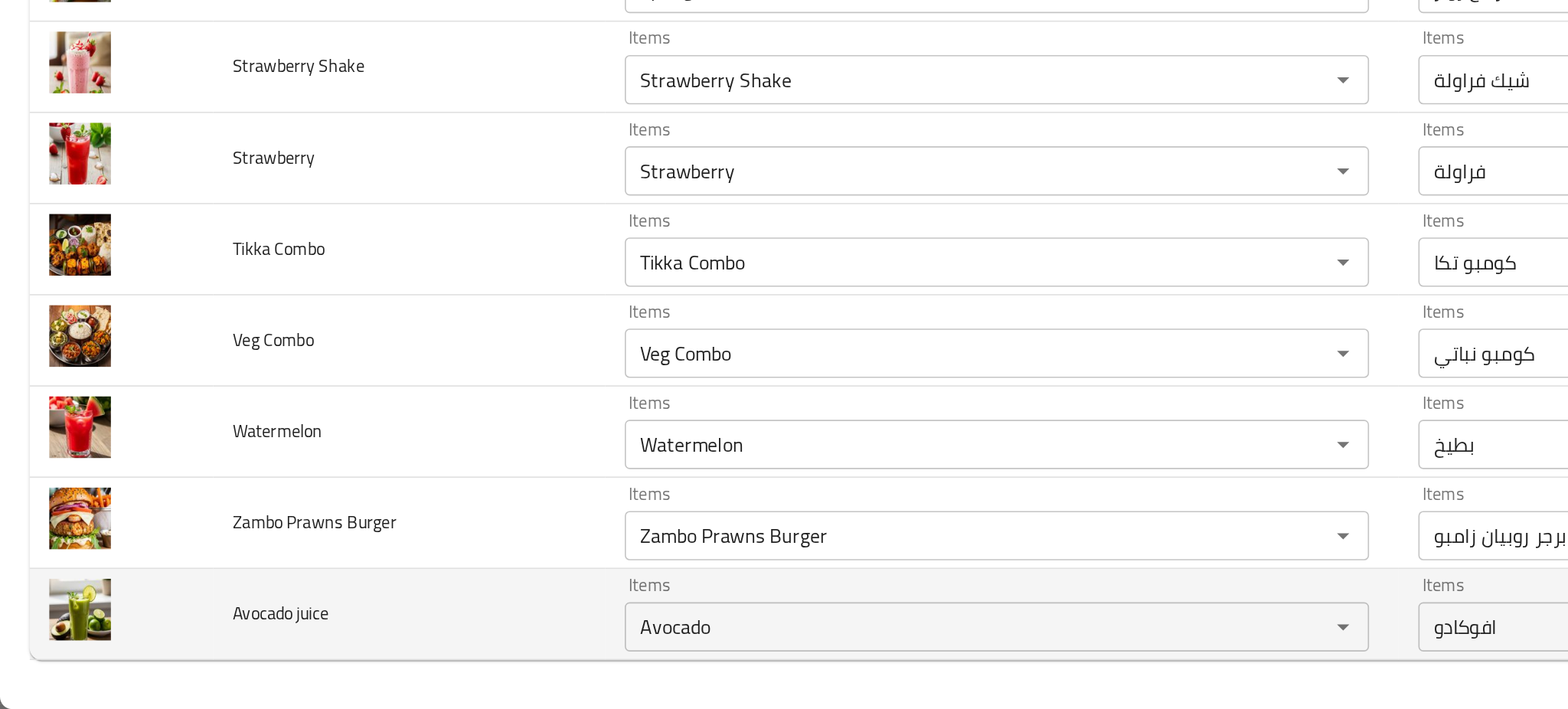
click at [311, 631] on td "Avocado juice" at bounding box center [254, 651] width 244 height 57
click at [337, 643] on td "Avocado juice" at bounding box center [254, 651] width 244 height 57
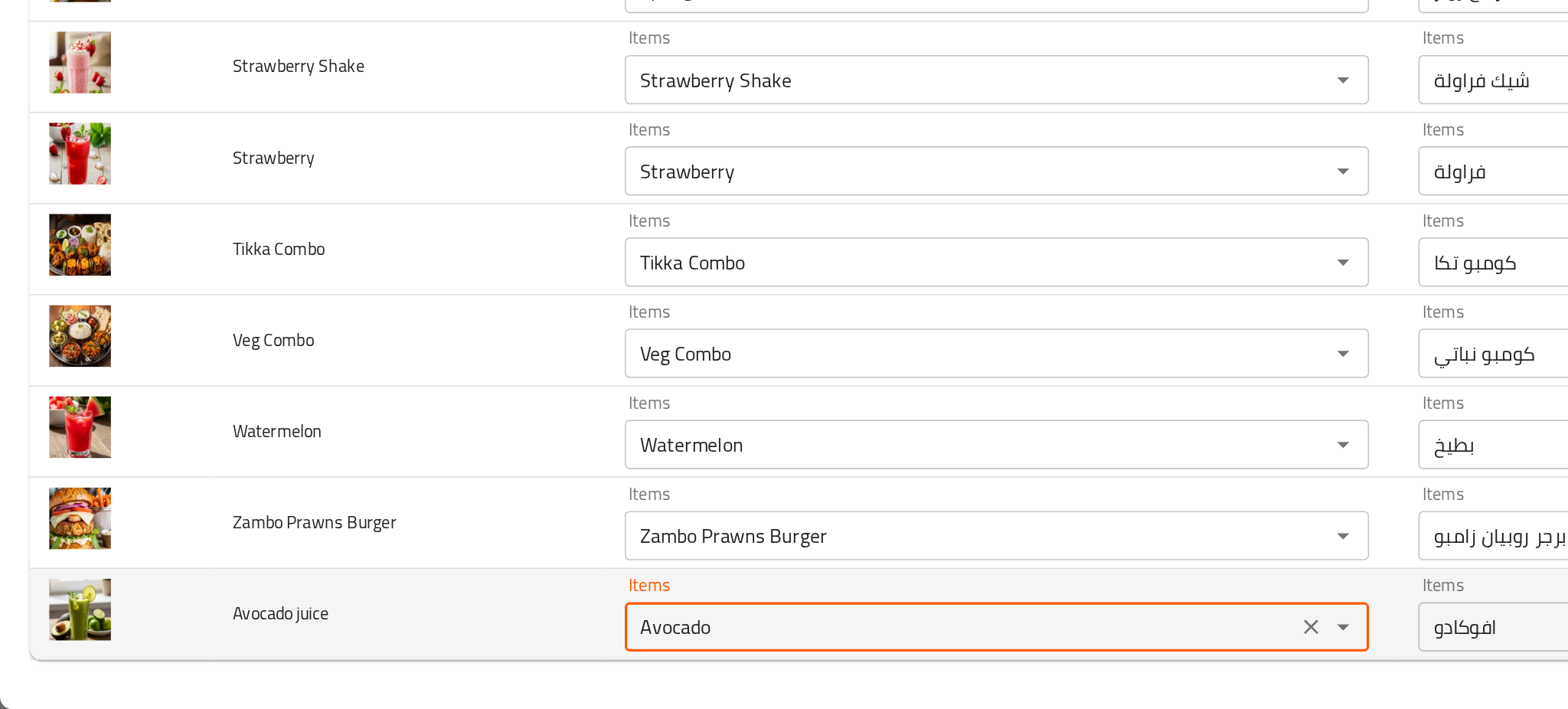
click at [463, 657] on juice "Avocado" at bounding box center [596, 658] width 408 height 22
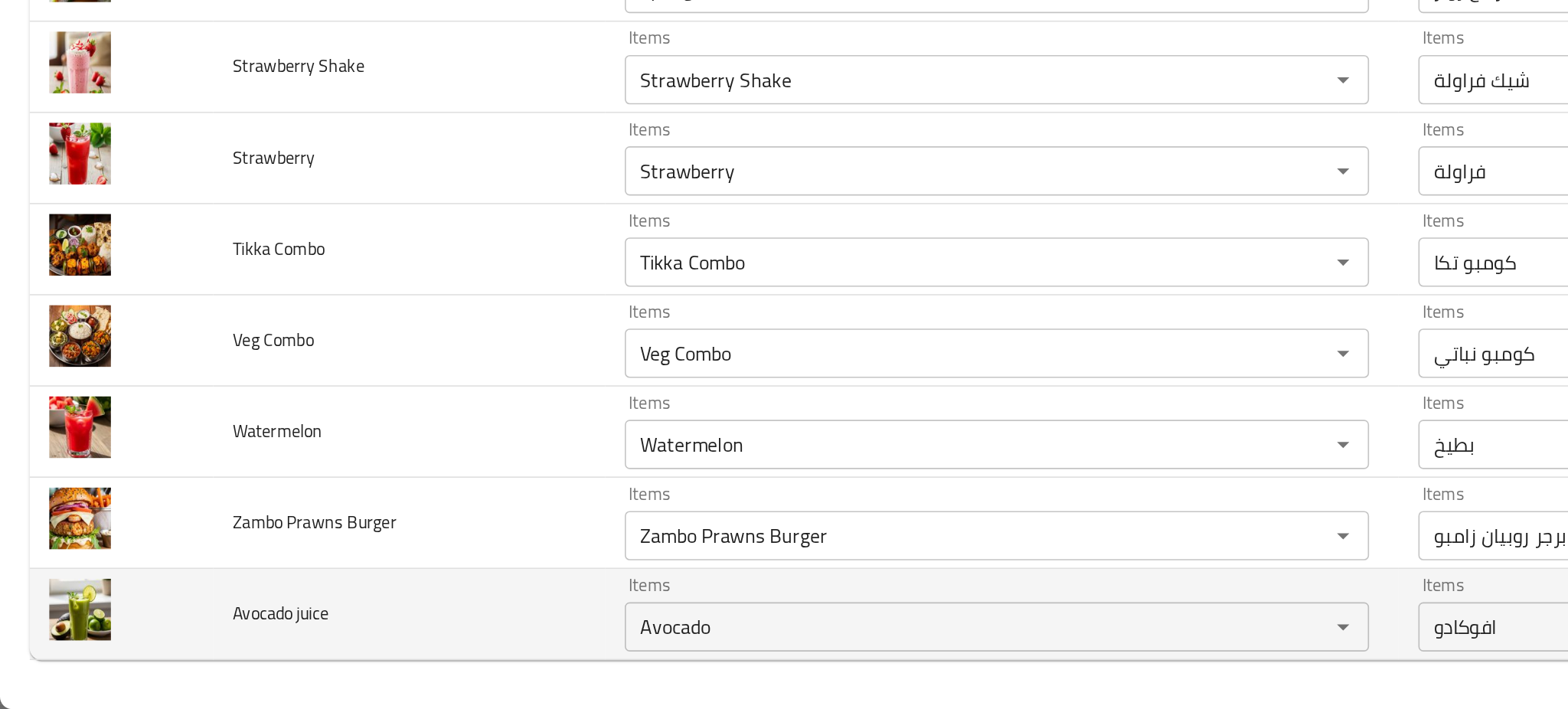
click at [253, 647] on td "Avocado juice" at bounding box center [254, 651] width 244 height 57
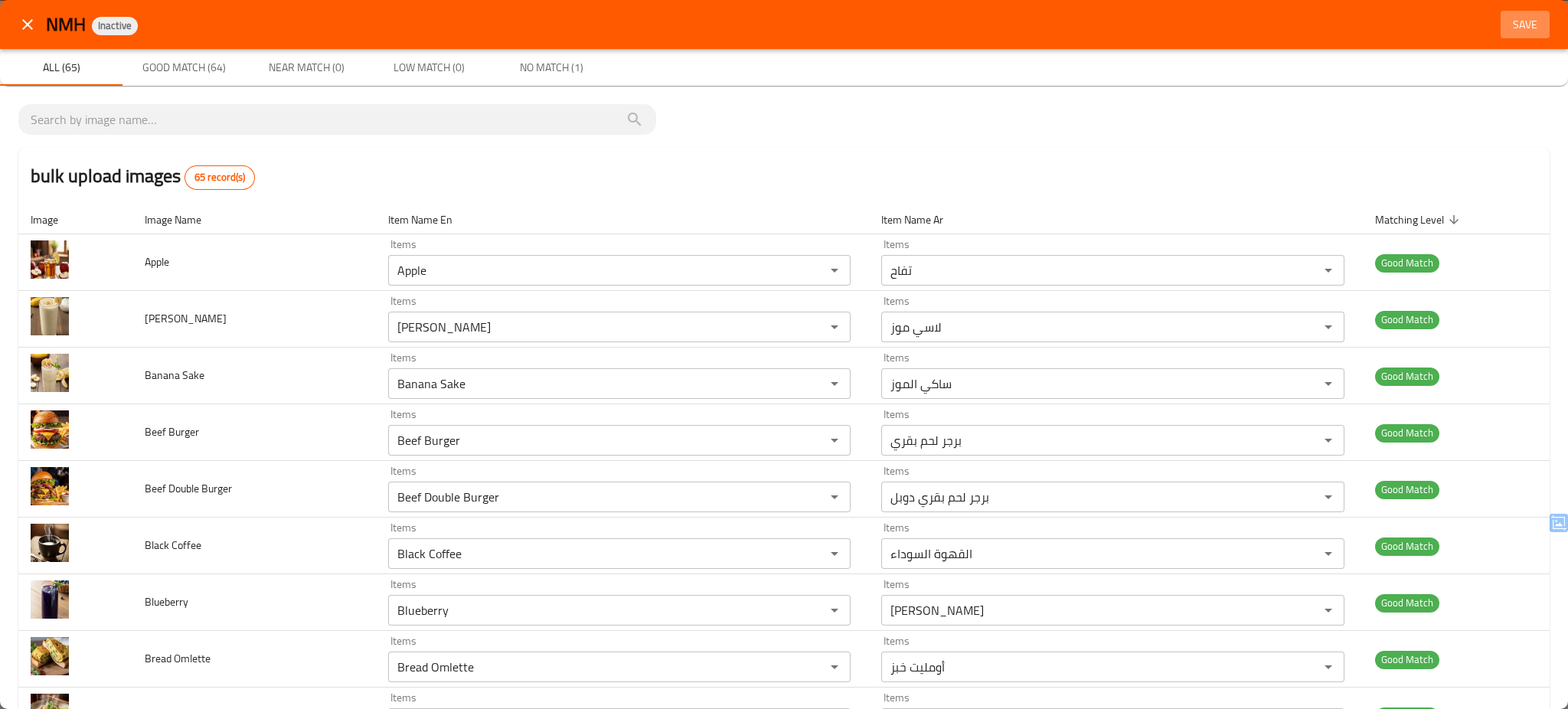
click at [1510, 26] on span "Save" at bounding box center [1525, 25] width 37 height 19
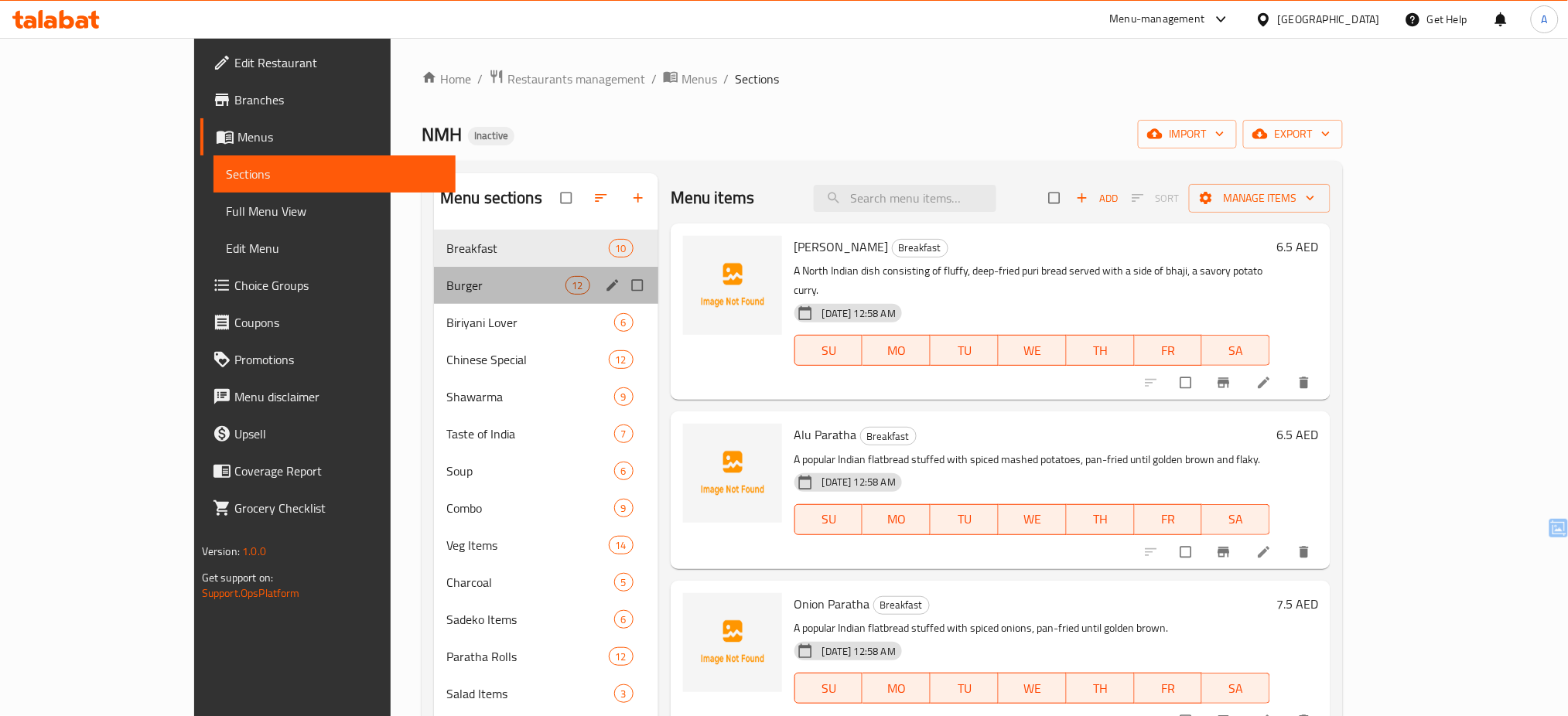
click at [466, 276] on div "Burger 12" at bounding box center [546, 286] width 224 height 37
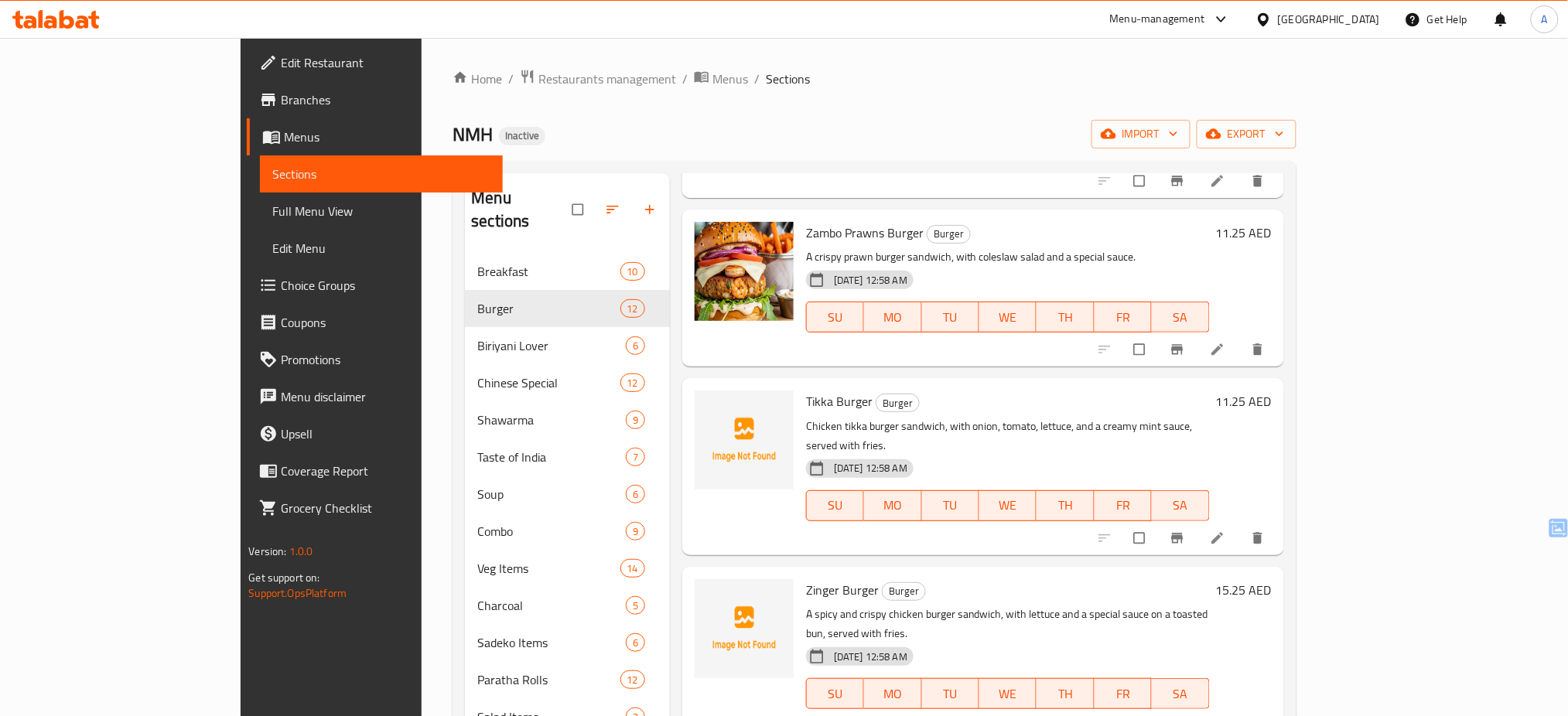
scroll to position [1149, 0]
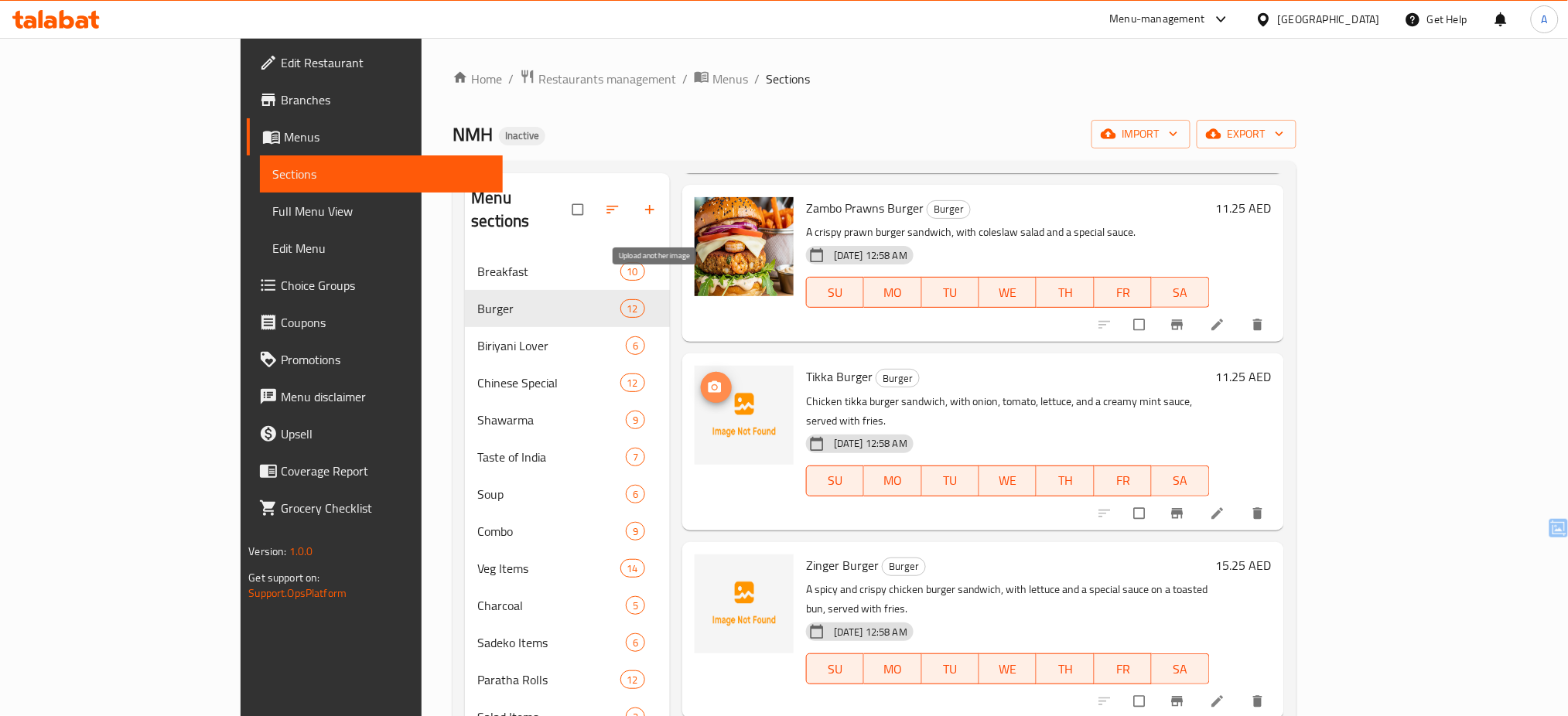
click at [701, 380] on span "upload picture" at bounding box center [717, 388] width 31 height 16
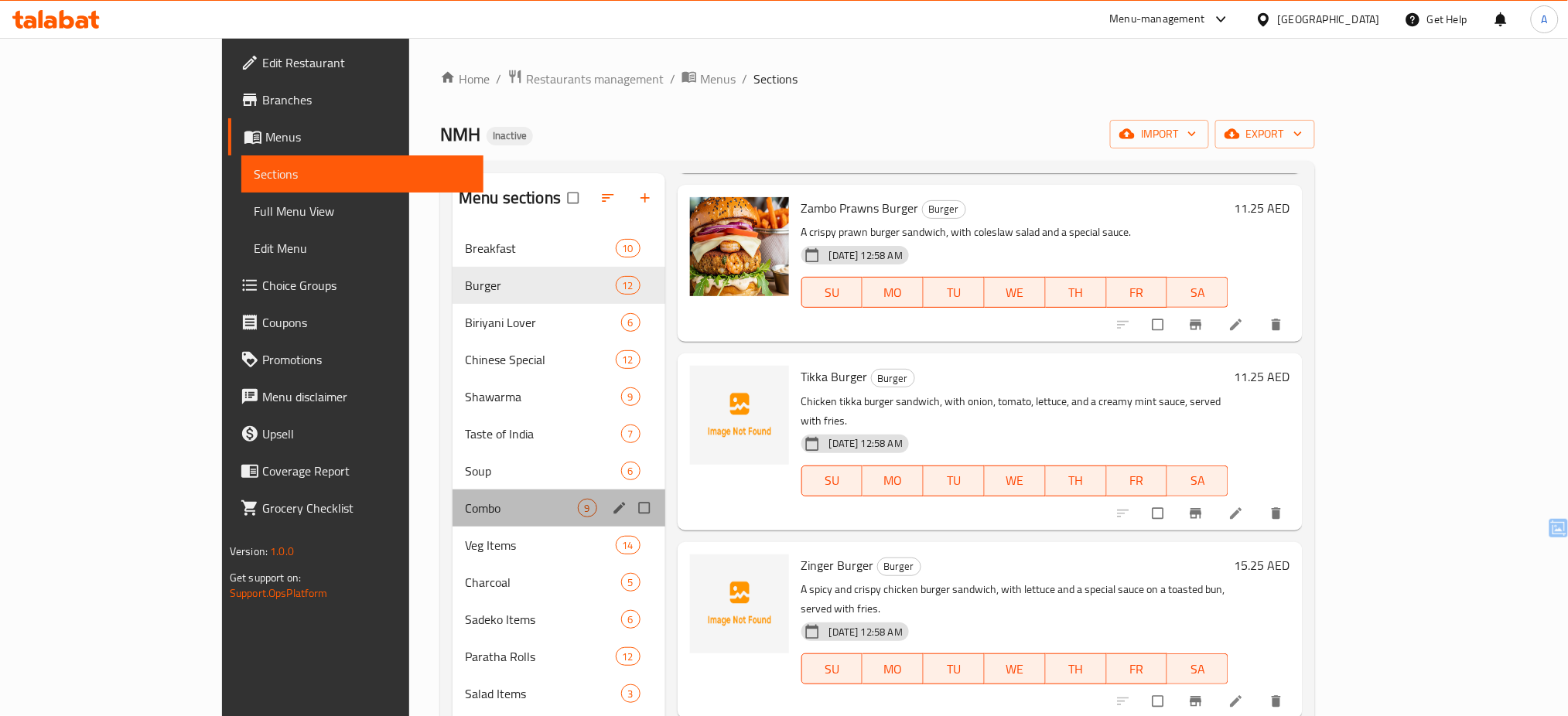
click at [463, 518] on div "Combo 9" at bounding box center [559, 509] width 213 height 37
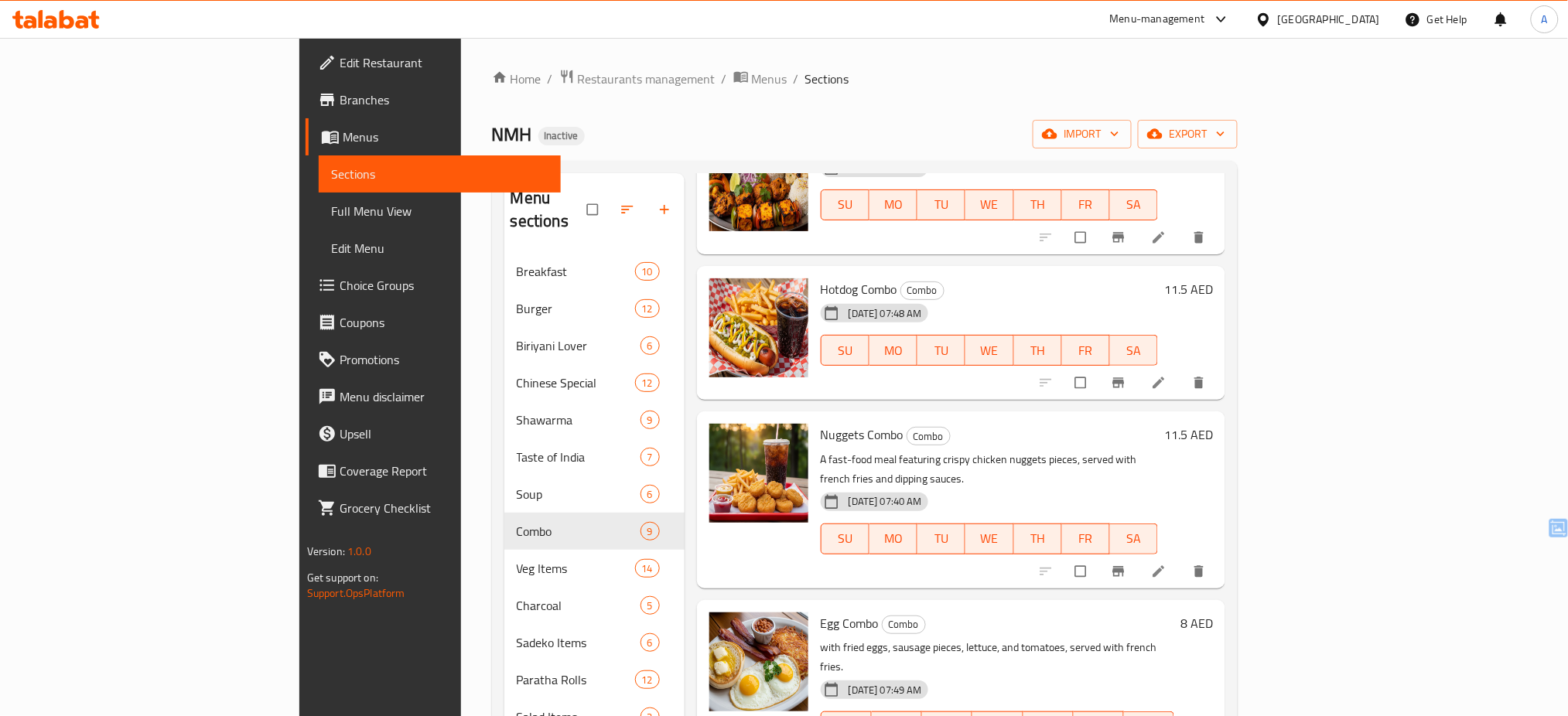
click at [78, 12] on icon at bounding box center [56, 19] width 88 height 19
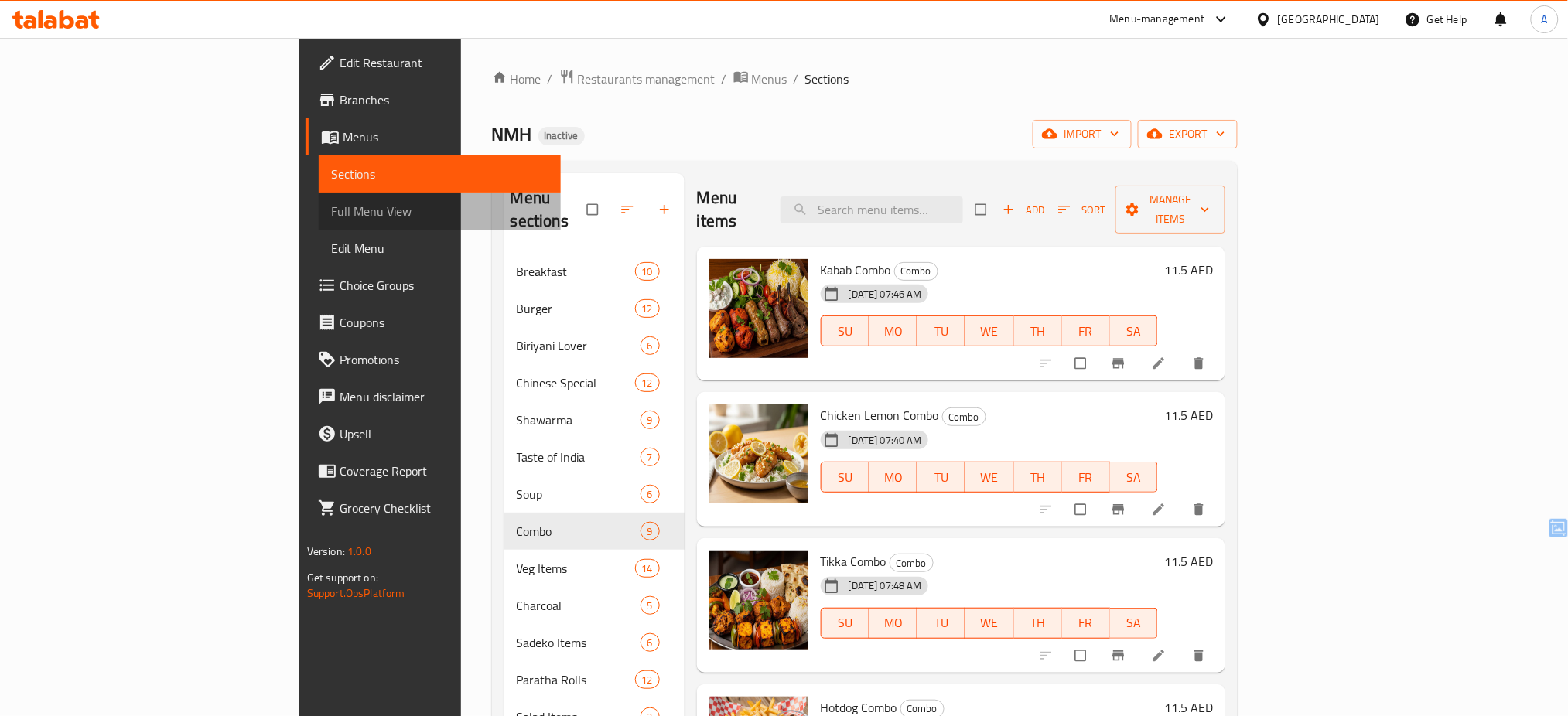
click at [331, 215] on span "Full Menu View" at bounding box center [440, 211] width 218 height 19
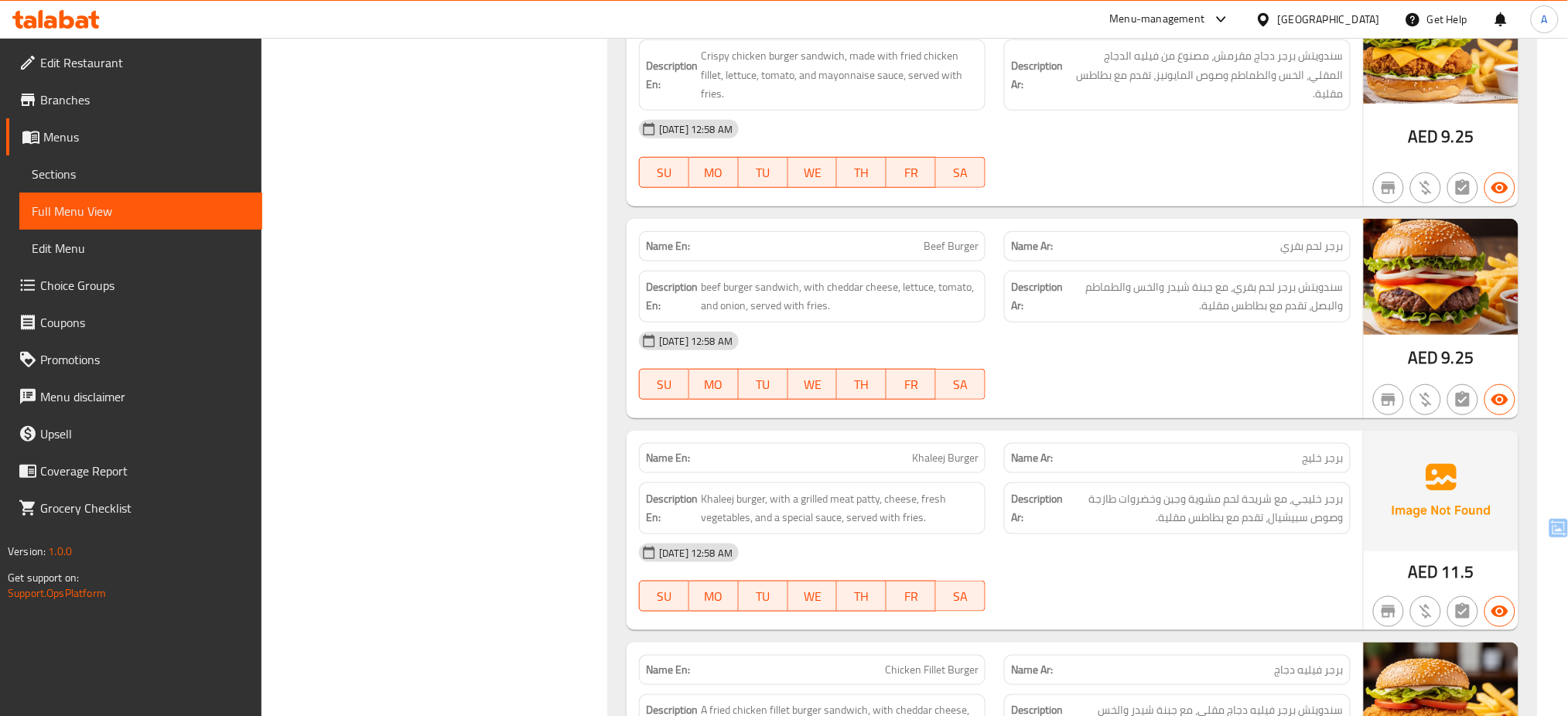
scroll to position [2517, 0]
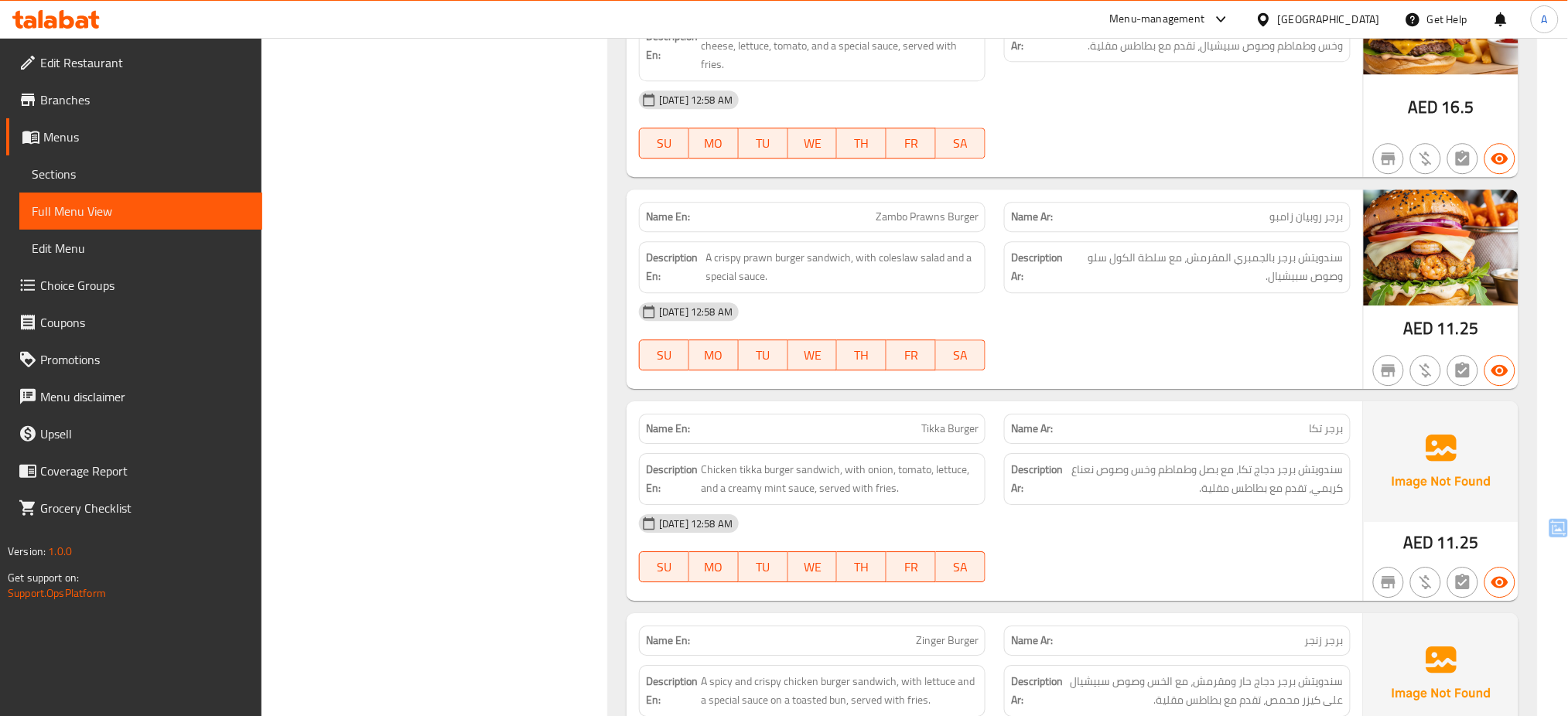
scroll to position [3801, 0]
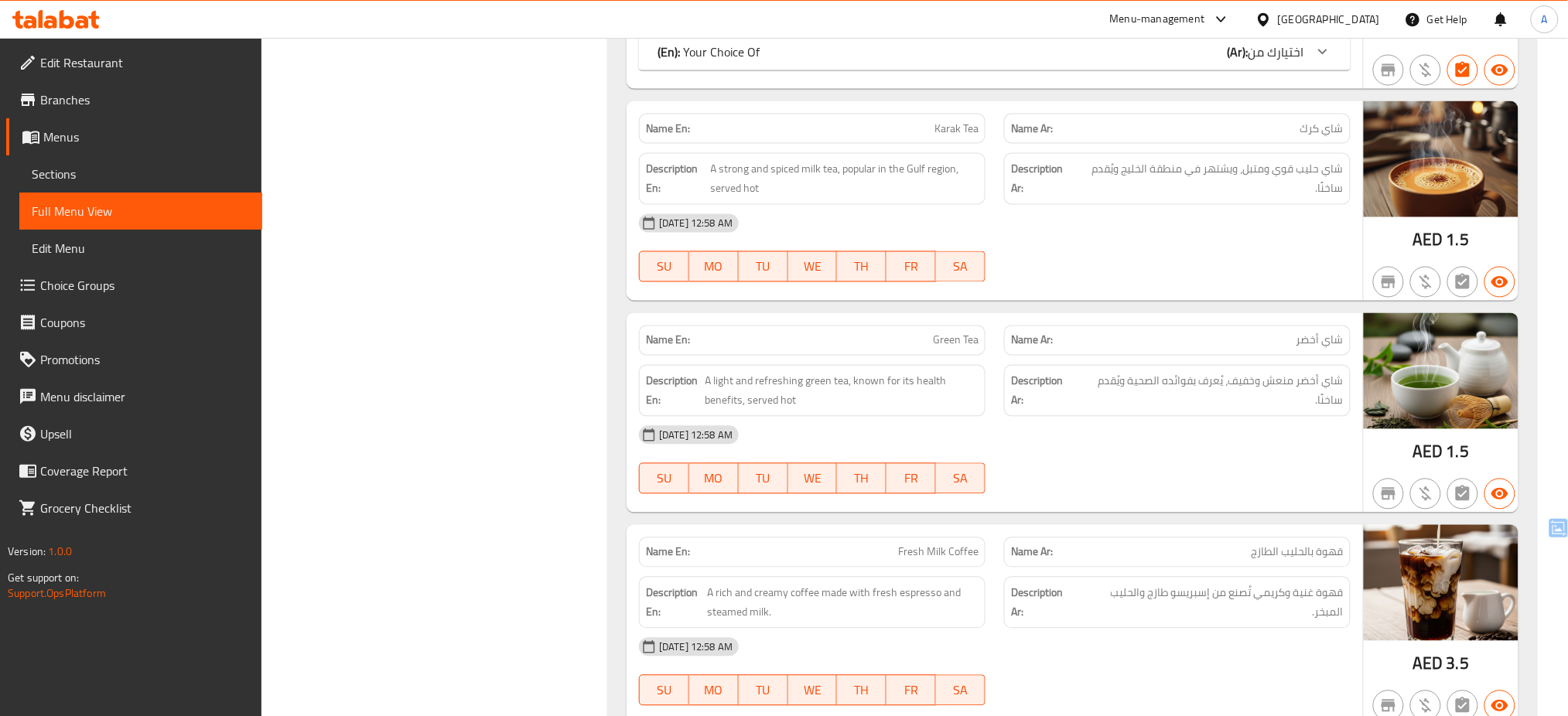
scroll to position [46298, 0]
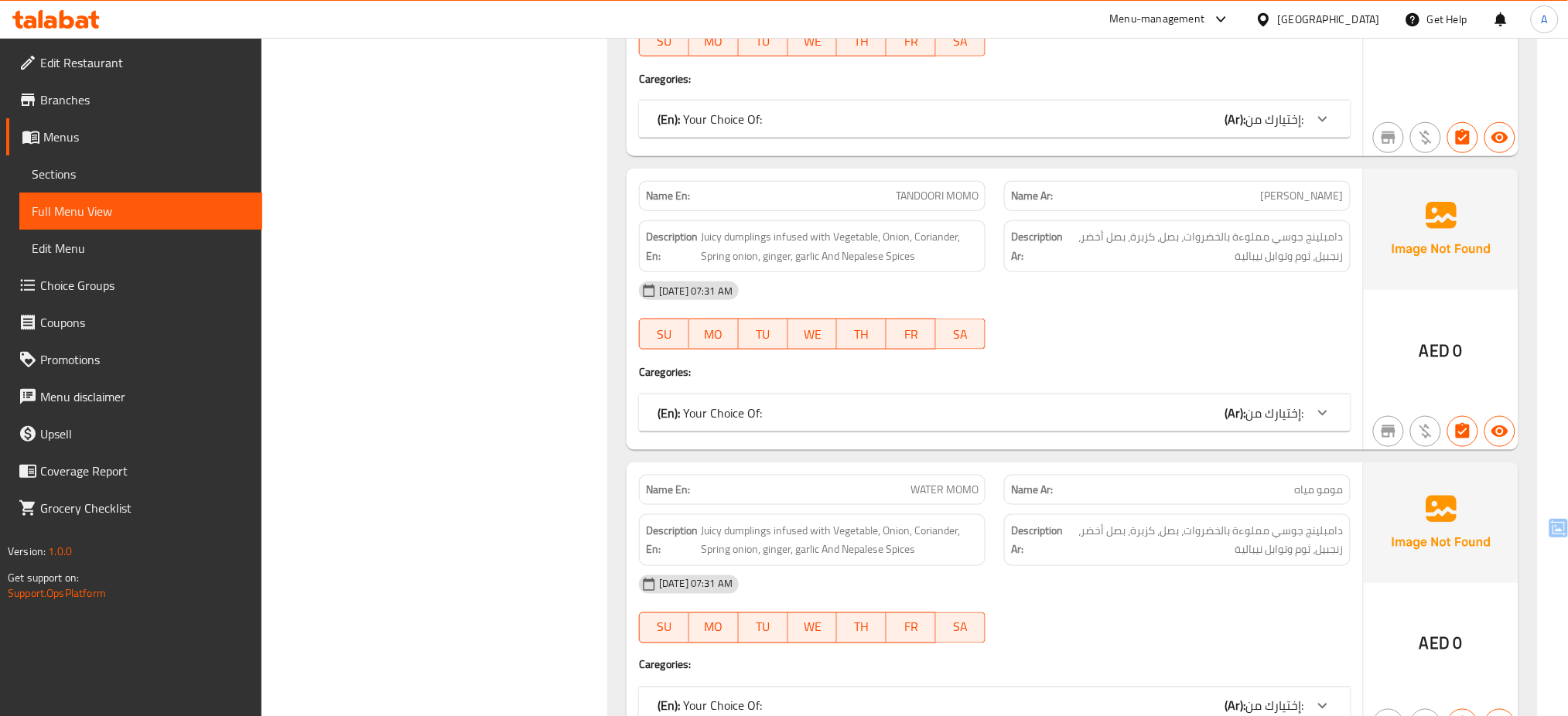
scroll to position [38955, 0]
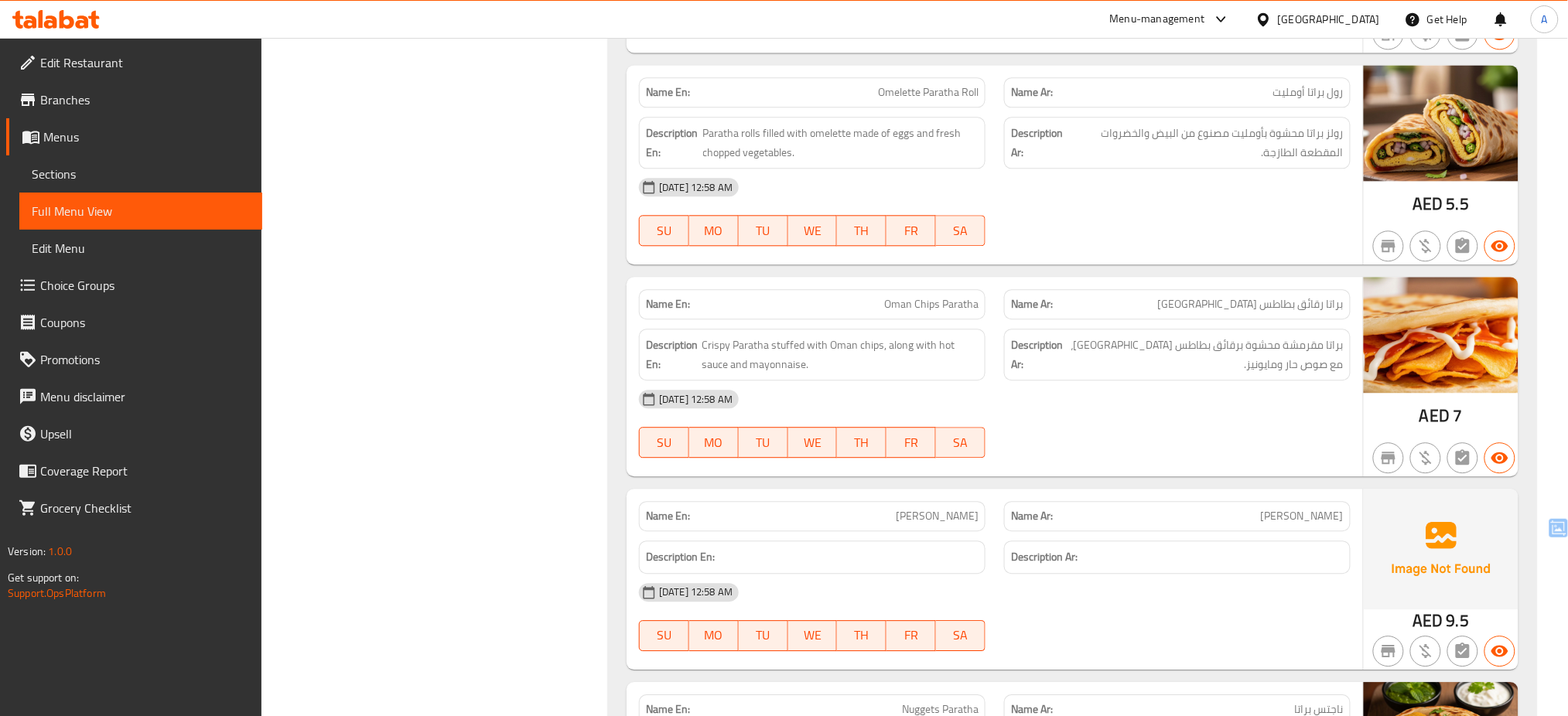
scroll to position [22616, 0]
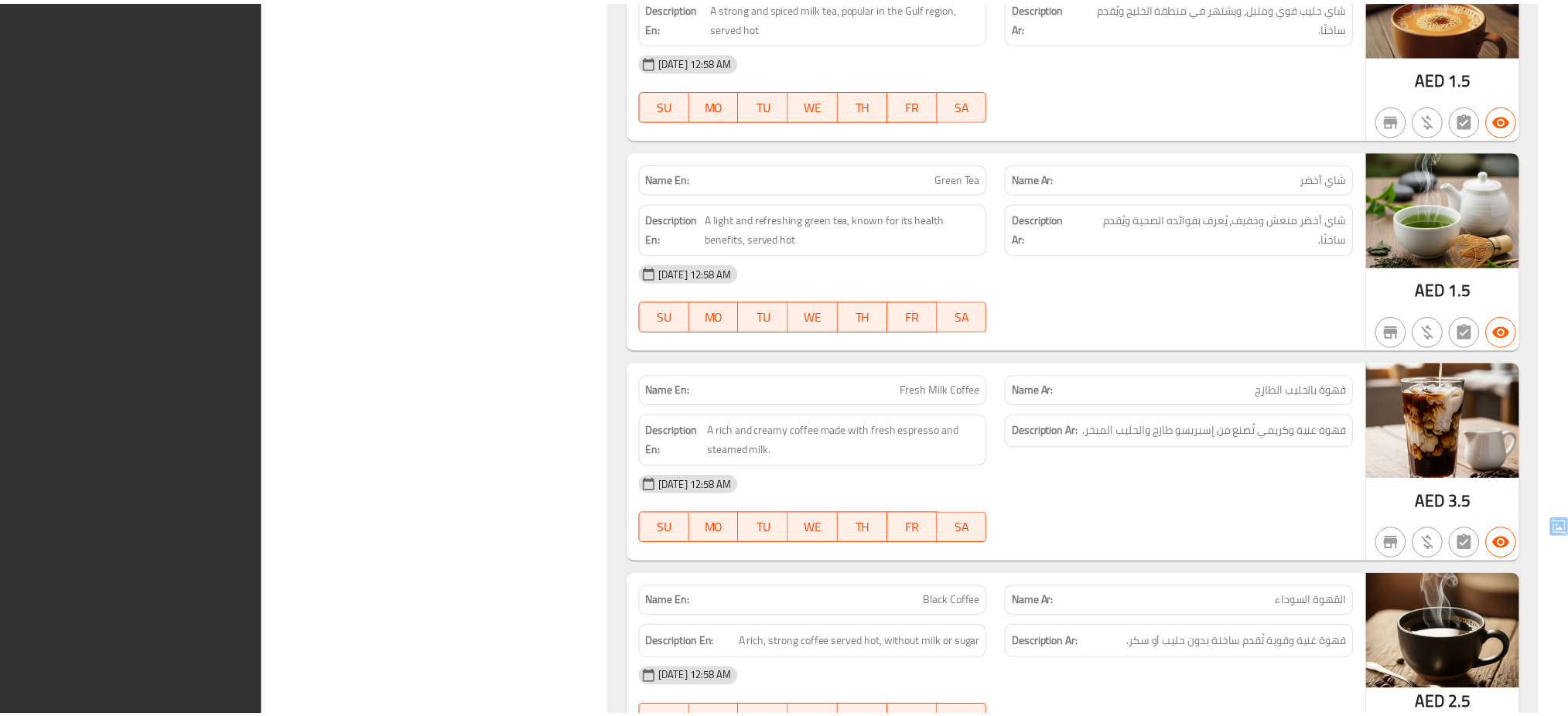
scroll to position [46244, 0]
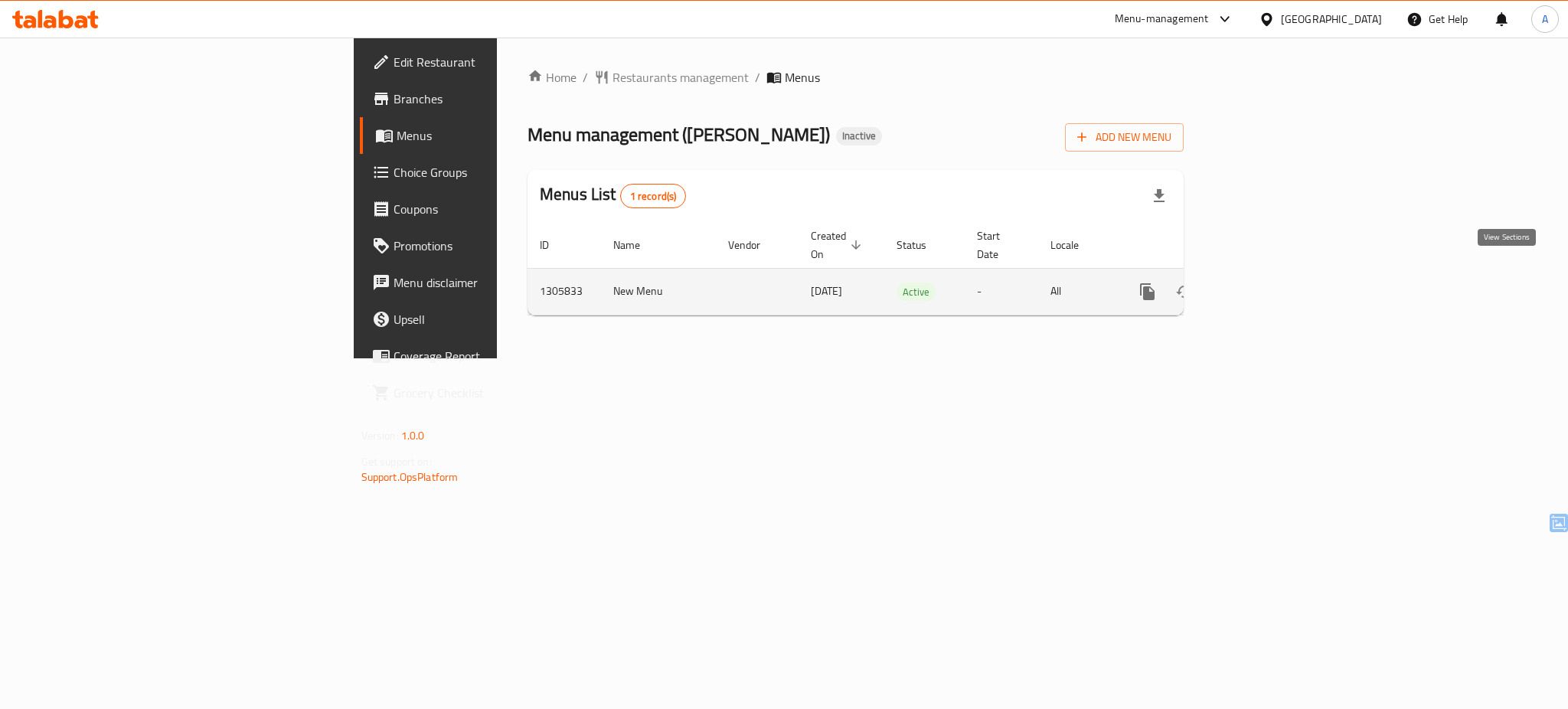
click at [1267, 283] on icon "enhanced table" at bounding box center [1258, 292] width 18 height 18
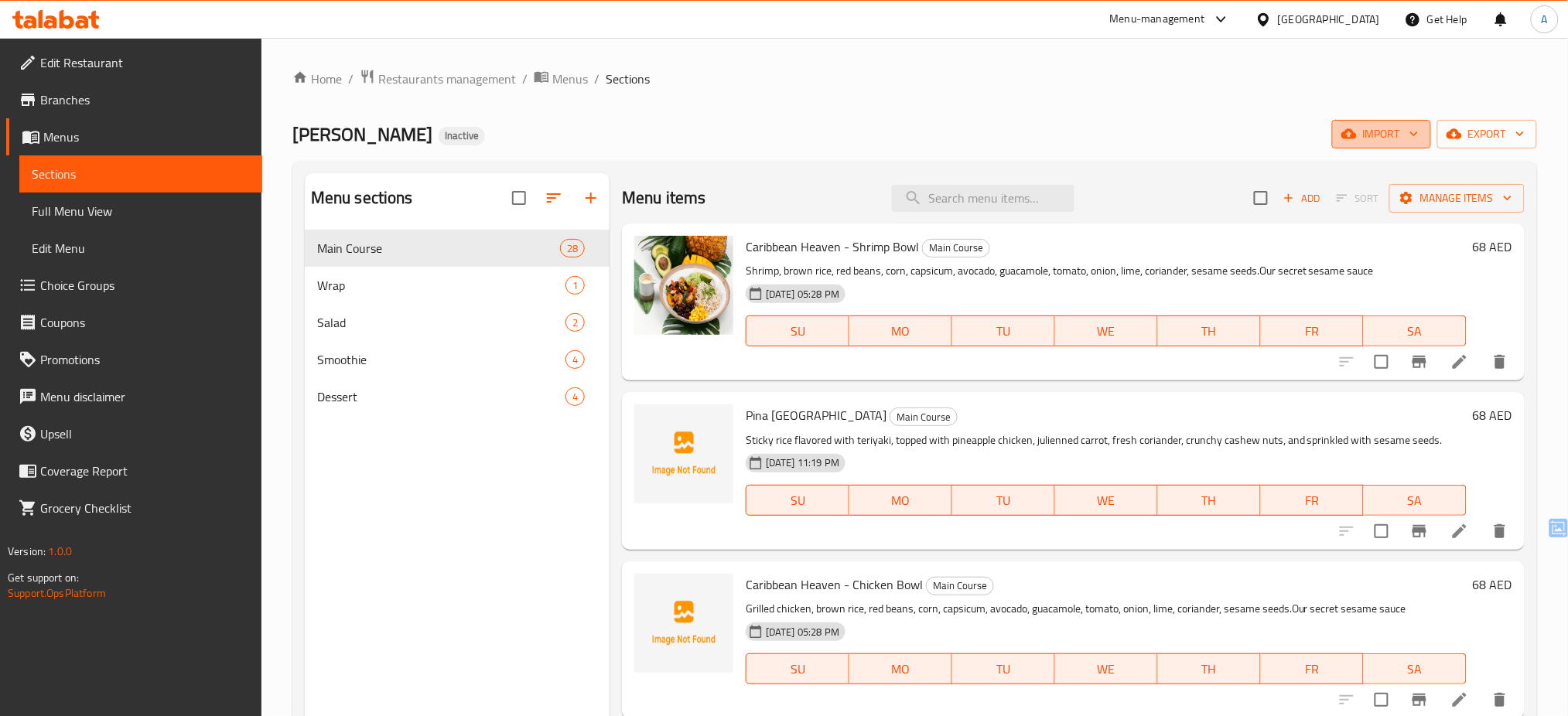
click at [1362, 124] on span "import" at bounding box center [1382, 134] width 75 height 19
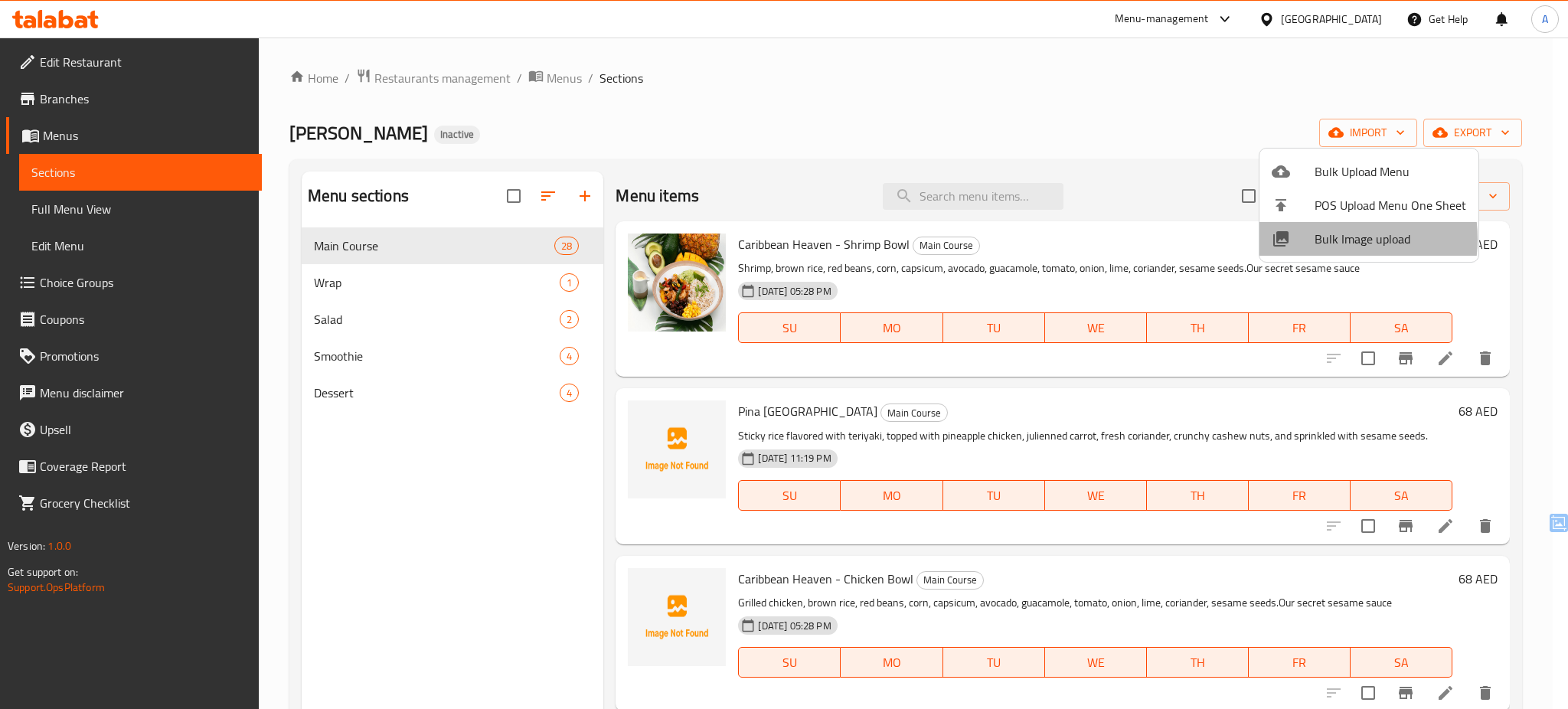
click at [1321, 239] on span "Bulk Image upload" at bounding box center [1390, 239] width 151 height 18
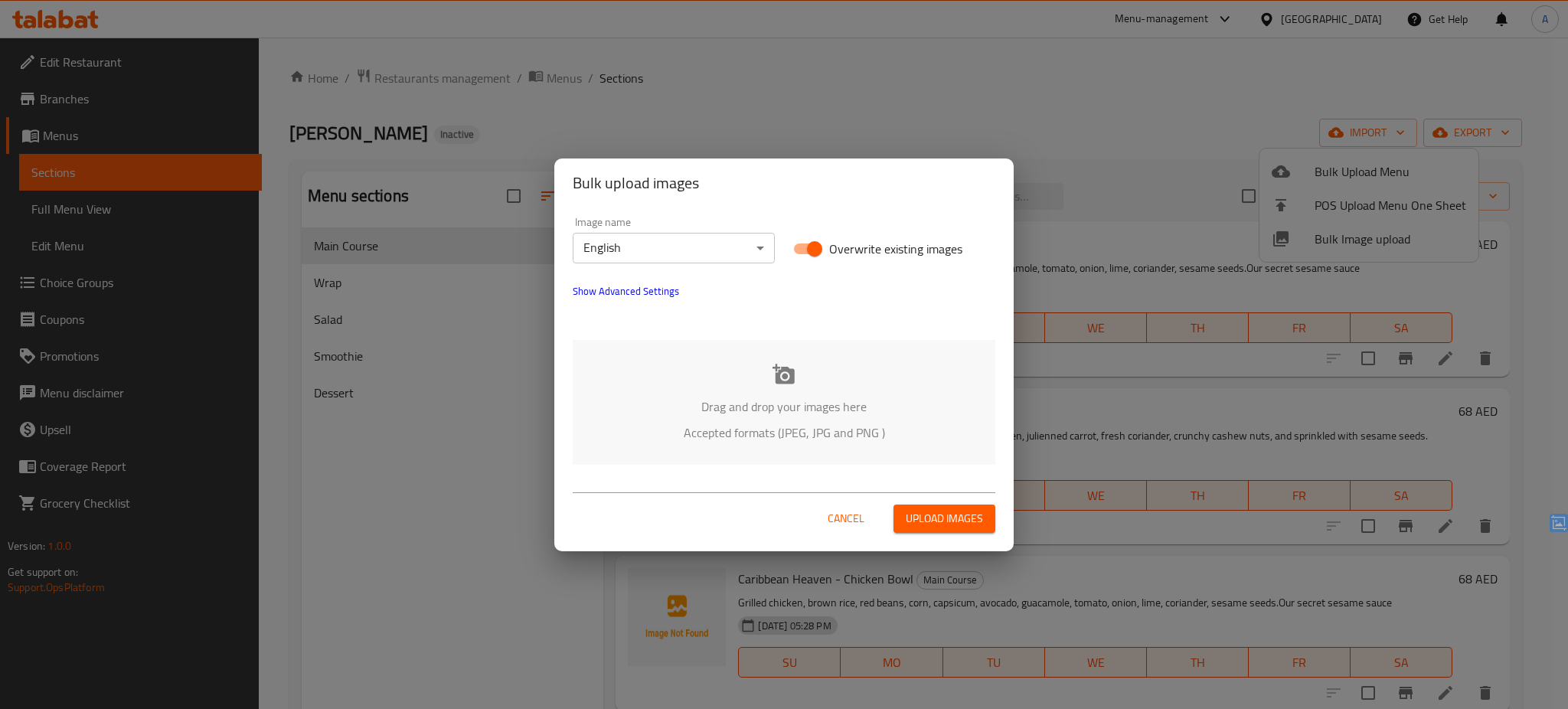
click at [875, 252] on span "Overwrite existing images" at bounding box center [895, 249] width 133 height 18
click at [859, 252] on input "Overwrite existing images" at bounding box center [815, 249] width 88 height 29
checkbox input "false"
click at [780, 388] on div "Drag and drop your images here Accepted formats (JPEG, JPG and PNG )" at bounding box center [784, 402] width 423 height 125
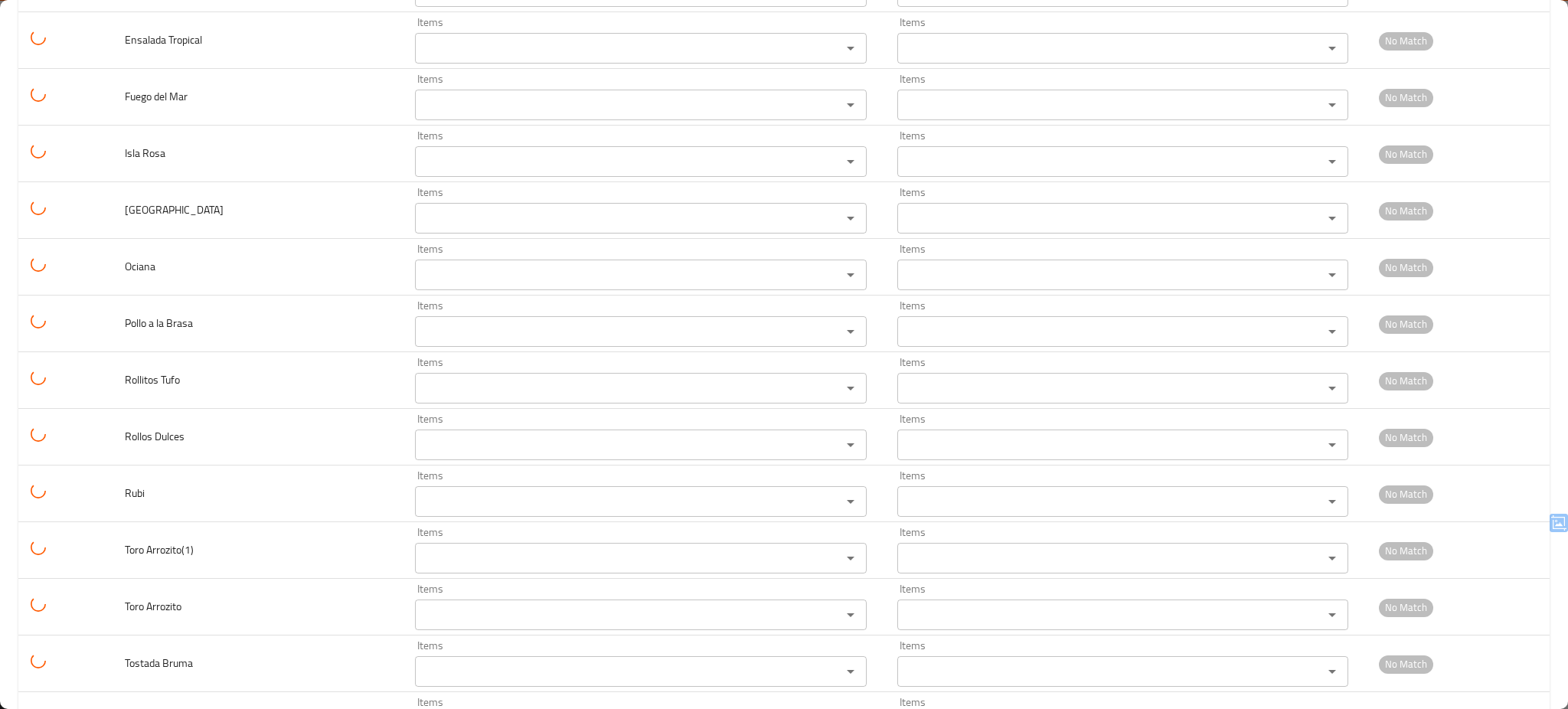
scroll to position [1938, 0]
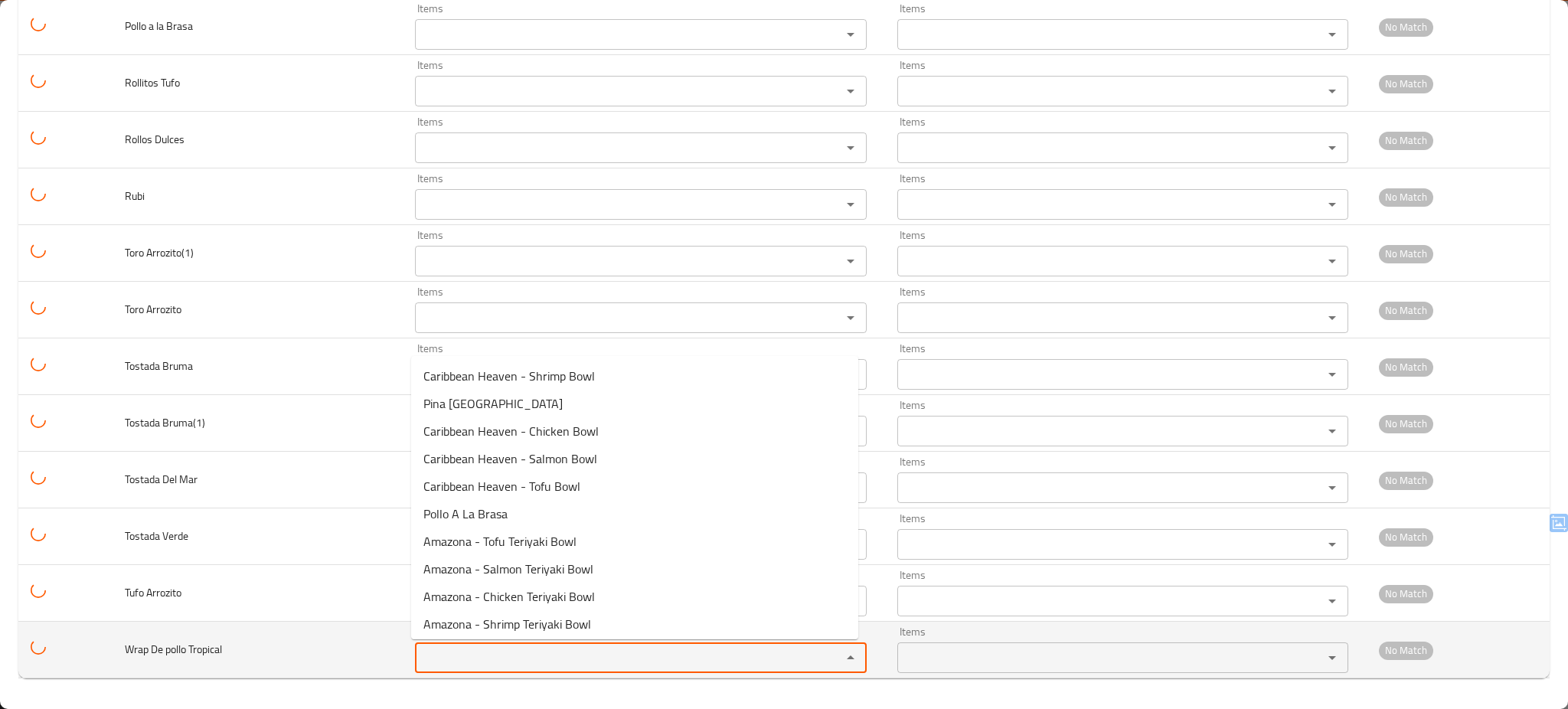
click at [571, 664] on Tropical "Items" at bounding box center [618, 658] width 397 height 22
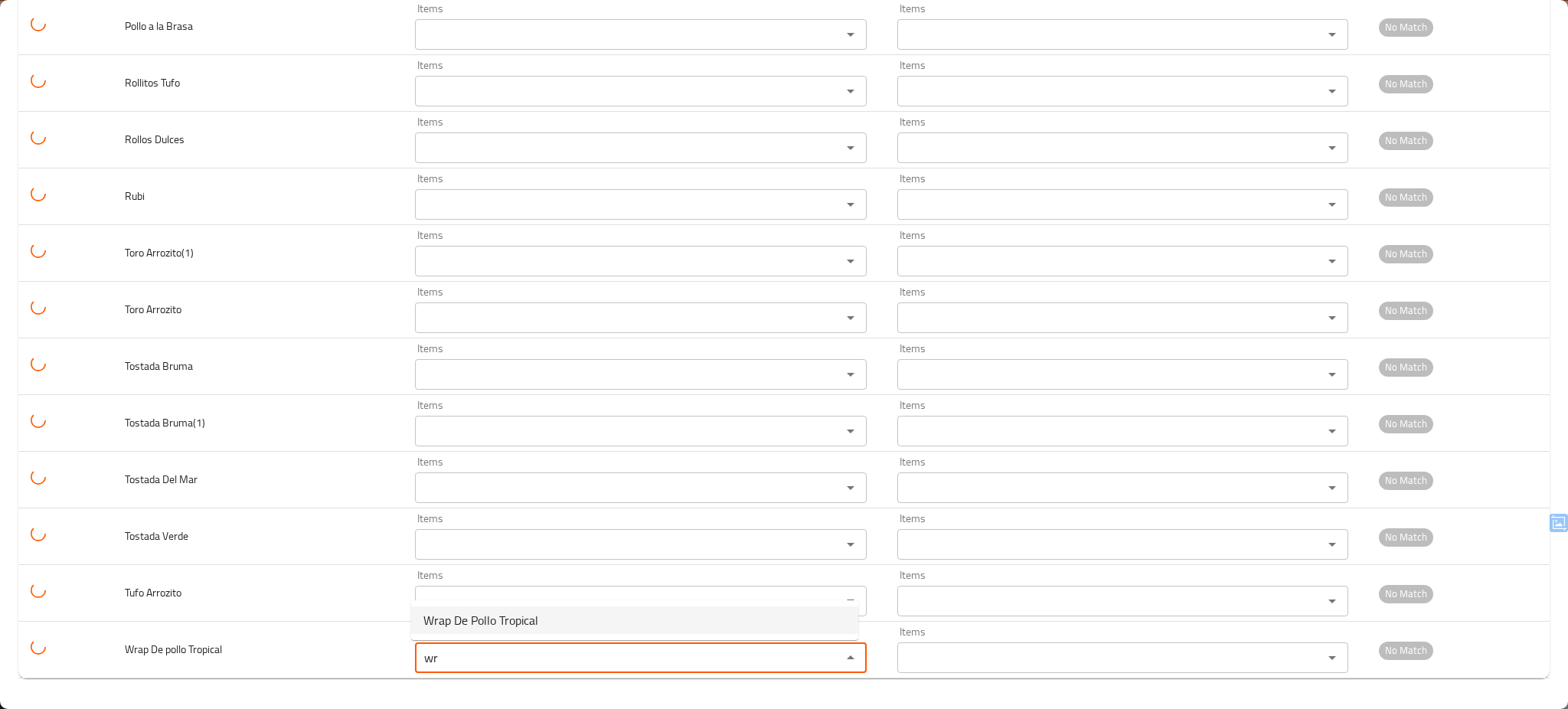
click at [554, 618] on Tropical-option-0 "Wrap De Pollo Tropical" at bounding box center [635, 621] width 447 height 28
type Tropical "Wrap De Pollo Tropical"
type Tropical-ar "راب دي [PERSON_NAME]"
type Tropical "Wrap De Pollo Tropical"
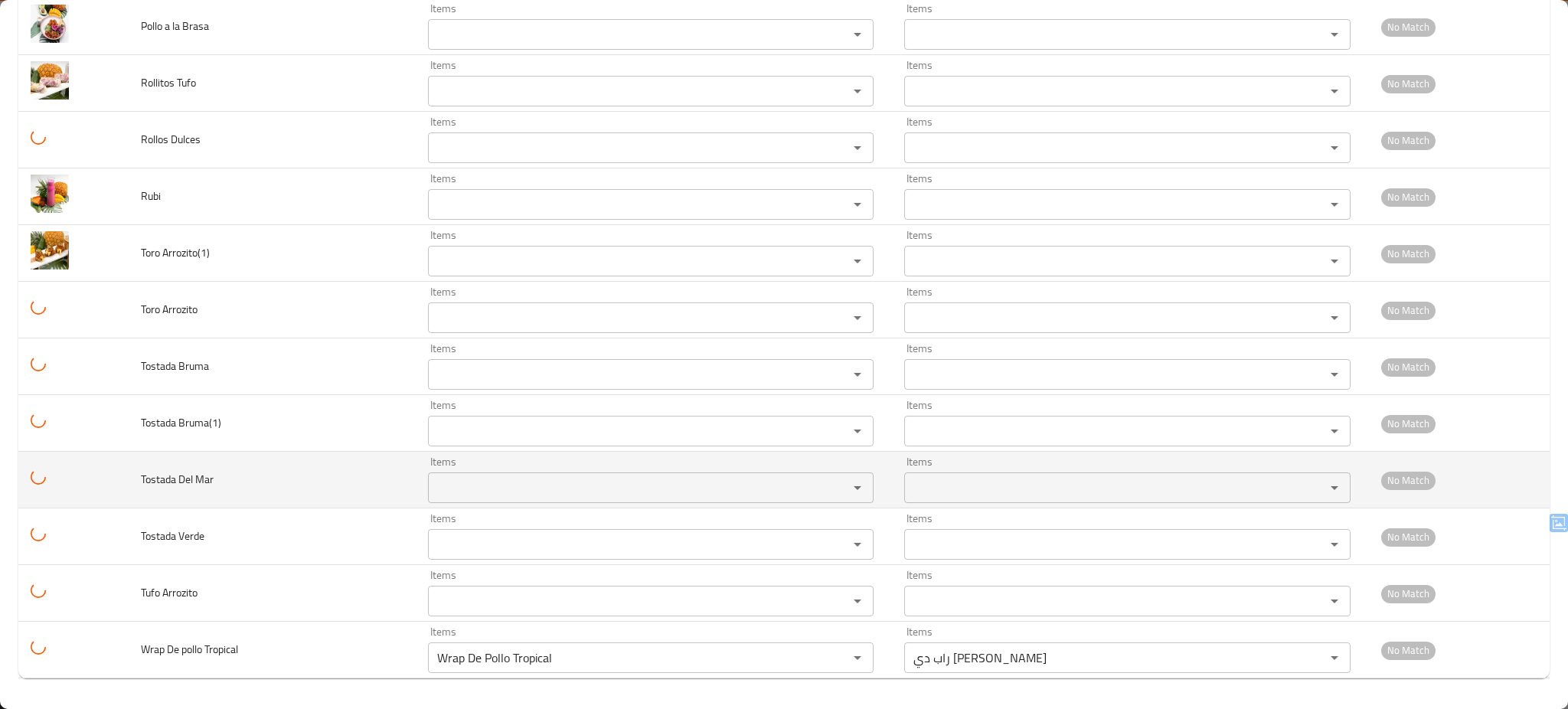
click at [736, 453] on td "Items Items" at bounding box center [654, 481] width 477 height 57
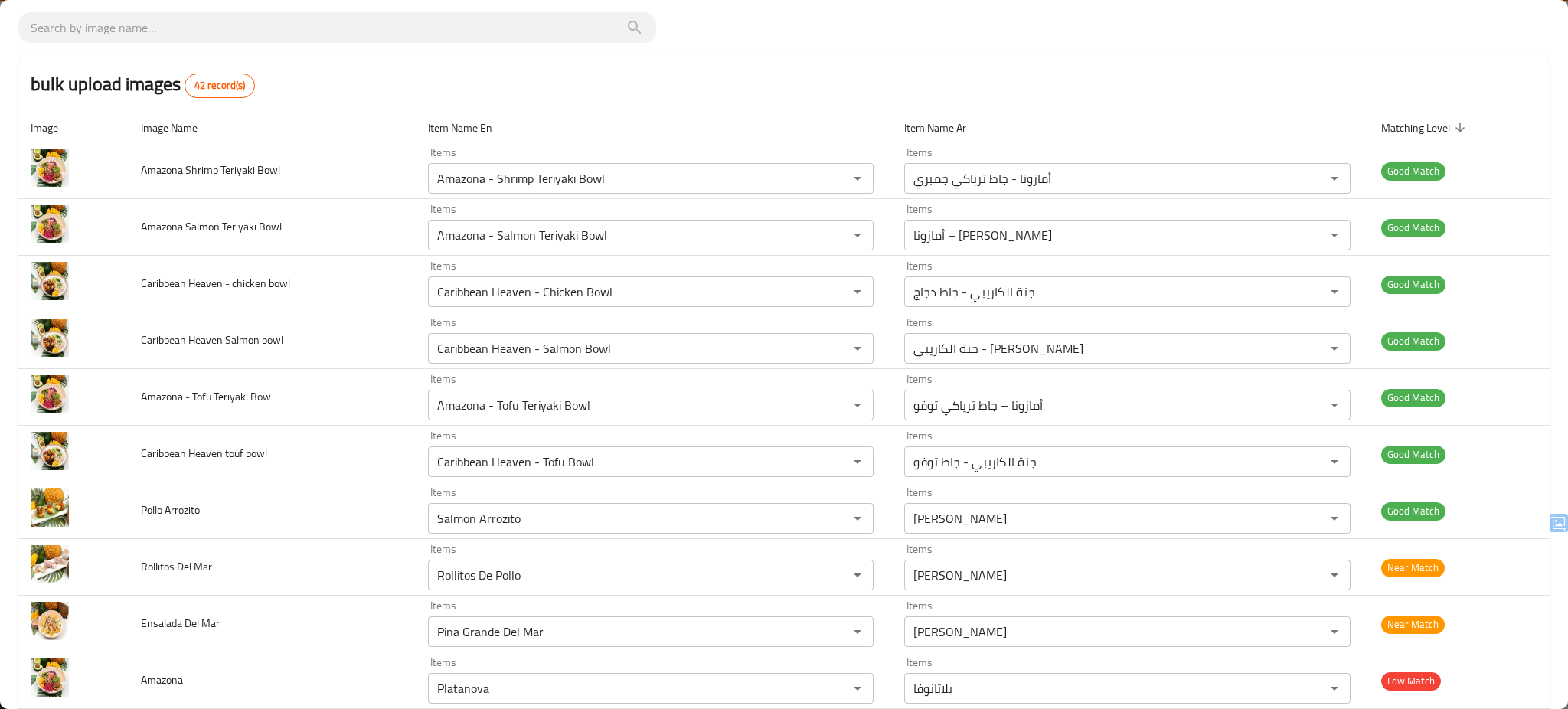
scroll to position [80, 0]
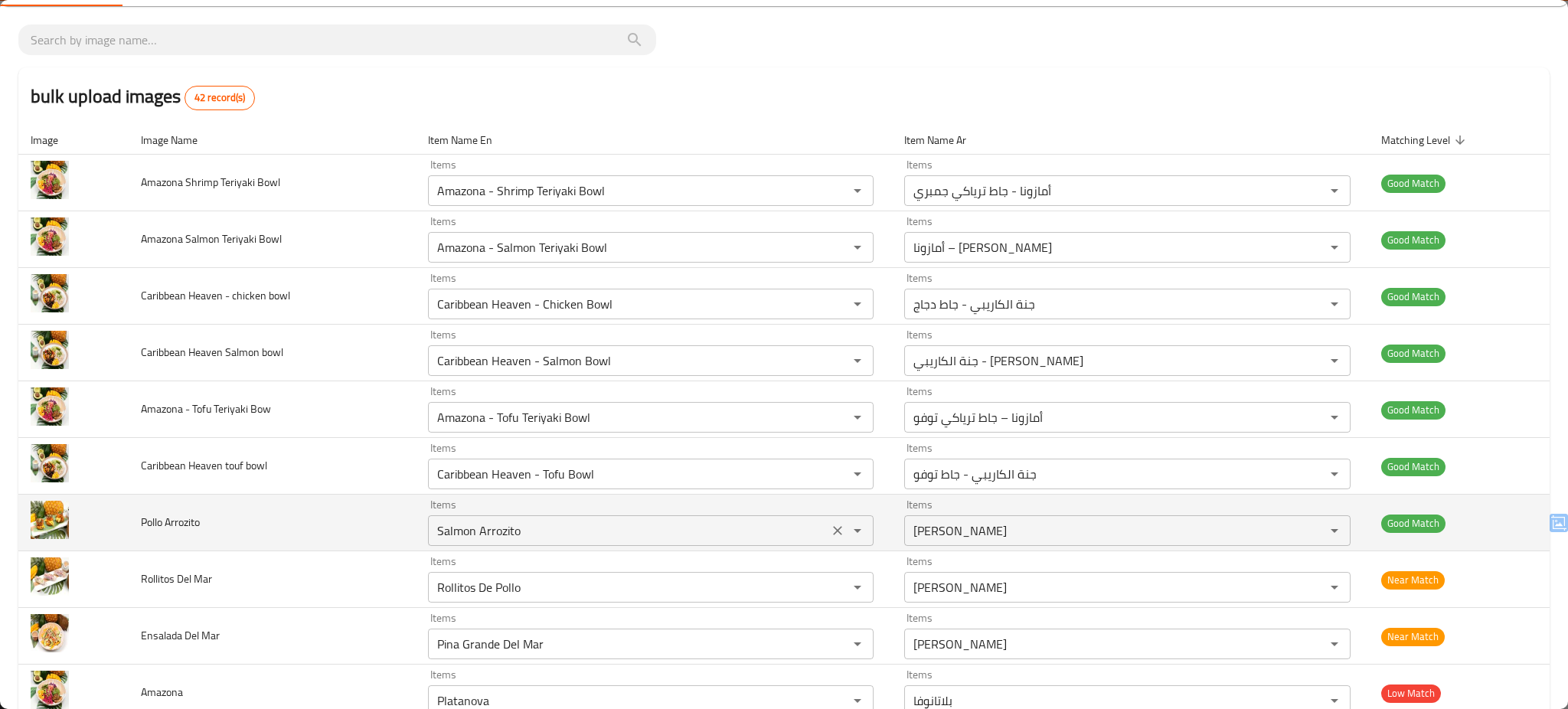
click at [679, 530] on Arrozito "Salmon Arrozito" at bounding box center [629, 531] width 392 height 22
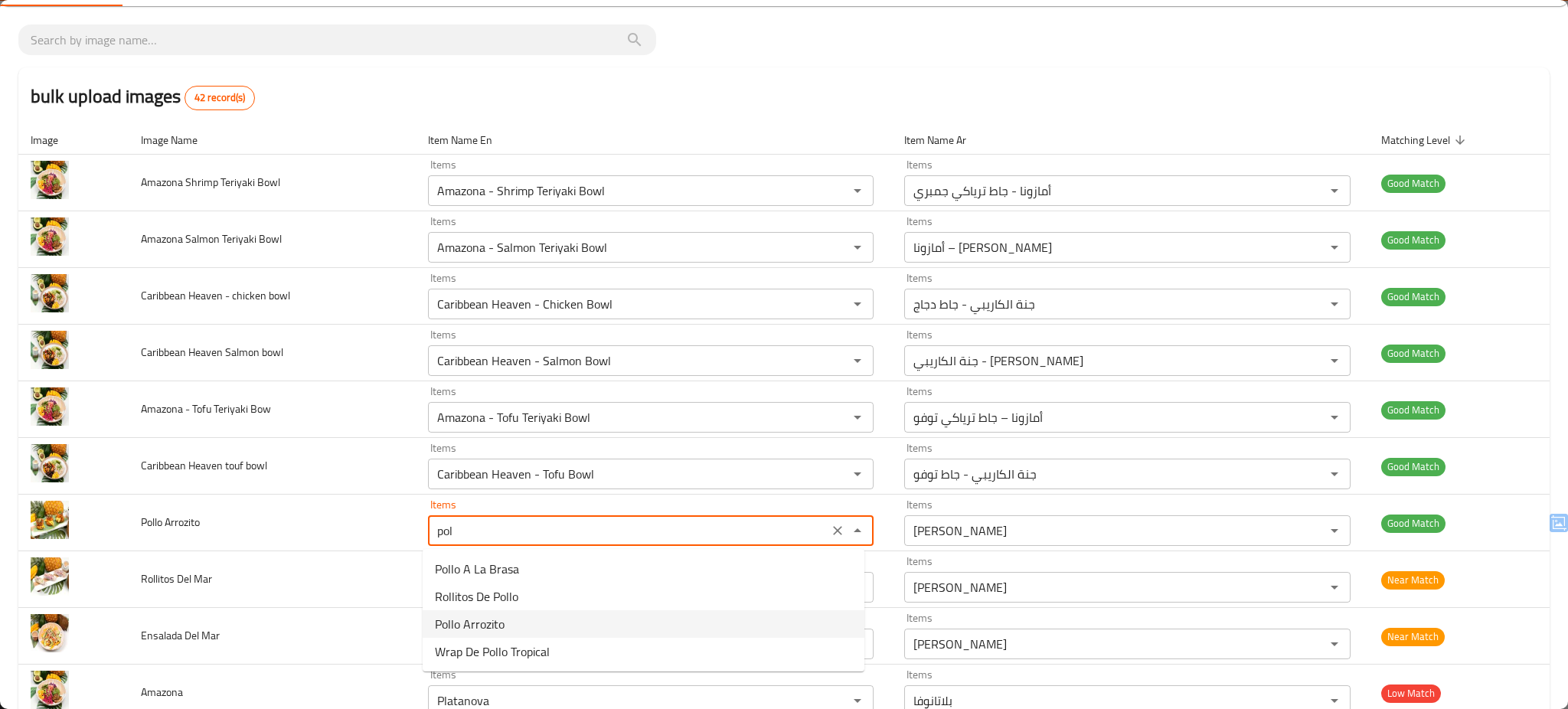
click at [580, 621] on Arrozito-option-2 "Pollo Arrozito" at bounding box center [643, 624] width 442 height 28
type Arrozito "Pollo Arrozito"
type Arrozito-ar "[PERSON_NAME]"
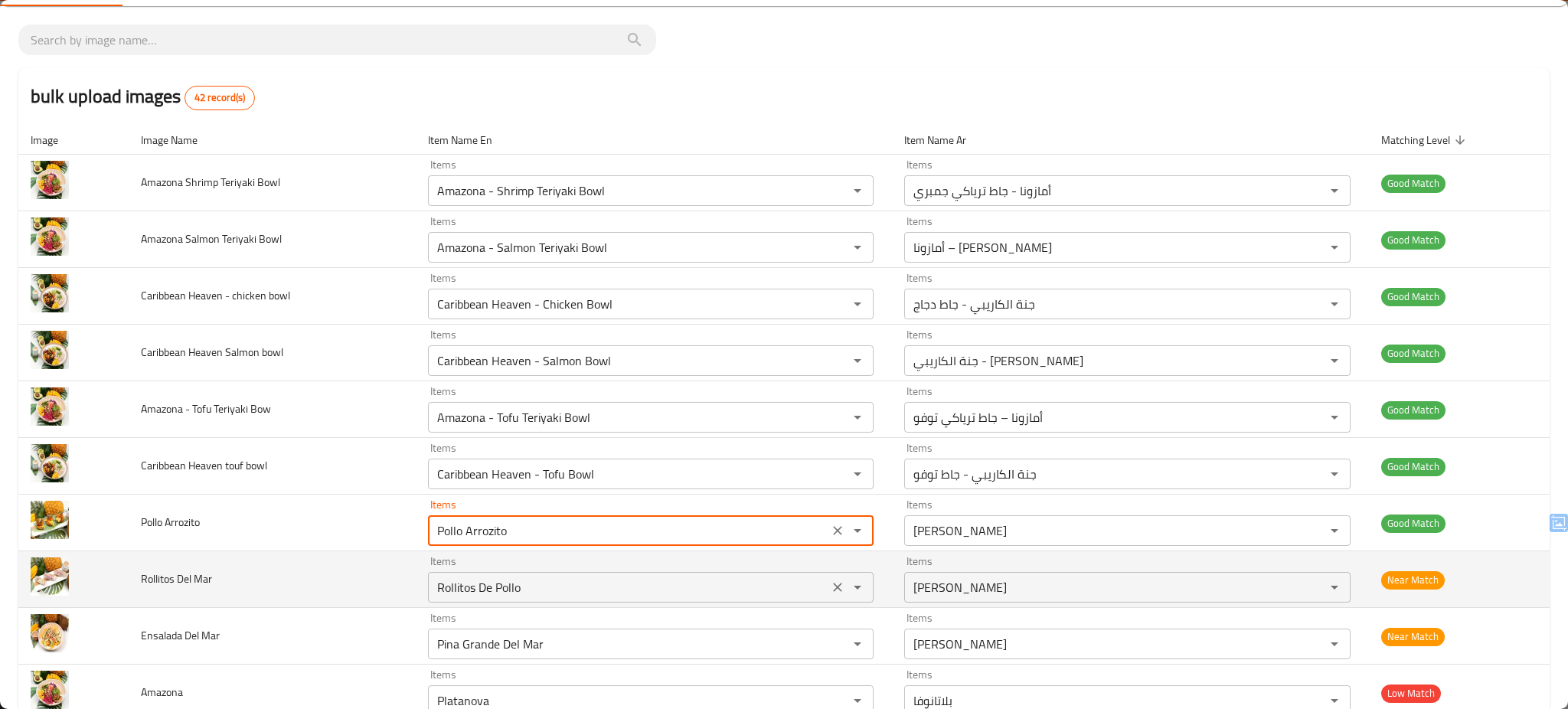
type Arrozito "Pollo Arrozito"
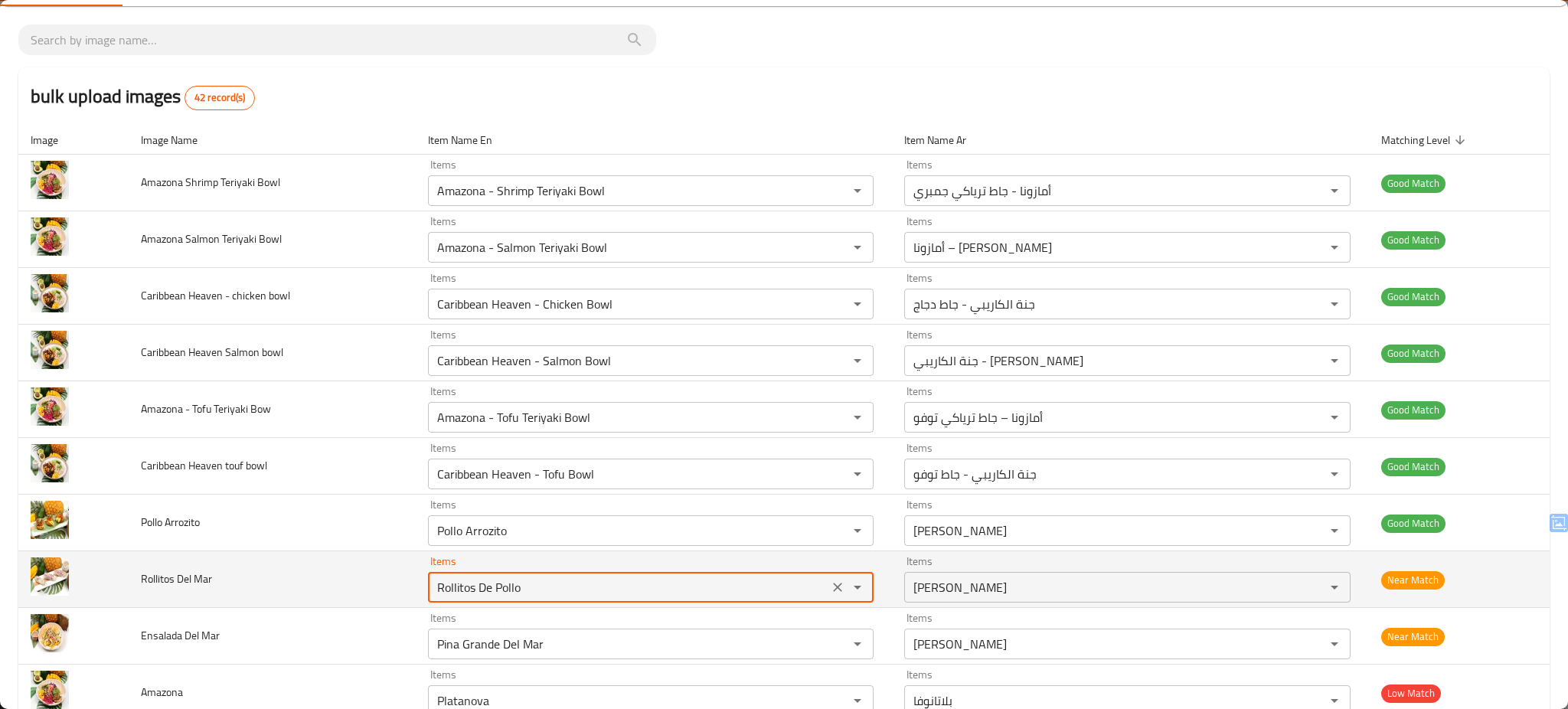
click at [525, 585] on Mar "Rollitos De Pollo" at bounding box center [629, 588] width 392 height 22
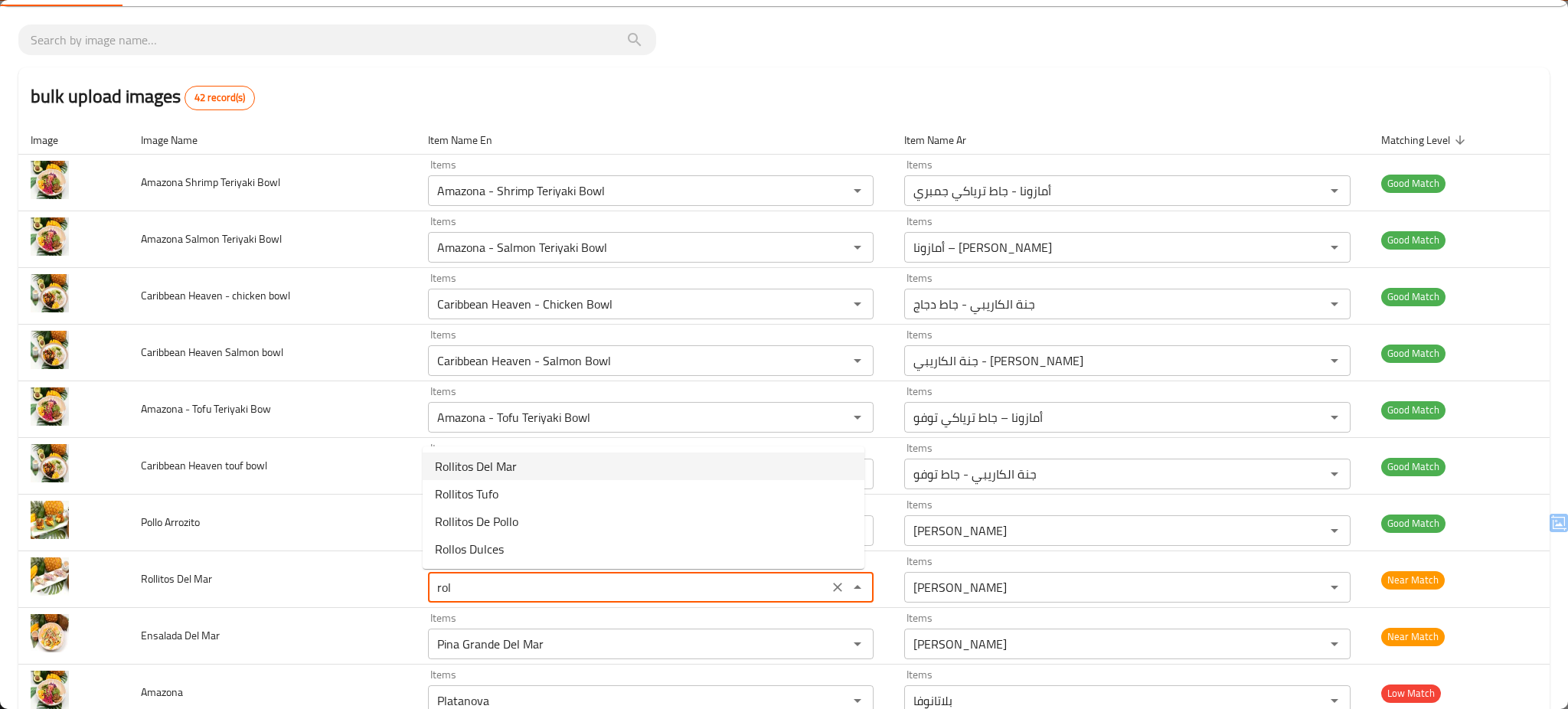
click at [542, 471] on Mar-option-0 "Rollitos Del Mar" at bounding box center [643, 467] width 442 height 28
type Mar "Rollitos Del Mar"
type Mar-ar "[PERSON_NAME]"
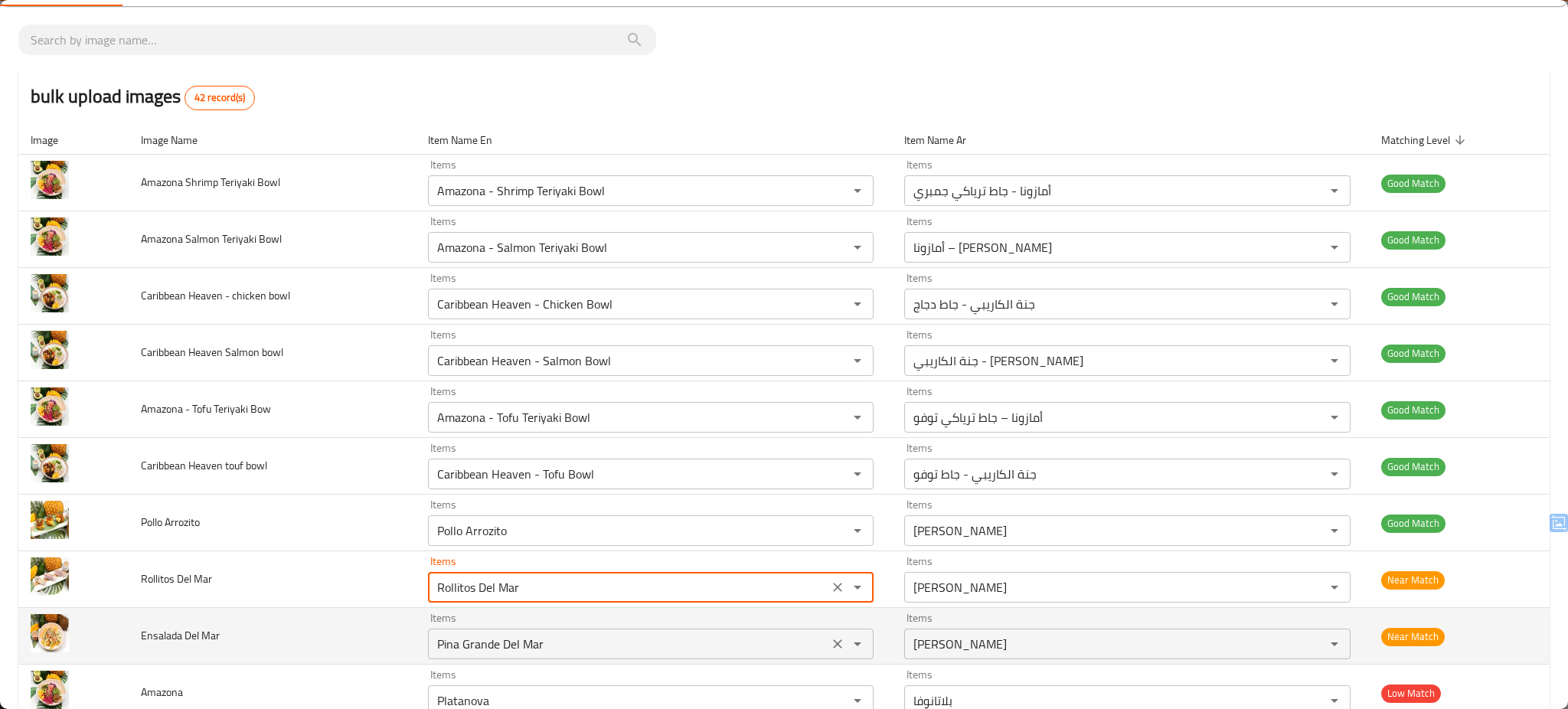
type Mar "Rollitos Del Mar"
click at [593, 645] on Mar "Pina Grande Del Mar" at bounding box center [629, 644] width 392 height 22
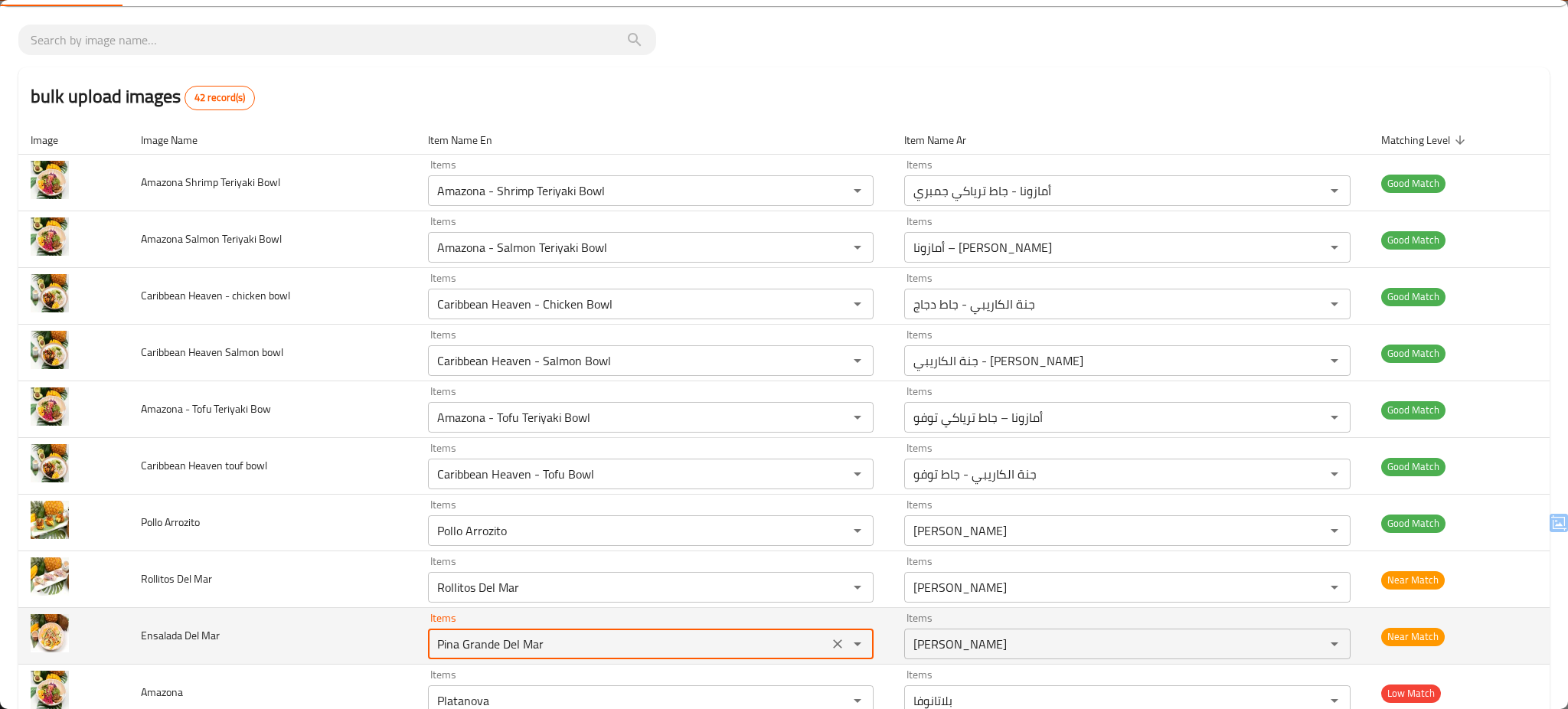
click at [593, 645] on Mar "Pina Grande Del Mar" at bounding box center [629, 644] width 392 height 22
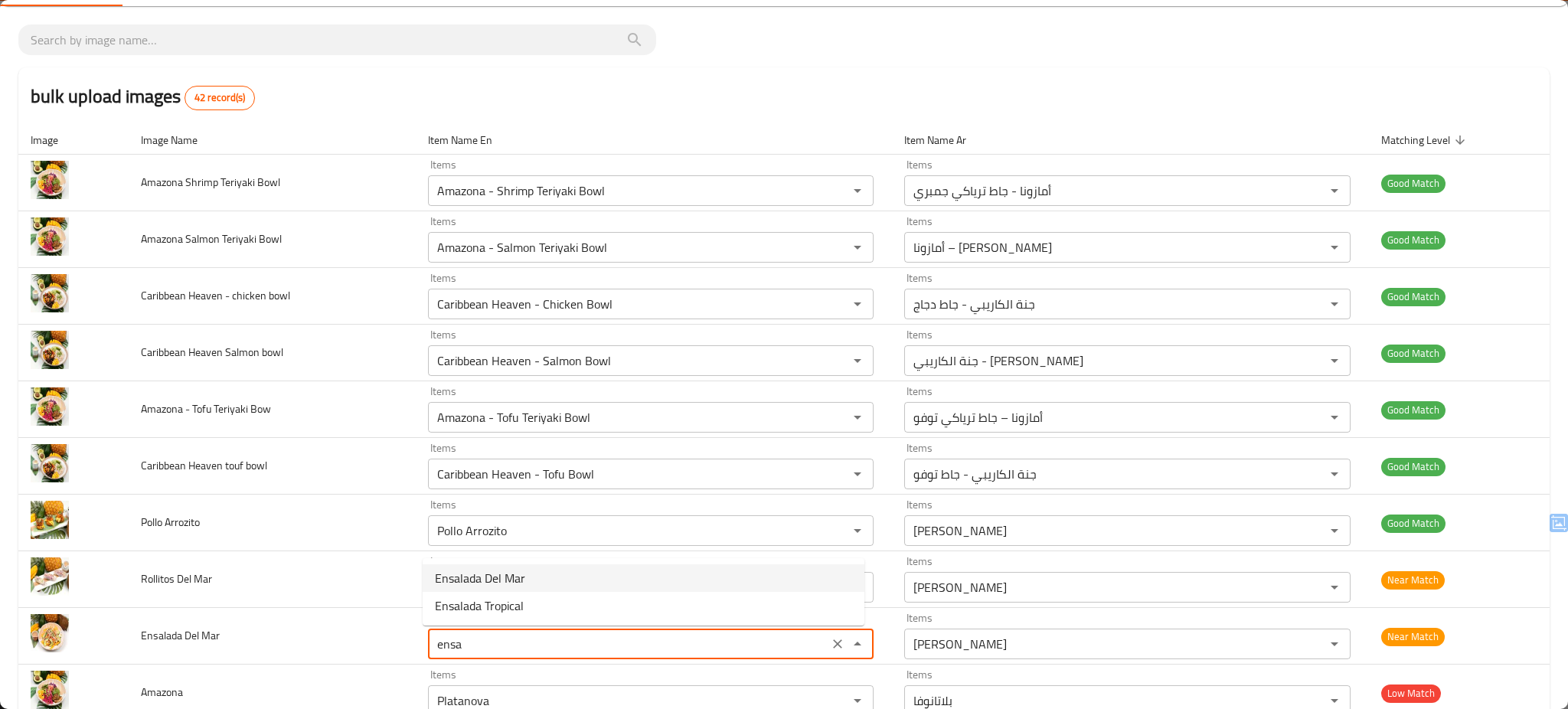
click at [536, 571] on Mar-option-0 "Ensalada Del Mar" at bounding box center [643, 578] width 442 height 28
type Mar "Ensalada Del Mar"
type Mar-ar "إنسالادا ديل مار"
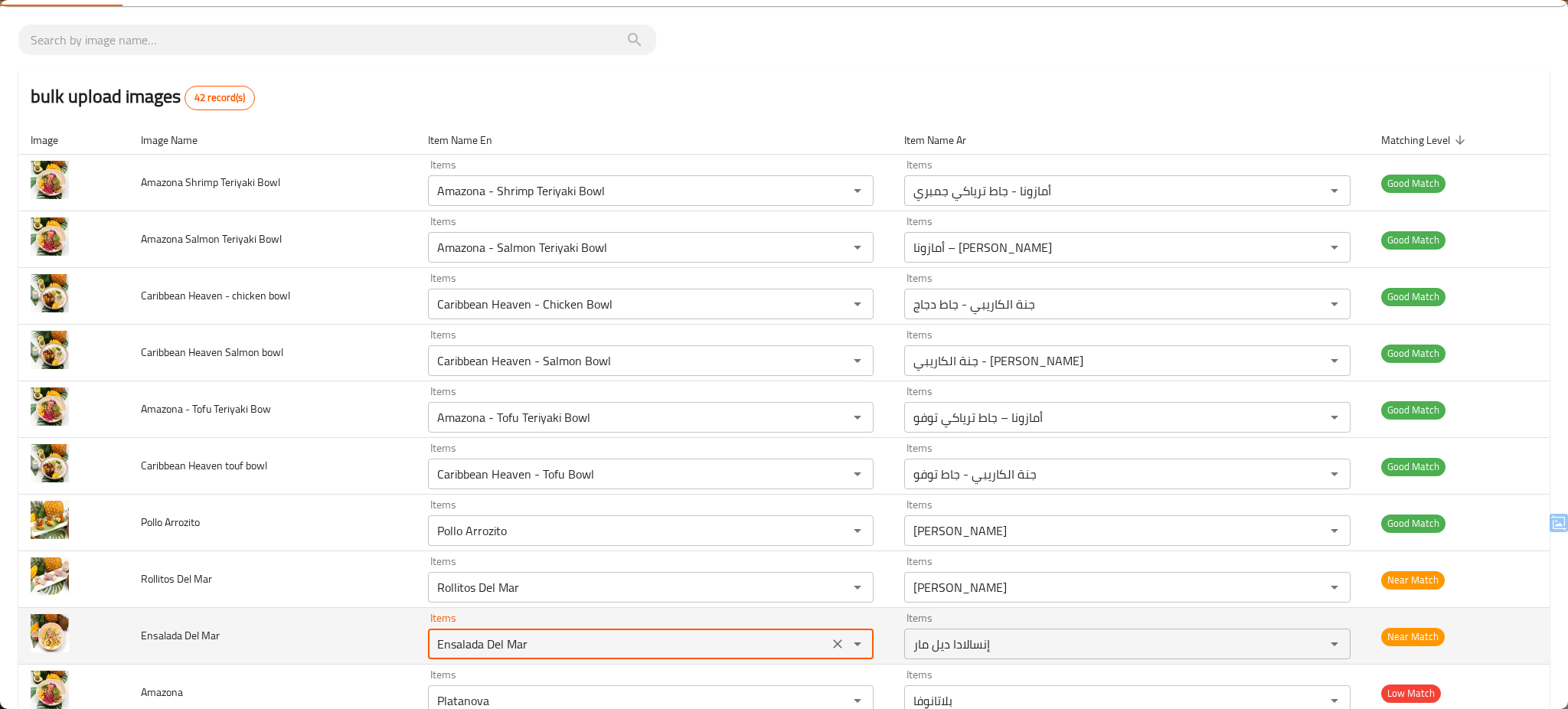
type Mar "Ensalada Del Mar"
click at [339, 644] on td "Ensalada Del Mar" at bounding box center [272, 637] width 287 height 57
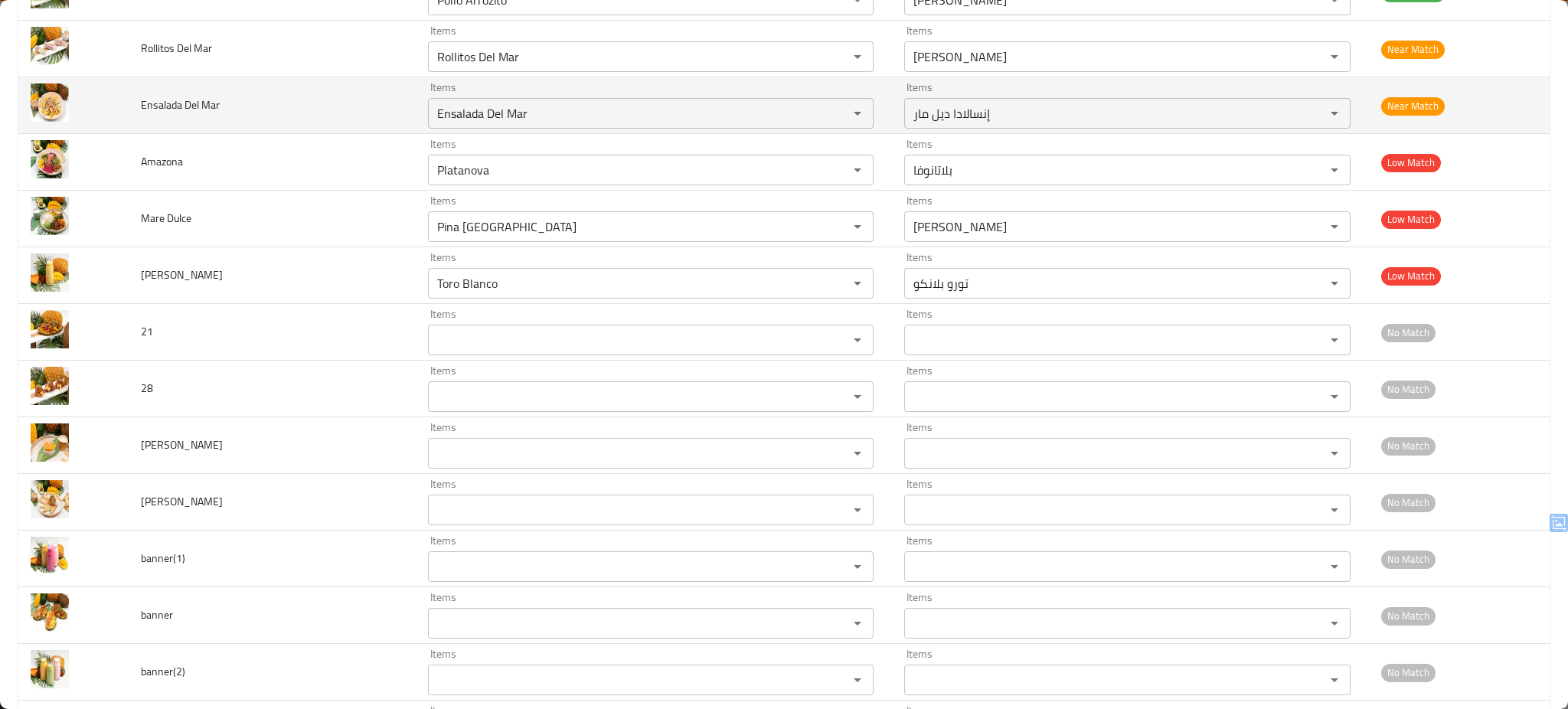
scroll to position [652, 0]
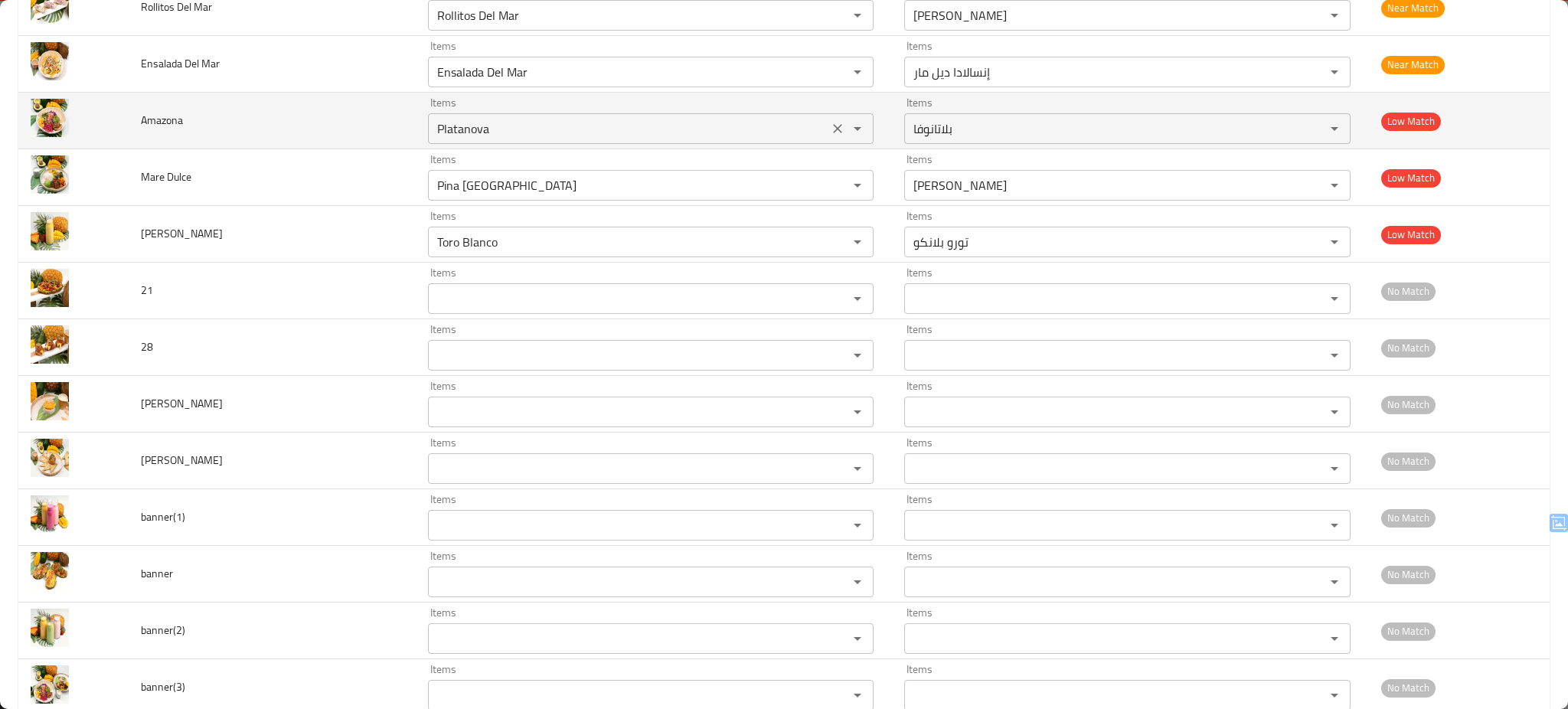
click at [524, 123] on input "Platanova" at bounding box center [629, 128] width 392 height 22
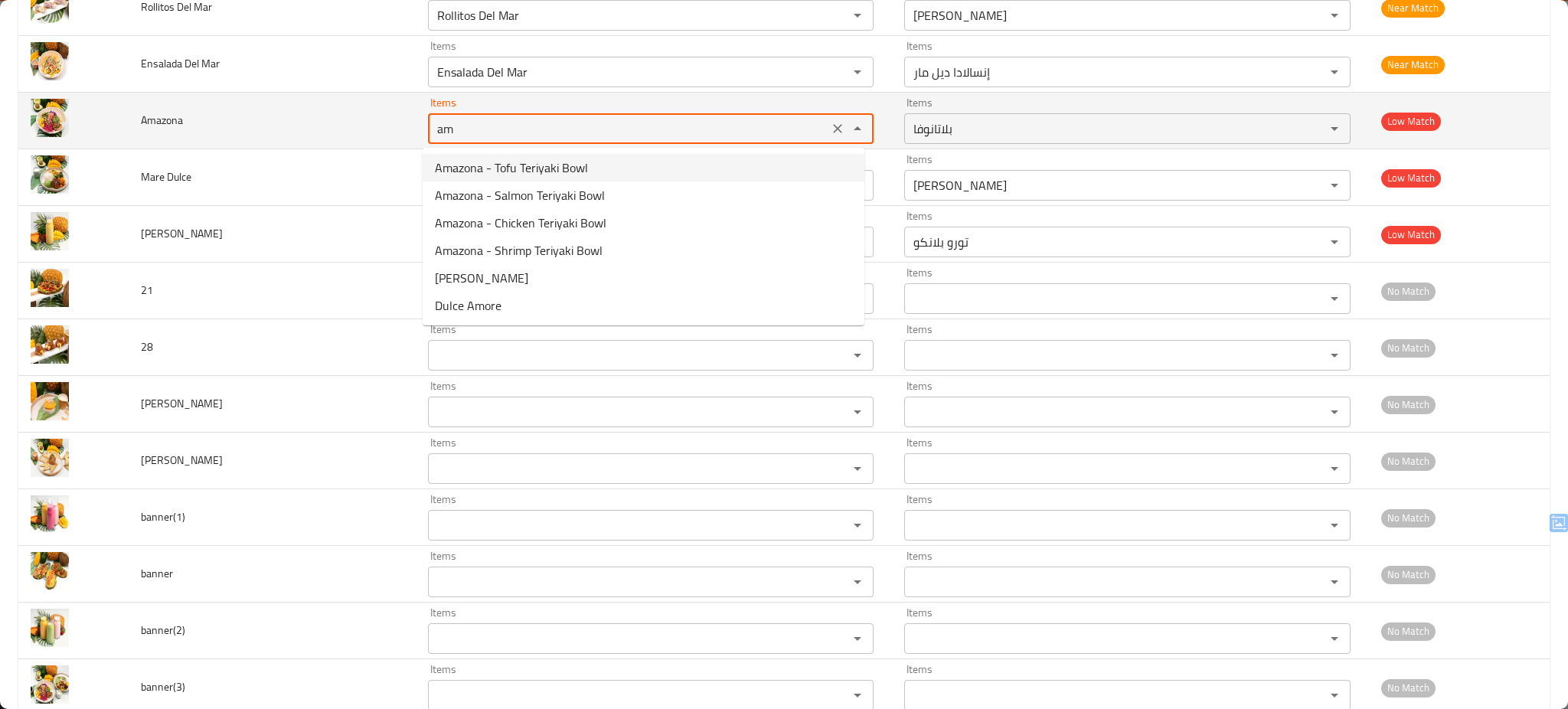
type input "Platanova"
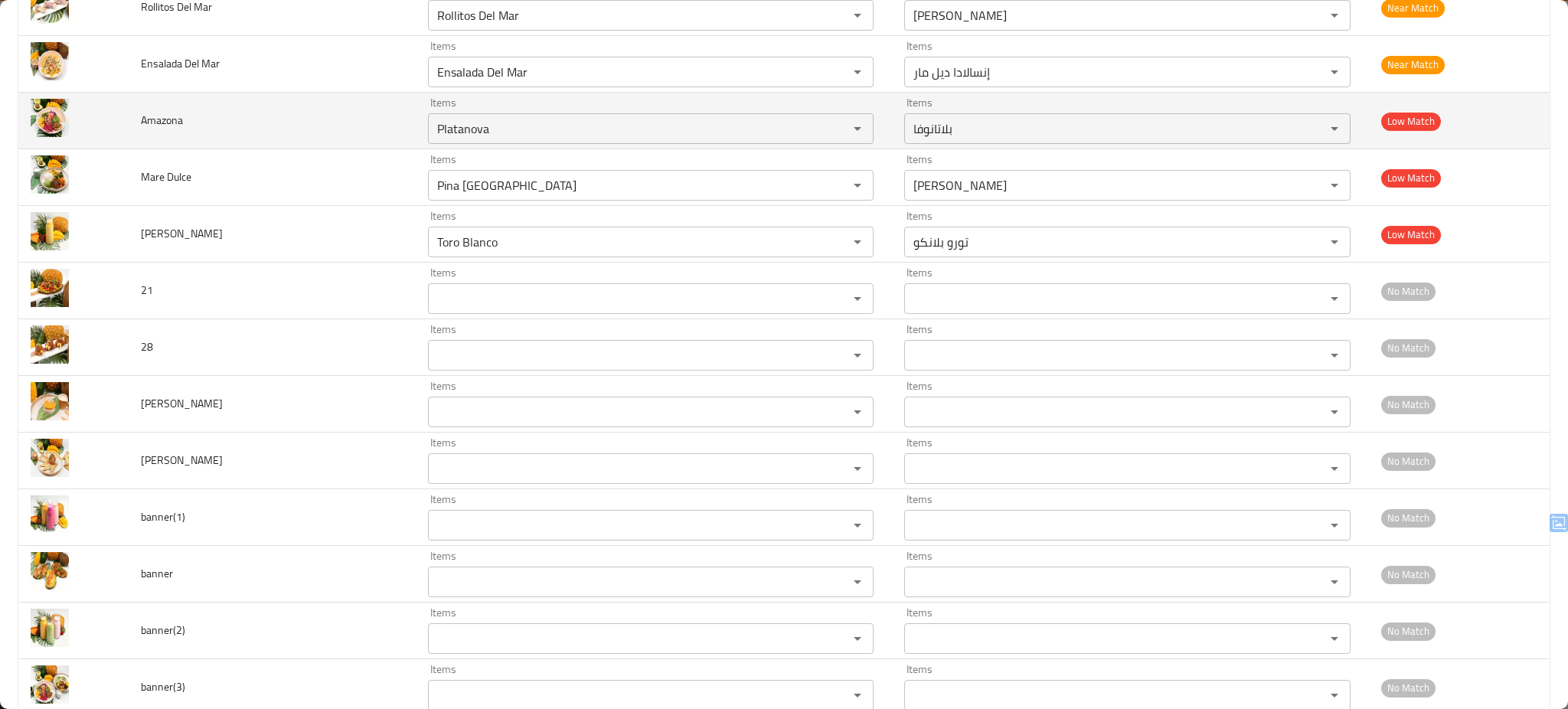
click at [353, 116] on td "Amazona" at bounding box center [272, 121] width 287 height 57
click at [830, 123] on icon "Clear" at bounding box center [838, 128] width 15 height 15
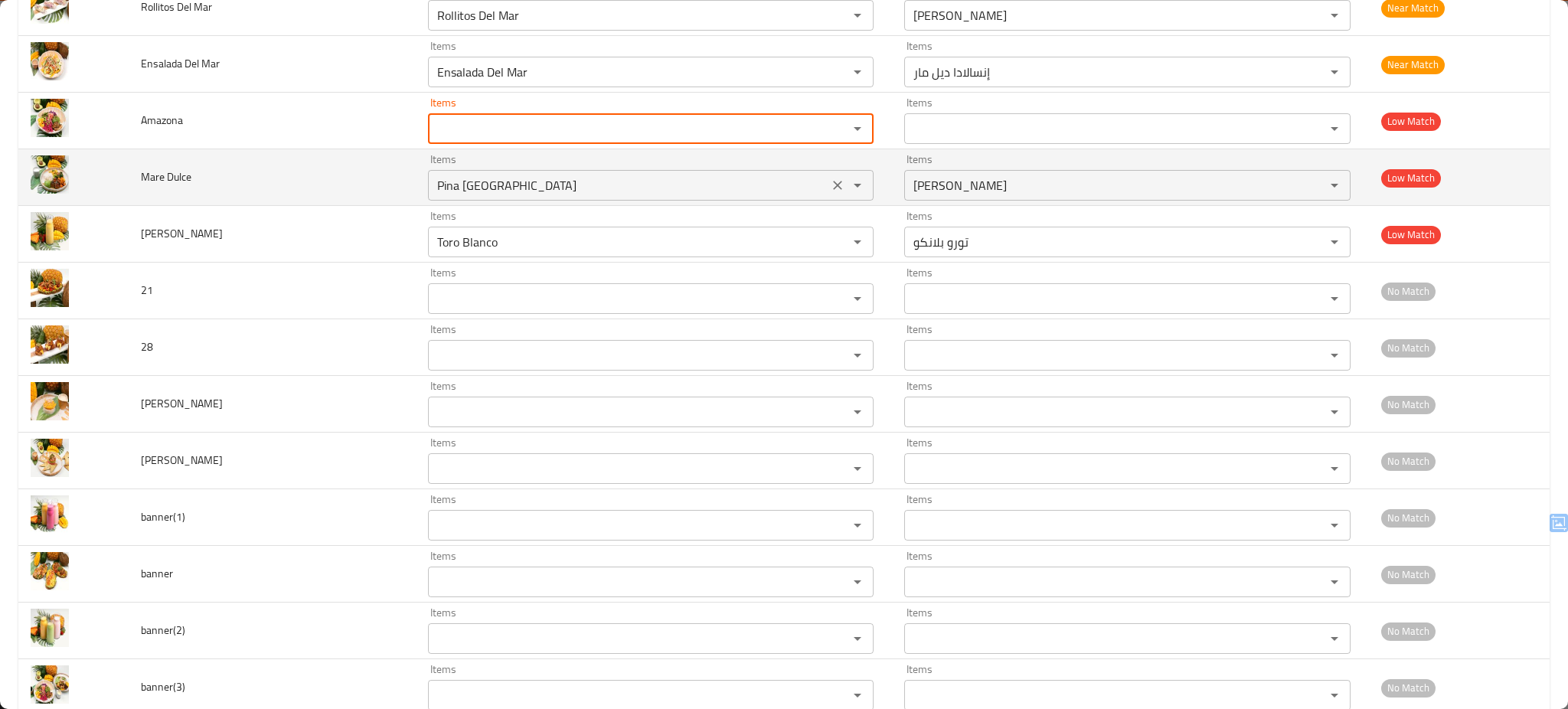
drag, startPoint x: 746, startPoint y: 158, endPoint x: 744, endPoint y: 175, distance: 17.1
click at [744, 175] on div "Items Pina Grande del Monte Items" at bounding box center [651, 177] width 447 height 47
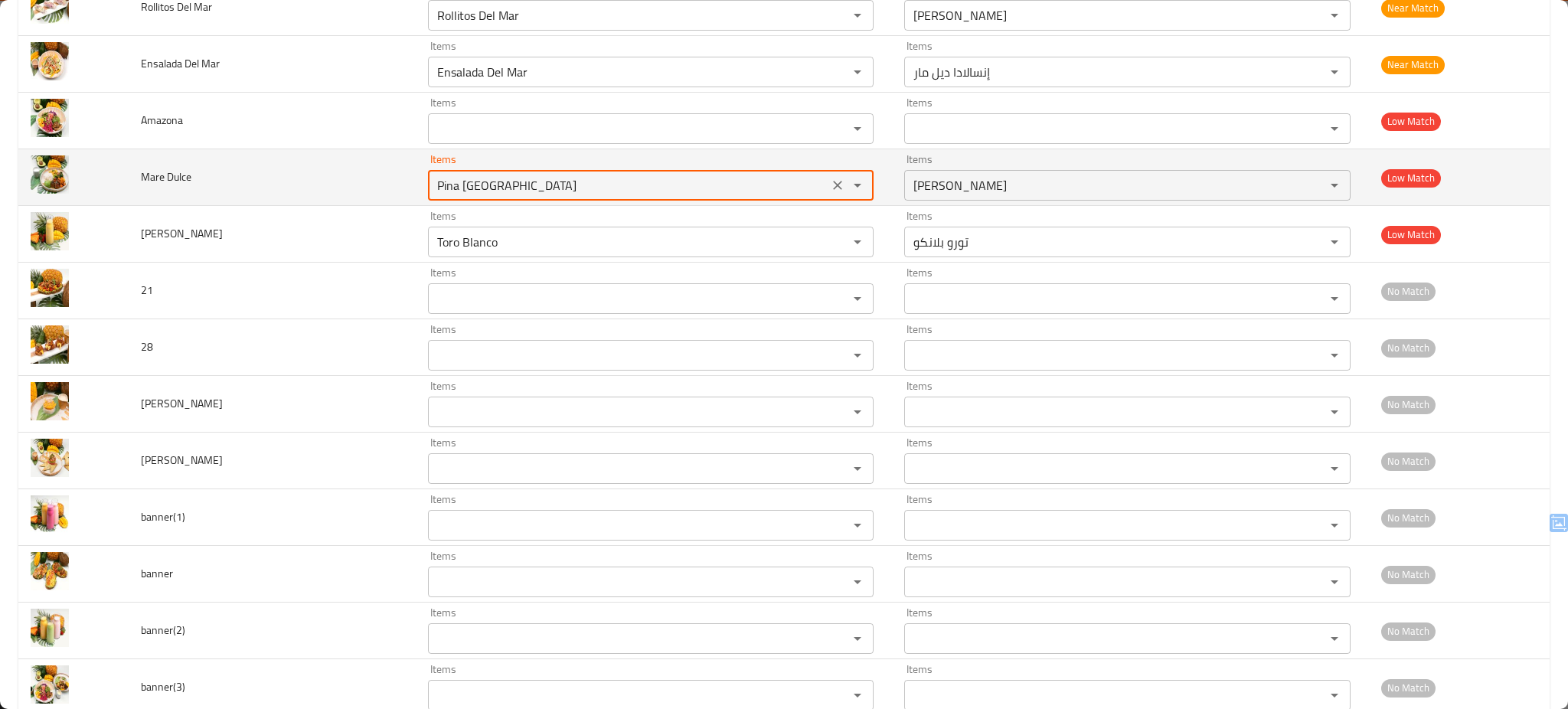
click at [744, 175] on Dulce "Pina [GEOGRAPHIC_DATA]" at bounding box center [629, 185] width 392 height 22
click at [830, 192] on icon "Clear" at bounding box center [838, 185] width 15 height 15
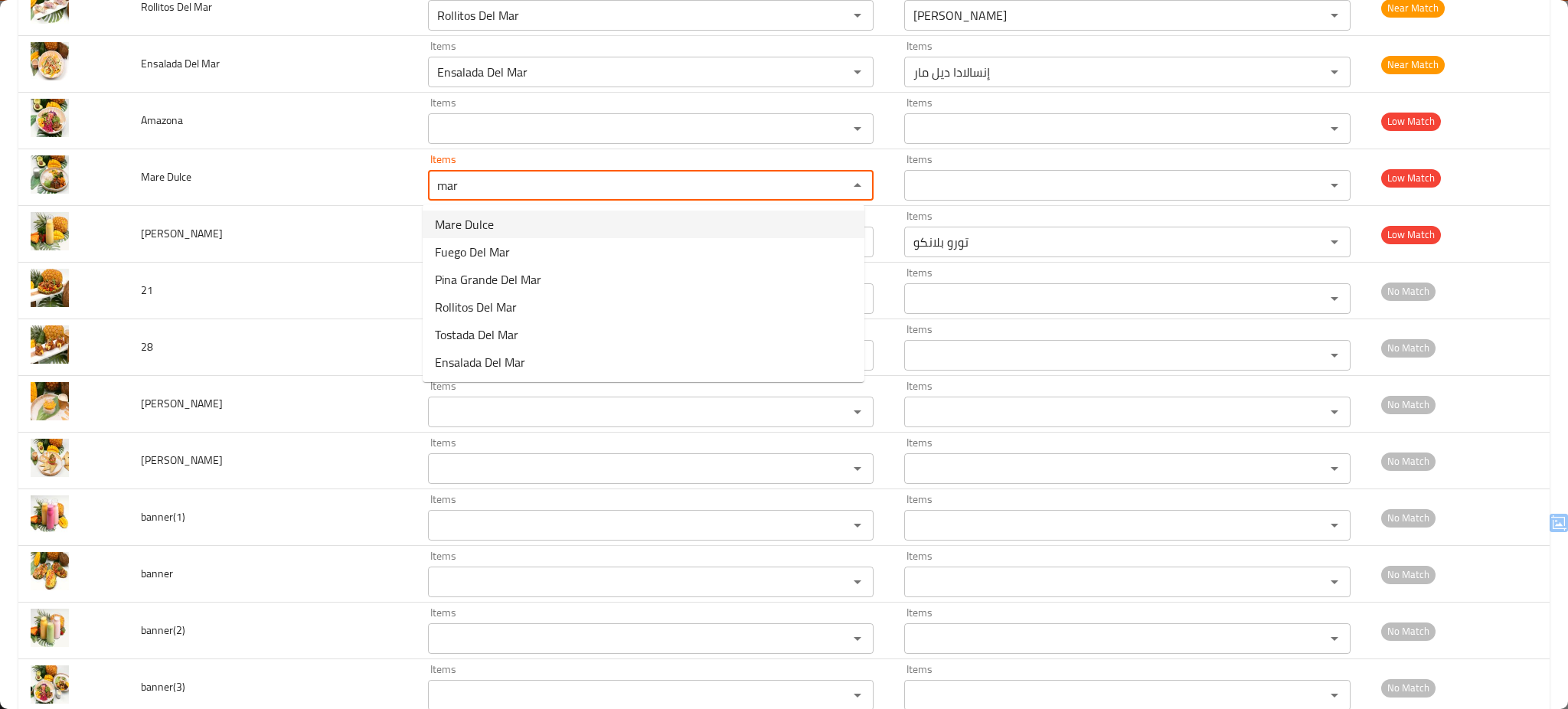
click at [716, 225] on Dulce-option-0 "Mare Dulce" at bounding box center [643, 225] width 442 height 28
type Dulce "Mare Dulce"
type Dulce-ar "[PERSON_NAME]"
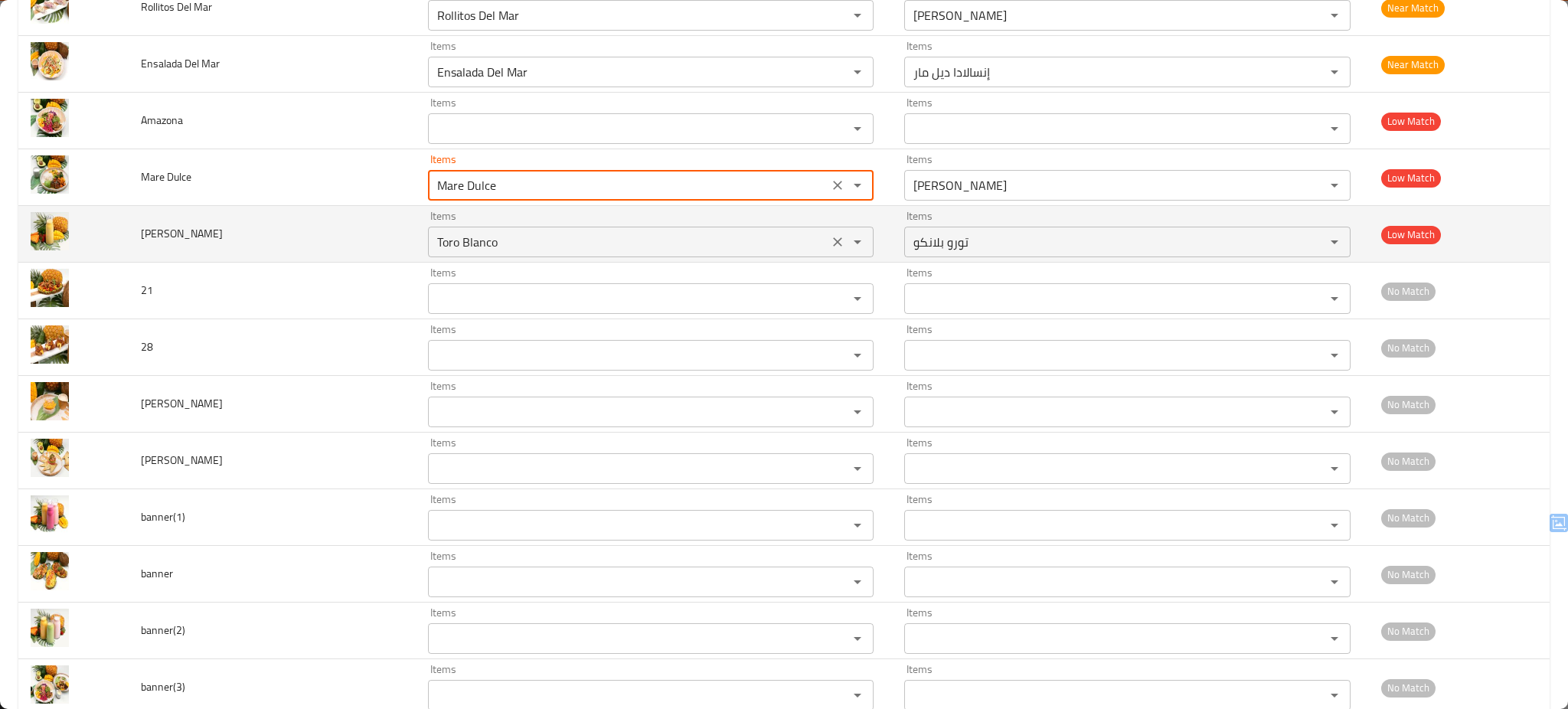
type Dulce "Mare Dulce"
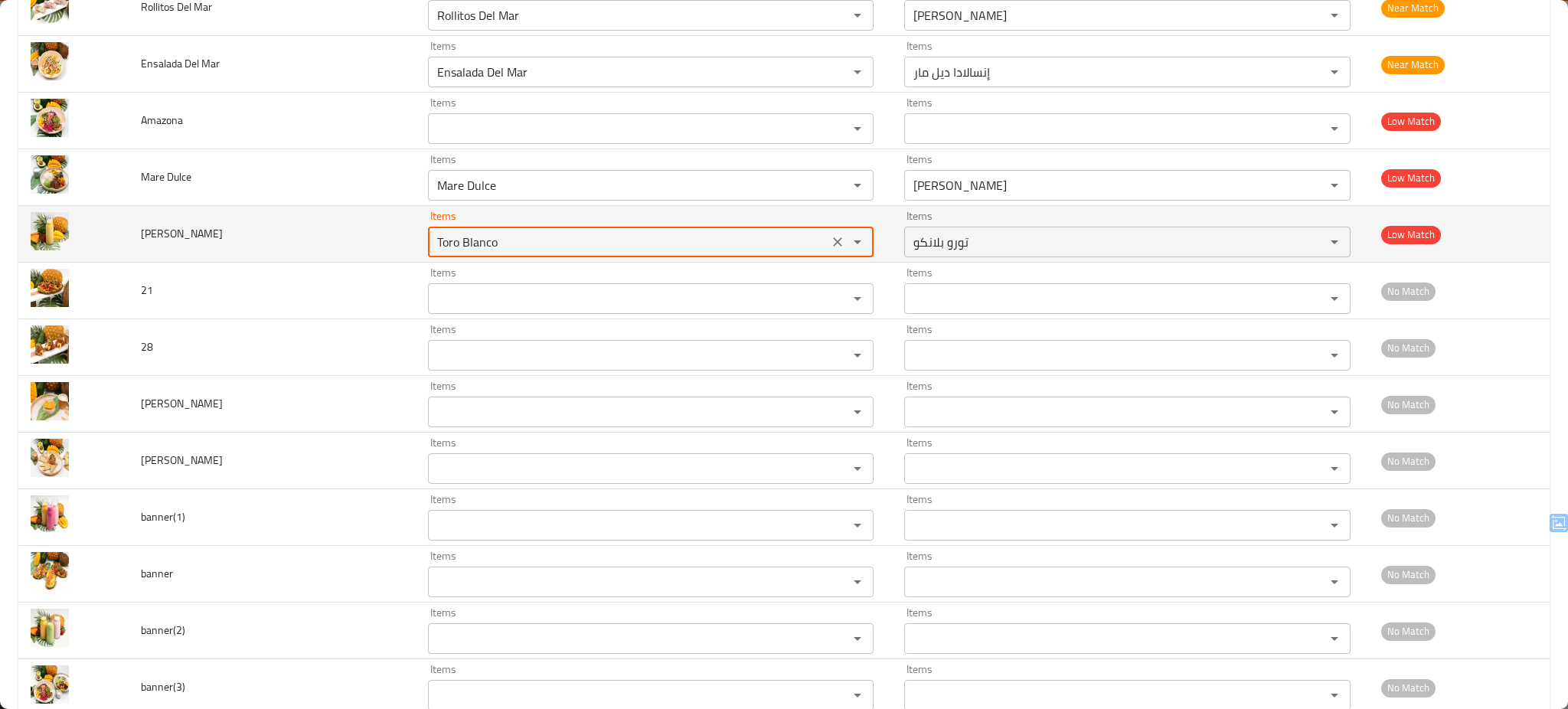
click at [684, 247] on Bravio "Toro Blanco" at bounding box center [629, 242] width 392 height 22
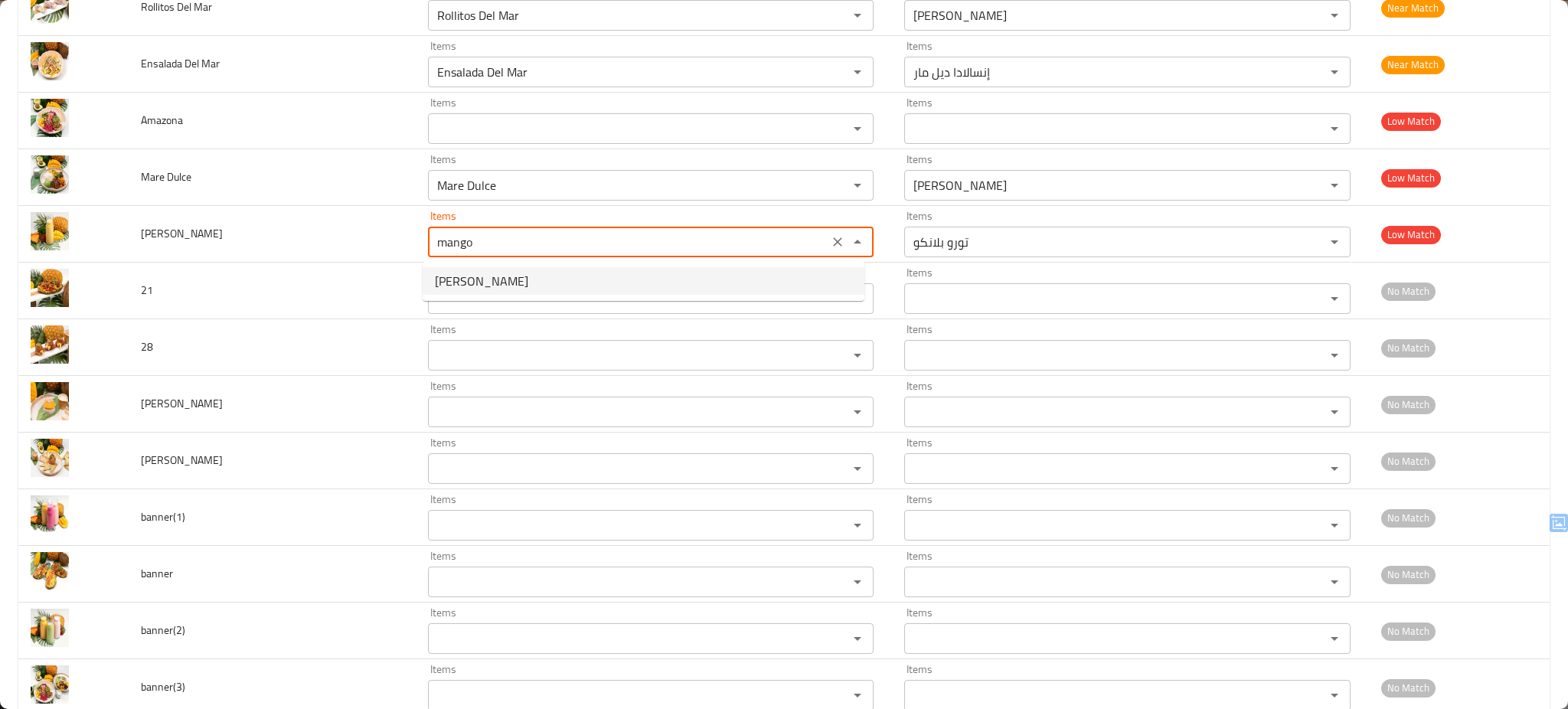
click at [593, 288] on Bravio-option-0 "[PERSON_NAME]" at bounding box center [643, 281] width 442 height 28
type Bravio "[PERSON_NAME]"
type Bravio-ar "[PERSON_NAME]"
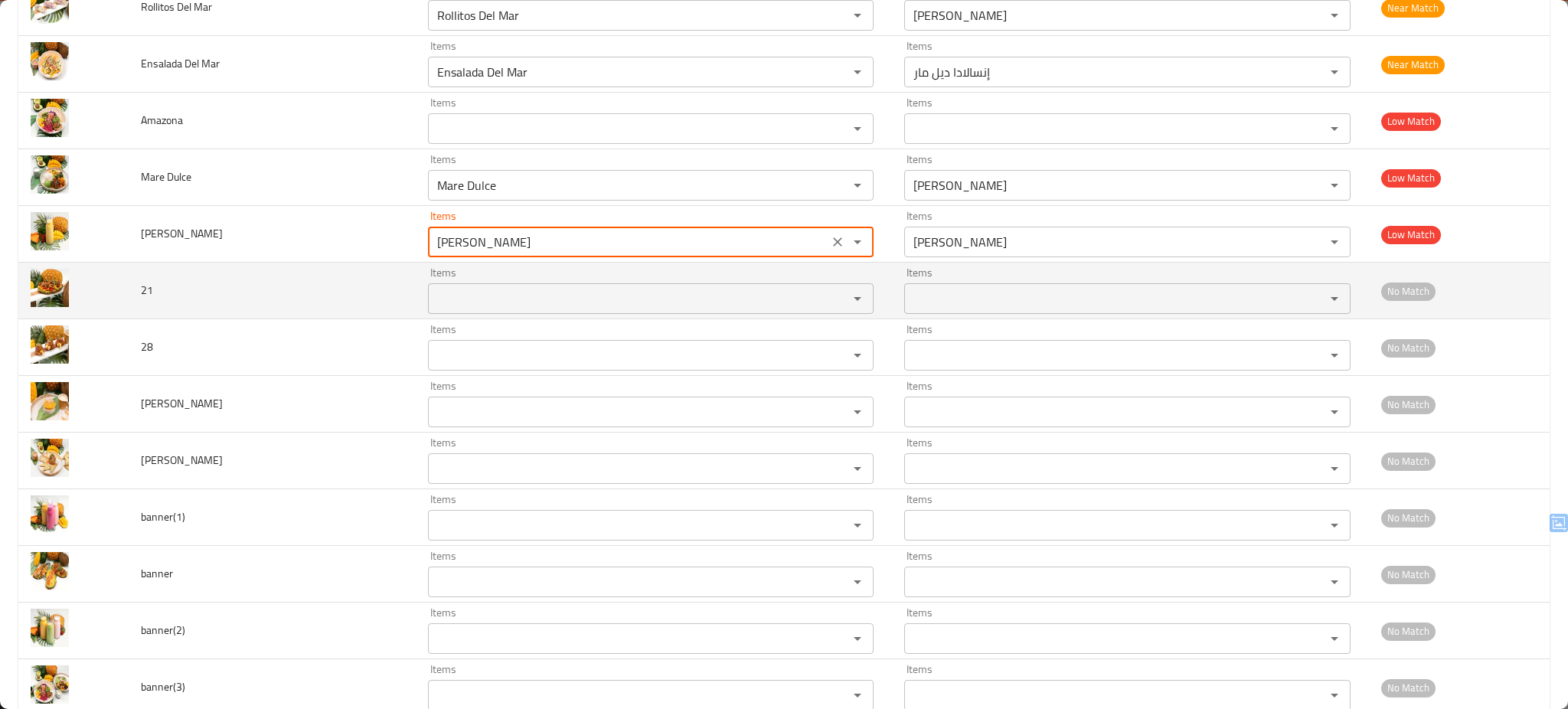
type Bravio "[PERSON_NAME]"
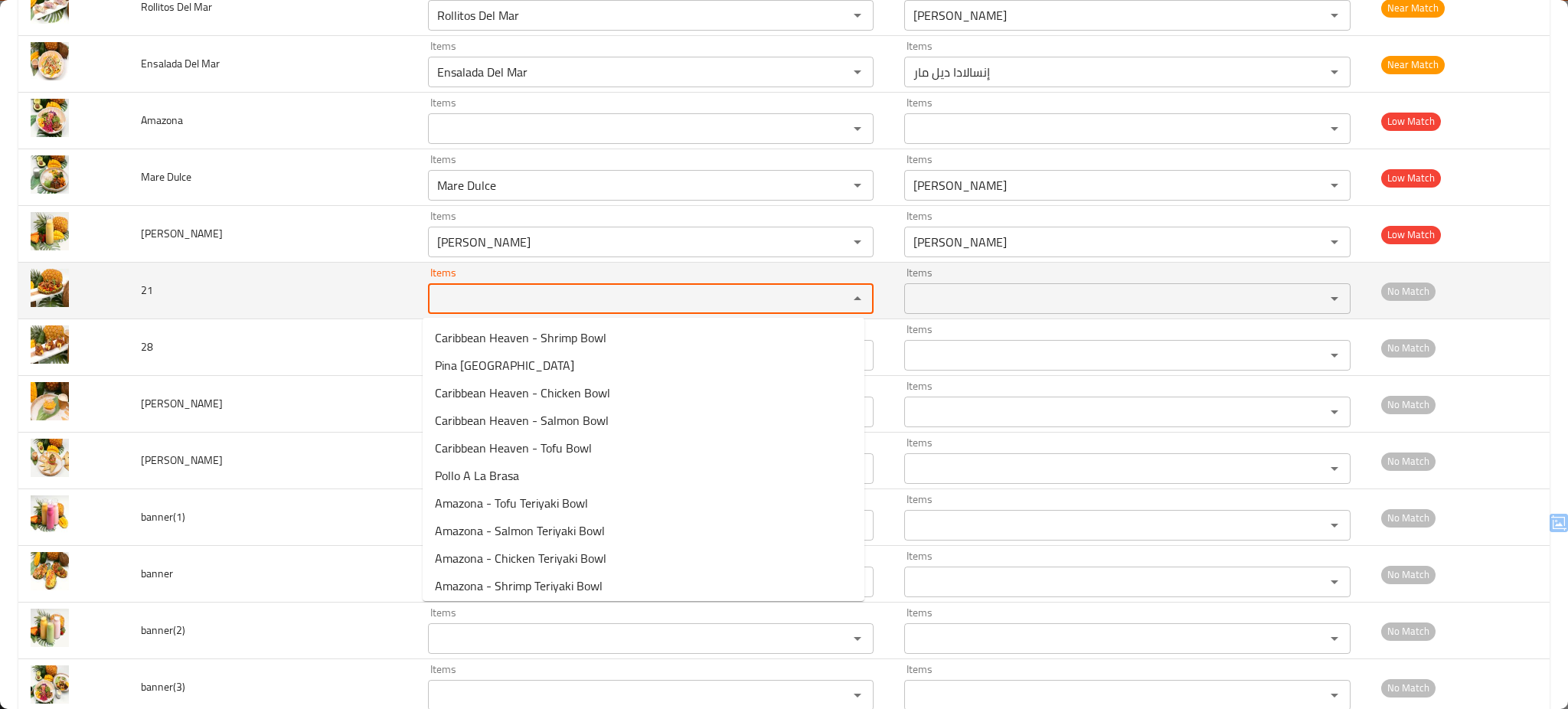
click at [577, 301] on input "Items" at bounding box center [629, 299] width 392 height 22
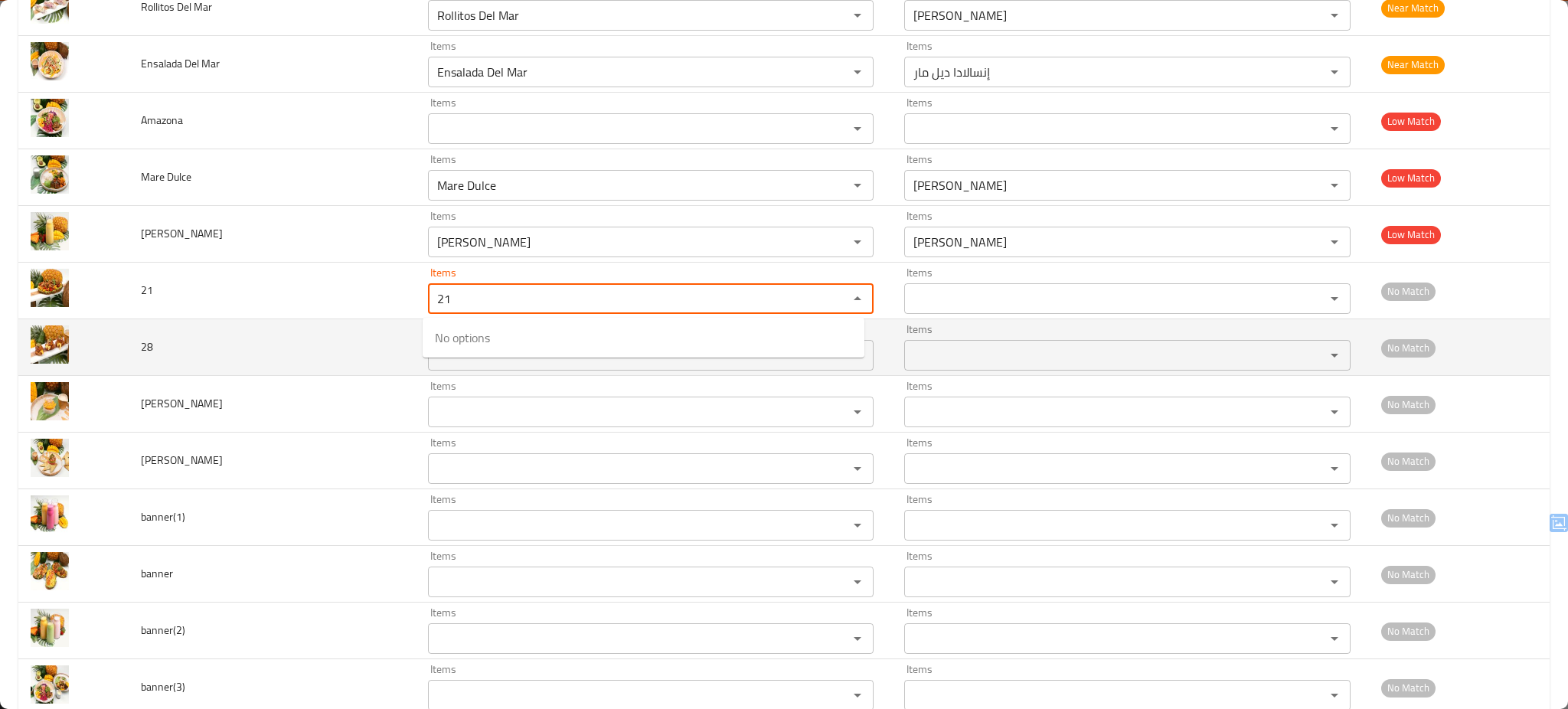
type input "21"
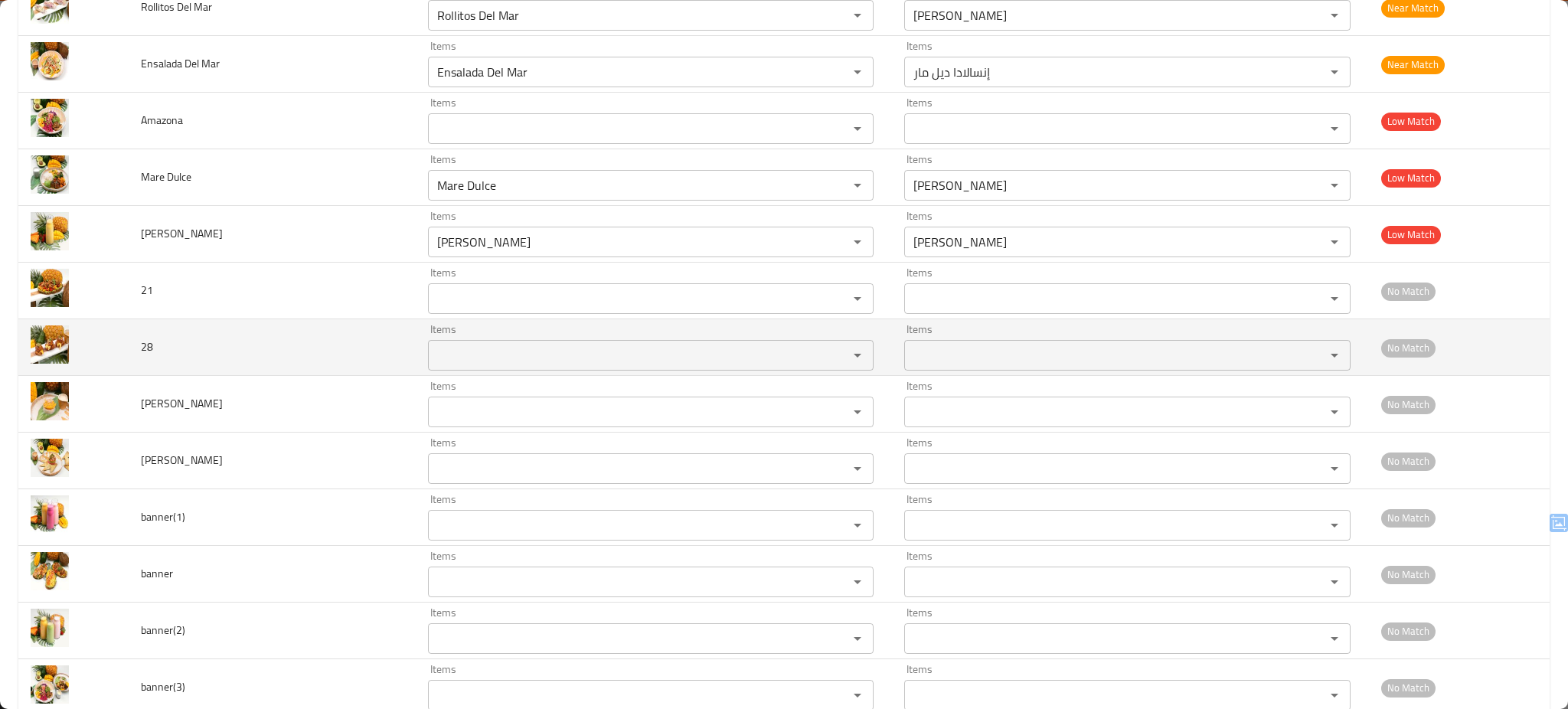
click at [353, 347] on td "28" at bounding box center [272, 348] width 287 height 57
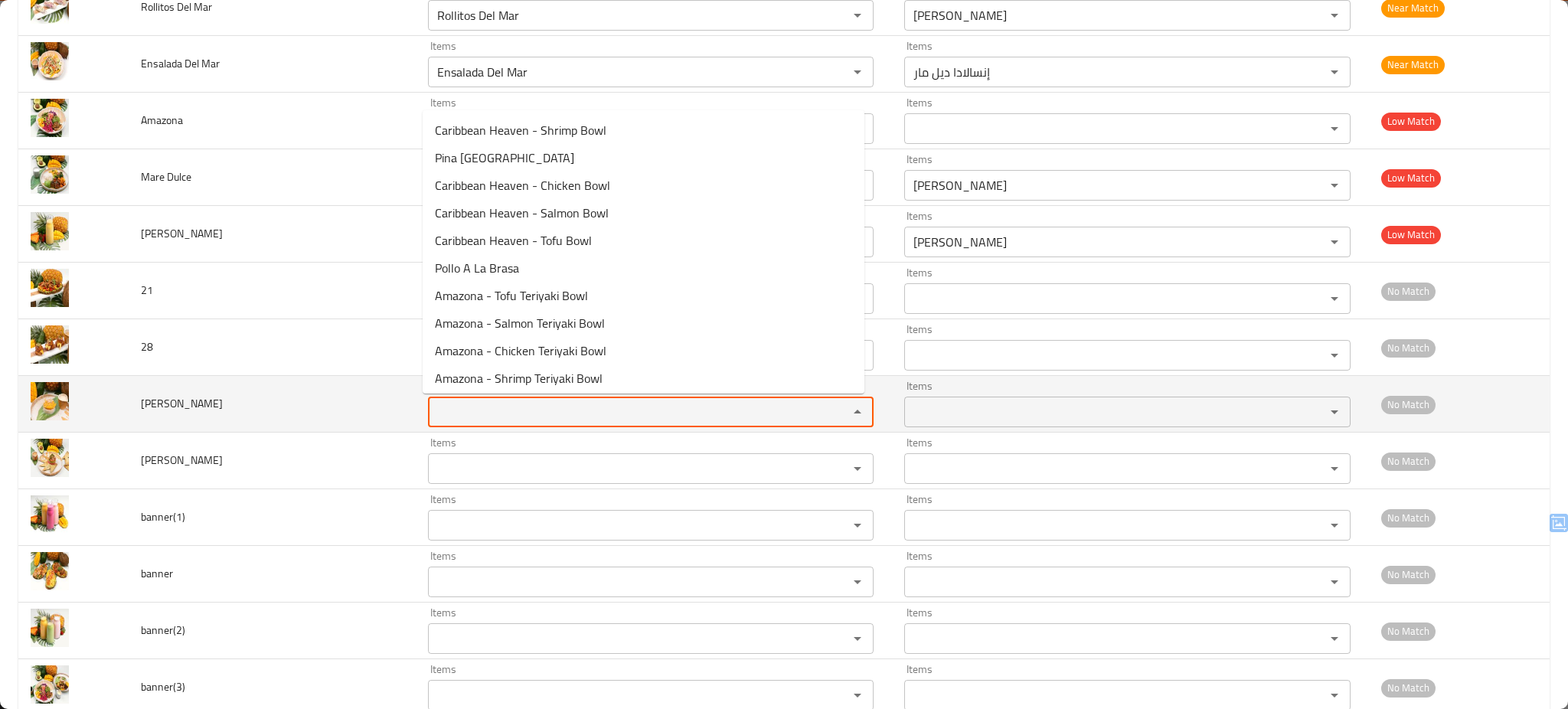
click at [498, 411] on Dulce "Items" at bounding box center [629, 412] width 392 height 22
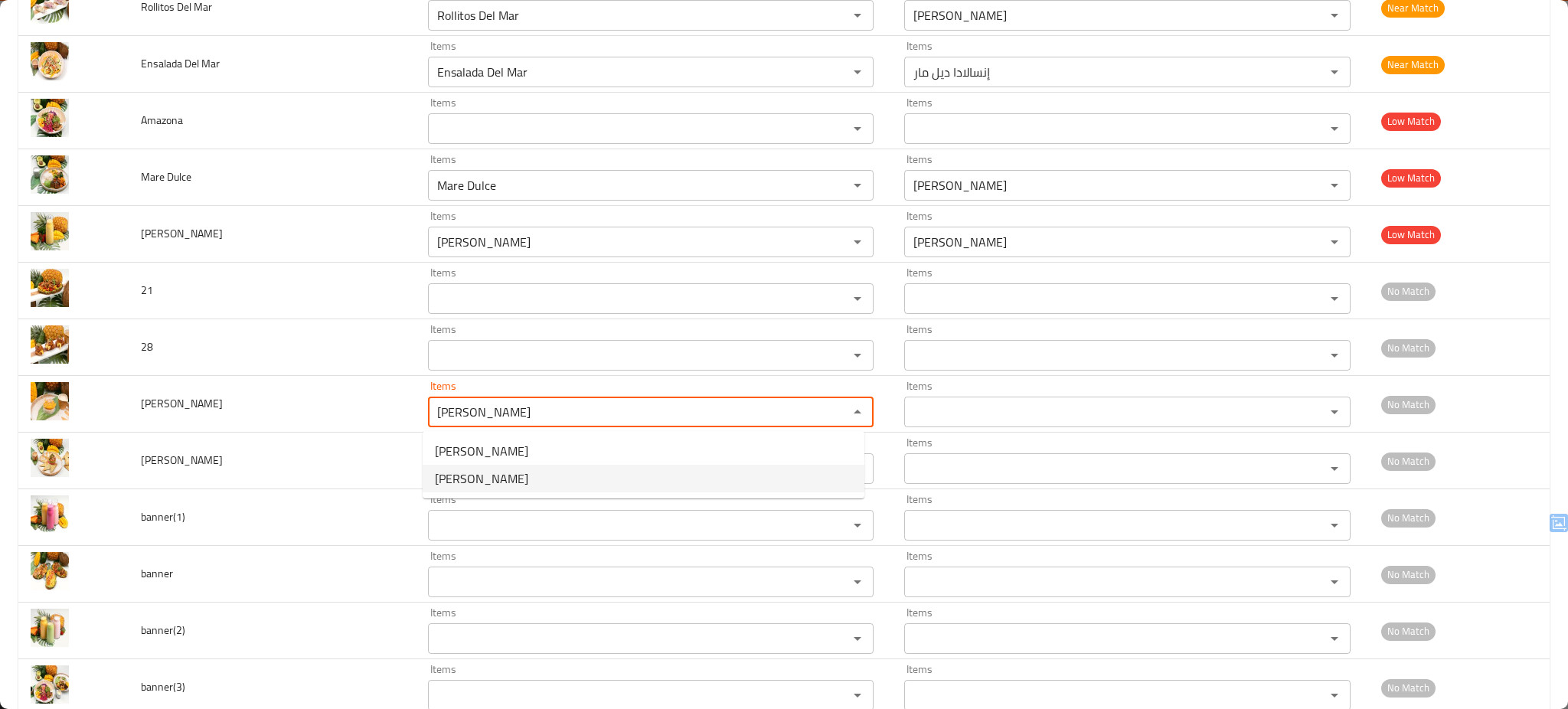
click at [479, 471] on span "[PERSON_NAME]" at bounding box center [482, 479] width 94 height 18
type Dulce "[PERSON_NAME]"
type Dulce-ar "[PERSON_NAME]"
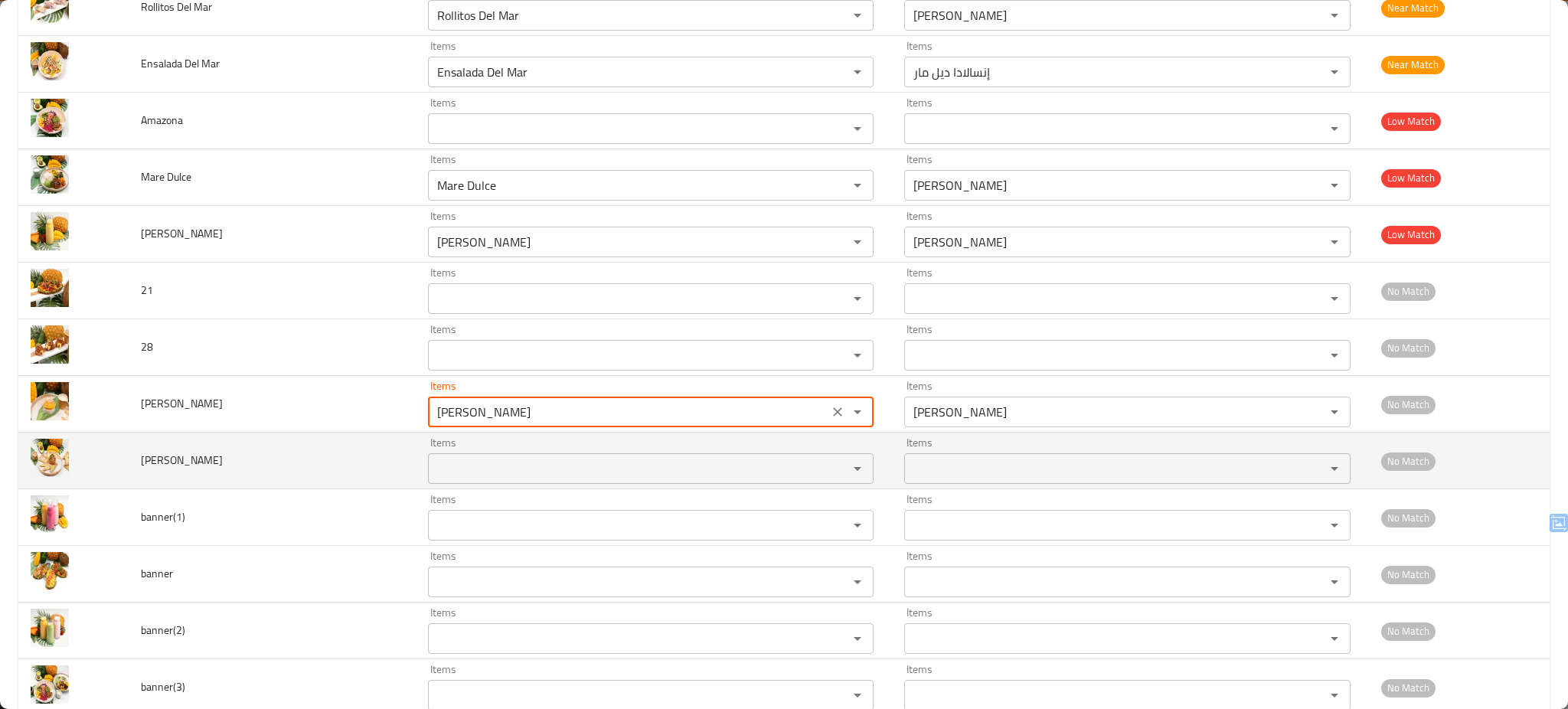
type Dulce "[PERSON_NAME]"
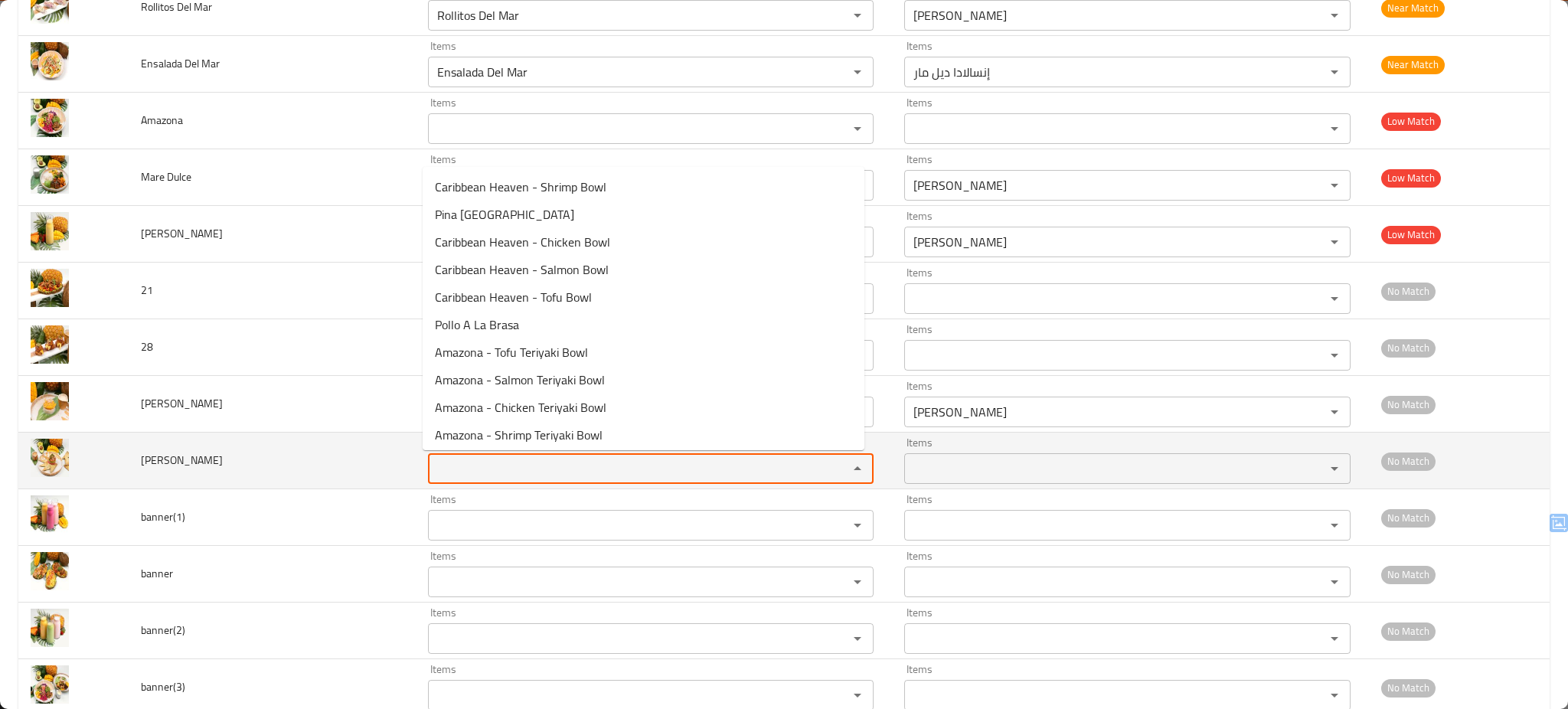
click at [484, 461] on Guacamole "Items" at bounding box center [629, 469] width 392 height 22
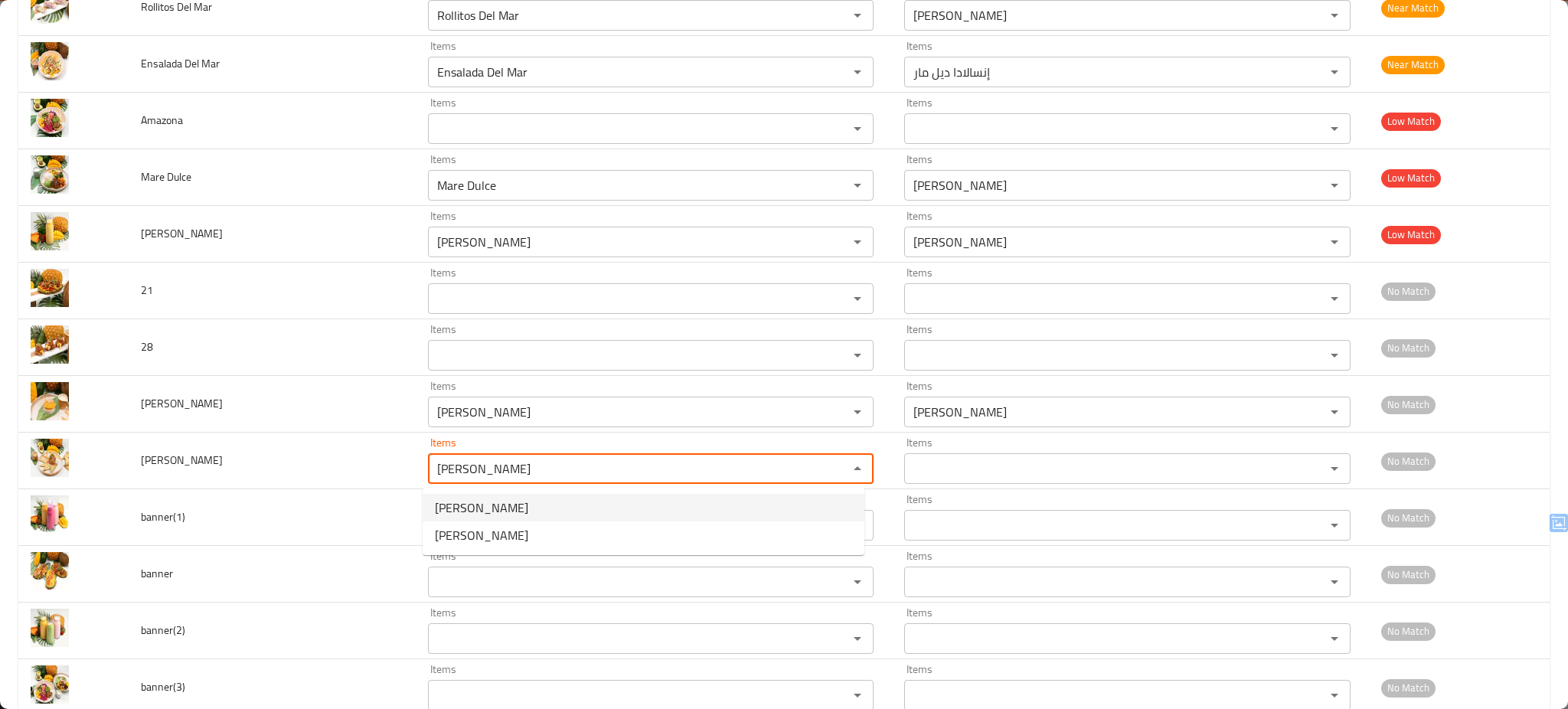
click at [483, 510] on span "[PERSON_NAME]" at bounding box center [482, 508] width 94 height 18
type Guacamole "[PERSON_NAME]"
type Guacamole-ar "[PERSON_NAME]"
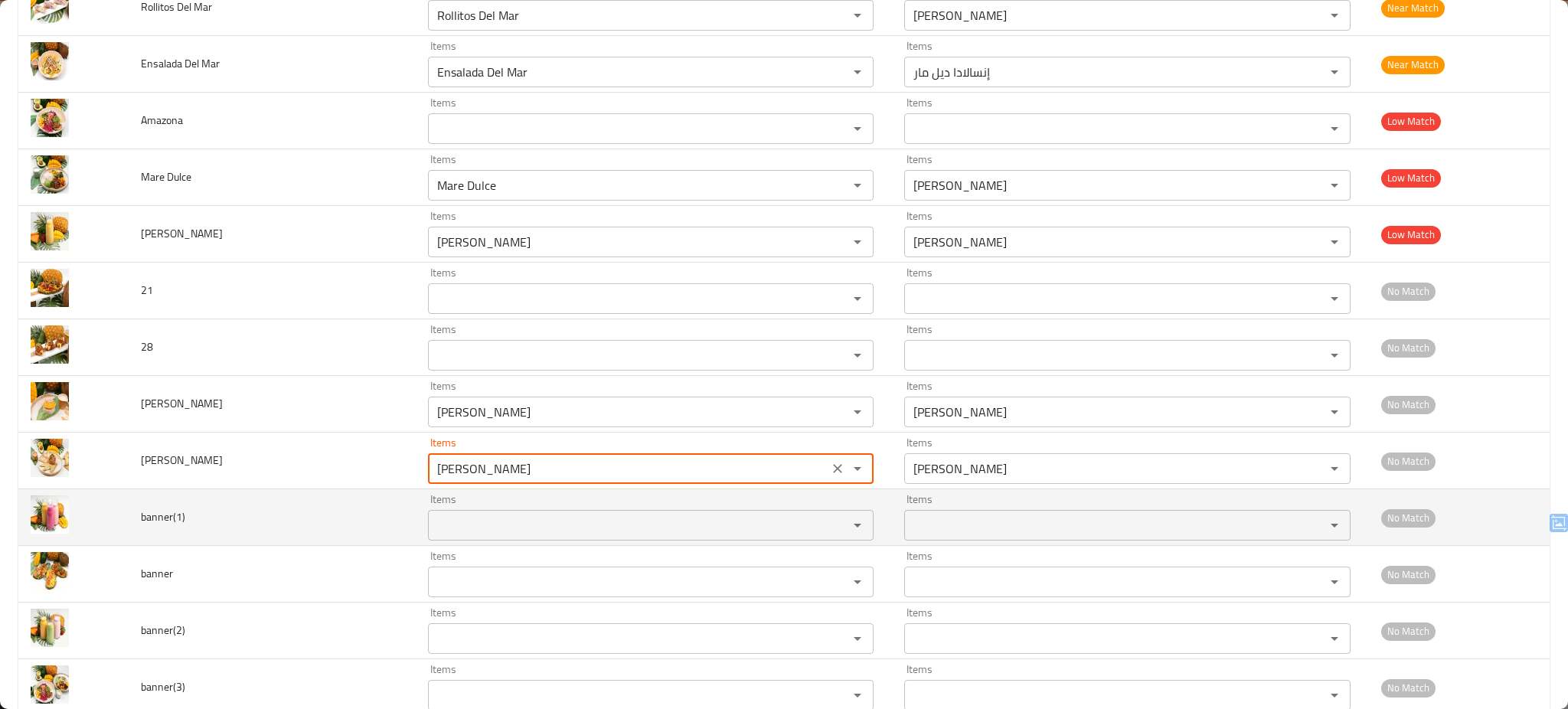
type Guacamole "[PERSON_NAME]"
click at [474, 521] on input "Items" at bounding box center [629, 525] width 392 height 22
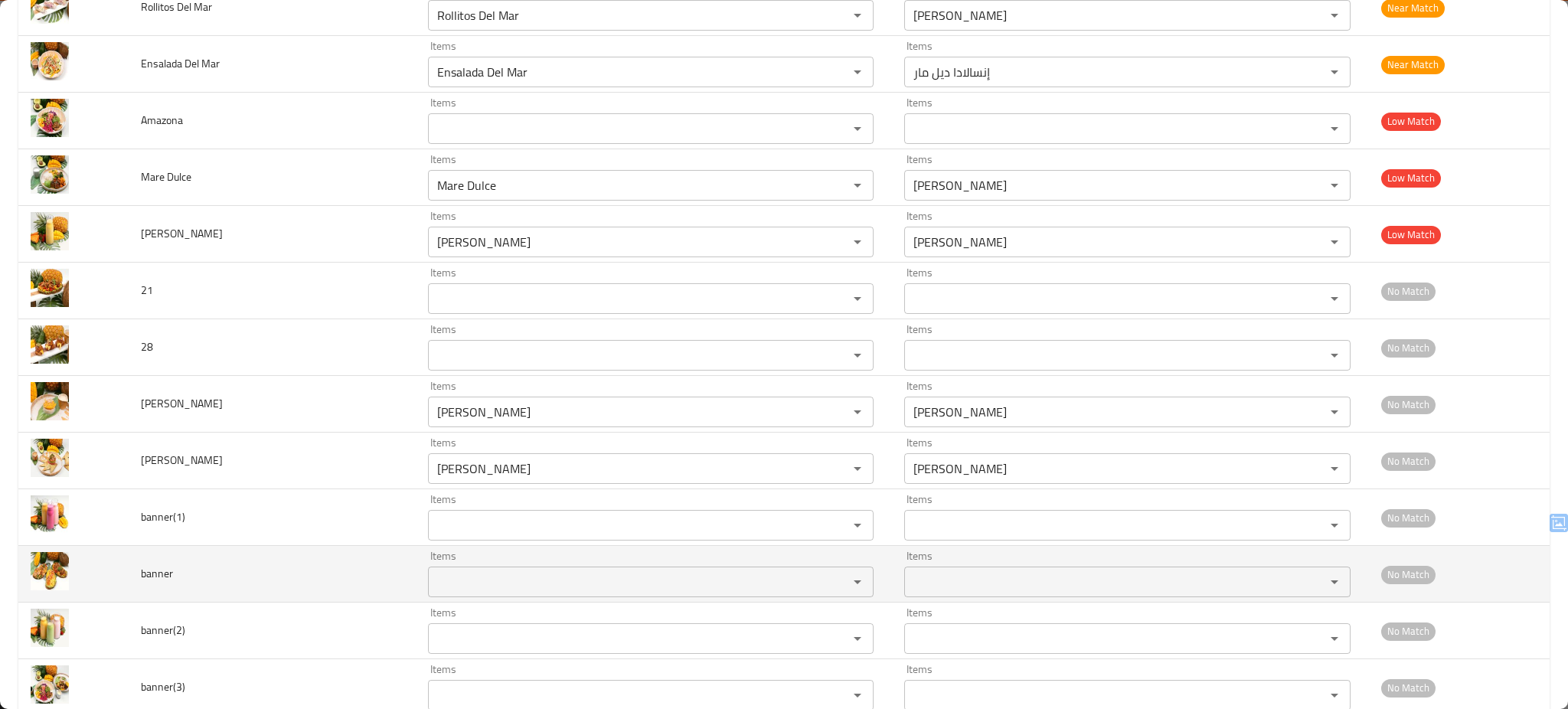
click at [346, 601] on td "banner" at bounding box center [272, 574] width 287 height 57
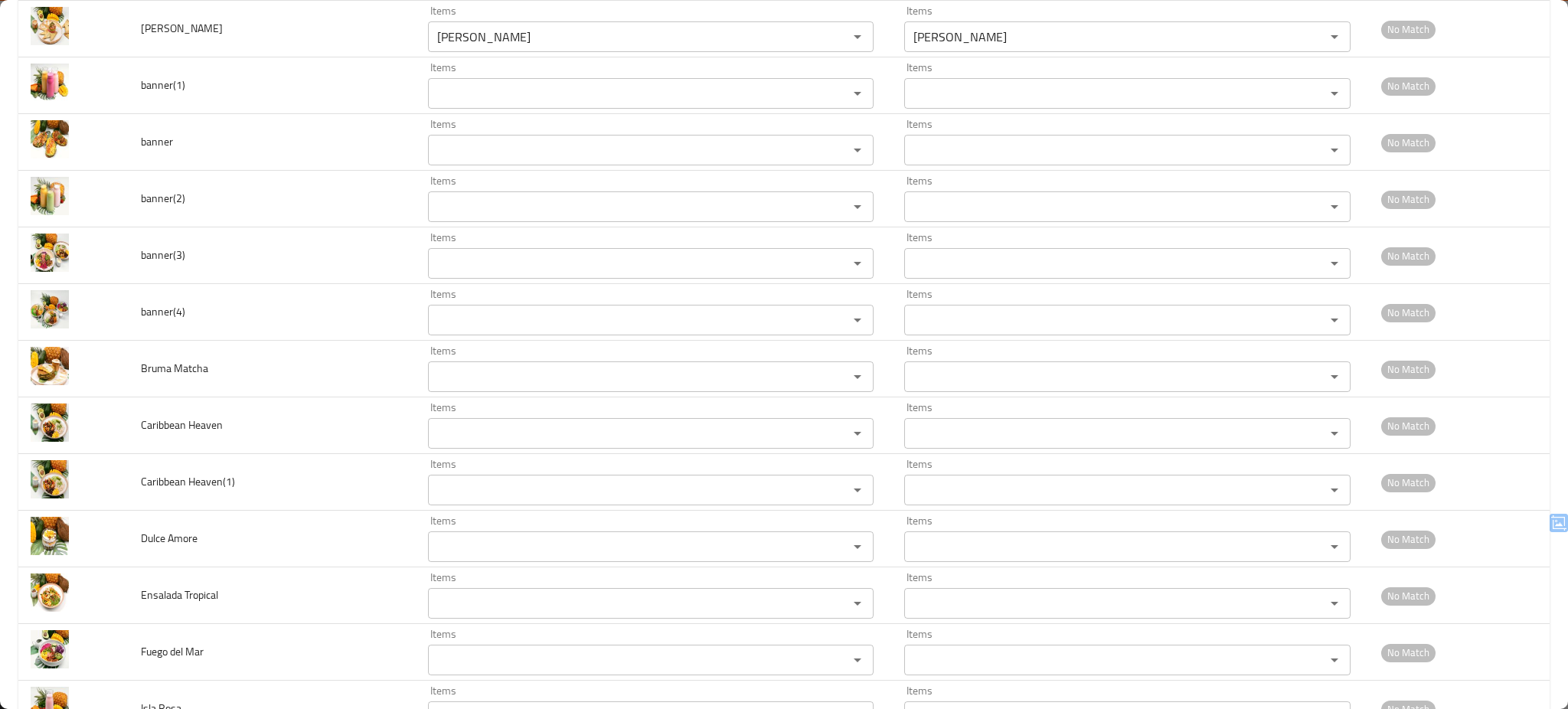
scroll to position [1097, 0]
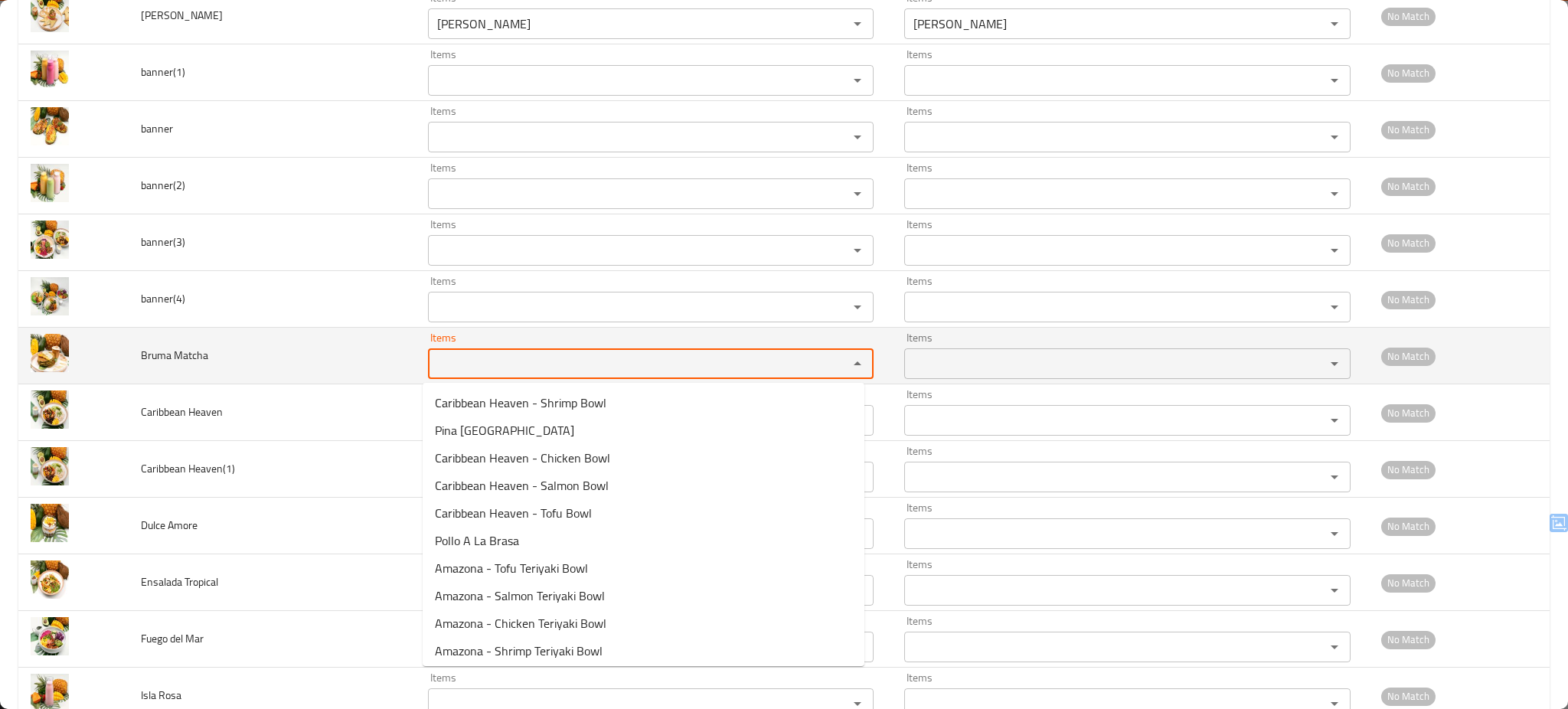
click at [534, 373] on Matcha "Items" at bounding box center [629, 364] width 392 height 22
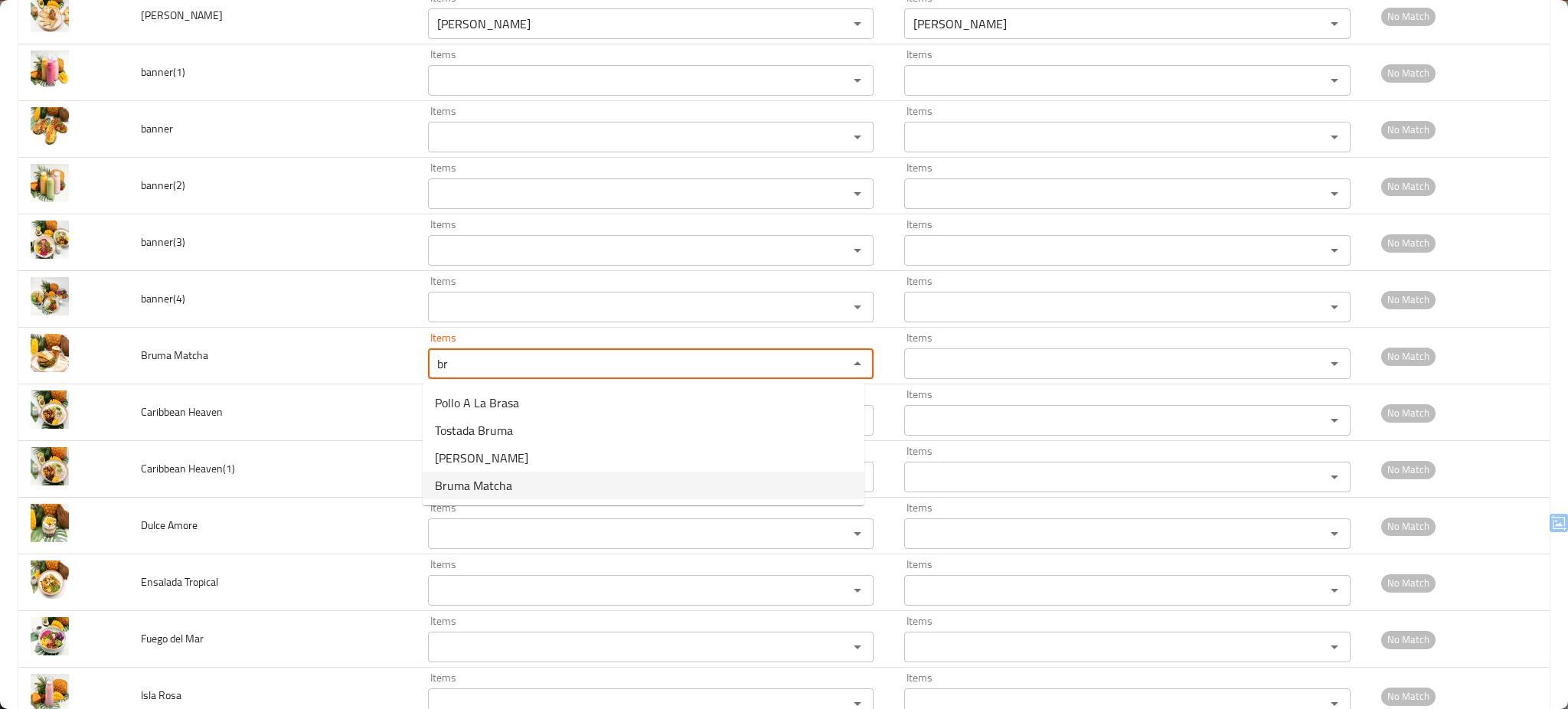
click at [502, 486] on span "Bruma Matcha" at bounding box center [473, 486] width 78 height 18
type Matcha "Bruma Matcha"
type Matcha-ar "[PERSON_NAME]"
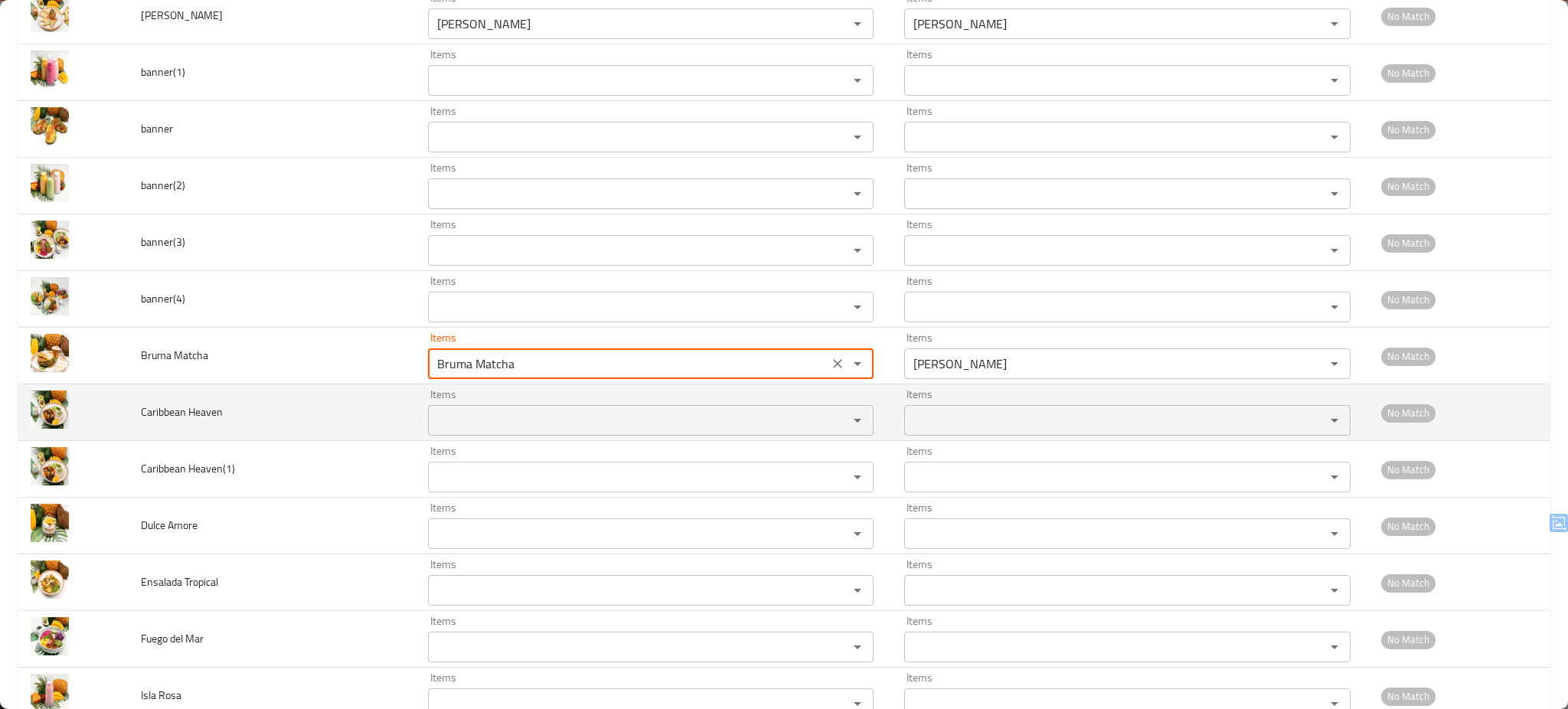
type Matcha "Bruma Matcha"
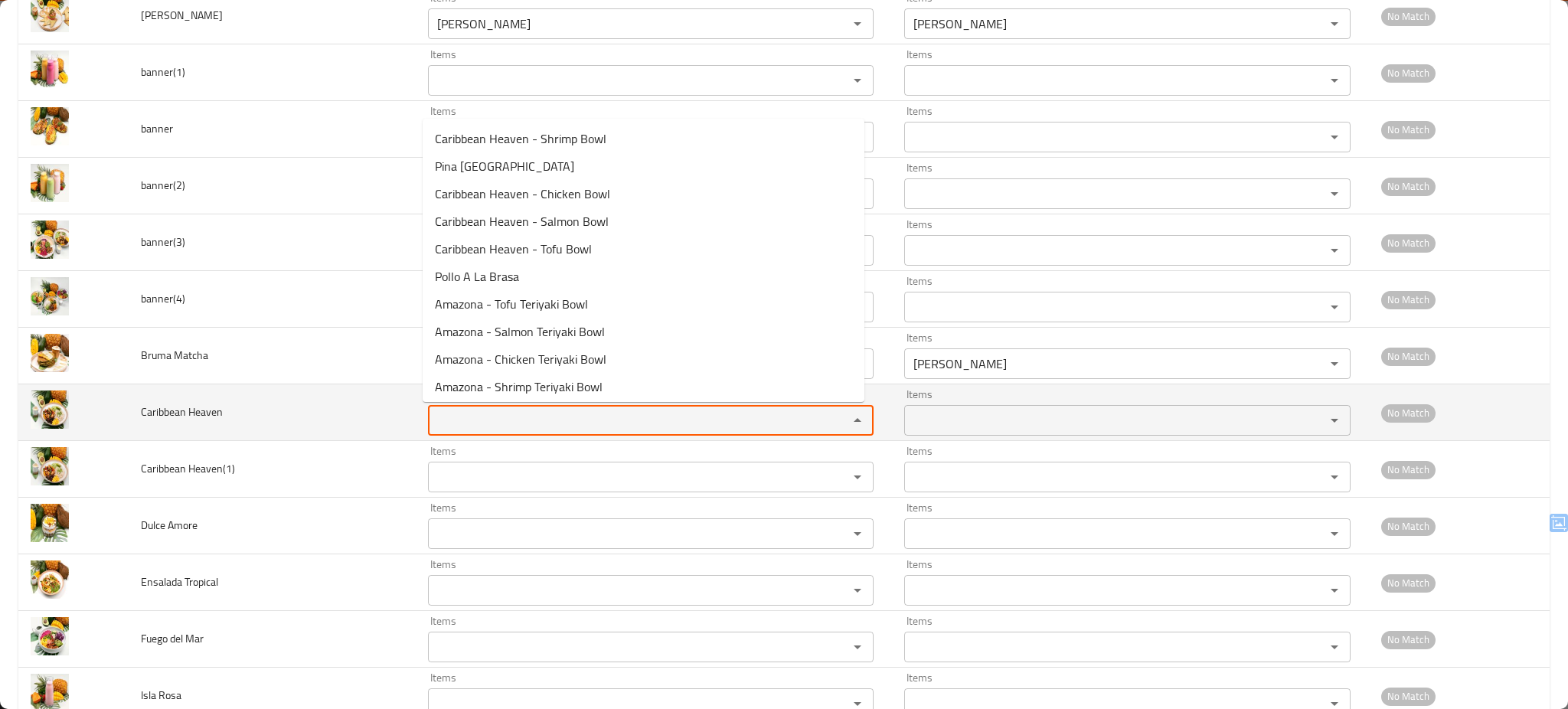
click at [489, 430] on Heaven "Items" at bounding box center [629, 421] width 392 height 22
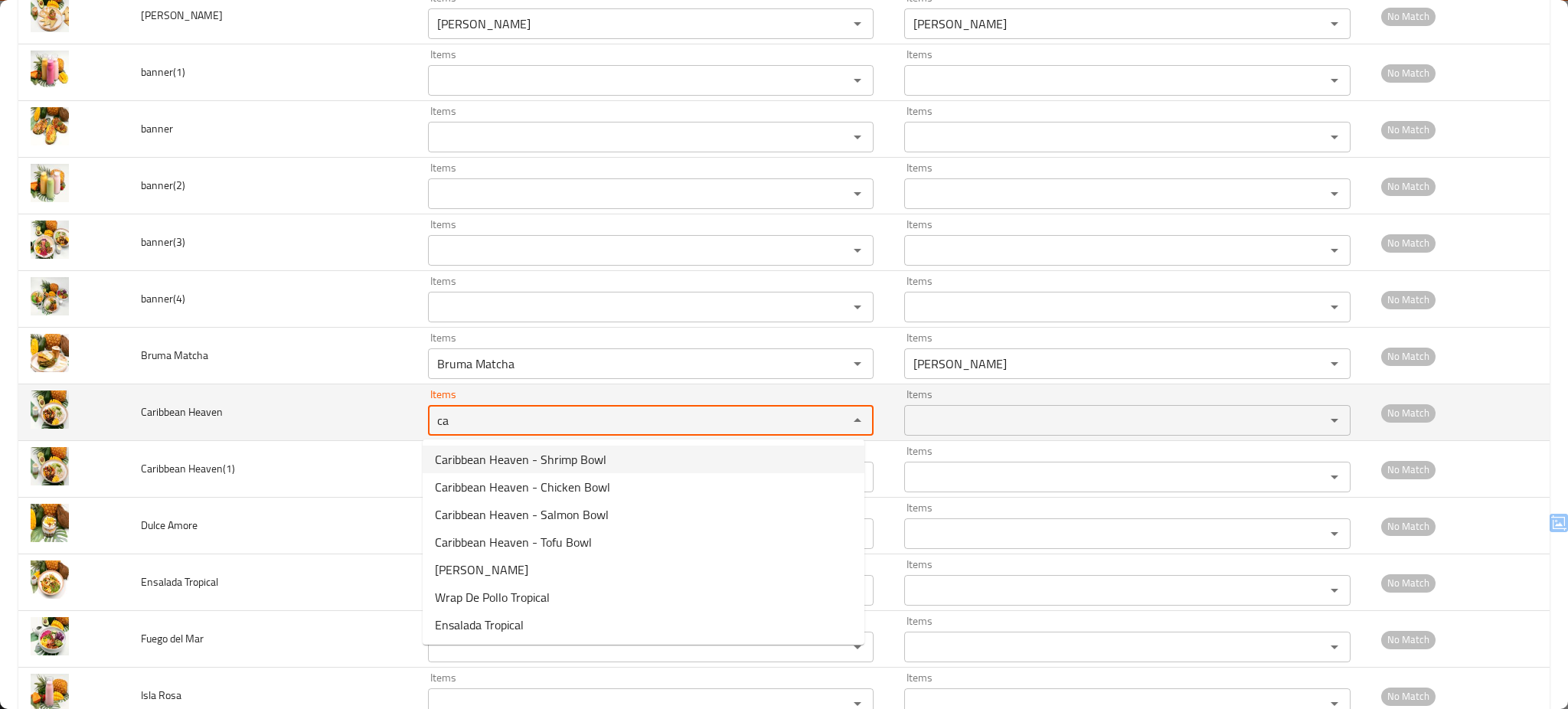
type Heaven "ca"
click at [344, 413] on td "Caribbean Heaven" at bounding box center [272, 413] width 287 height 57
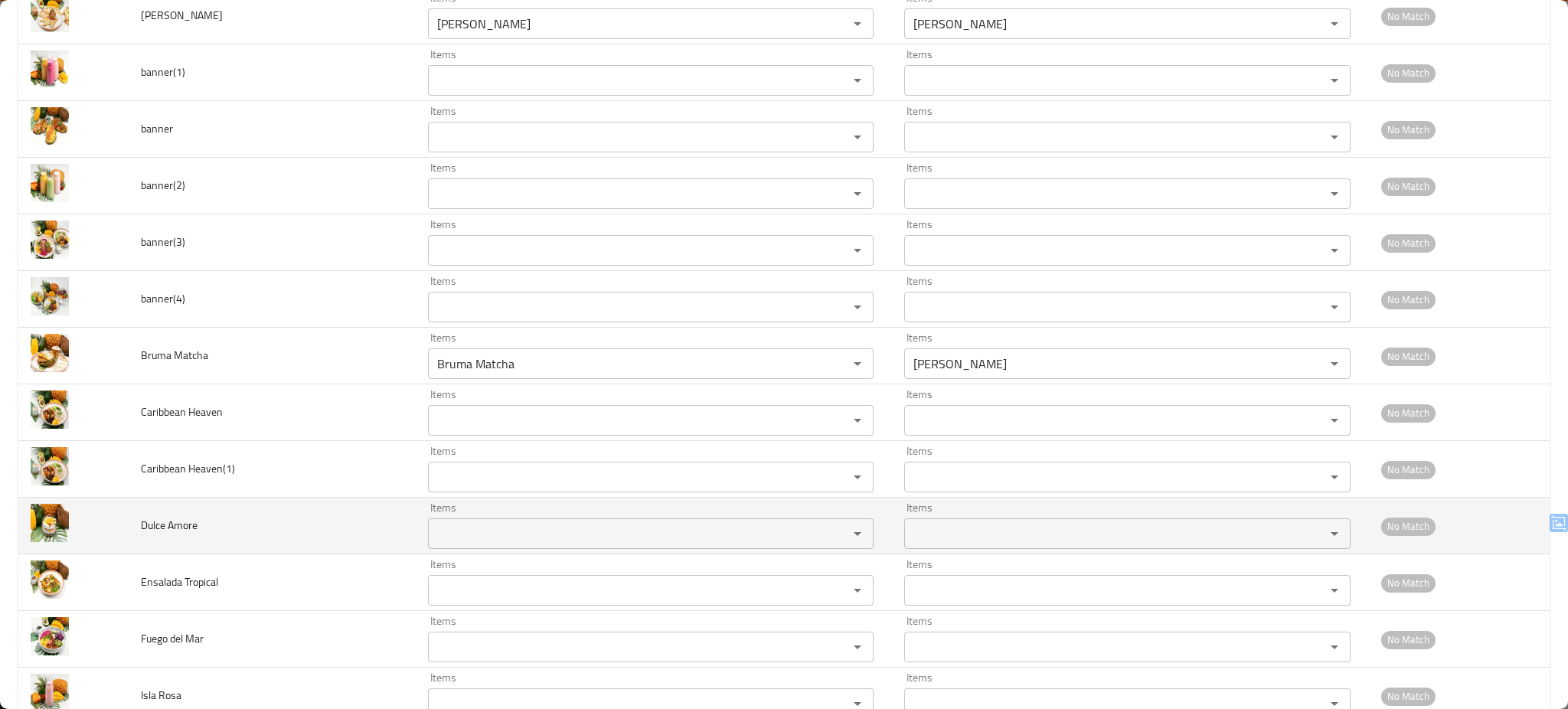
click at [497, 520] on div "Items" at bounding box center [651, 534] width 447 height 31
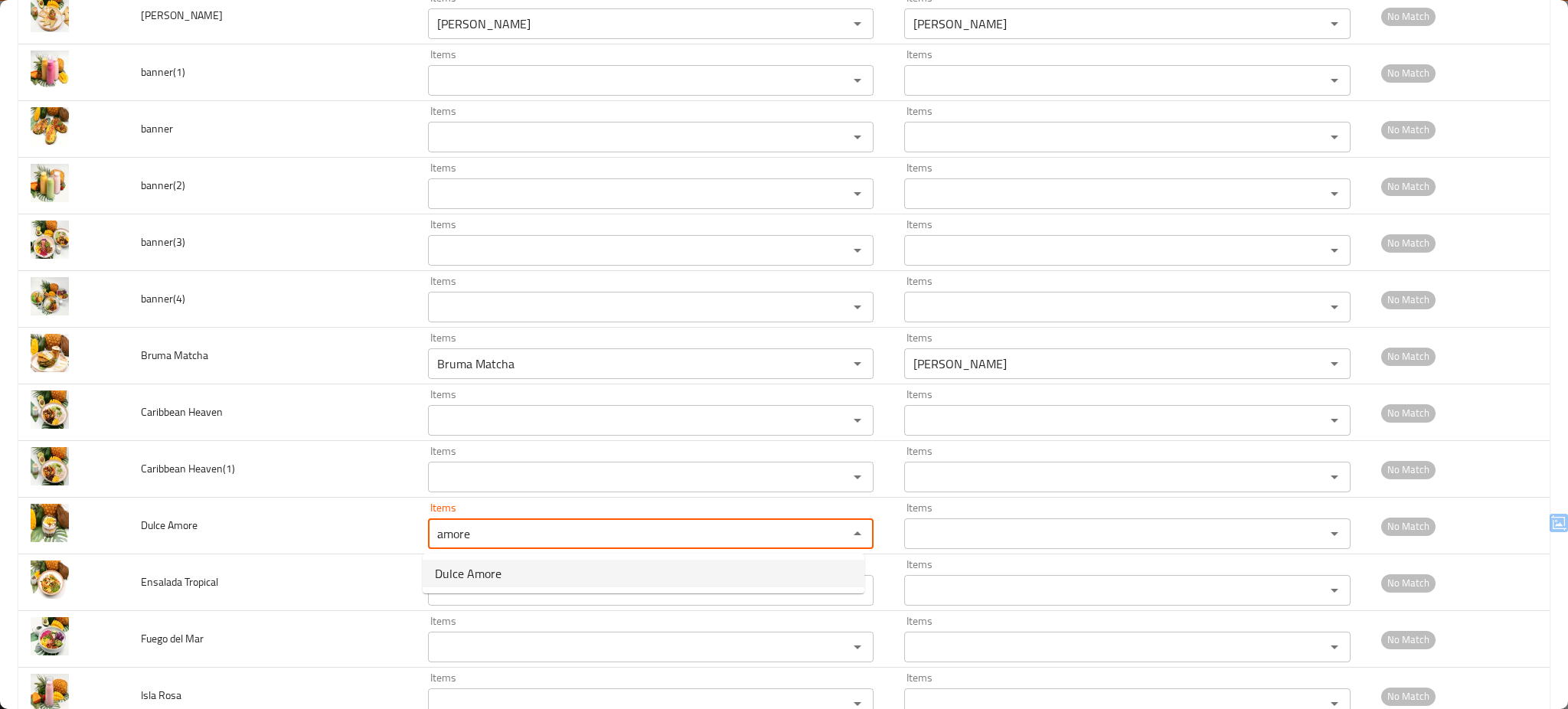
click at [473, 567] on span "Dulce Amore" at bounding box center [468, 574] width 67 height 18
type Amore "Dulce Amore"
type Amore-ar "[PERSON_NAME]"
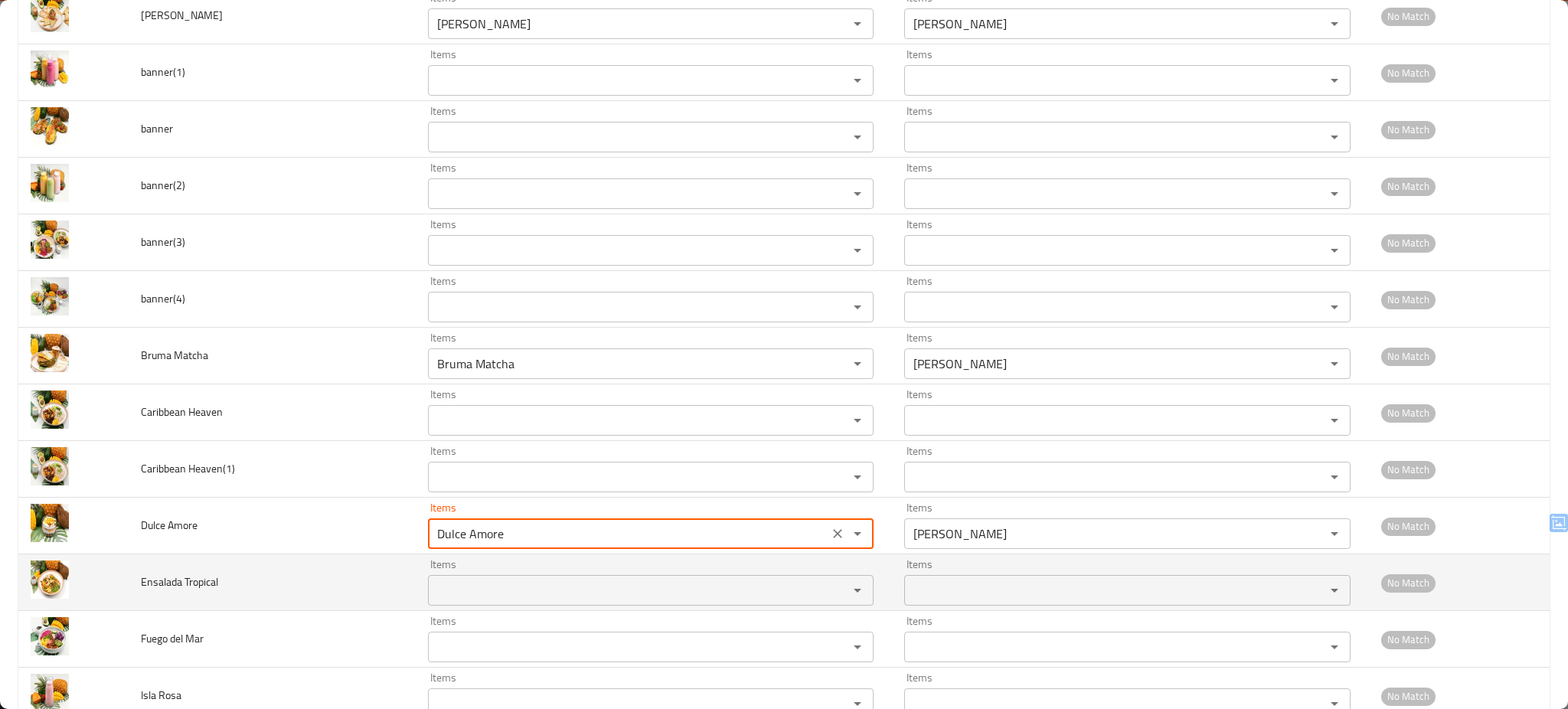
type Amore "Dulce Amore"
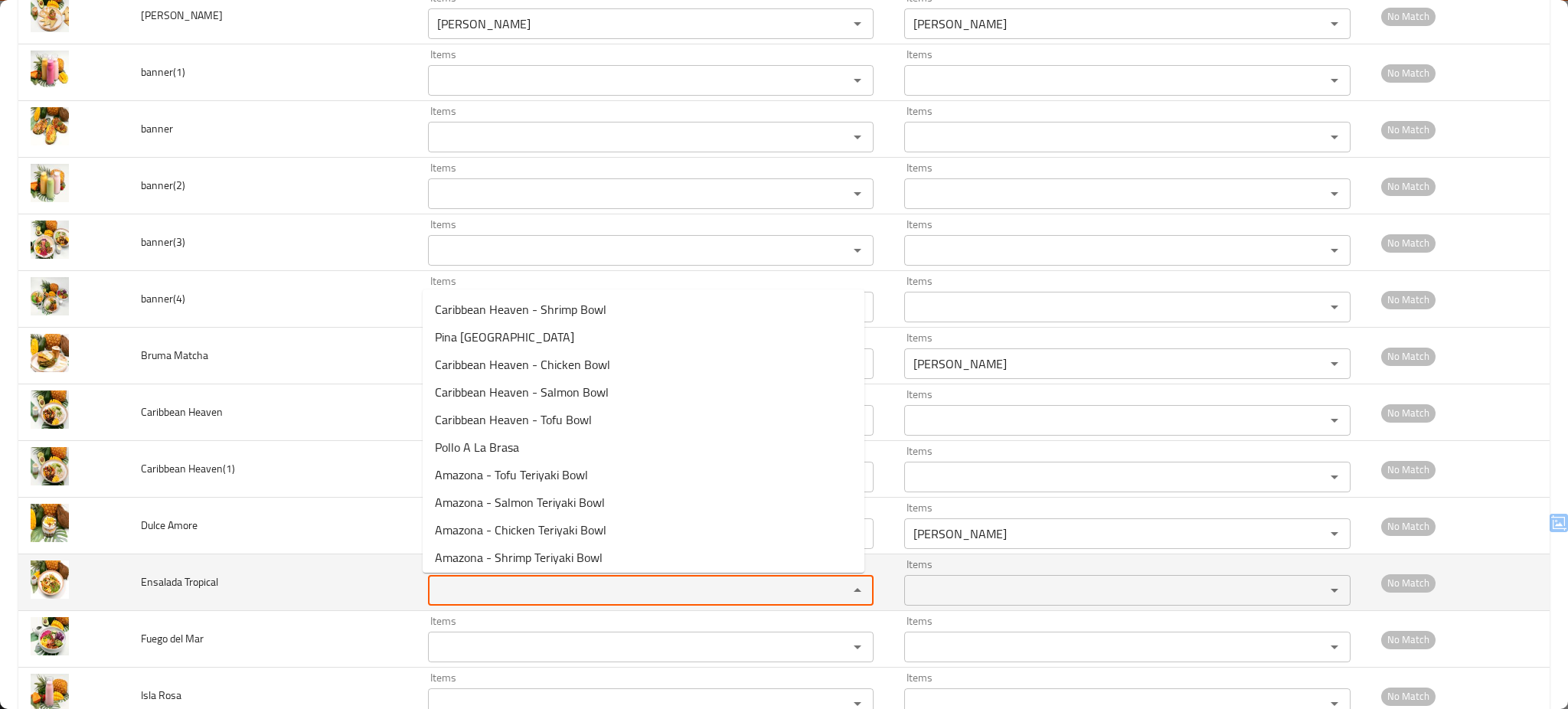
click at [467, 588] on Tropical "Items" at bounding box center [629, 591] width 392 height 22
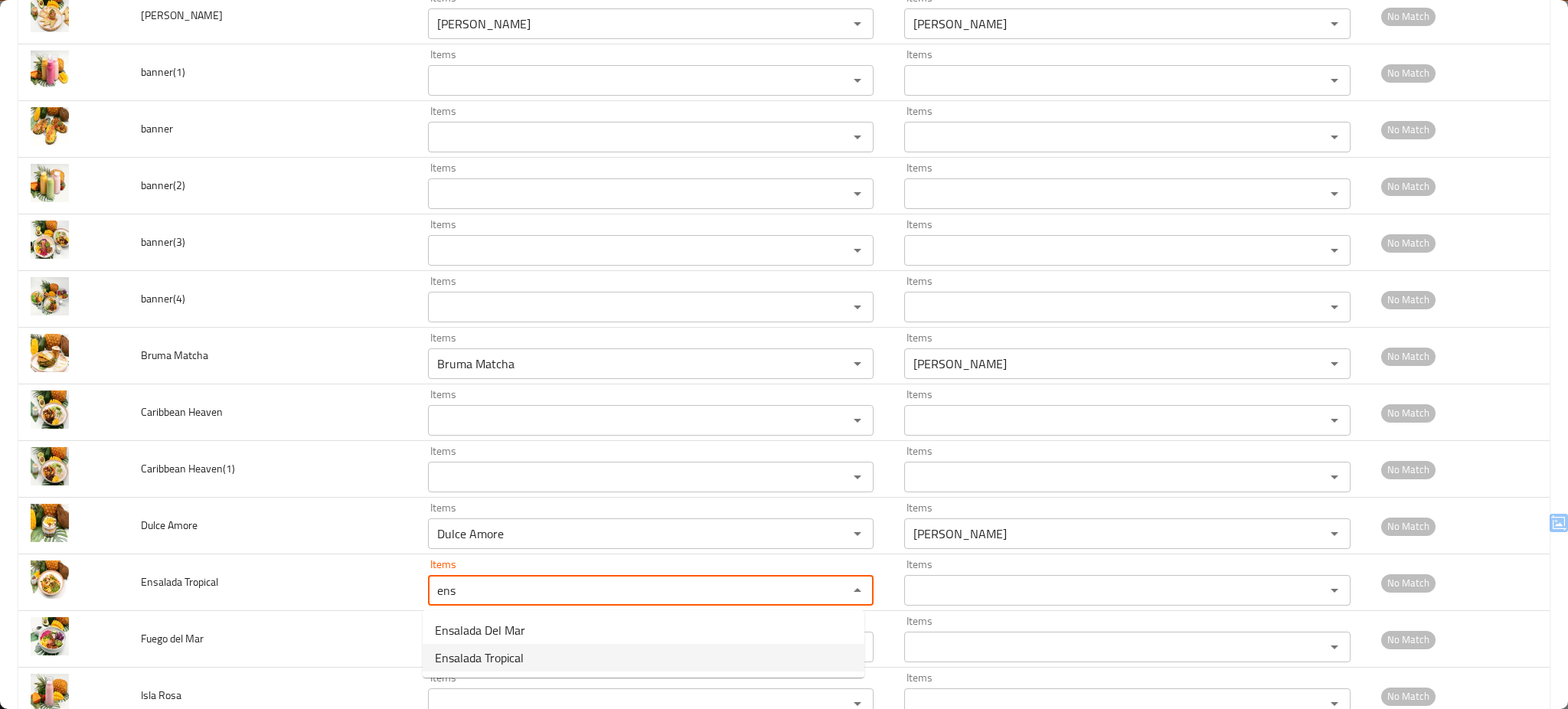
click at [544, 654] on Tropical-option-1 "Ensalada Tropical" at bounding box center [643, 658] width 442 height 28
type Tropical "Ensalada Tropical"
type Tropical-ar "إنسالادا تروبيكال"
type Tropical "Ensalada Tropical"
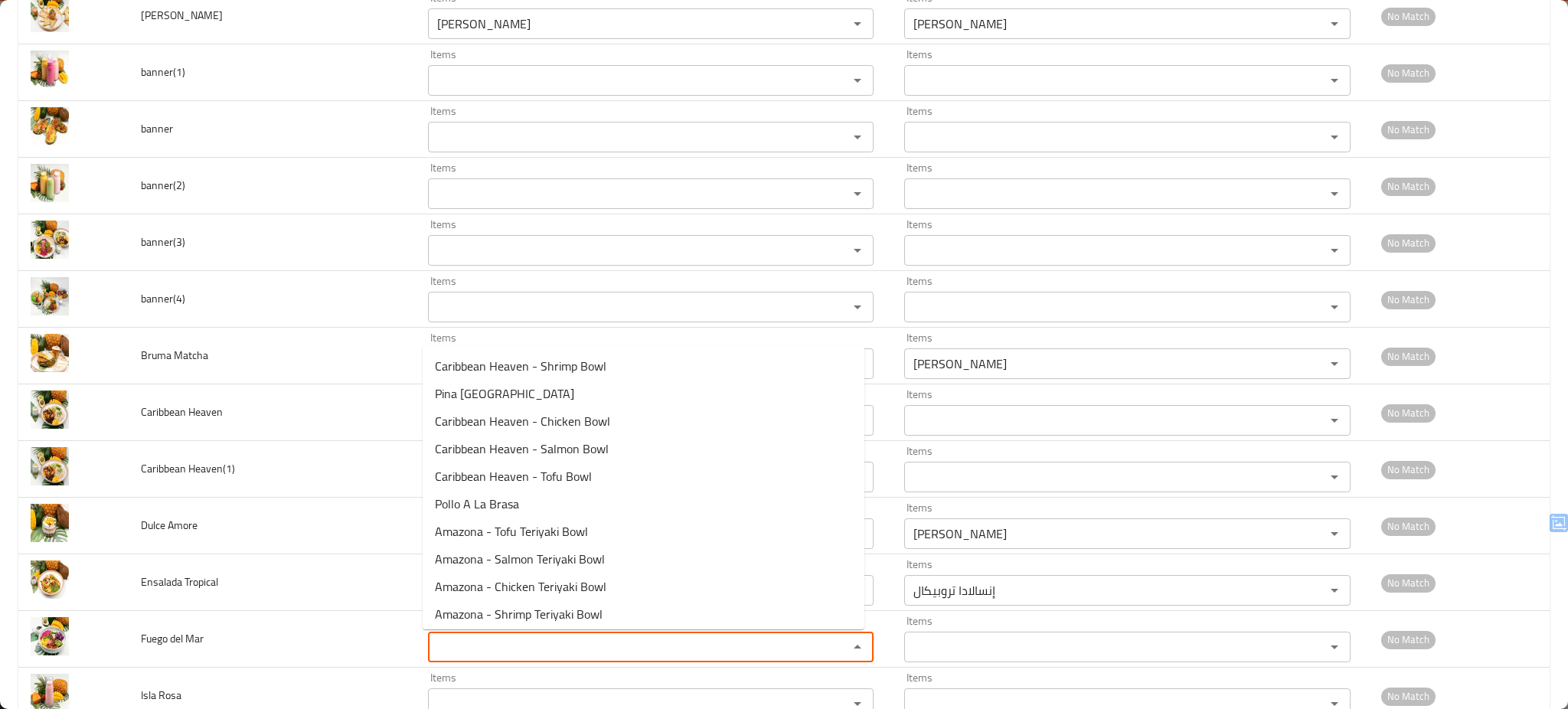
click at [544, 654] on Mar "Items" at bounding box center [629, 647] width 392 height 22
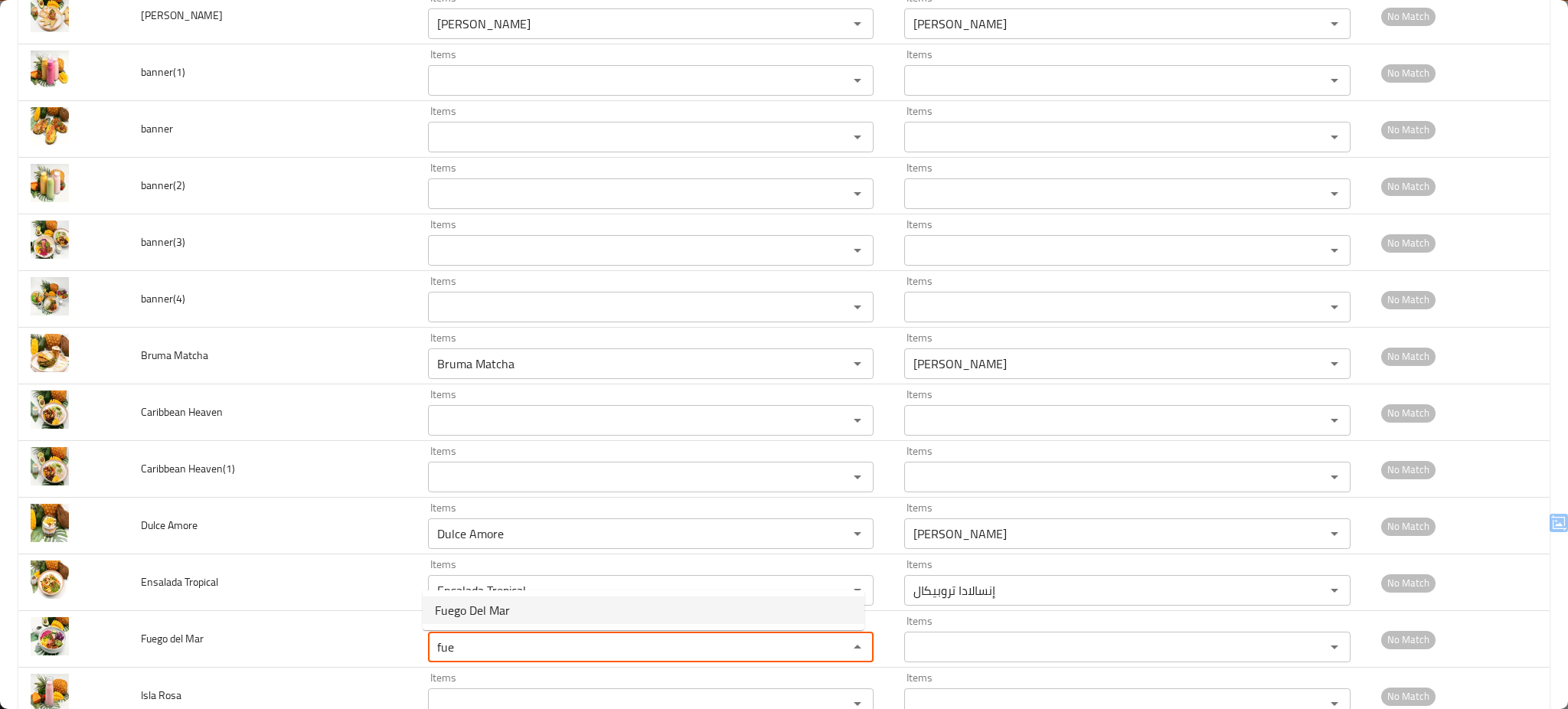
click at [506, 612] on span "Fuego Del Mar" at bounding box center [473, 611] width 75 height 18
type Mar "Fuego Del Mar"
type Mar-ar "[PERSON_NAME]"
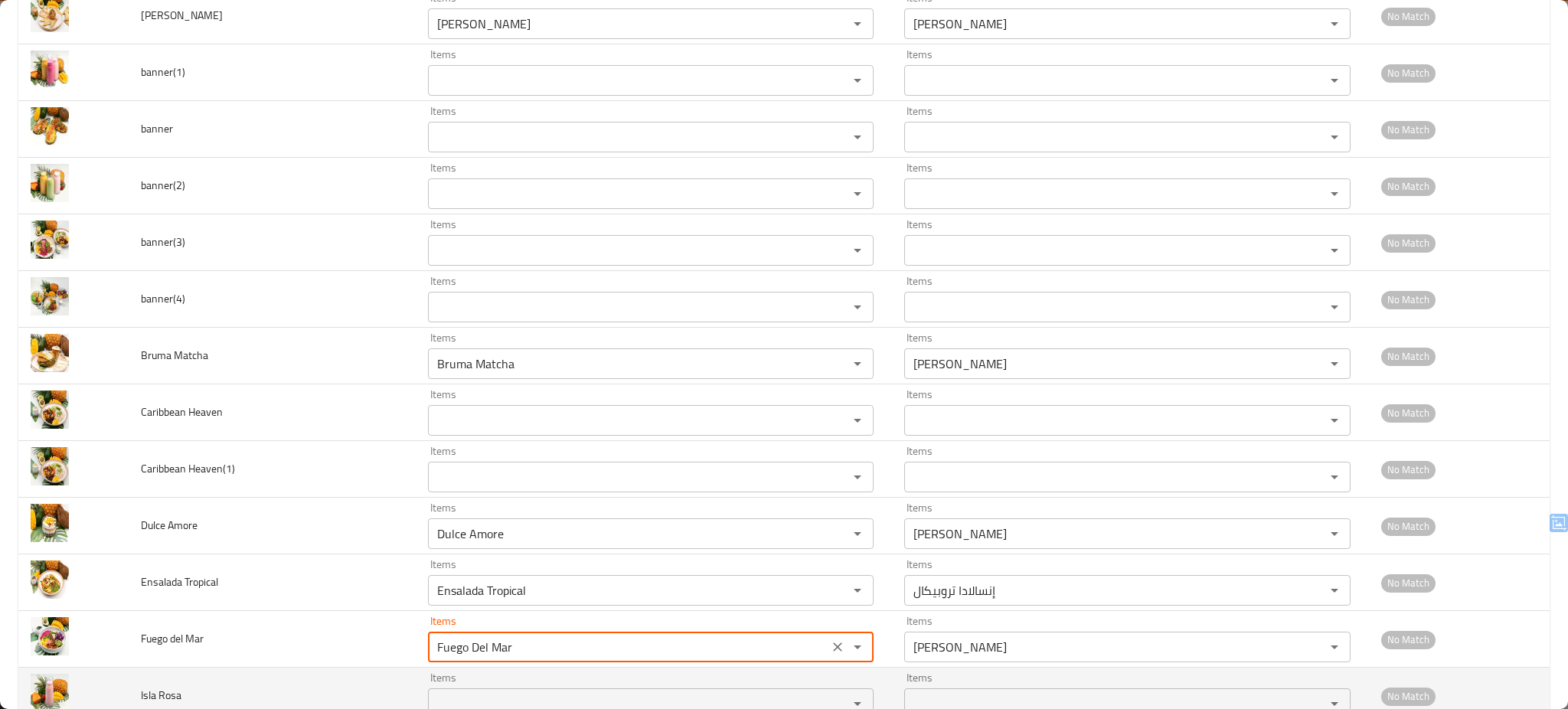
type Mar "Fuego Del Mar"
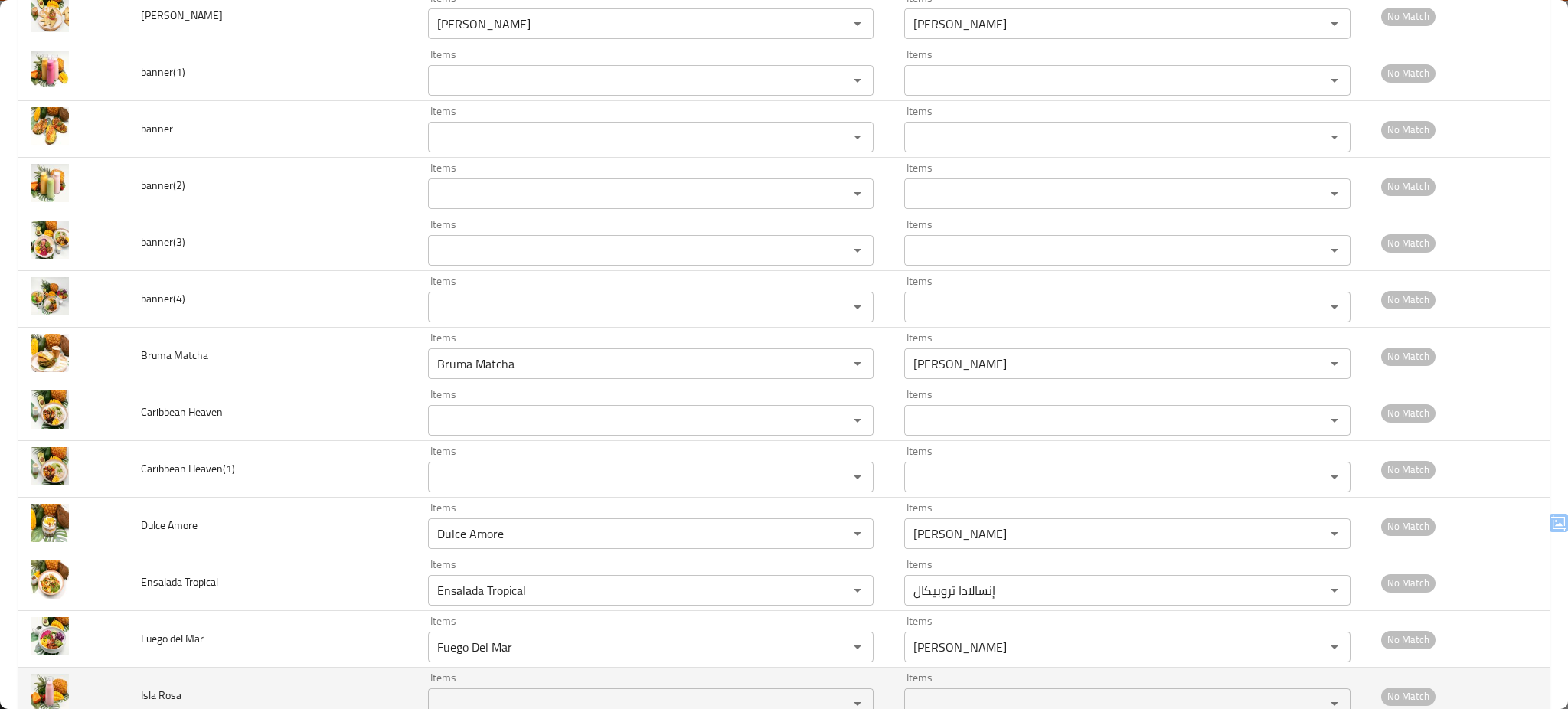
click at [326, 681] on td "Isla Rosa" at bounding box center [272, 697] width 287 height 57
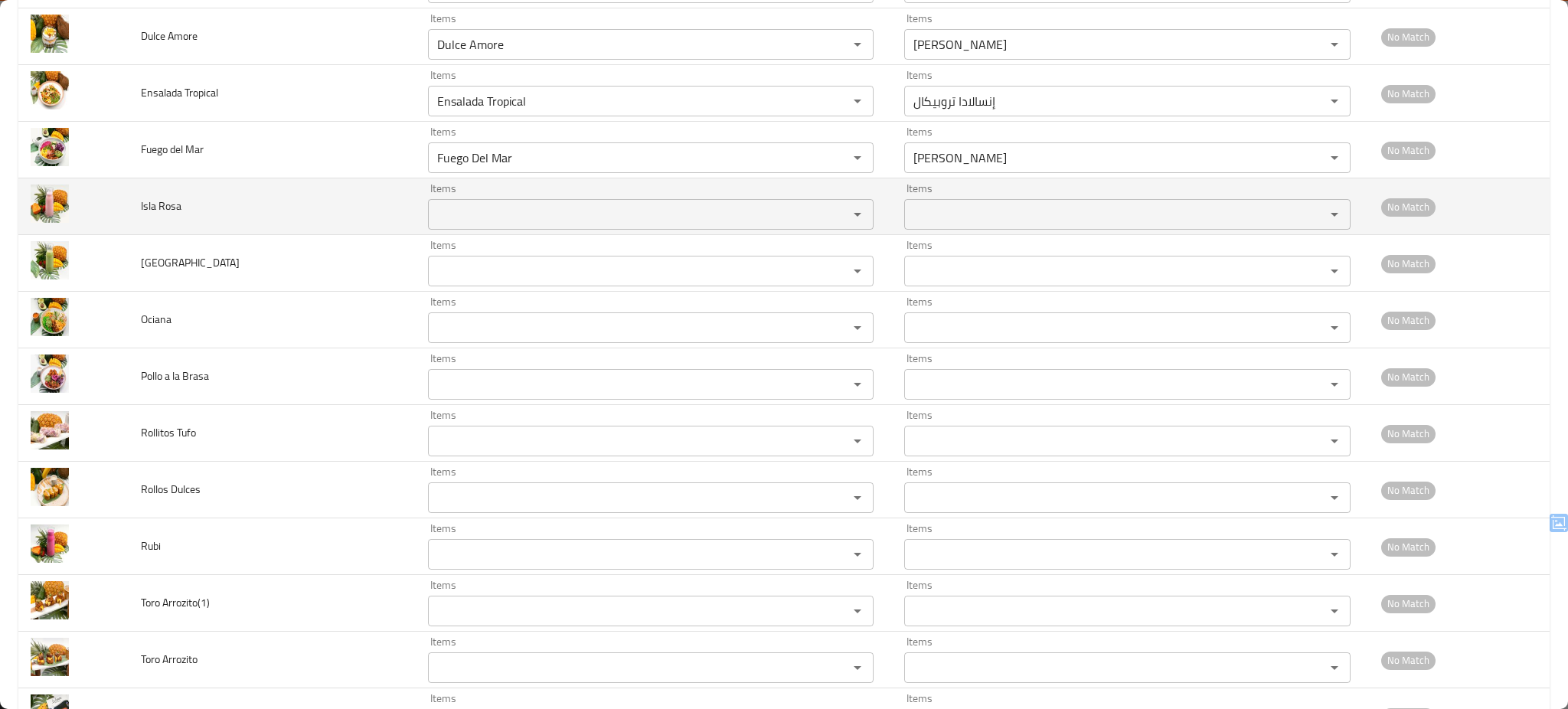
scroll to position [1587, 0]
click at [482, 233] on td "Items Items" at bounding box center [654, 206] width 477 height 57
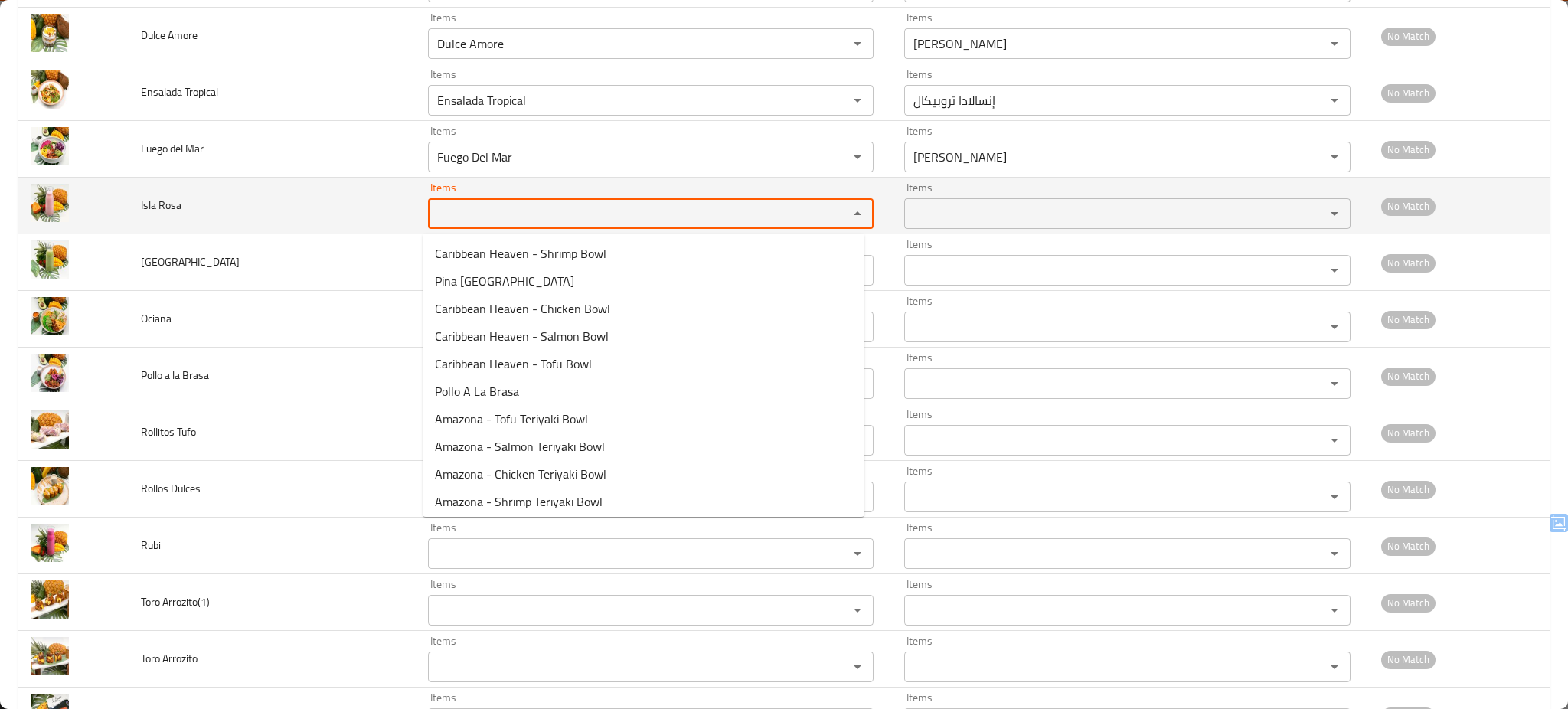
click at [487, 218] on Rosa "Items" at bounding box center [629, 214] width 392 height 22
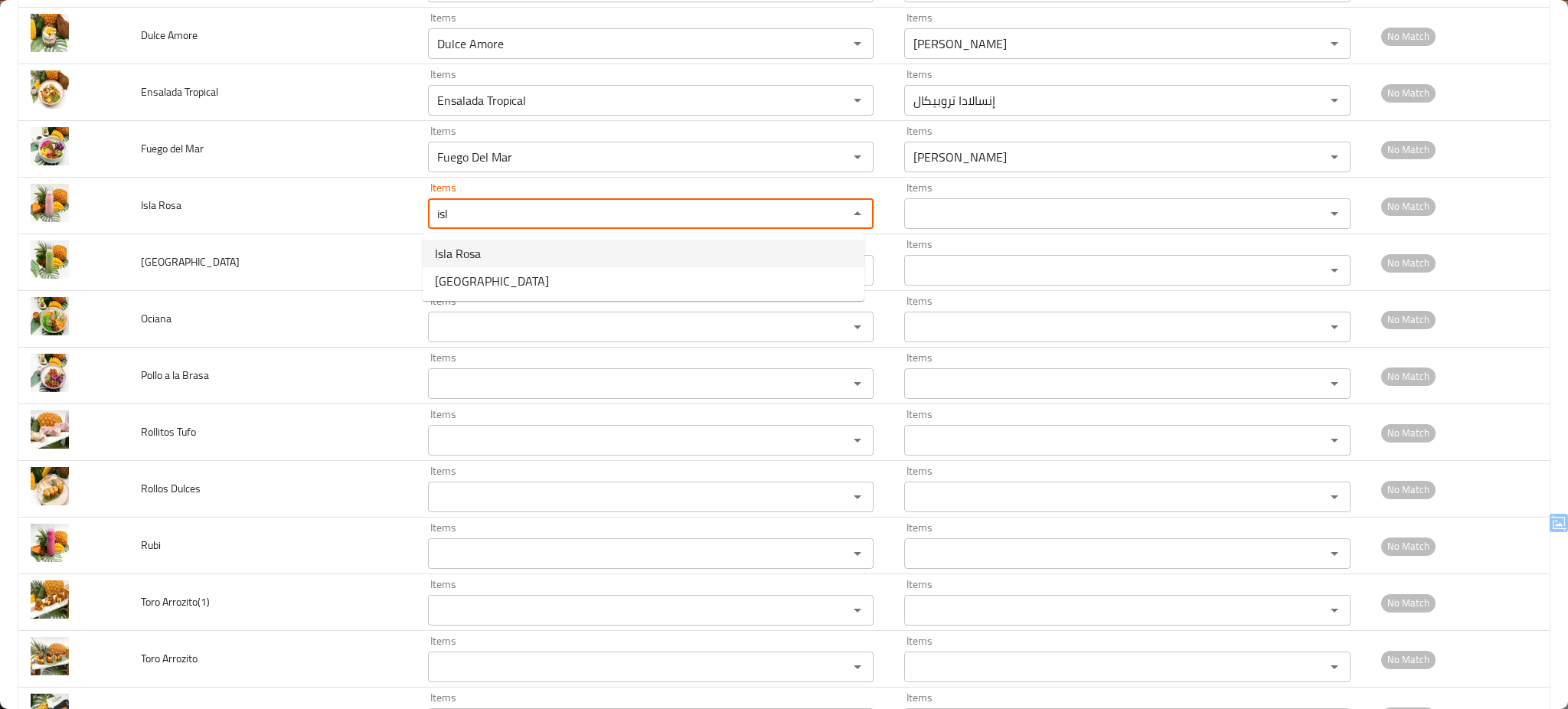
click at [455, 255] on span "Isla Rosa" at bounding box center [458, 254] width 46 height 18
type Rosa "Isla Rosa"
type Rosa-ar "[PERSON_NAME]"
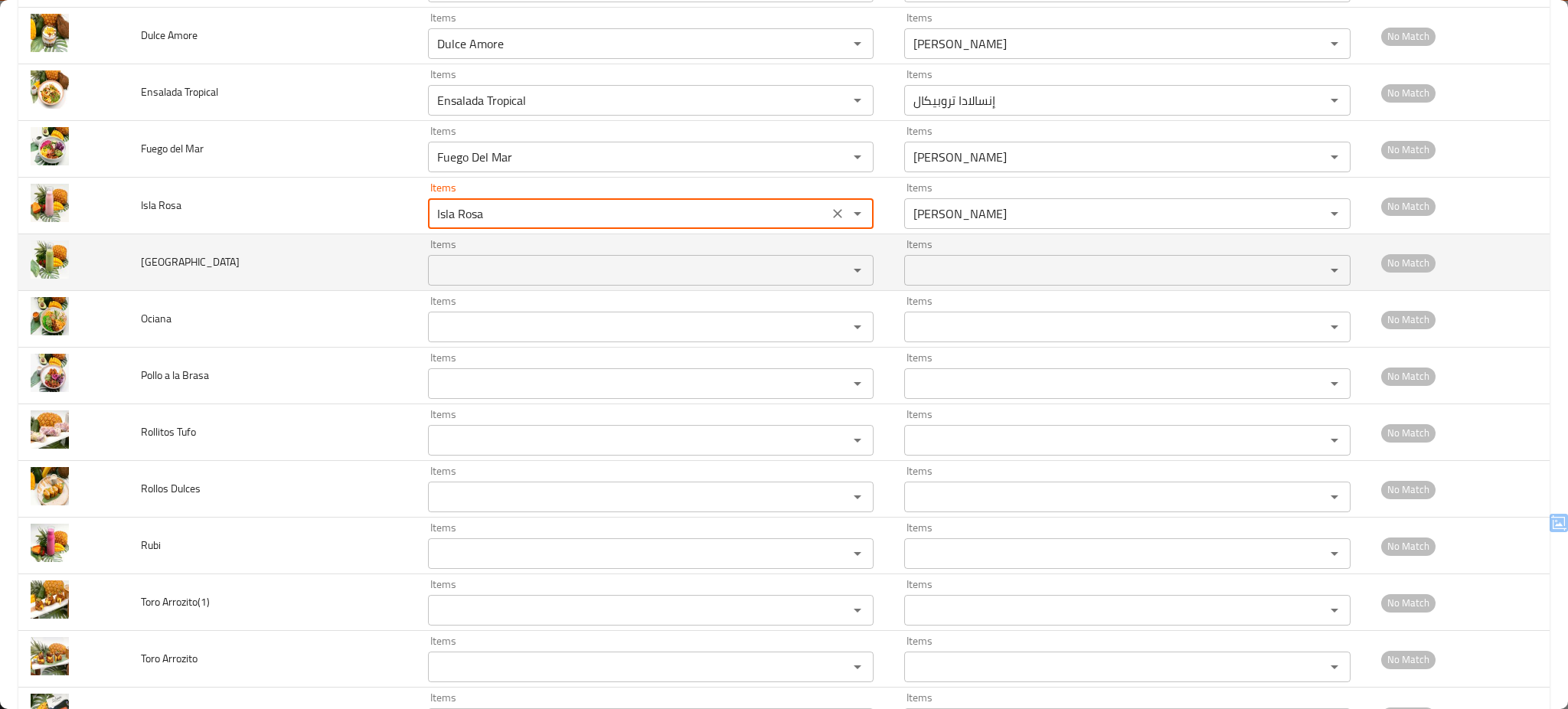
type Rosa "Isla Rosa"
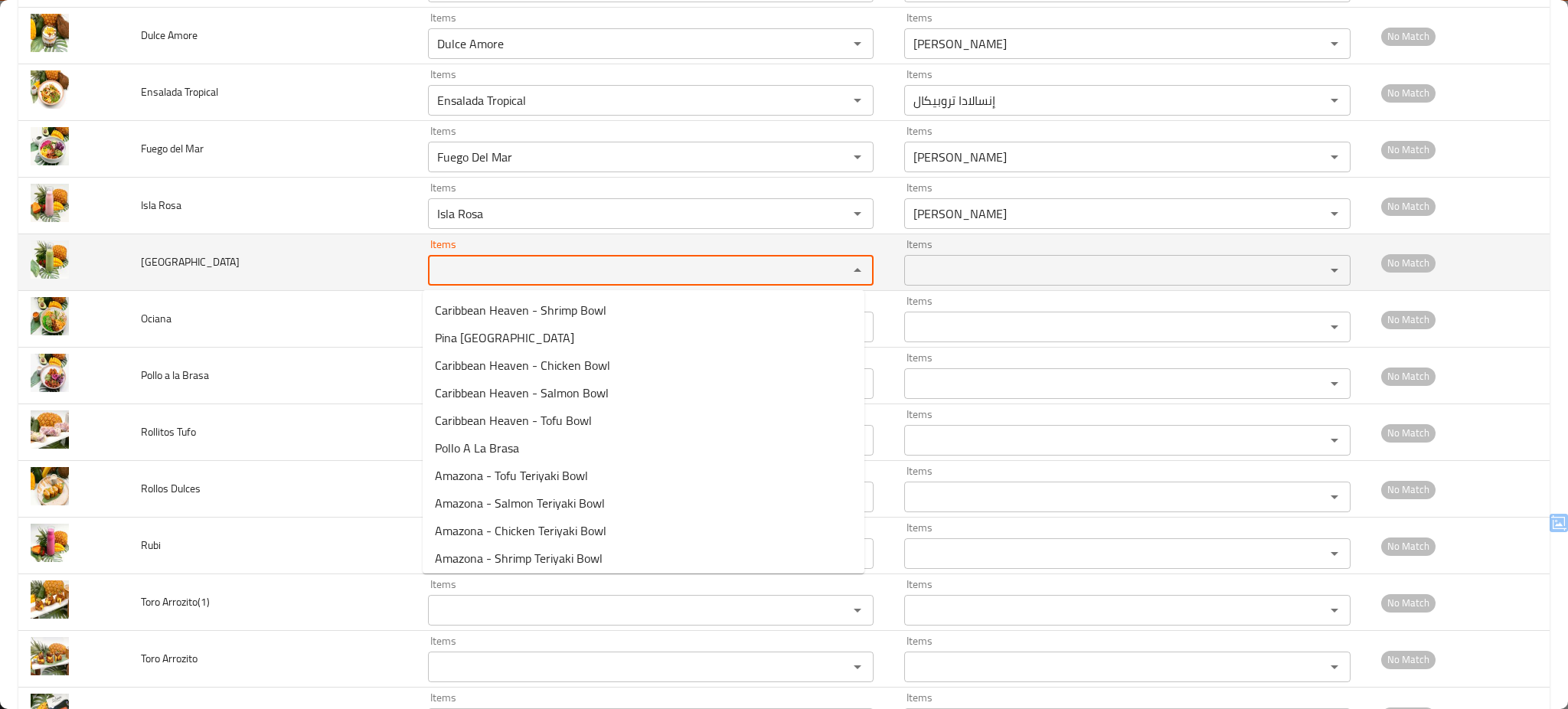
click at [451, 266] on Verde "Items" at bounding box center [629, 271] width 392 height 22
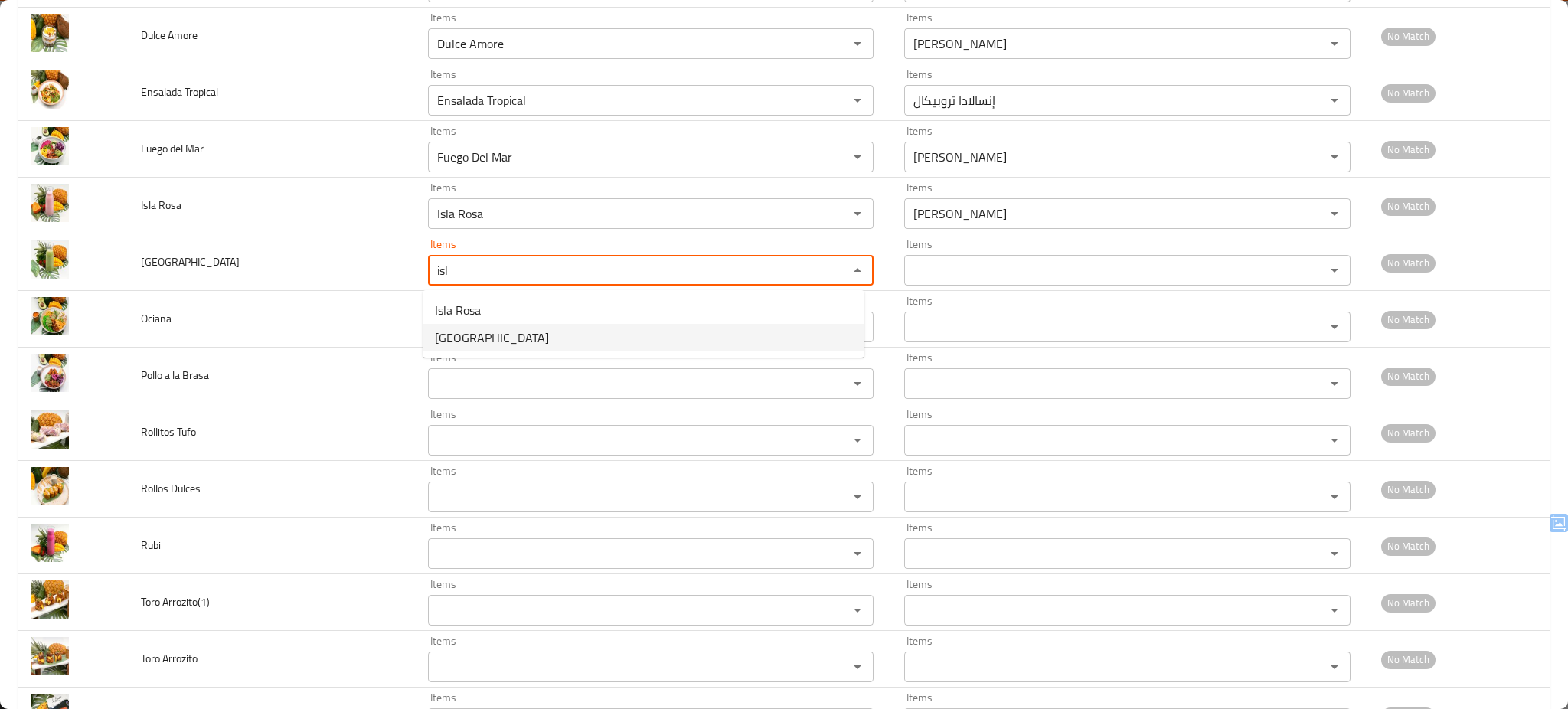
click at [494, 338] on Verde-option-1 "[GEOGRAPHIC_DATA]" at bounding box center [643, 338] width 442 height 28
type Verde "[GEOGRAPHIC_DATA]"
type Verde-ar "[PERSON_NAME]"
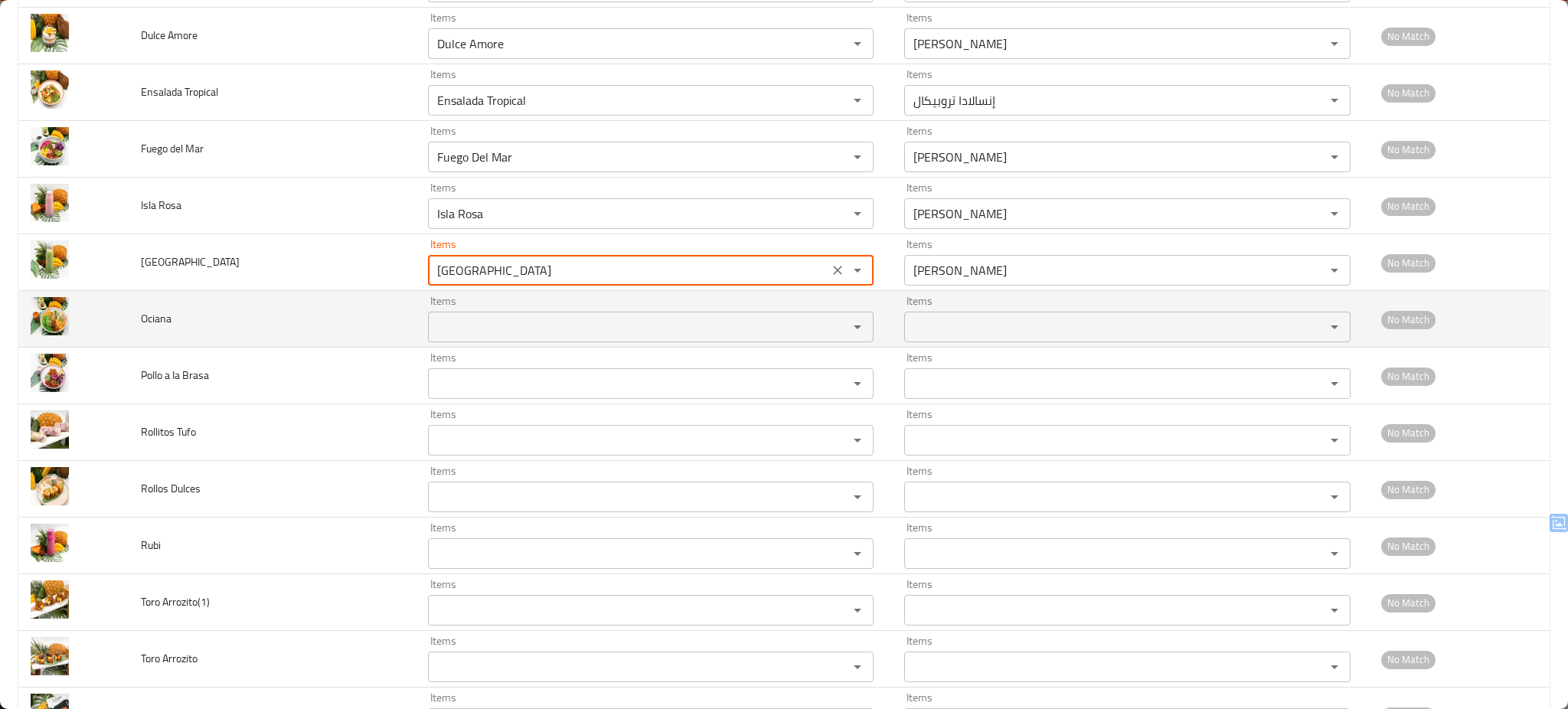
type Verde "[GEOGRAPHIC_DATA]"
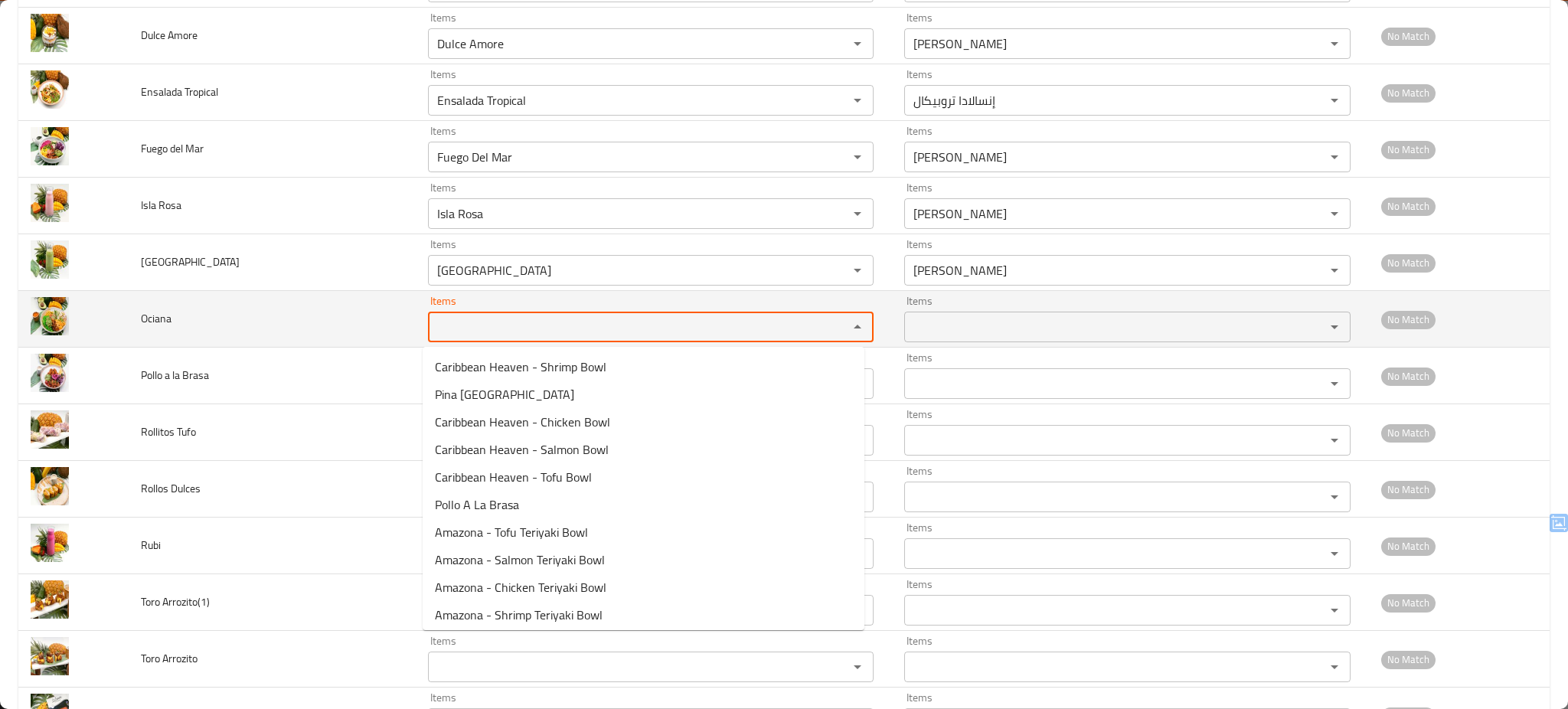
click at [496, 336] on input "Items" at bounding box center [629, 327] width 392 height 22
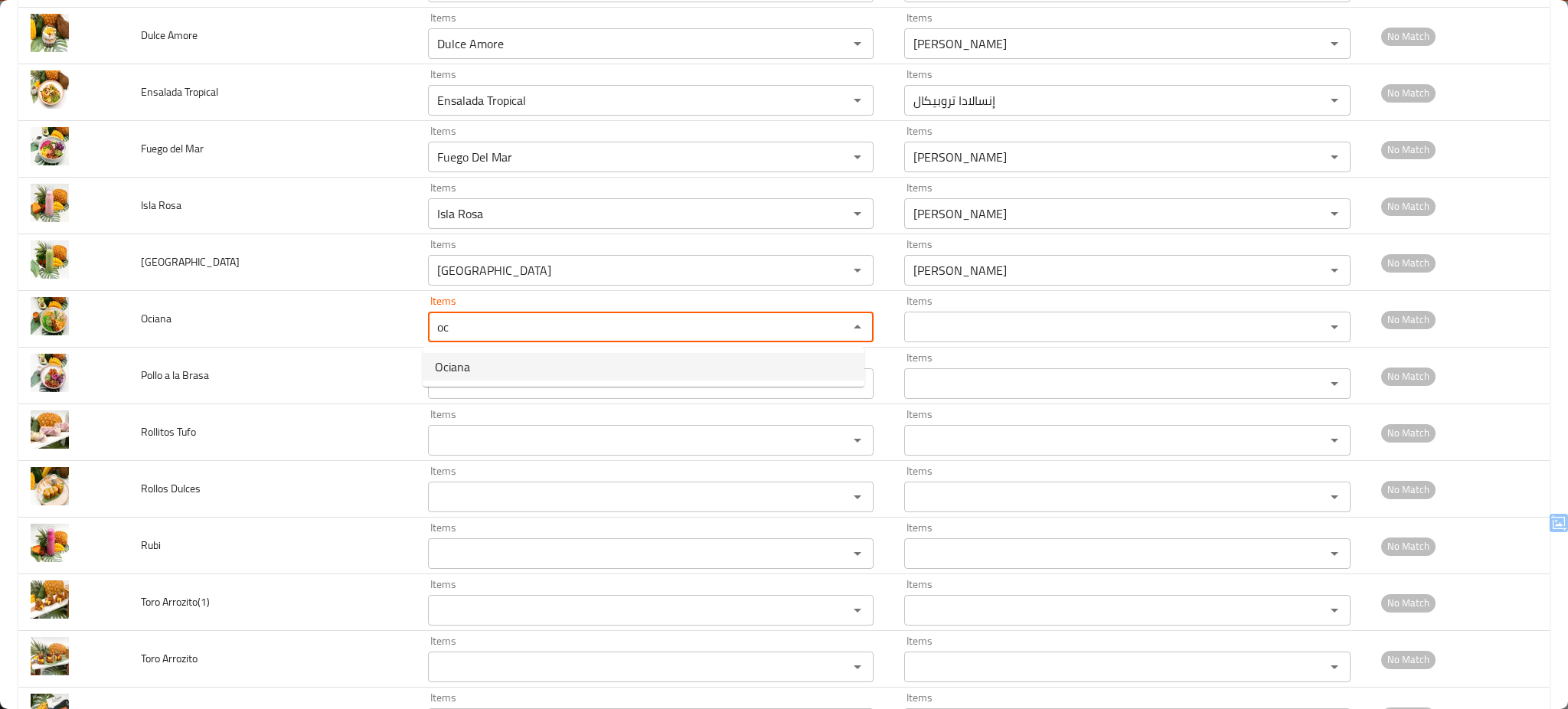
click at [446, 363] on span "Ociana" at bounding box center [453, 367] width 35 height 18
type input "Ociana"
type input "أوشيانا"
type input "Ociana"
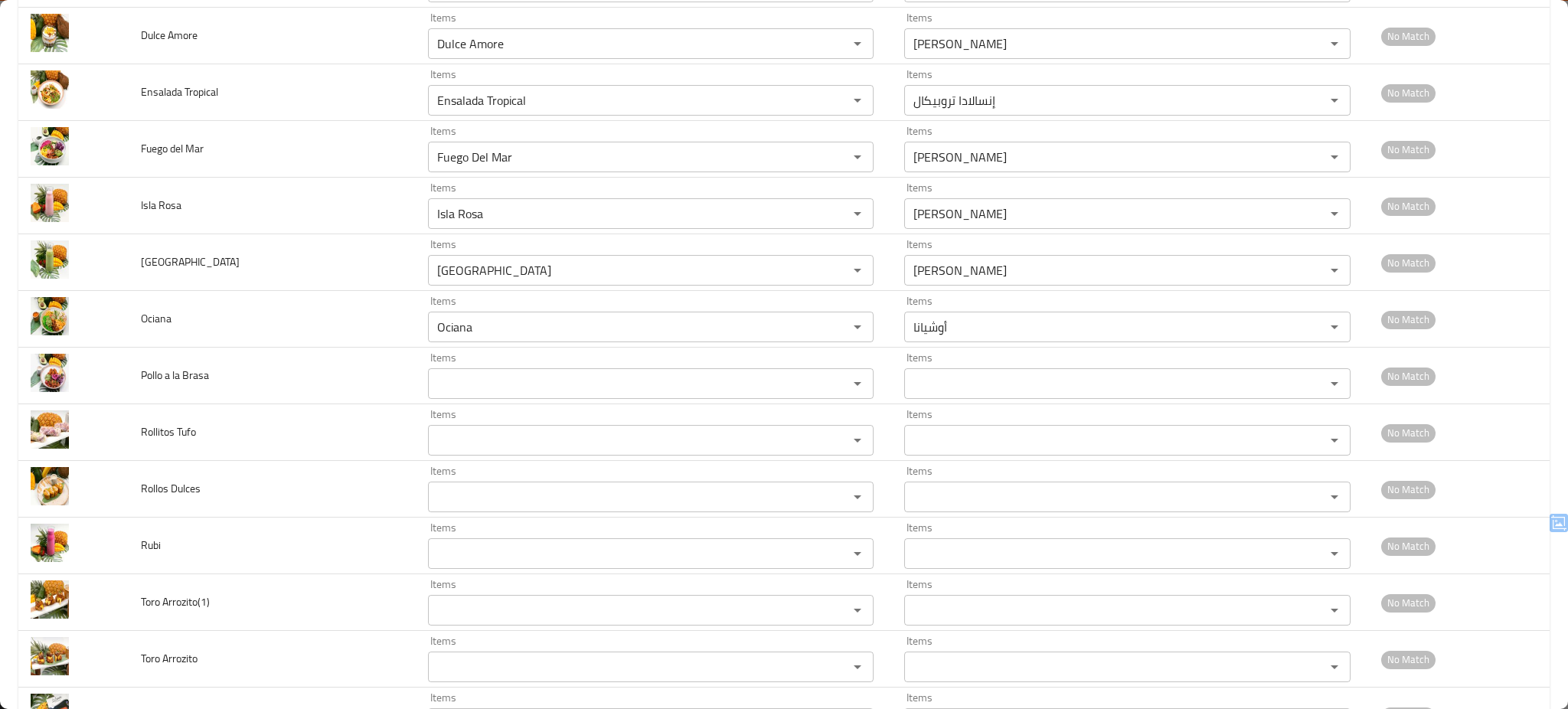
scroll to position [0, 0]
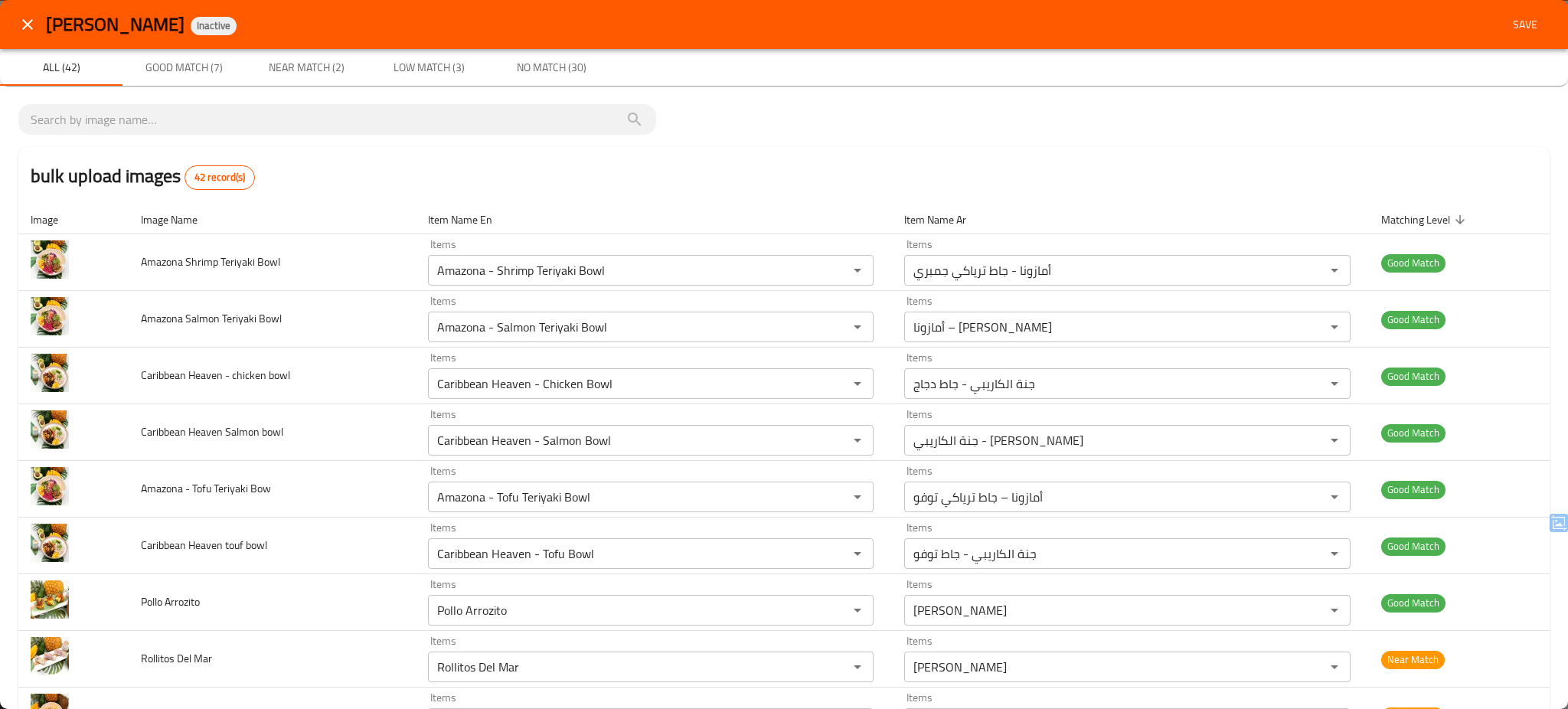
click at [1515, 24] on span "Save" at bounding box center [1525, 25] width 37 height 19
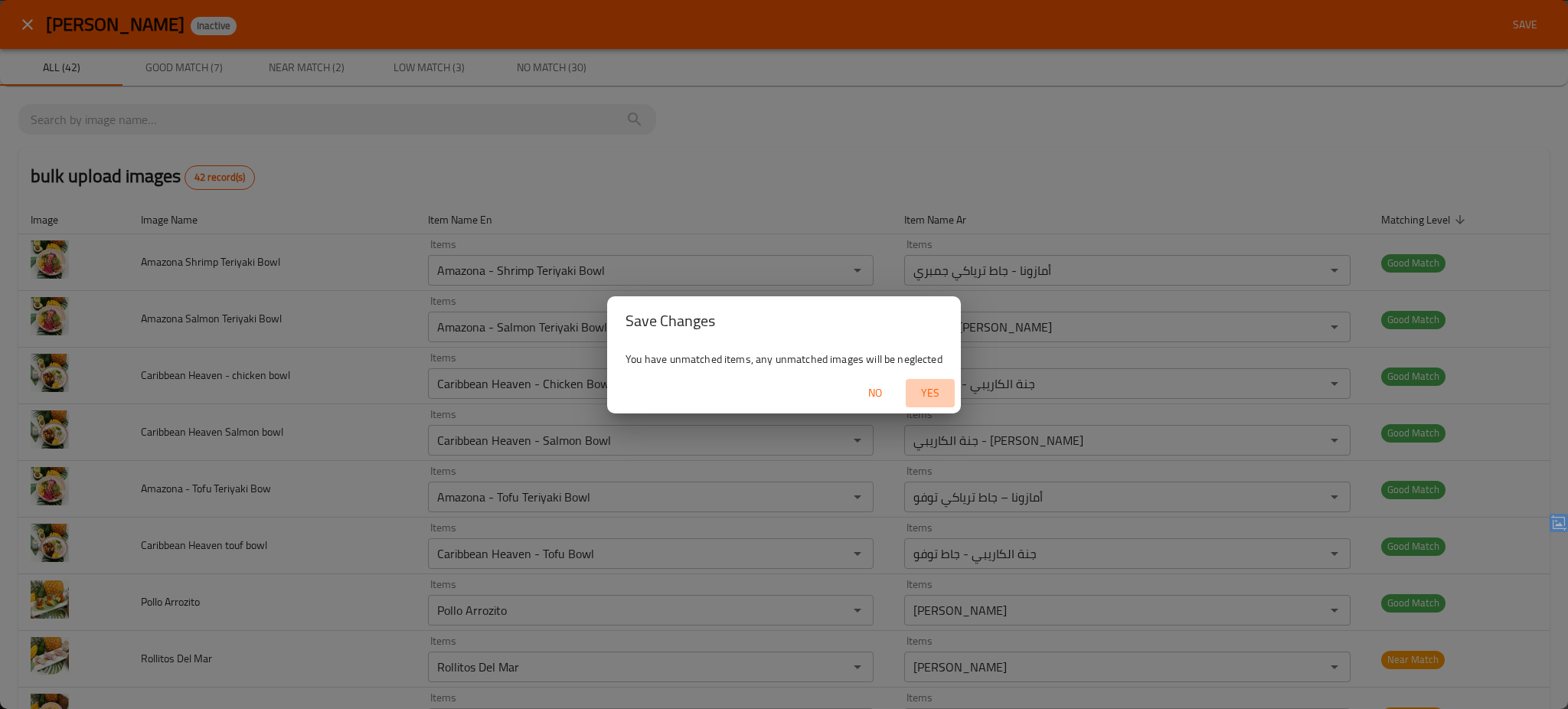
click at [924, 390] on span "Yes" at bounding box center [930, 393] width 37 height 19
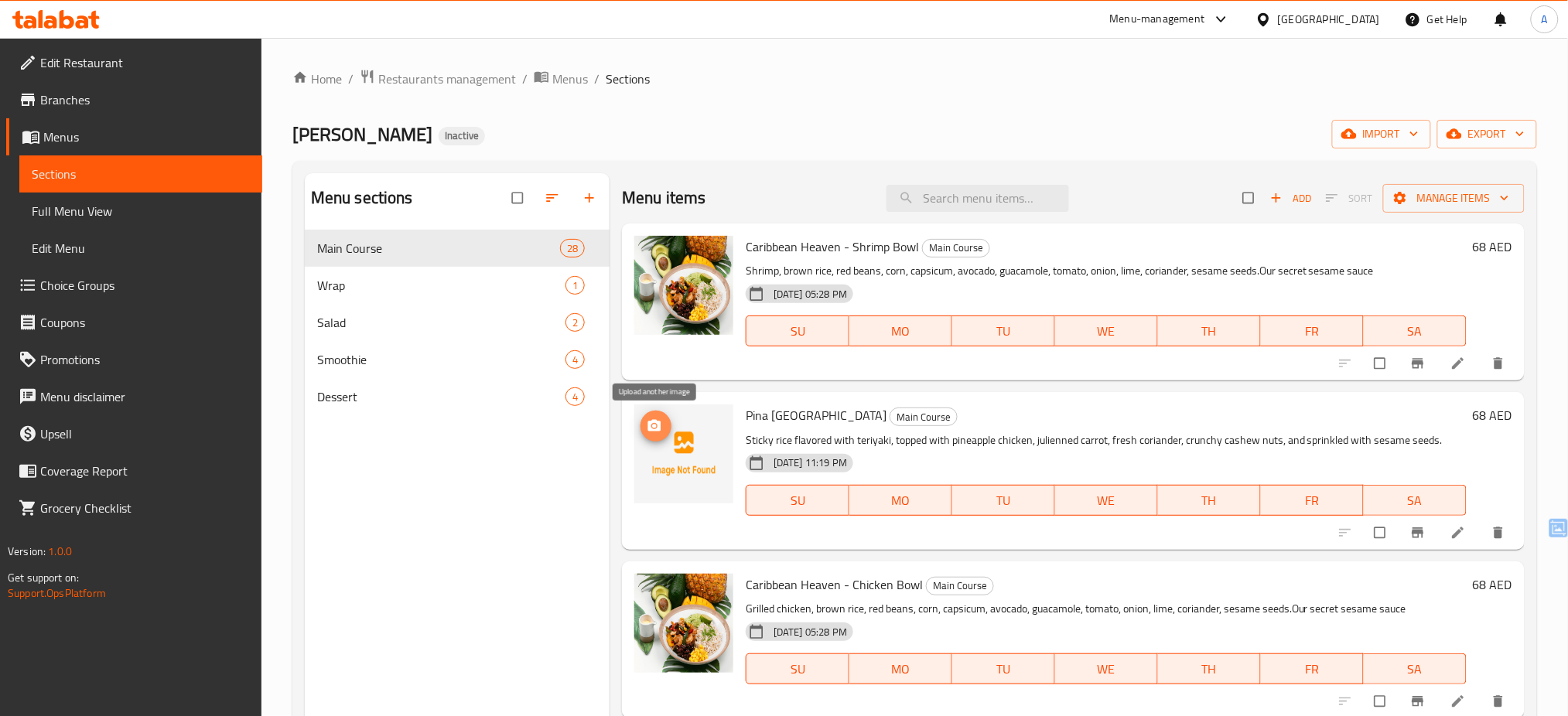
click at [663, 429] on span "upload picture" at bounding box center [656, 426] width 31 height 16
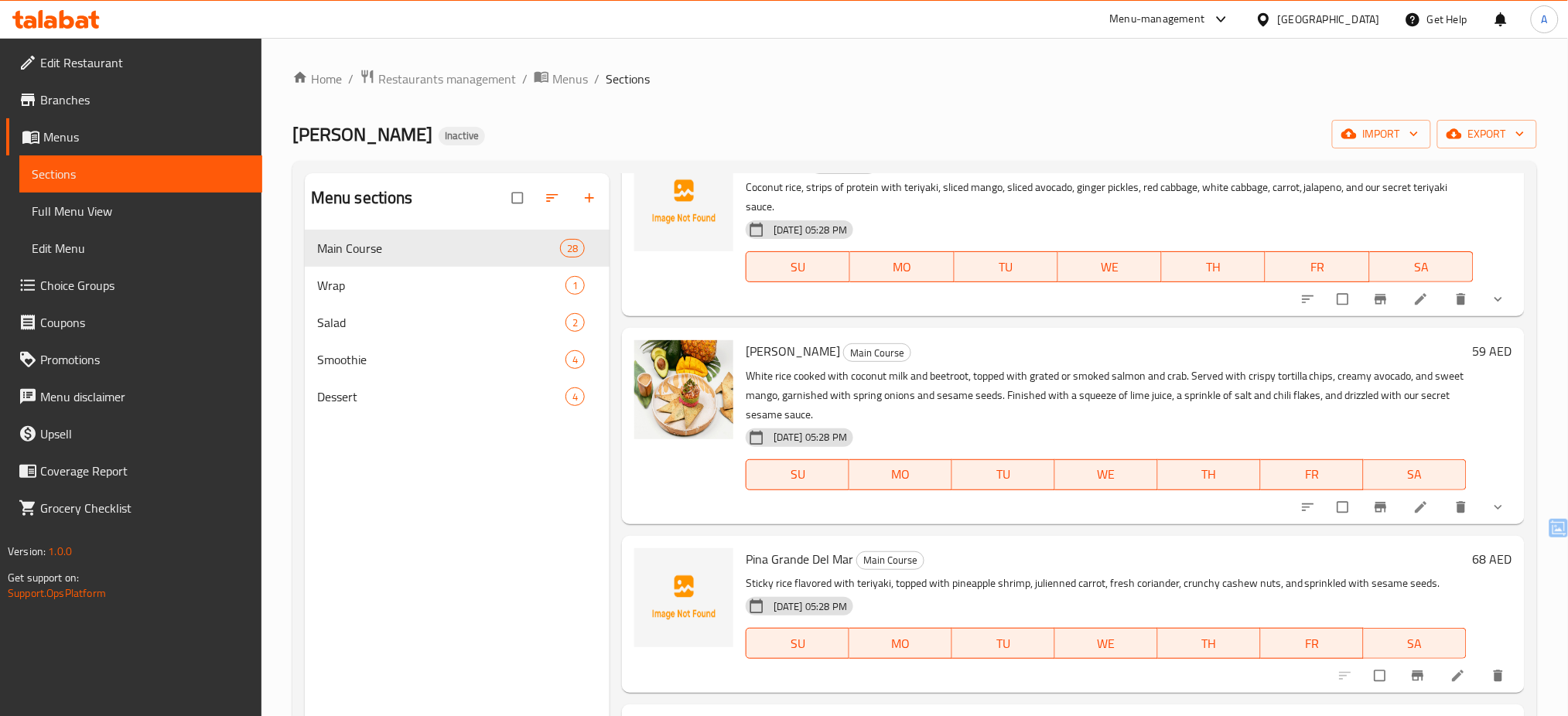
scroll to position [2518, 0]
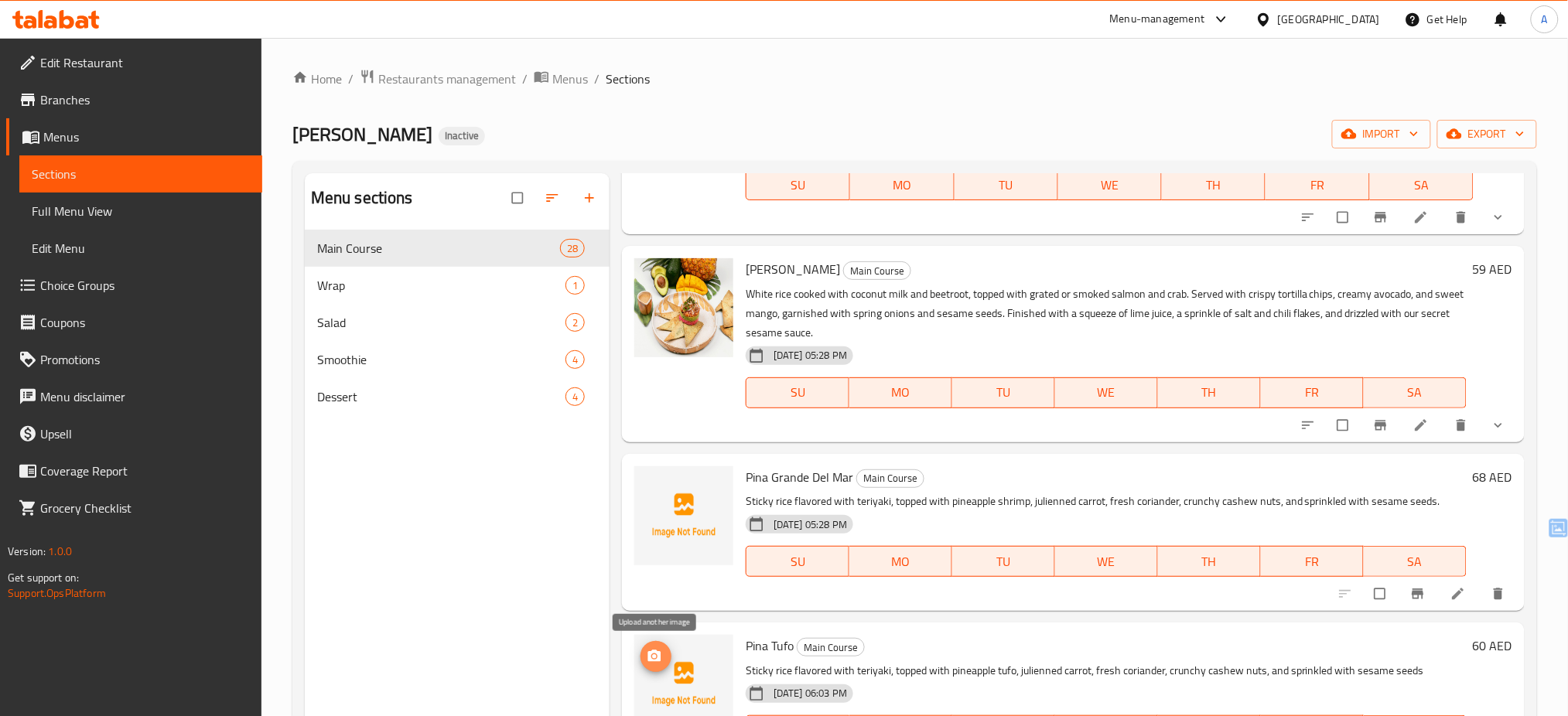
click at [658, 653] on icon "upload picture" at bounding box center [655, 656] width 13 height 12
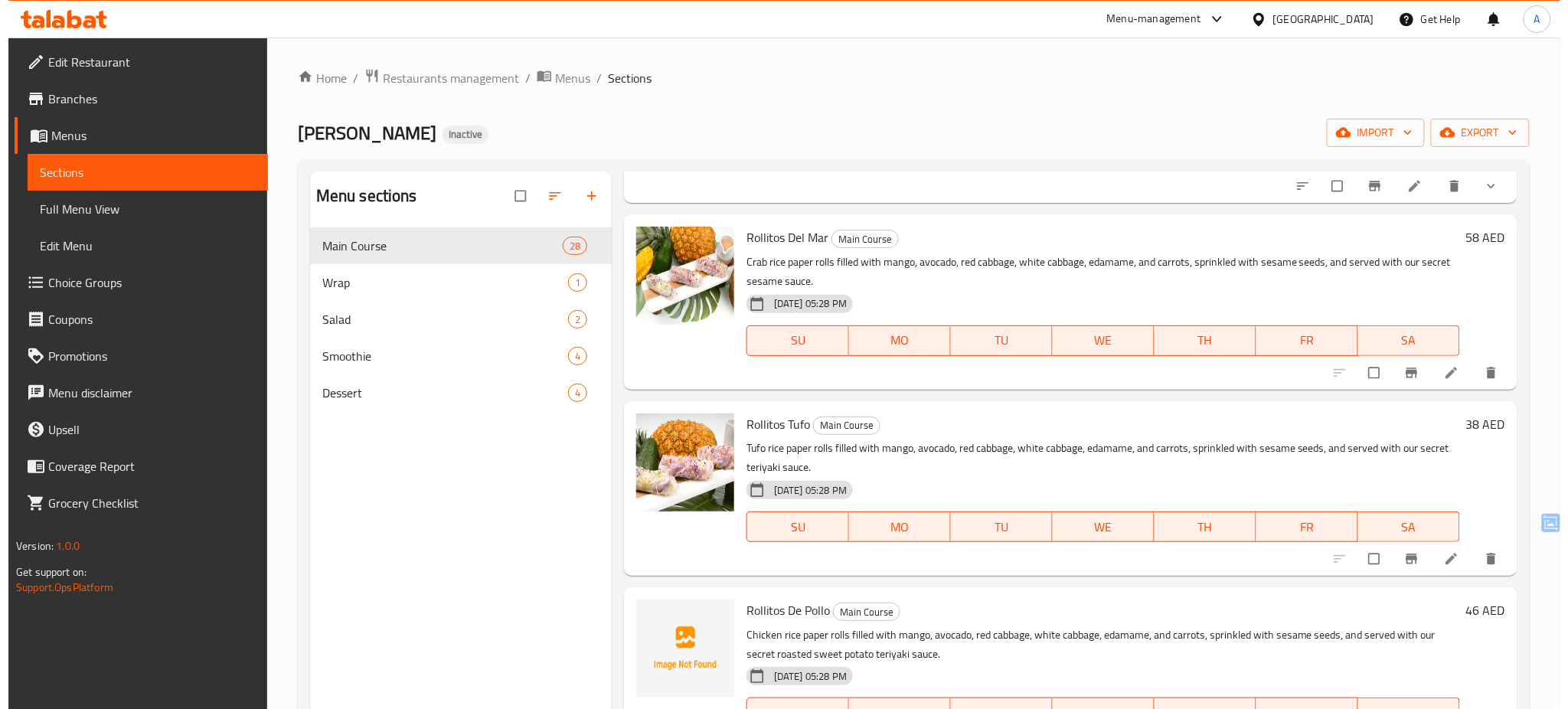
scroll to position [3286, 0]
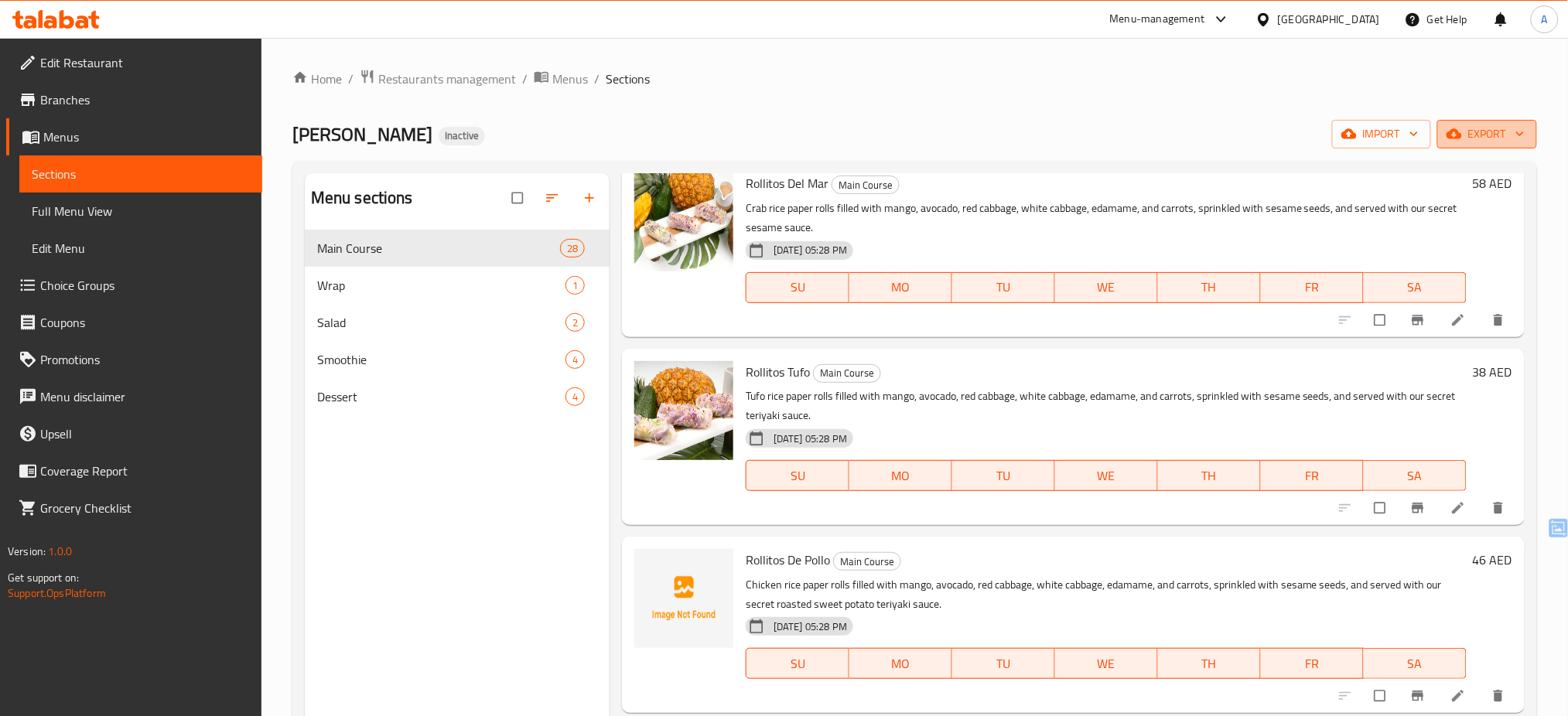
click at [1489, 130] on span "export" at bounding box center [1487, 134] width 75 height 19
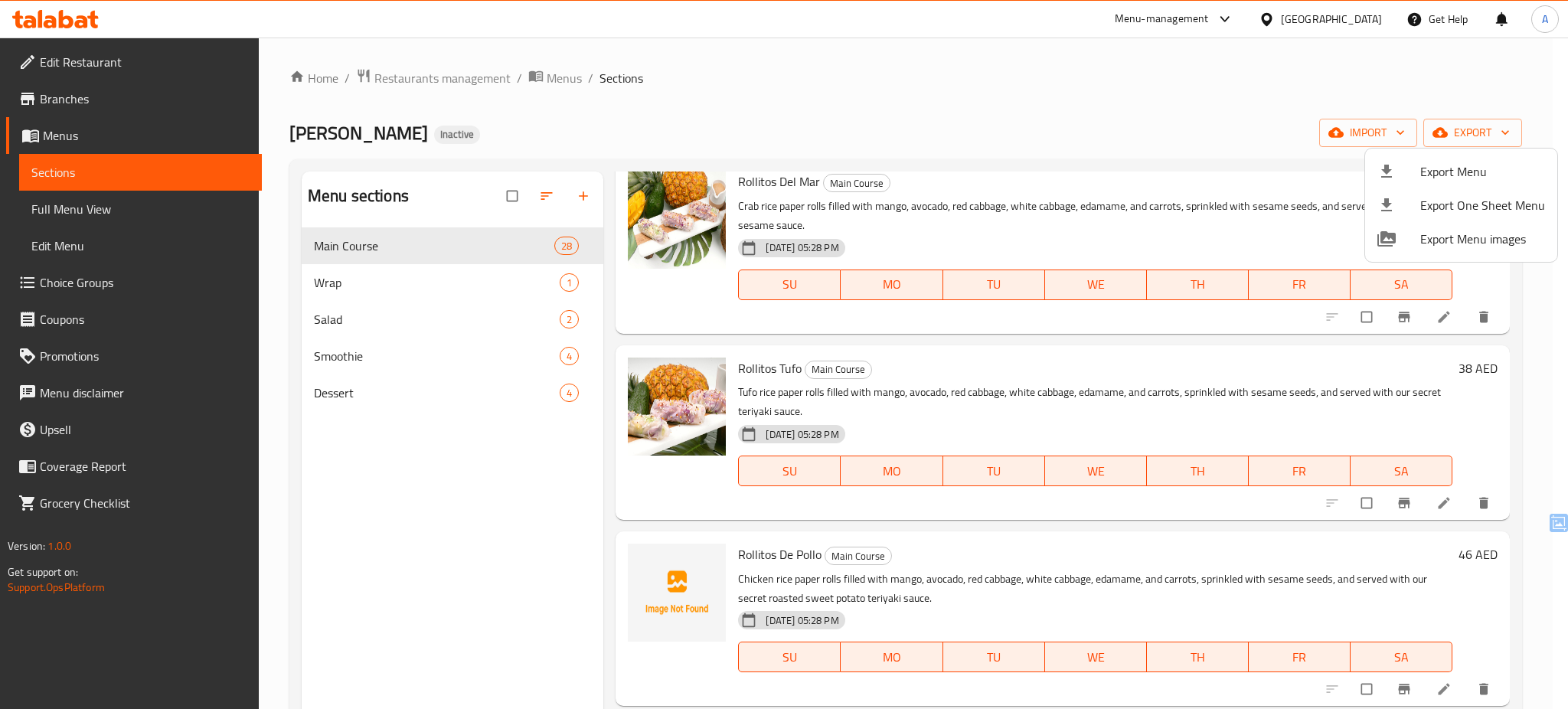
click at [1158, 91] on div at bounding box center [784, 354] width 1568 height 709
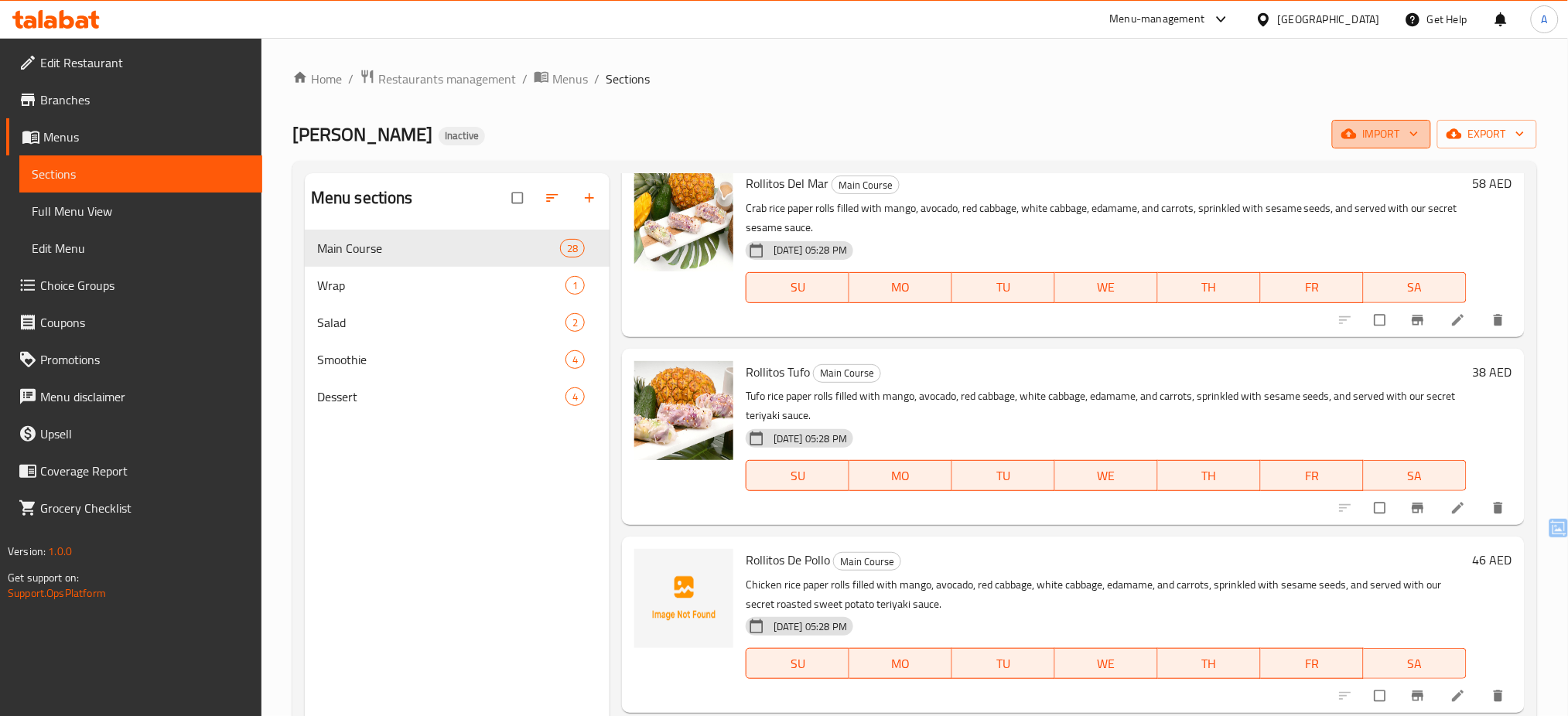
click at [1366, 137] on span "import" at bounding box center [1382, 134] width 75 height 19
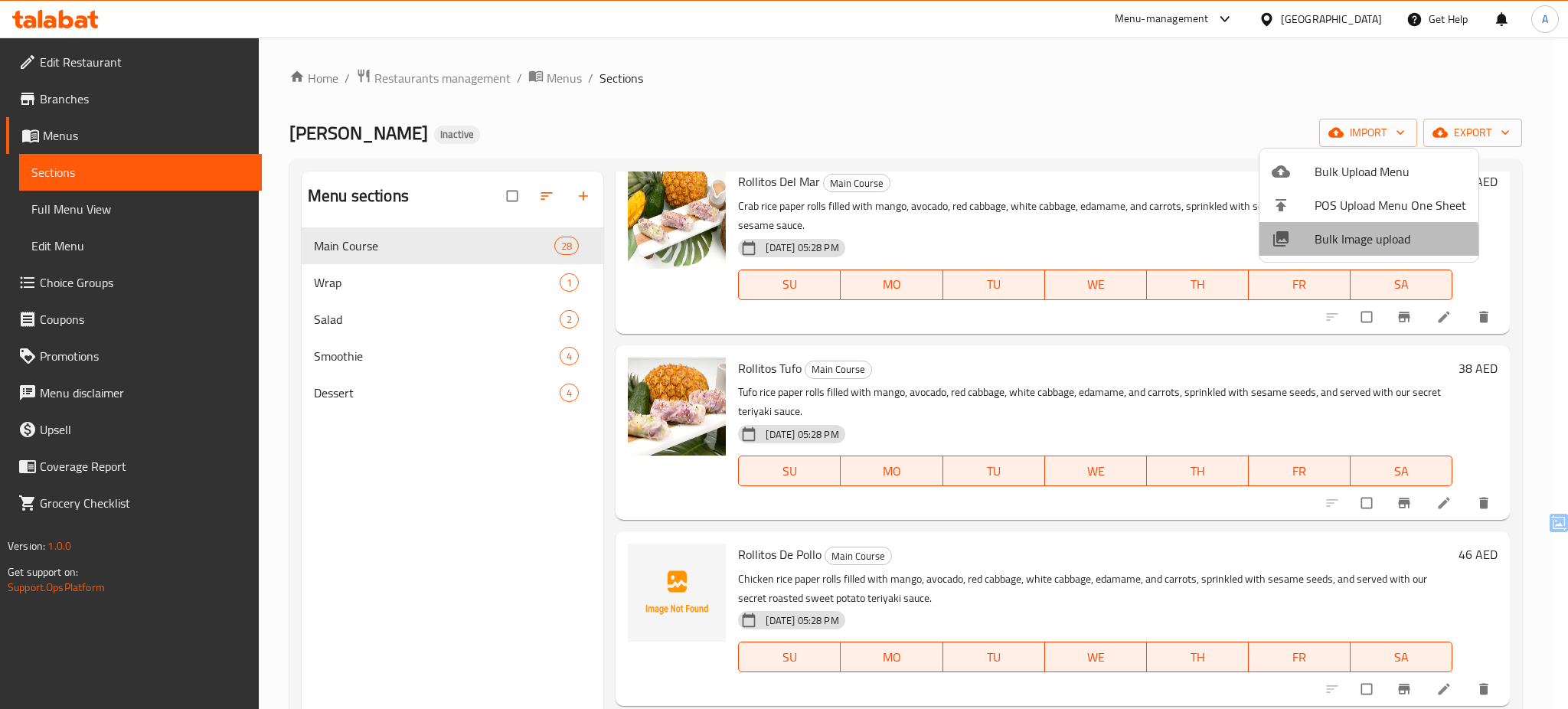
click at [1352, 255] on li "Bulk Image upload" at bounding box center [1369, 239] width 219 height 34
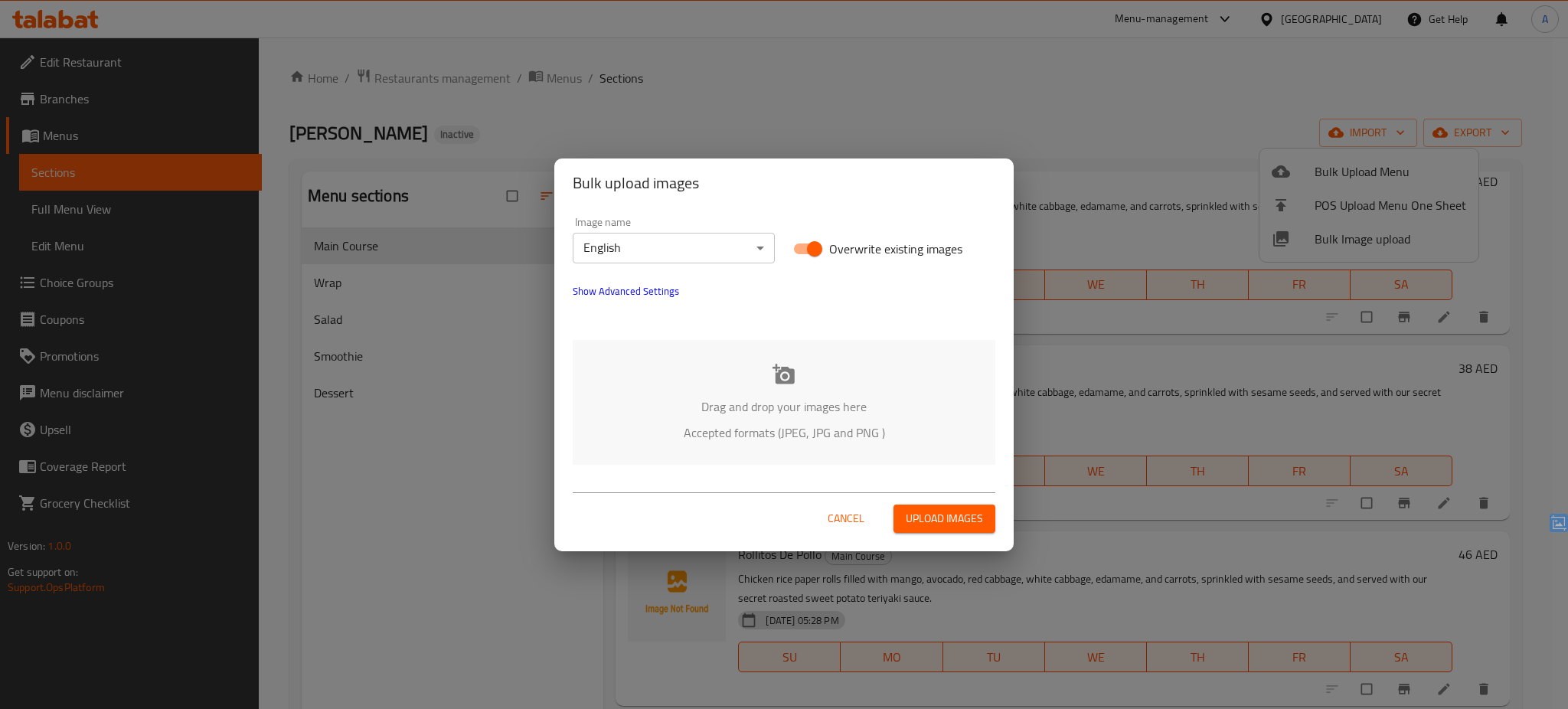
click at [893, 251] on span "Overwrite existing images" at bounding box center [895, 249] width 133 height 18
click at [859, 251] on input "Overwrite existing images" at bounding box center [815, 249] width 88 height 29
checkbox input "false"
click at [819, 398] on p "Drag and drop your images here" at bounding box center [784, 407] width 377 height 18
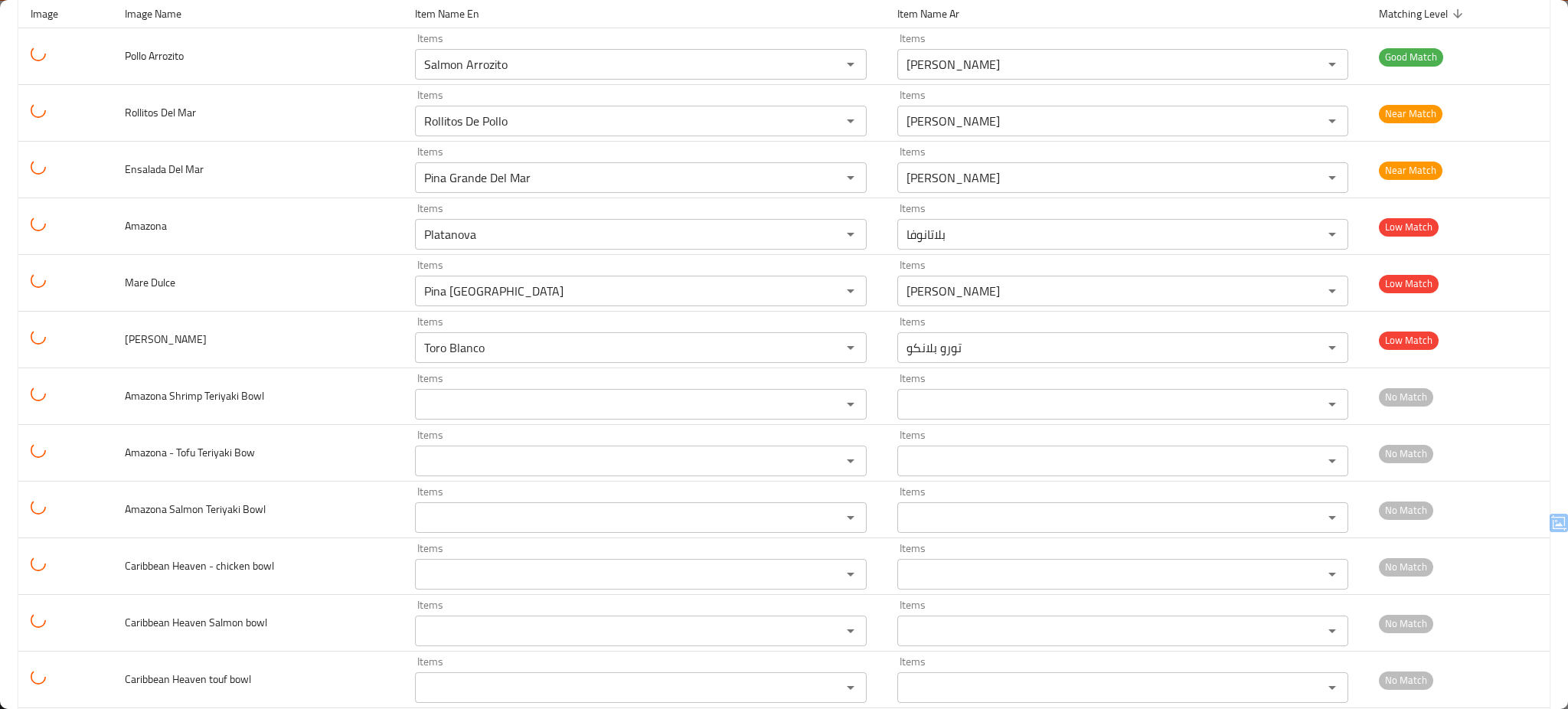
scroll to position [0, 0]
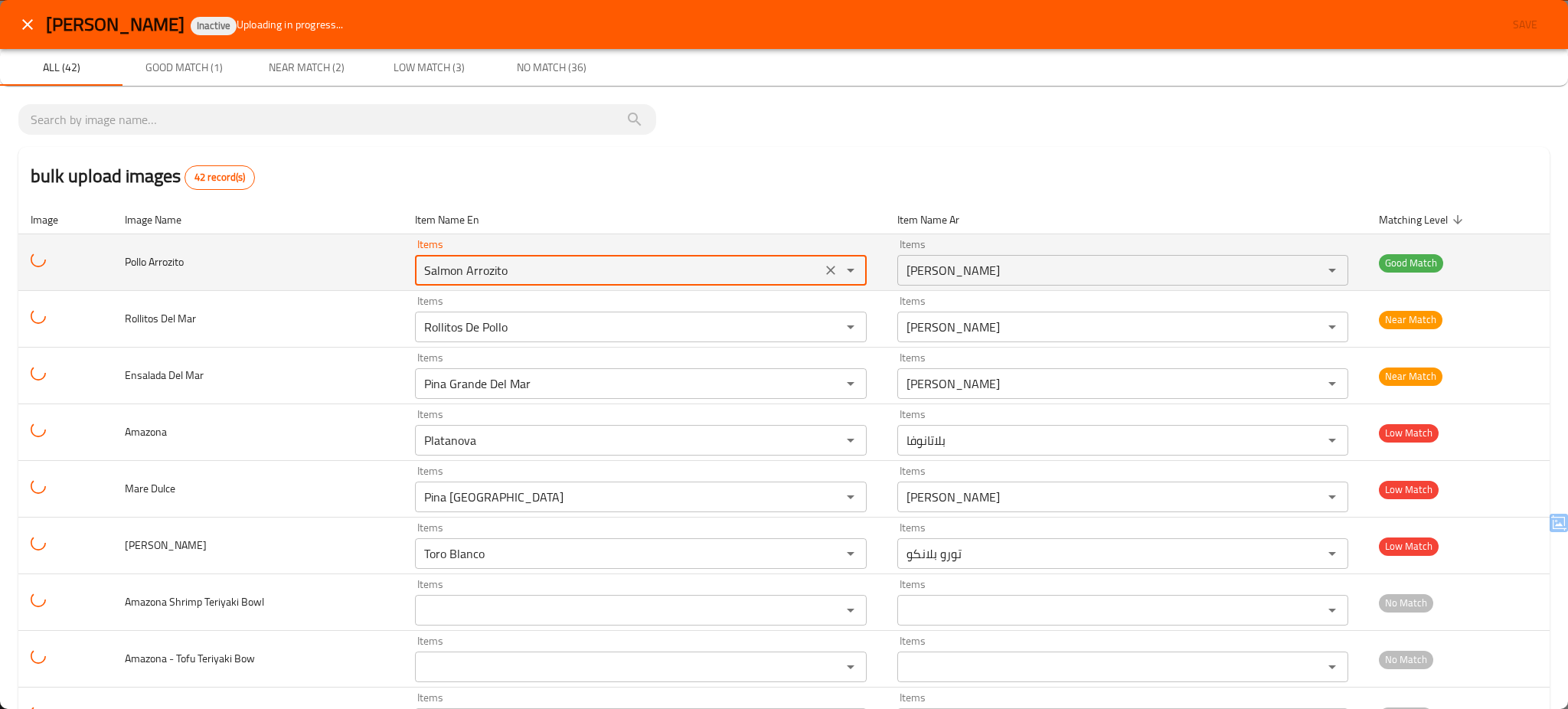
click at [534, 263] on Arrozito "Salmon Arrozito" at bounding box center [618, 271] width 397 height 22
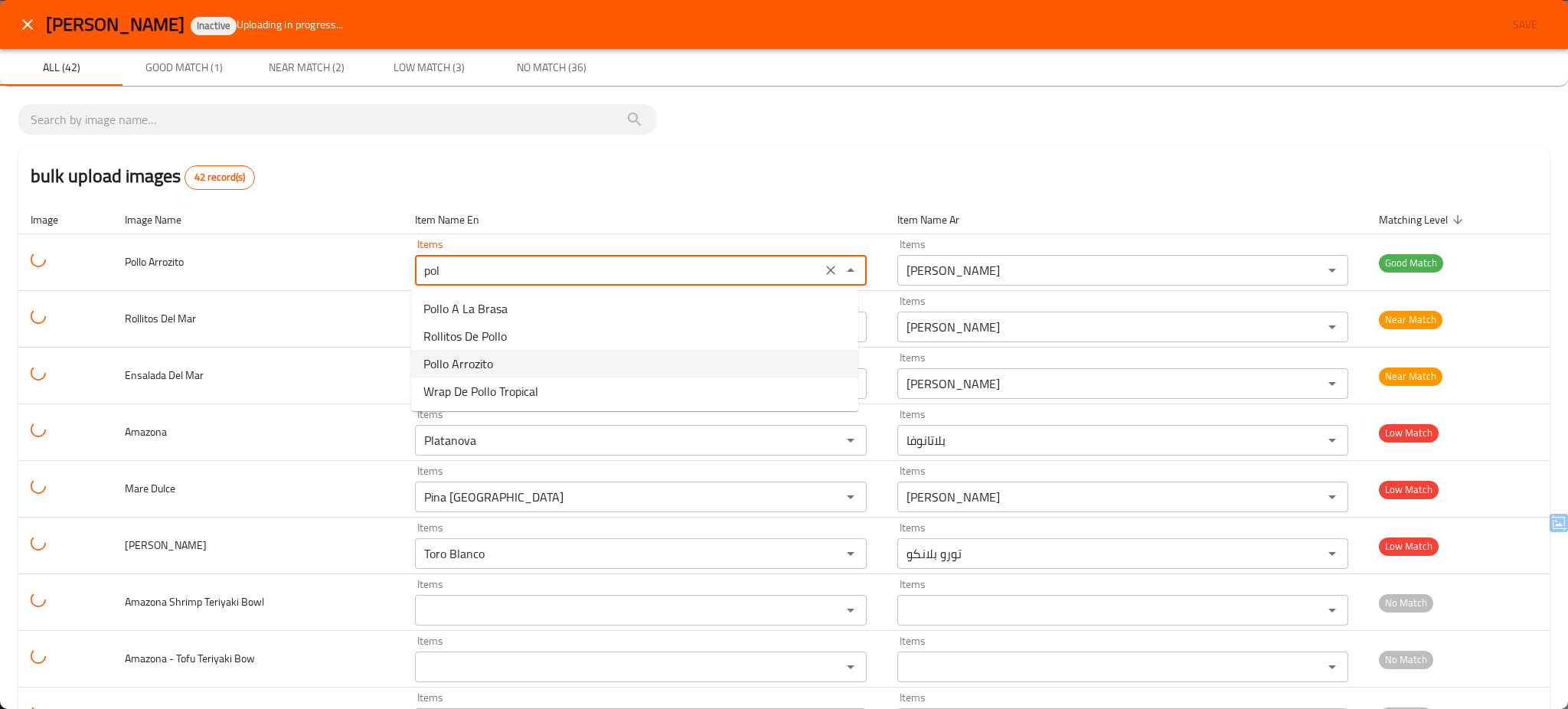
click at [503, 352] on Arrozito-option-2 "Pollo Arrozito" at bounding box center [635, 364] width 447 height 28
type Arrozito "Pollo Arrozito"
type Arrozito-ar "[PERSON_NAME]"
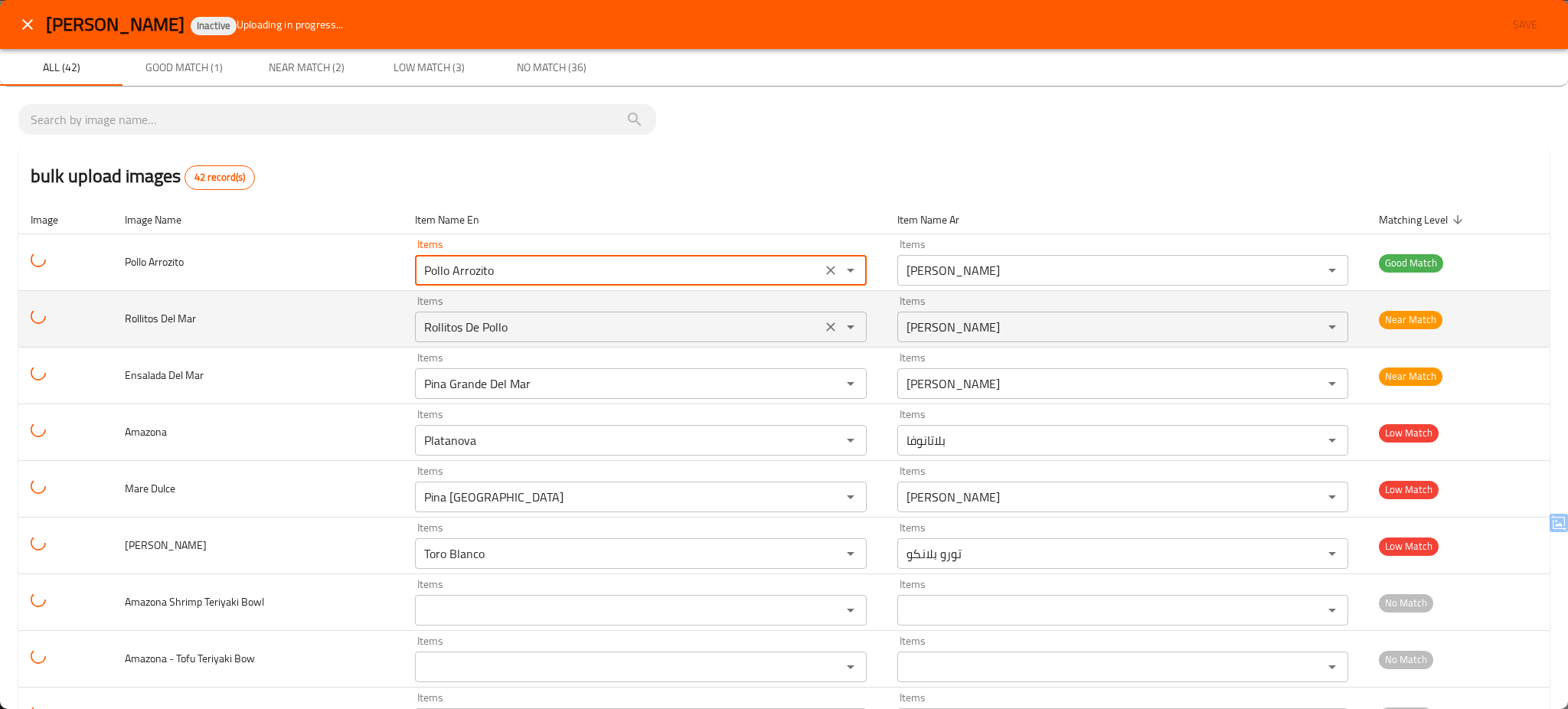
type Arrozito "Pollo Arrozito"
click at [506, 330] on Mar "Rollitos De Pollo" at bounding box center [618, 327] width 397 height 22
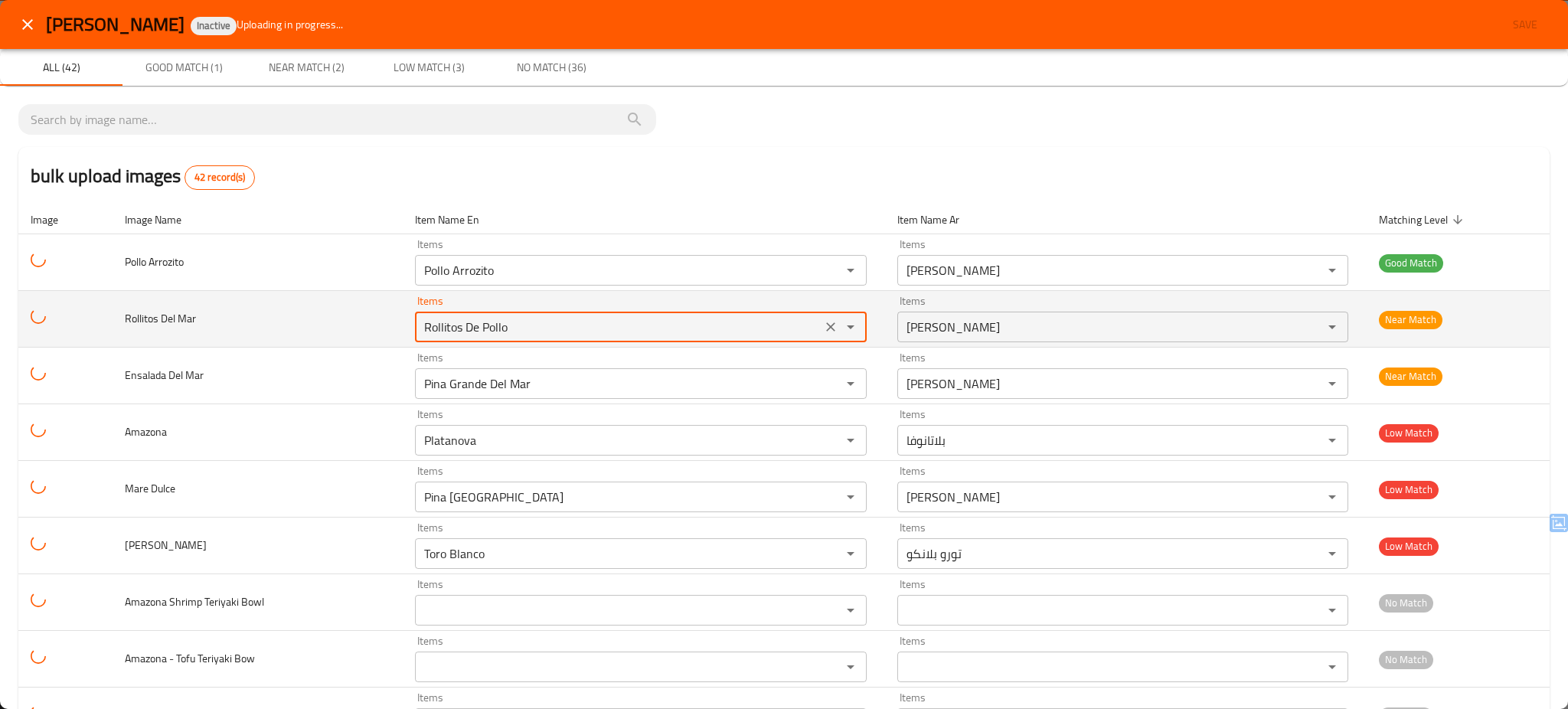
click at [506, 330] on Mar "Rollitos De Pollo" at bounding box center [618, 327] width 397 height 22
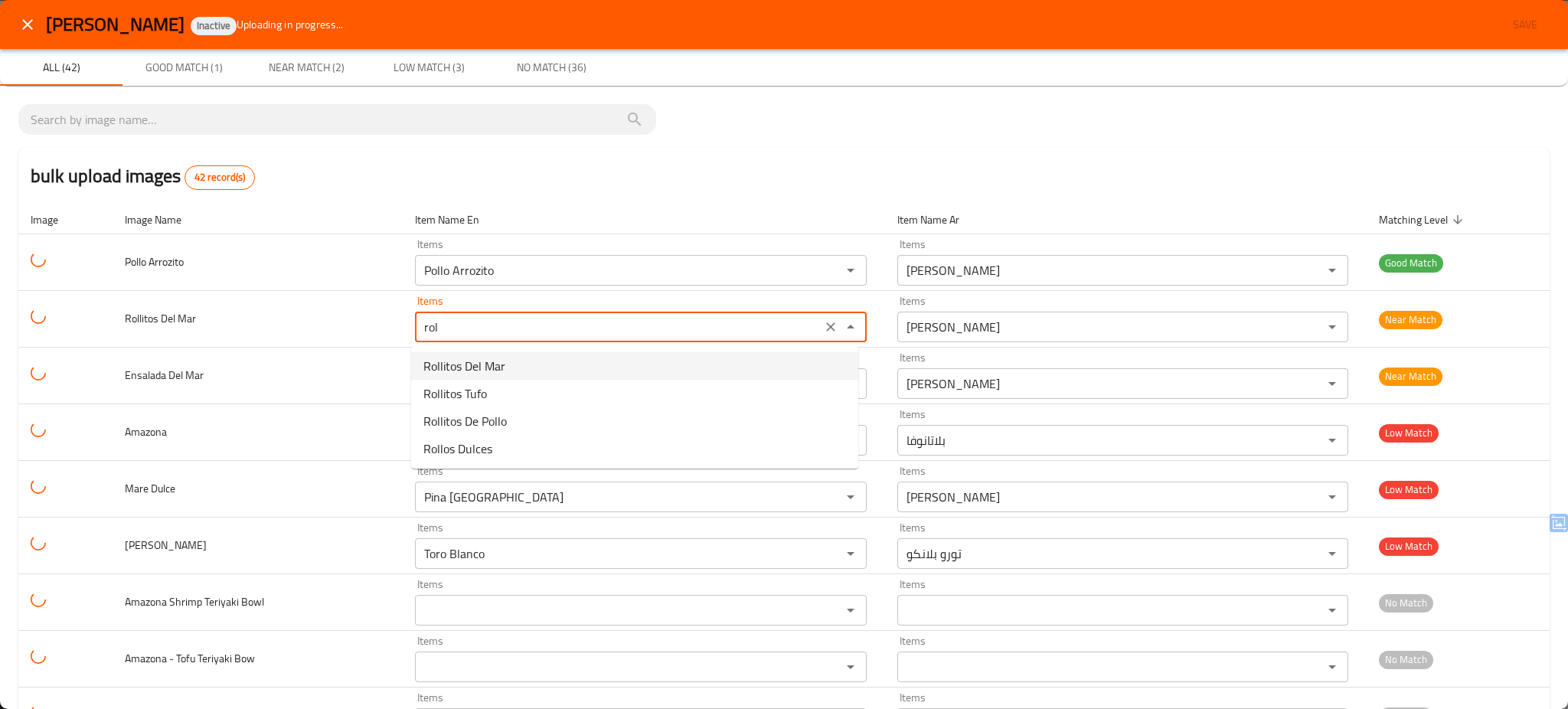
click at [517, 353] on Mar-option-0 "Rollitos Del Mar" at bounding box center [635, 366] width 447 height 28
type Mar "Rollitos Del Mar"
type Mar-ar "[PERSON_NAME]"
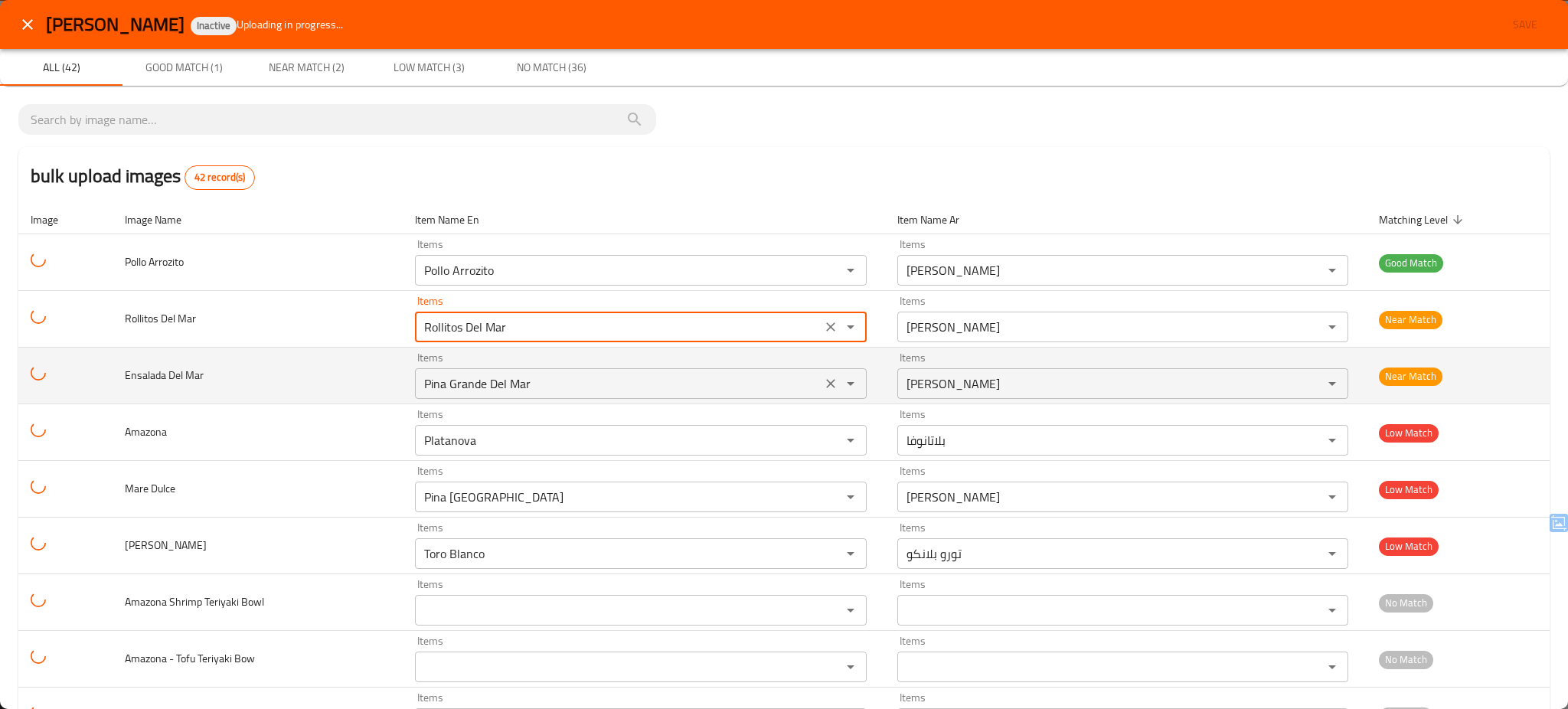
type Mar "Rollitos Del Mar"
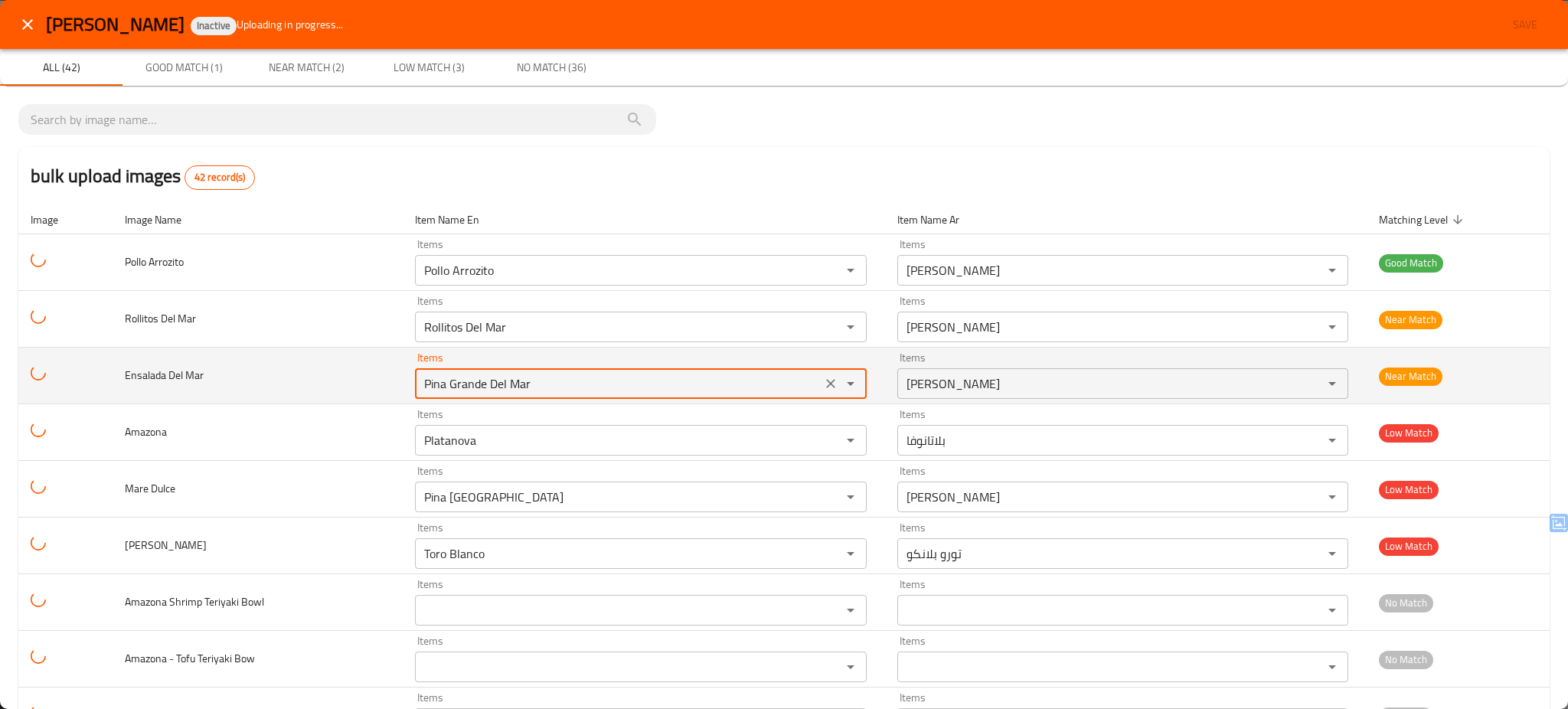
click at [520, 385] on Mar "Pina Grande Del Mar" at bounding box center [618, 384] width 397 height 22
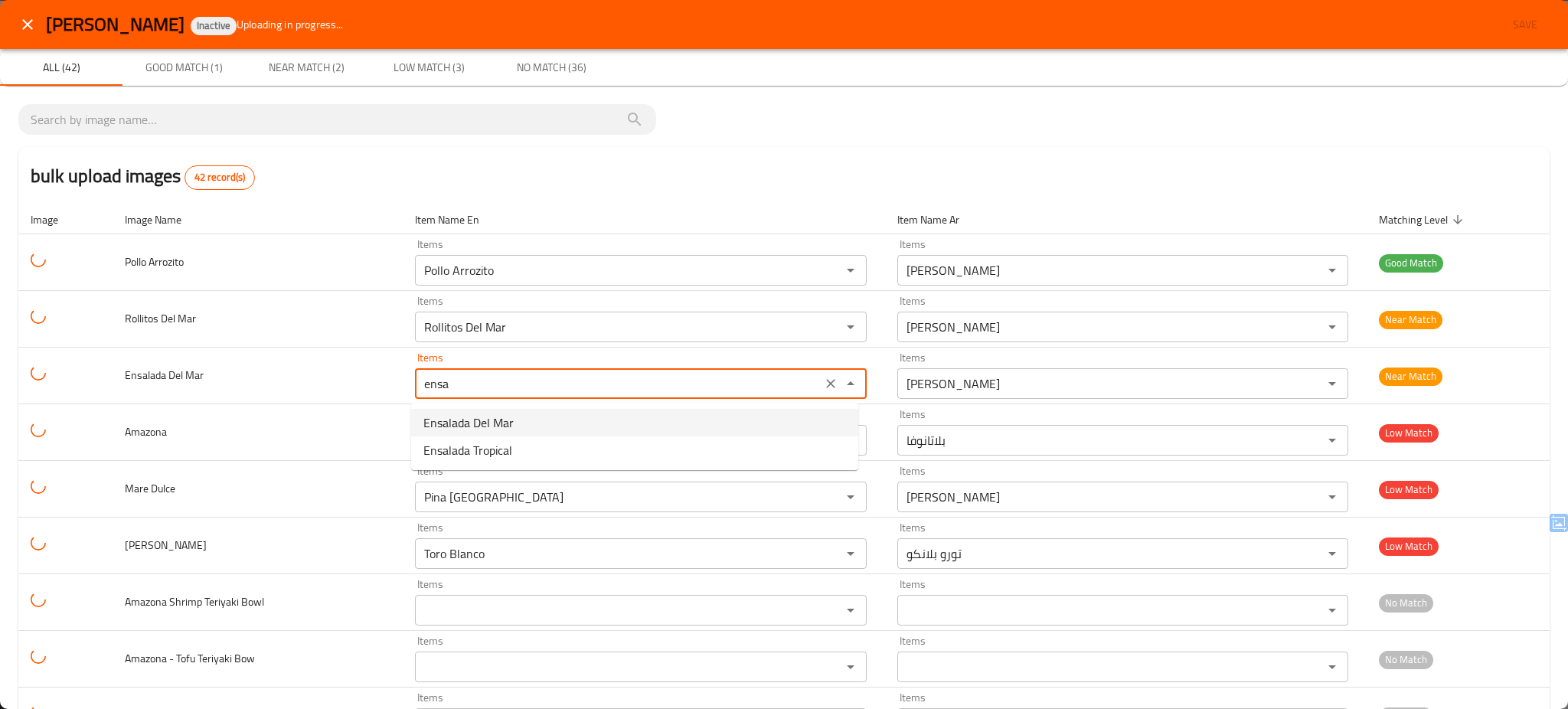
click at [498, 416] on span "Ensalada Del Mar" at bounding box center [469, 423] width 91 height 18
type Mar "Ensalada Del Mar"
type Mar-ar "إنسالادا ديل مار"
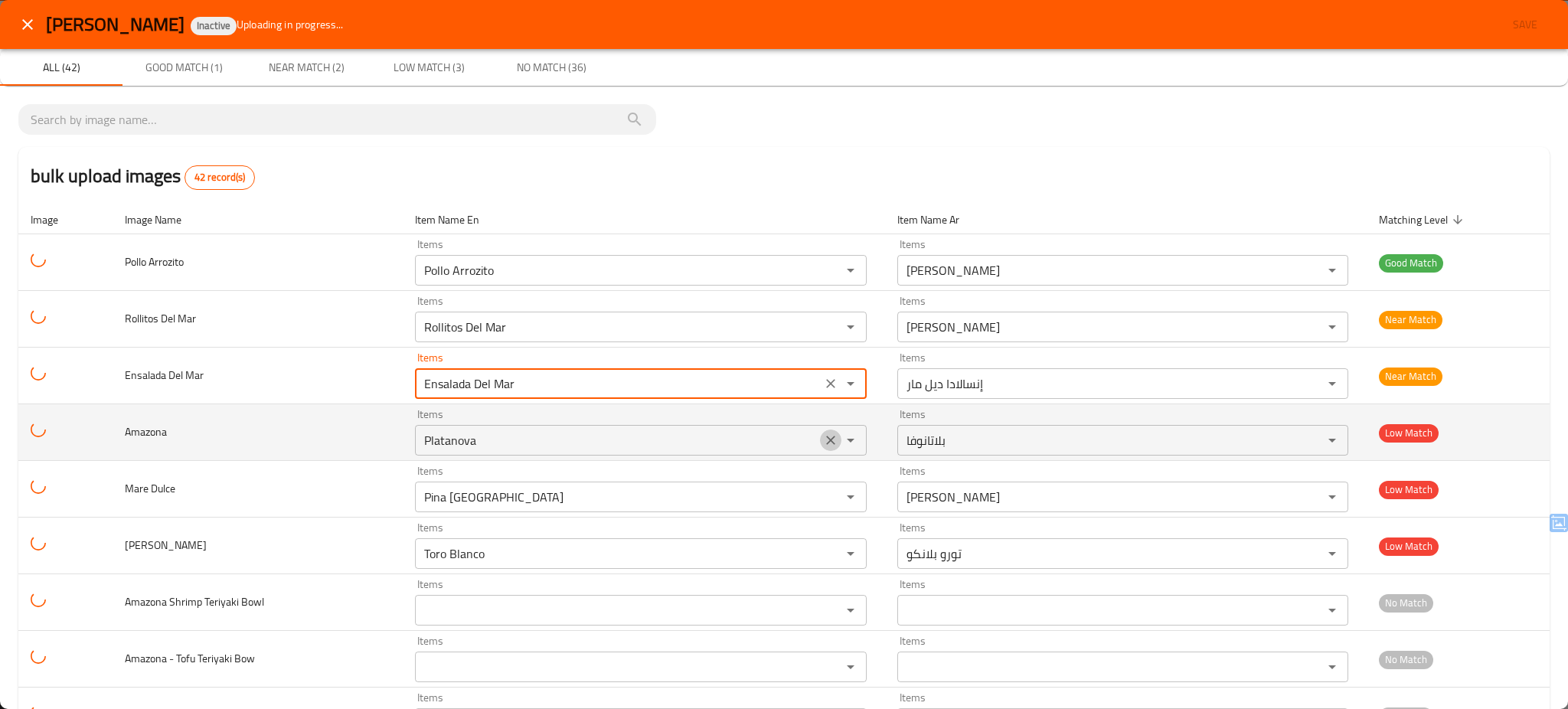
click at [823, 438] on icon "Clear" at bounding box center [831, 441] width 15 height 15
type Mar "Ensalada Del Mar"
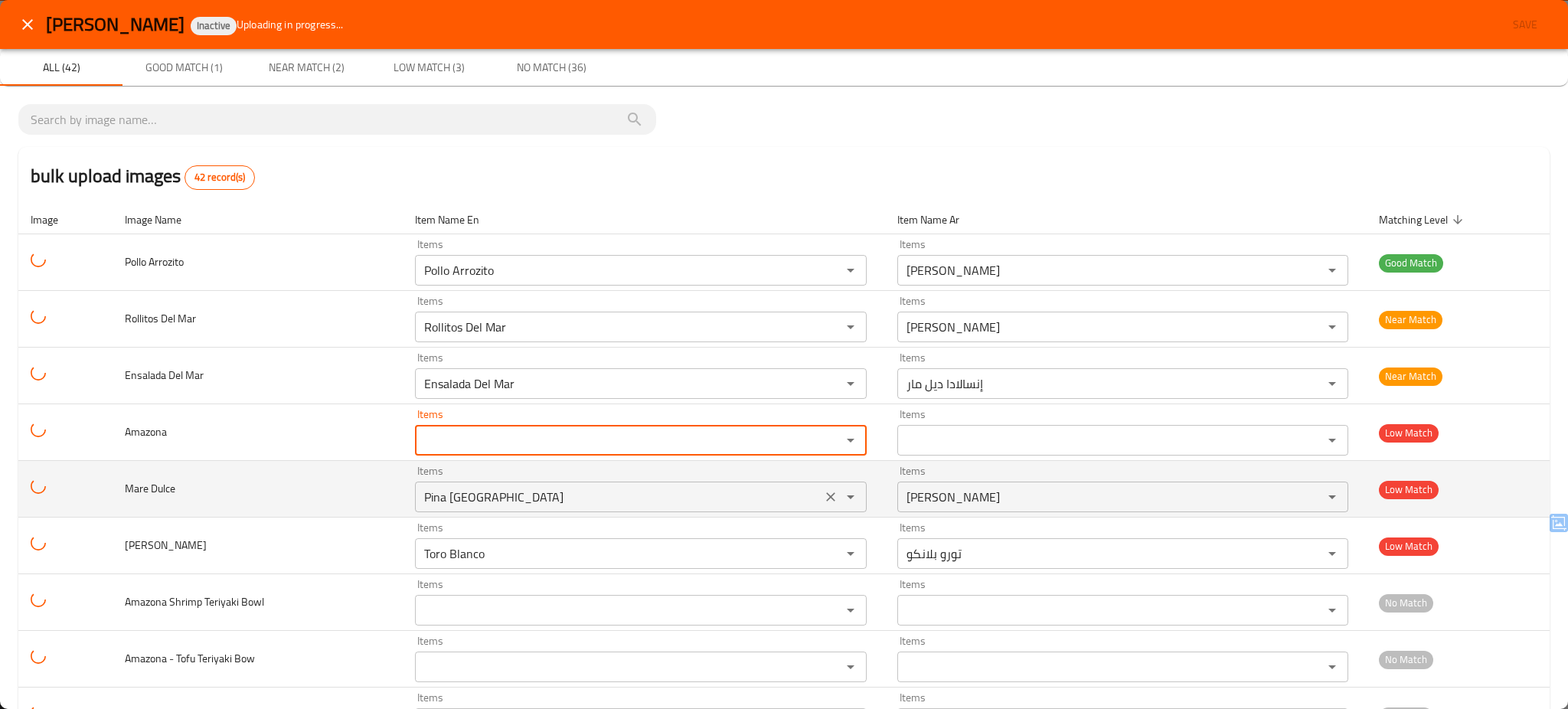
click at [704, 512] on div "Pina Grande del Monte Items" at bounding box center [641, 498] width 452 height 31
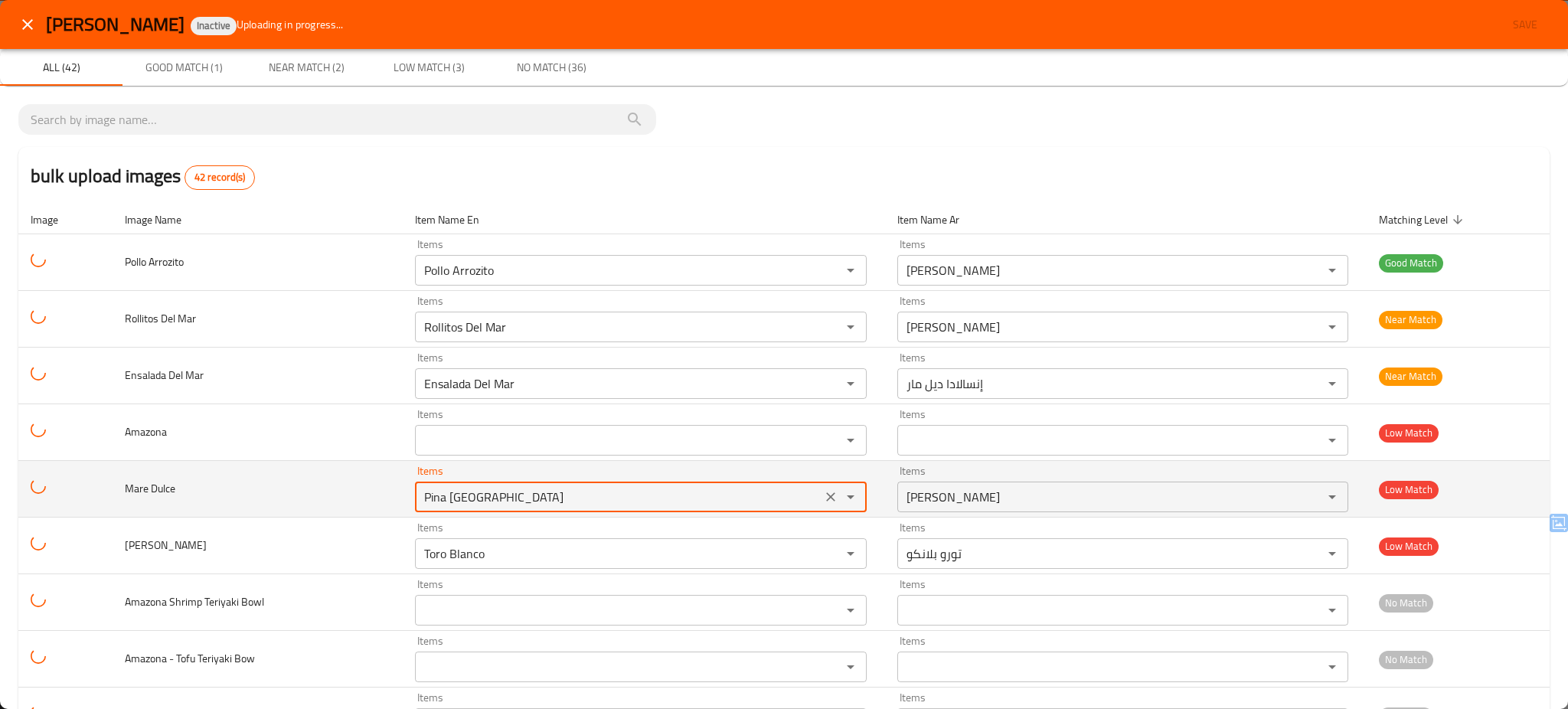
click at [704, 512] on div "Pina Grande del Monte Items" at bounding box center [641, 498] width 452 height 31
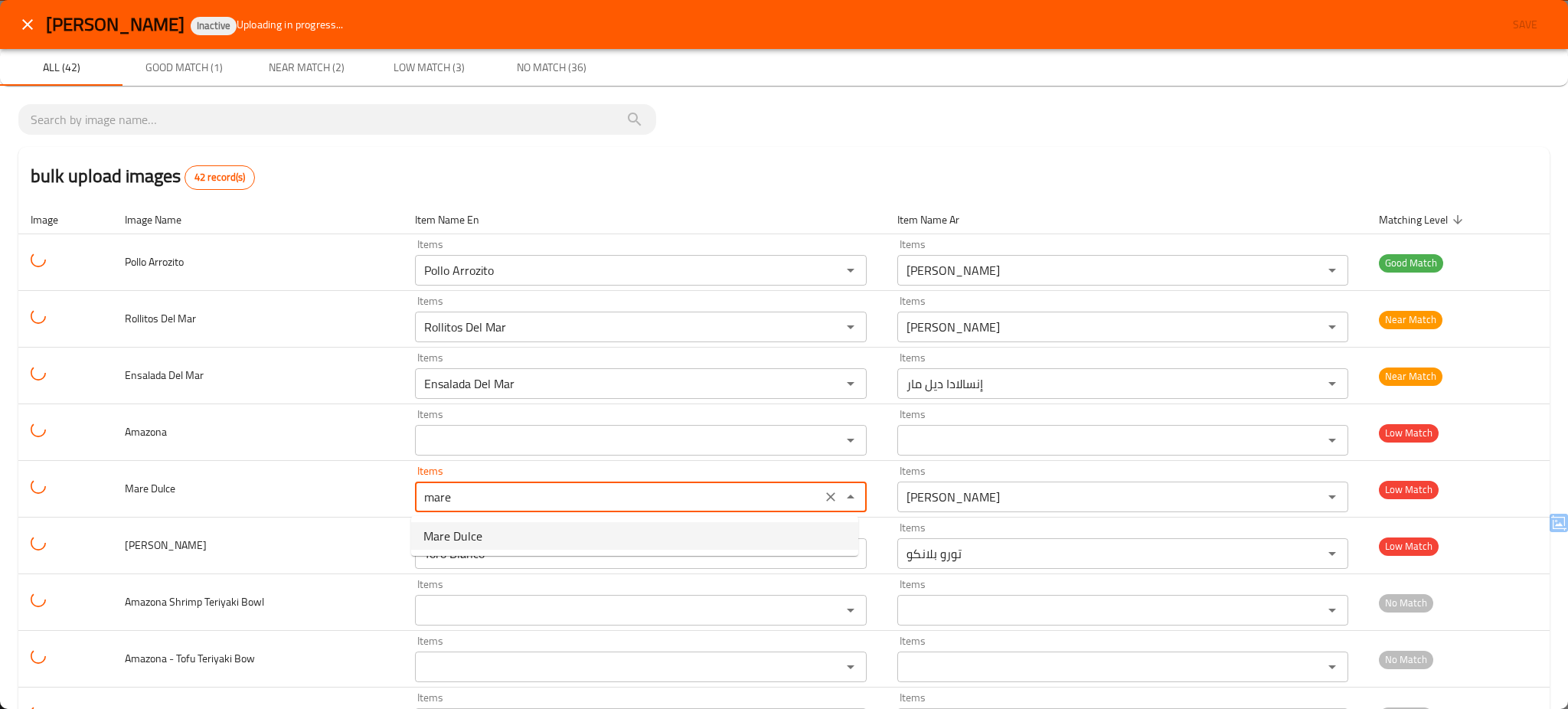
click at [556, 534] on Dulce-option-0 "Mare Dulce" at bounding box center [635, 536] width 447 height 28
type Dulce "Mare Dulce"
type Dulce-ar "[PERSON_NAME]"
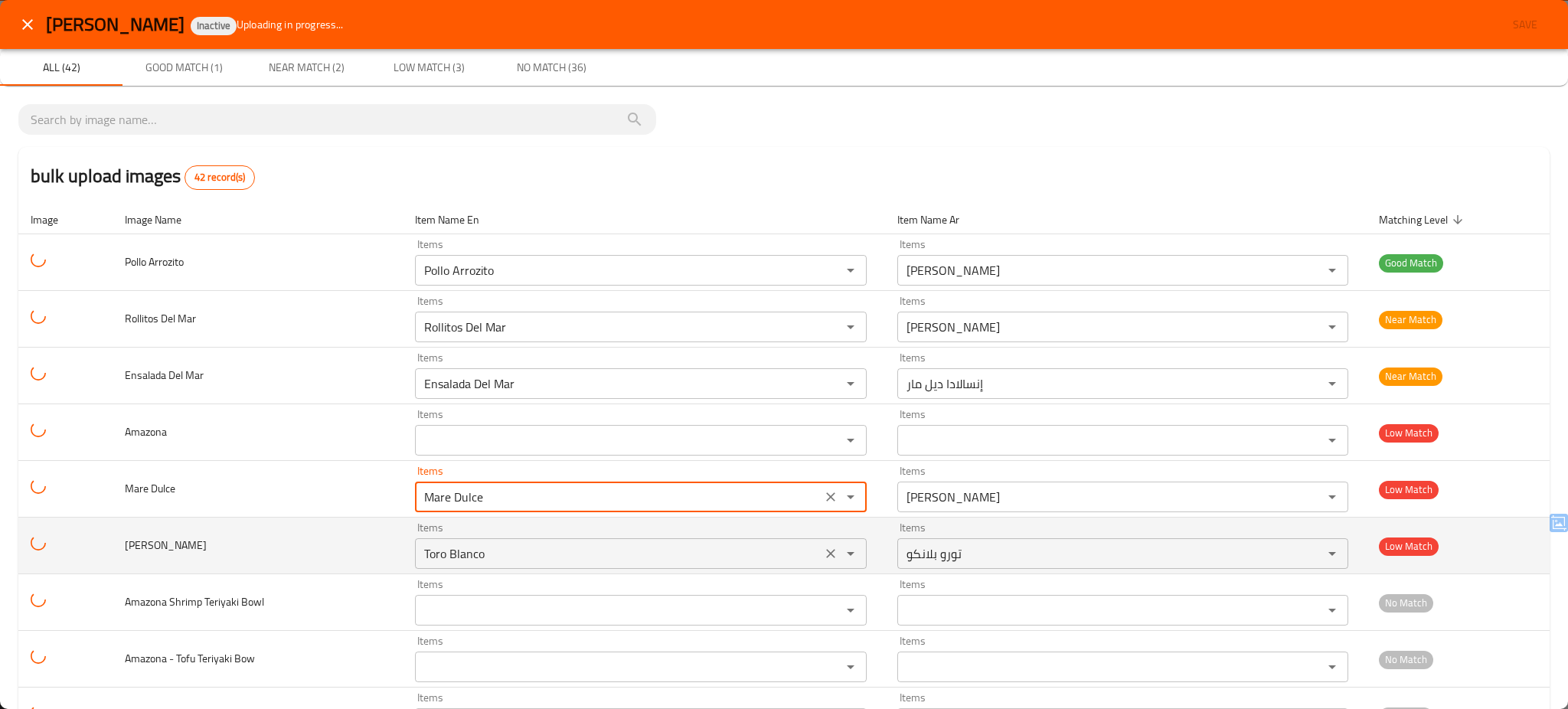
type Dulce "Mare Dulce"
click at [548, 551] on Bravio "Toro Blanco" at bounding box center [618, 554] width 397 height 22
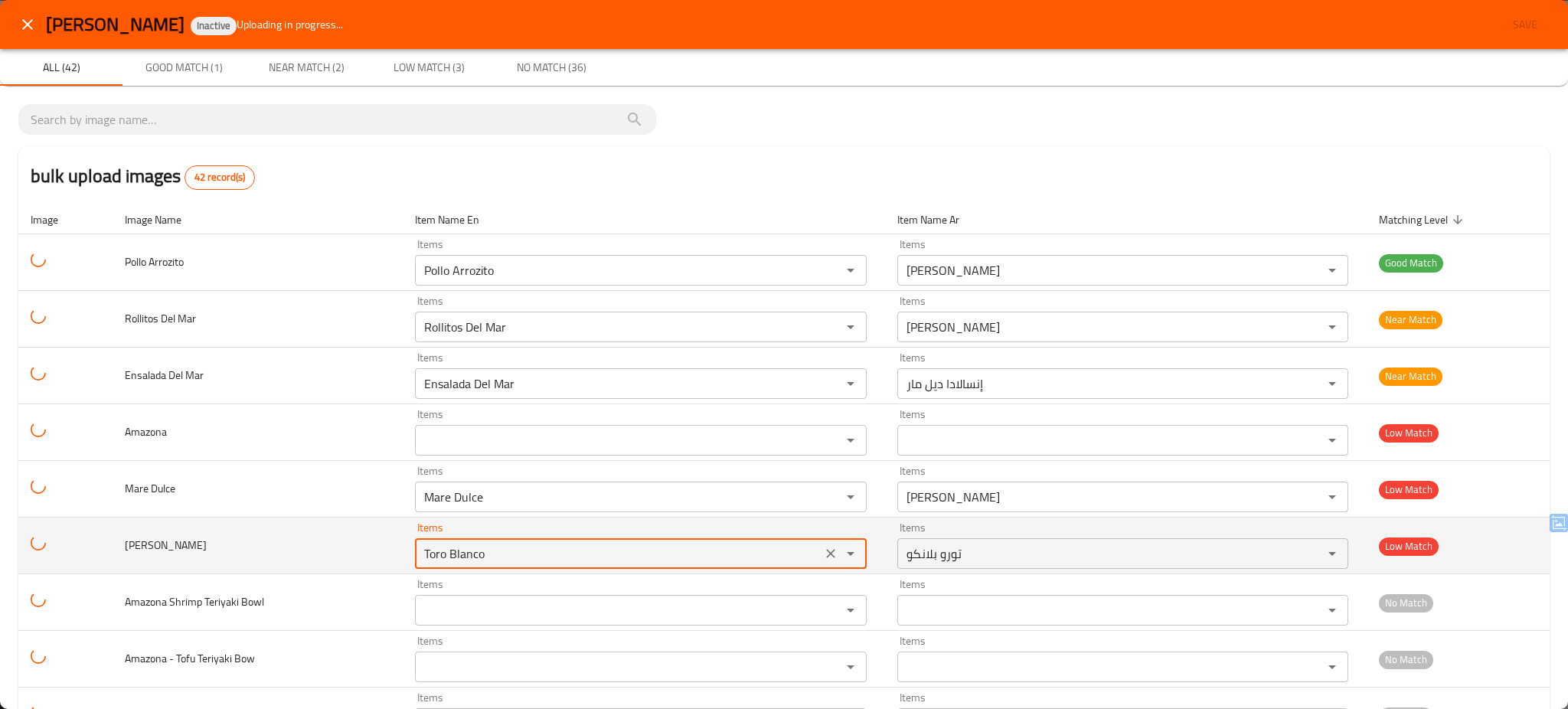
click at [548, 551] on Bravio "Toro Blanco" at bounding box center [618, 554] width 397 height 22
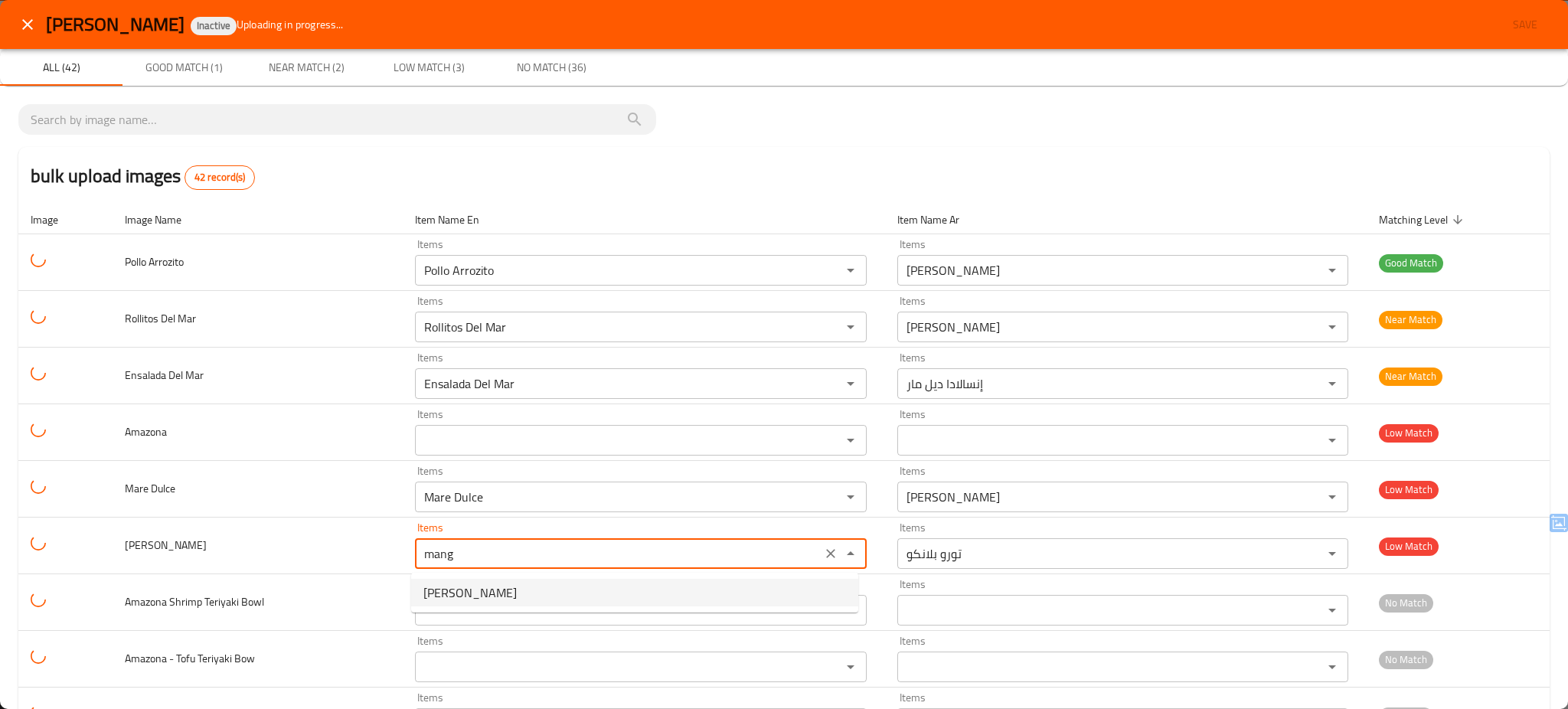
click at [490, 592] on span "[PERSON_NAME]" at bounding box center [470, 593] width 94 height 18
type Bravio "[PERSON_NAME]"
type Bravio-ar "[PERSON_NAME]"
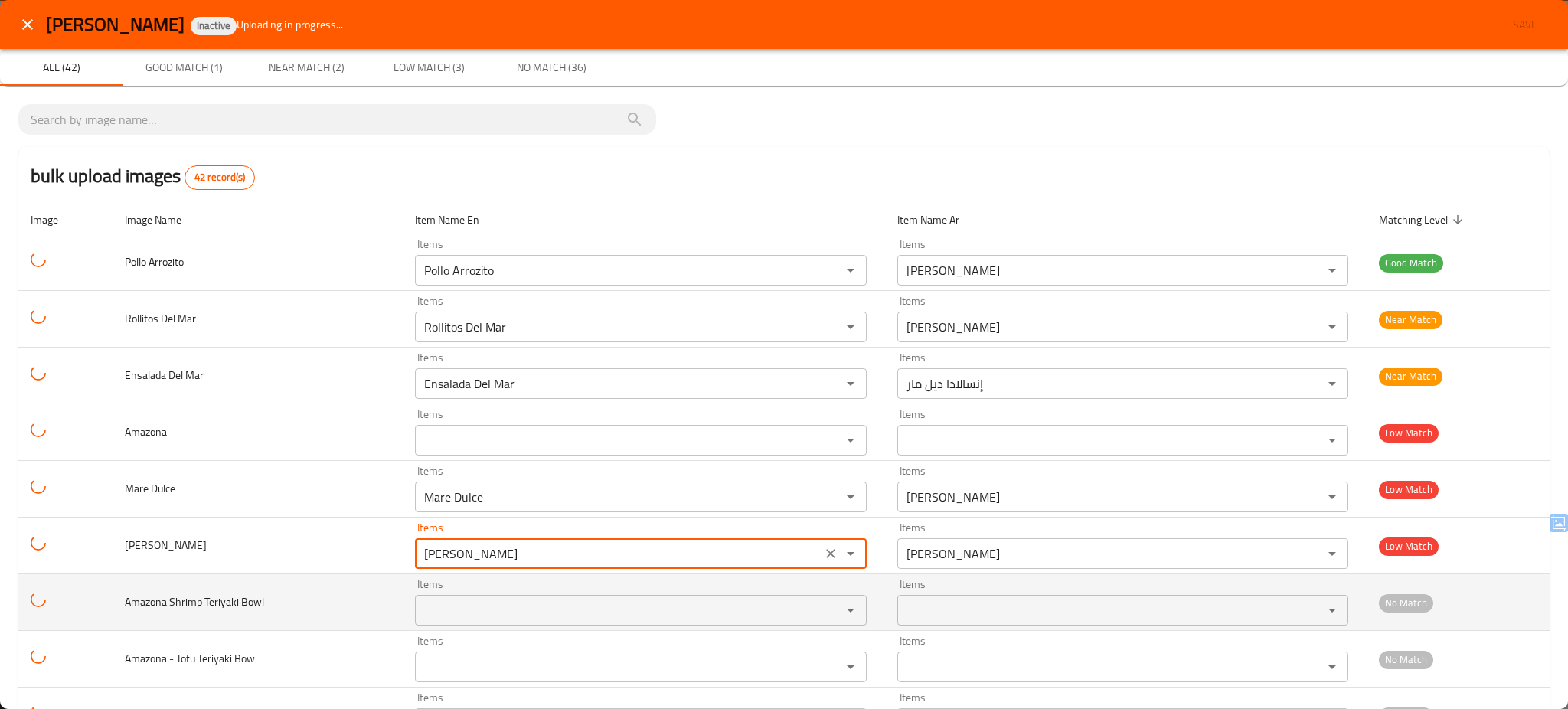
type Bravio "[PERSON_NAME]"
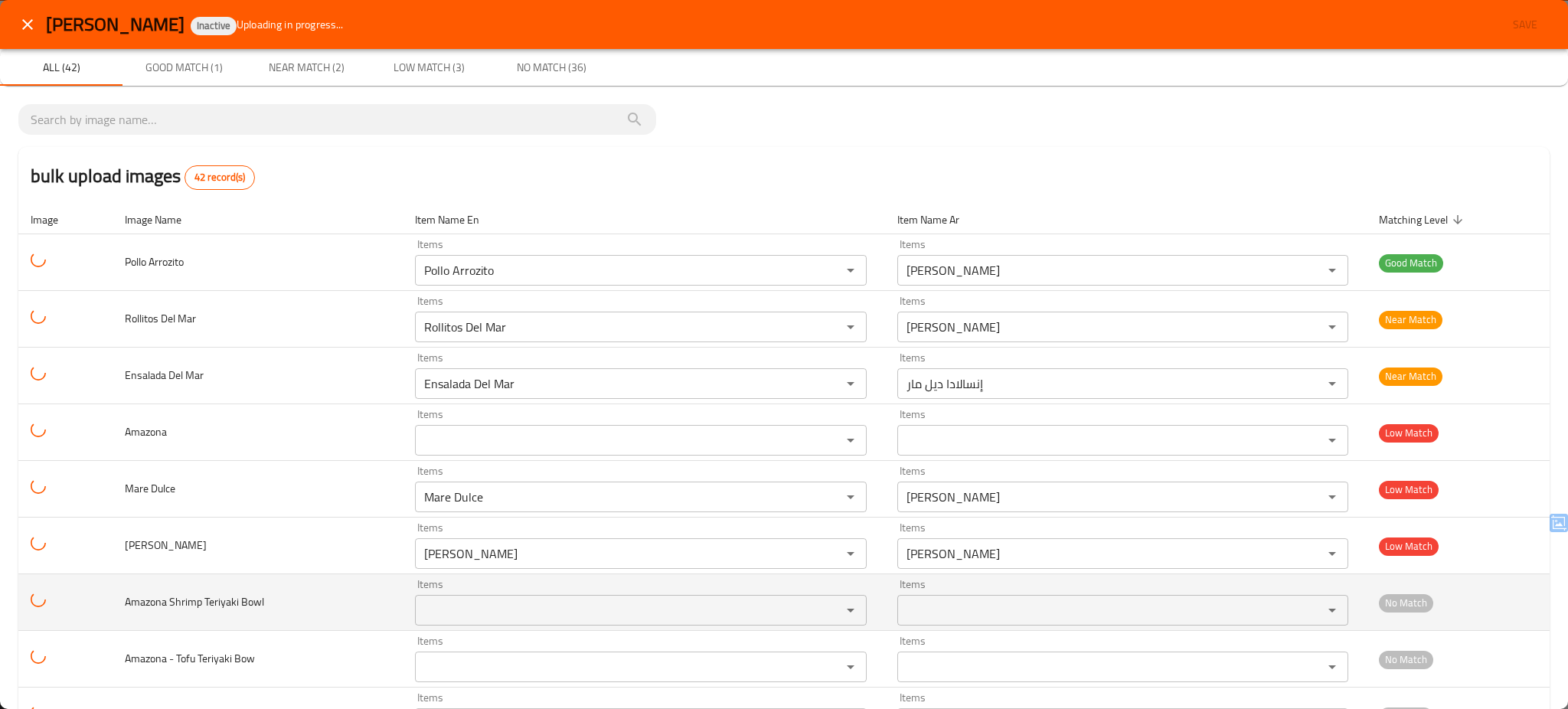
click at [317, 591] on td "Amazona Shrimp Teriyaki Bowl" at bounding box center [257, 603] width 291 height 57
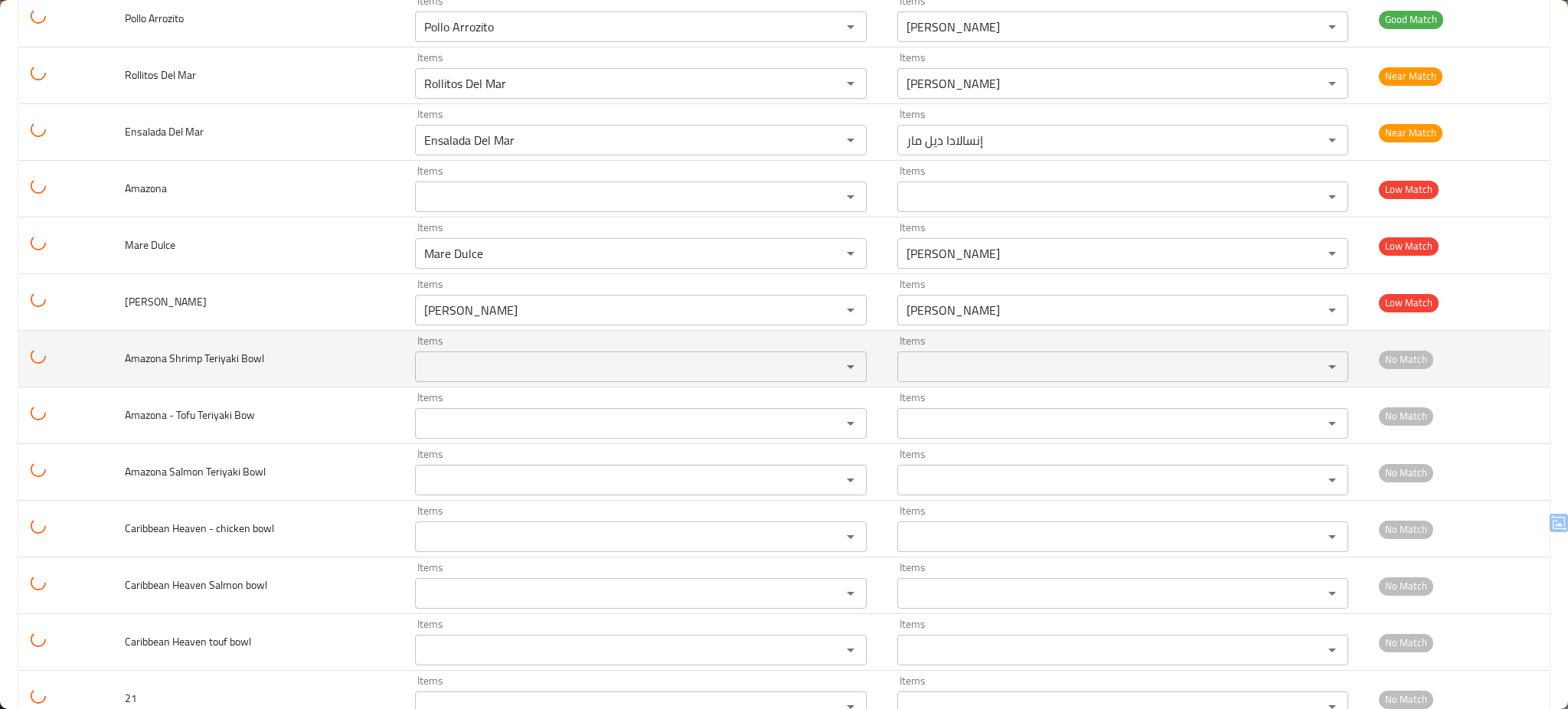
scroll to position [245, 0]
click at [466, 369] on Bowl "Items" at bounding box center [618, 365] width 397 height 22
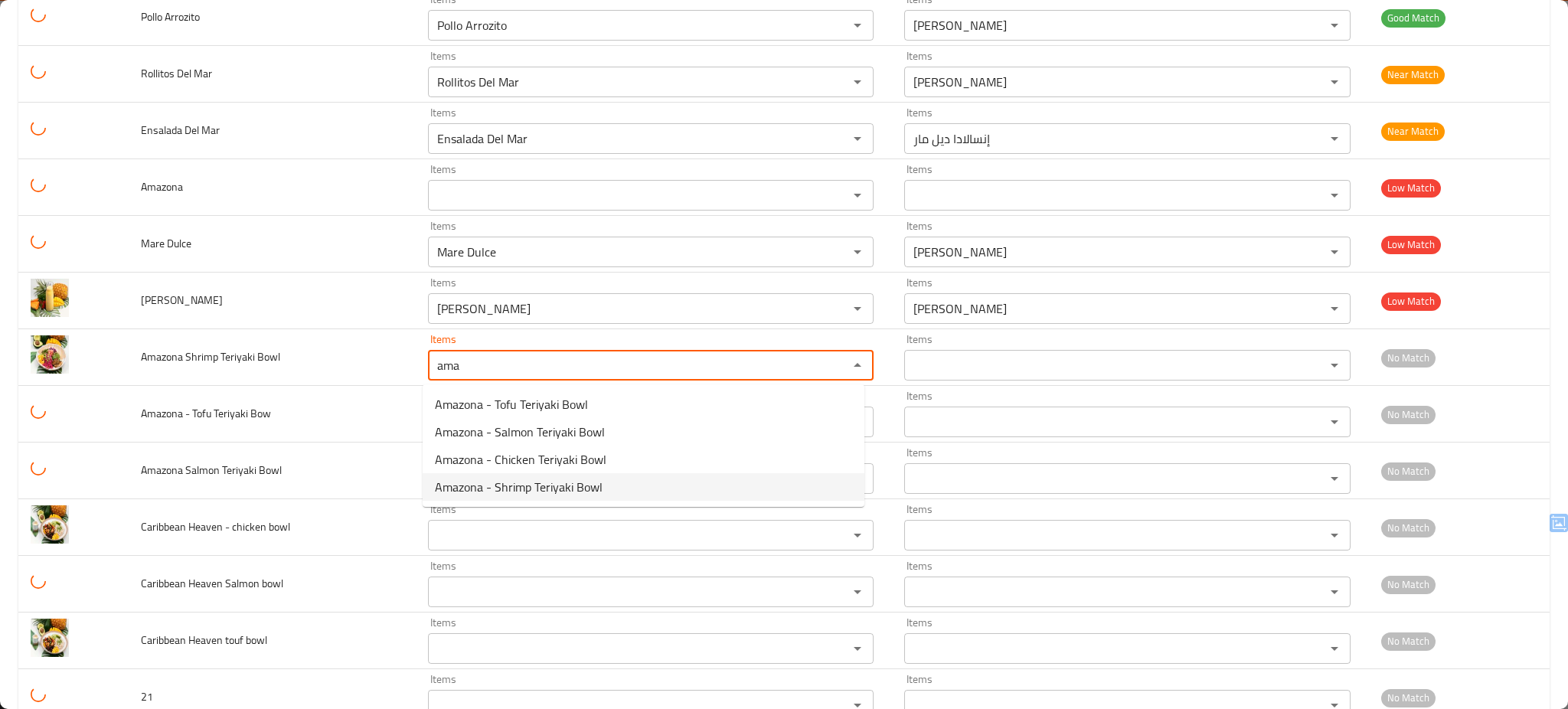
click at [578, 488] on span "Amazona - Shrimp Teriyaki Bowl" at bounding box center [519, 488] width 168 height 18
type Bowl "Amazona - Shrimp Teriyaki Bowl"
type Bowl-ar "أمازونا - جاط ترياكي جمبري"
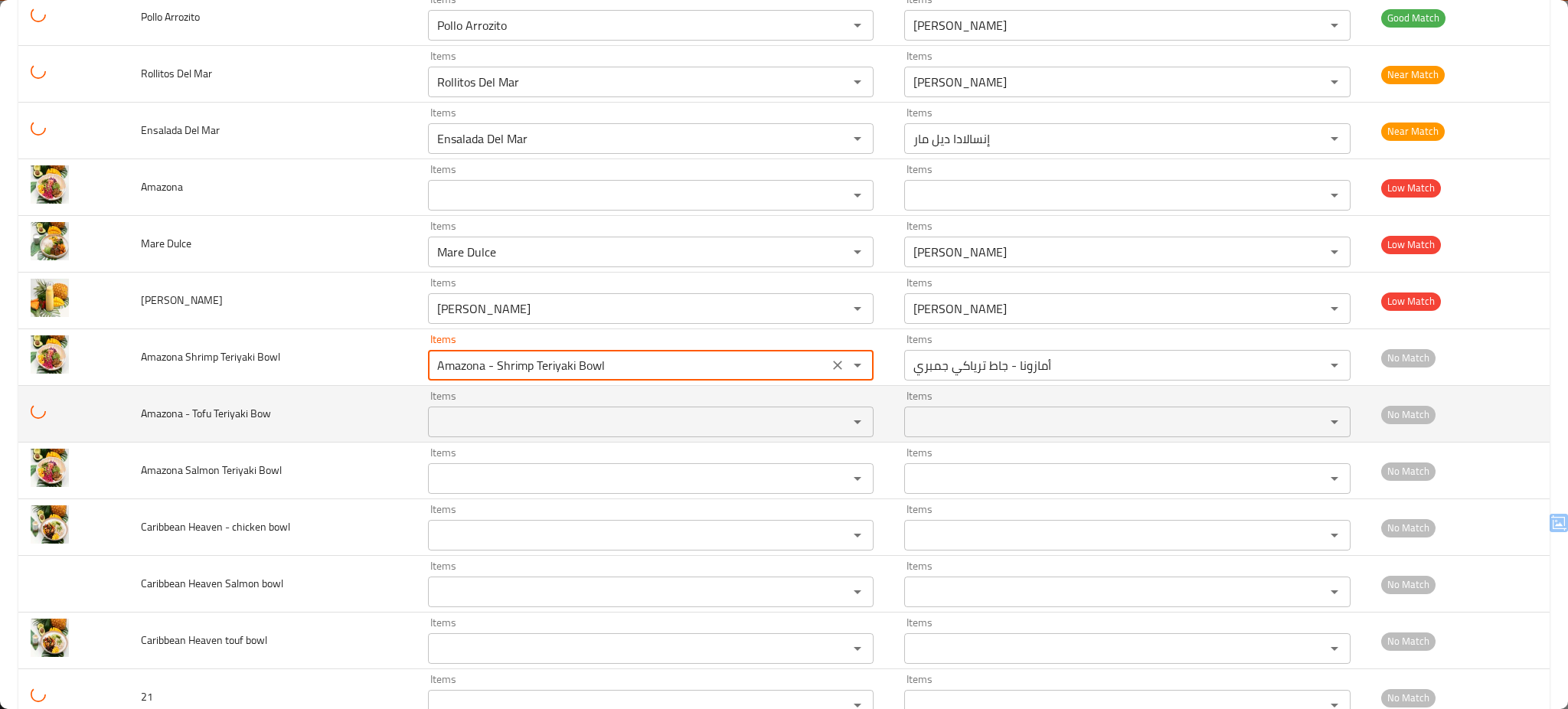
type Bowl "Amazona - Shrimp Teriyaki Bowl"
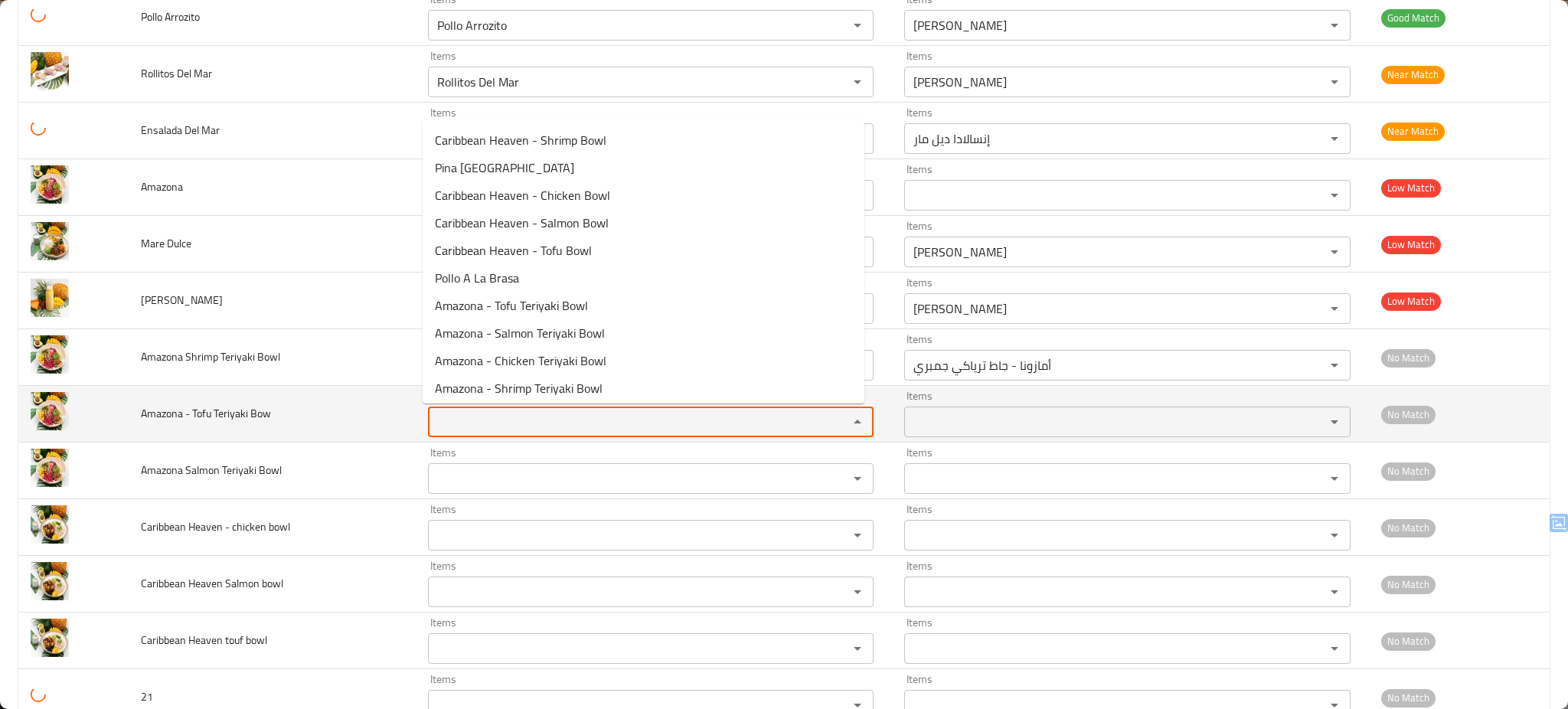
click at [557, 422] on Bow "Items" at bounding box center [629, 422] width 392 height 22
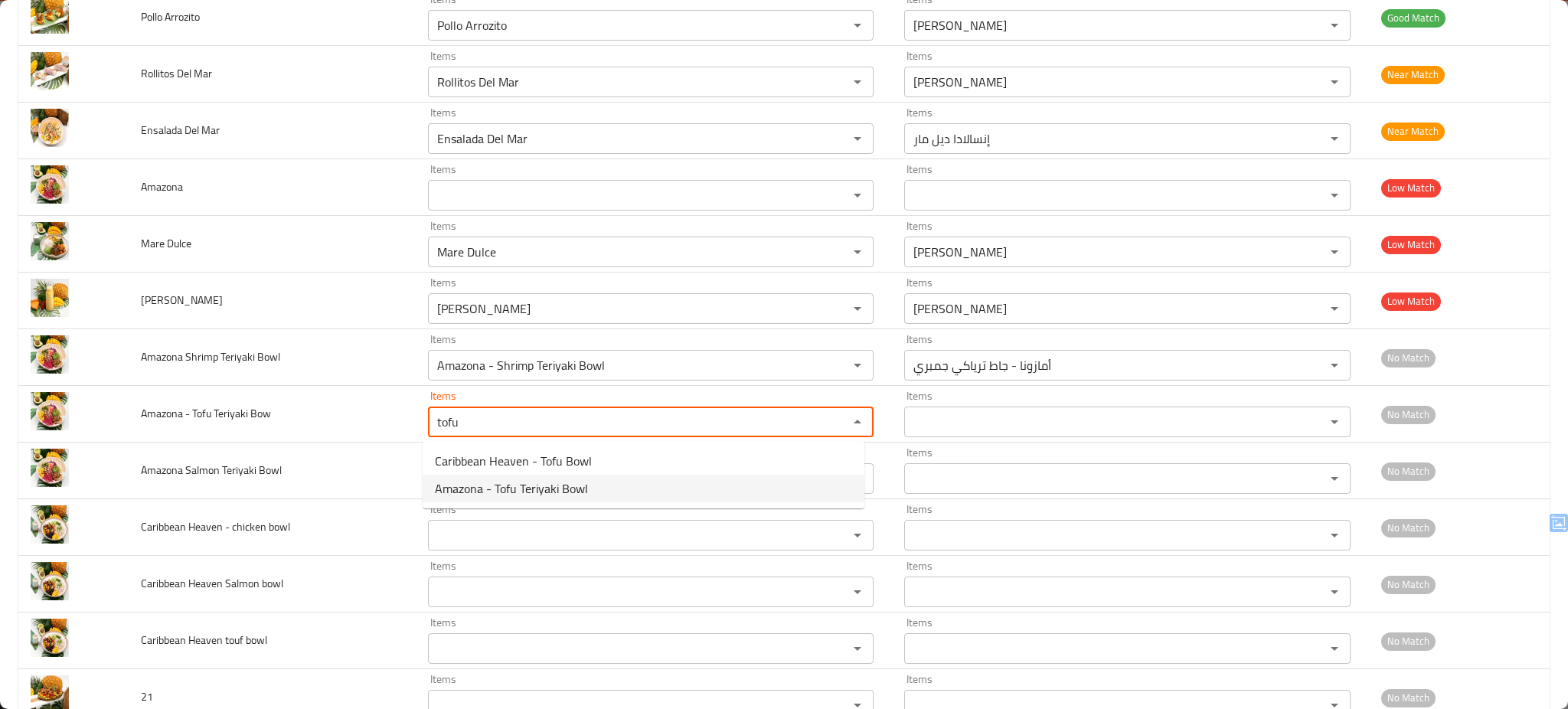
click at [564, 486] on span "Amazona - Tofu Teriyaki Bowl" at bounding box center [511, 489] width 153 height 18
type Bow "Amazona - Tofu Teriyaki Bowl"
type Bow-ar "أمازونا – جاط ترياكي توفو"
type Bow "Amazona - Tofu Teriyaki Bowl"
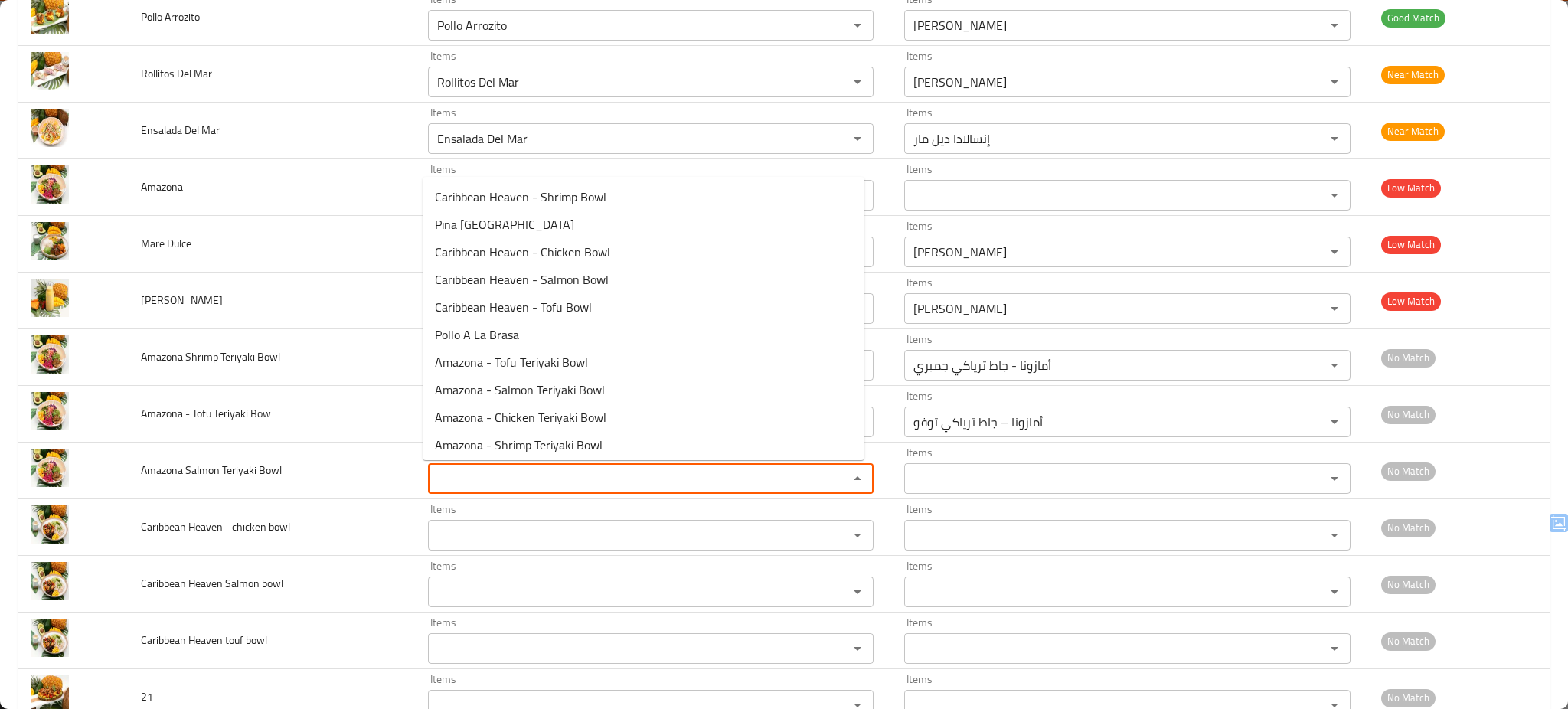
click at [564, 486] on Bowl "Items" at bounding box center [629, 479] width 392 height 22
click at [573, 384] on span "Amazona - Salmon Teriyaki Bowl" at bounding box center [520, 390] width 170 height 18
type Bowl "Amazona - Salmon Teriyaki Bowl"
type Bowl-ar "أمازونا – [PERSON_NAME]"
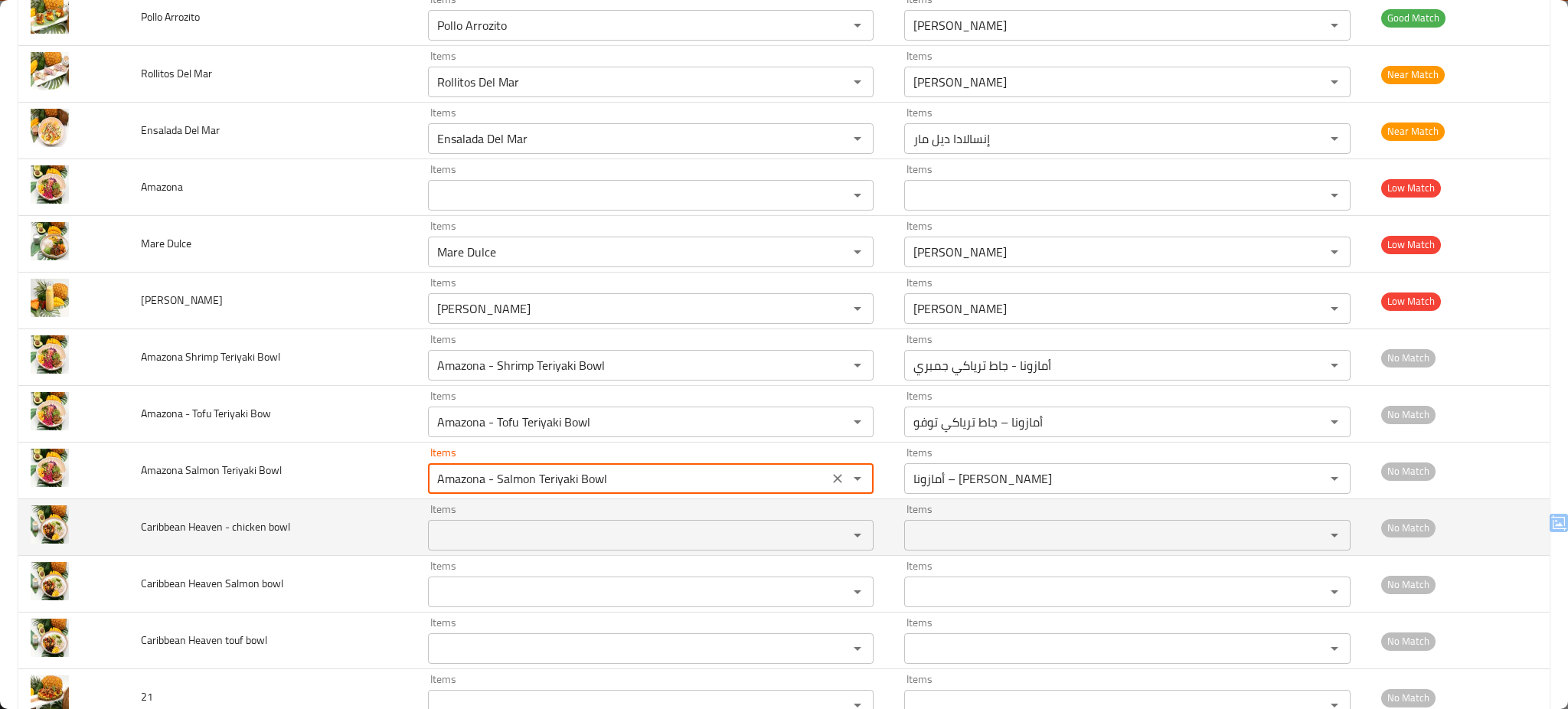
click at [498, 547] on div "Items" at bounding box center [651, 535] width 447 height 31
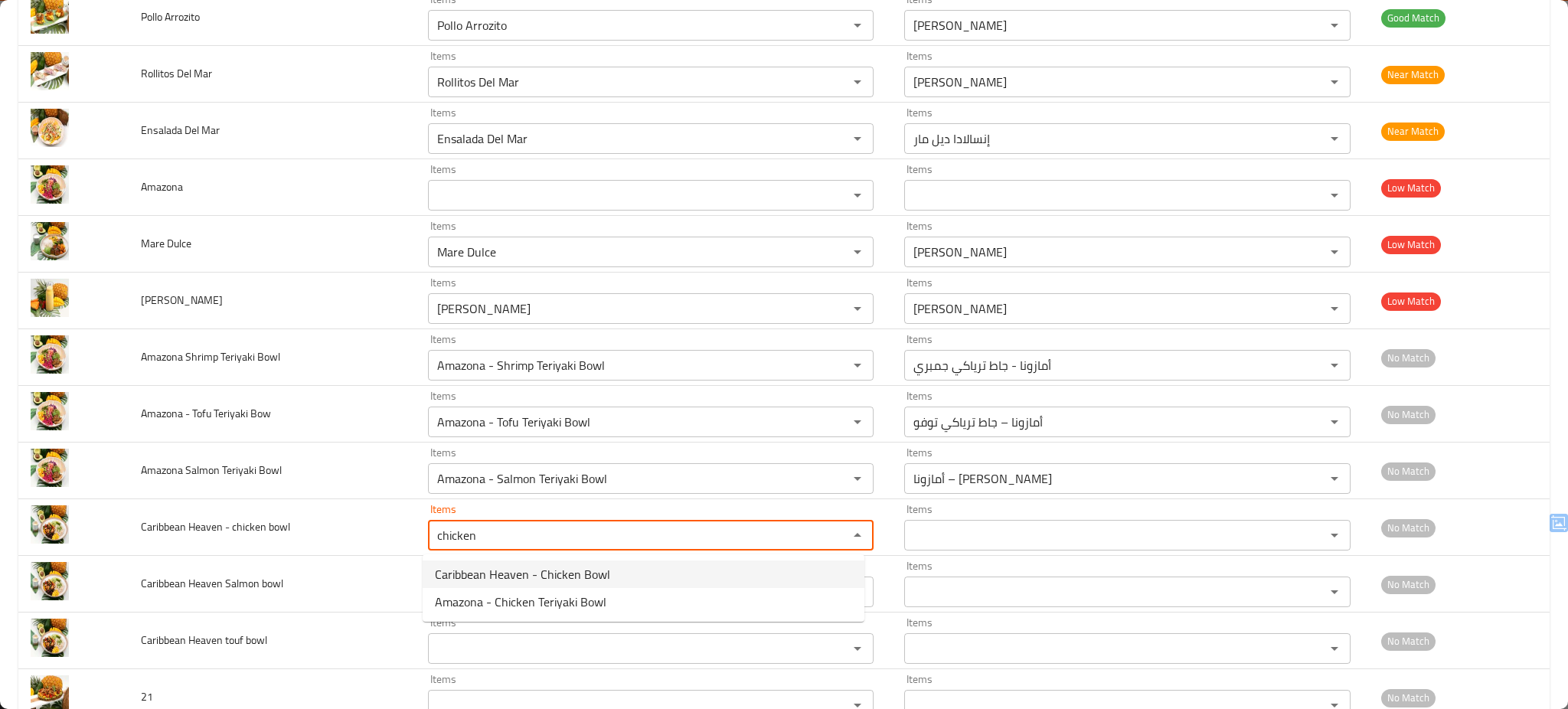
click at [520, 569] on span "Caribbean Heaven - Chicken Bowl" at bounding box center [523, 574] width 175 height 18
type bowl "Caribbean Heaven - Chicken Bowl"
type bowl-ar "جنة الكاريبي - جاط دجاج"
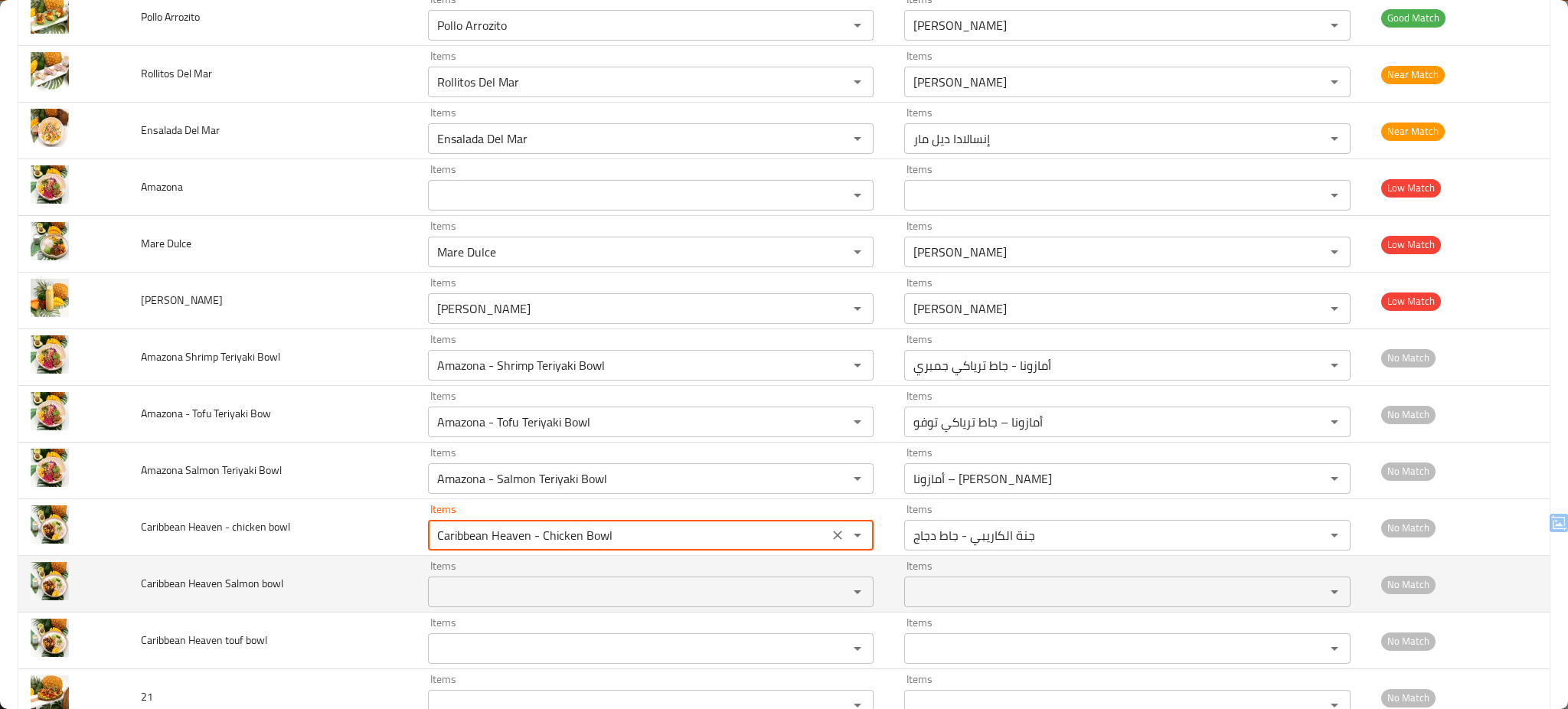
type bowl "Caribbean Heaven - Chicken Bowl"
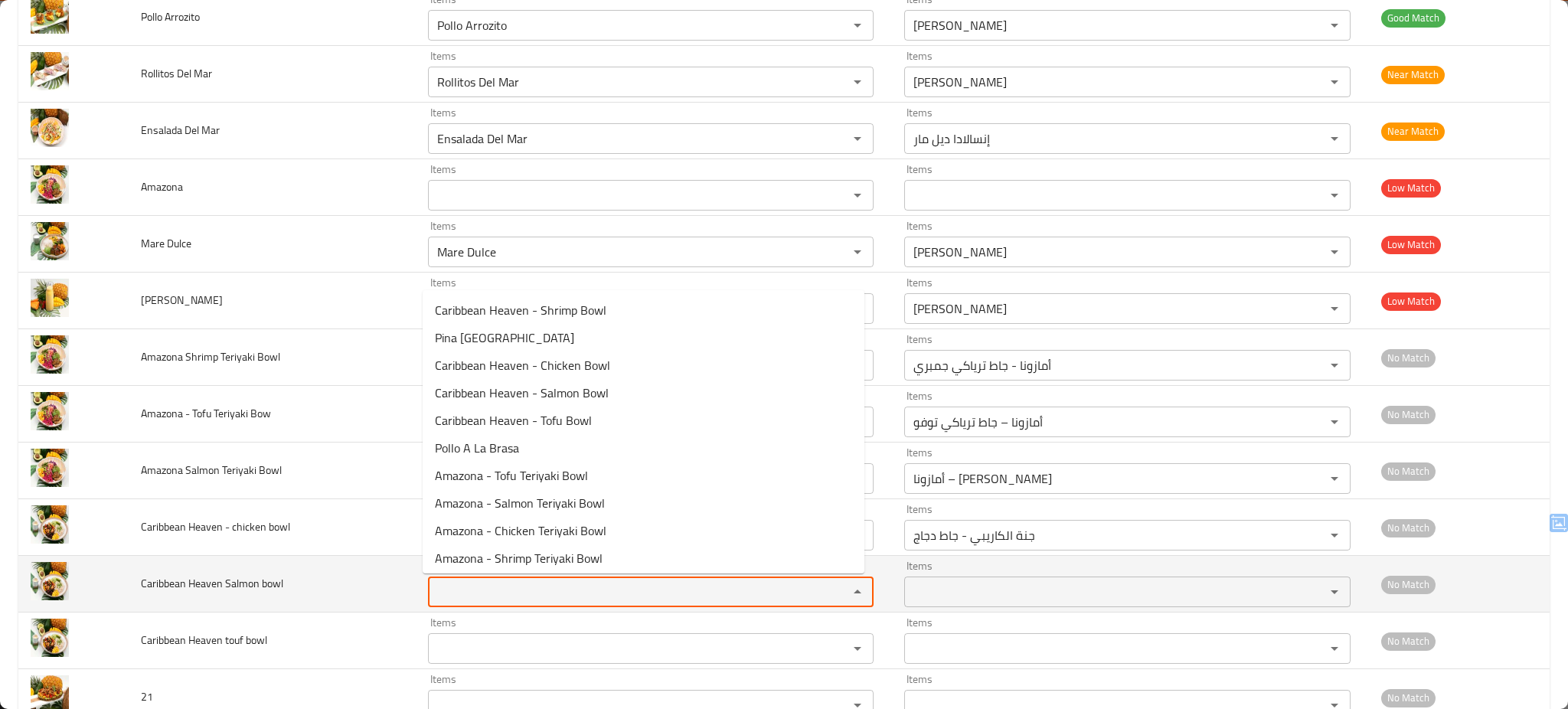
click at [511, 594] on bowl "Items" at bounding box center [629, 592] width 392 height 22
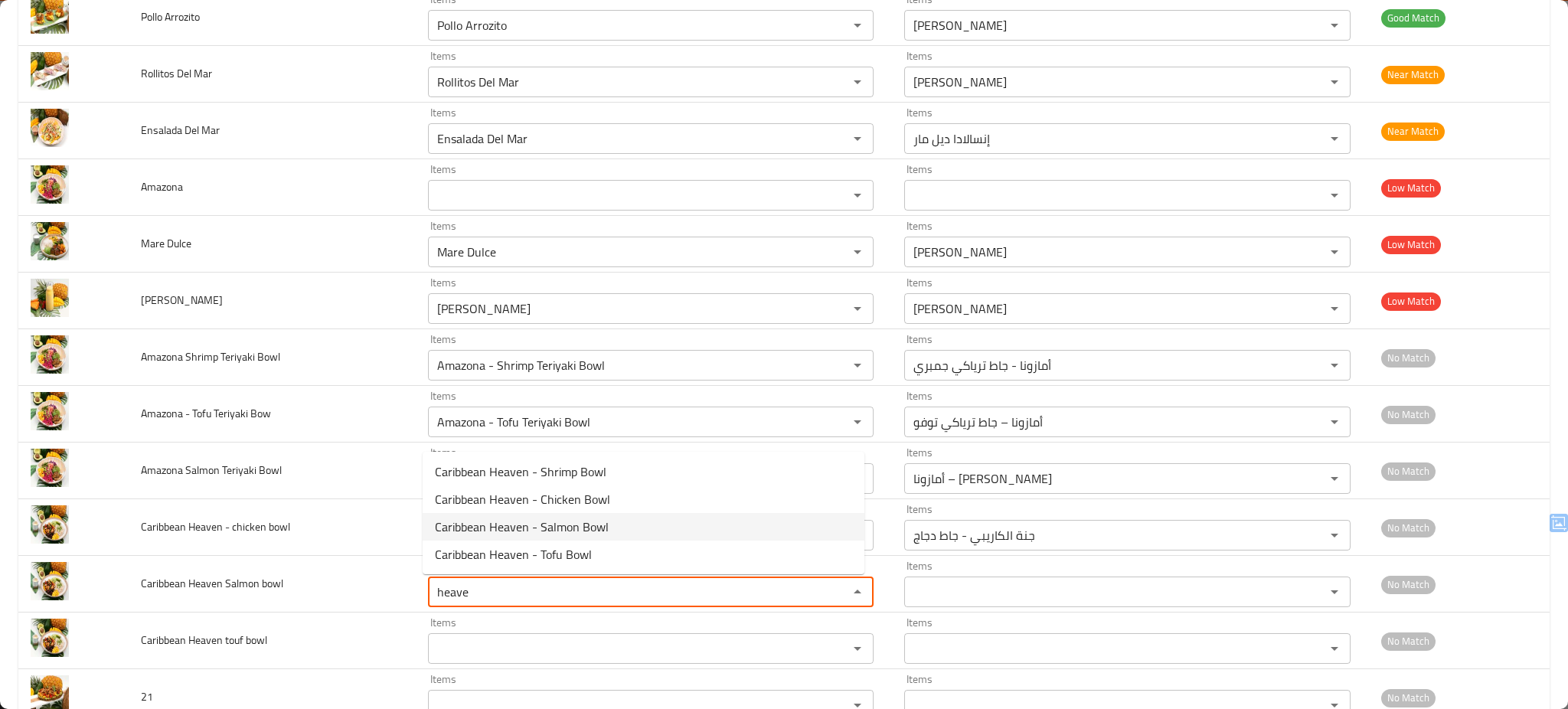
click at [611, 524] on bowl-option-2 "Caribbean Heaven - Salmon Bowl" at bounding box center [643, 527] width 442 height 28
type bowl "Caribbean Heaven - Salmon Bowl"
type bowl-ar "جنة الكاريبي - [PERSON_NAME]"
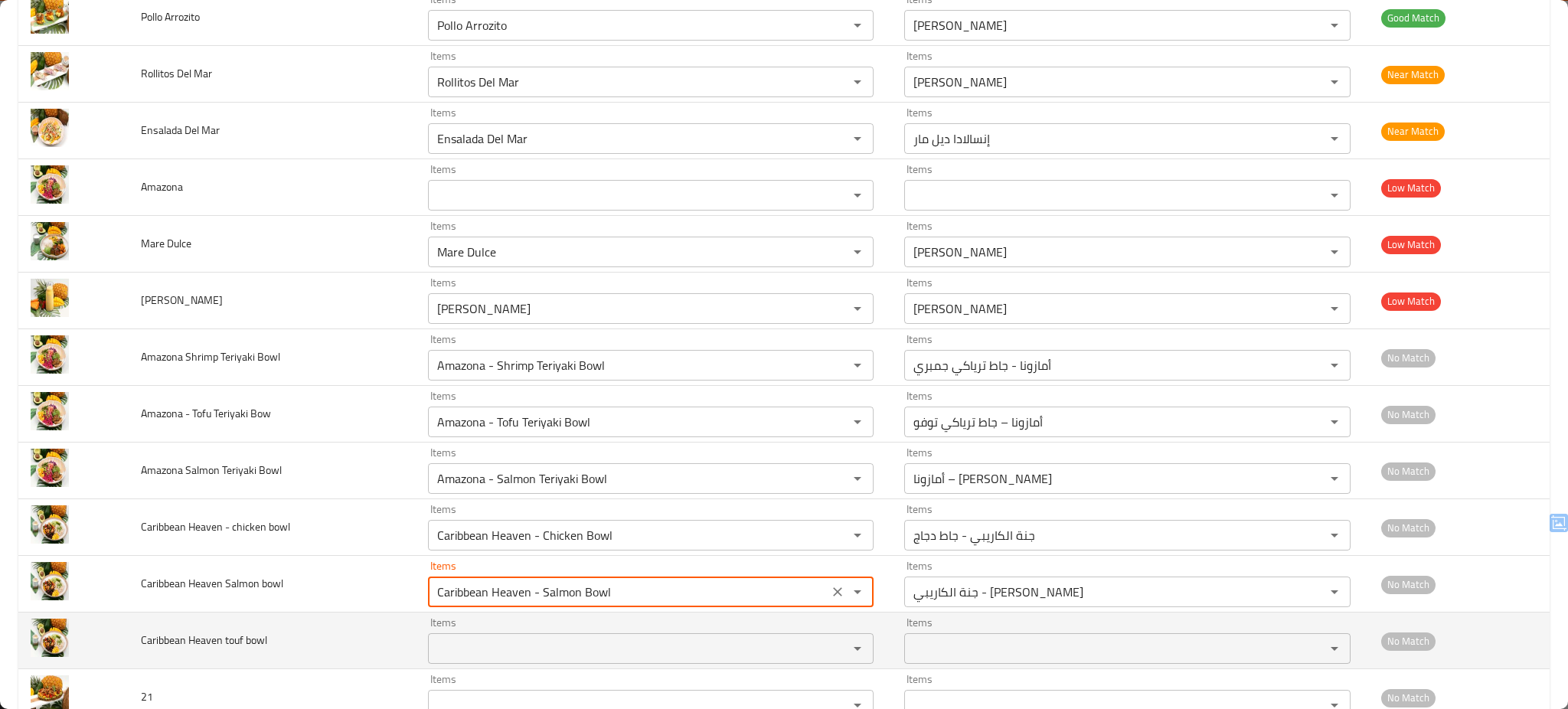
type bowl "Caribbean Heaven - Salmon Bowl"
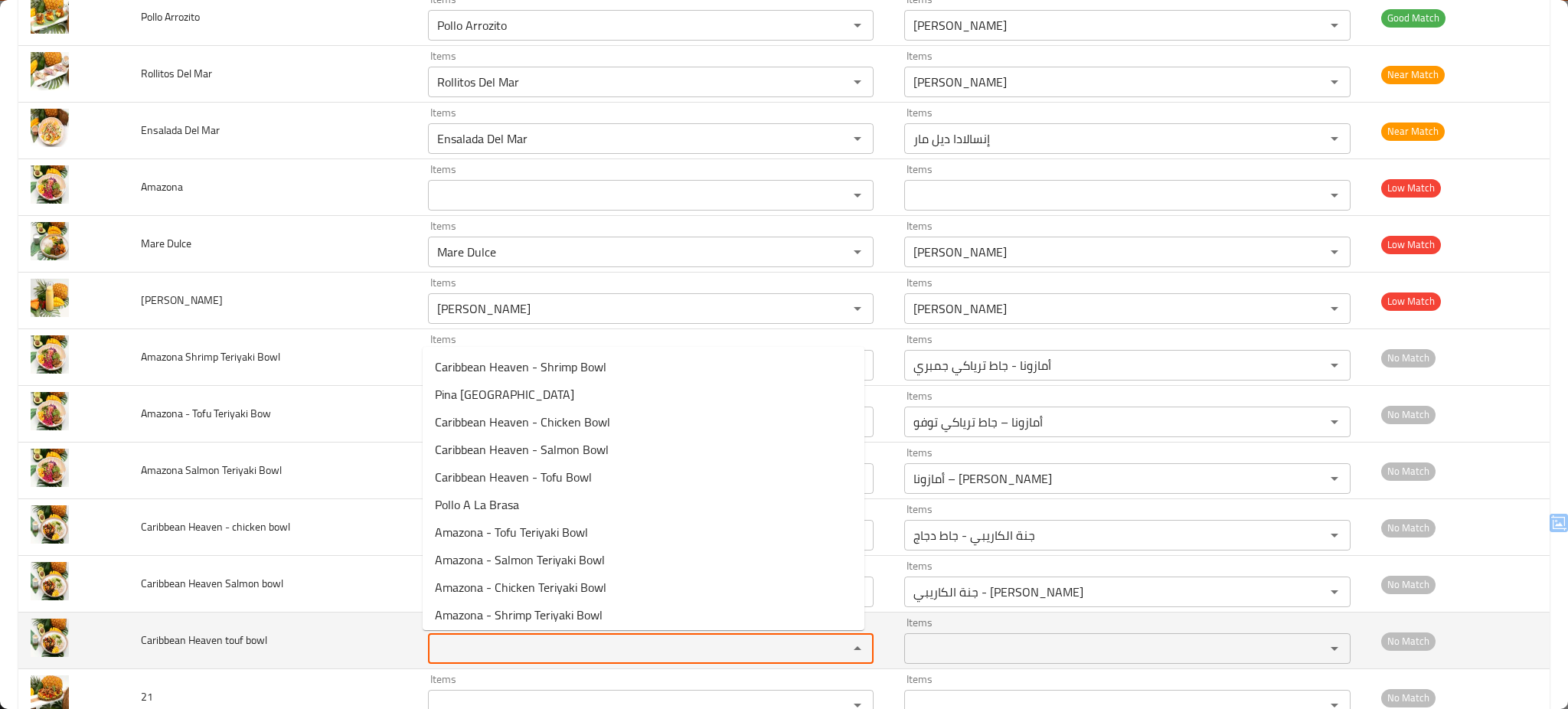
click at [477, 658] on bowl "Items" at bounding box center [629, 649] width 392 height 22
type bowl "t"
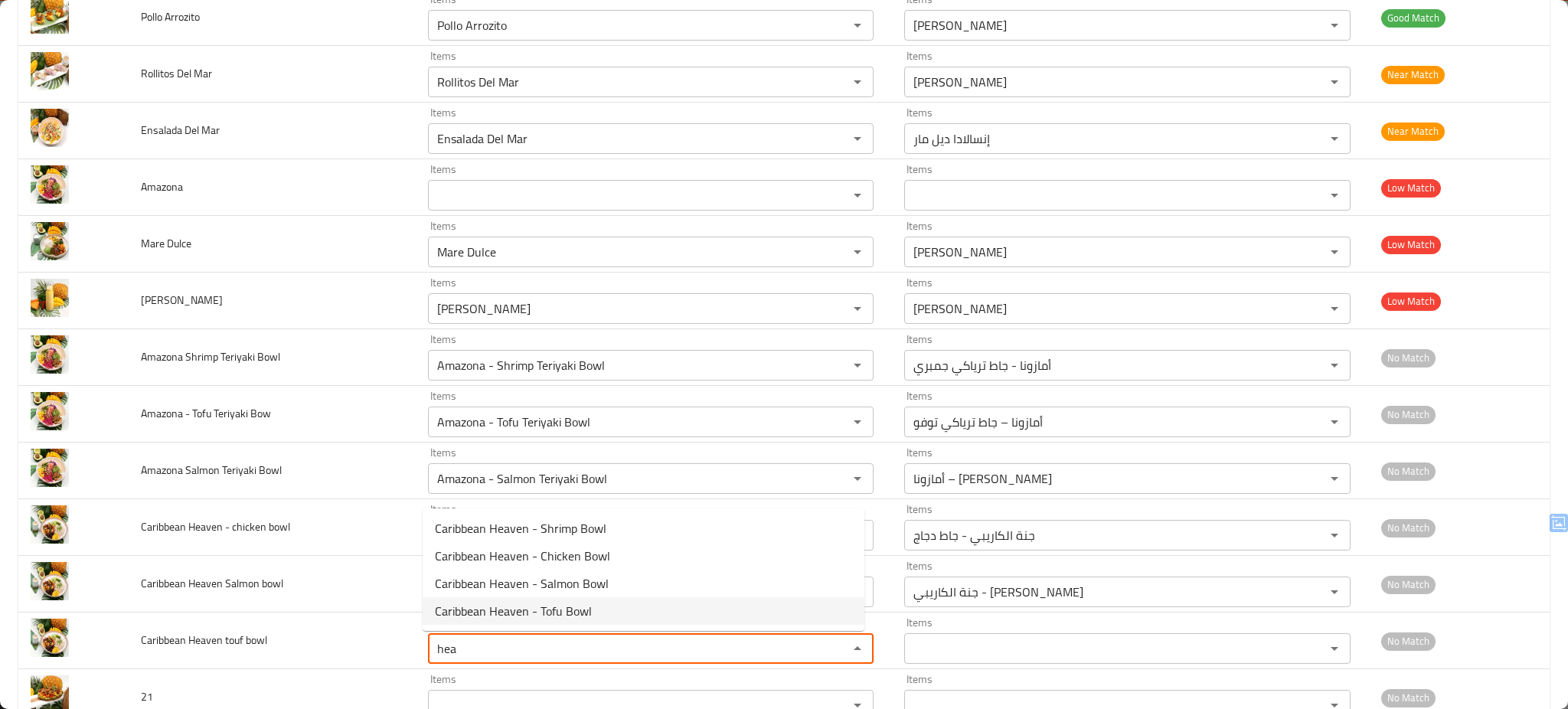
click at [537, 602] on span "Caribbean Heaven - Tofu Bowl" at bounding box center [513, 611] width 157 height 18
type bowl "Caribbean Heaven - Tofu Bowl"
type bowl-ar "جنة الكاريبي - جاط توفو"
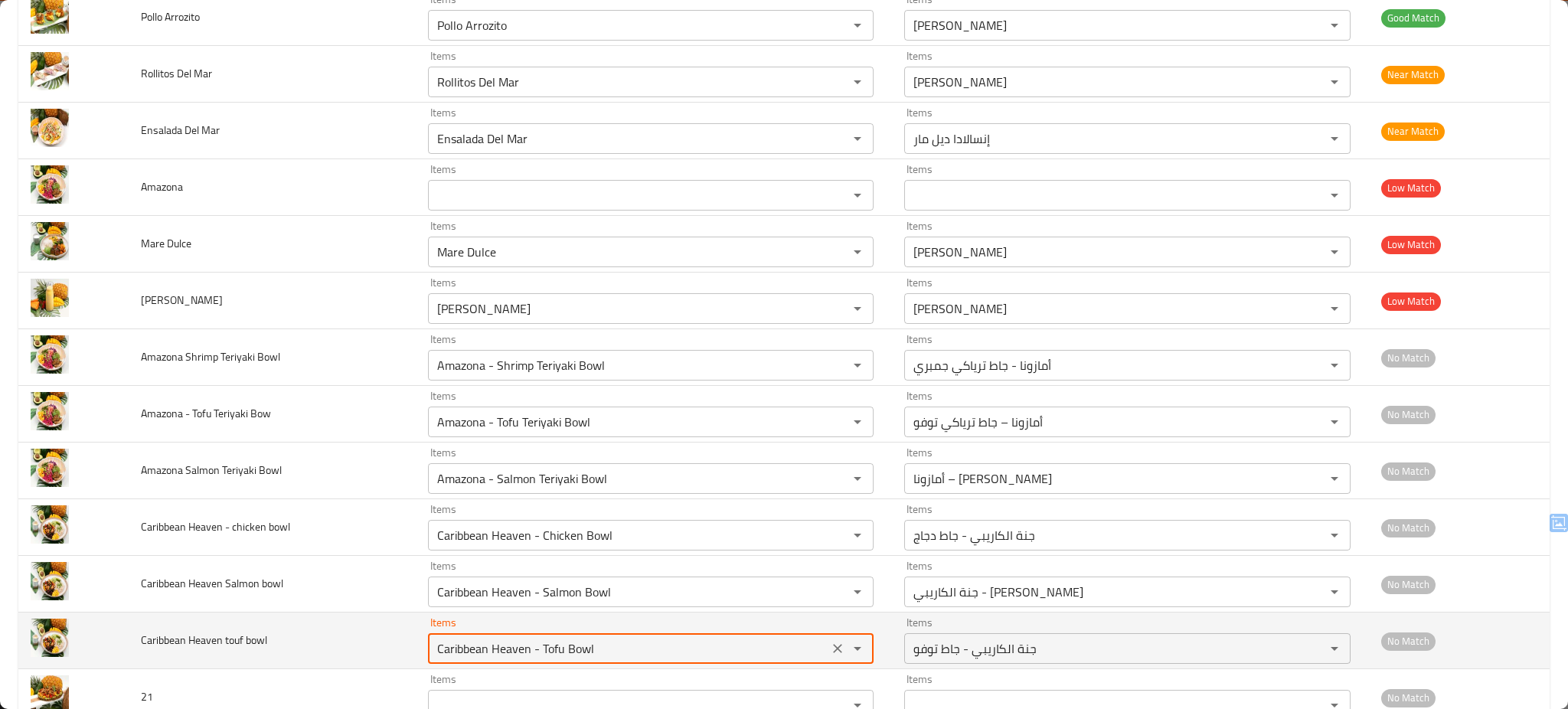
type bowl "Caribbean Heaven - Tofu Bowl"
click at [324, 641] on td "Caribbean Heaven touf bowl" at bounding box center [272, 641] width 287 height 57
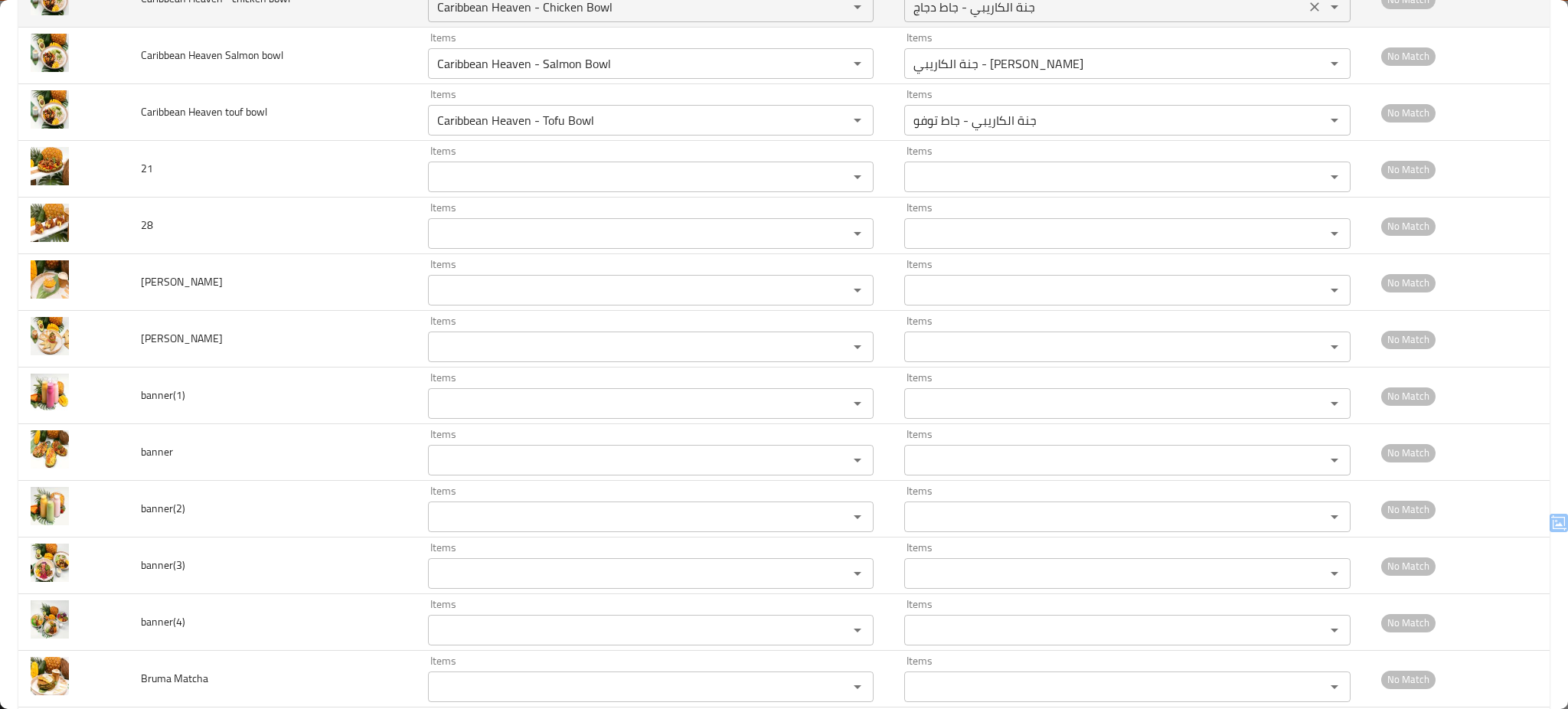
scroll to position [776, 0]
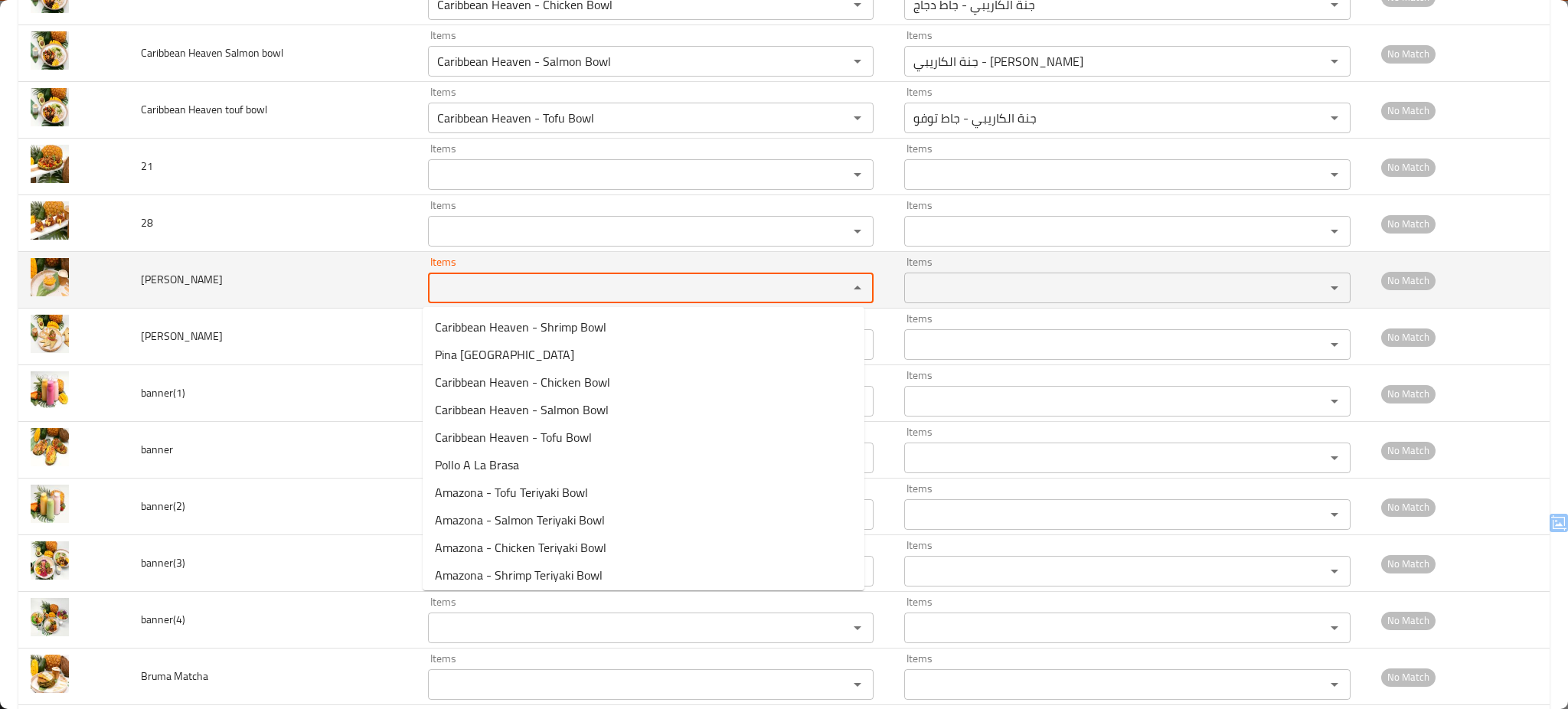
click at [643, 298] on Dulce "Items" at bounding box center [629, 288] width 392 height 22
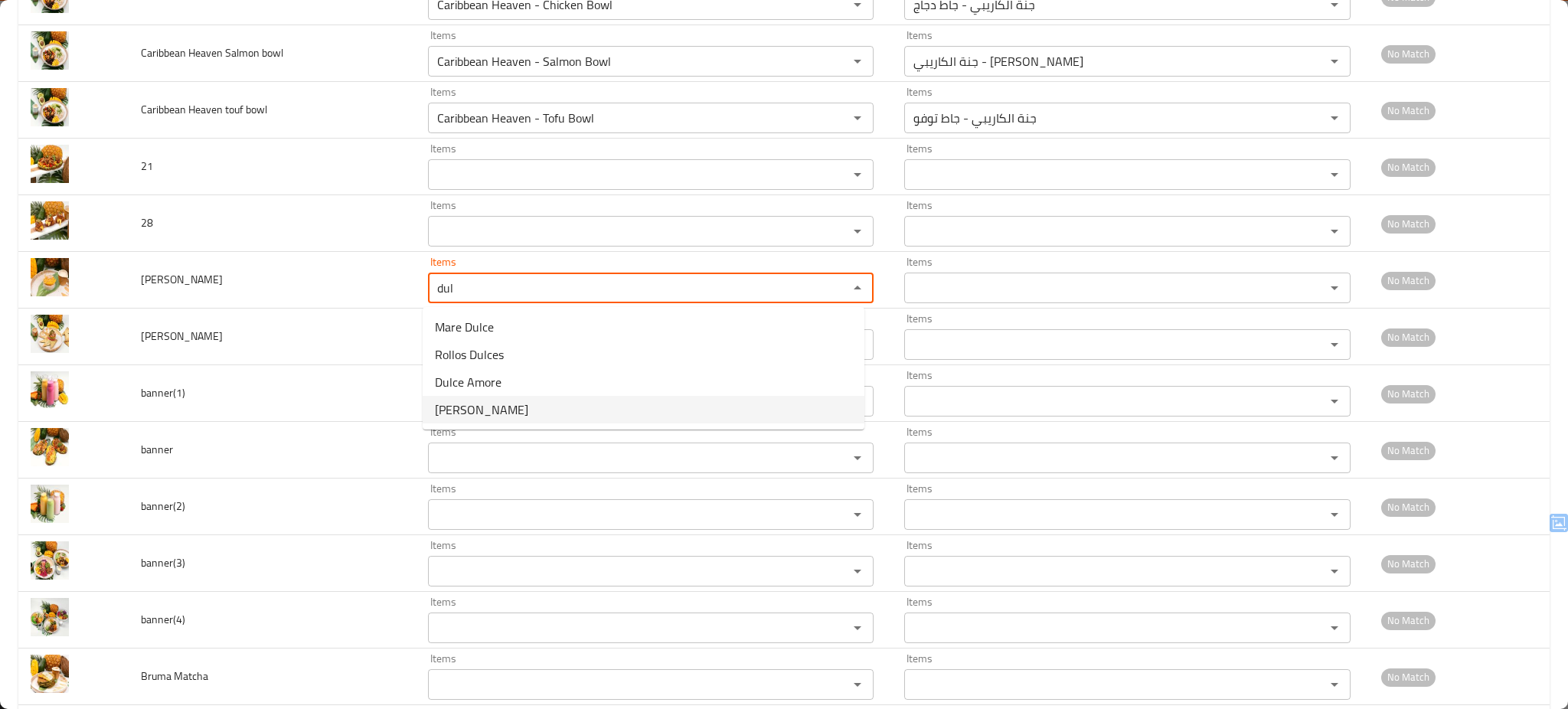
click at [523, 408] on Dulce-option-3 "[PERSON_NAME]" at bounding box center [643, 410] width 442 height 28
type Dulce "[PERSON_NAME]"
type Dulce-ar "[PERSON_NAME]"
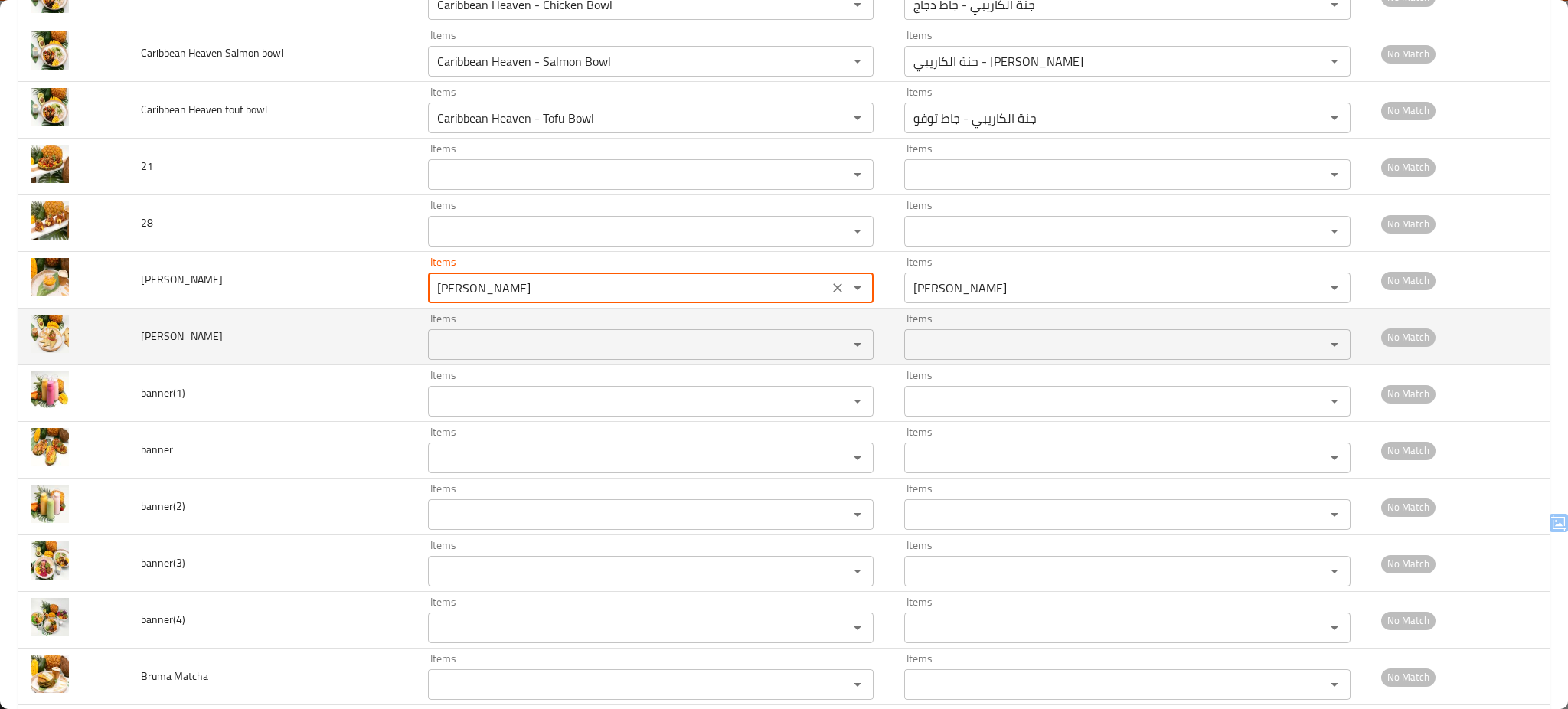
type Dulce "[PERSON_NAME]"
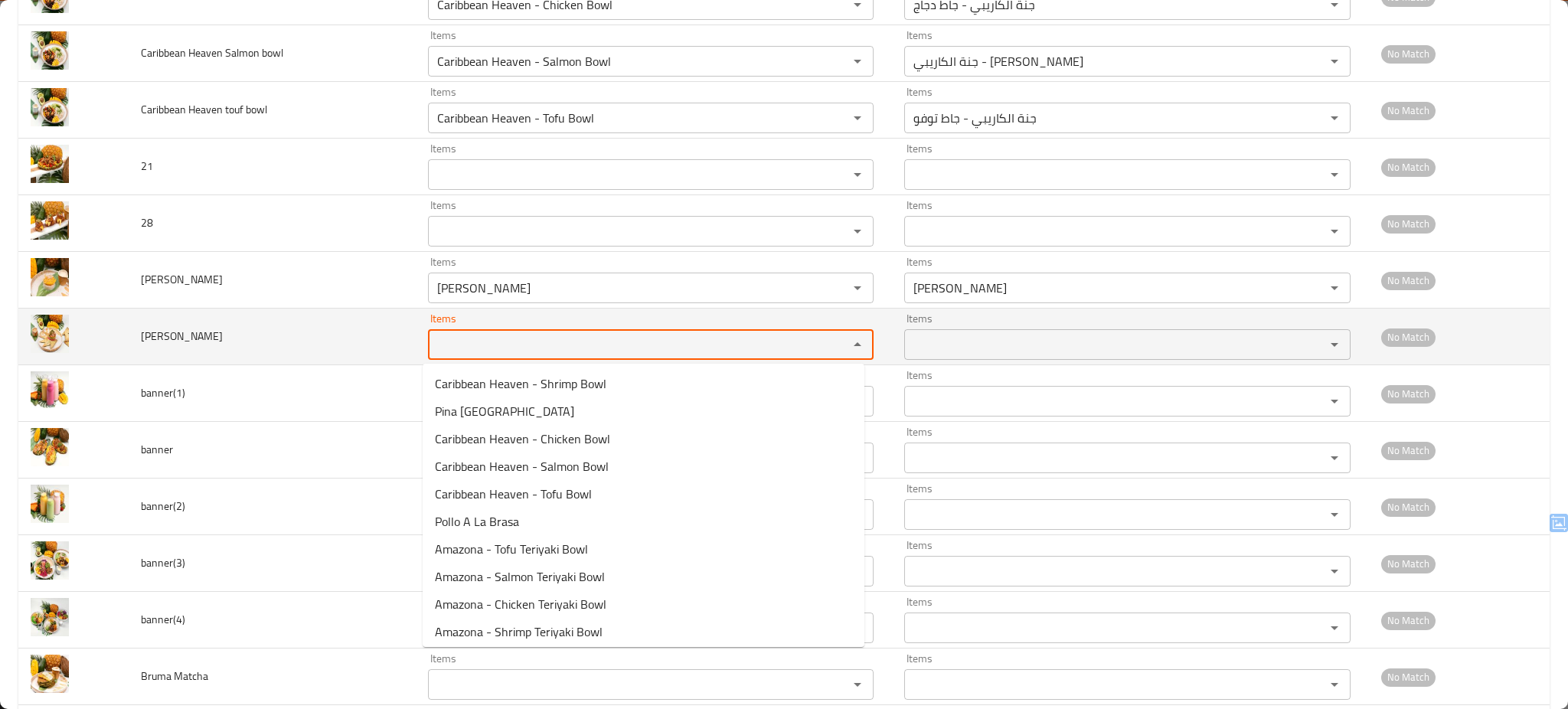
click at [516, 351] on Guacamole "Items" at bounding box center [629, 345] width 392 height 22
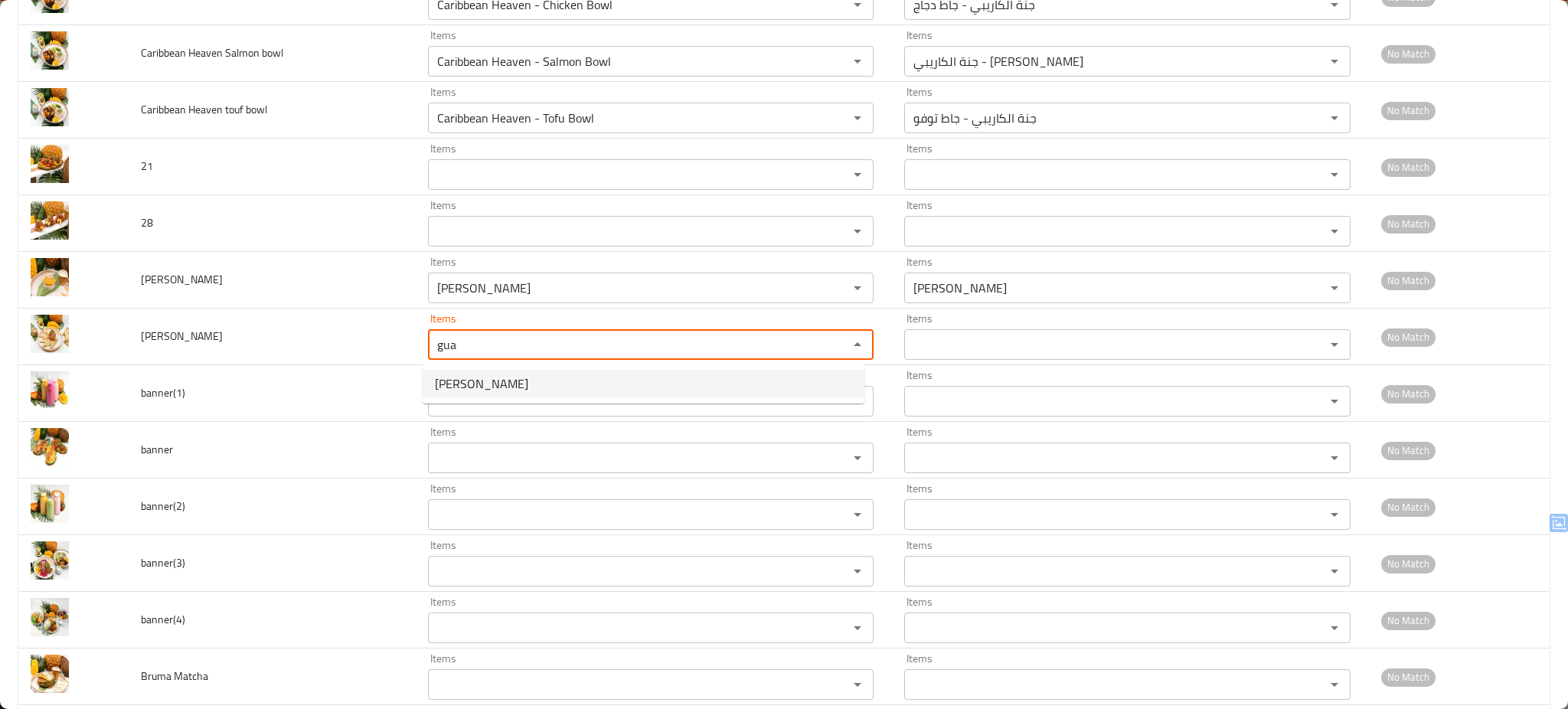
click at [500, 381] on span "[PERSON_NAME]" at bounding box center [482, 384] width 94 height 18
type Guacamole "[PERSON_NAME]"
type Guacamole-ar "[PERSON_NAME]"
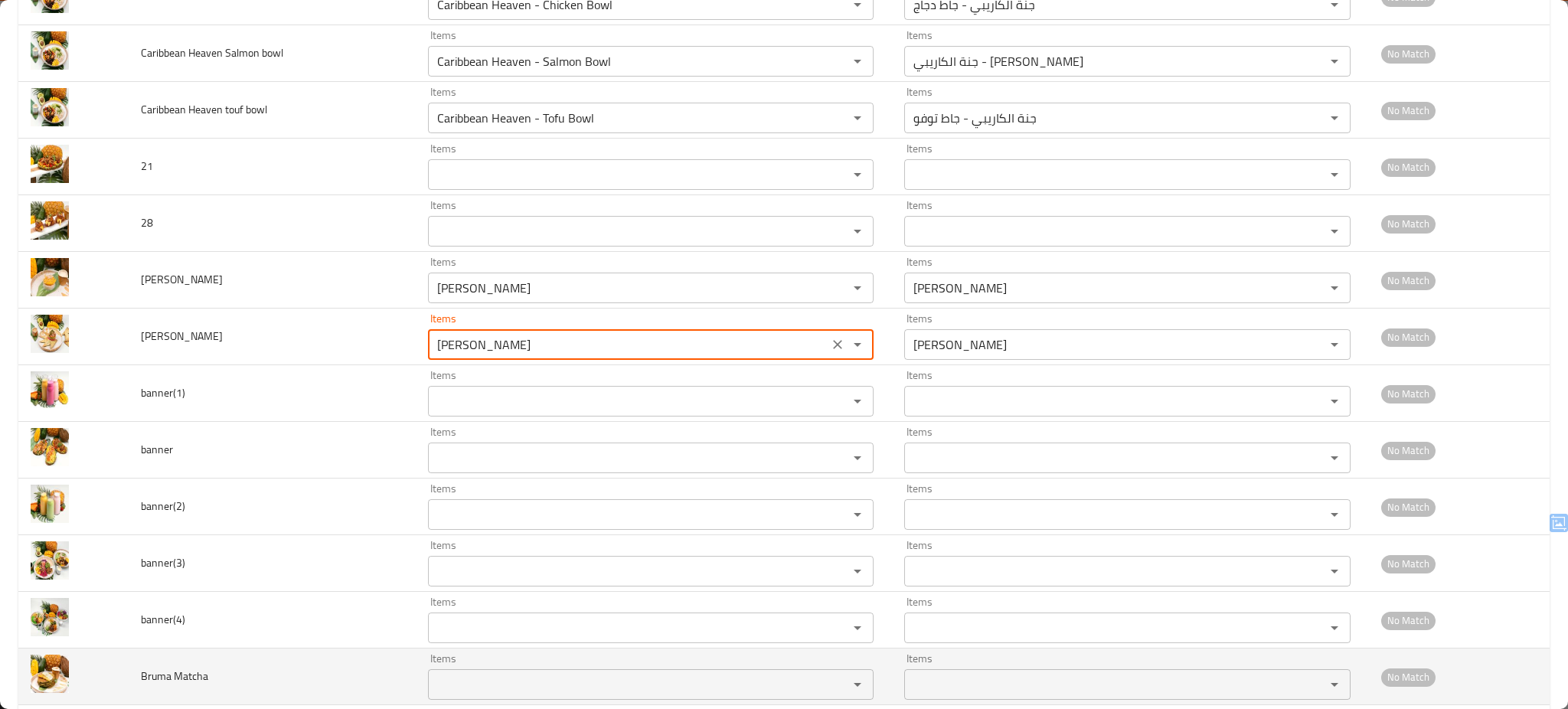
type Guacamole "[PERSON_NAME]"
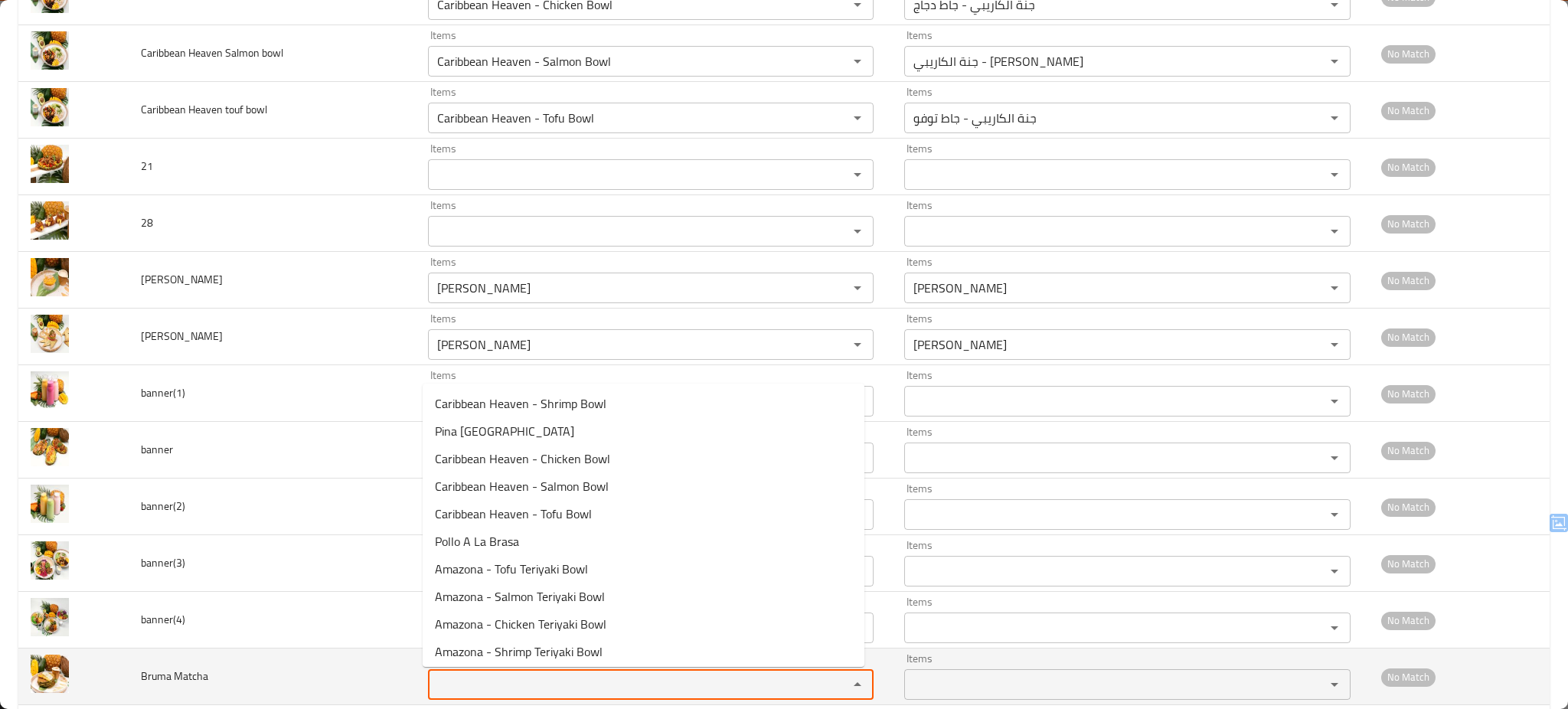
click at [539, 678] on Matcha "Items" at bounding box center [629, 685] width 392 height 22
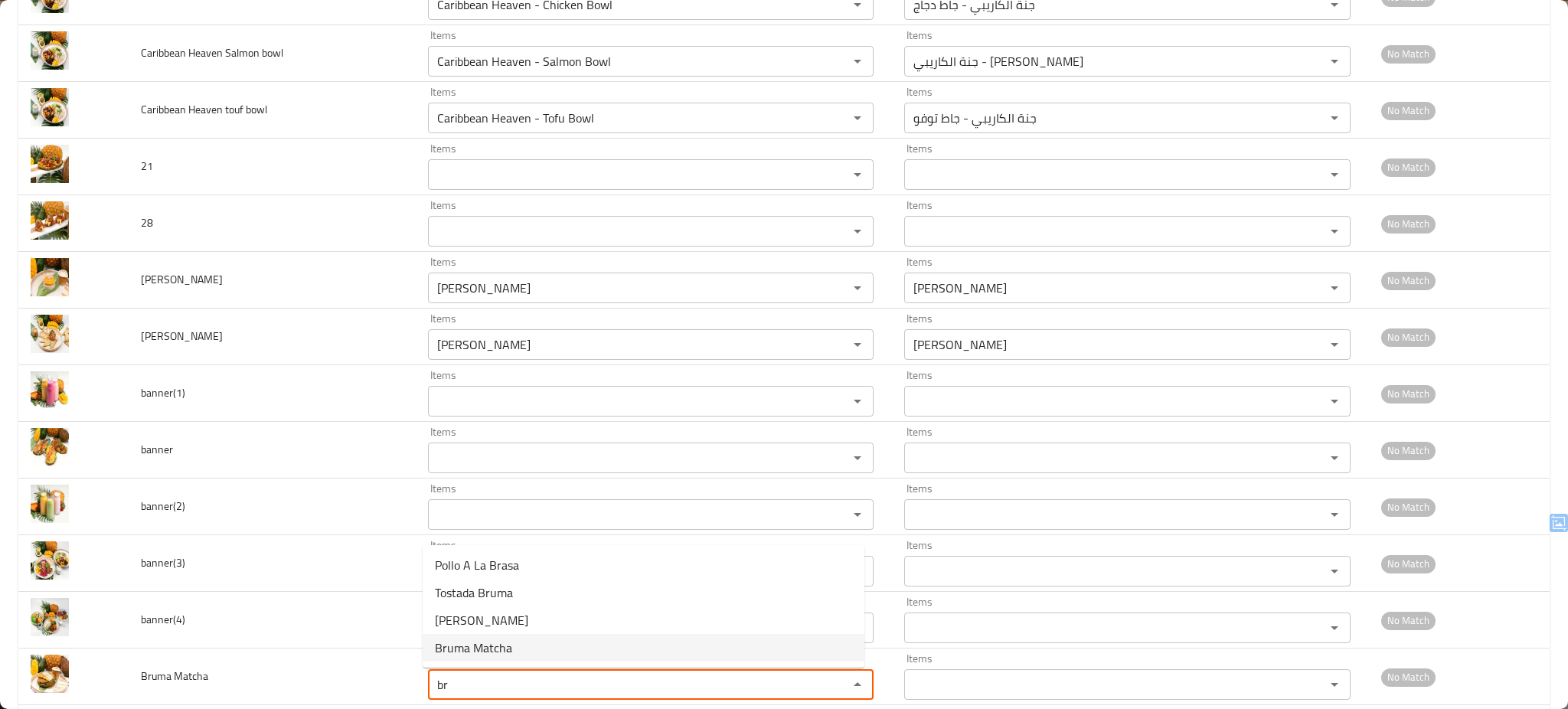
click at [522, 650] on Matcha-option-3 "Bruma Matcha" at bounding box center [643, 648] width 442 height 28
type Matcha "Bruma Matcha"
type Matcha-ar "[PERSON_NAME]"
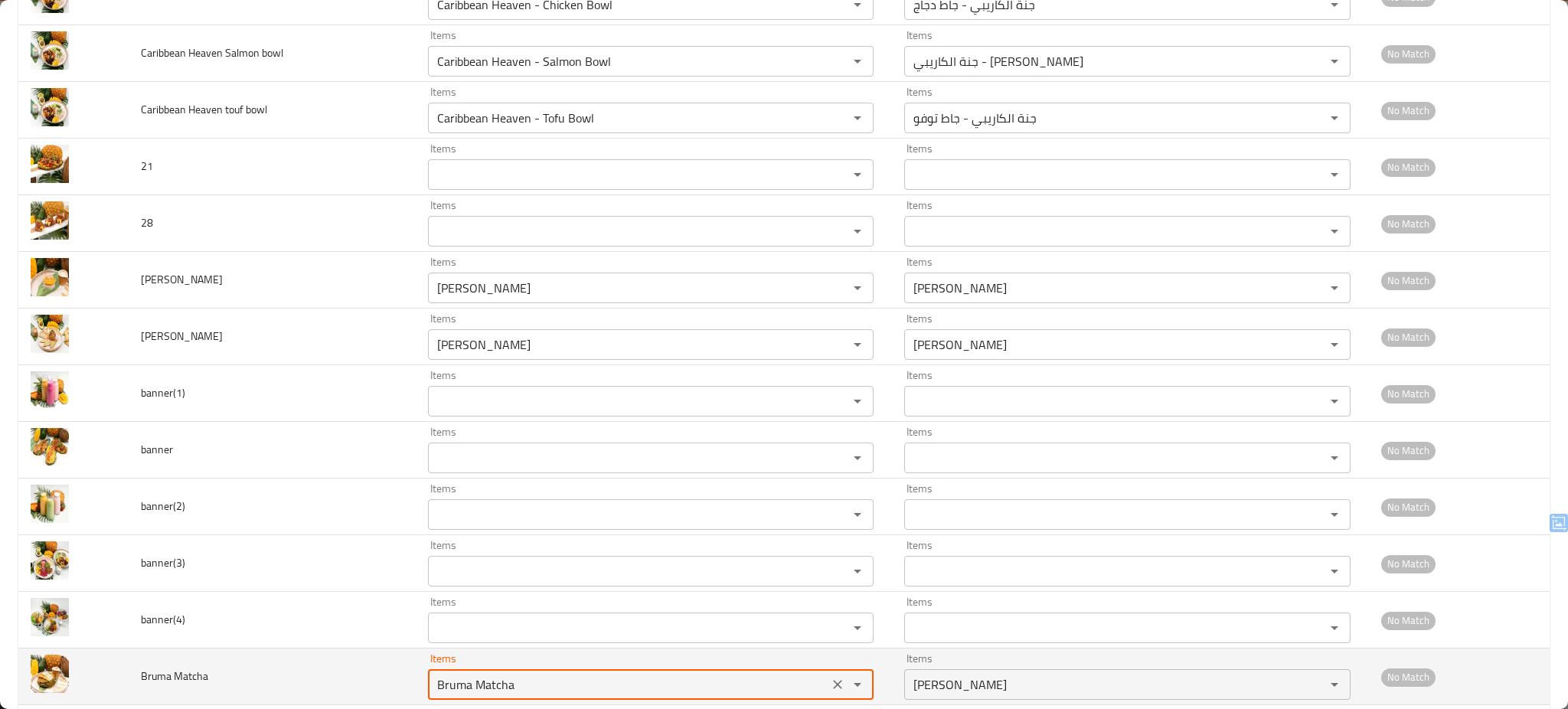
type Matcha "Bruma Matcha"
click at [317, 693] on td "Bruma Matcha" at bounding box center [272, 677] width 287 height 57
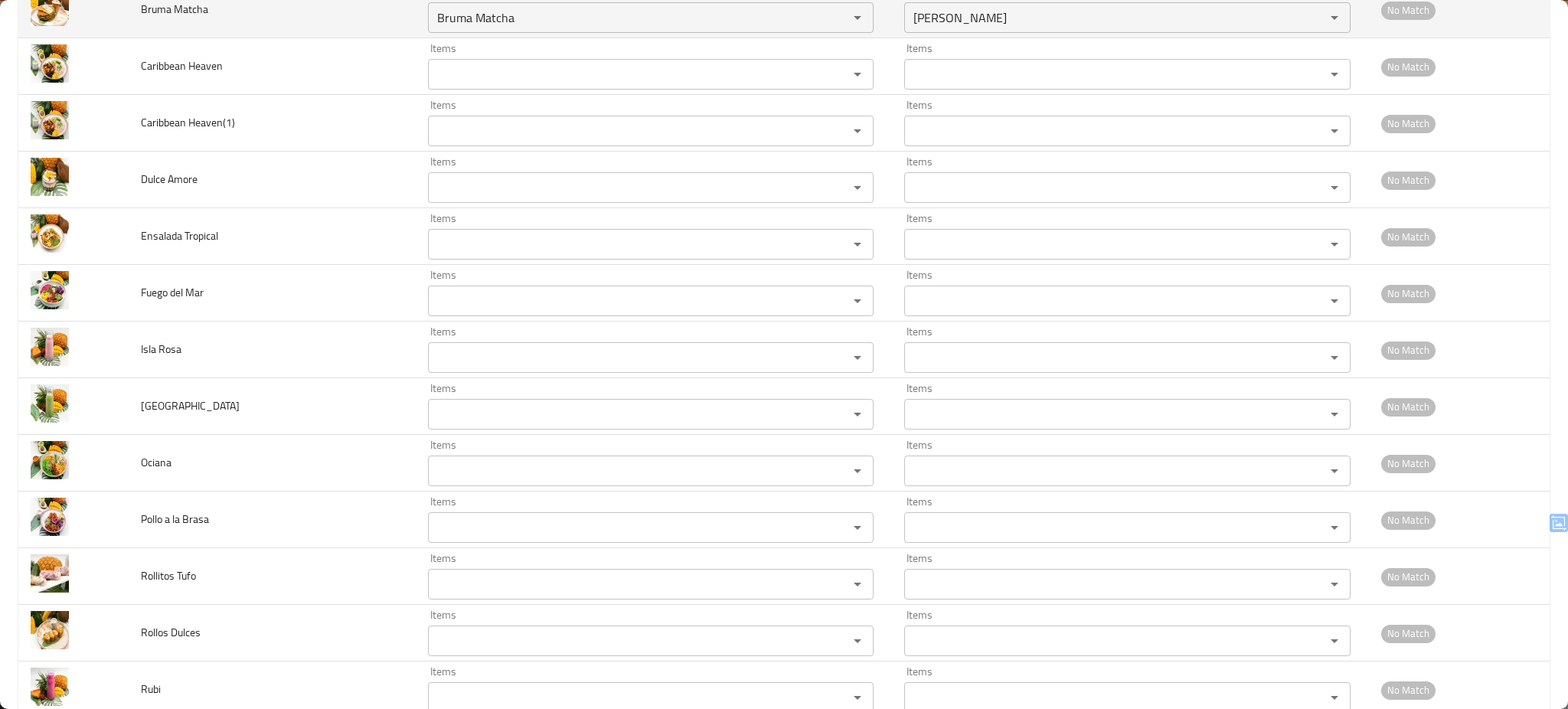
scroll to position [1471, 0]
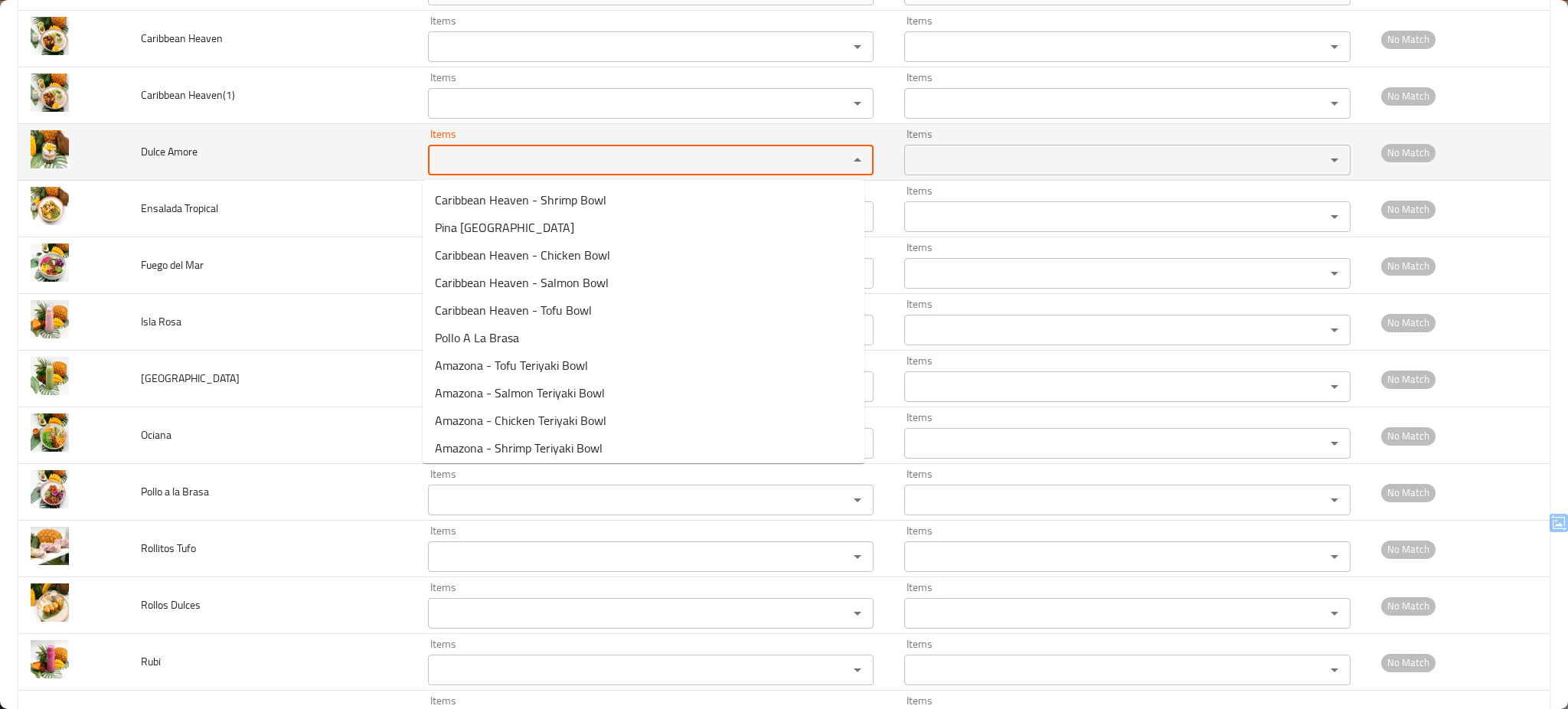
click at [517, 169] on Amore "Items" at bounding box center [629, 160] width 392 height 22
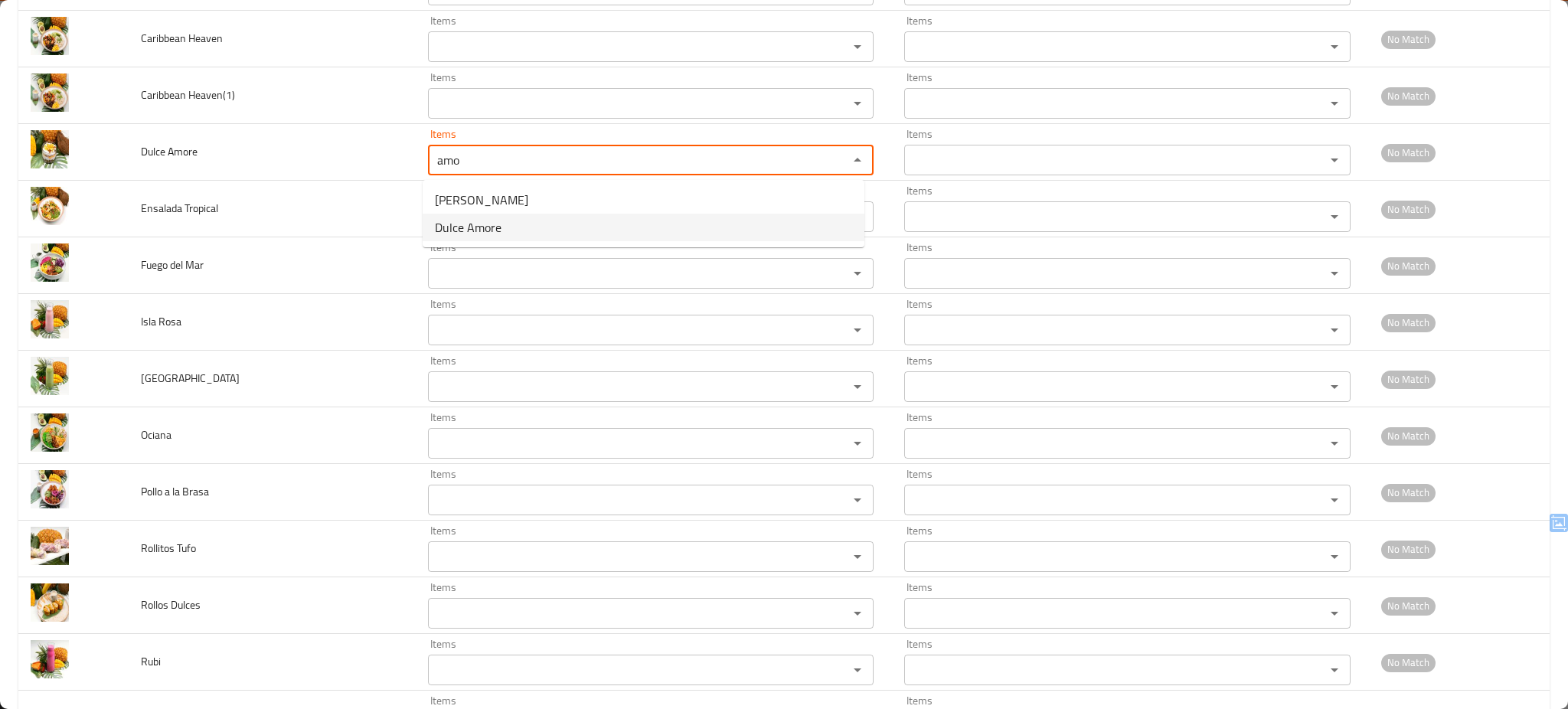
click at [514, 226] on Amore-option-1 "Dulce Amore" at bounding box center [643, 228] width 442 height 28
type Amore "Dulce Amore"
type Amore-ar "[PERSON_NAME]"
type Amore "Dulce Amore"
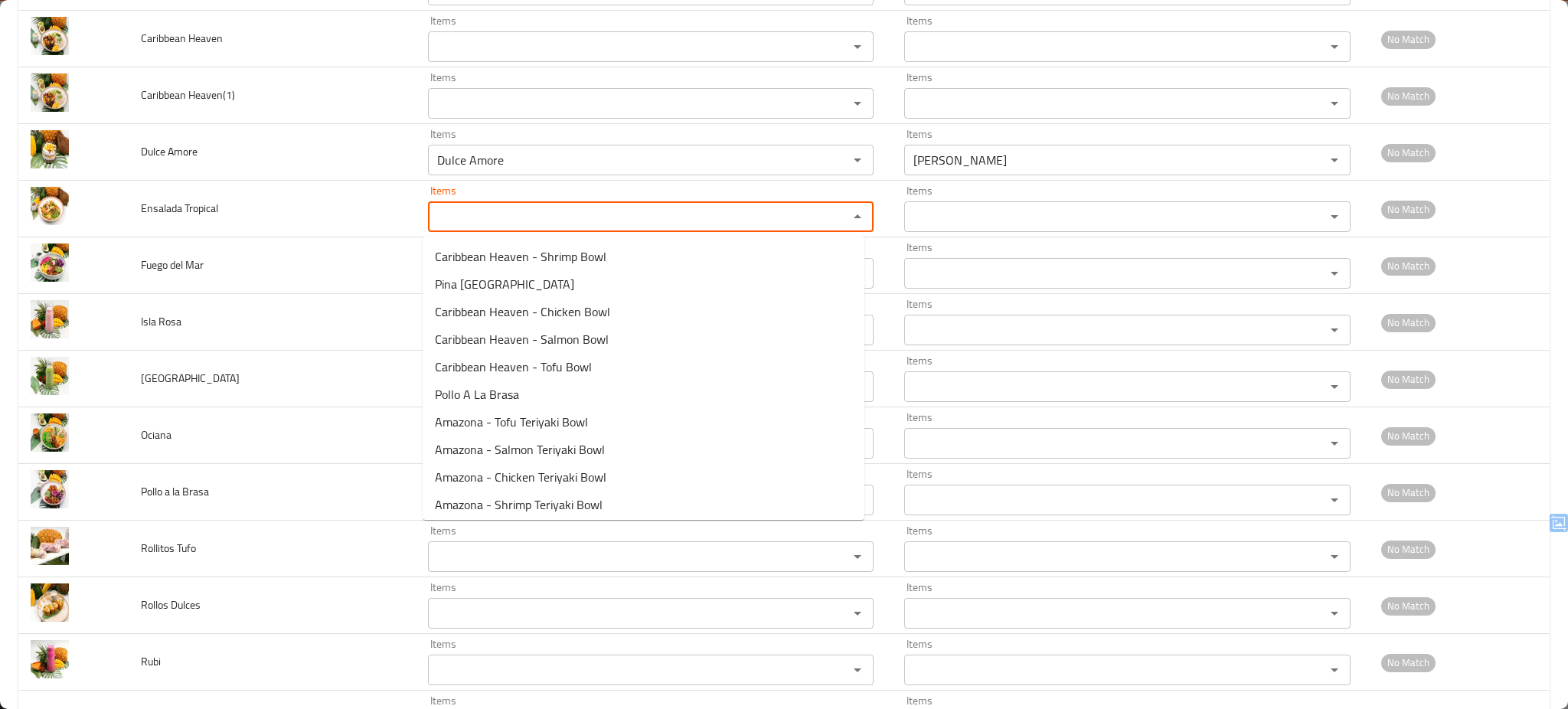
click at [514, 226] on Tropical "Items" at bounding box center [629, 217] width 392 height 22
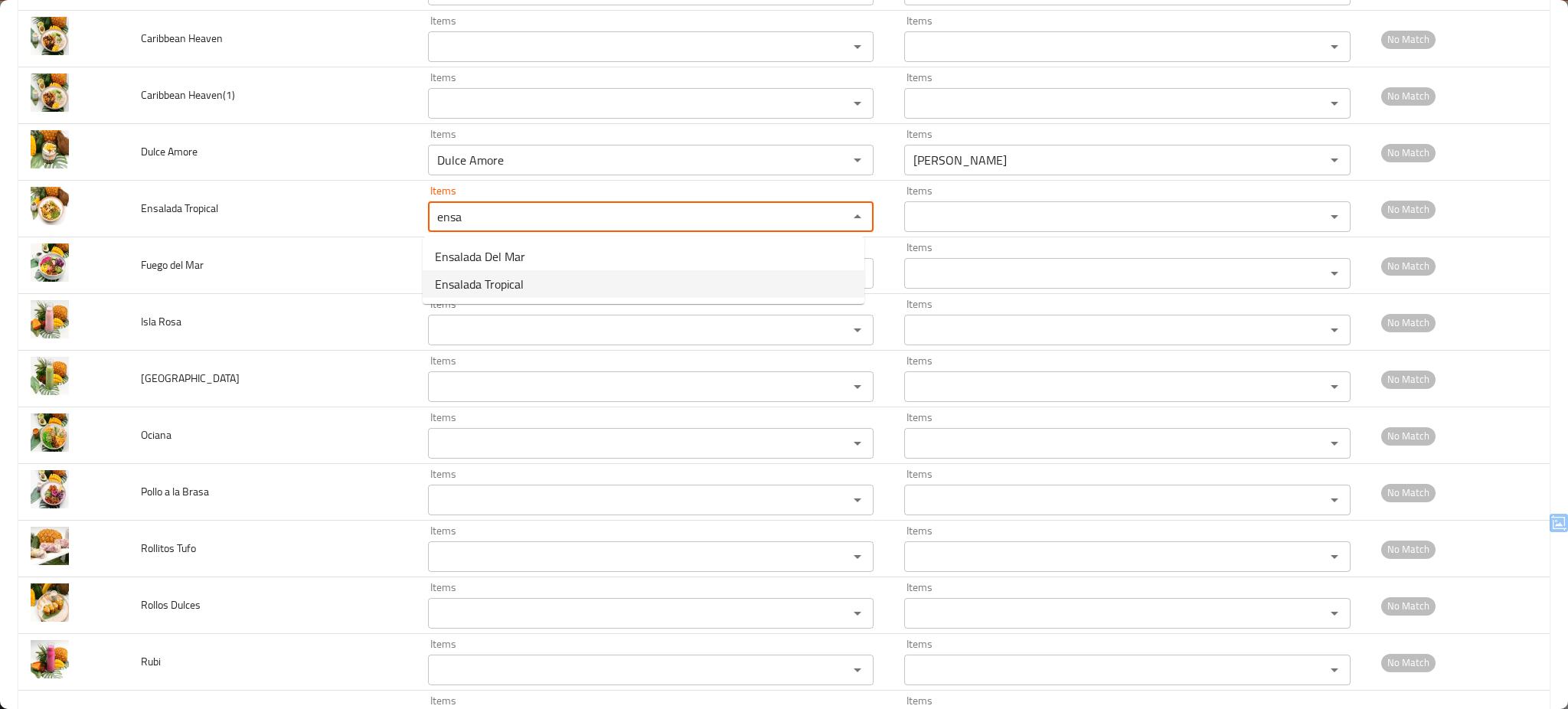
click at [517, 282] on span "Ensalada Tropical" at bounding box center [480, 285] width 89 height 18
type Tropical "Ensalada Tropical"
type Tropical-ar "إنسالادا تروبيكال"
type Tropical "Ensalada Tropical"
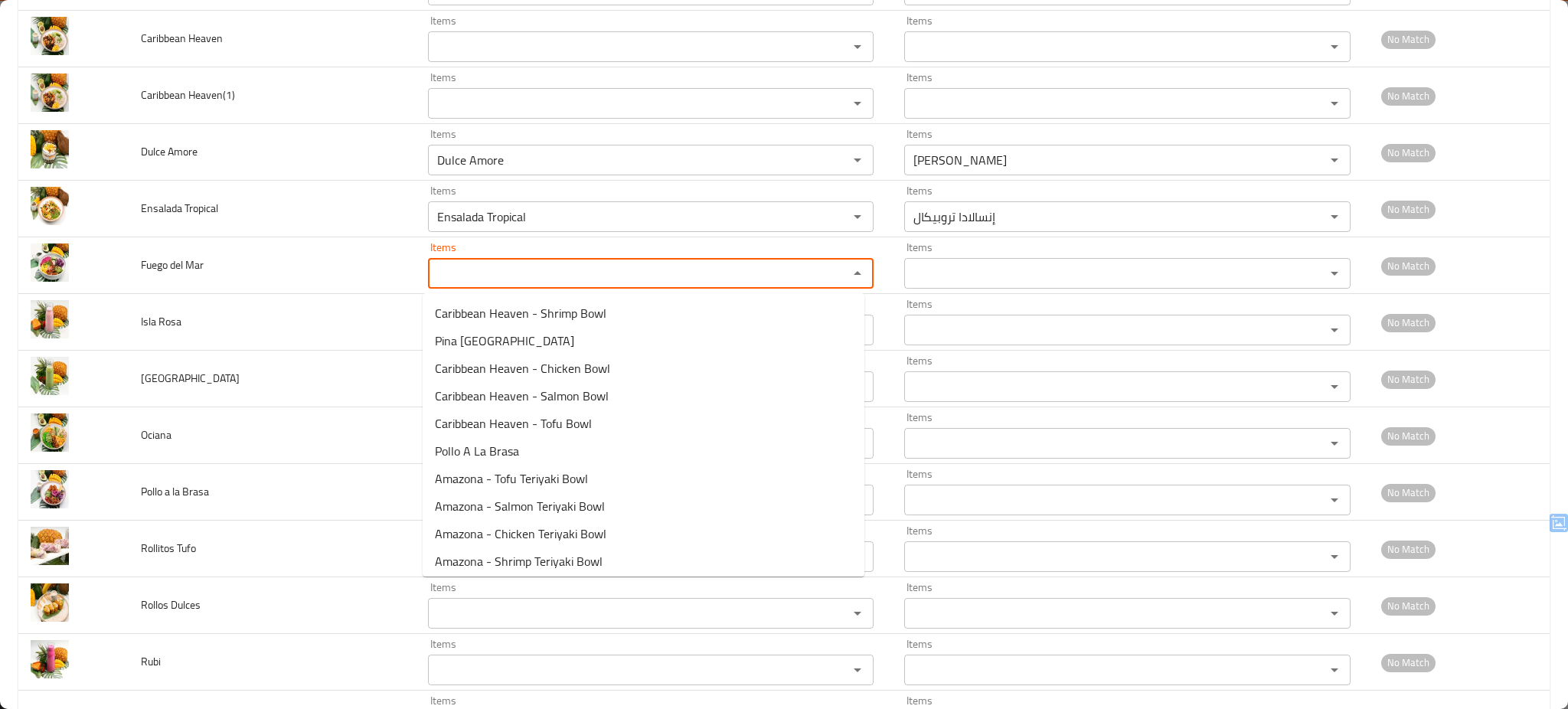
click at [517, 282] on Mar "Items" at bounding box center [629, 274] width 392 height 22
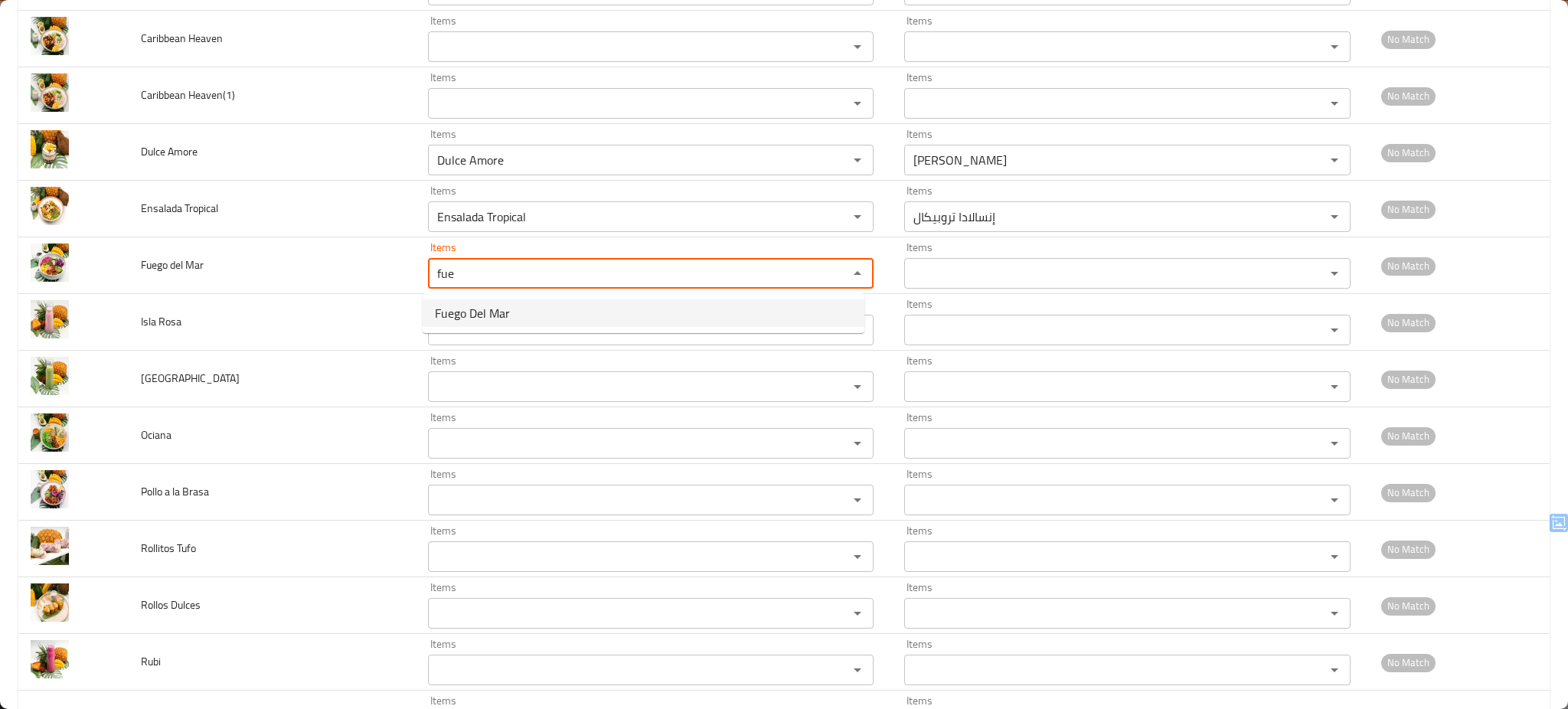
click at [488, 316] on span "Fuego Del Mar" at bounding box center [473, 313] width 75 height 18
type Mar "Fuego Del Mar"
type Mar-ar "[PERSON_NAME]"
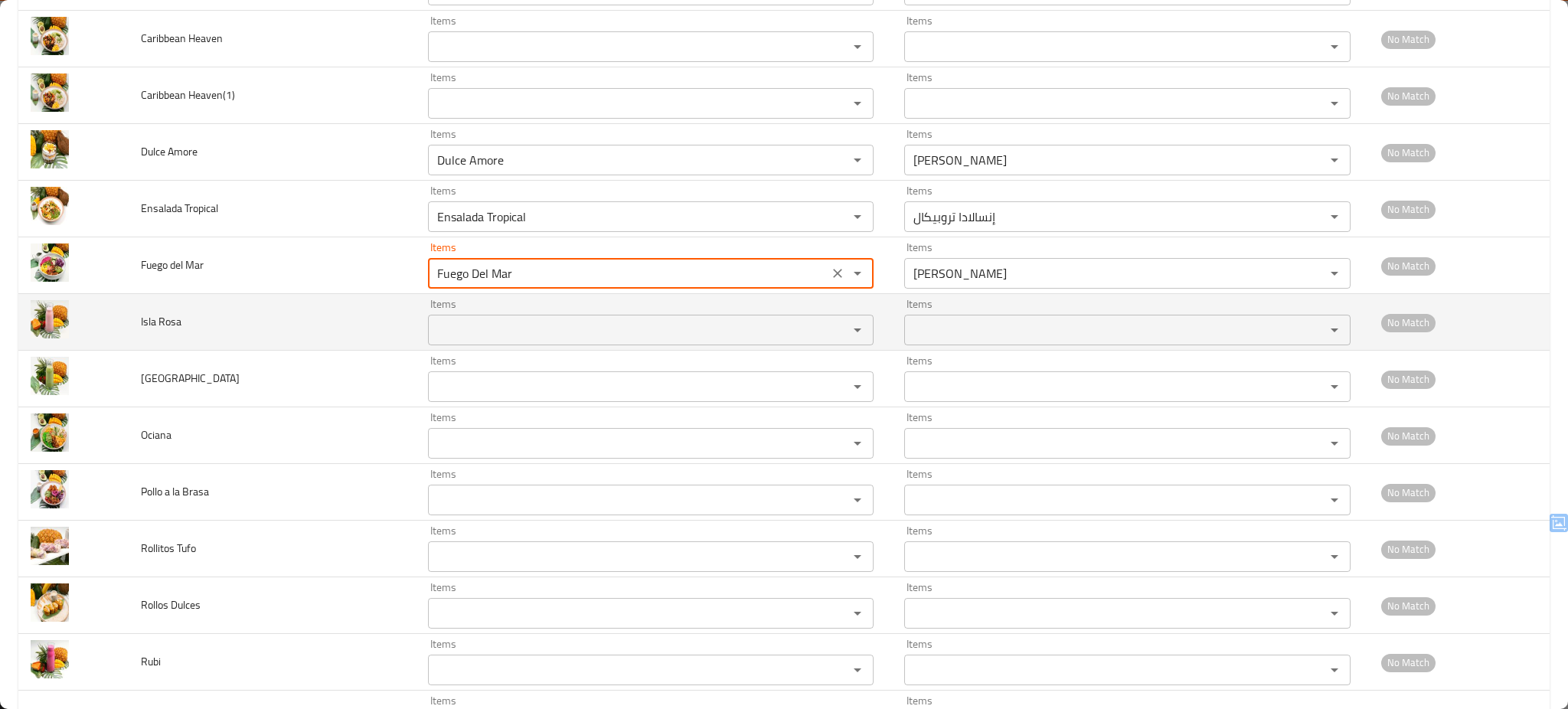
type Mar "Fuego Del Mar"
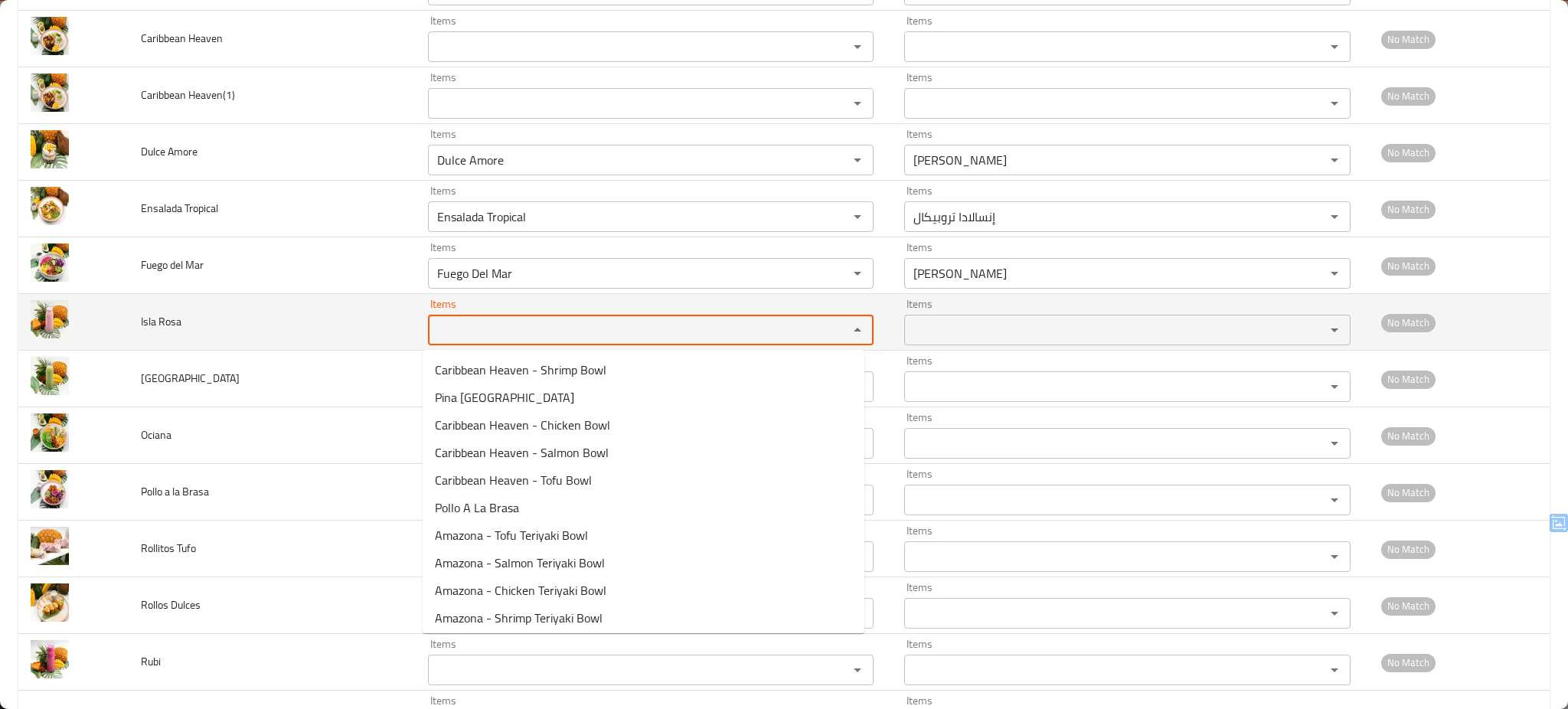
click at [480, 340] on Rosa "Items" at bounding box center [629, 330] width 392 height 22
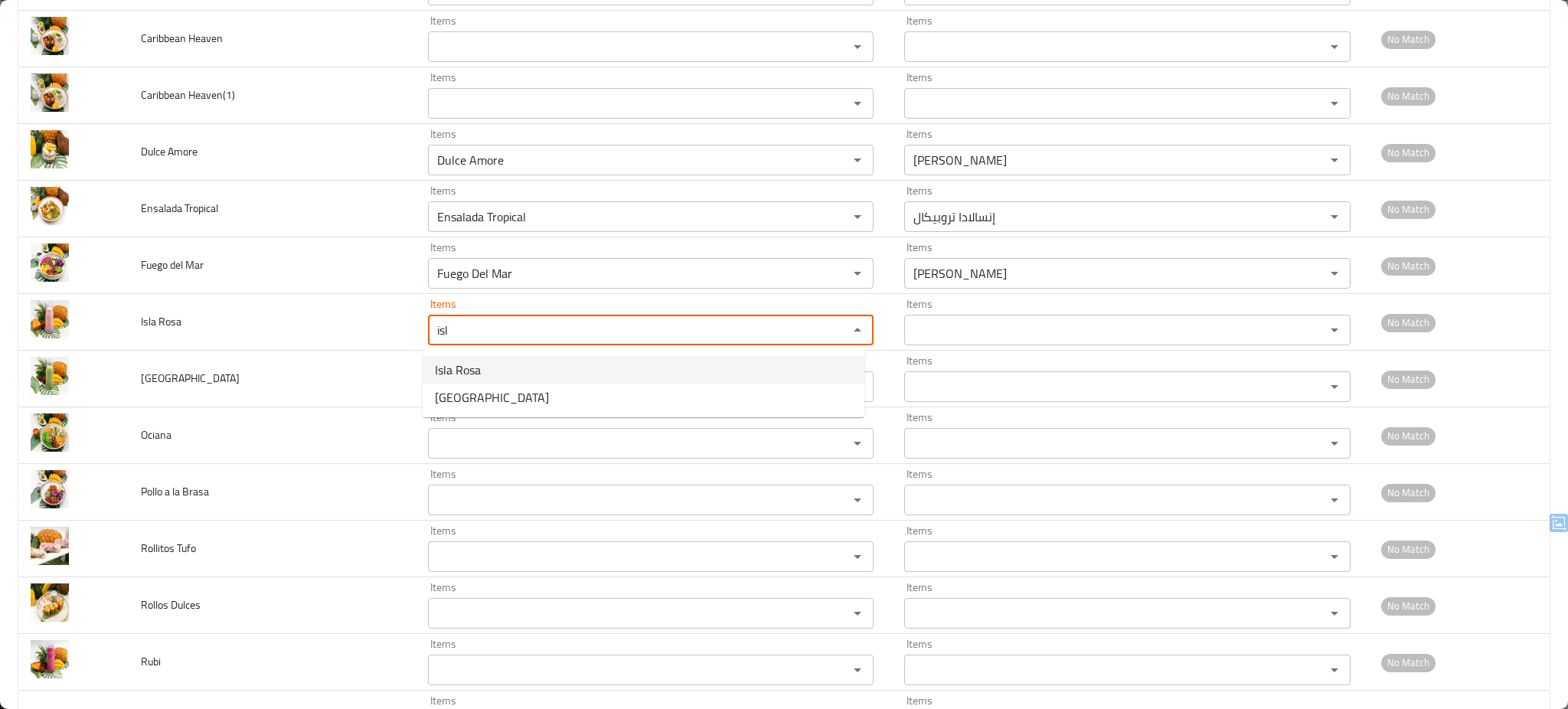
click at [472, 371] on span "Isla Rosa" at bounding box center [458, 370] width 46 height 18
type Rosa "Isla Rosa"
type Rosa-ar "[PERSON_NAME]"
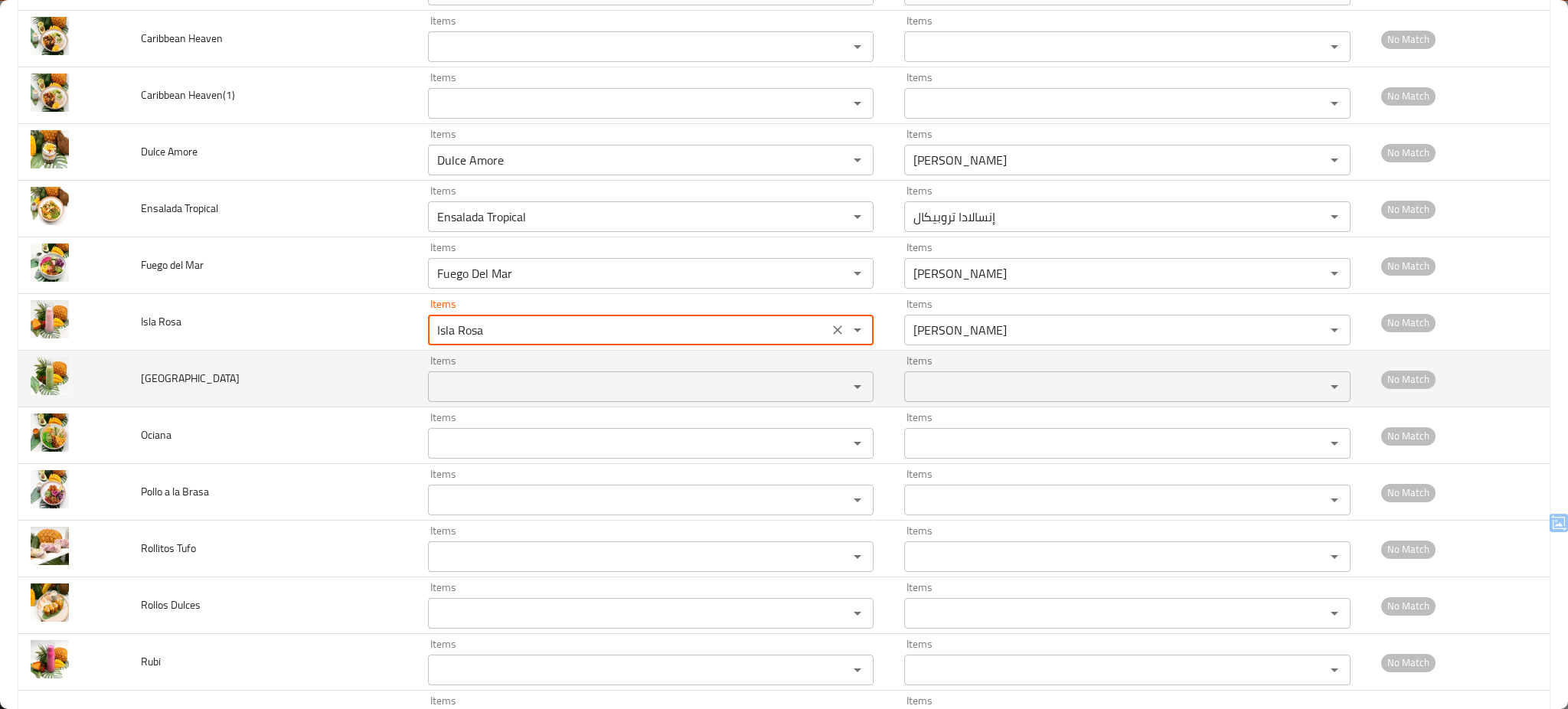
type Rosa "Isla Rosa"
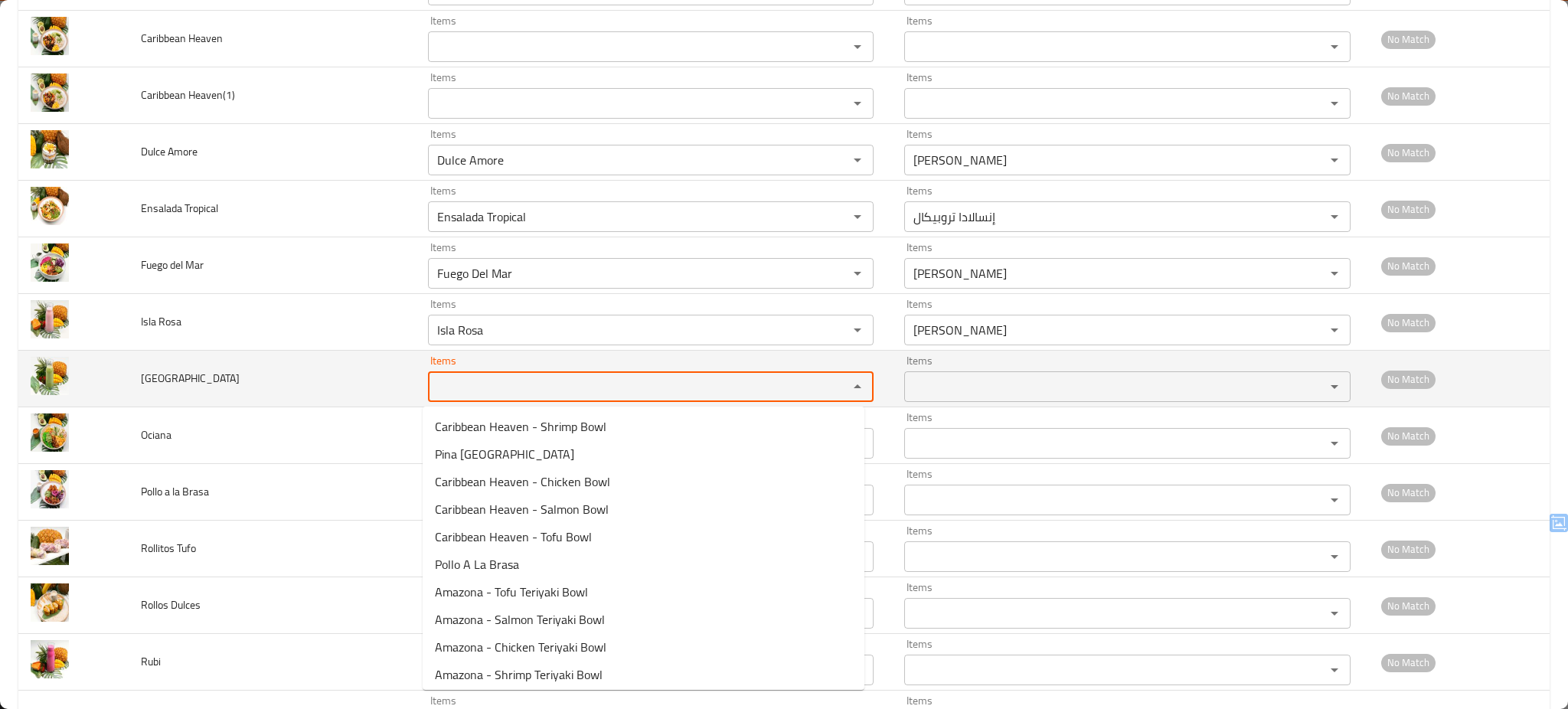
click at [467, 386] on Verde "Items" at bounding box center [629, 387] width 392 height 22
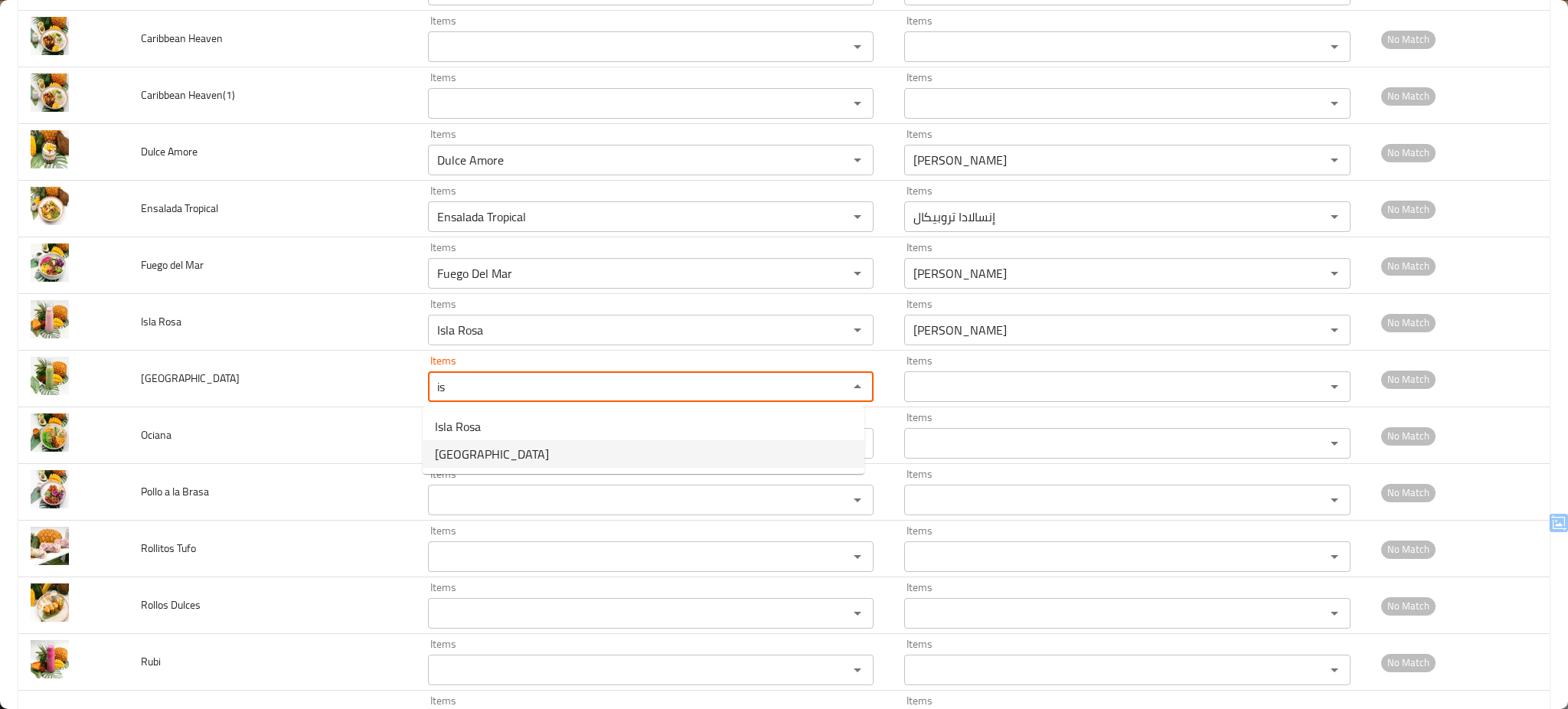
click at [468, 453] on span "[GEOGRAPHIC_DATA]" at bounding box center [492, 454] width 114 height 18
type Verde "[GEOGRAPHIC_DATA]"
type Verde-ar "[PERSON_NAME]"
type Verde "[GEOGRAPHIC_DATA]"
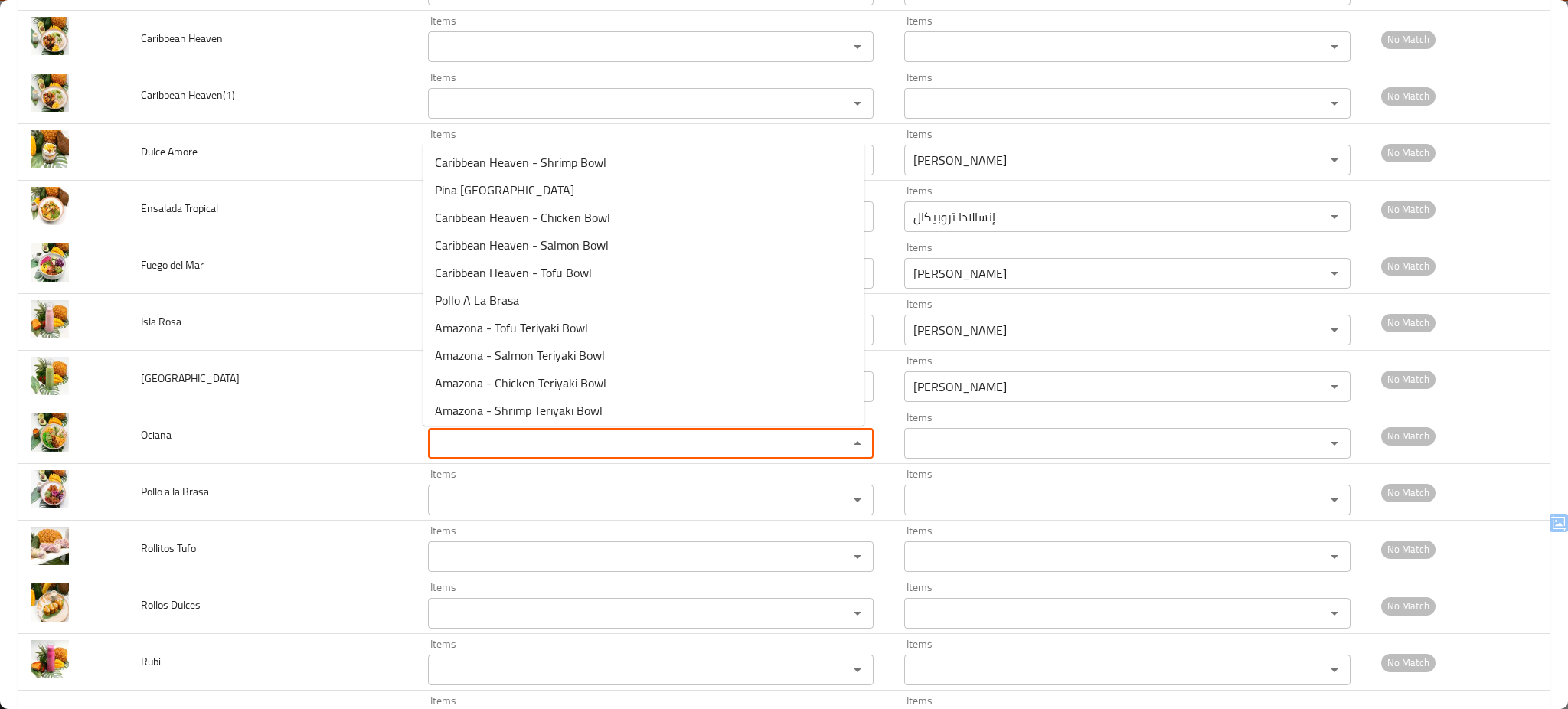
click at [468, 453] on input "Items" at bounding box center [629, 444] width 392 height 22
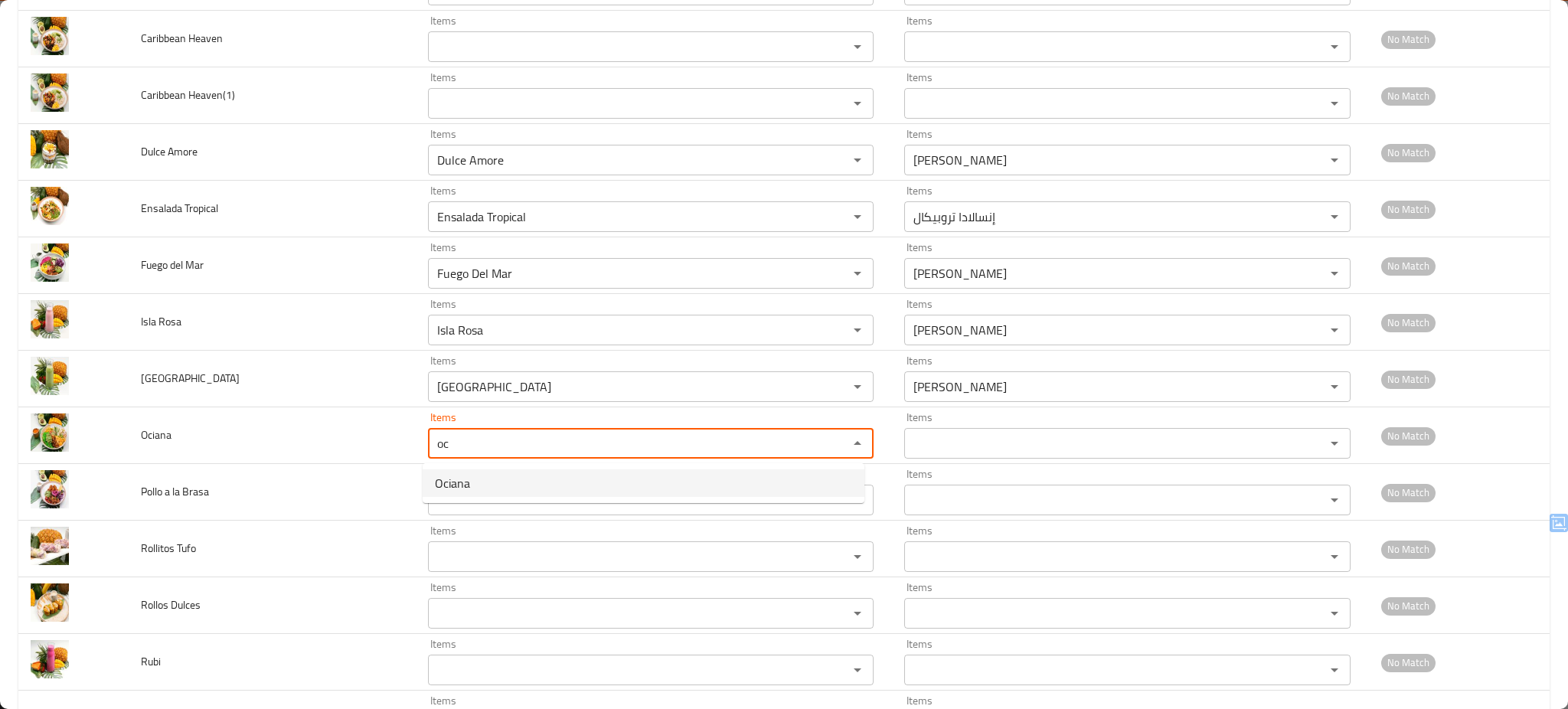
click at [453, 491] on span "Ociana" at bounding box center [453, 484] width 35 height 18
type input "Ociana"
type input "أوشيانا"
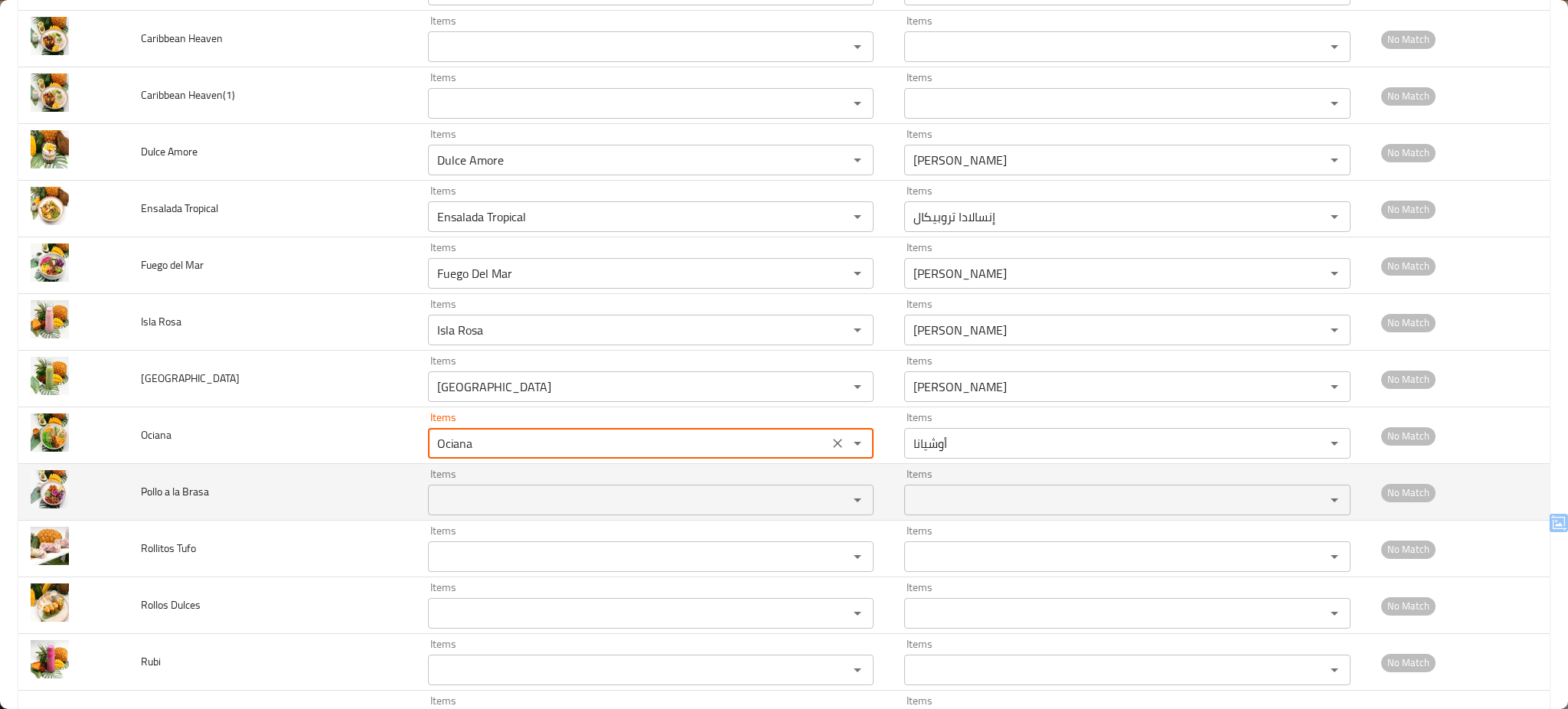
type input "Ociana"
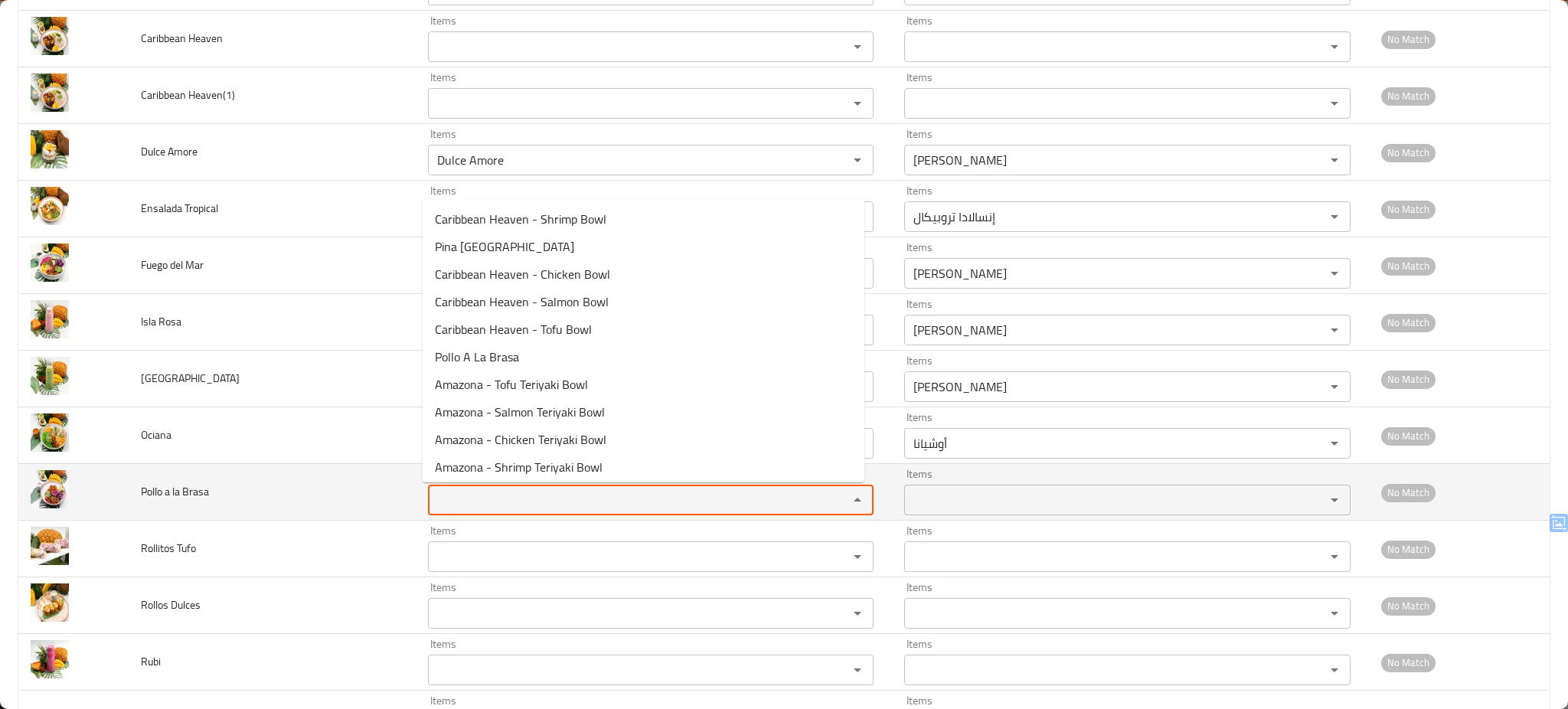
click at [449, 506] on Brasa "Items" at bounding box center [629, 501] width 392 height 22
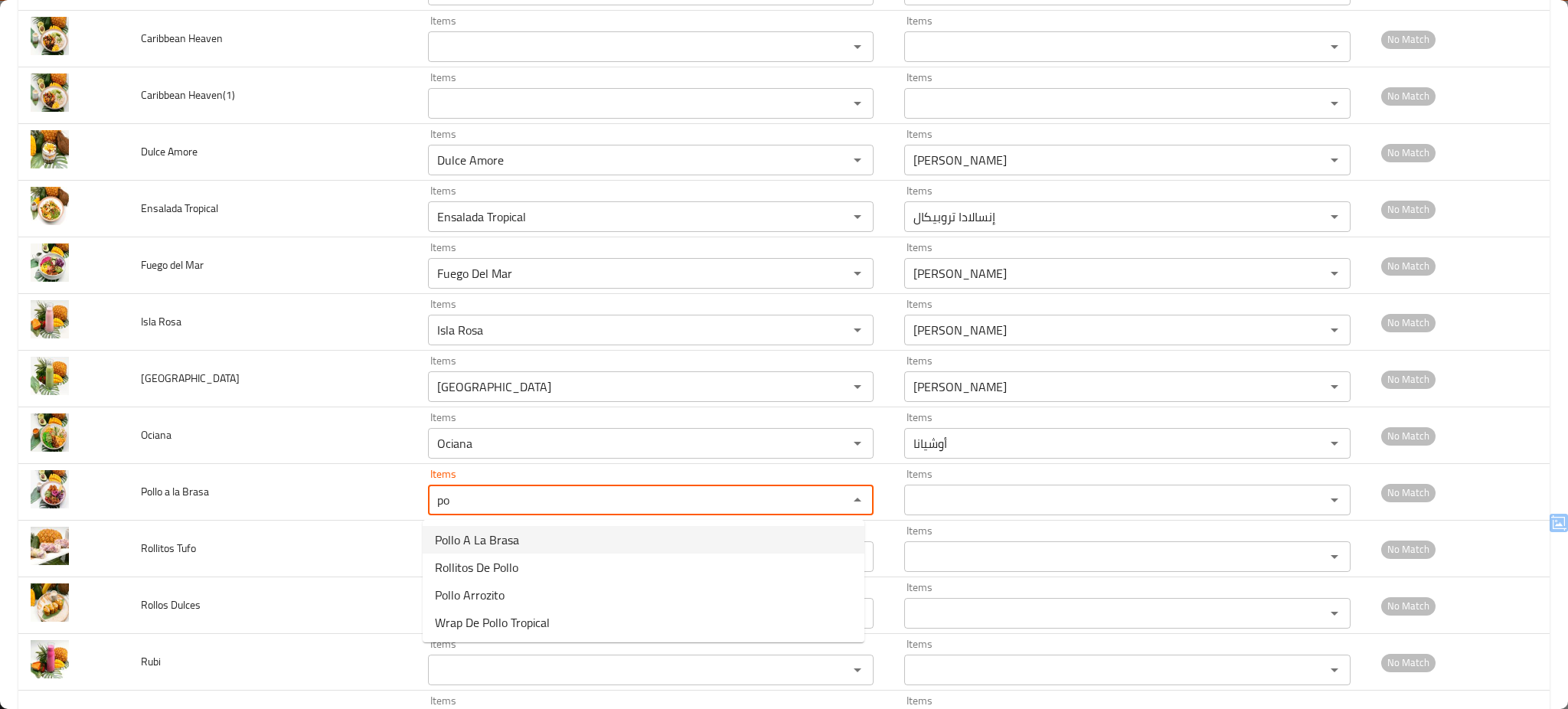
click at [477, 538] on span "Pollo A La Brasa" at bounding box center [477, 540] width 85 height 18
type Brasa "Pollo A La Brasa"
type Brasa-ar "بولو ألا براسا"
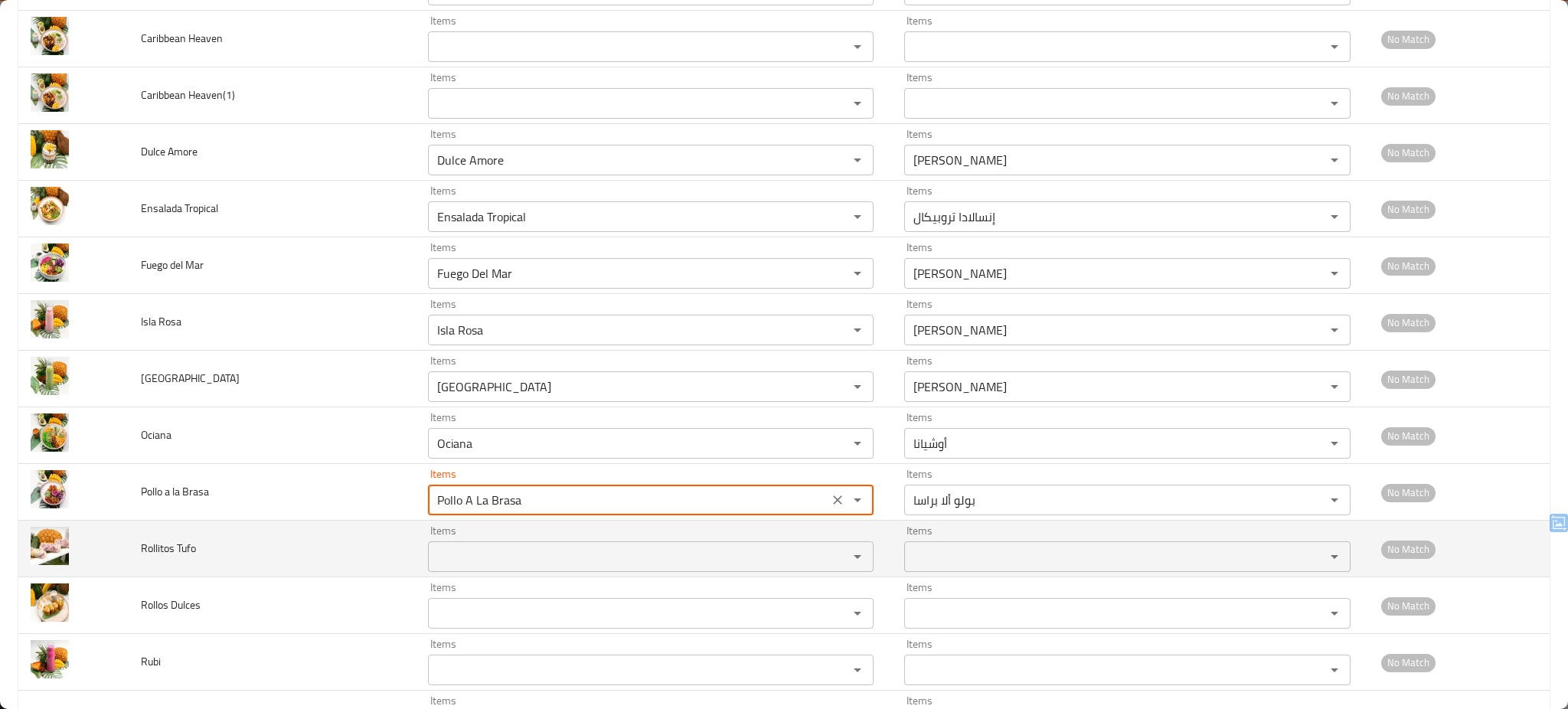
type Brasa "Pollo A La Brasa"
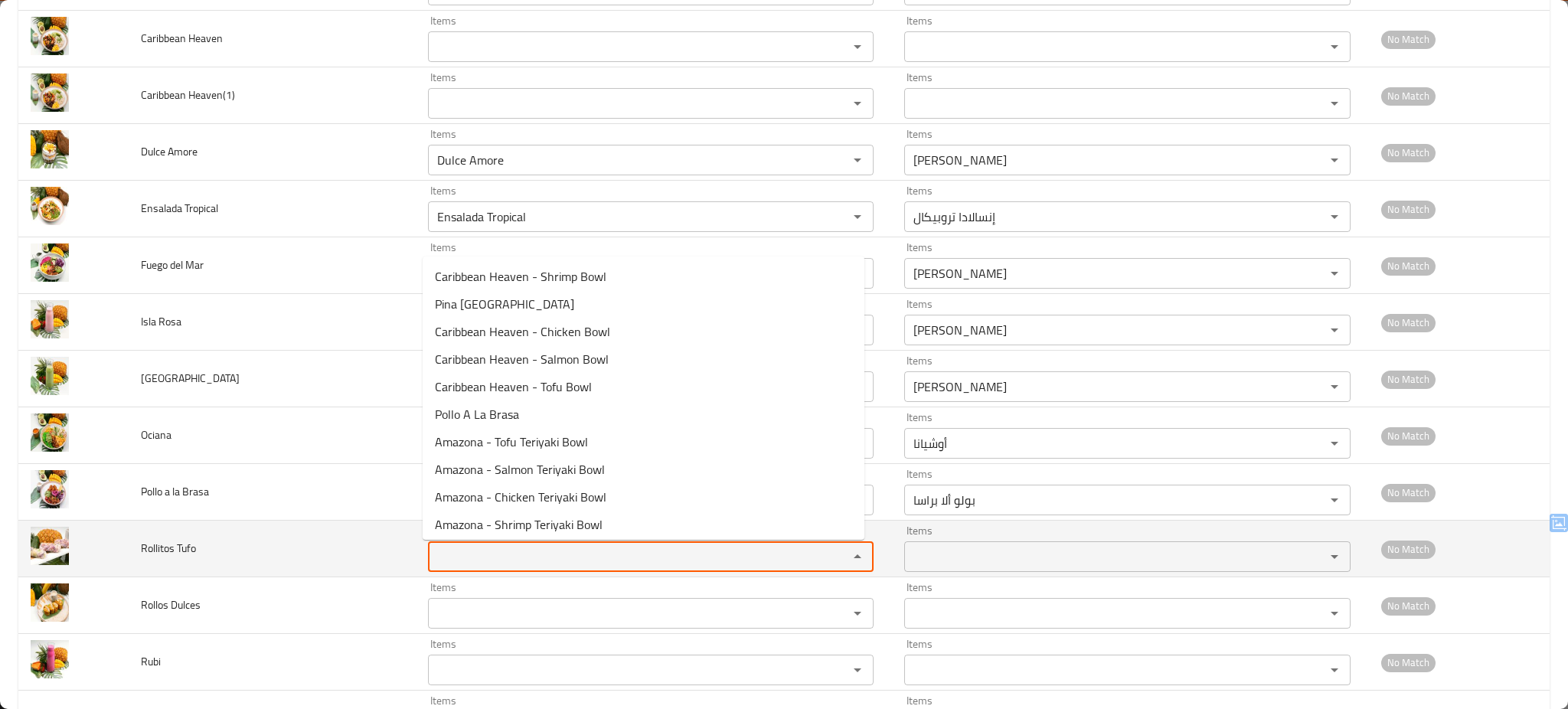
click at [471, 559] on Tufo "Items" at bounding box center [629, 557] width 392 height 22
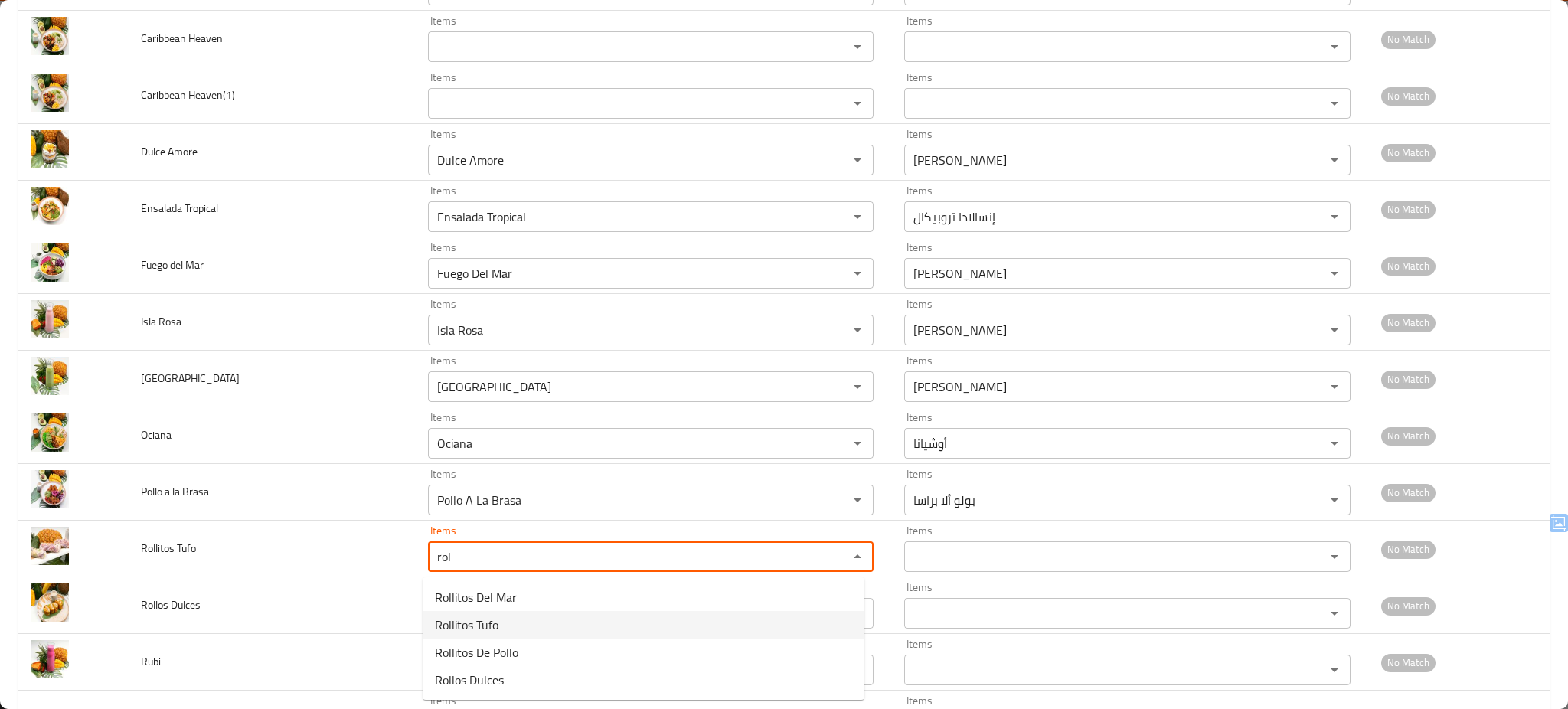
click at [500, 624] on Tufo-option-1 "Rollitos Tufo" at bounding box center [643, 625] width 442 height 28
type Tufo "Rollitos Tufo"
type Tufo-ar "[PERSON_NAME]"
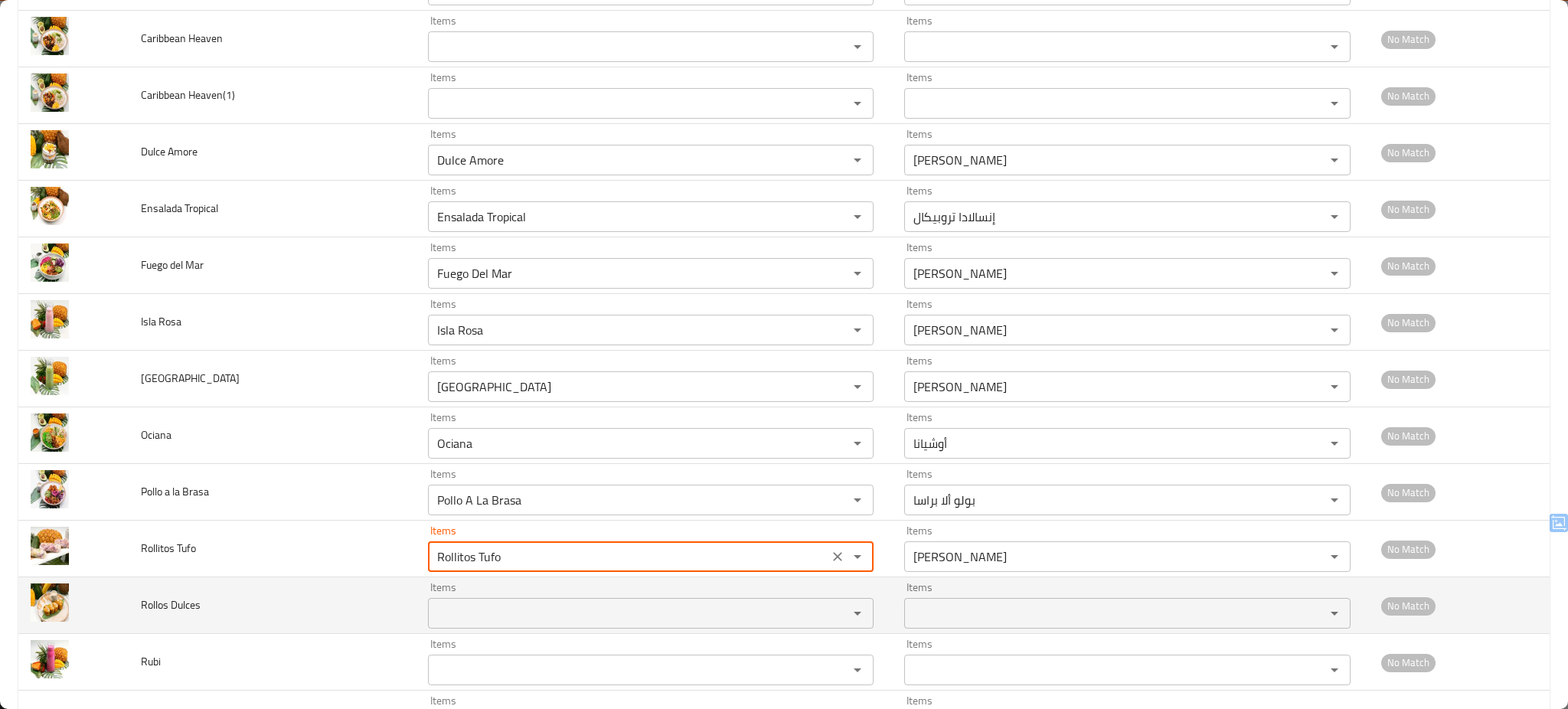
type Tufo "Rollitos Tufo"
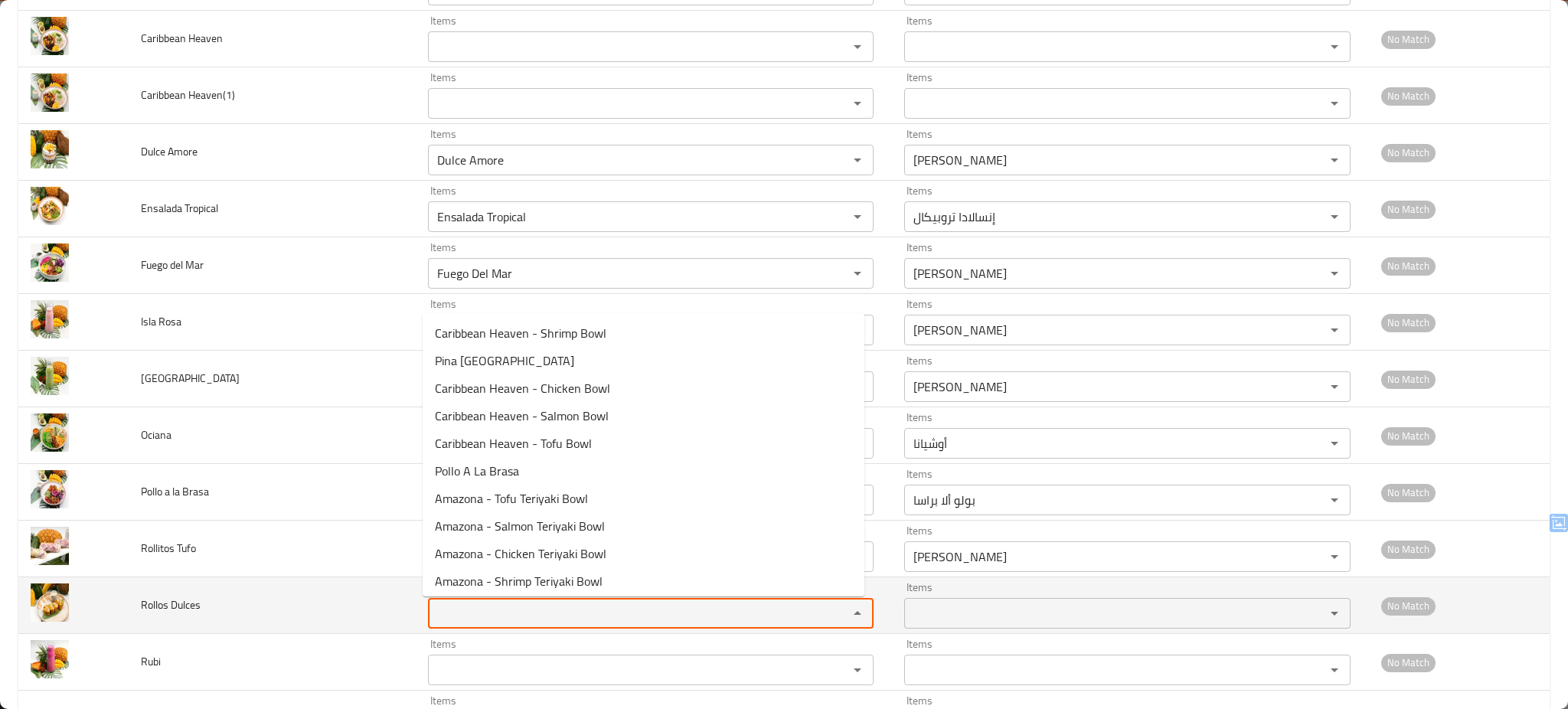
click at [502, 620] on Dulces "Items" at bounding box center [629, 614] width 392 height 22
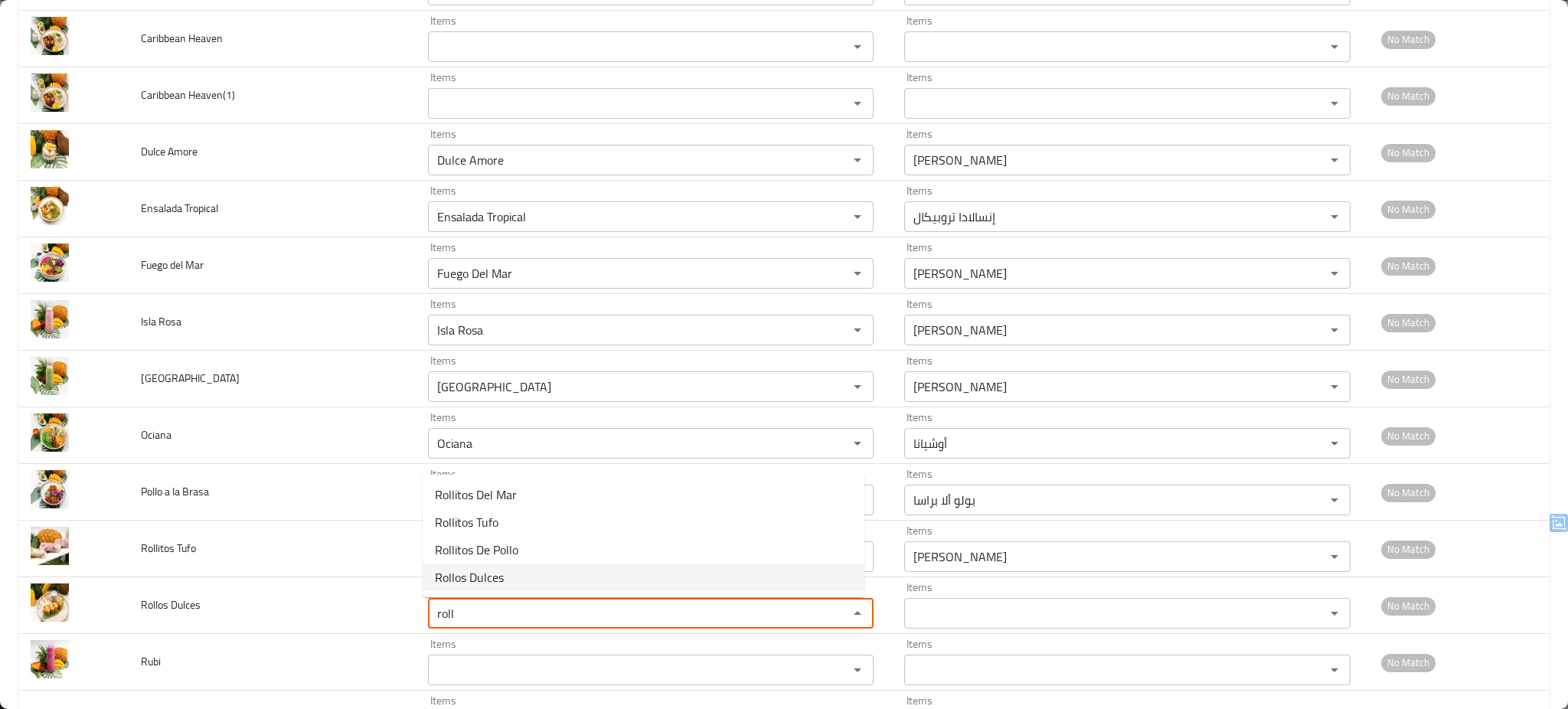
click at [493, 580] on span "Rollos Dulces" at bounding box center [470, 578] width 69 height 18
type Dulces "Rollos Dulces"
type Dulces-ar "[PERSON_NAME]"
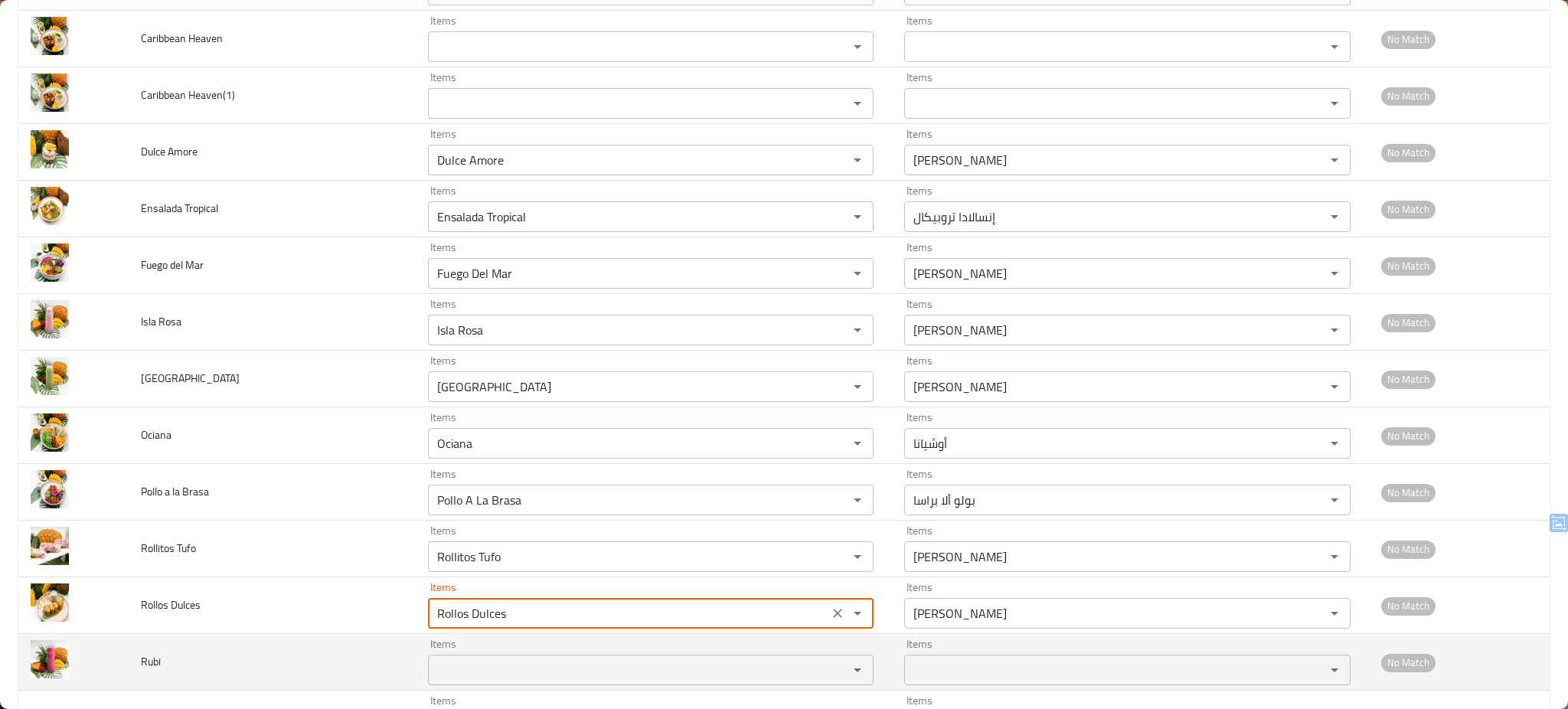
type Dulces "Rollos Dulces"
click at [470, 667] on input "Items" at bounding box center [629, 671] width 392 height 22
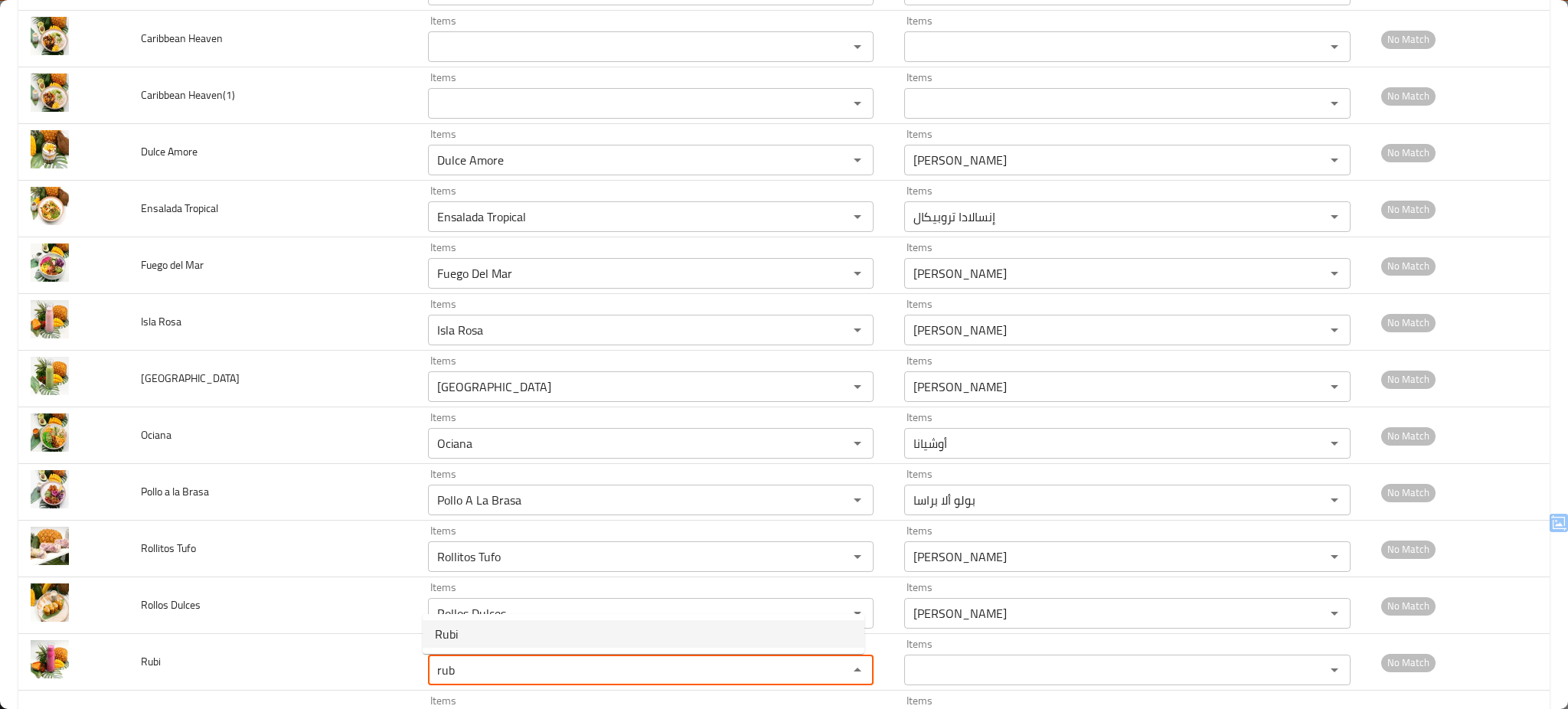
click at [466, 634] on li "Rubi" at bounding box center [643, 634] width 442 height 28
type input "Rubi"
type input "روبي"
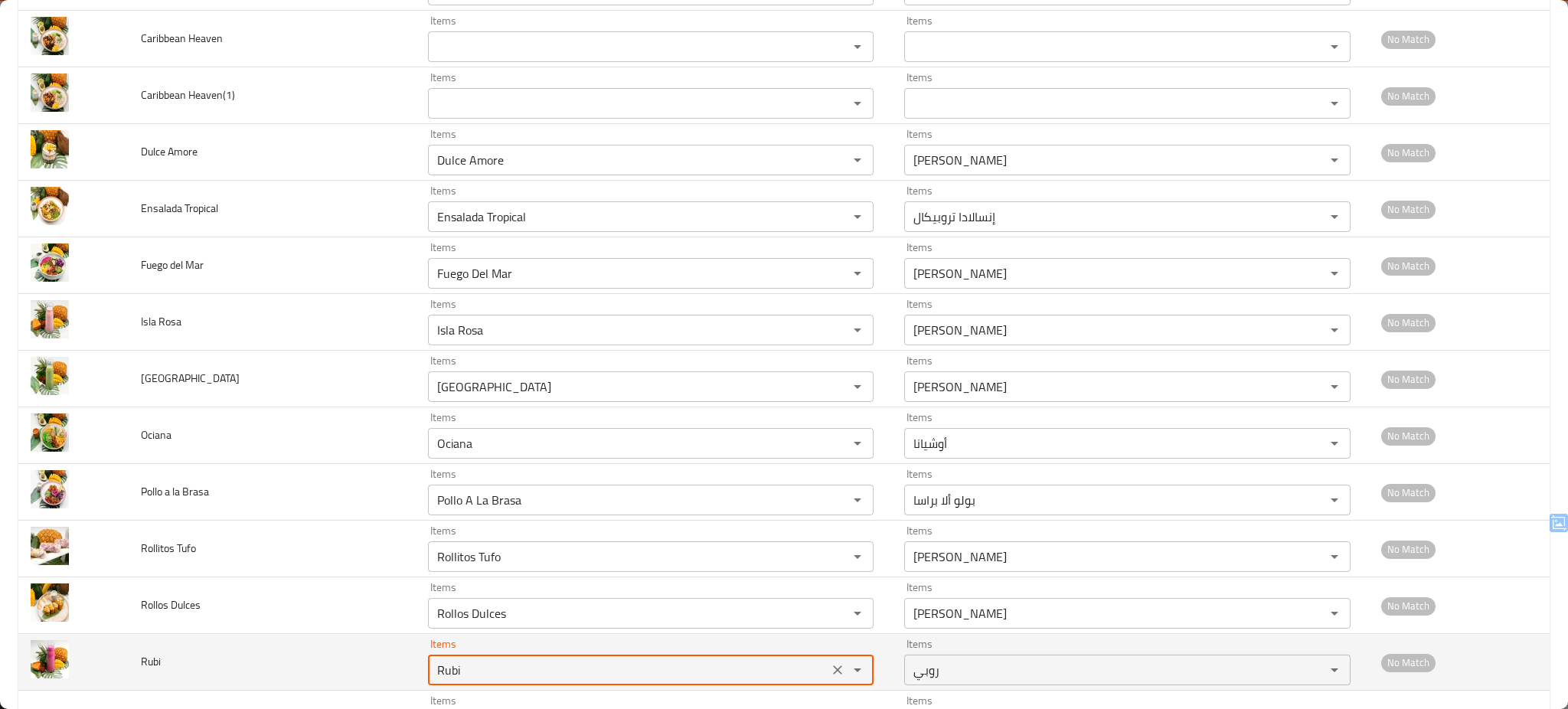
type input "Rubi"
click at [364, 664] on td "Rubi" at bounding box center [272, 663] width 287 height 57
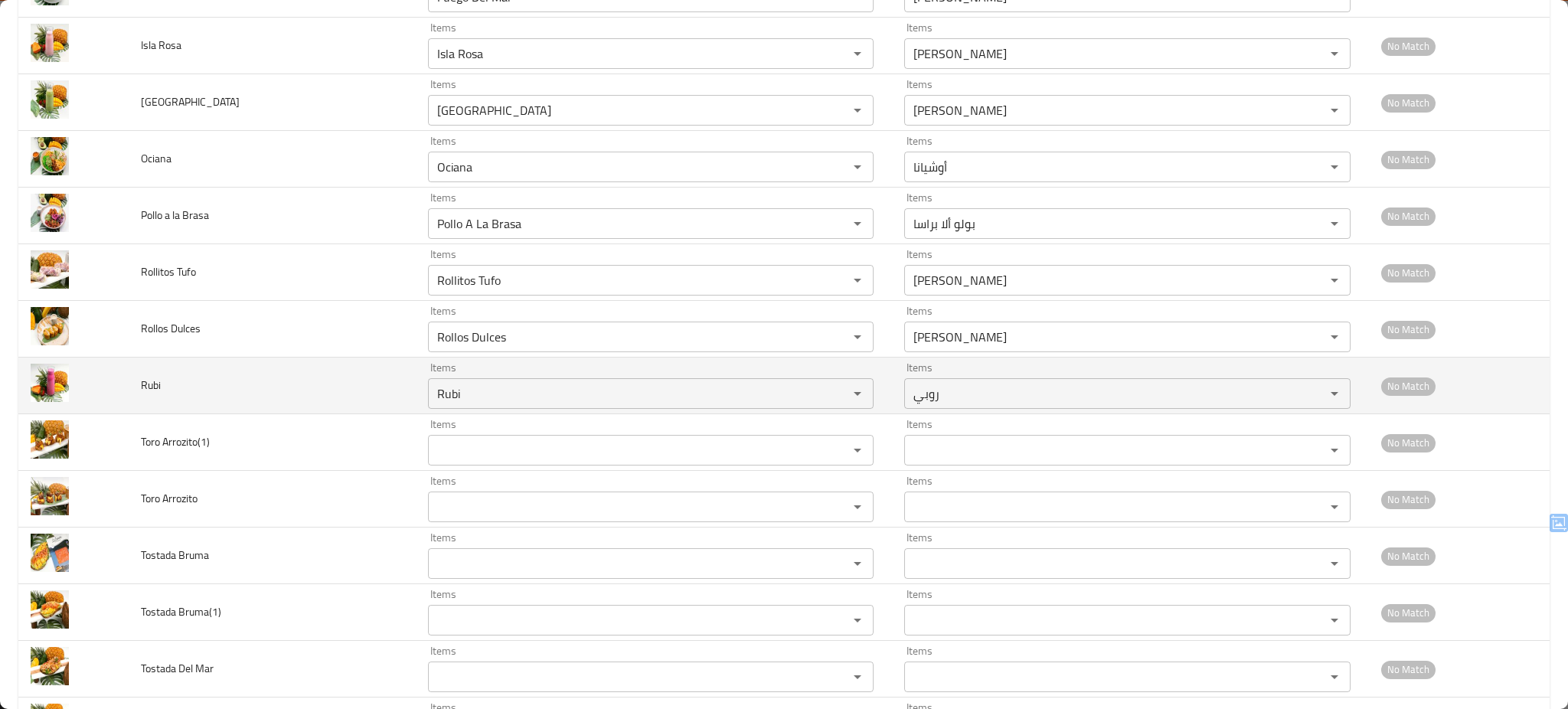
scroll to position [1938, 0]
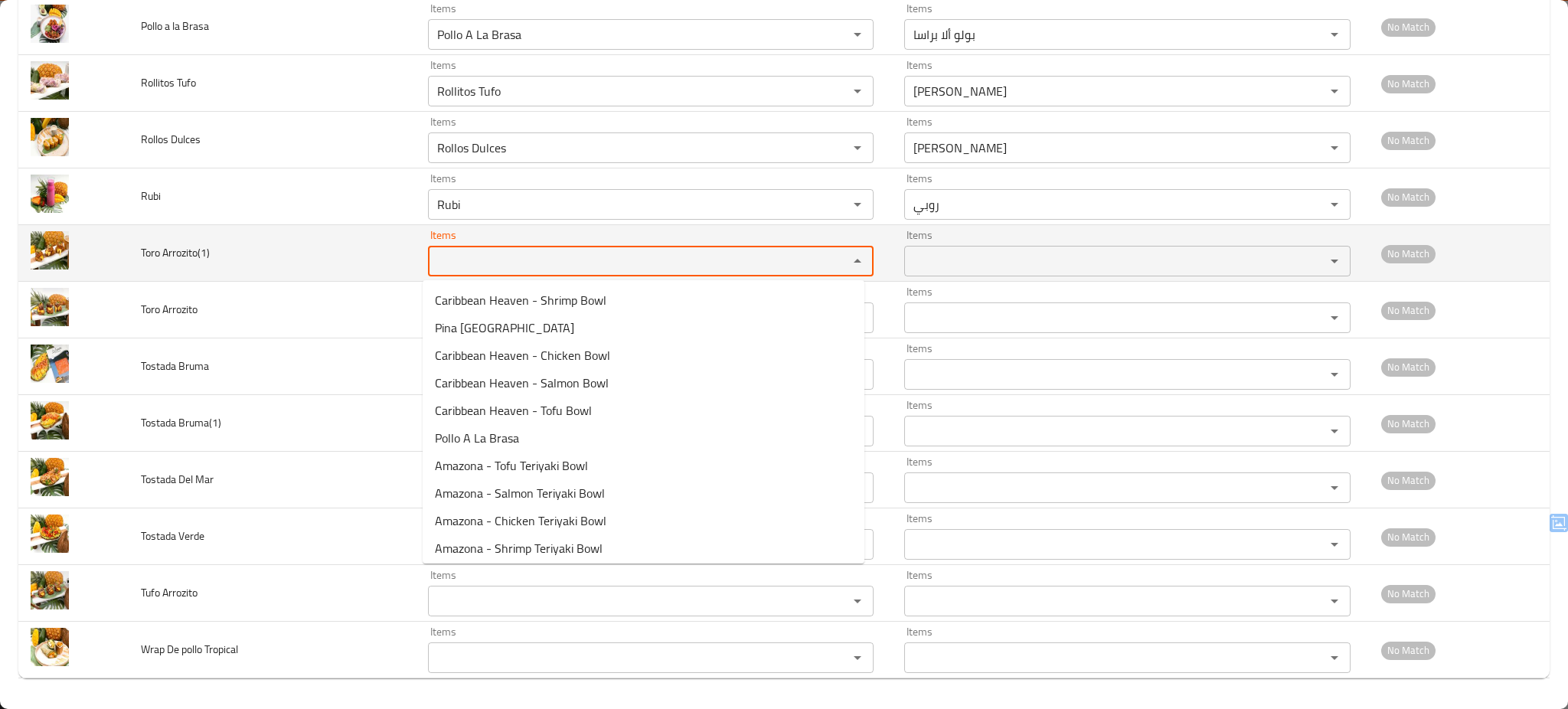
click at [463, 258] on Arrozito\(1\) "Items" at bounding box center [629, 261] width 392 height 22
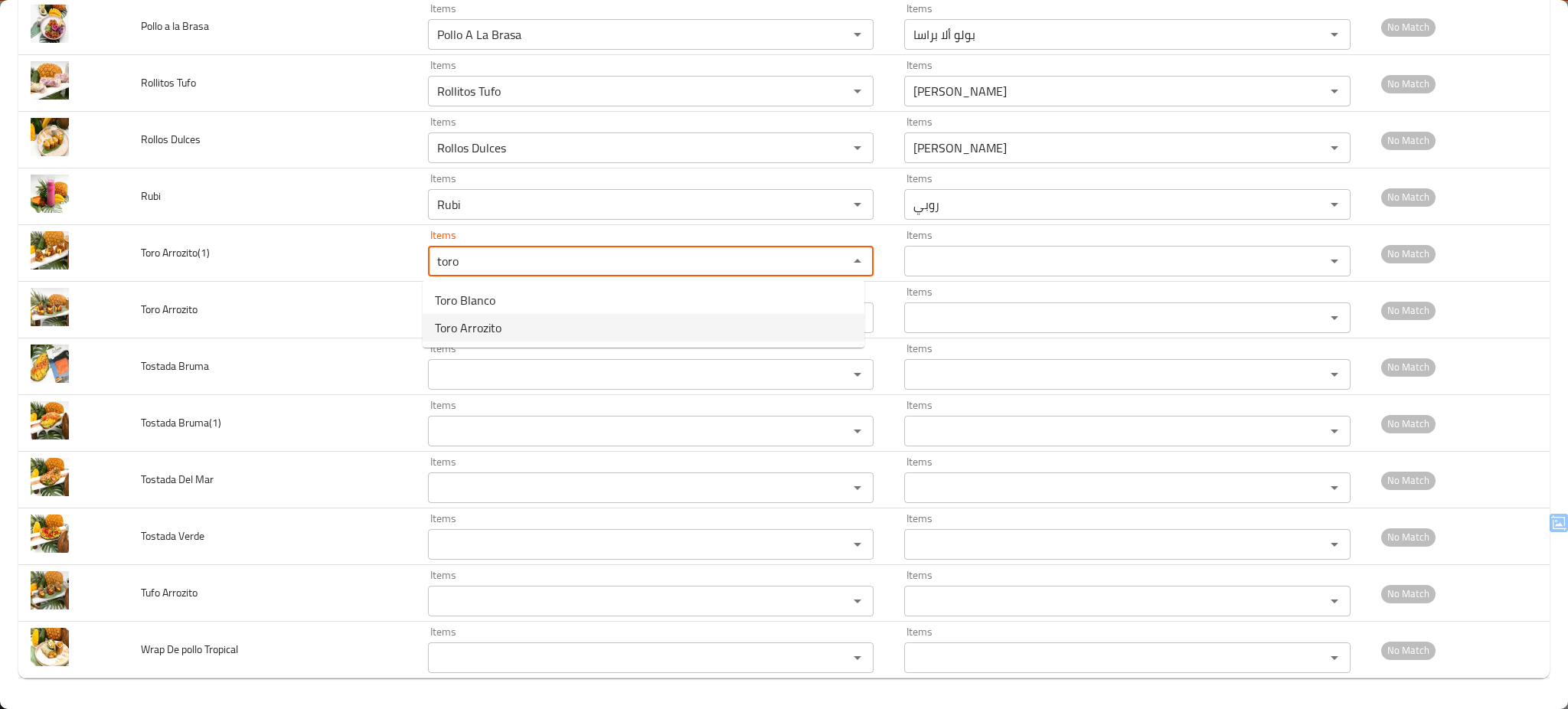
click at [497, 324] on span "Toro Arrozito" at bounding box center [468, 328] width 67 height 18
type Arrozito\(1\) "Toro Arrozito"
type Arrozito\(1\)-ar "[PERSON_NAME]"
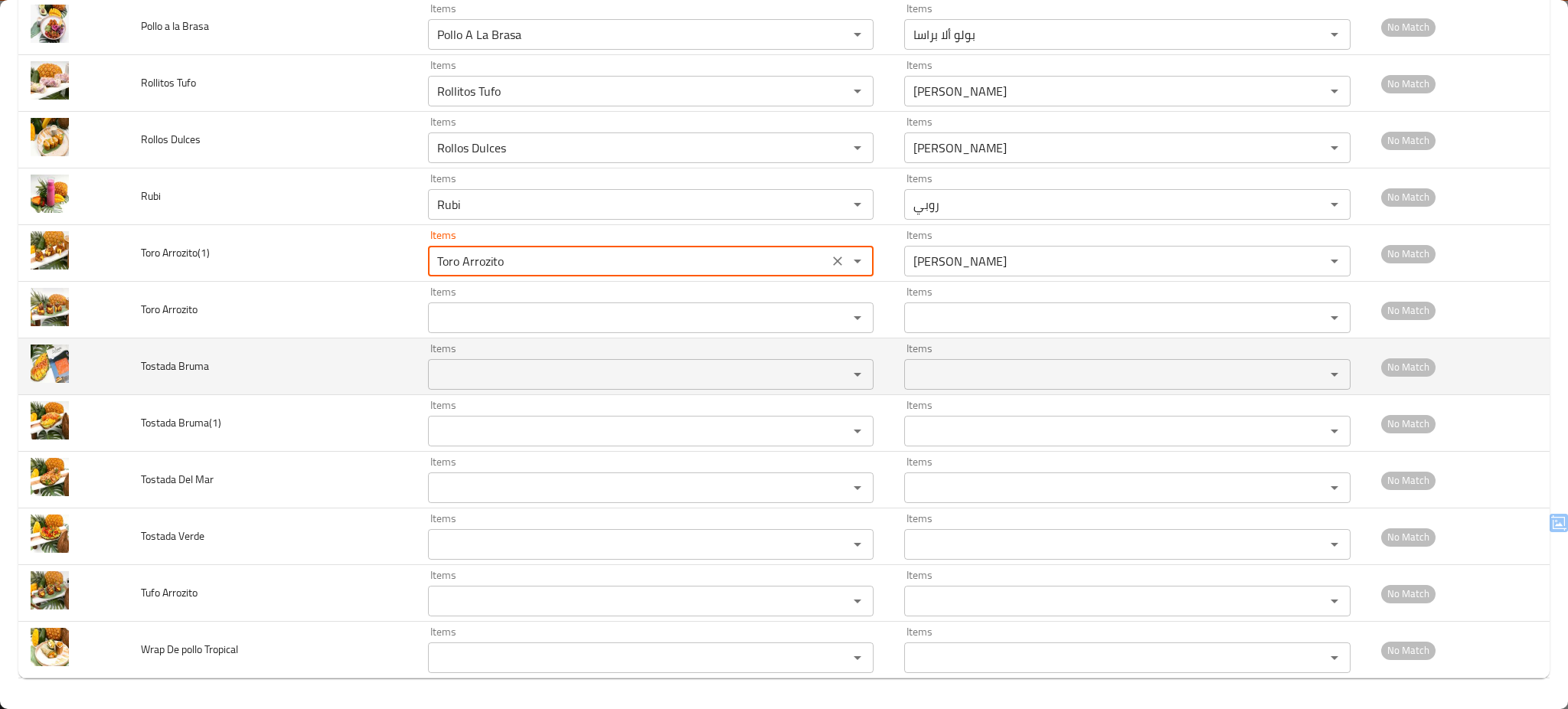
type Arrozito\(1\) "Toro Arrozito"
click at [489, 384] on Bruma "Items" at bounding box center [629, 374] width 392 height 22
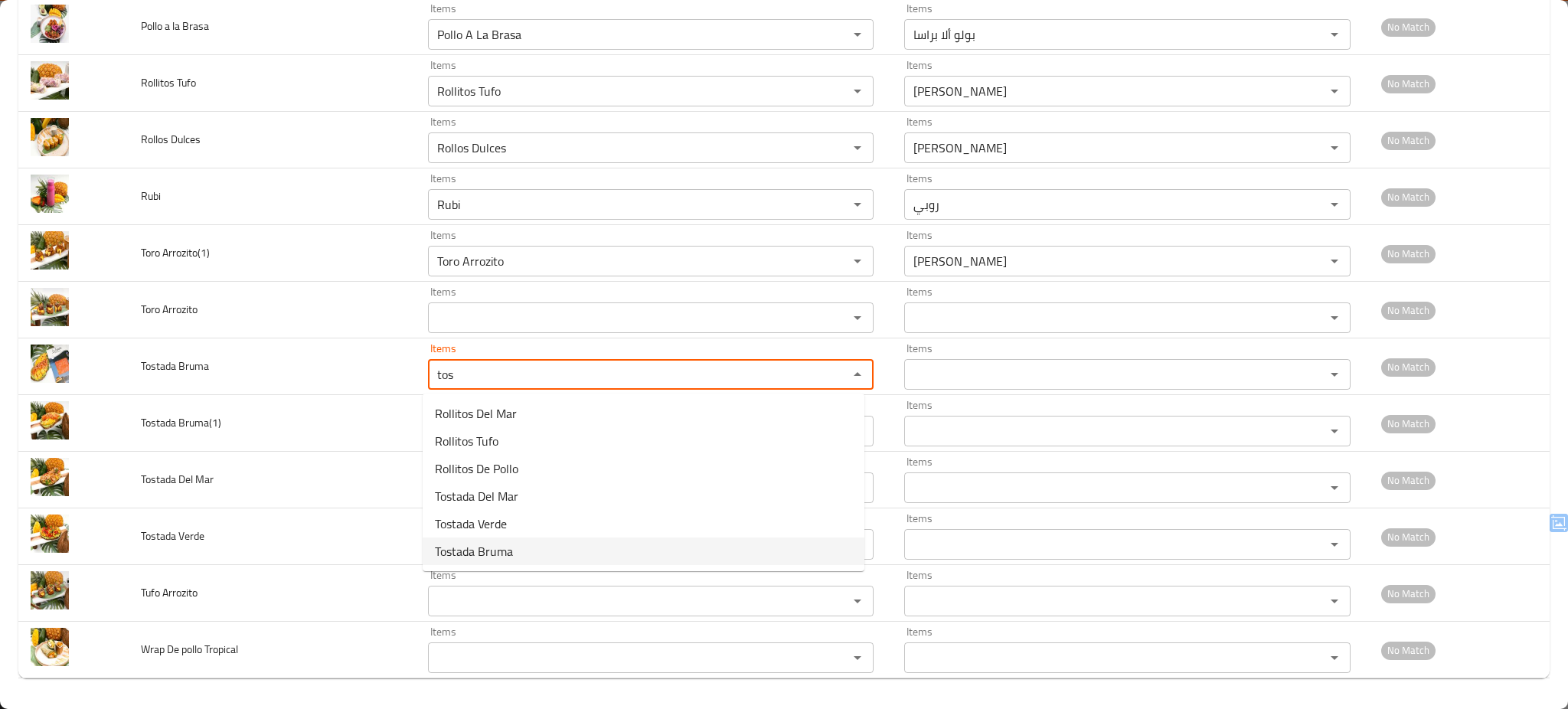
click at [545, 551] on Bruma-option-5 "Tostada Bruma" at bounding box center [643, 551] width 442 height 28
type Bruma "Tostada Bruma"
type Bruma-ar "توستادا بروما"
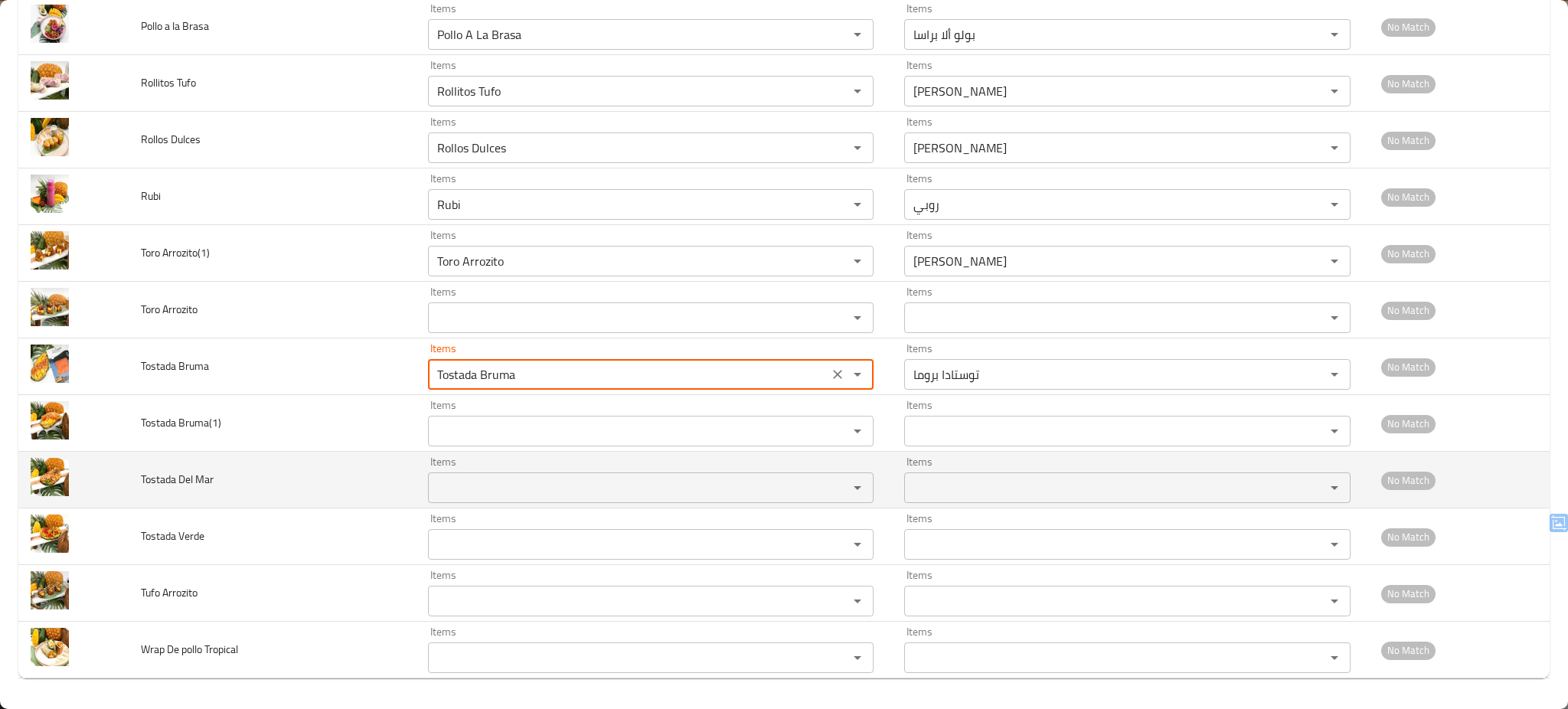
type Bruma "Tostada Bruma"
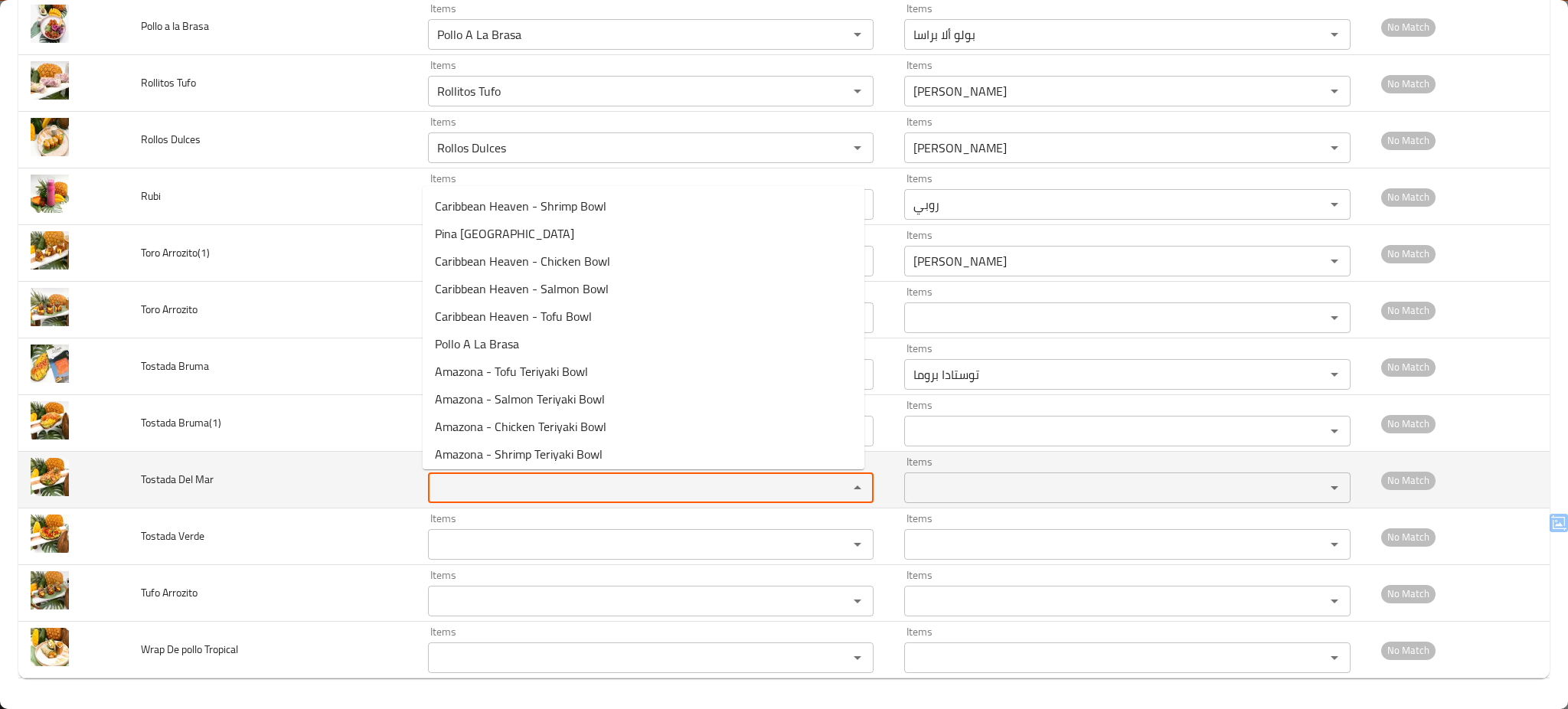
click at [533, 494] on Mar "Items" at bounding box center [629, 488] width 392 height 22
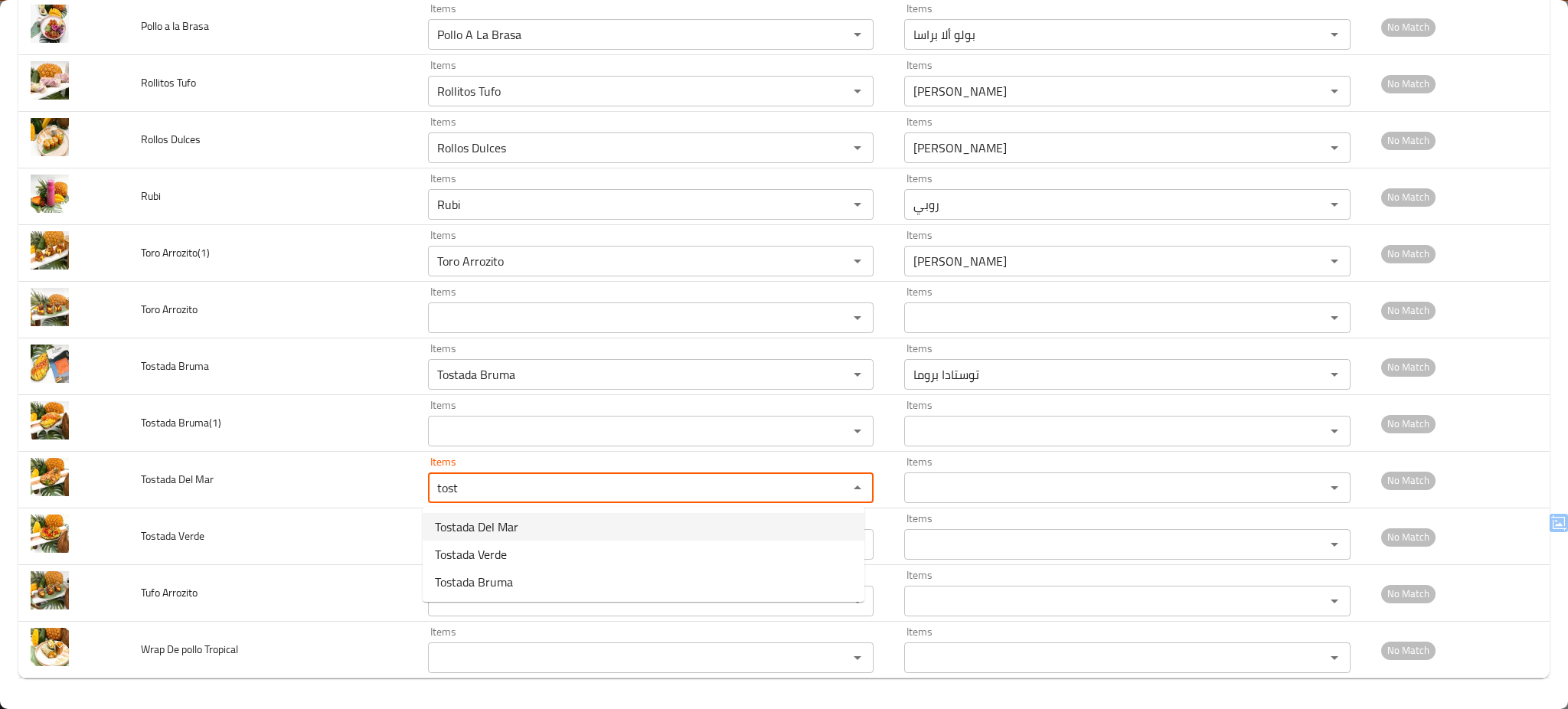
click at [506, 524] on span "Tostada Del Mar" at bounding box center [477, 527] width 84 height 18
type Mar "Tostada Del Mar"
type Mar-ar "[PERSON_NAME]"
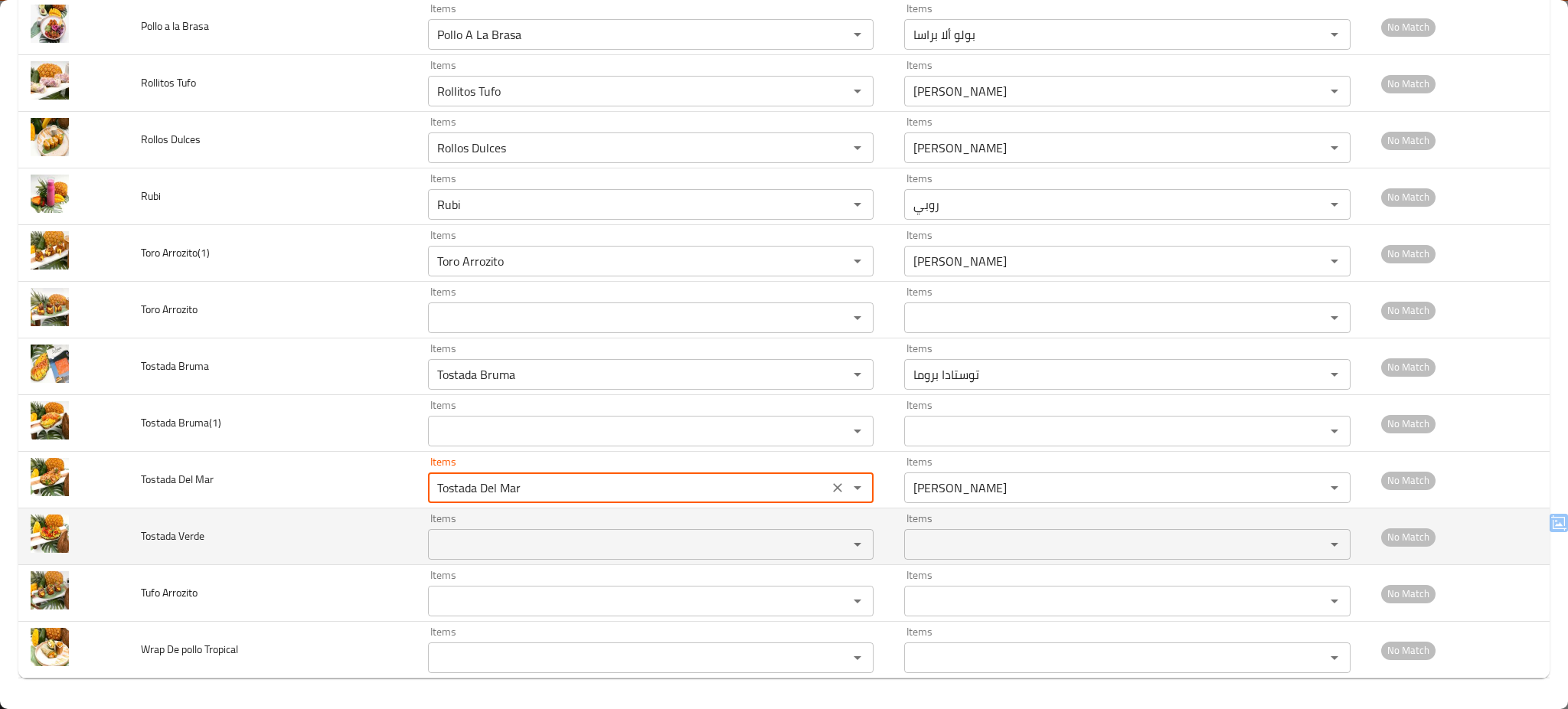
type Mar "Tostada Del Mar"
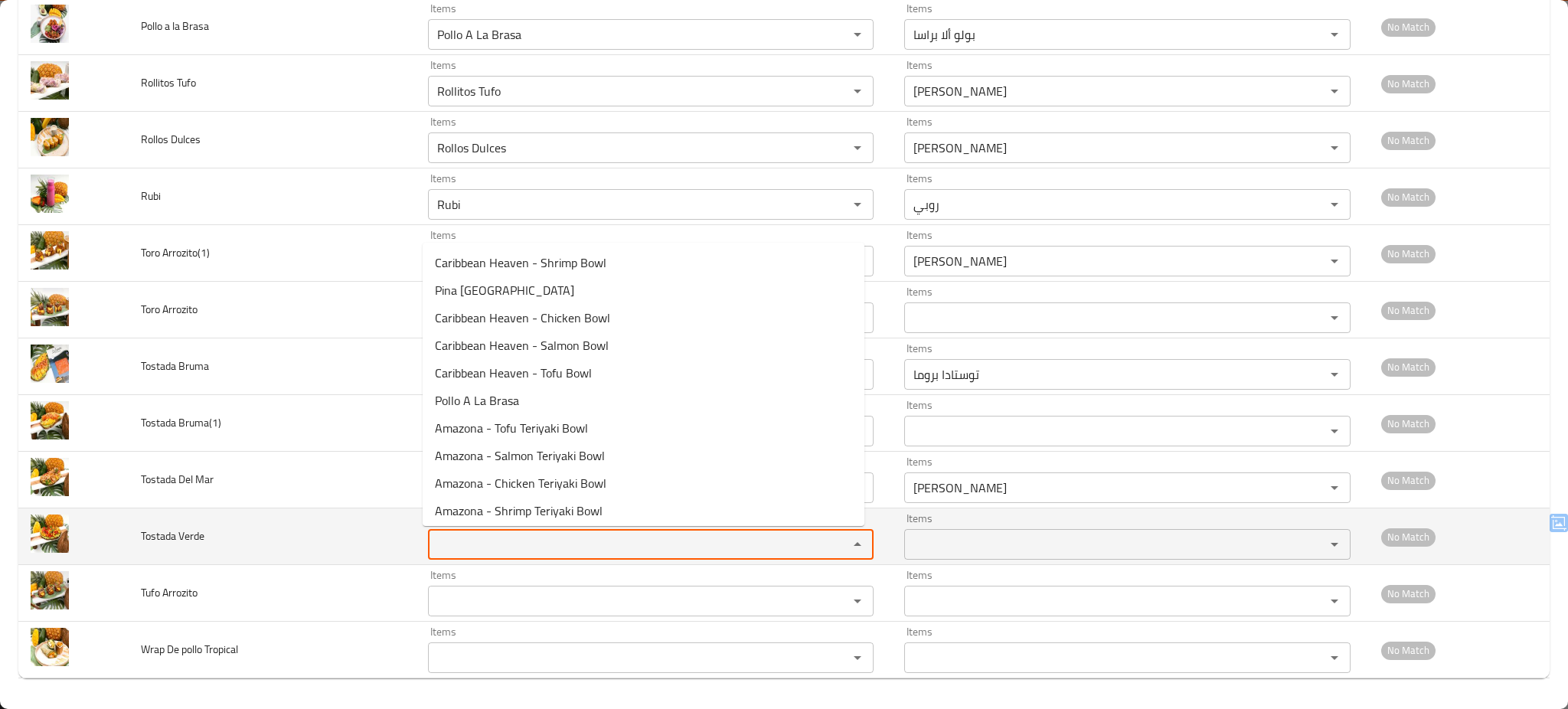
click at [501, 535] on Verde "Items" at bounding box center [629, 544] width 392 height 22
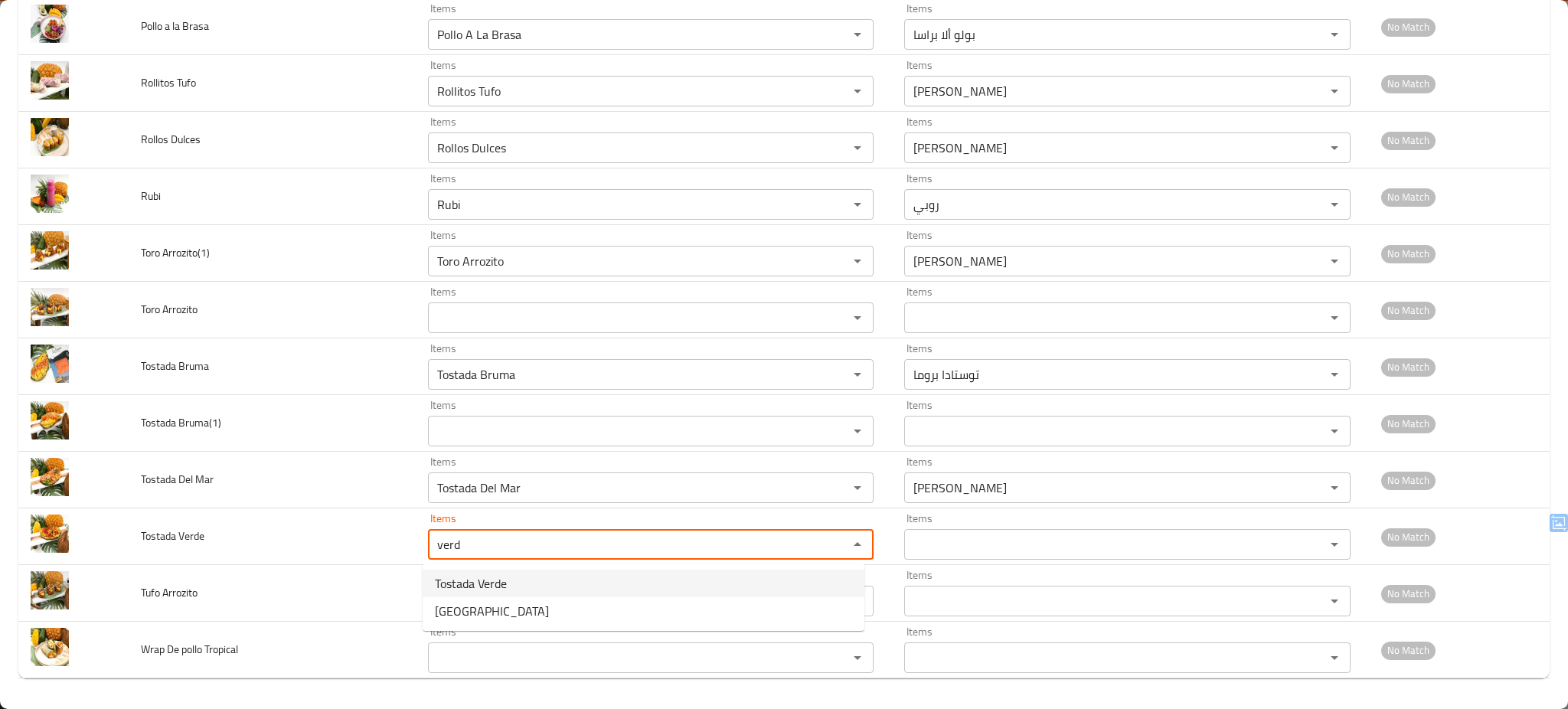
click at [480, 585] on span "Tostada Verde" at bounding box center [471, 584] width 72 height 18
type Verde "Tostada Verde"
type Verde-ar "توستادا فيردي"
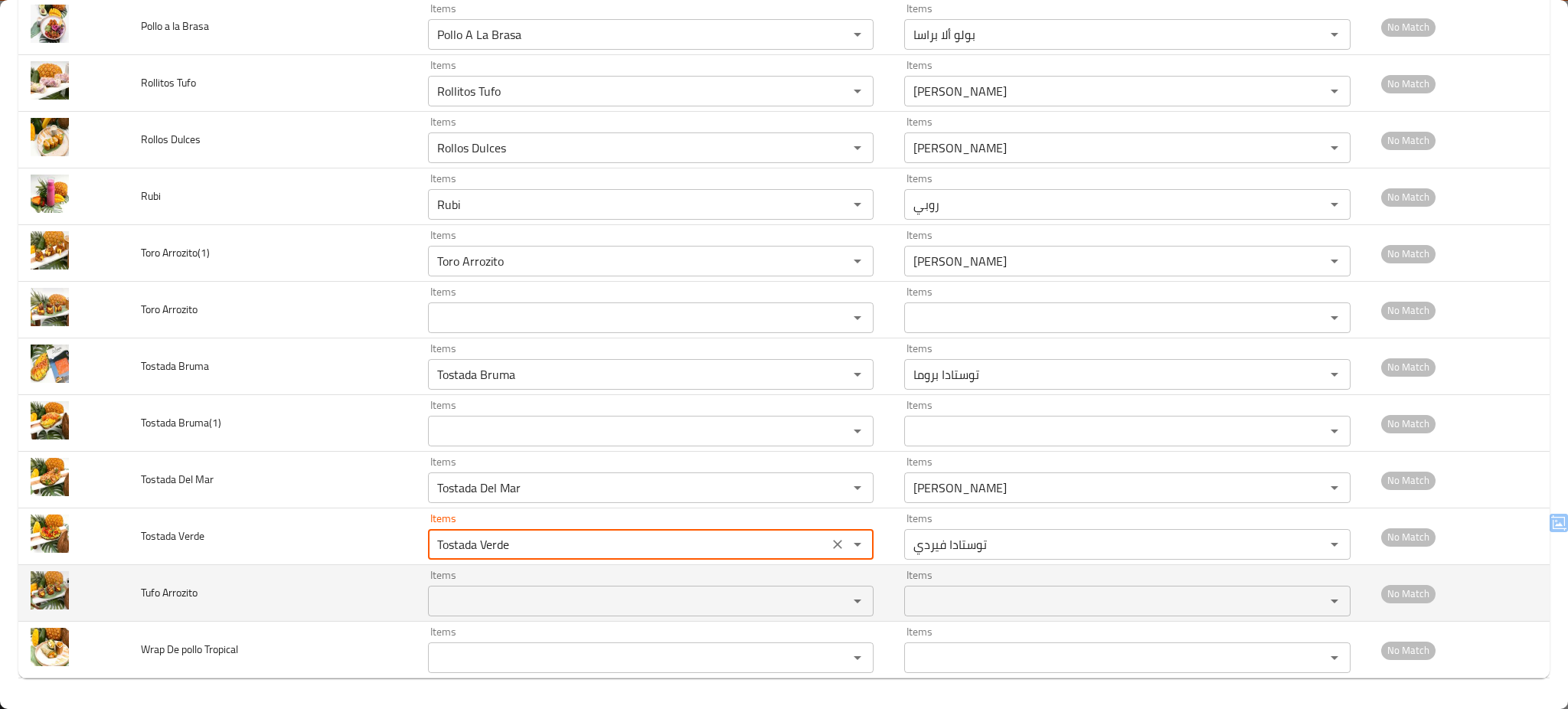
click at [494, 588] on div "Items" at bounding box center [651, 601] width 447 height 31
type Verde "Tostada Verde"
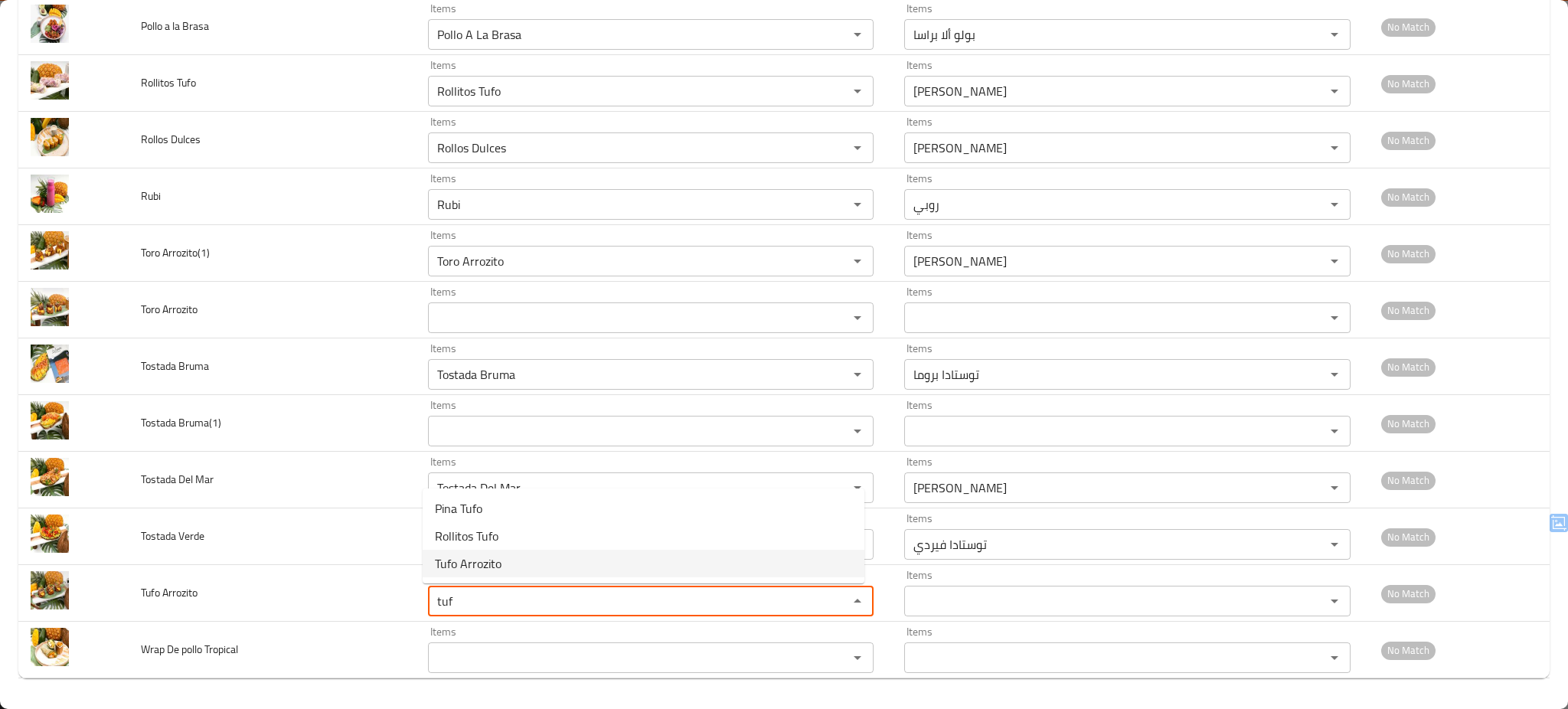
click at [504, 559] on Arrozito-option-2 "Tufo Arrozito" at bounding box center [643, 564] width 442 height 28
type Arrozito "Tufo Arrozito"
type Arrozito-ar "[PERSON_NAME]"
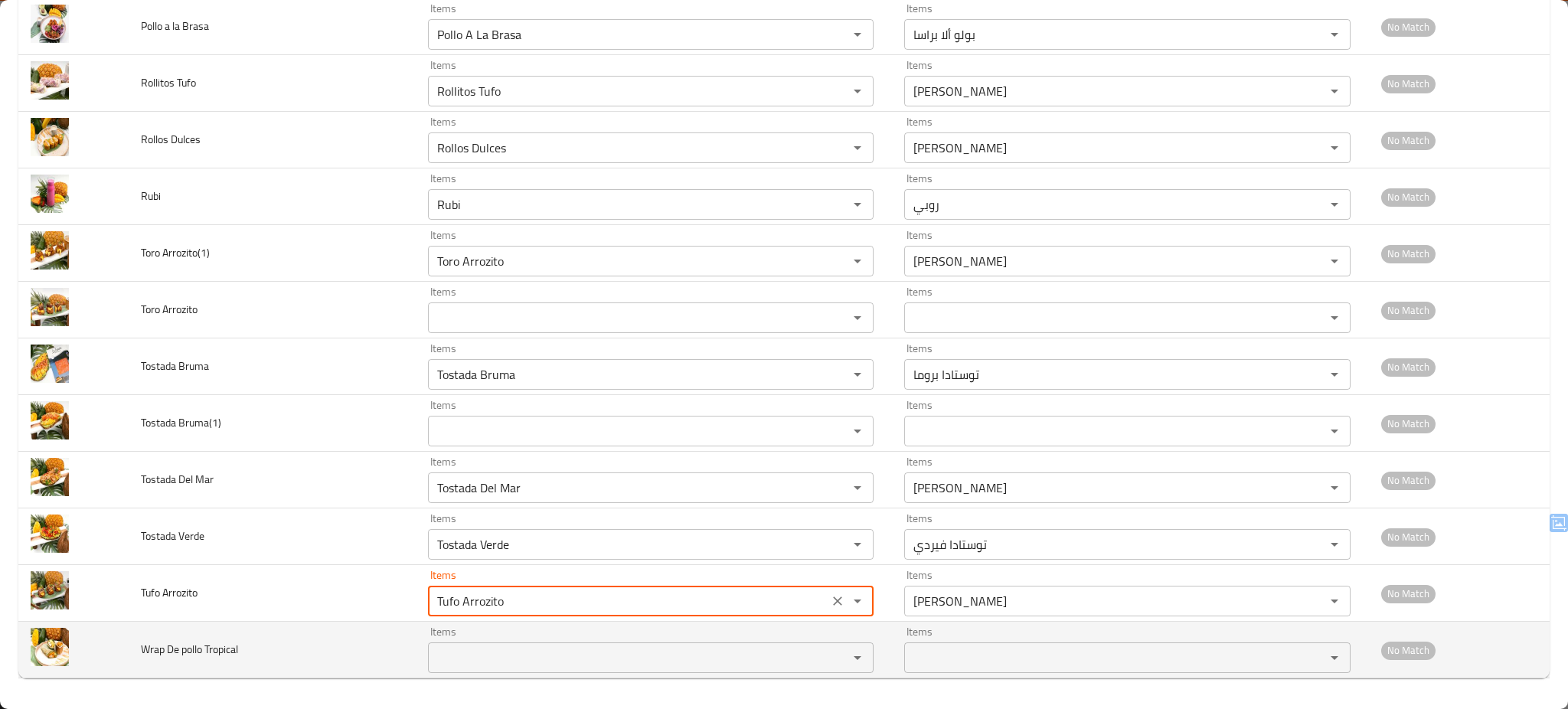
type Arrozito "Tufo Arrozito"
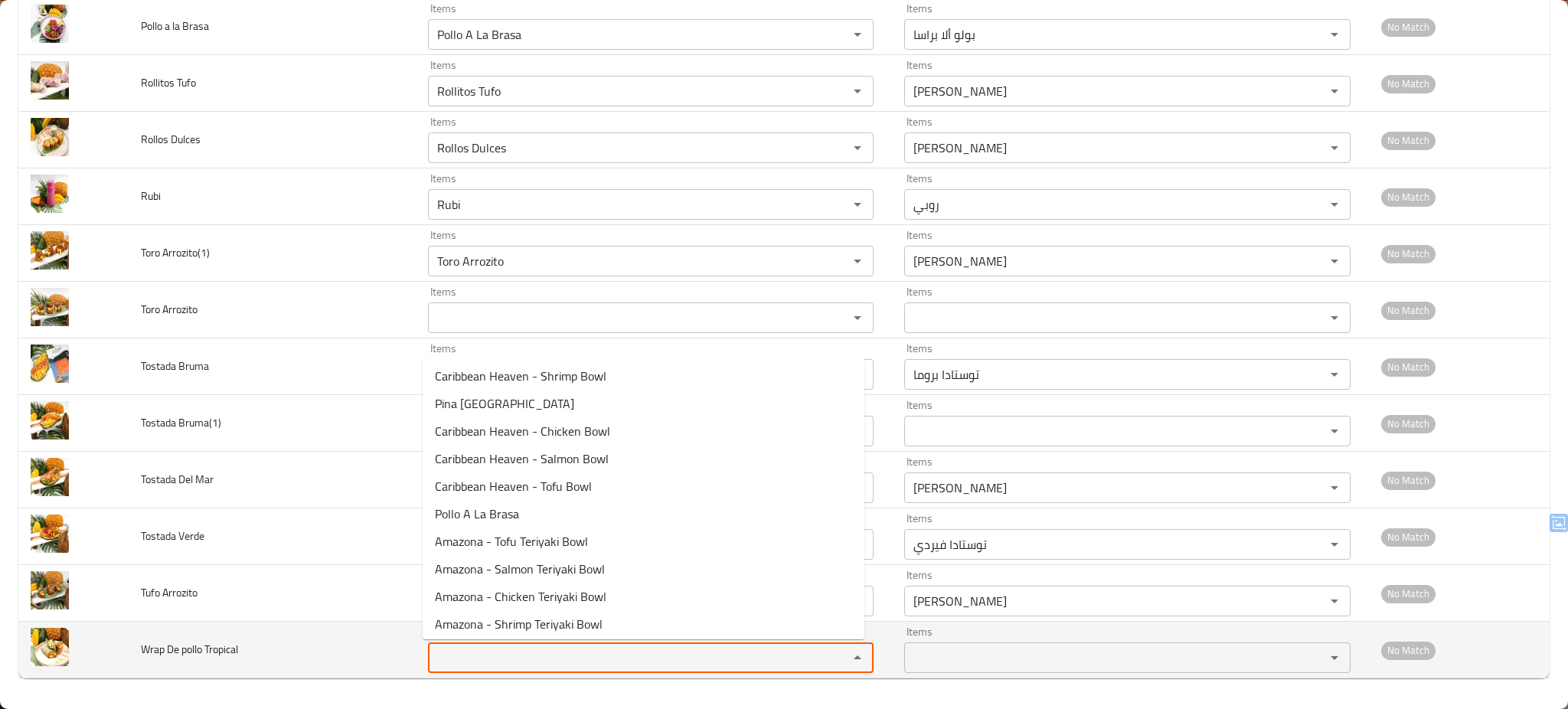
click at [483, 649] on Tropical "Items" at bounding box center [629, 658] width 392 height 22
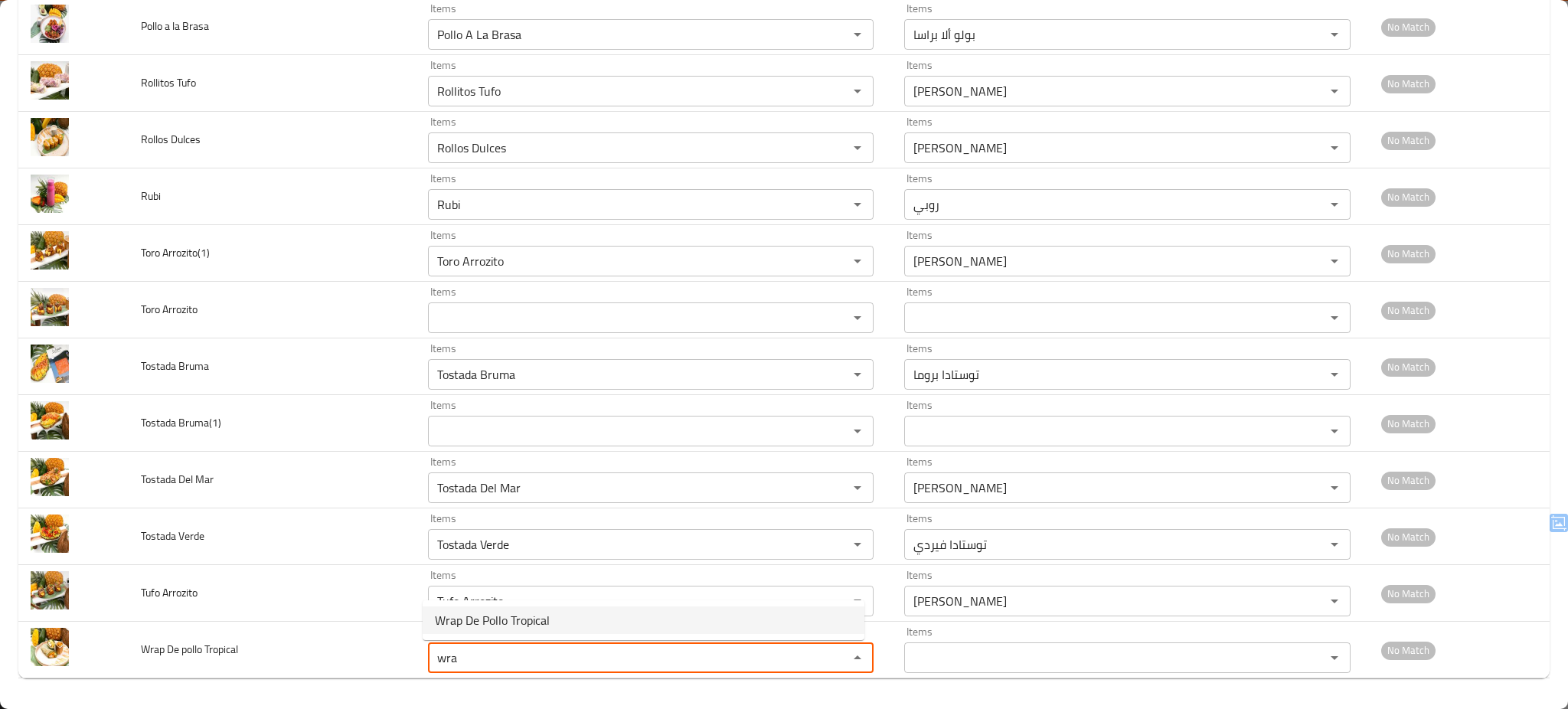
click at [486, 617] on span "Wrap De Pollo Tropical" at bounding box center [492, 621] width 115 height 18
type Tropical "Wrap De Pollo Tropical"
type Tropical-ar "راب دي [PERSON_NAME]"
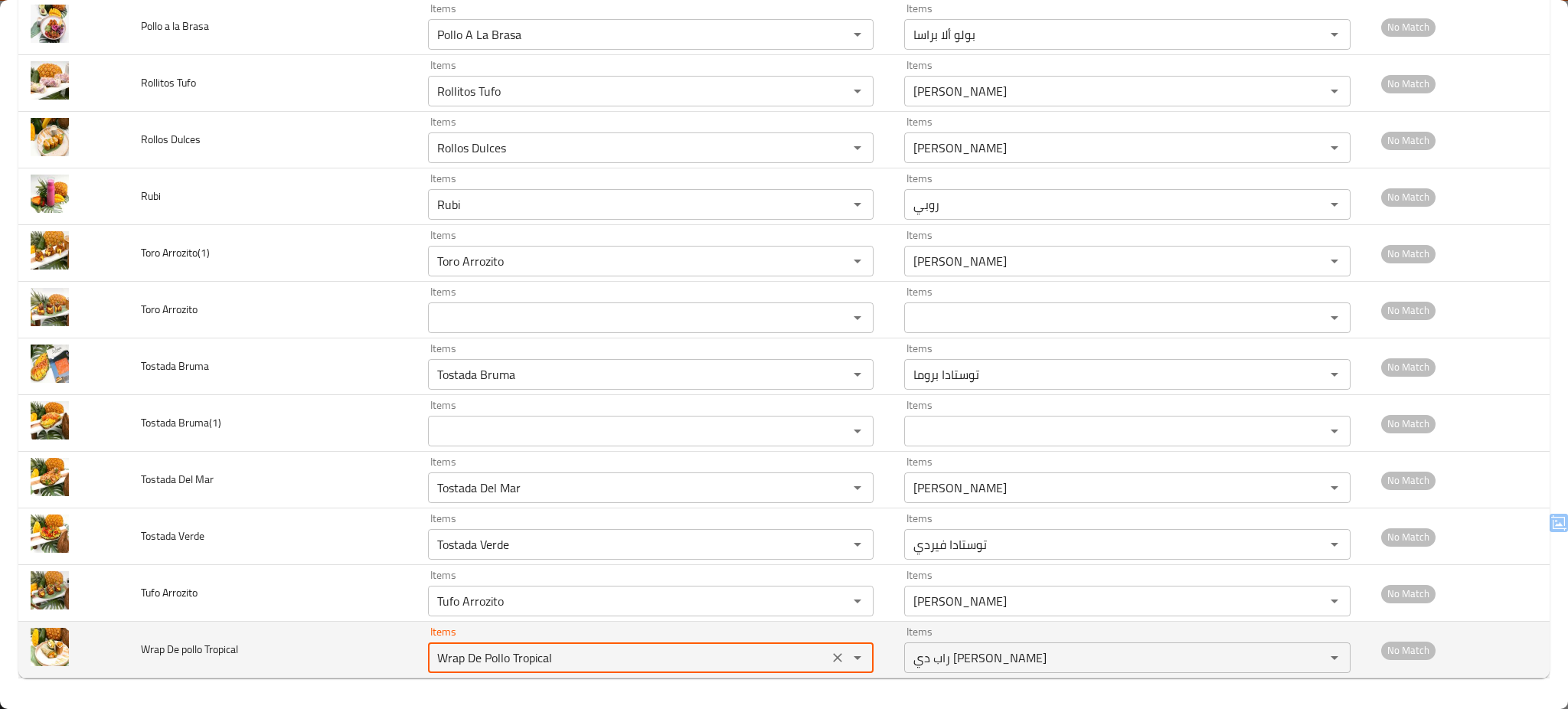
type Tropical "Wrap De Pollo Tropical"
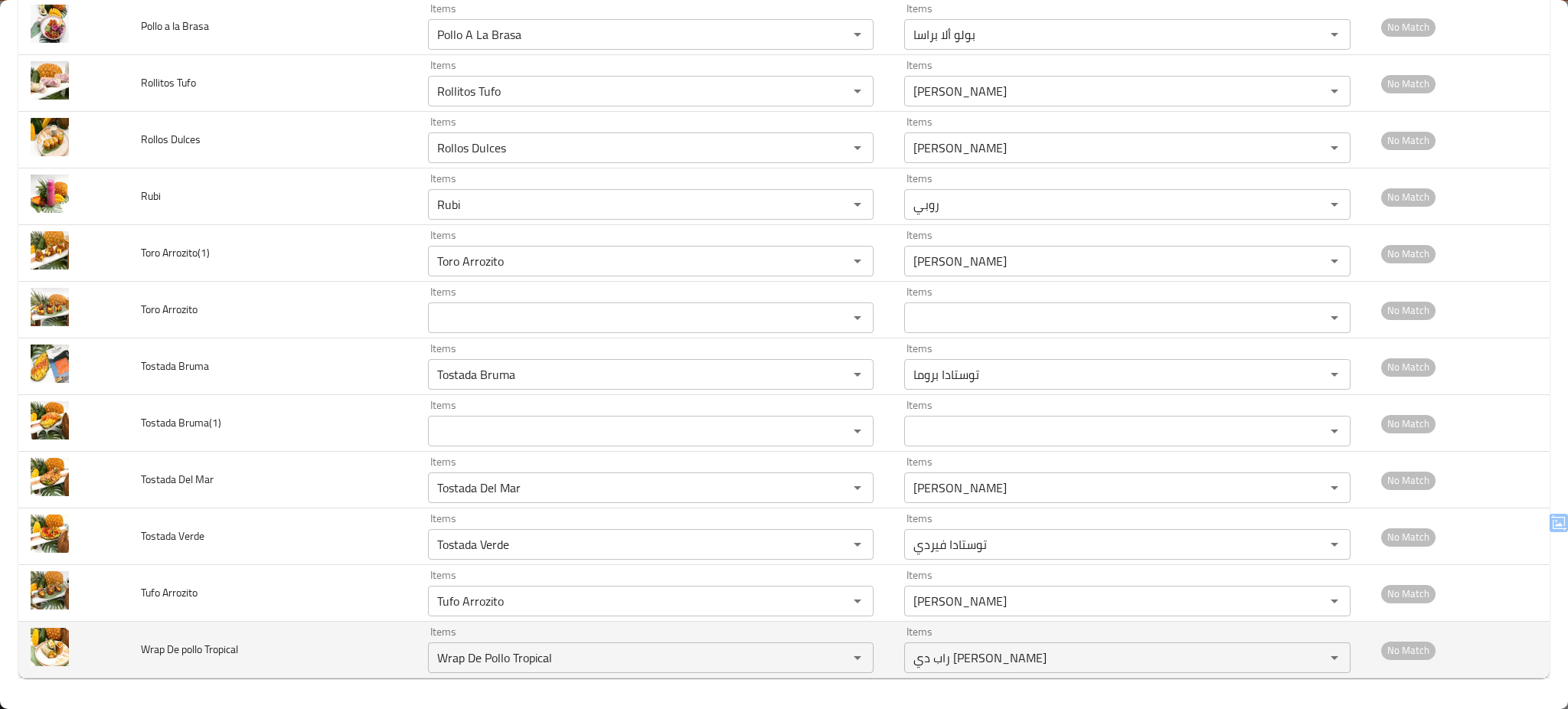
click at [343, 653] on td "Wrap De pollo Tropical" at bounding box center [272, 651] width 287 height 57
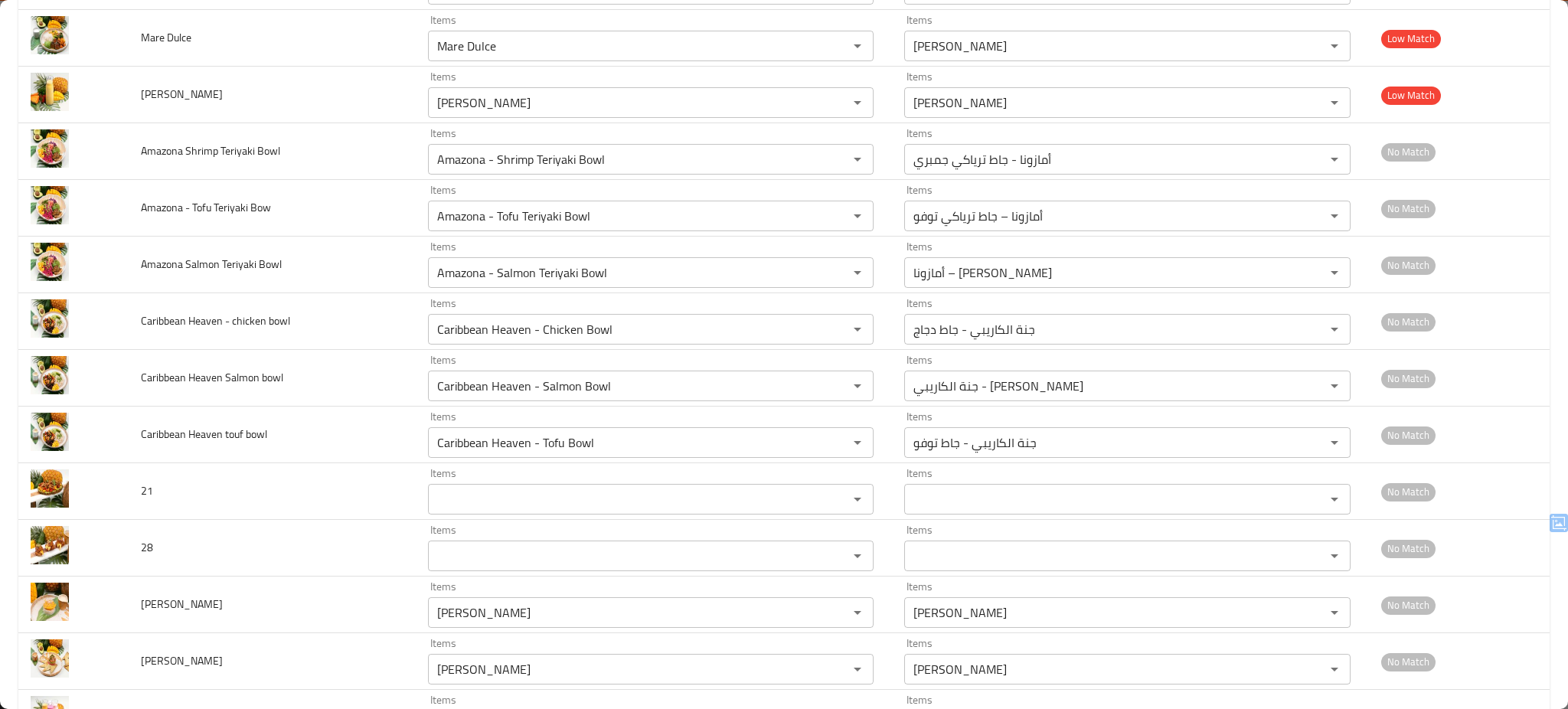
scroll to position [0, 0]
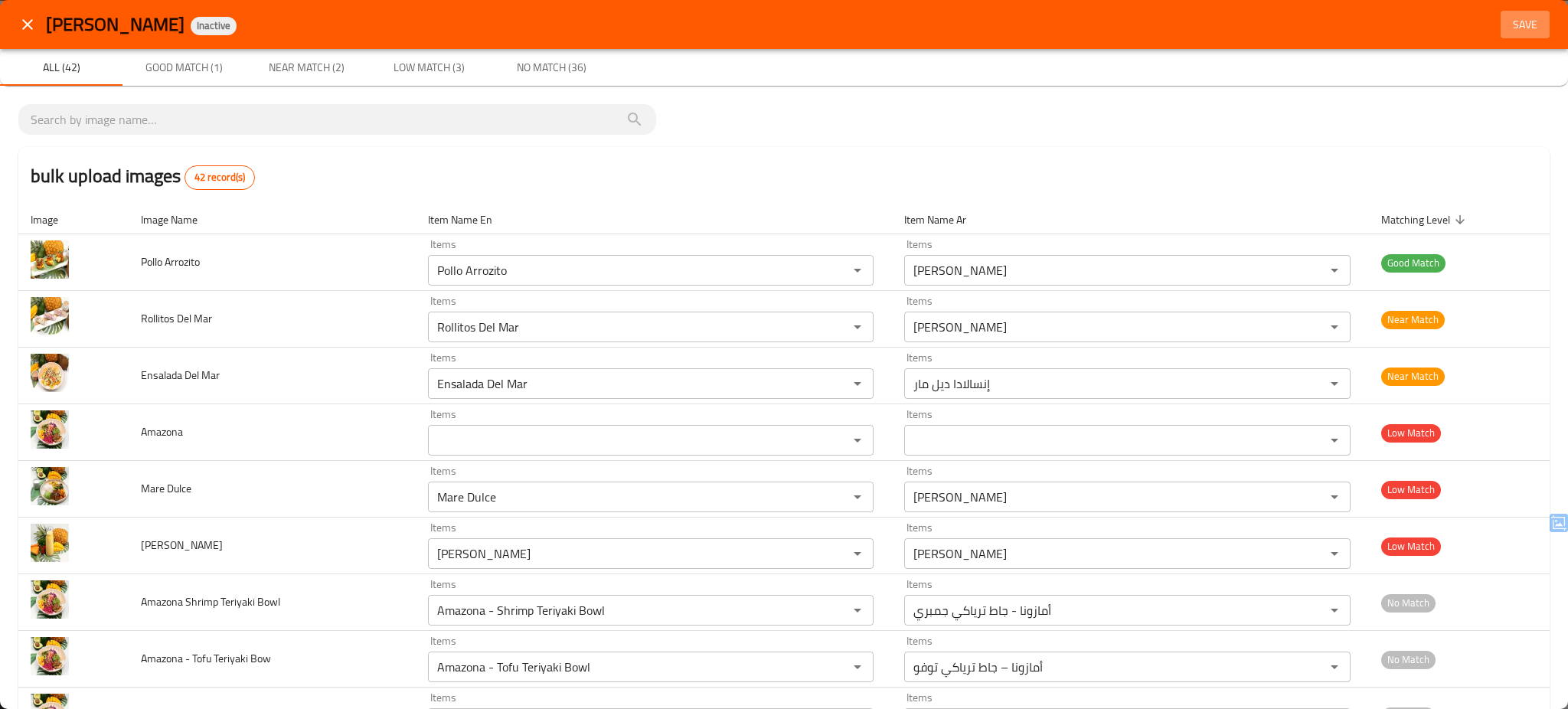
click at [1514, 26] on span "Save" at bounding box center [1525, 25] width 37 height 19
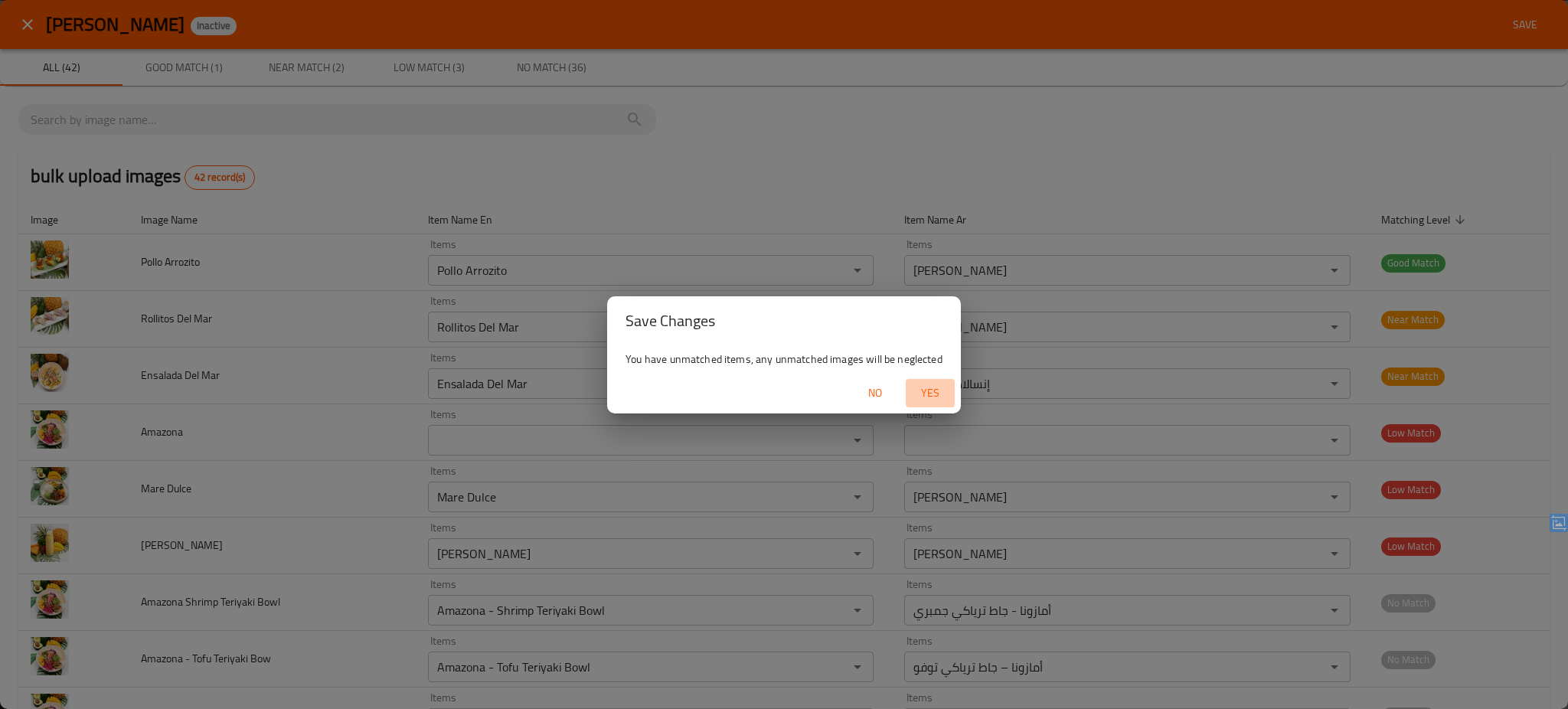
click at [935, 390] on span "Yes" at bounding box center [930, 393] width 37 height 19
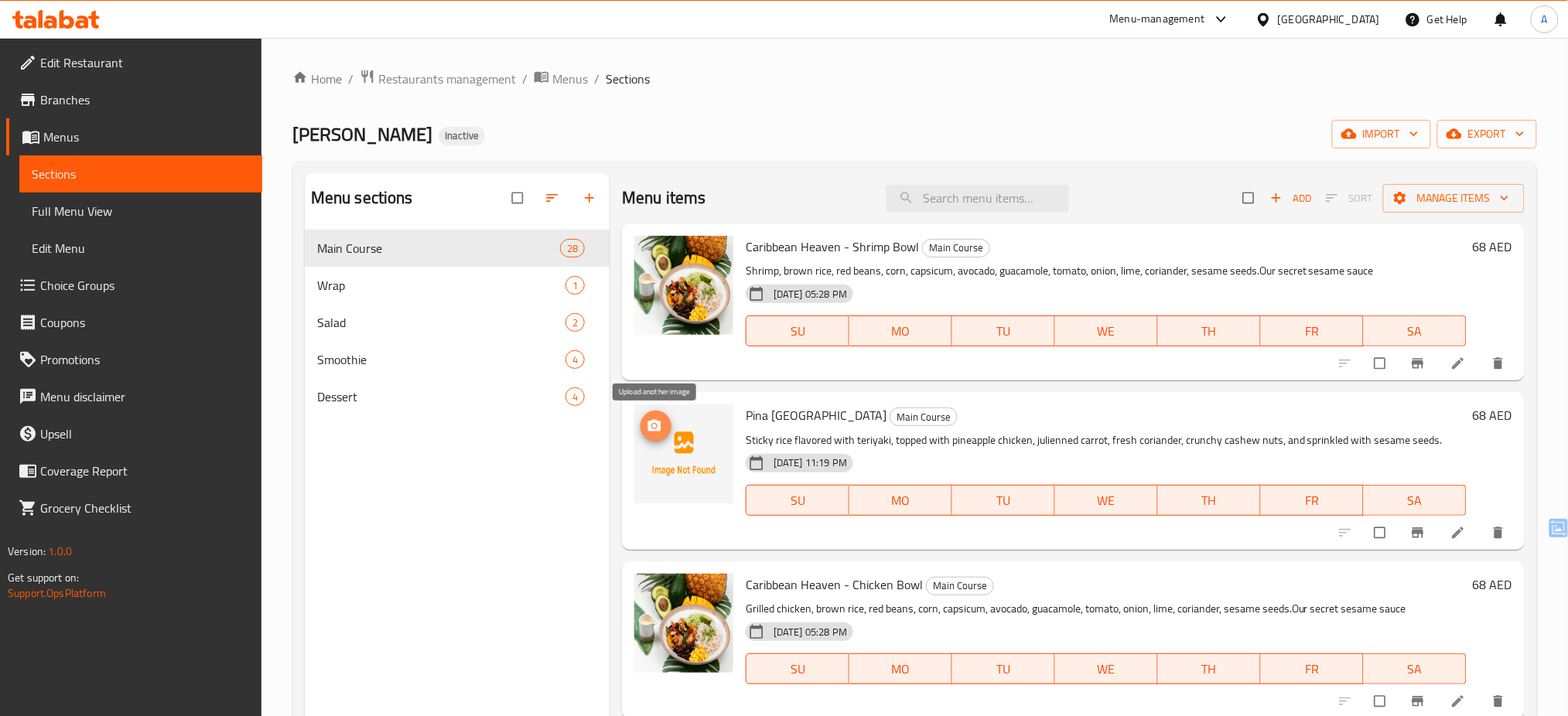
click at [666, 425] on span "upload picture" at bounding box center [656, 426] width 31 height 16
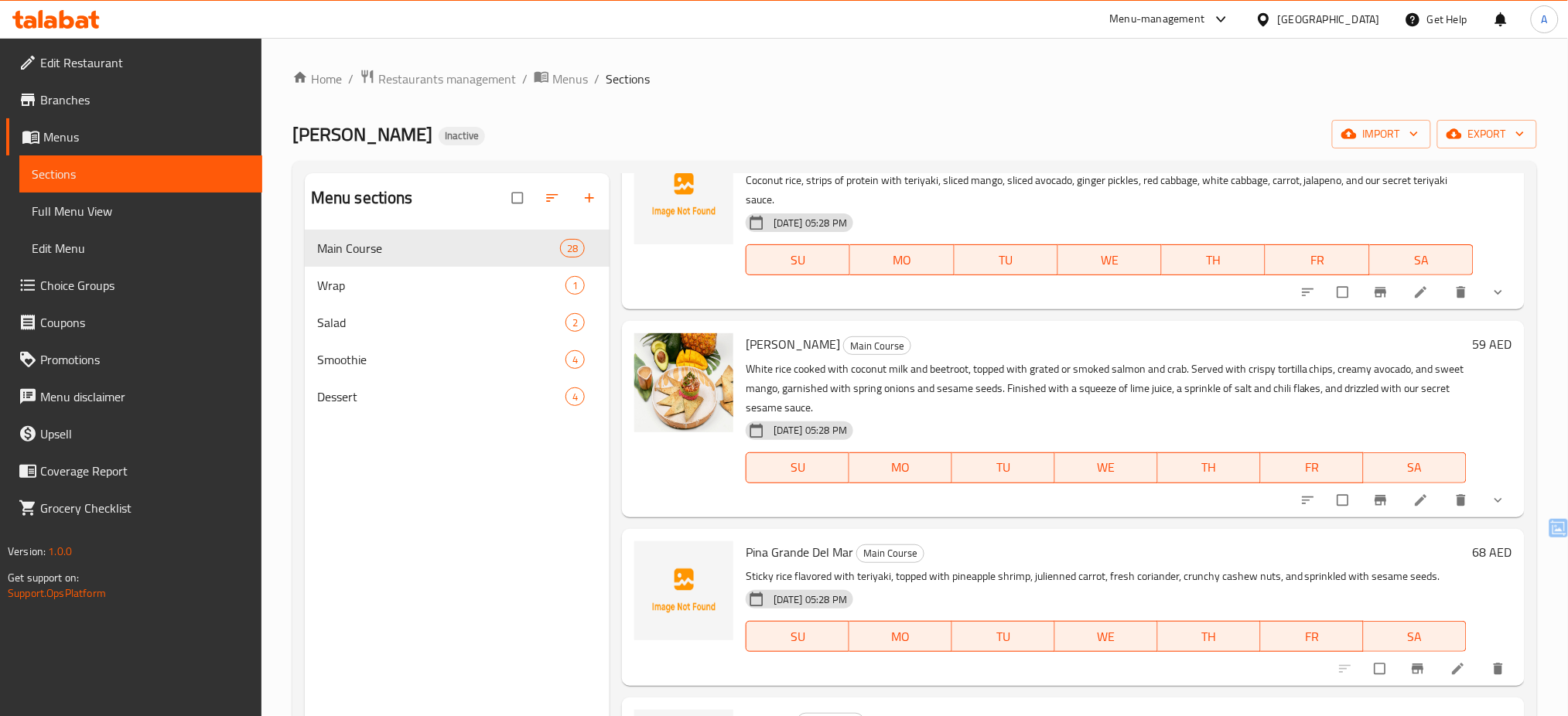
scroll to position [2341, 0]
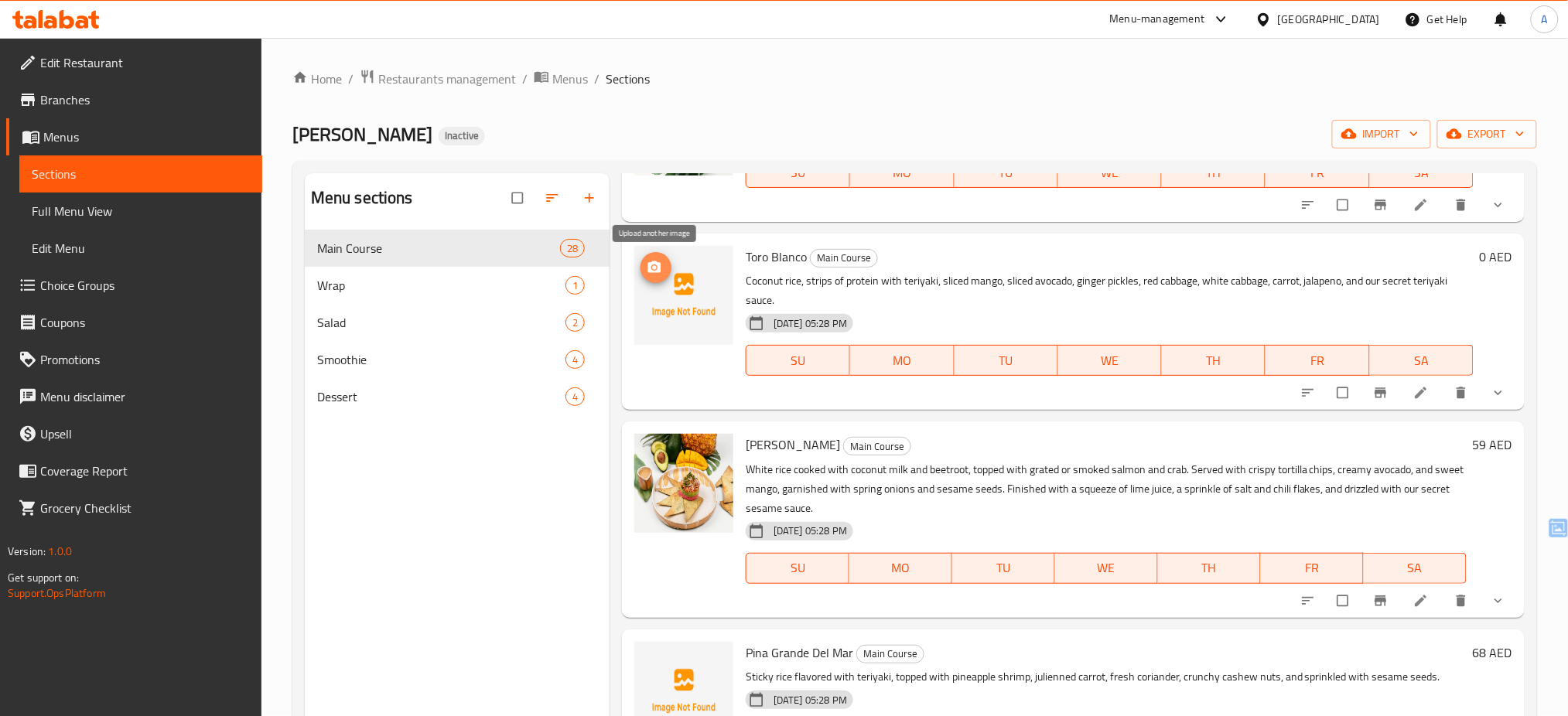
click at [660, 271] on icon "upload picture" at bounding box center [655, 266] width 13 height 12
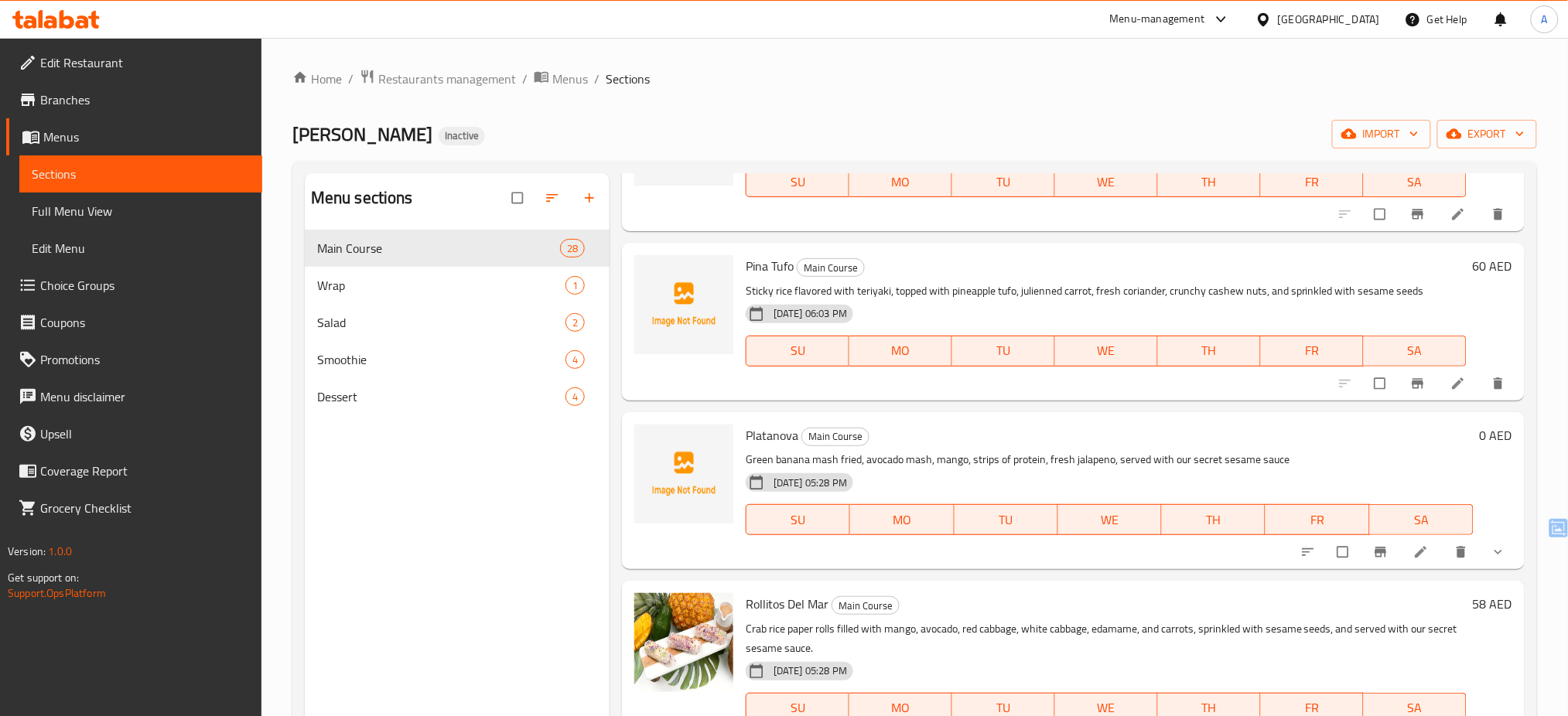
scroll to position [2903, 0]
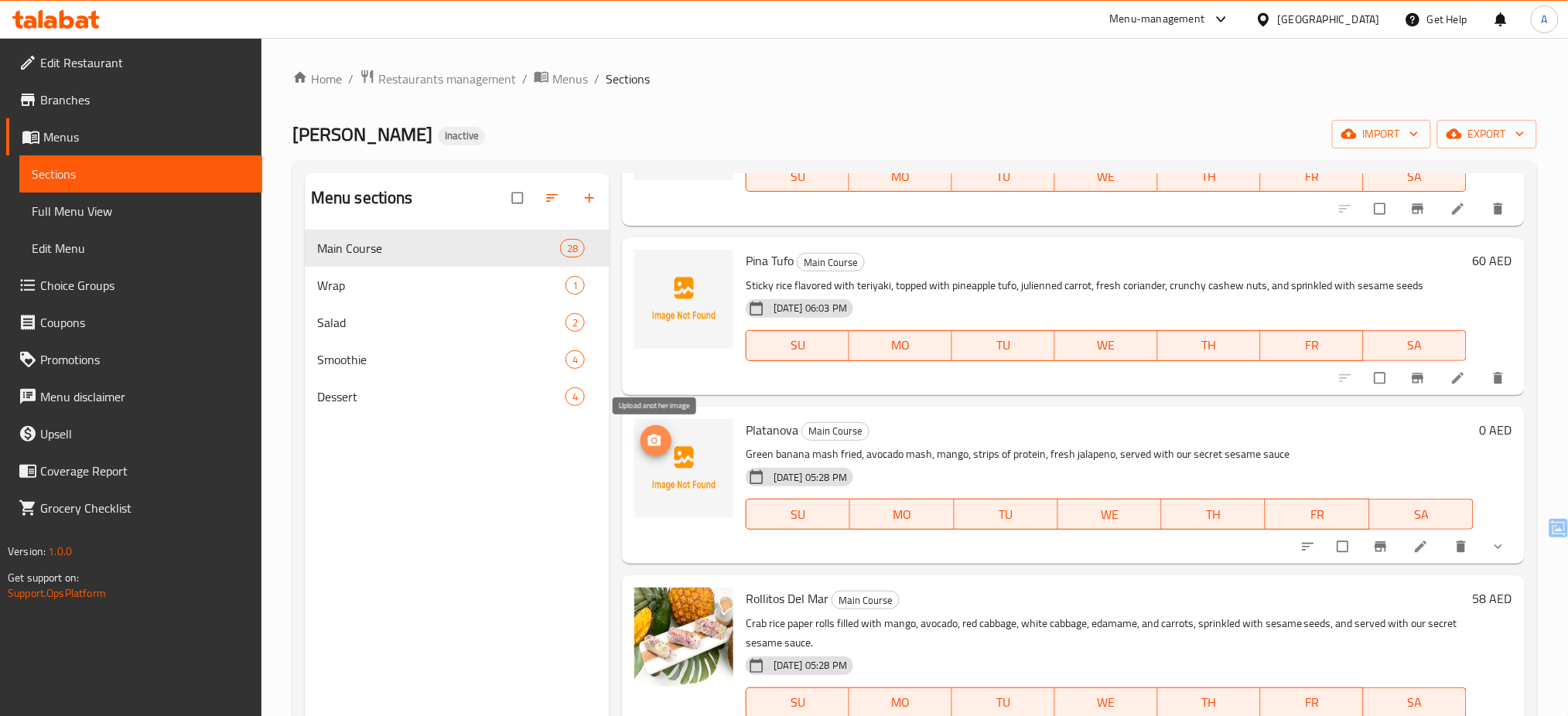
click at [655, 438] on icon "upload picture" at bounding box center [655, 440] width 13 height 12
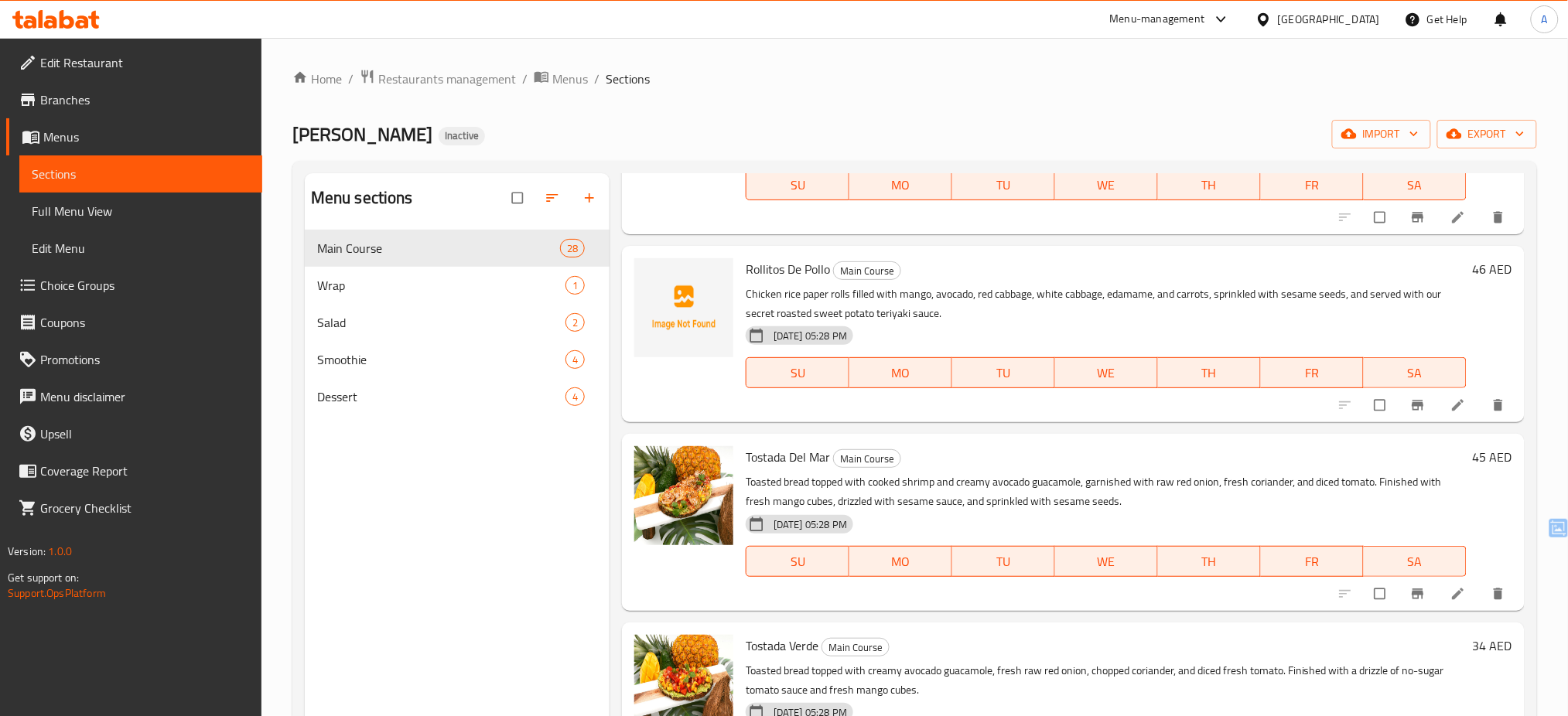
scroll to position [3634, 0]
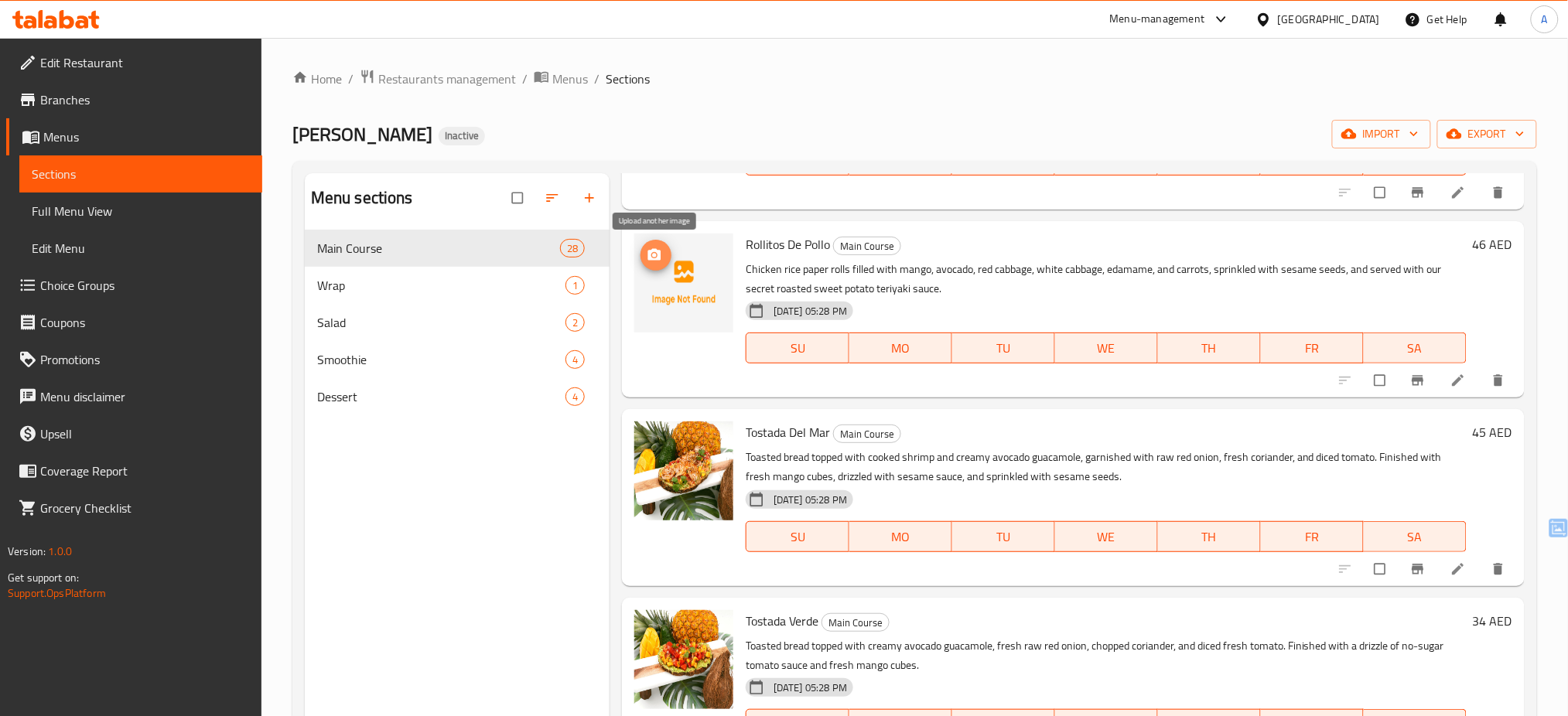
click at [658, 249] on icon "upload picture" at bounding box center [655, 255] width 16 height 16
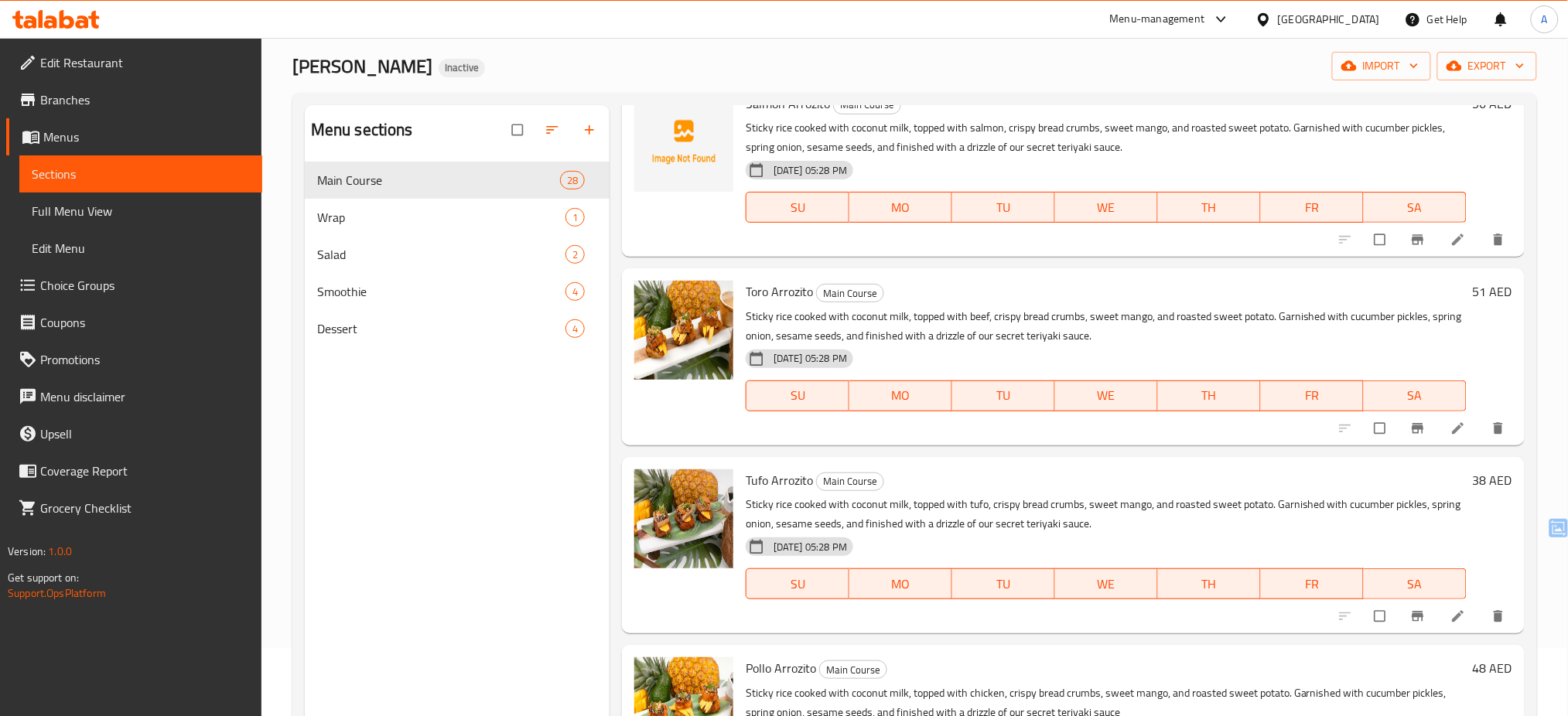
scroll to position [0, 0]
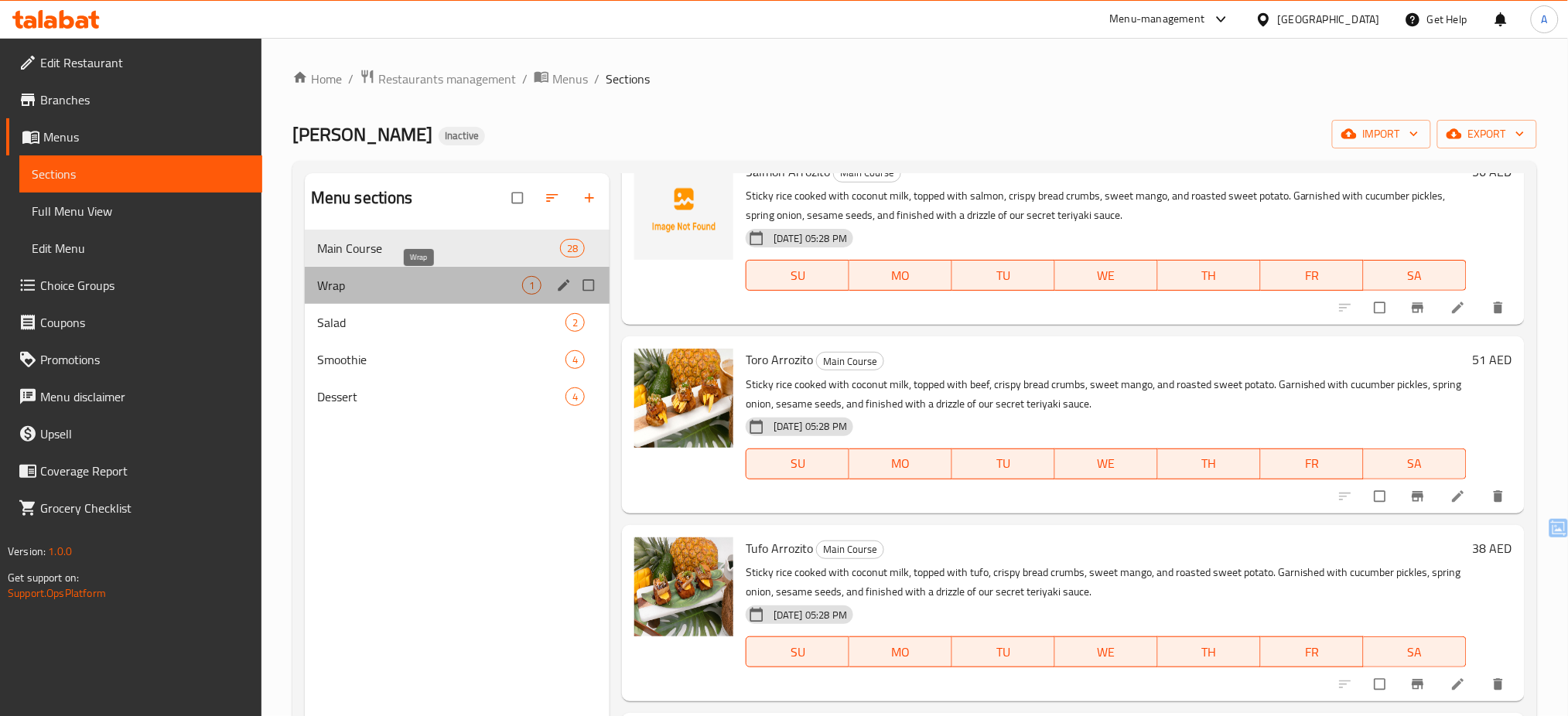
click at [412, 285] on span "Wrap" at bounding box center [419, 286] width 205 height 19
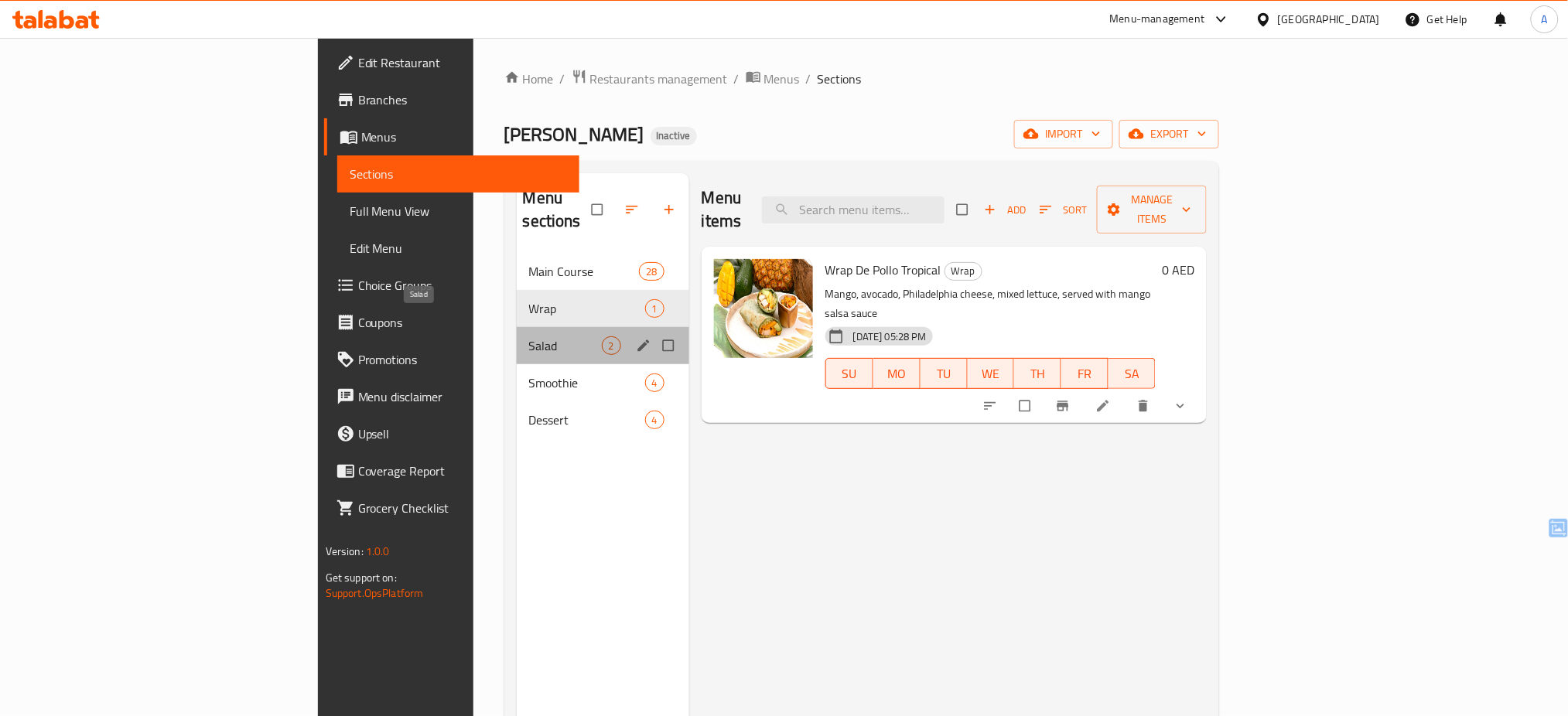
click at [529, 336] on span "Salad" at bounding box center [565, 346] width 73 height 19
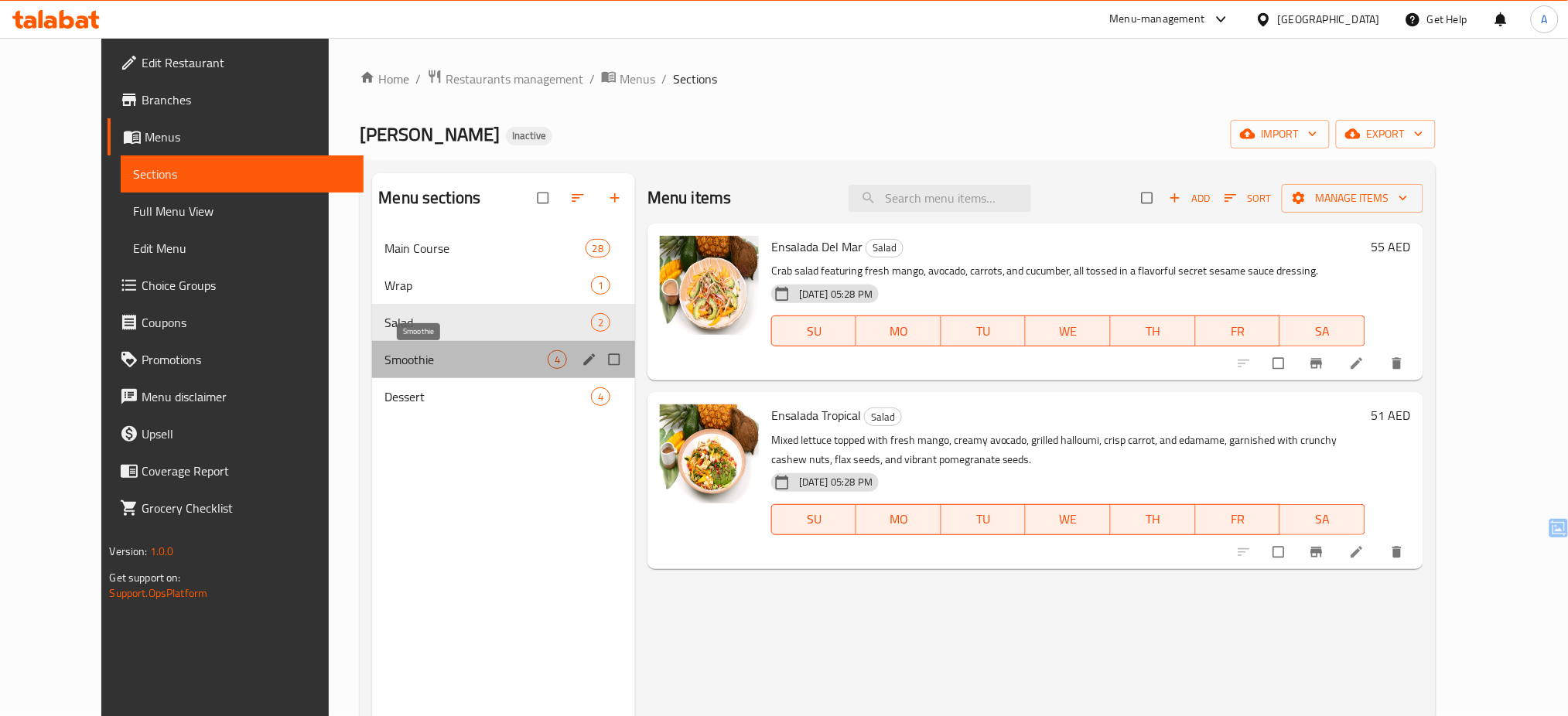
click at [384, 354] on span "Smoothie" at bounding box center [465, 360] width 162 height 19
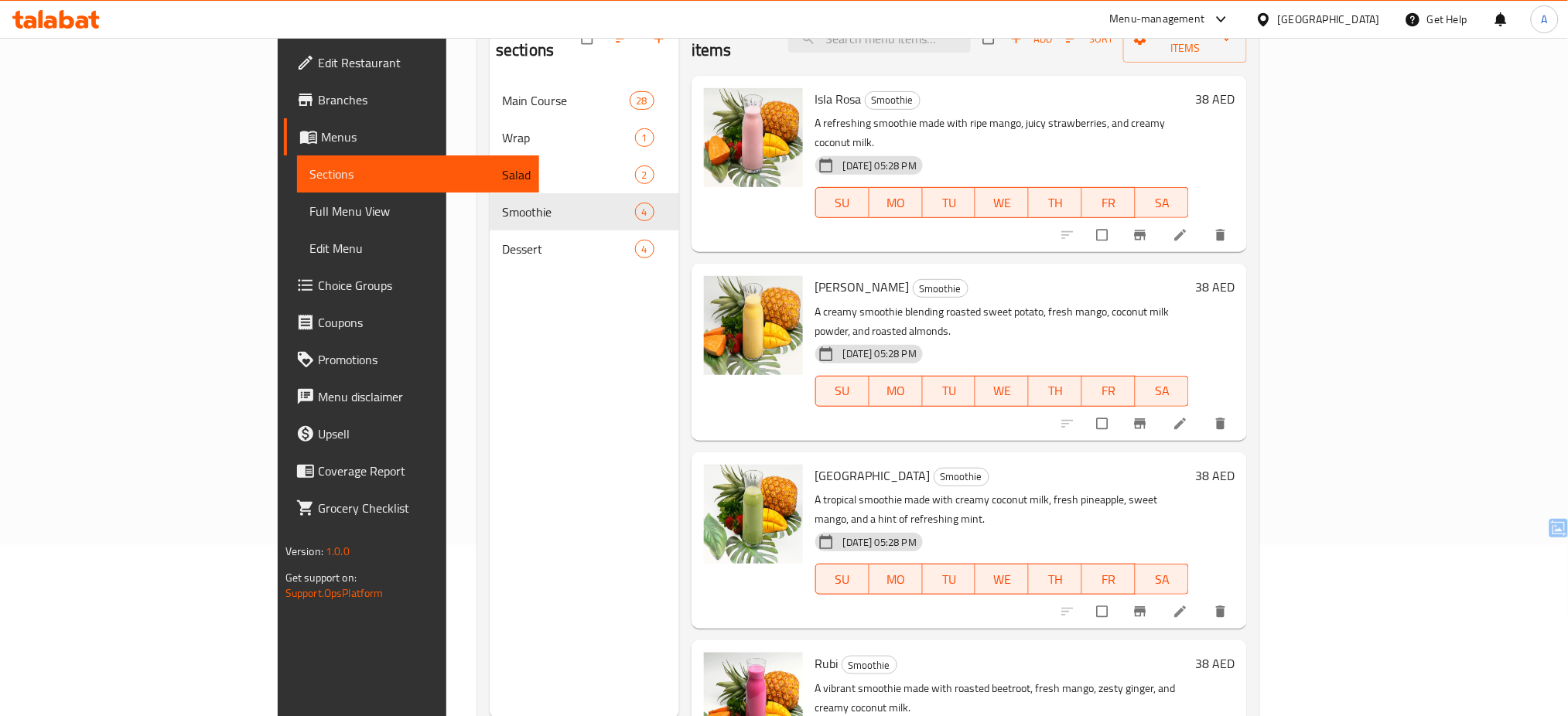
scroll to position [217, 0]
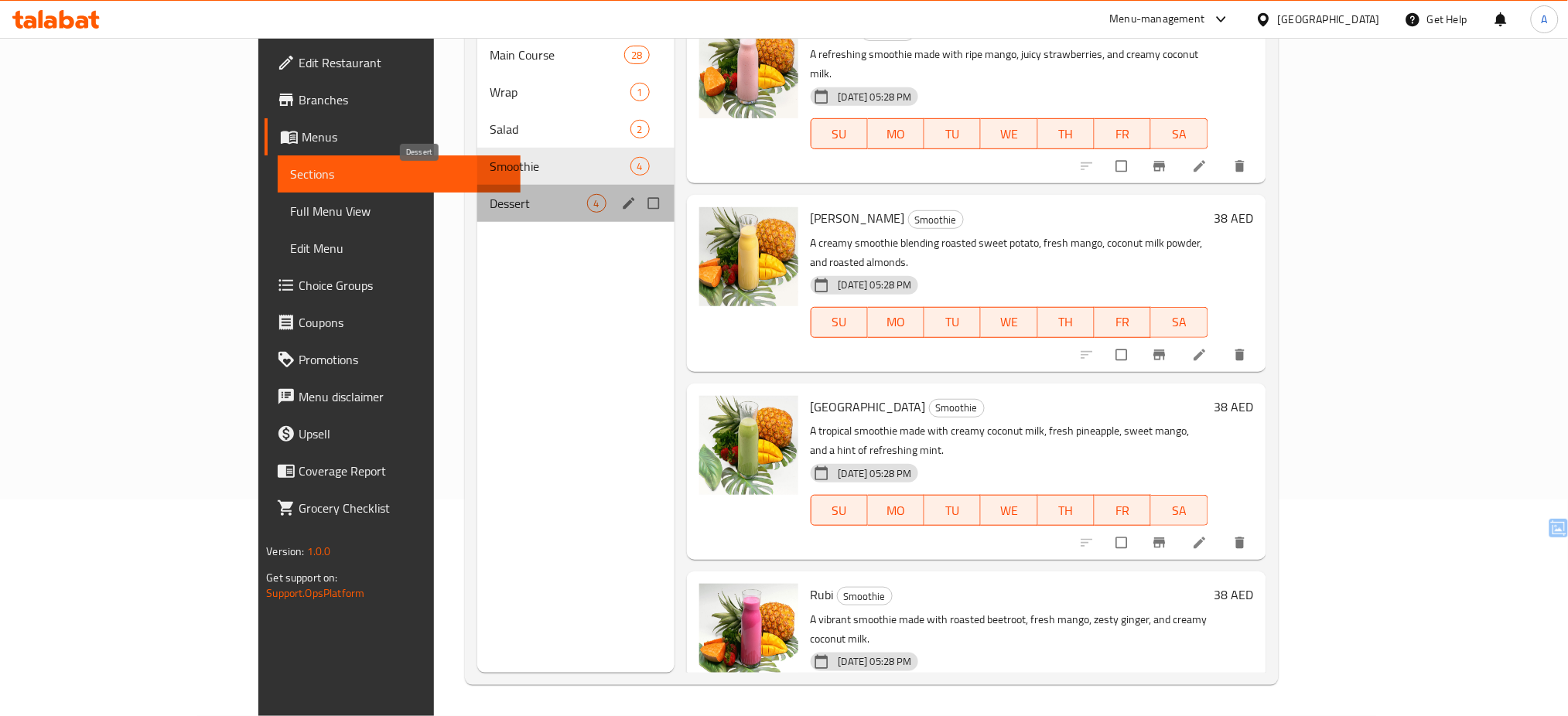
click at [490, 194] on span "Dessert" at bounding box center [539, 203] width 98 height 19
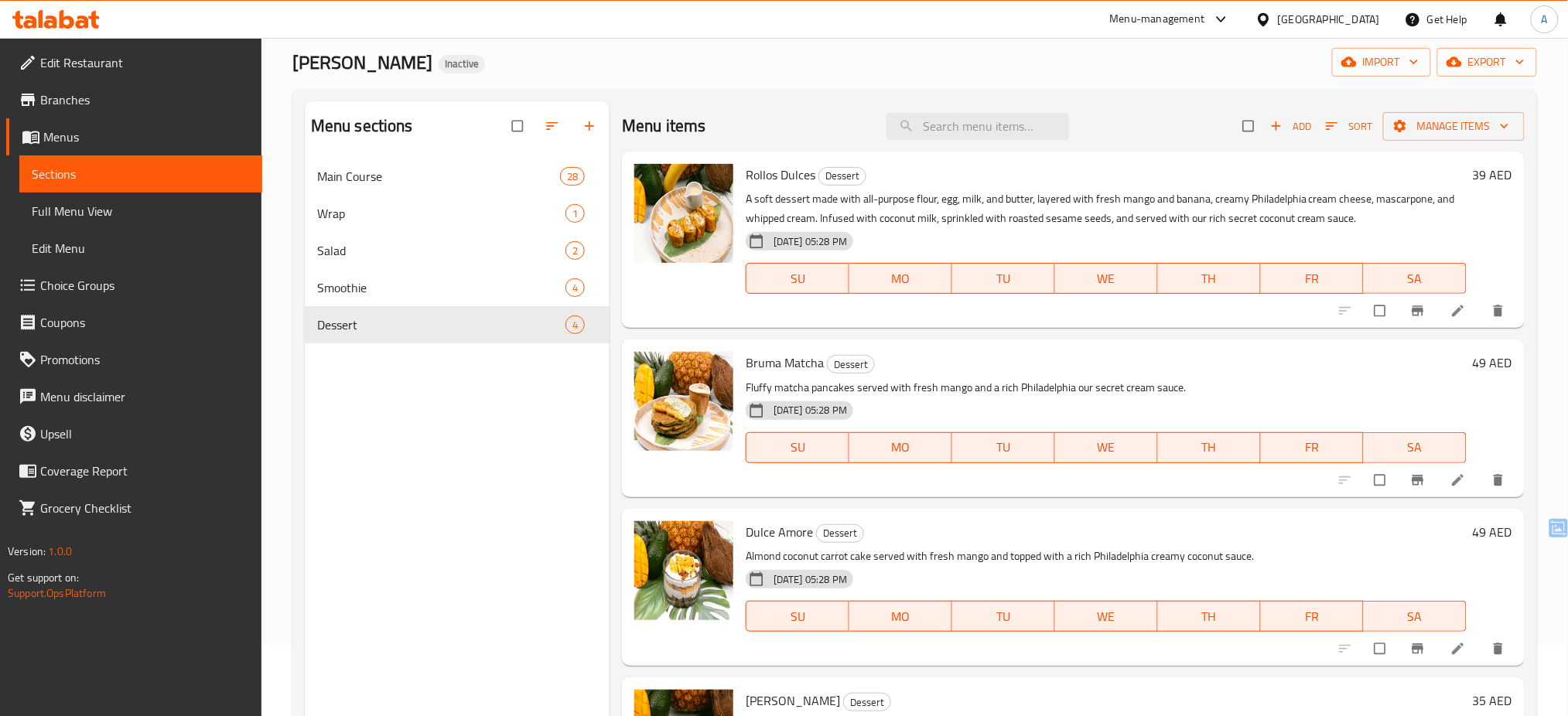
scroll to position [63, 0]
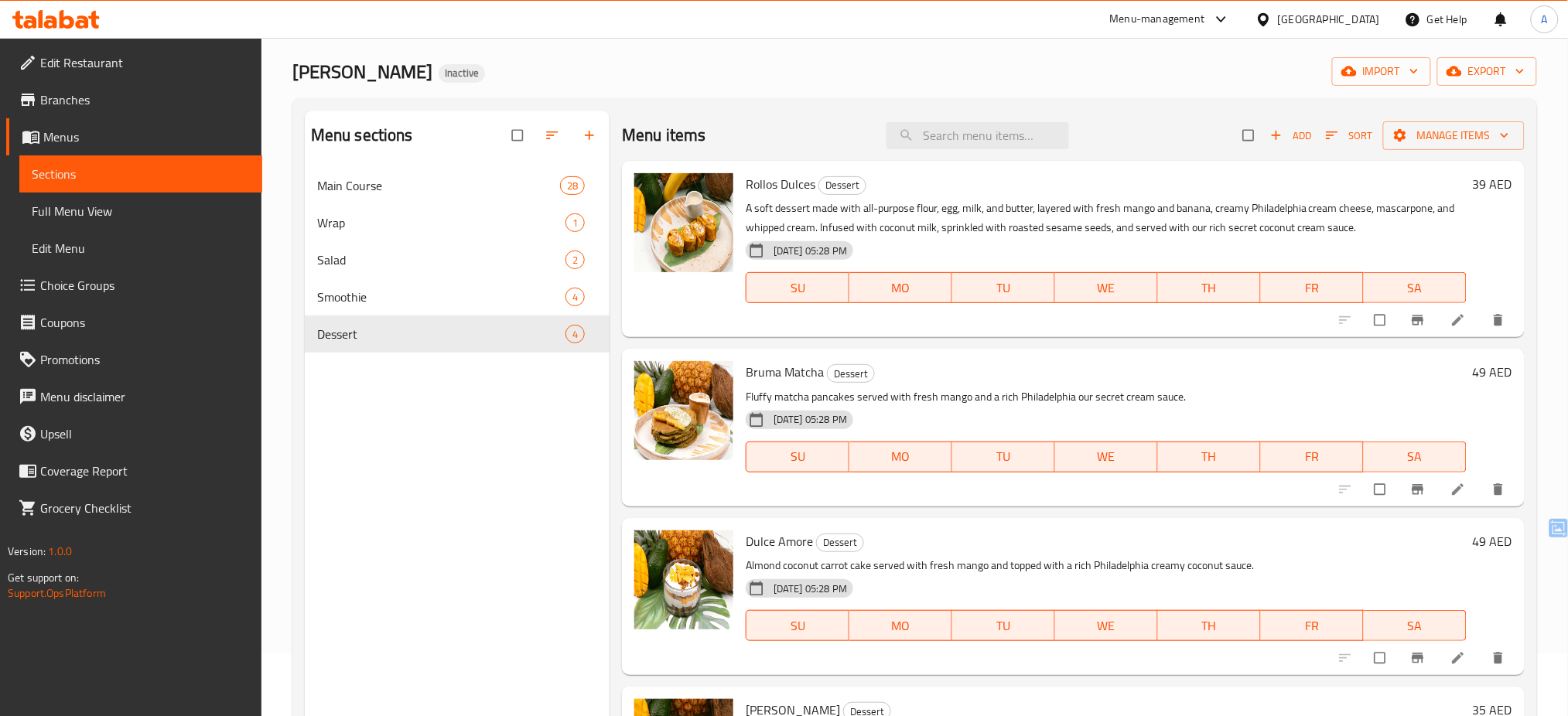
click at [753, 60] on div "[PERSON_NAME] import export" at bounding box center [915, 71] width 1245 height 29
click at [168, 203] on span "Full Menu View" at bounding box center [141, 211] width 218 height 19
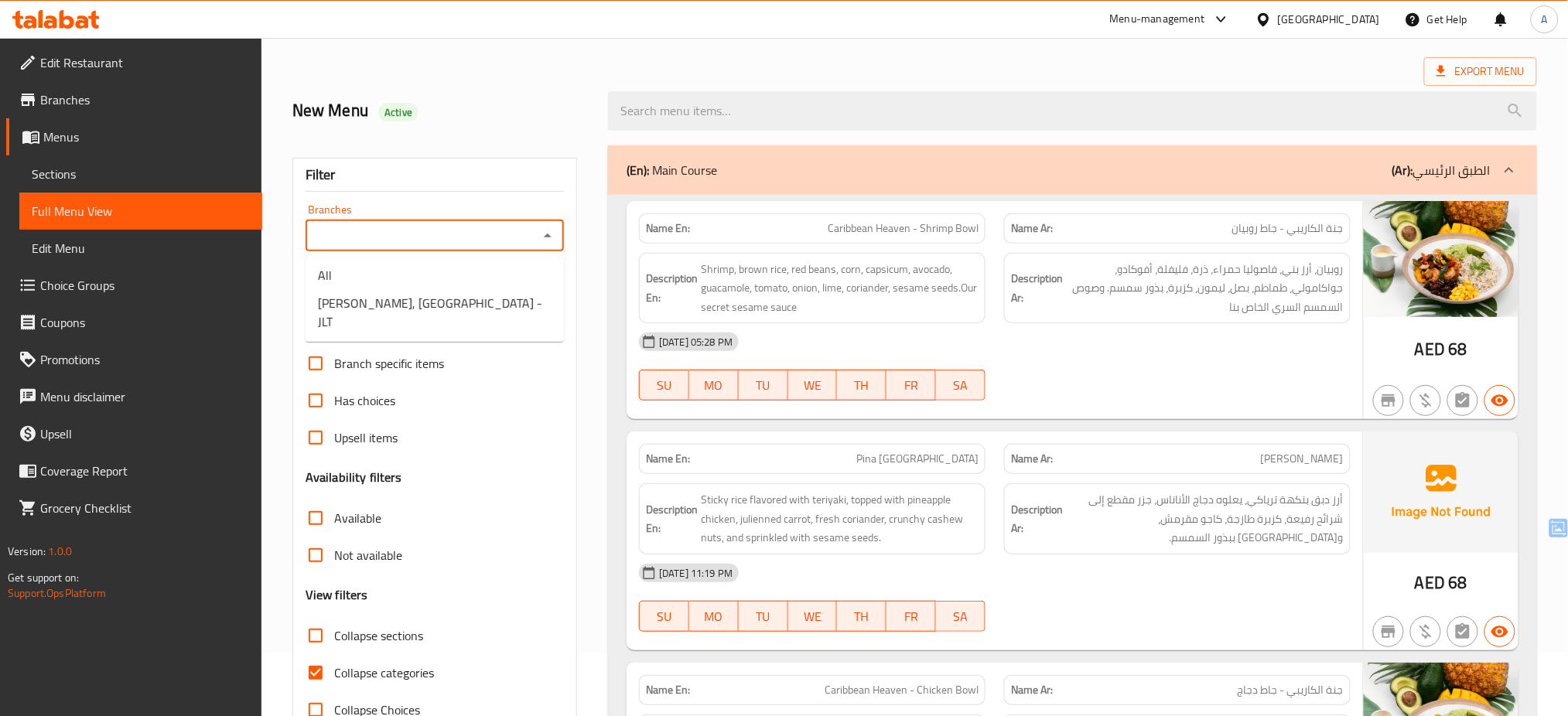
click at [394, 230] on input "Branches" at bounding box center [422, 236] width 224 height 22
click at [398, 302] on span "[PERSON_NAME], [GEOGRAPHIC_DATA] - JLT" at bounding box center [434, 313] width 234 height 37
type input "[PERSON_NAME], [GEOGRAPHIC_DATA] - JLT"
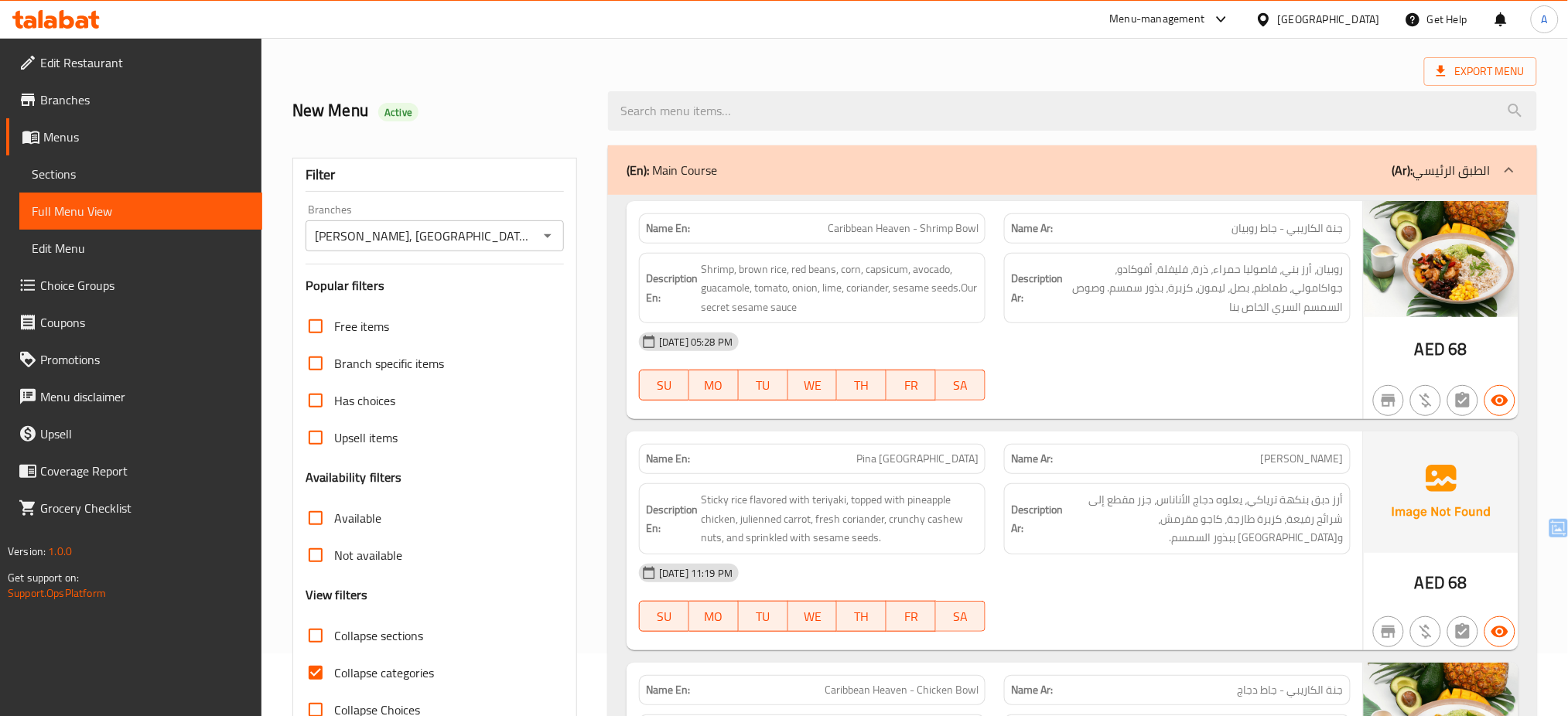
click at [502, 98] on div "New Menu Active" at bounding box center [441, 111] width 315 height 69
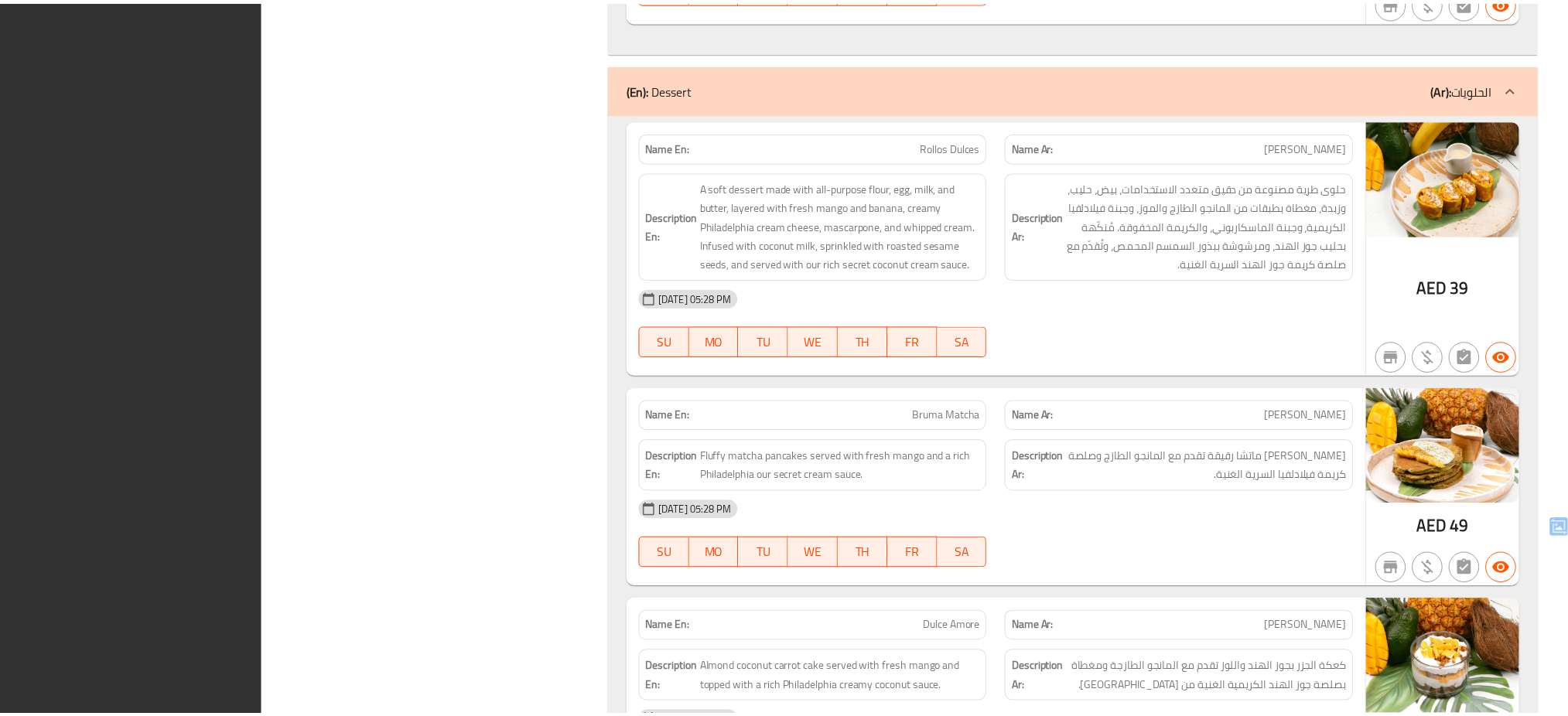
scroll to position [9868, 0]
